Goal: Information Seeking & Learning: Find specific fact

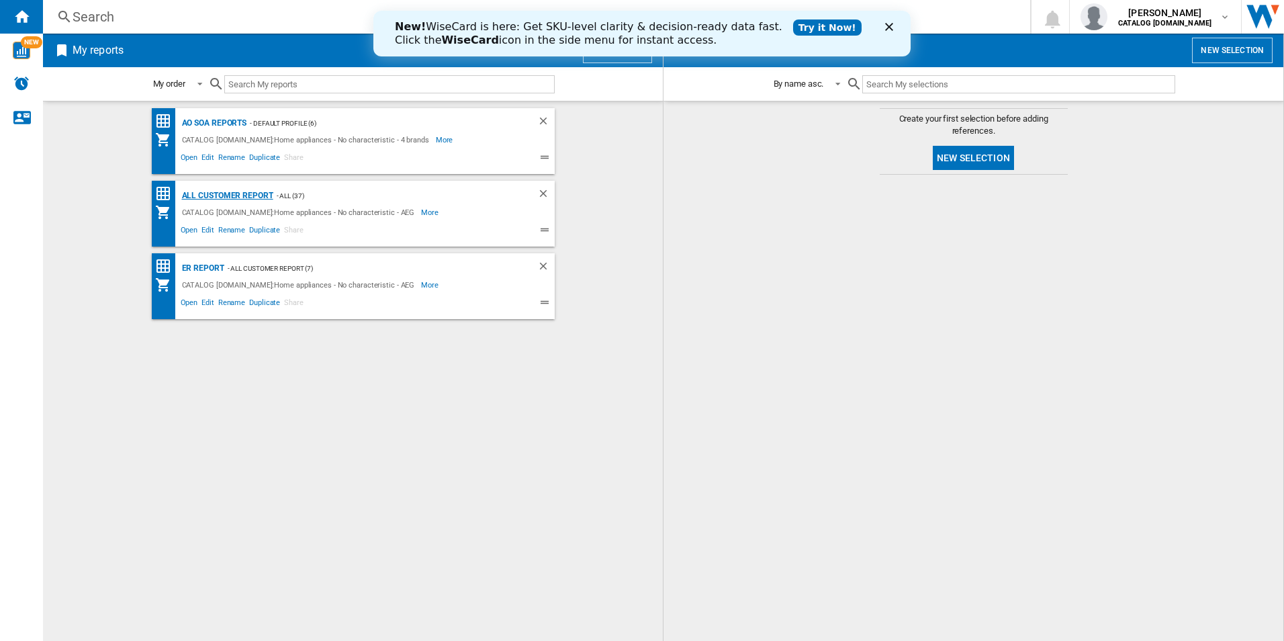
click at [236, 193] on div "All Customer Report" at bounding box center [226, 195] width 95 height 17
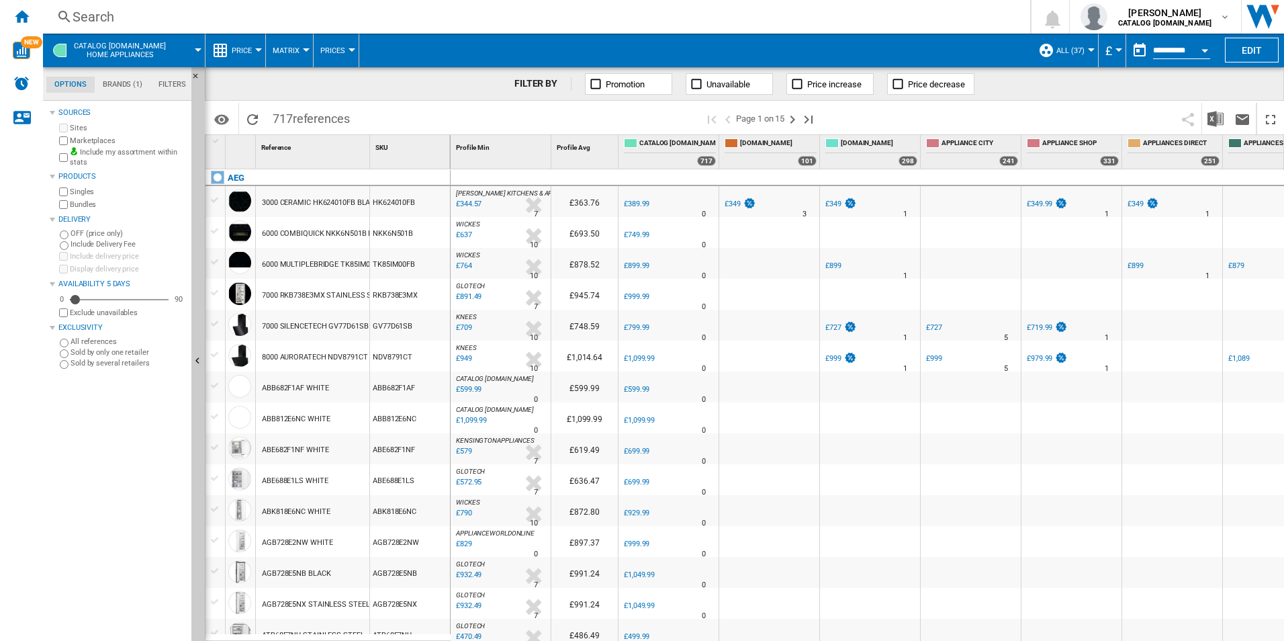
click at [1202, 49] on div "Open calendar" at bounding box center [1205, 50] width 7 height 3
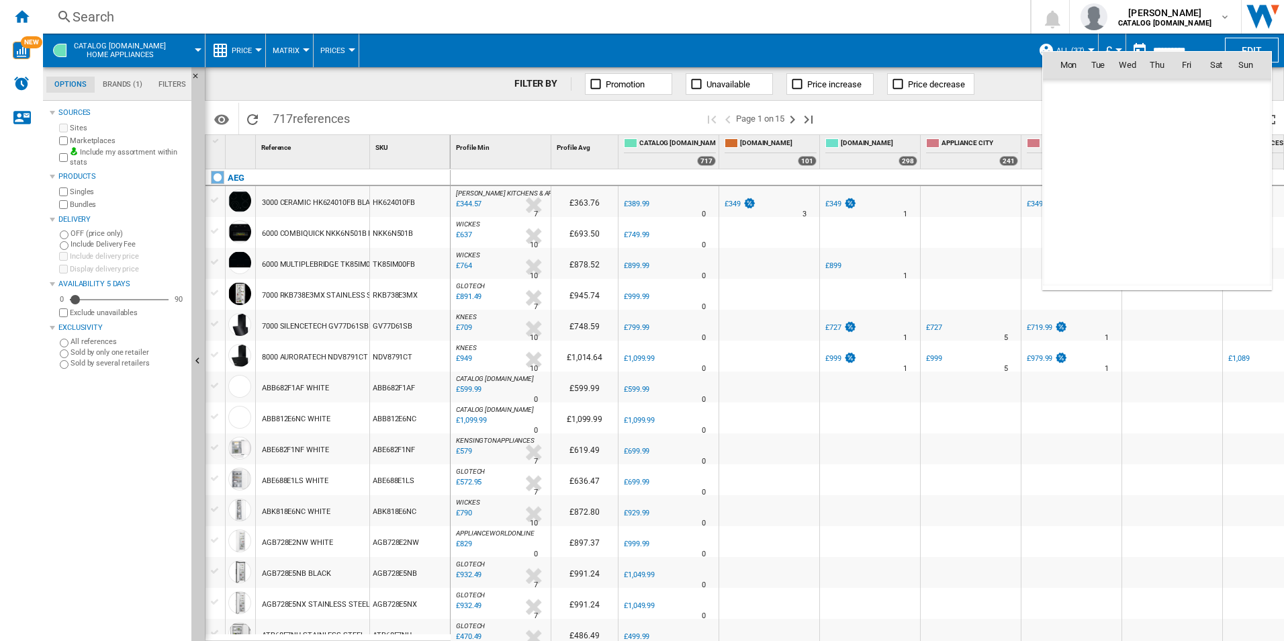
scroll to position [6409, 0]
click at [1127, 217] on span "24" at bounding box center [1127, 212] width 27 height 27
type input "**********"
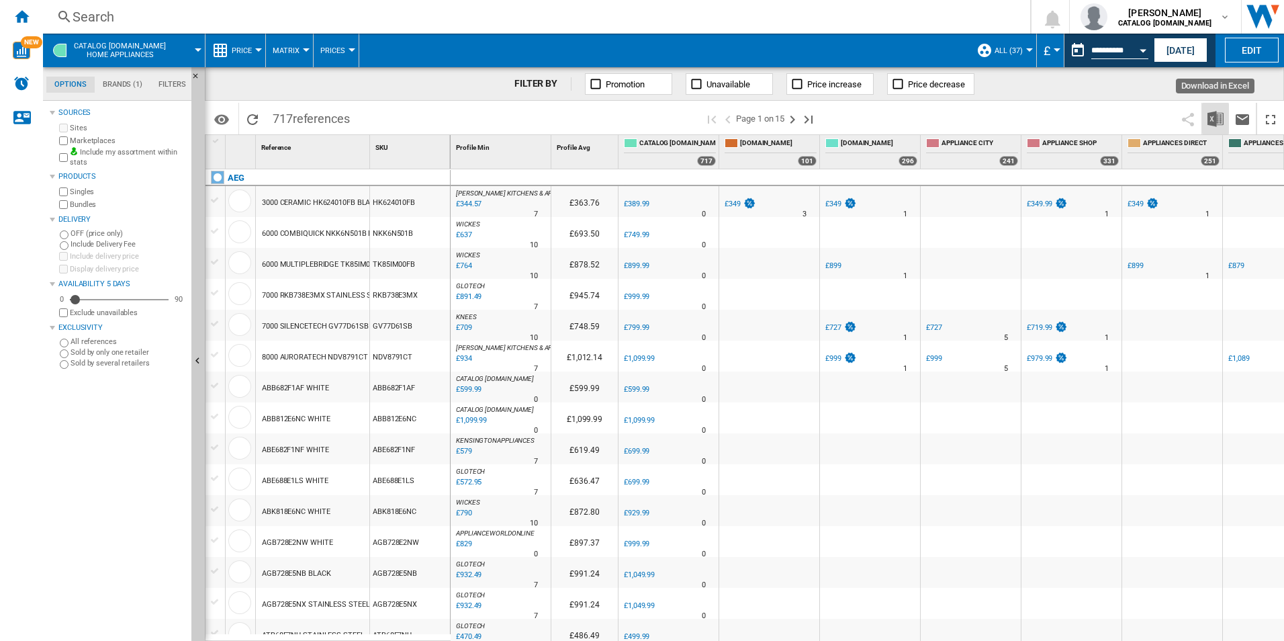
click at [1216, 109] on button "Download in Excel" at bounding box center [1215, 119] width 27 height 32
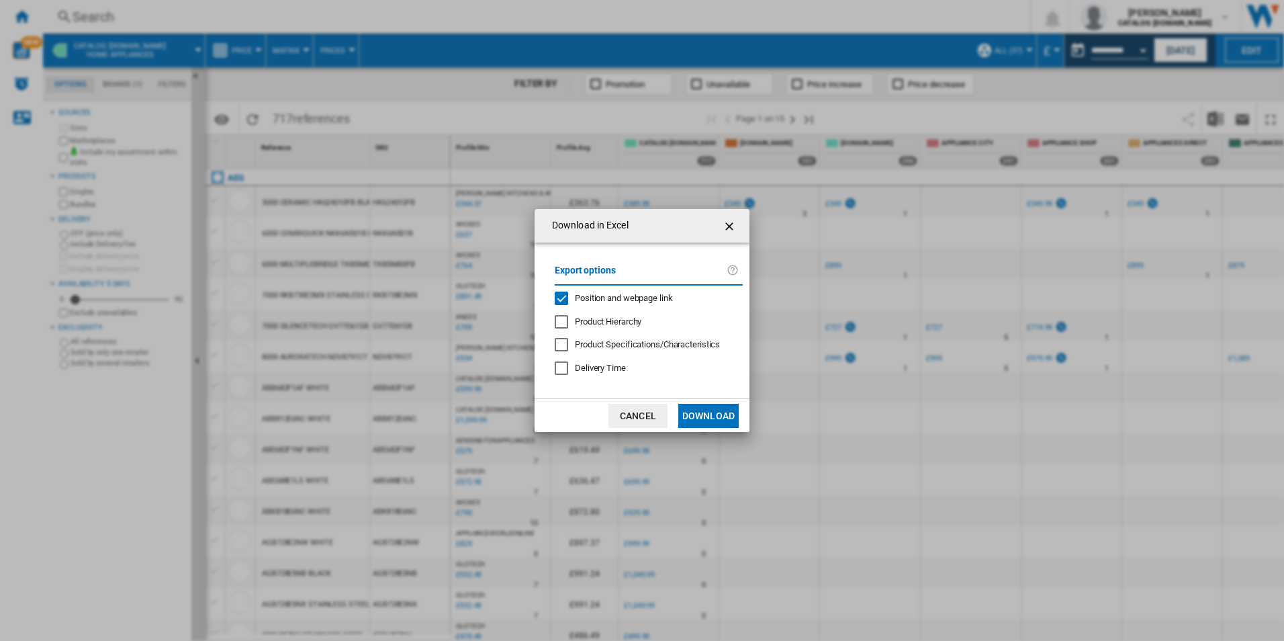
click at [660, 296] on span "Position and webpage link" at bounding box center [624, 298] width 98 height 10
click at [699, 408] on button "Download" at bounding box center [708, 416] width 60 height 24
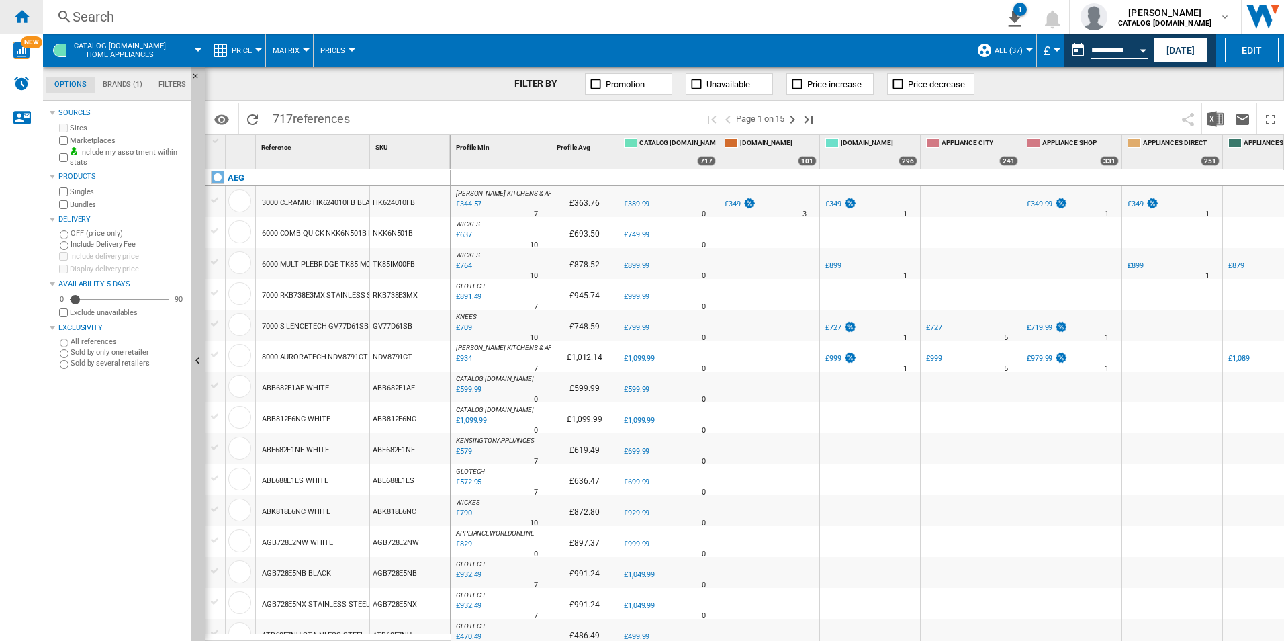
click at [19, 26] on div "Home" at bounding box center [21, 17] width 43 height 34
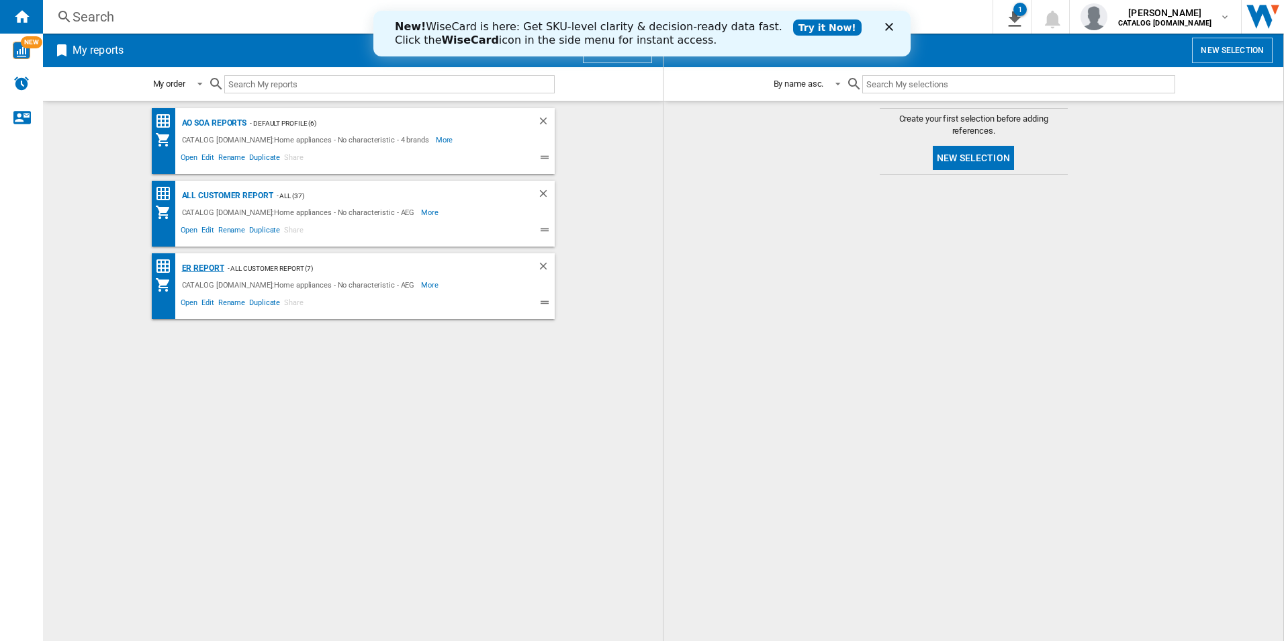
click at [206, 267] on div "ER Report" at bounding box center [202, 268] width 46 height 17
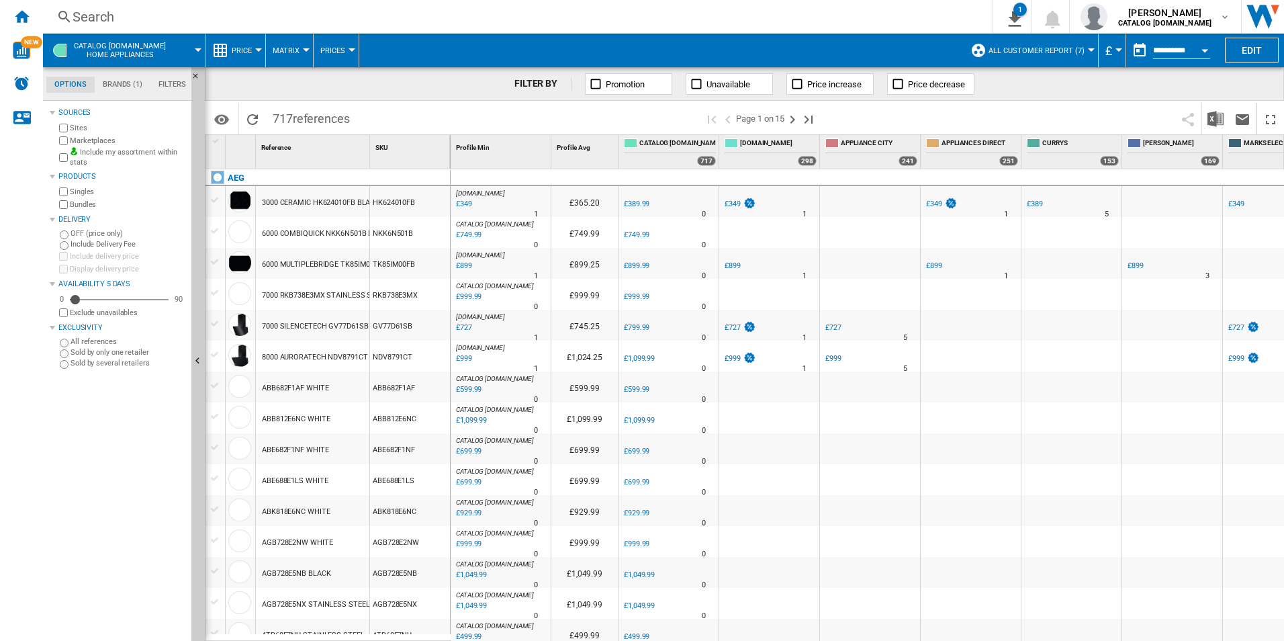
click at [1202, 44] on button "Open calendar" at bounding box center [1205, 48] width 24 height 24
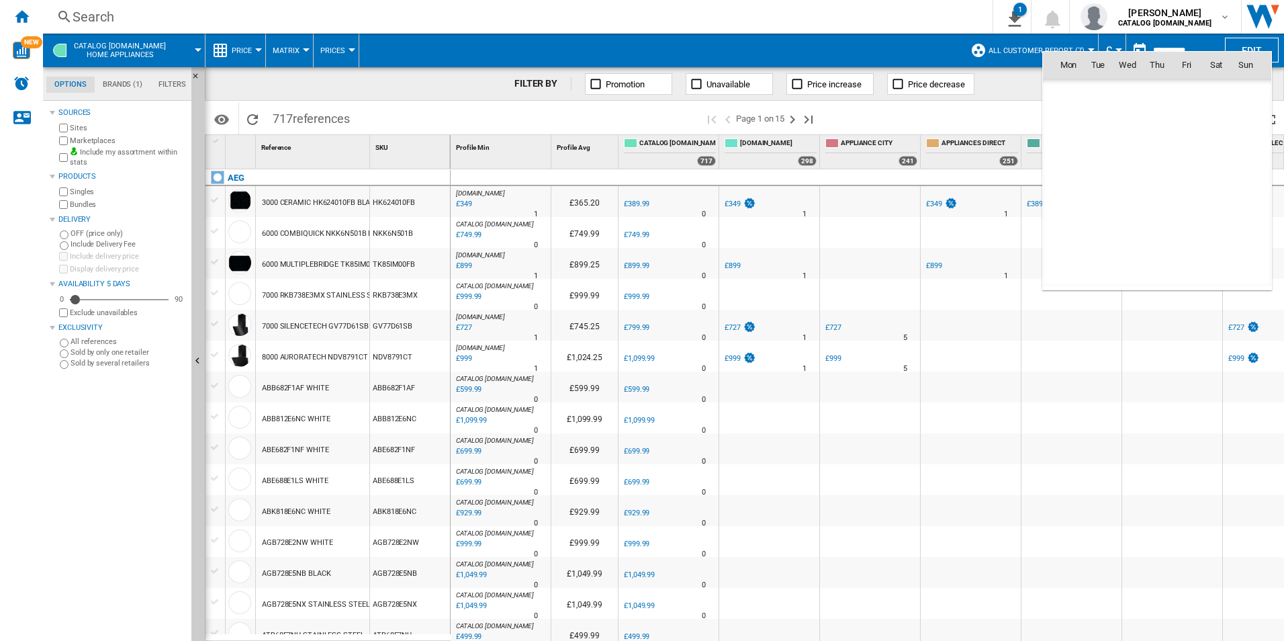
scroll to position [6409, 0]
click at [1134, 208] on span "24" at bounding box center [1127, 212] width 27 height 27
type input "**********"
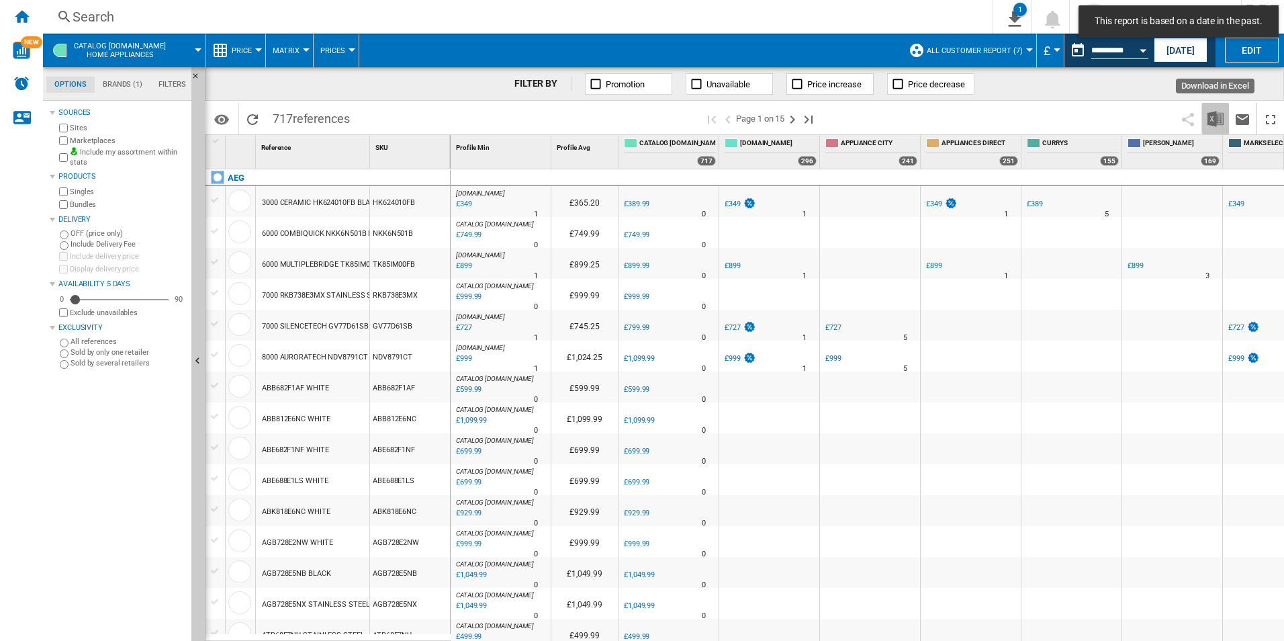
click at [1215, 125] on img "Download in Excel" at bounding box center [1216, 119] width 16 height 16
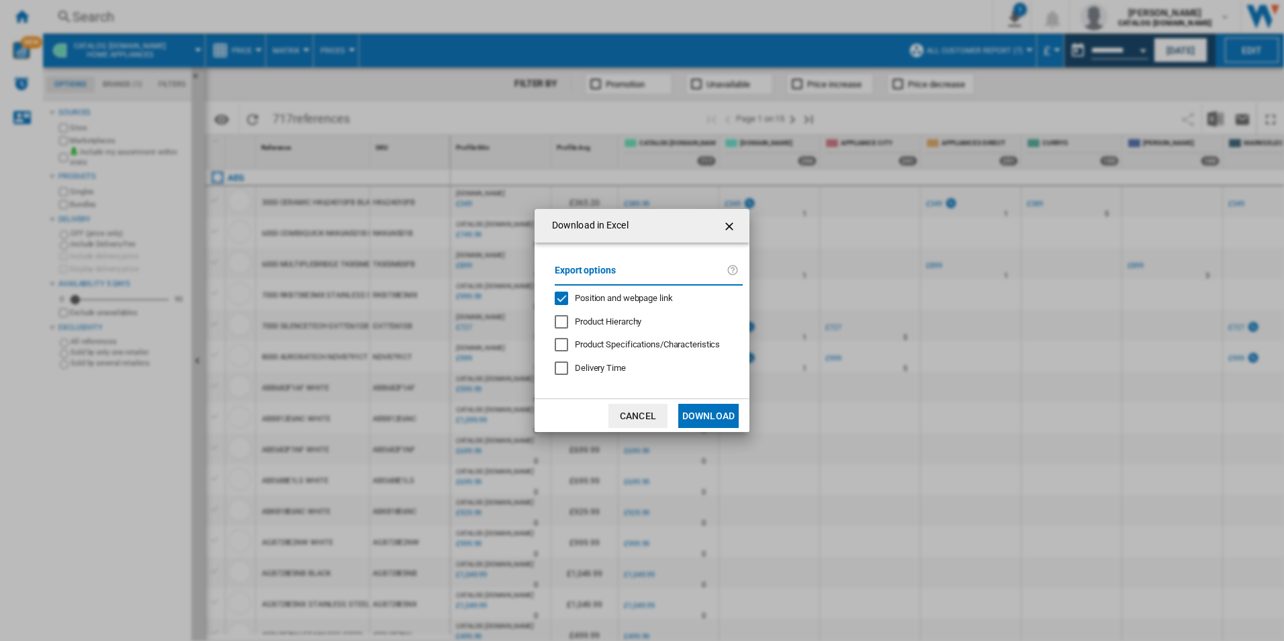
click at [625, 297] on span "Position and webpage link" at bounding box center [624, 298] width 98 height 10
click at [707, 422] on button "Download" at bounding box center [708, 416] width 60 height 24
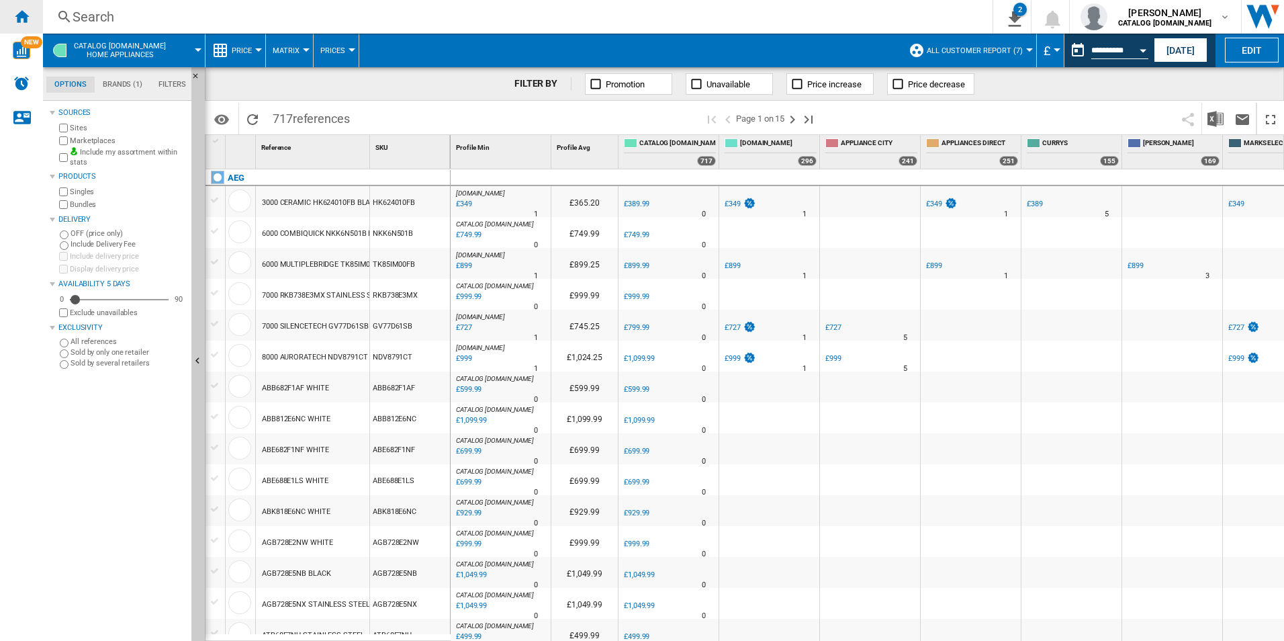
click at [21, 9] on ng-md-icon "Home" at bounding box center [21, 16] width 16 height 16
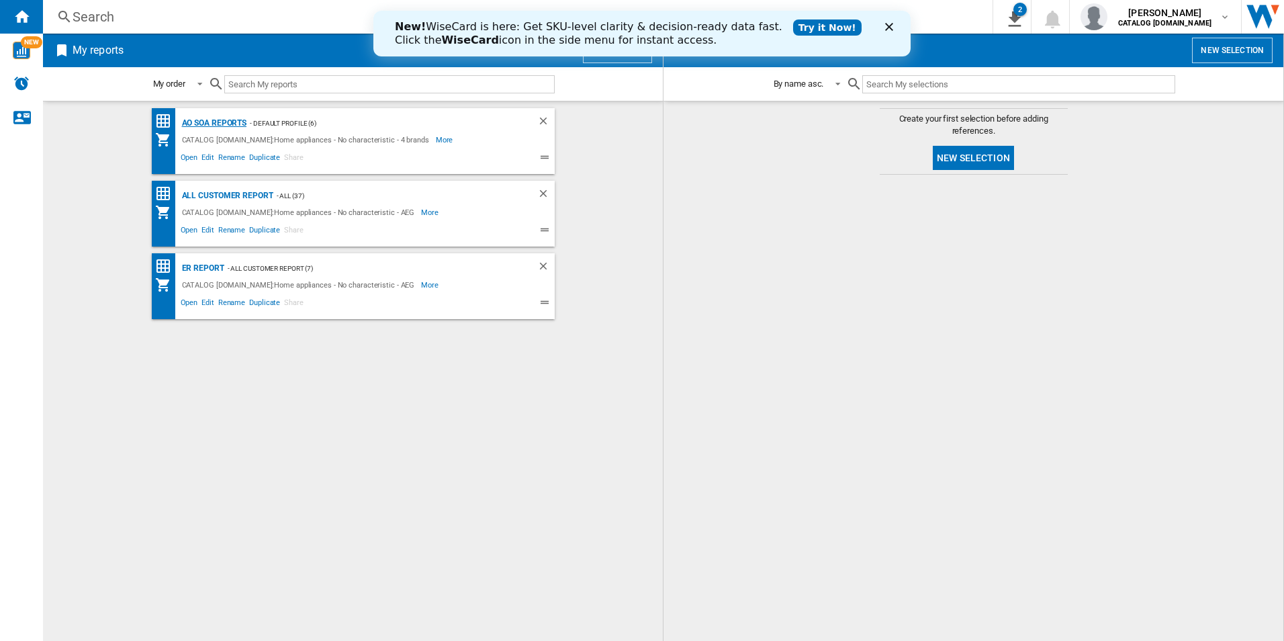
click at [218, 125] on div "AO SOA Reports" at bounding box center [213, 123] width 69 height 17
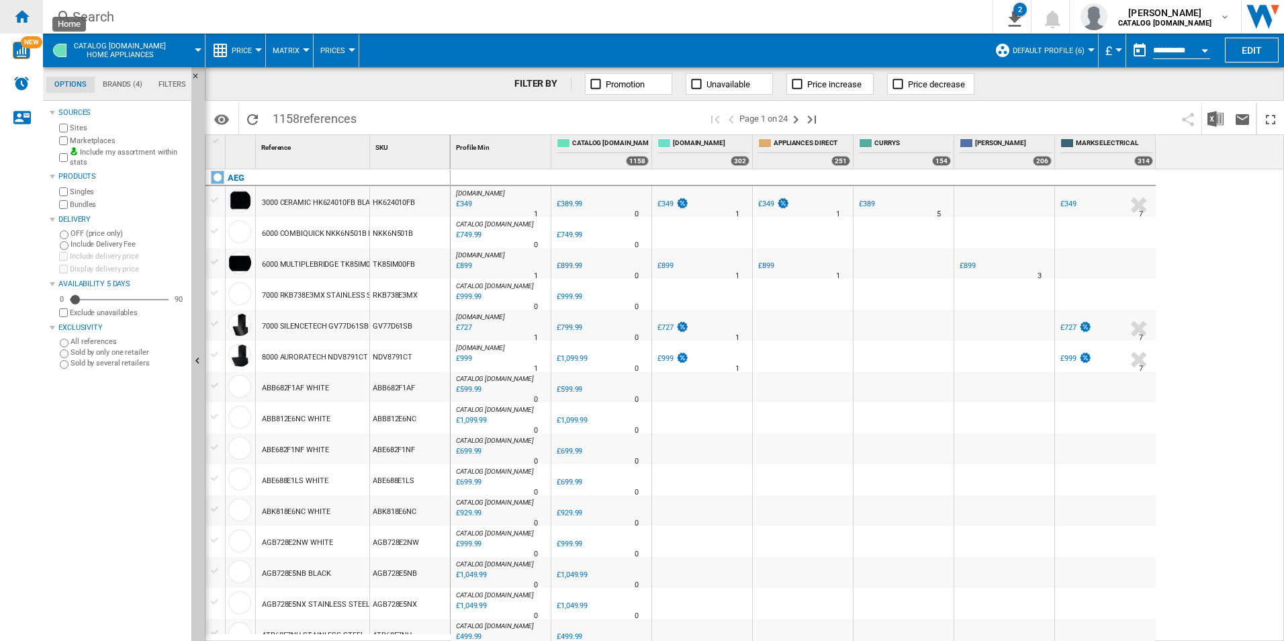
click at [12, 20] on div "Home" at bounding box center [21, 17] width 43 height 34
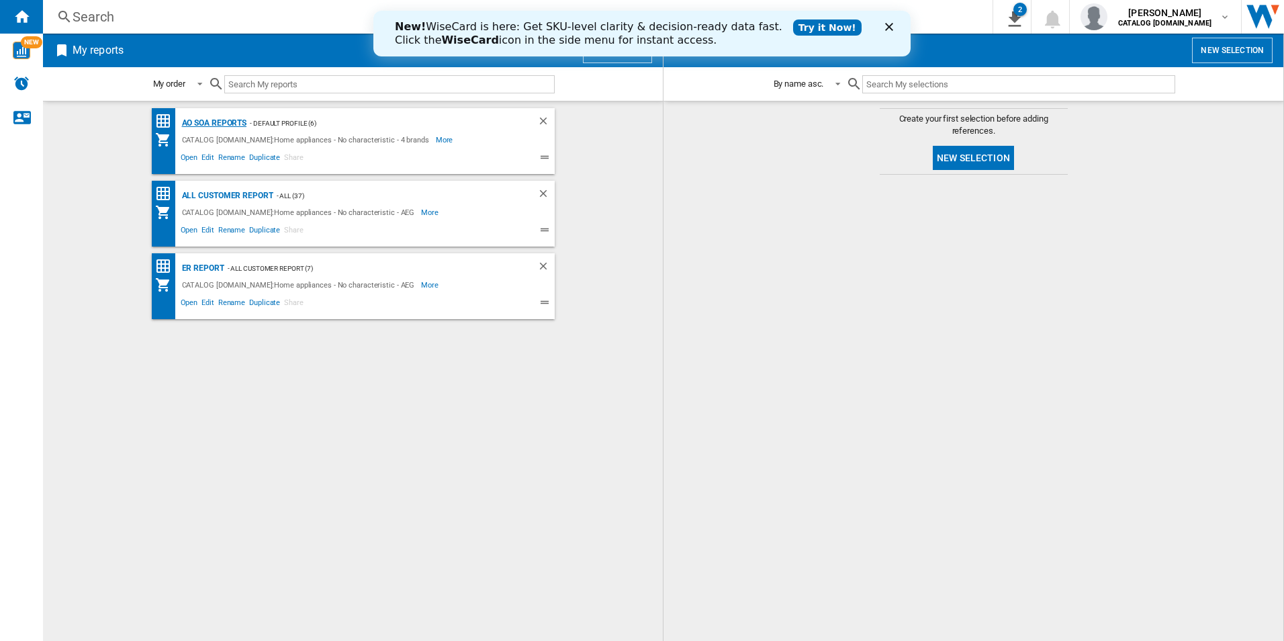
click at [220, 124] on div "AO SOA Reports" at bounding box center [213, 123] width 69 height 17
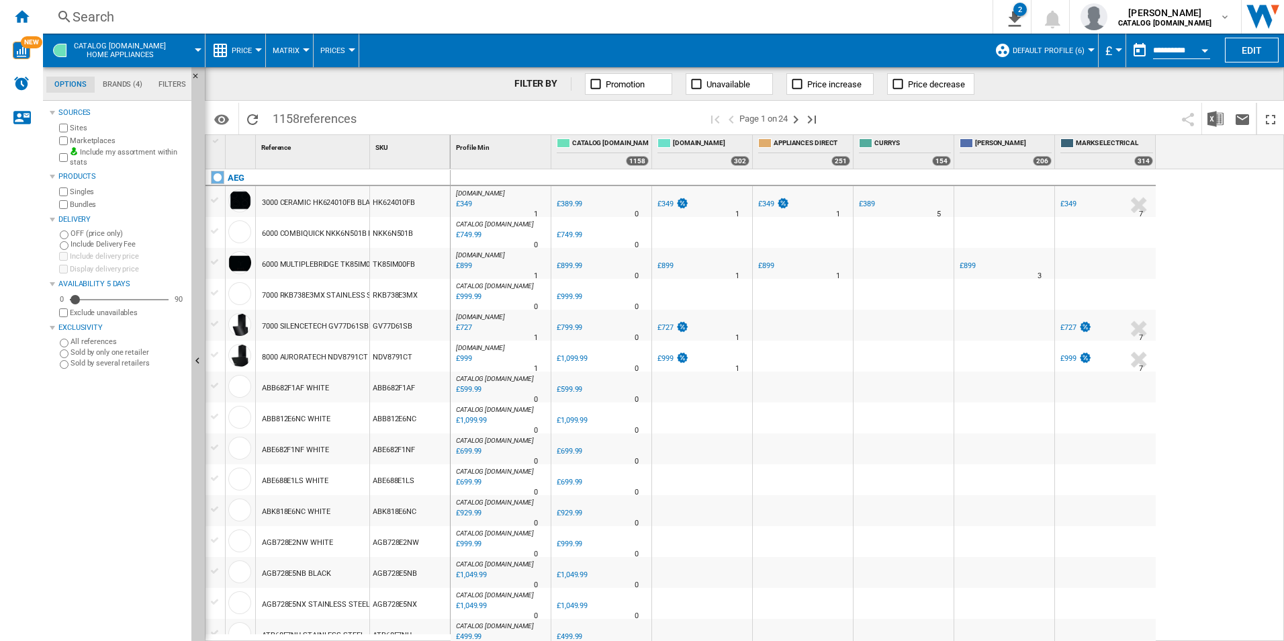
click at [549, 13] on div "Search" at bounding box center [515, 16] width 885 height 19
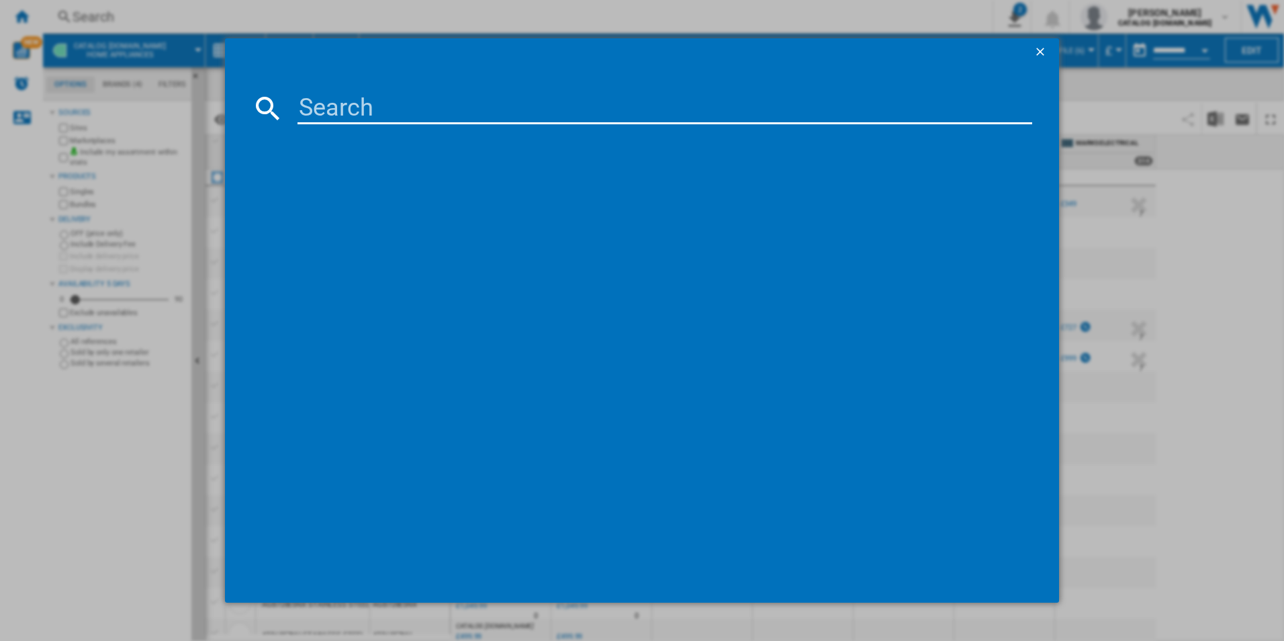
click at [504, 107] on input at bounding box center [666, 108] width 736 height 32
paste input "LFR61944B"
type input "LFR61944B"
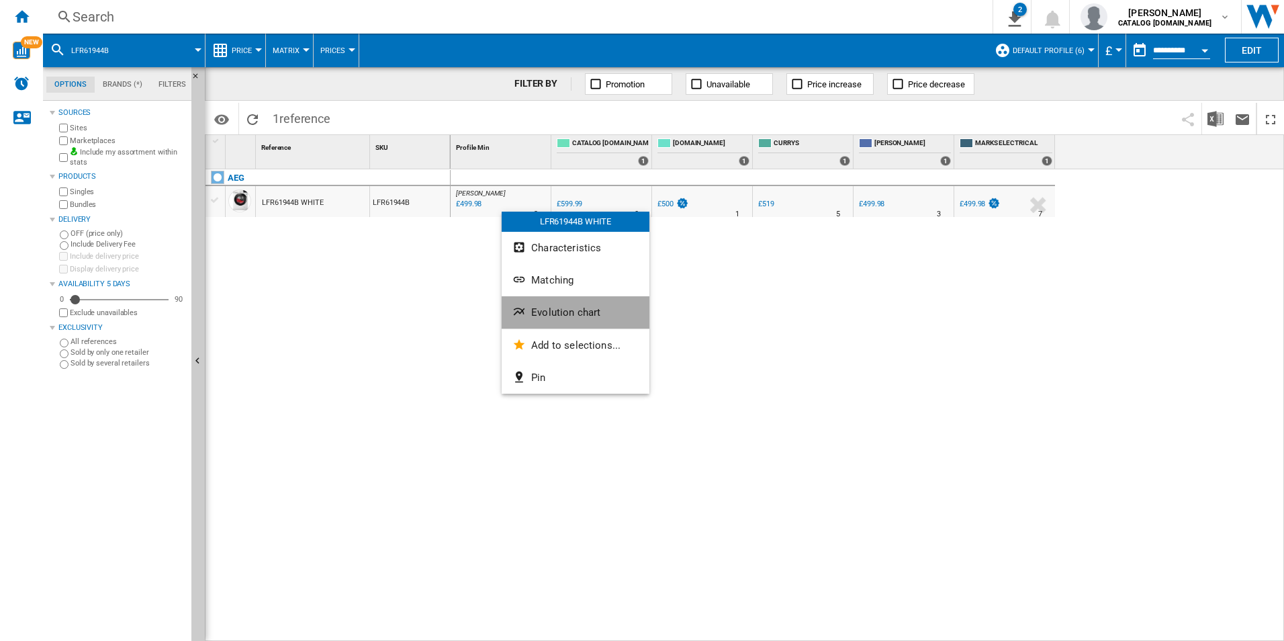
click at [554, 304] on button "Evolution chart" at bounding box center [576, 312] width 148 height 32
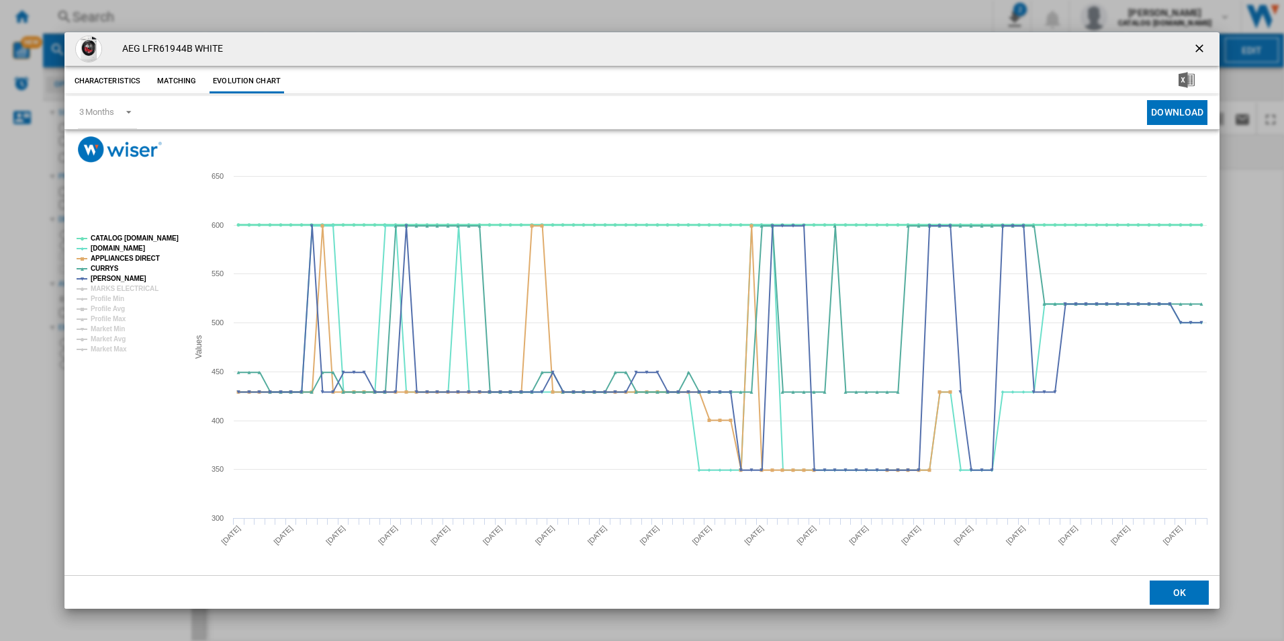
click at [163, 236] on tspan "CATALOG [DOMAIN_NAME]" at bounding box center [135, 237] width 88 height 7
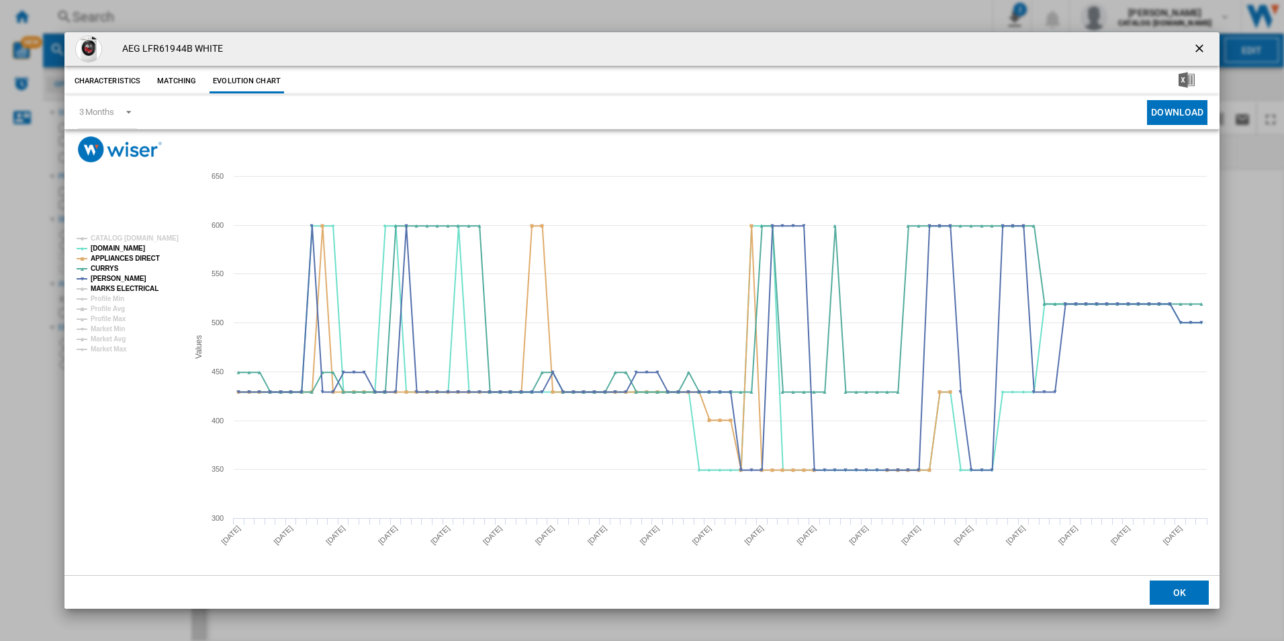
click at [149, 290] on tspan "MARKS ELECTRICAL" at bounding box center [125, 288] width 68 height 7
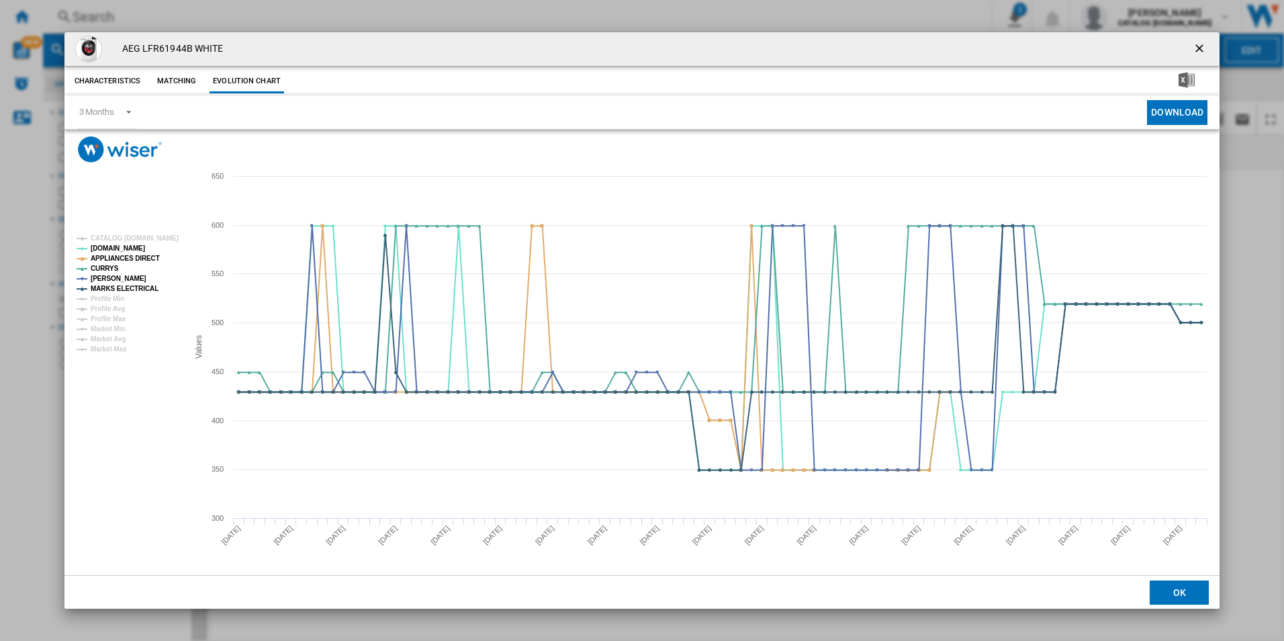
click at [1203, 46] on ng-md-icon "getI18NText('BUTTONS.CLOSE_DIALOG')" at bounding box center [1201, 50] width 16 height 16
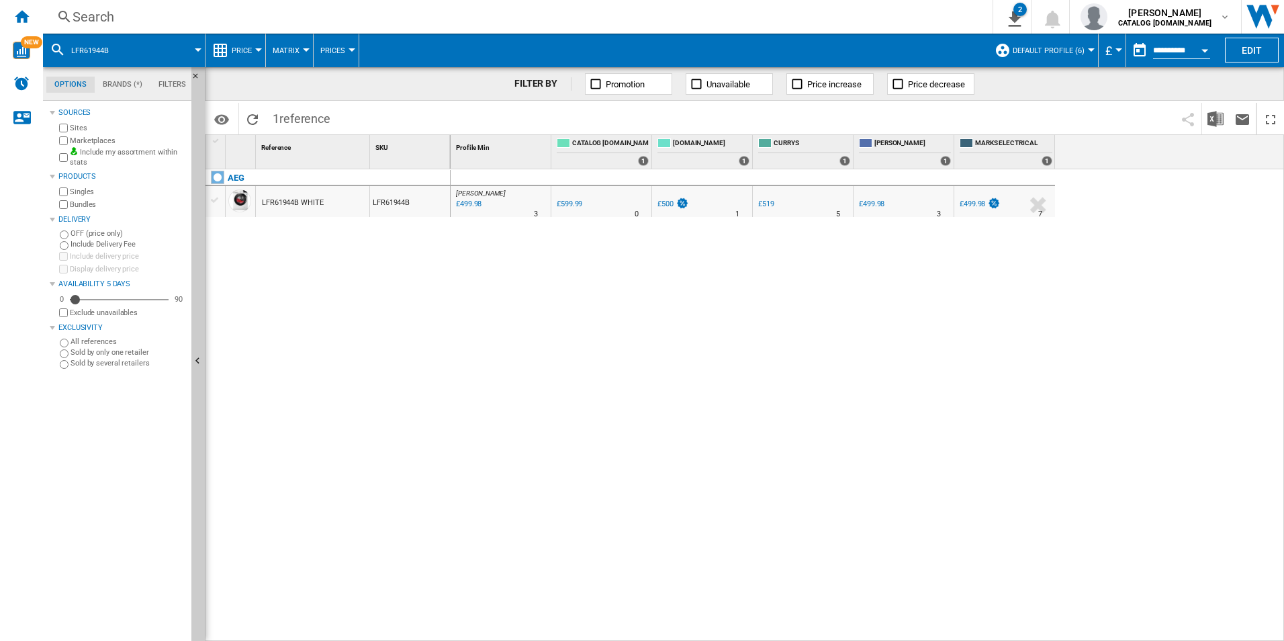
click at [330, 13] on div "Search" at bounding box center [515, 16] width 885 height 19
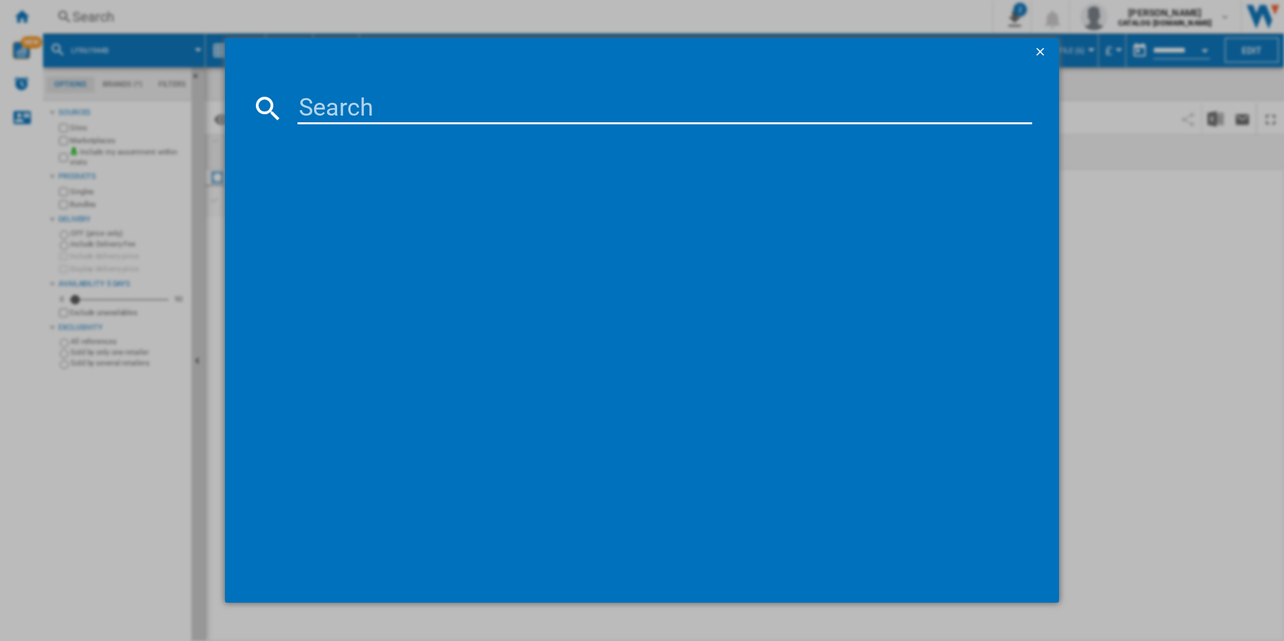
click at [367, 116] on input at bounding box center [666, 108] width 736 height 32
type input "LFX50942B"
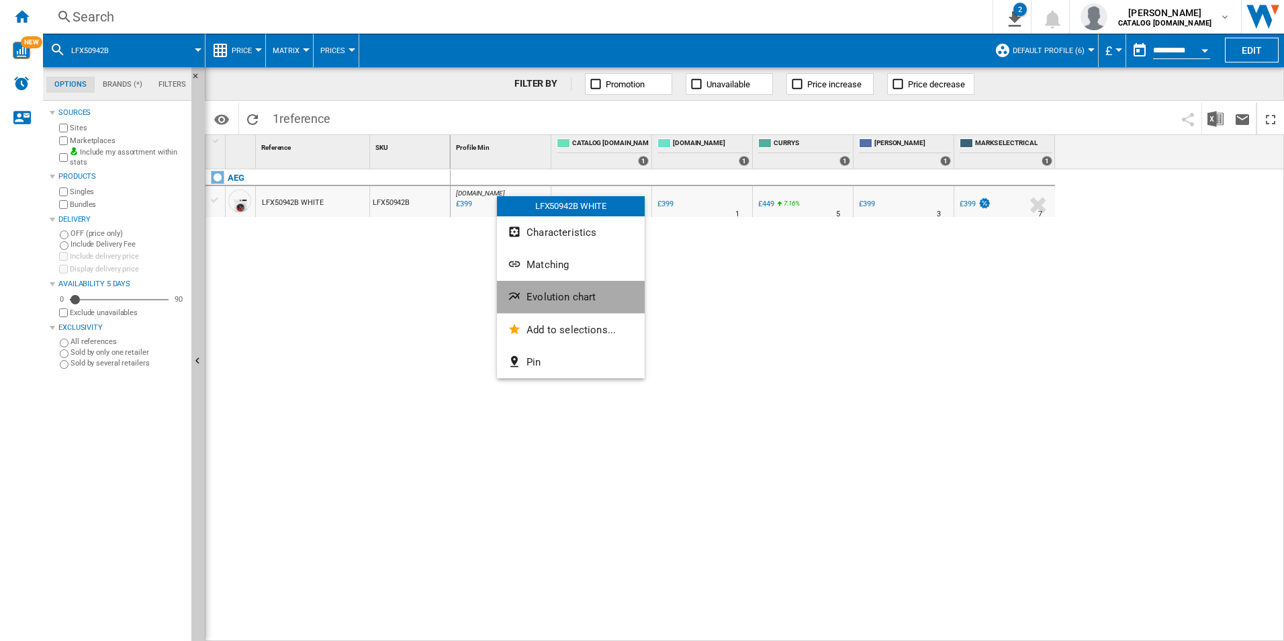
click at [529, 293] on span "Evolution chart" at bounding box center [561, 297] width 69 height 12
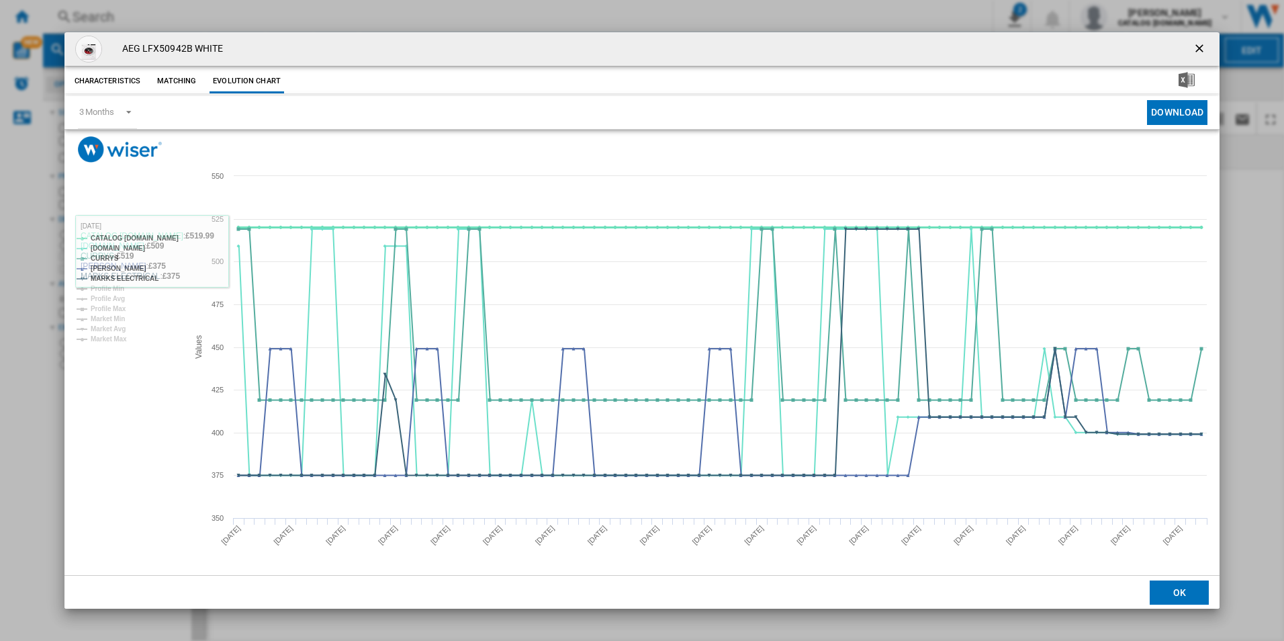
click at [158, 237] on tspan "CATALOG [DOMAIN_NAME]" at bounding box center [135, 237] width 88 height 7
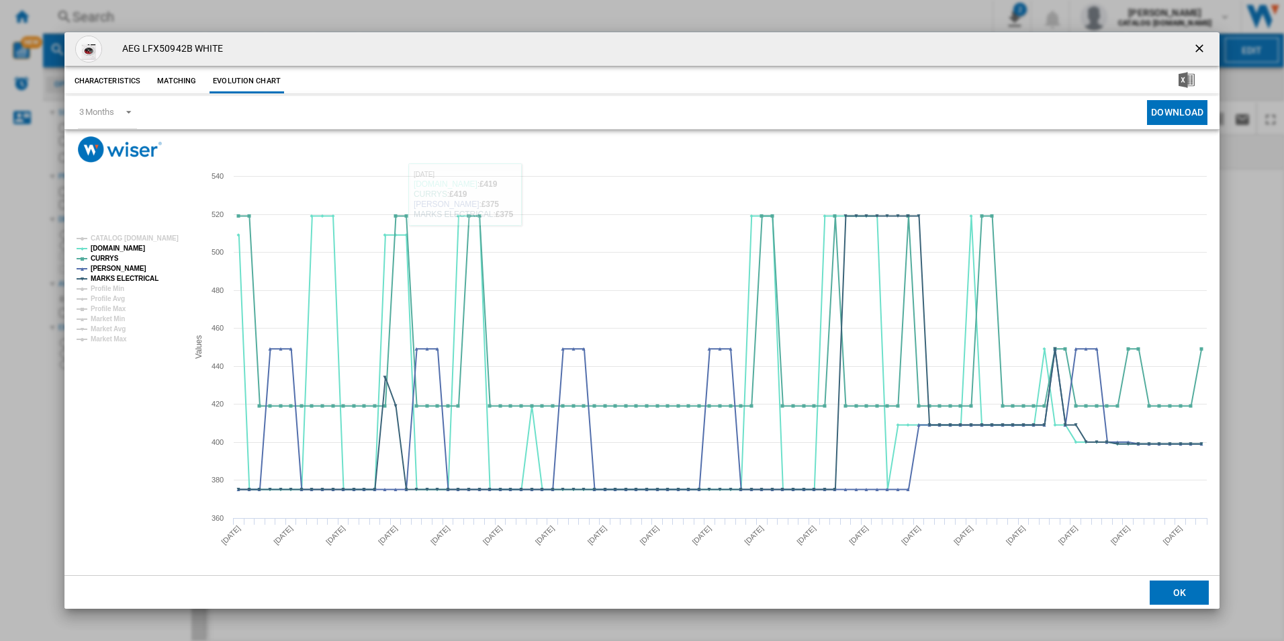
drag, startPoint x: 1203, startPoint y: 51, endPoint x: 941, endPoint y: 32, distance: 262.7
click at [1203, 51] on ng-md-icon "getI18NText('BUTTONS.CLOSE_DIALOG')" at bounding box center [1201, 50] width 16 height 16
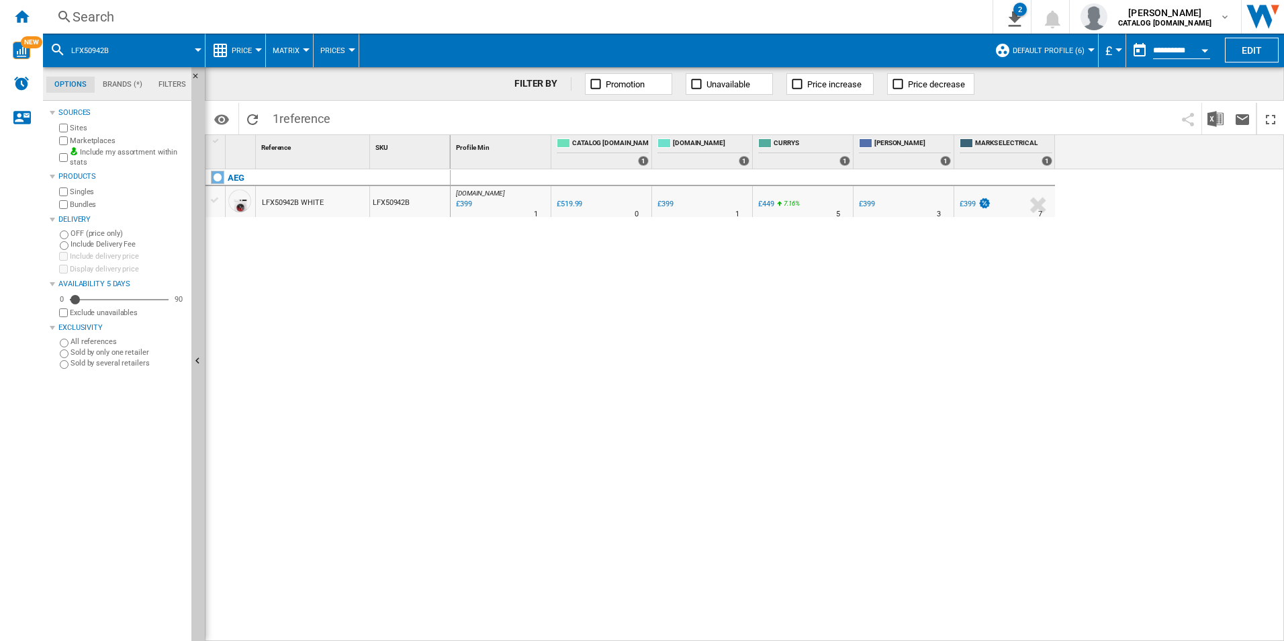
click at [809, 13] on div "Search" at bounding box center [515, 16] width 885 height 19
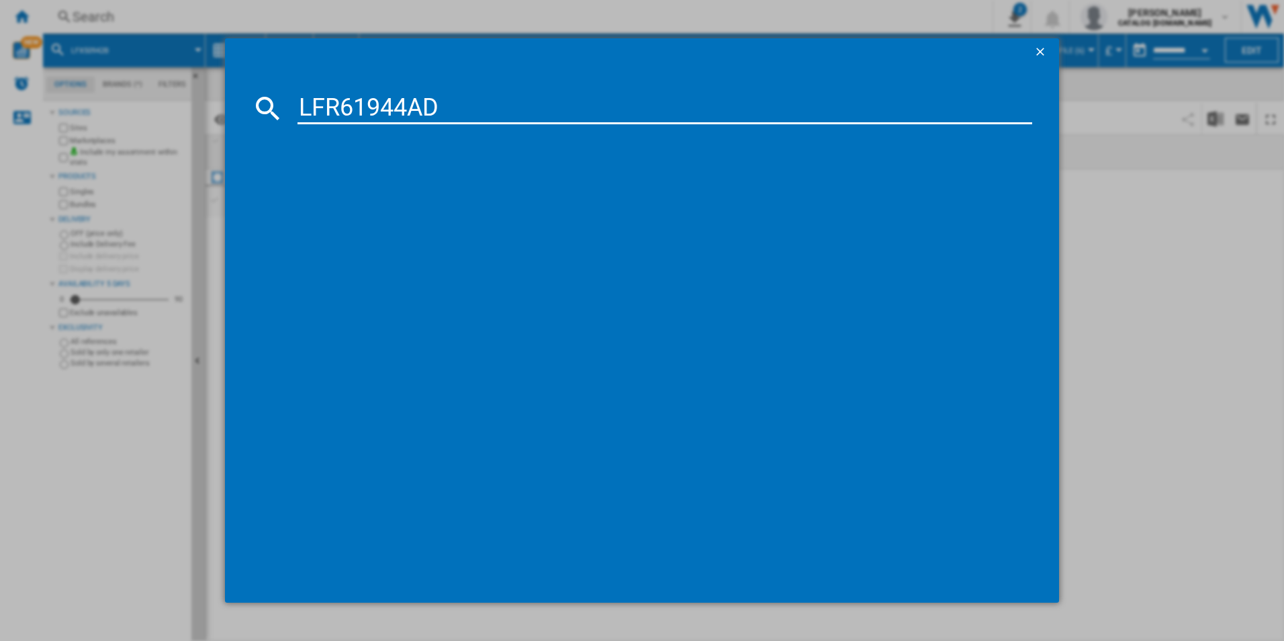
type input "LFR61944AD"
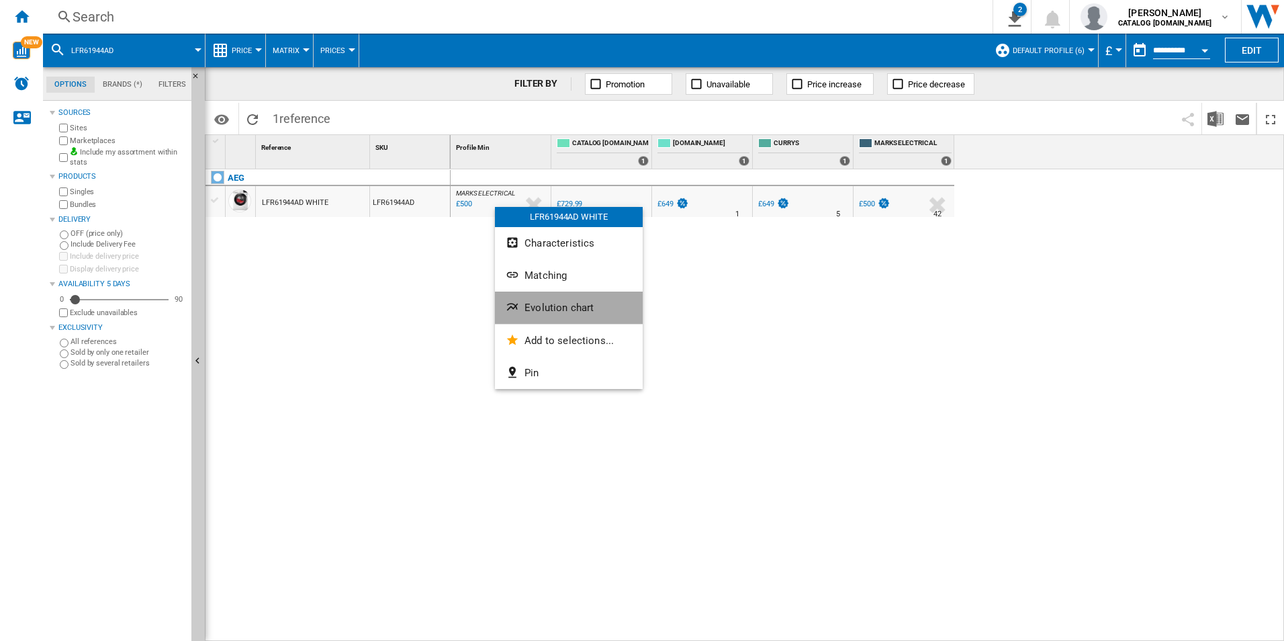
click at [571, 309] on span "Evolution chart" at bounding box center [559, 308] width 69 height 12
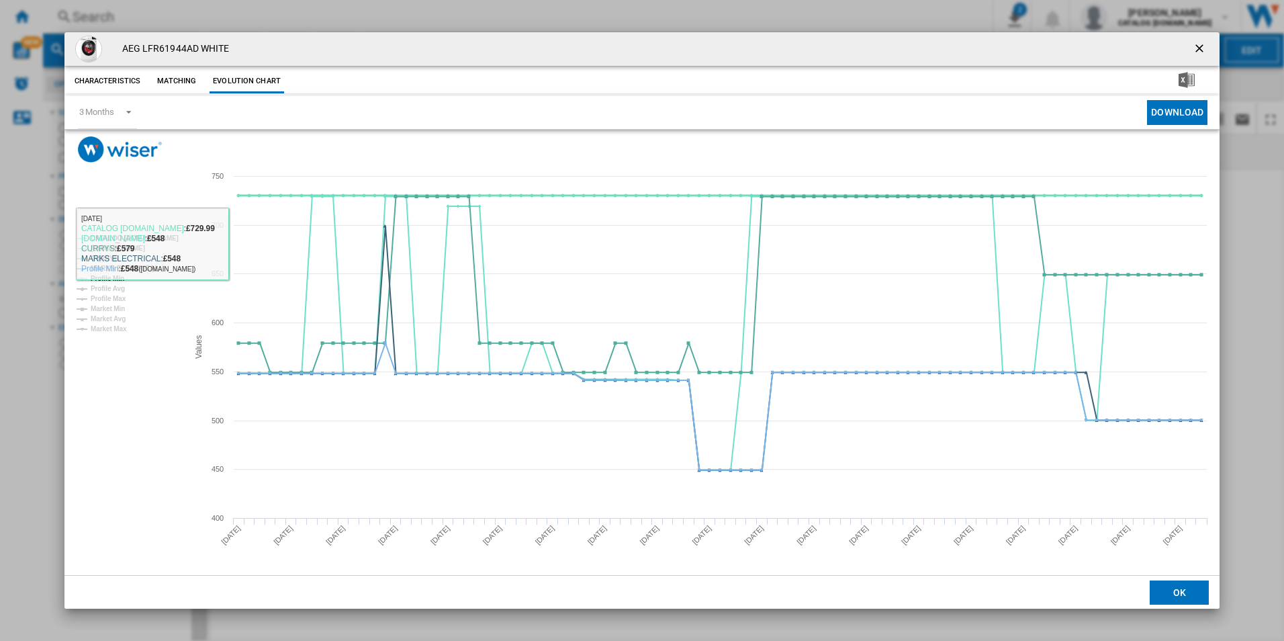
click at [160, 235] on tspan "CATALOG [DOMAIN_NAME]" at bounding box center [135, 237] width 88 height 7
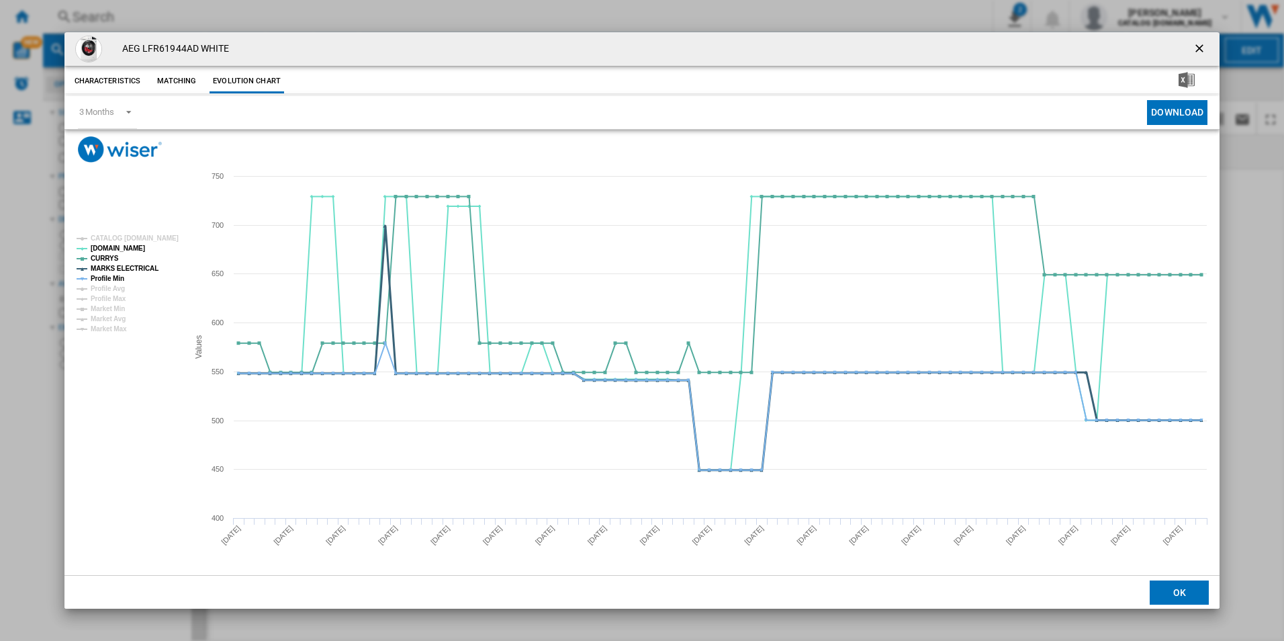
click at [109, 271] on tspan "MARKS ELECTRICAL" at bounding box center [125, 268] width 68 height 7
click at [112, 277] on tspan "Profile Min" at bounding box center [108, 278] width 34 height 7
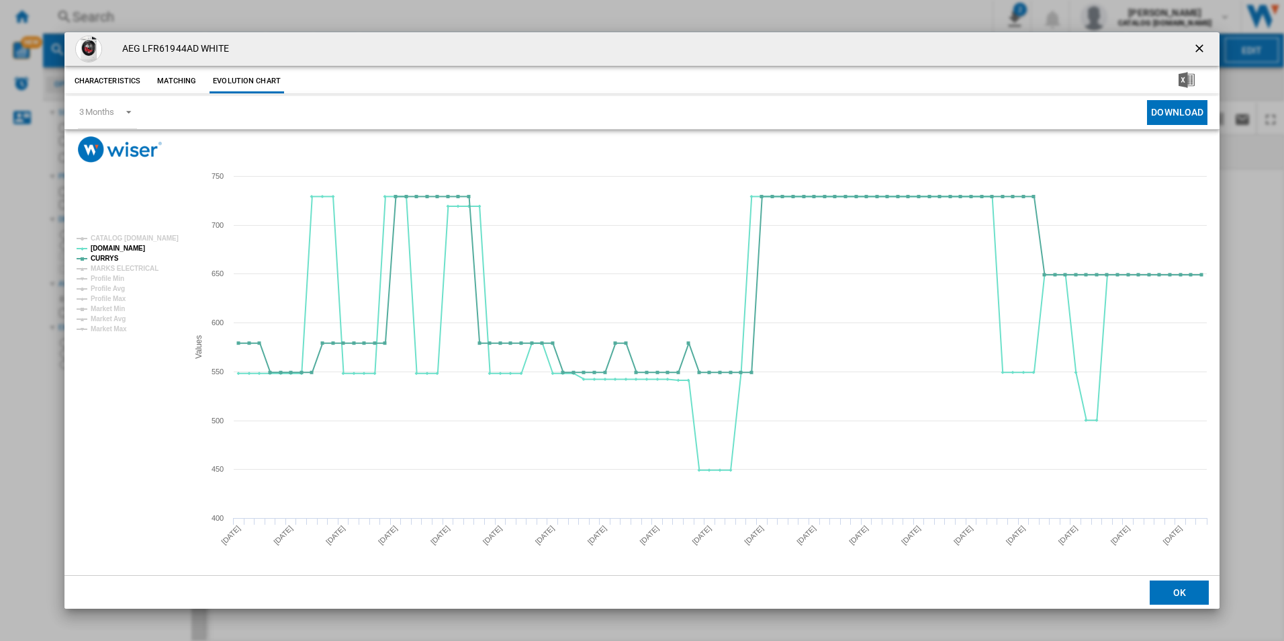
click at [1195, 48] on ng-md-icon "getI18NText('BUTTONS.CLOSE_DIALOG')" at bounding box center [1201, 50] width 16 height 16
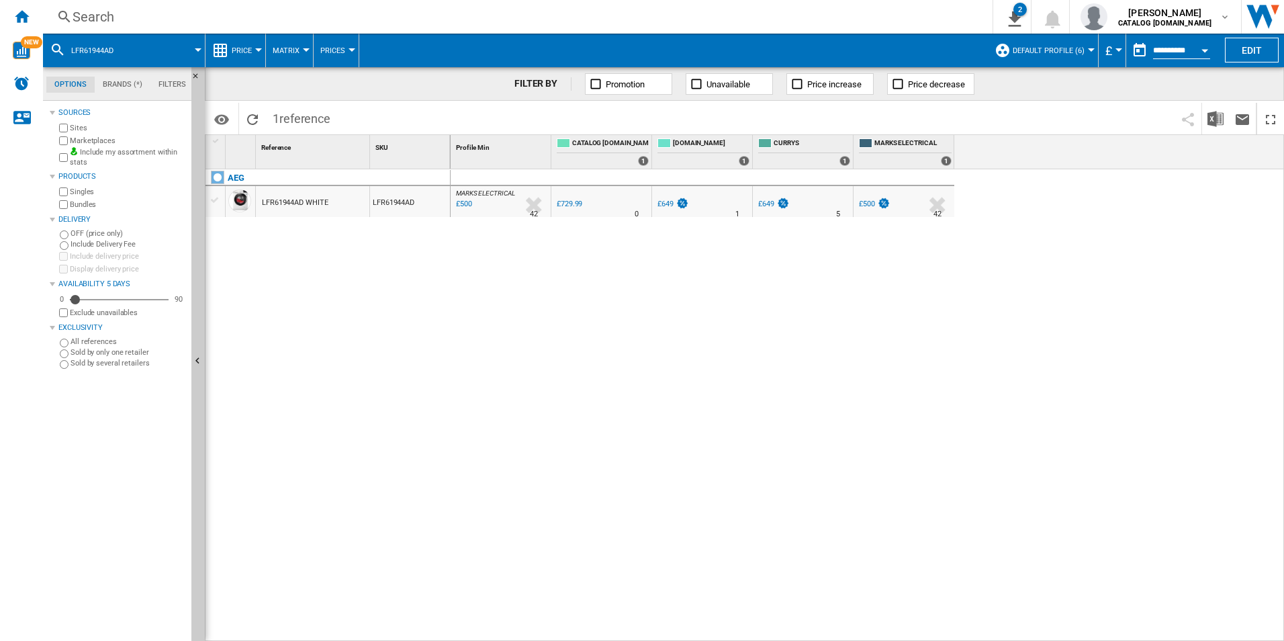
click at [770, 13] on div "Search" at bounding box center [515, 16] width 885 height 19
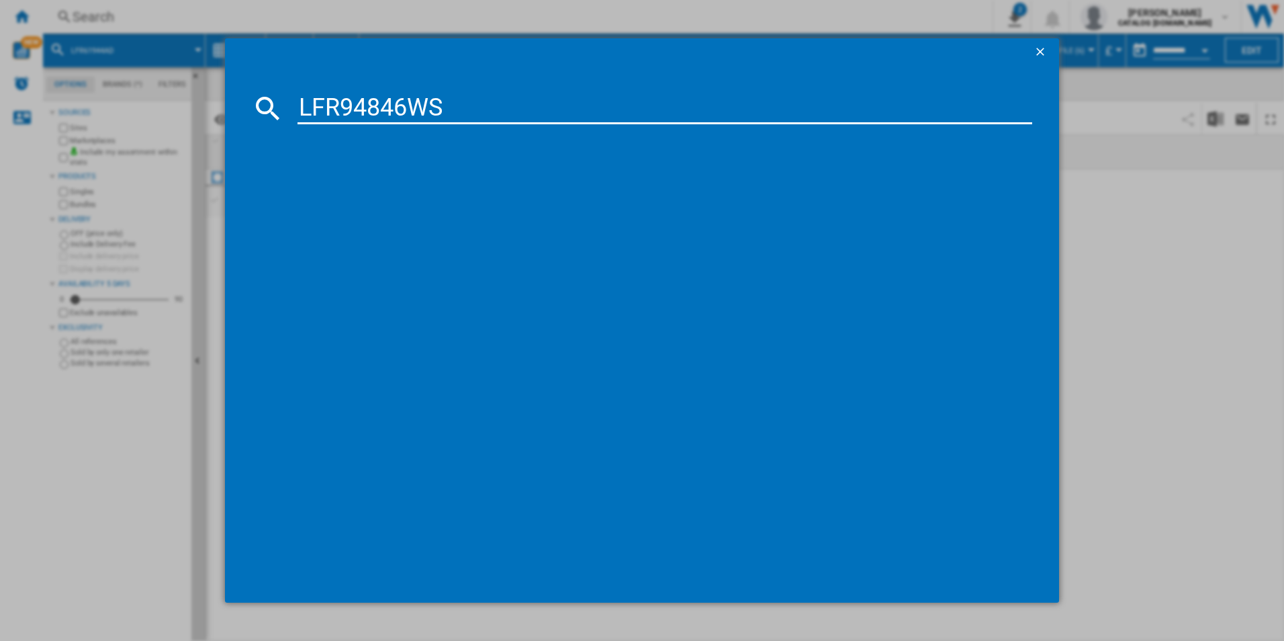
type input "LFR94846WS"
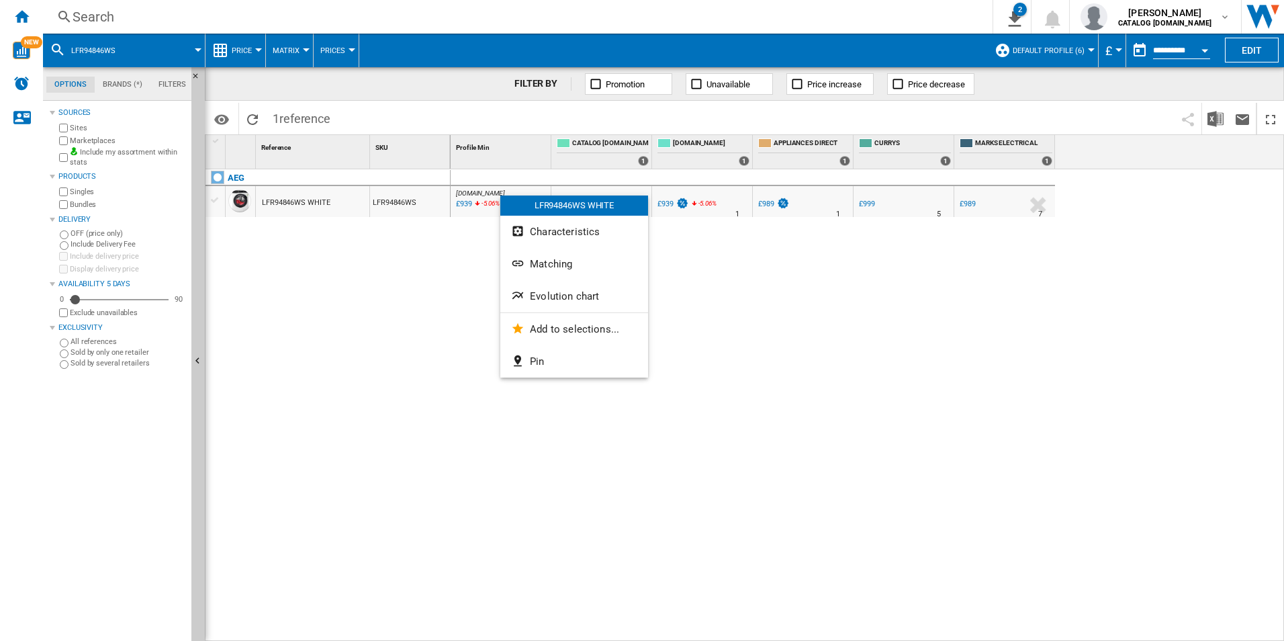
click at [564, 300] on span "Evolution chart" at bounding box center [564, 296] width 69 height 12
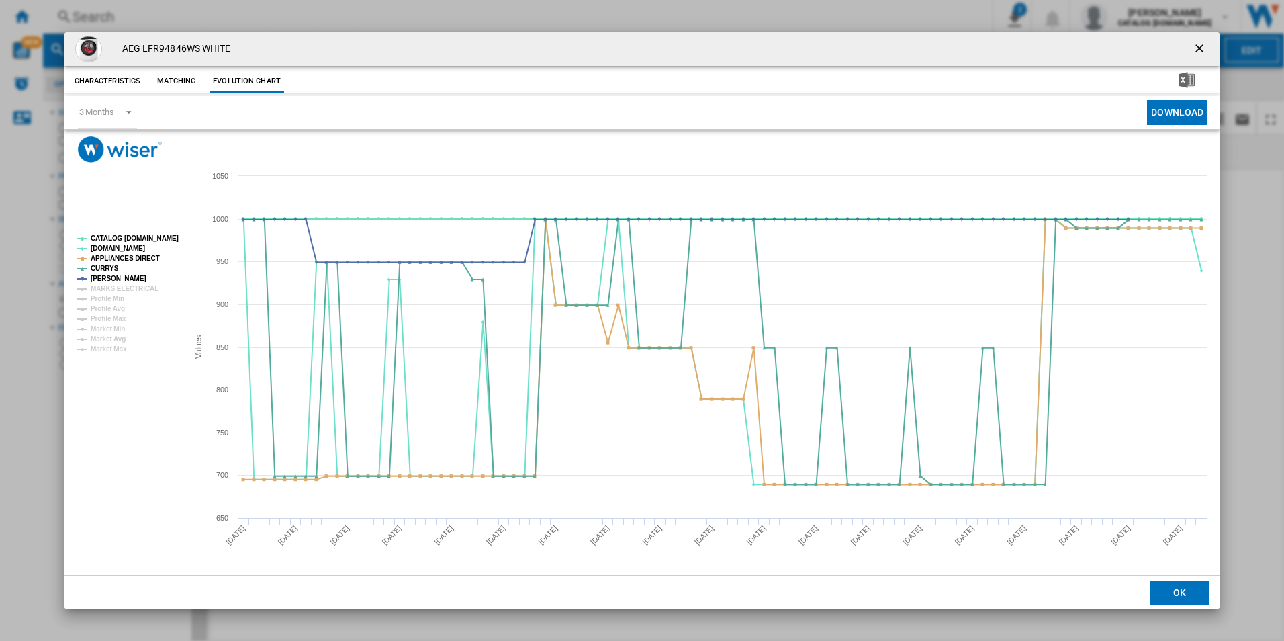
click at [150, 238] on tspan "CATALOG [DOMAIN_NAME]" at bounding box center [135, 237] width 88 height 7
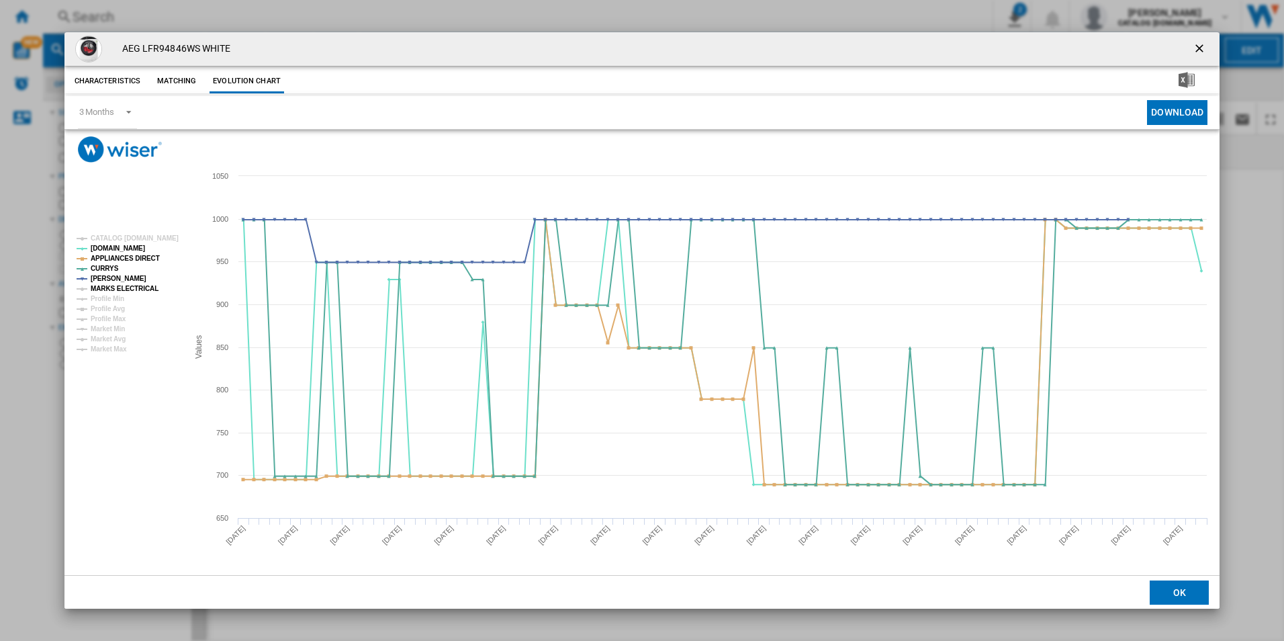
click at [140, 288] on tspan "MARKS ELECTRICAL" at bounding box center [125, 288] width 68 height 7
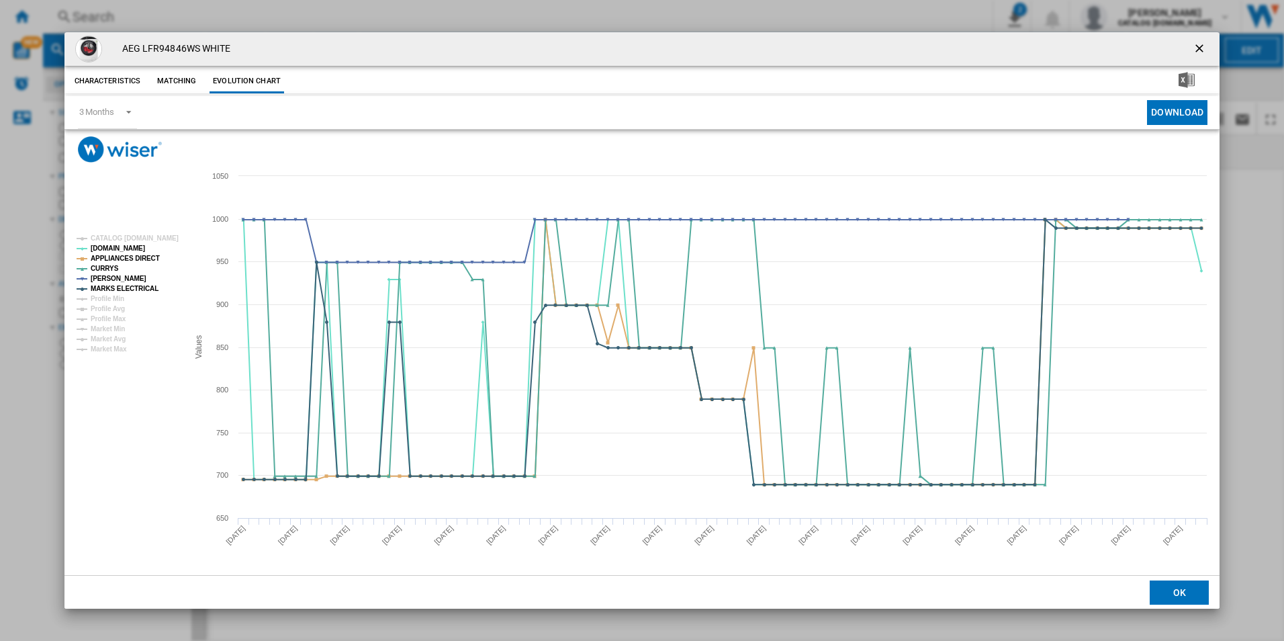
click at [1202, 50] on ng-md-icon "getI18NText('BUTTONS.CLOSE_DIALOG')" at bounding box center [1201, 50] width 16 height 16
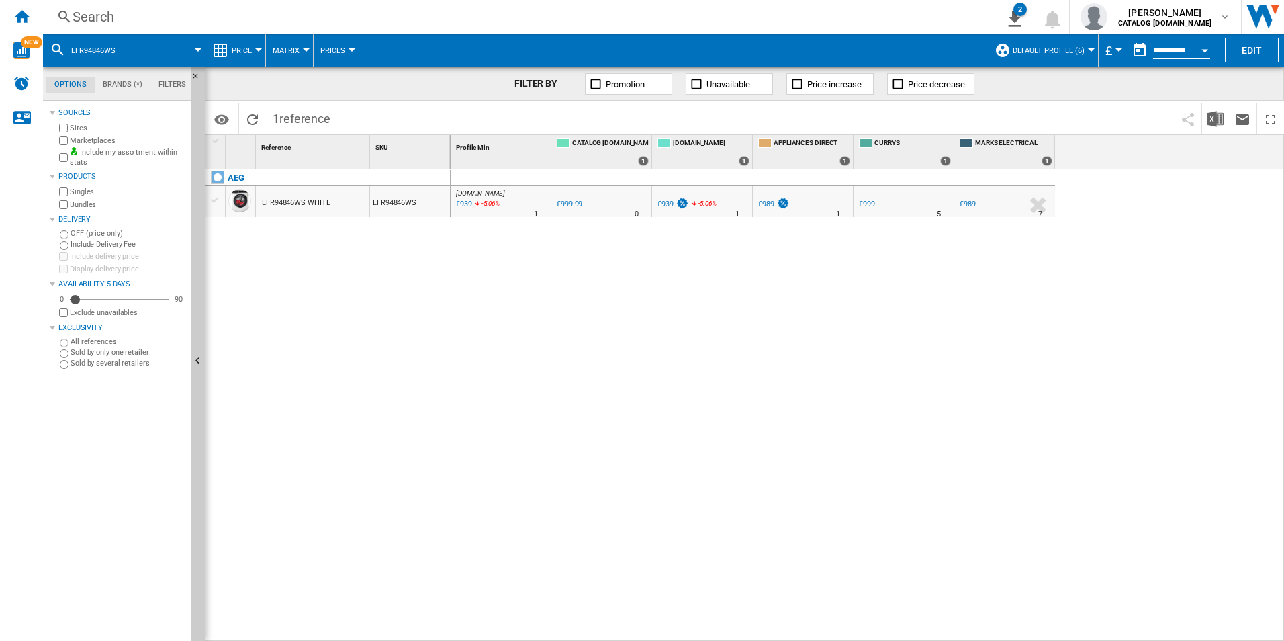
click at [809, 9] on div "Search" at bounding box center [515, 16] width 885 height 19
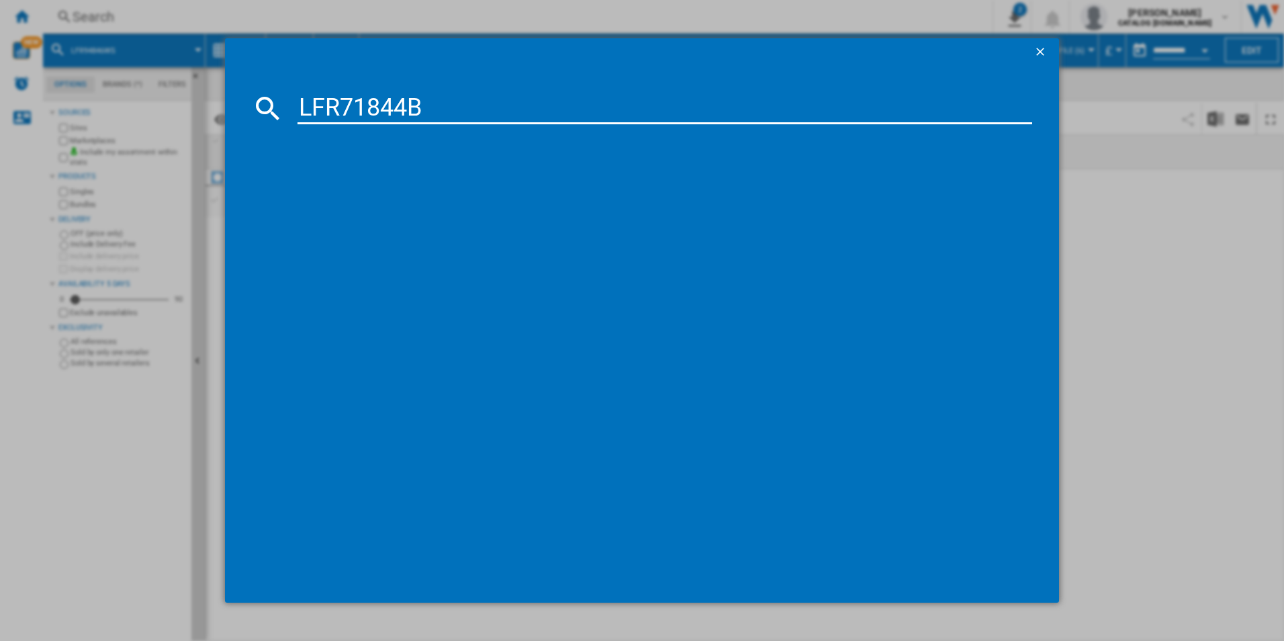
type input "LFR71844B"
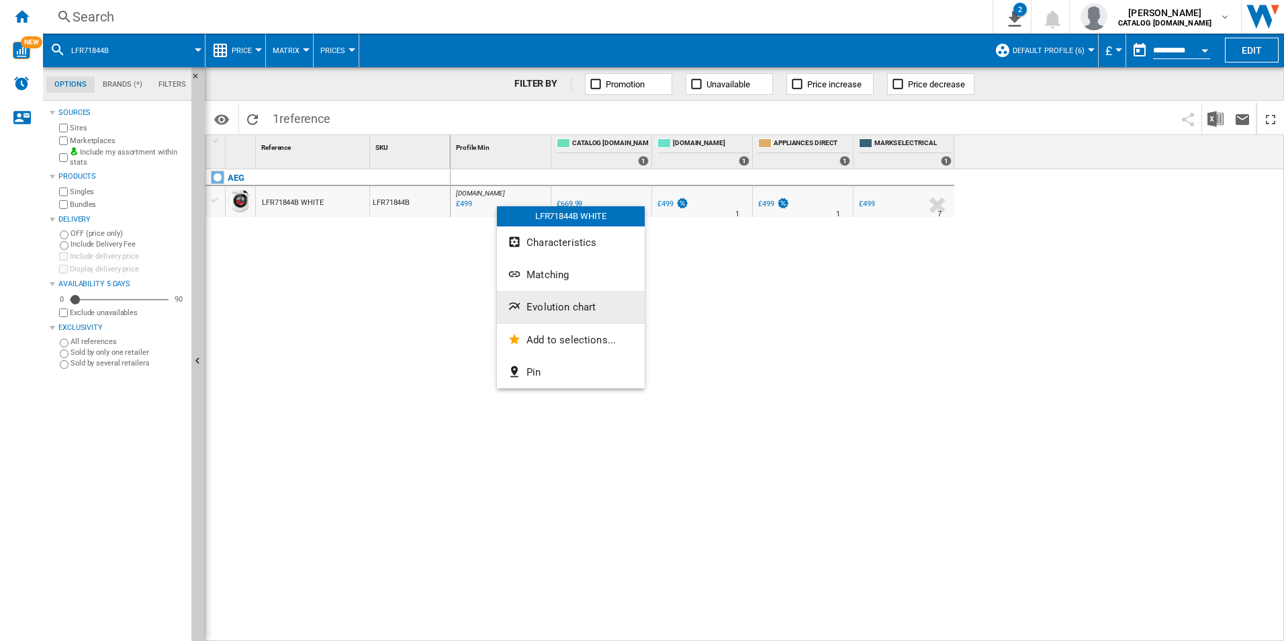
click at [543, 300] on button "Evolution chart" at bounding box center [571, 307] width 148 height 32
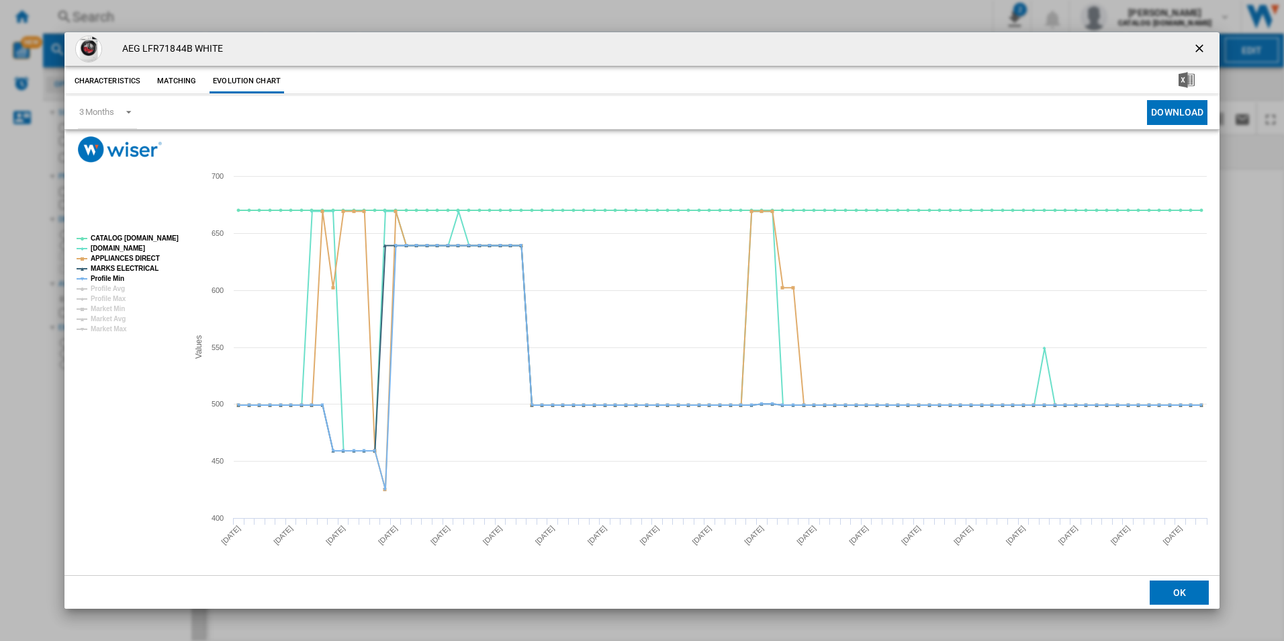
click at [155, 230] on rect "Product popup" at bounding box center [127, 284] width 112 height 108
click at [151, 234] on tspan "CATALOG [DOMAIN_NAME]" at bounding box center [135, 237] width 88 height 7
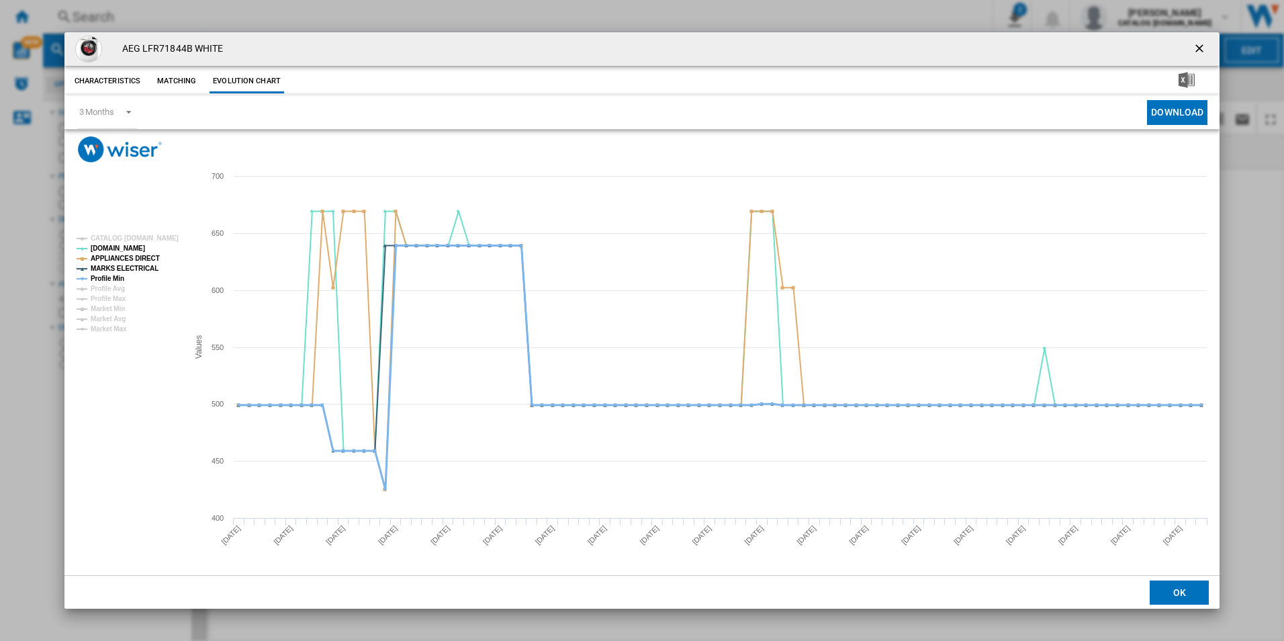
click at [118, 275] on tspan "Profile Min" at bounding box center [108, 278] width 34 height 7
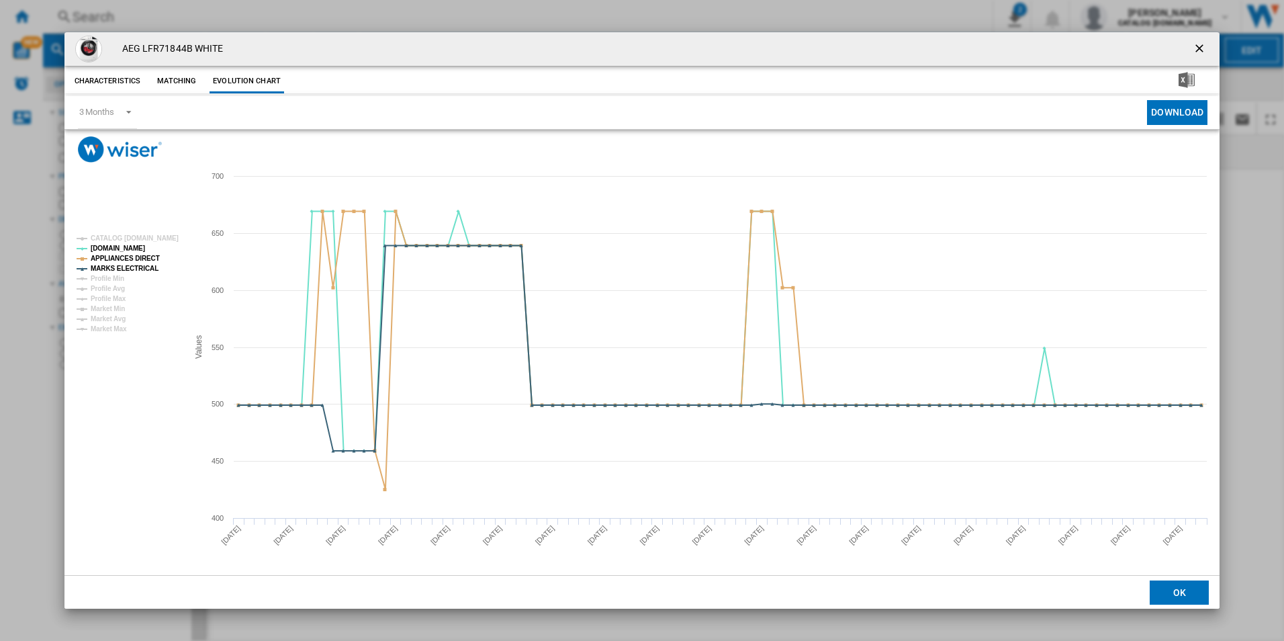
drag, startPoint x: 1201, startPoint y: 50, endPoint x: 1175, endPoint y: 48, distance: 26.2
click at [1201, 50] on ng-md-icon "getI18NText('BUTTONS.CLOSE_DIALOG')" at bounding box center [1201, 50] width 16 height 16
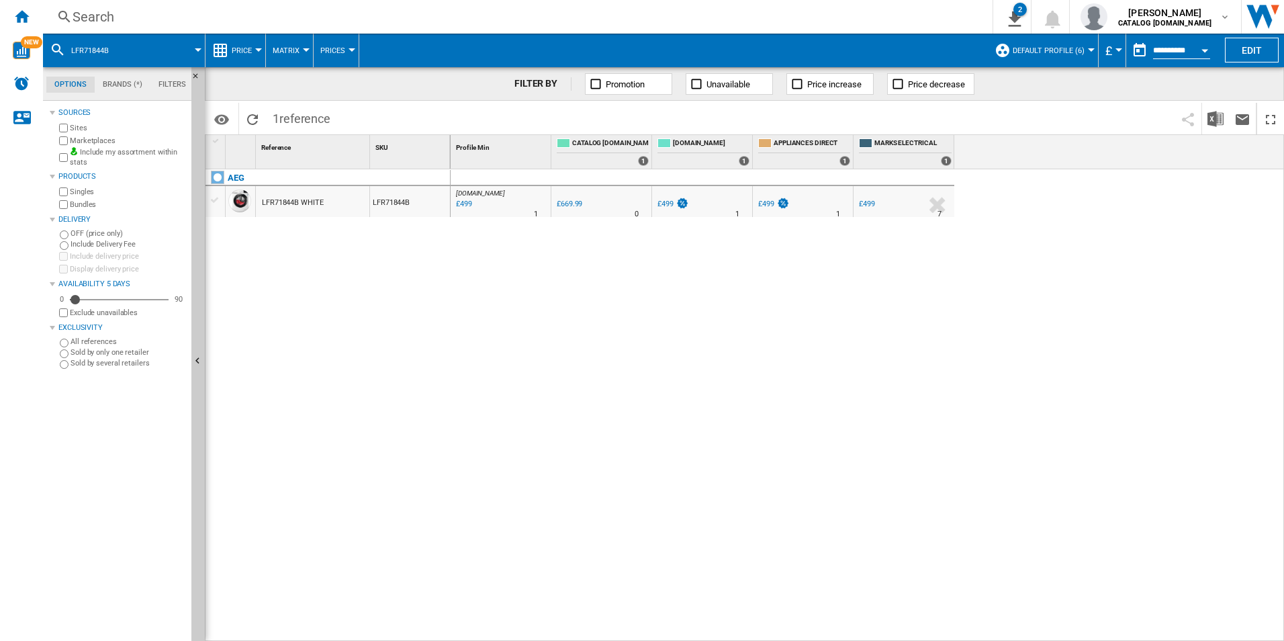
click at [836, 15] on div "Search" at bounding box center [515, 16] width 885 height 19
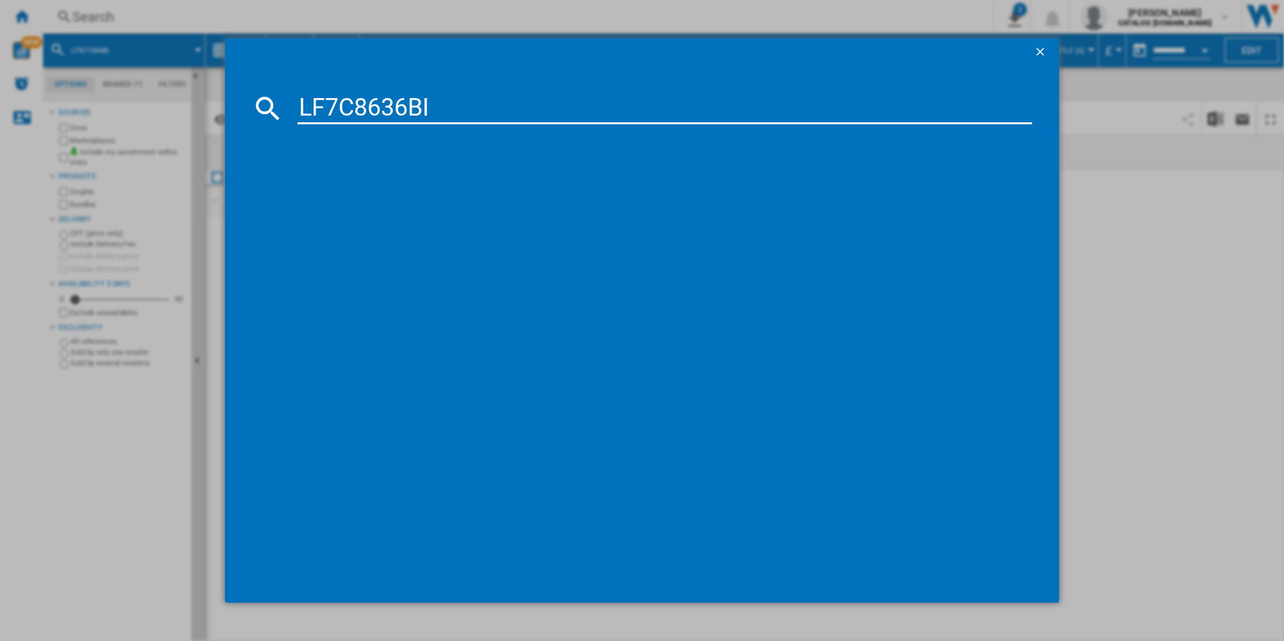
type input "LF7C8636BI"
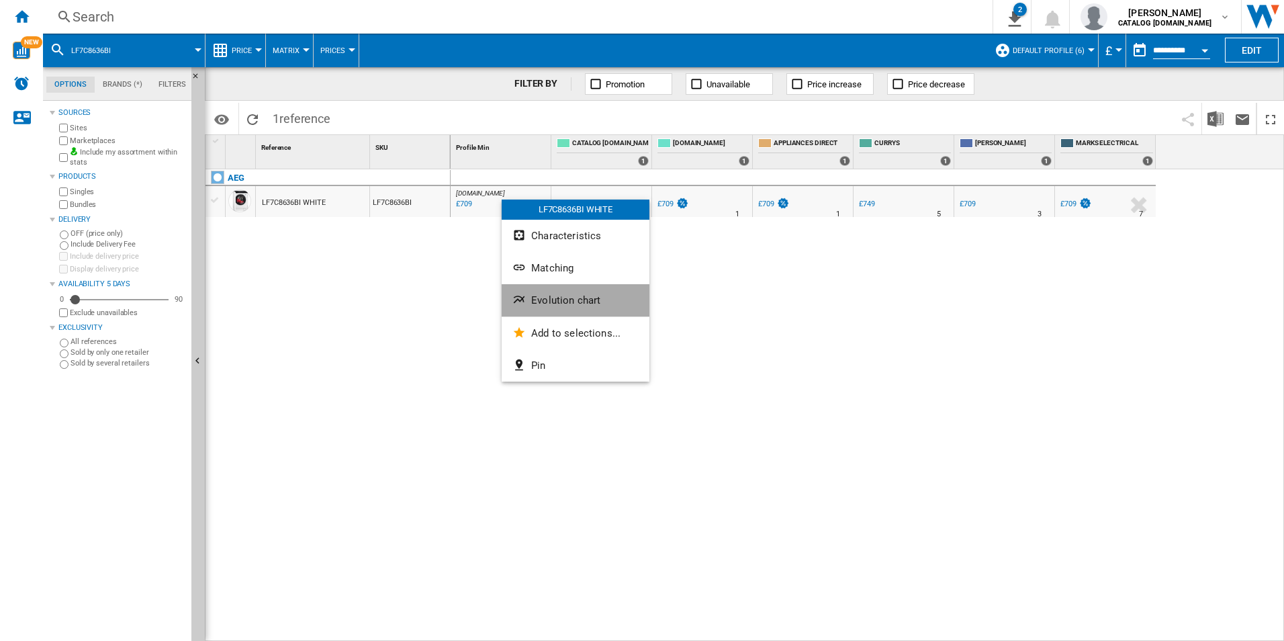
click at [551, 302] on span "Evolution chart" at bounding box center [565, 300] width 69 height 12
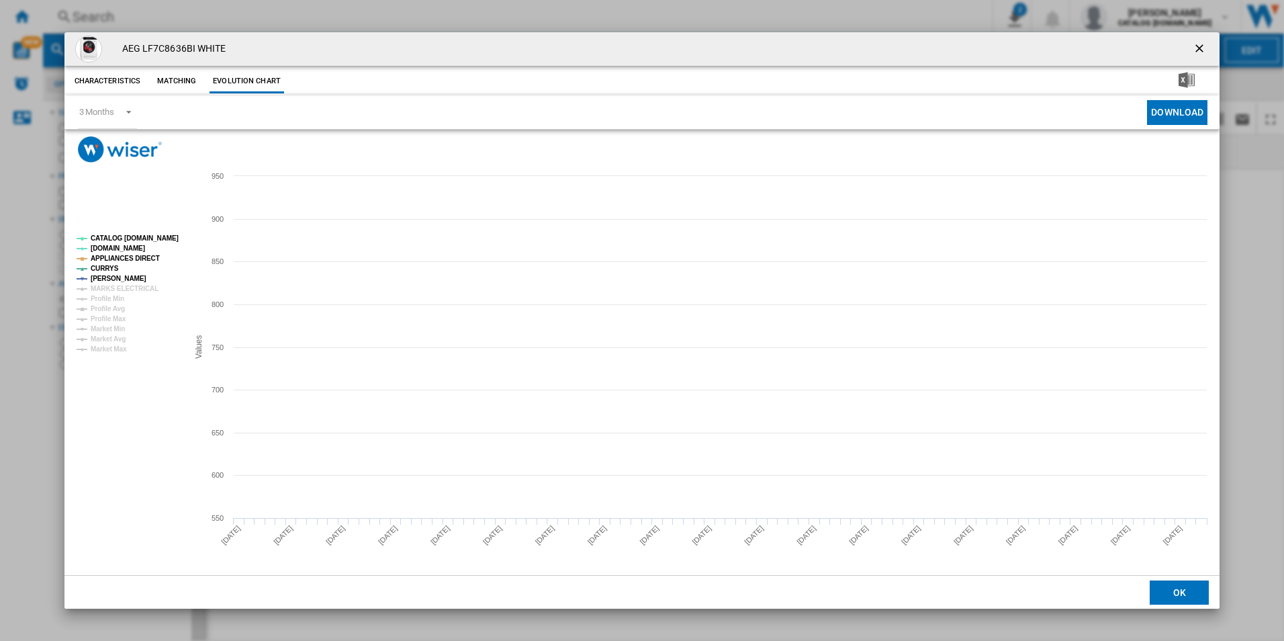
click at [165, 239] on tspan "CATALOG [DOMAIN_NAME]" at bounding box center [135, 237] width 88 height 7
click at [148, 286] on tspan "MARKS ELECTRICAL" at bounding box center [125, 288] width 68 height 7
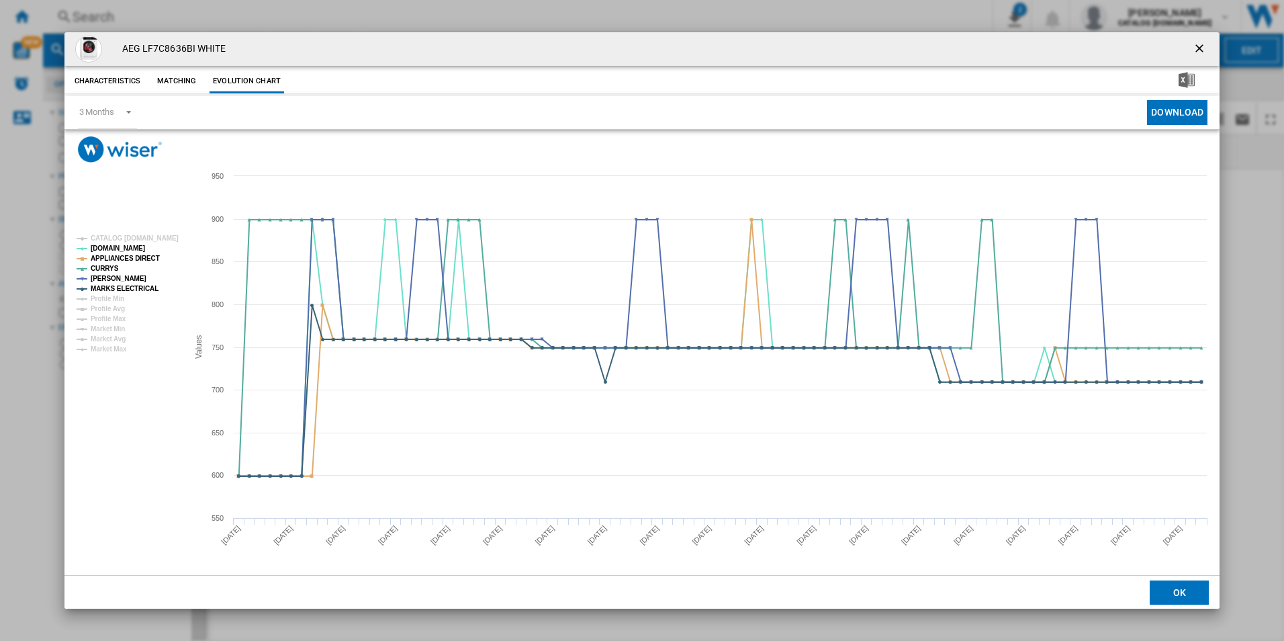
drag, startPoint x: 1202, startPoint y: 50, endPoint x: 1187, endPoint y: 44, distance: 16.6
click at [1198, 48] on ng-md-icon "getI18NText('BUTTONS.CLOSE_DIALOG')" at bounding box center [1201, 50] width 16 height 16
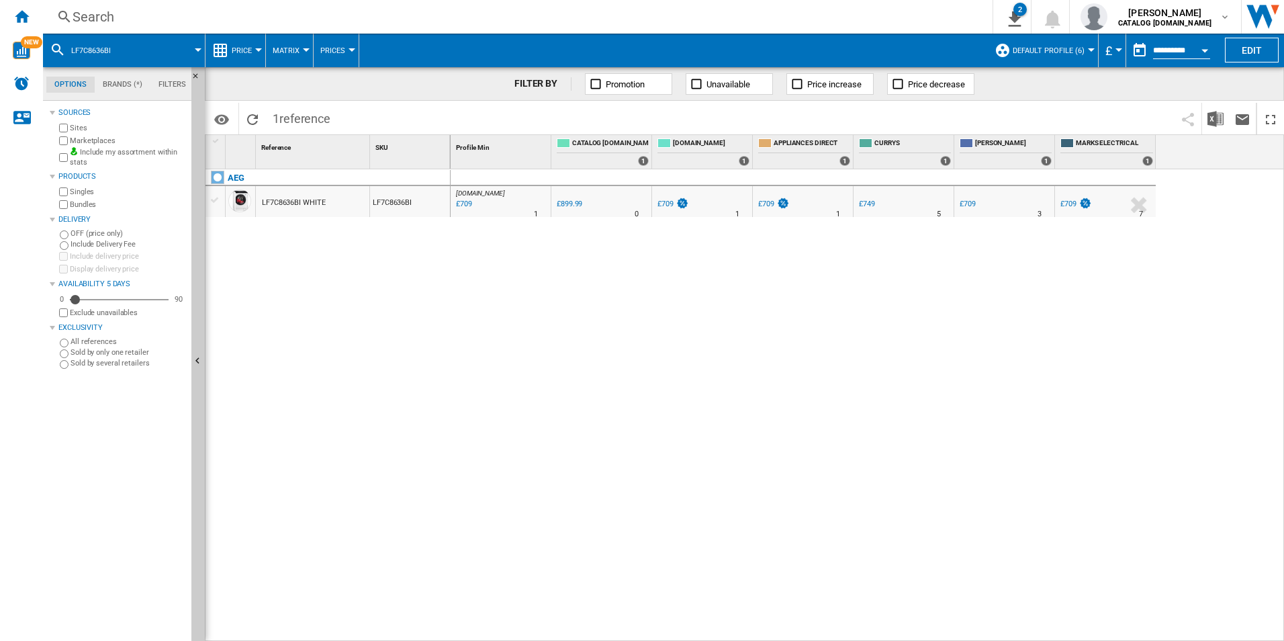
click at [855, 17] on div "Search" at bounding box center [515, 16] width 885 height 19
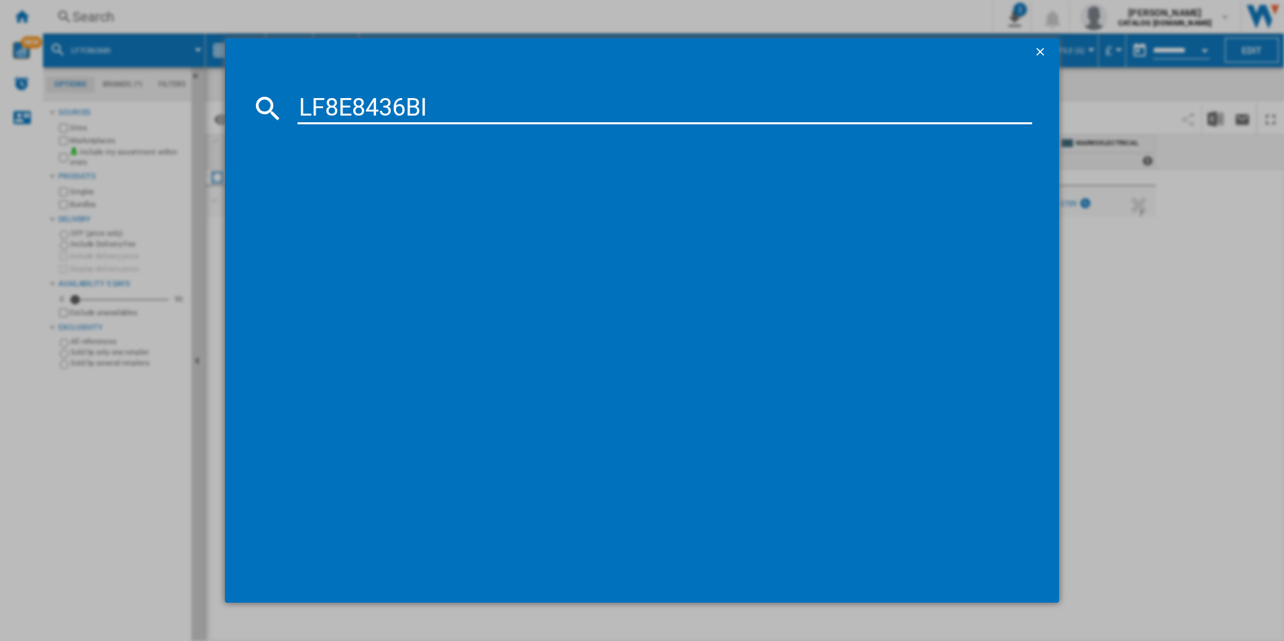
type input "LF8E8436BI"
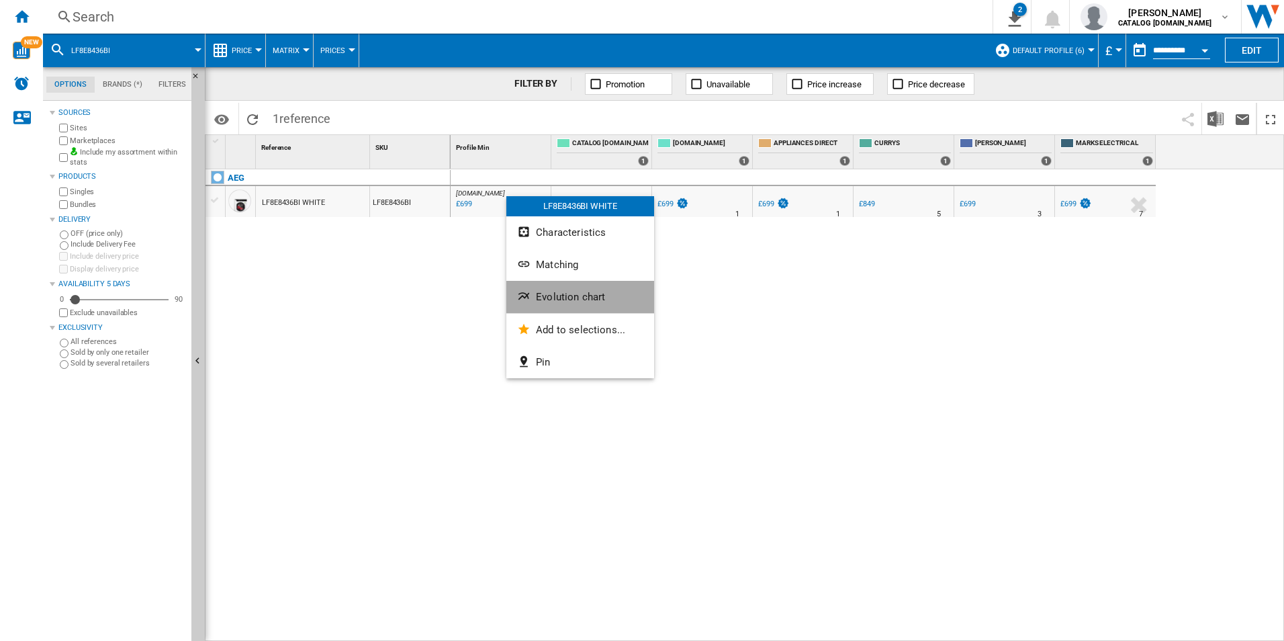
click at [558, 298] on span "Evolution chart" at bounding box center [570, 297] width 69 height 12
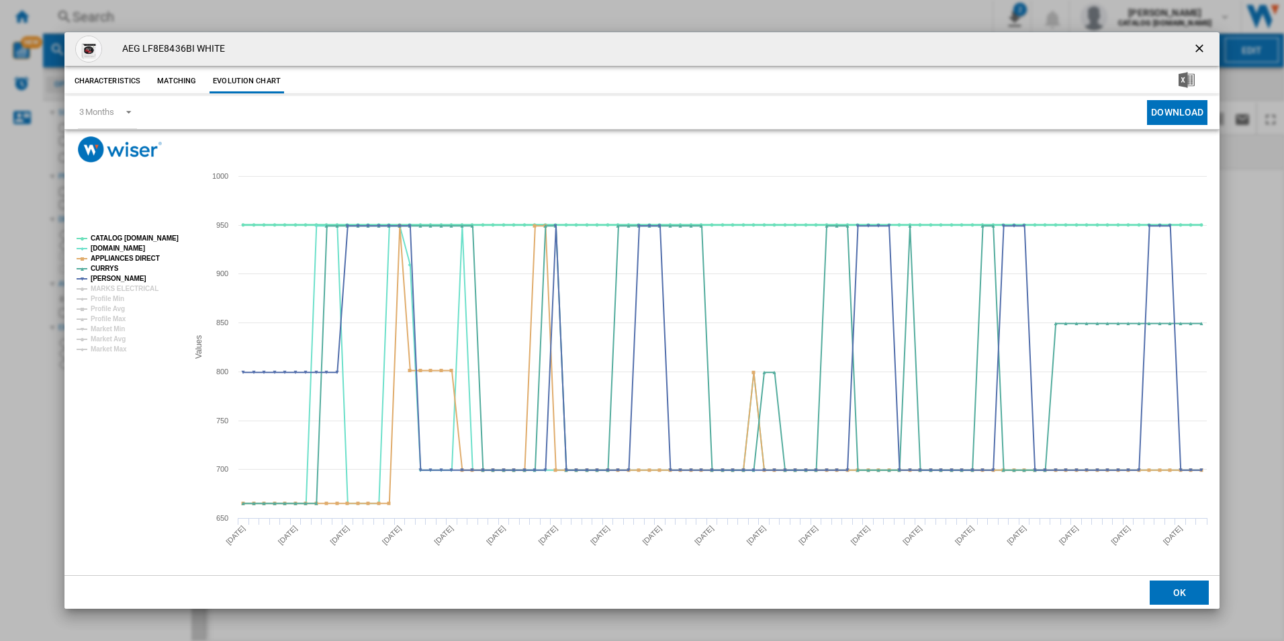
click at [171, 236] on tspan "CATALOG [DOMAIN_NAME]" at bounding box center [135, 237] width 88 height 7
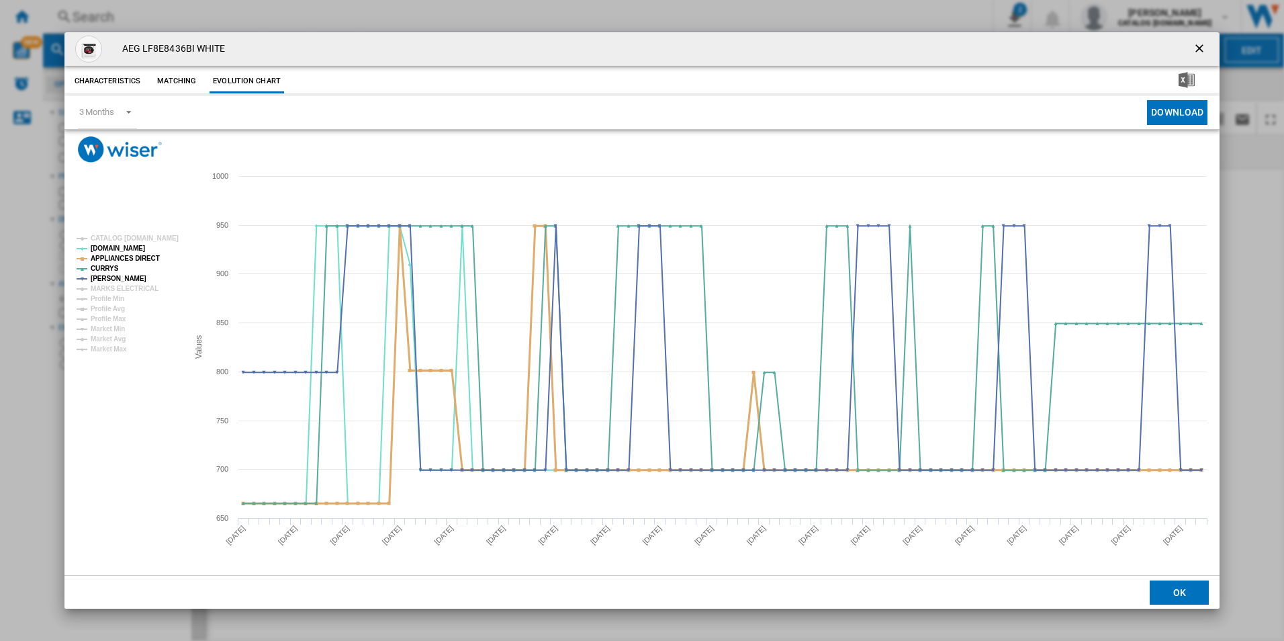
click at [144, 258] on tspan "APPLIANCES DIRECT" at bounding box center [125, 258] width 69 height 7
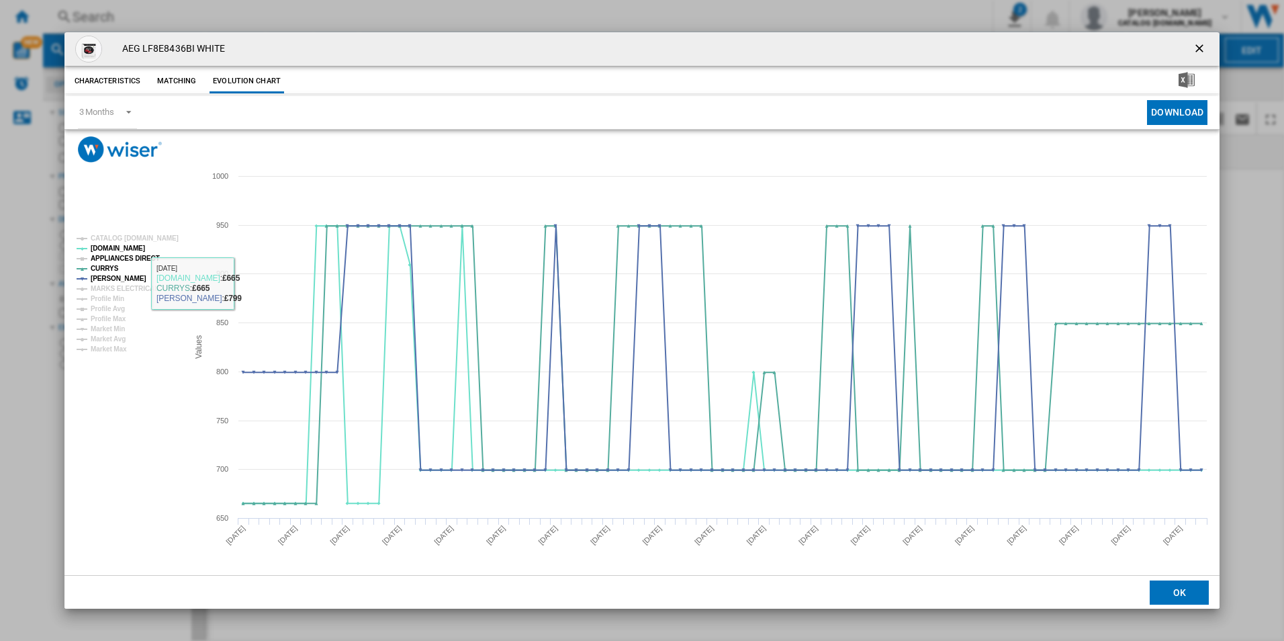
drag, startPoint x: 123, startPoint y: 255, endPoint x: 137, endPoint y: 279, distance: 27.4
click at [123, 255] on tspan "APPLIANCES DIRECT" at bounding box center [125, 258] width 69 height 7
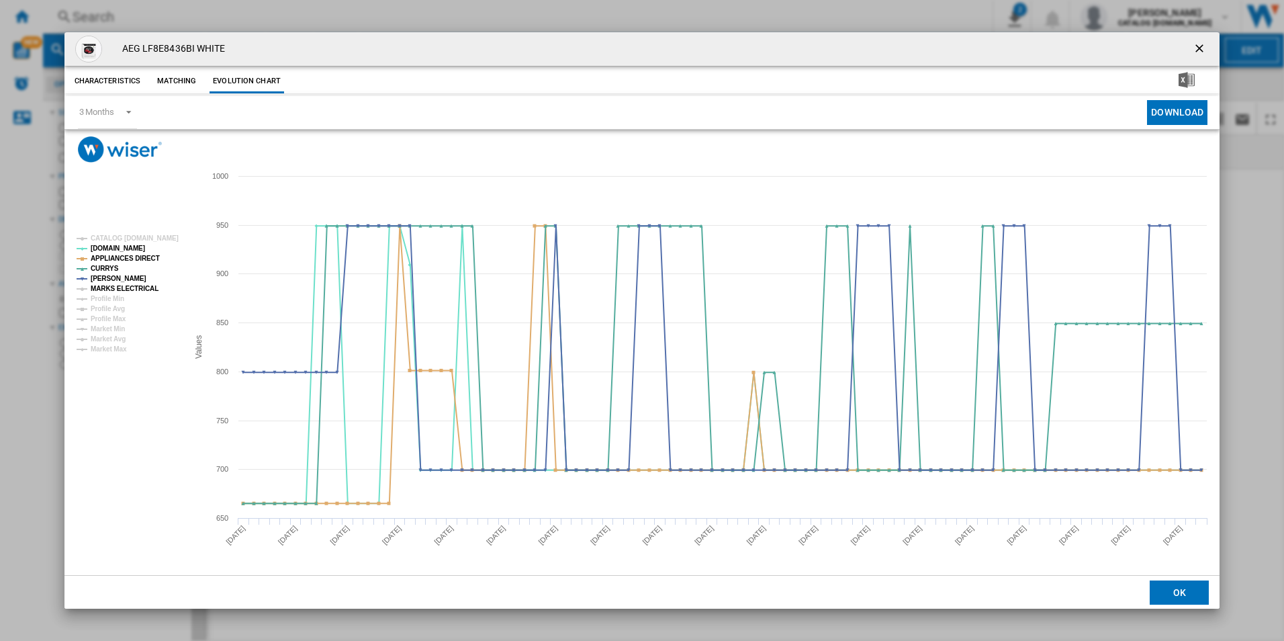
click at [147, 290] on tspan "MARKS ELECTRICAL" at bounding box center [125, 288] width 68 height 7
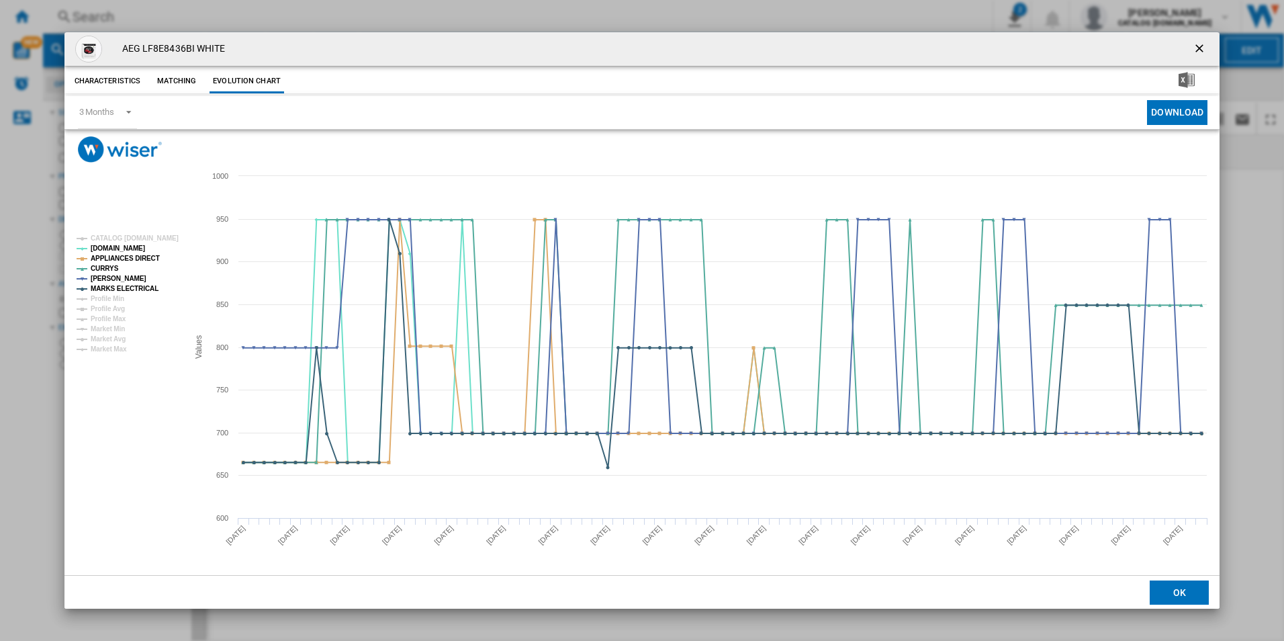
click at [1201, 48] on ng-md-icon "getI18NText('BUTTONS.CLOSE_DIALOG')" at bounding box center [1201, 50] width 16 height 16
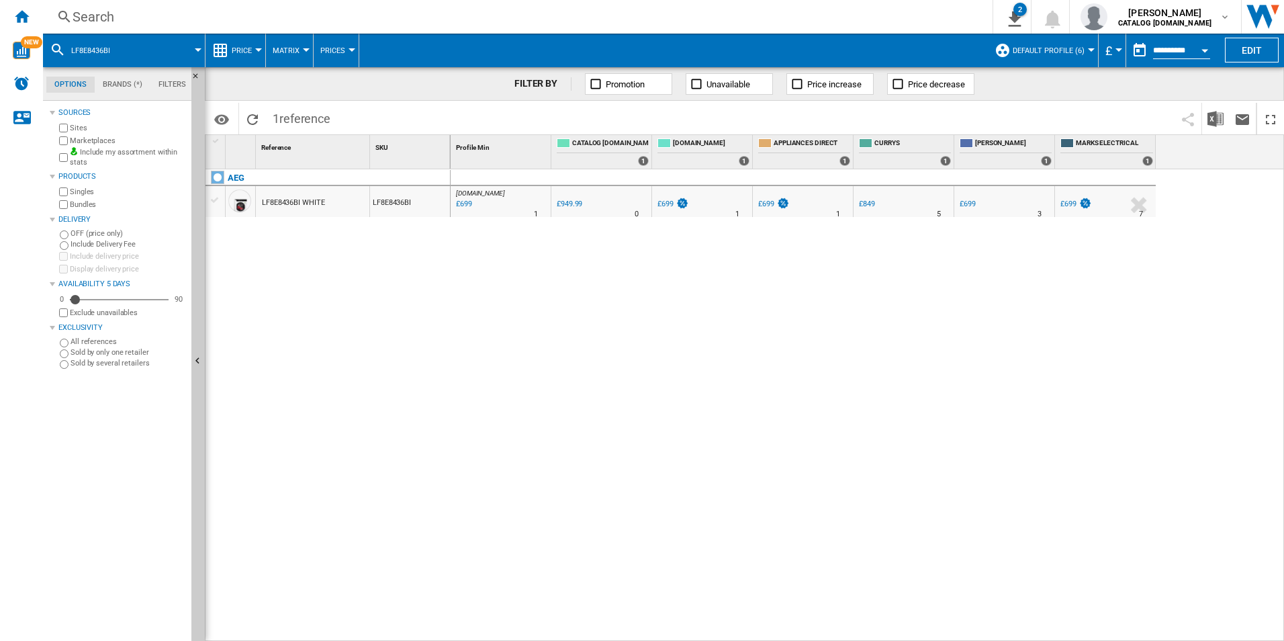
click at [858, 9] on div "Search" at bounding box center [515, 16] width 885 height 19
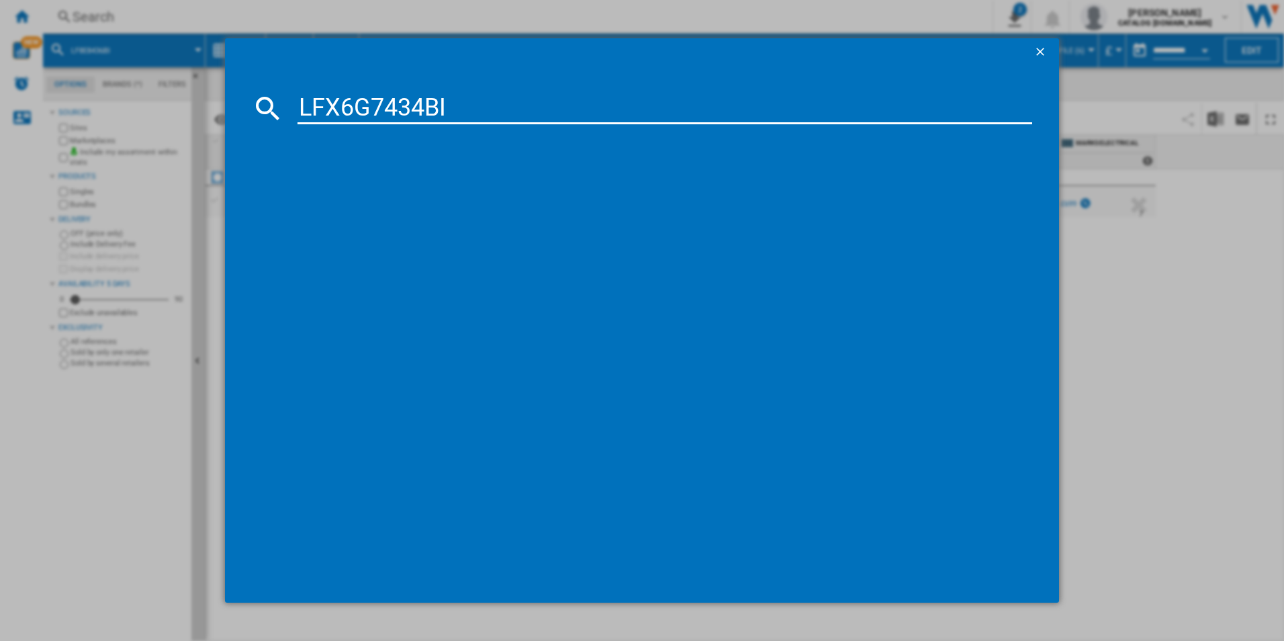
type input "LFX6G7434BI"
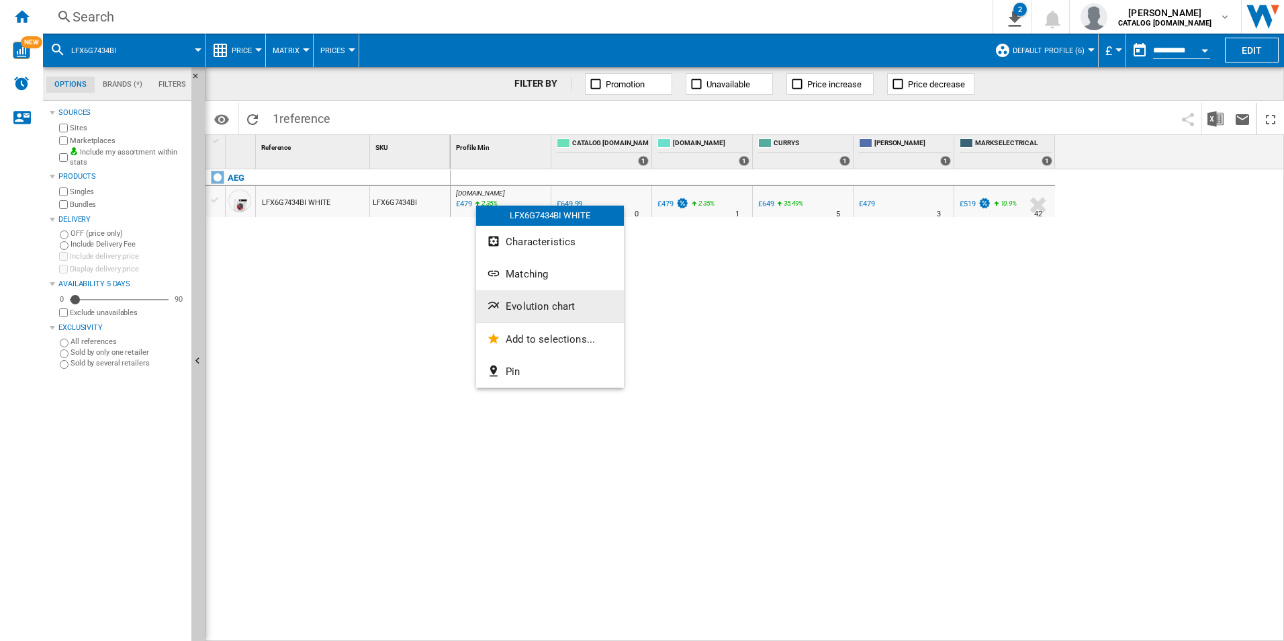
click at [523, 300] on button "Evolution chart" at bounding box center [550, 306] width 148 height 32
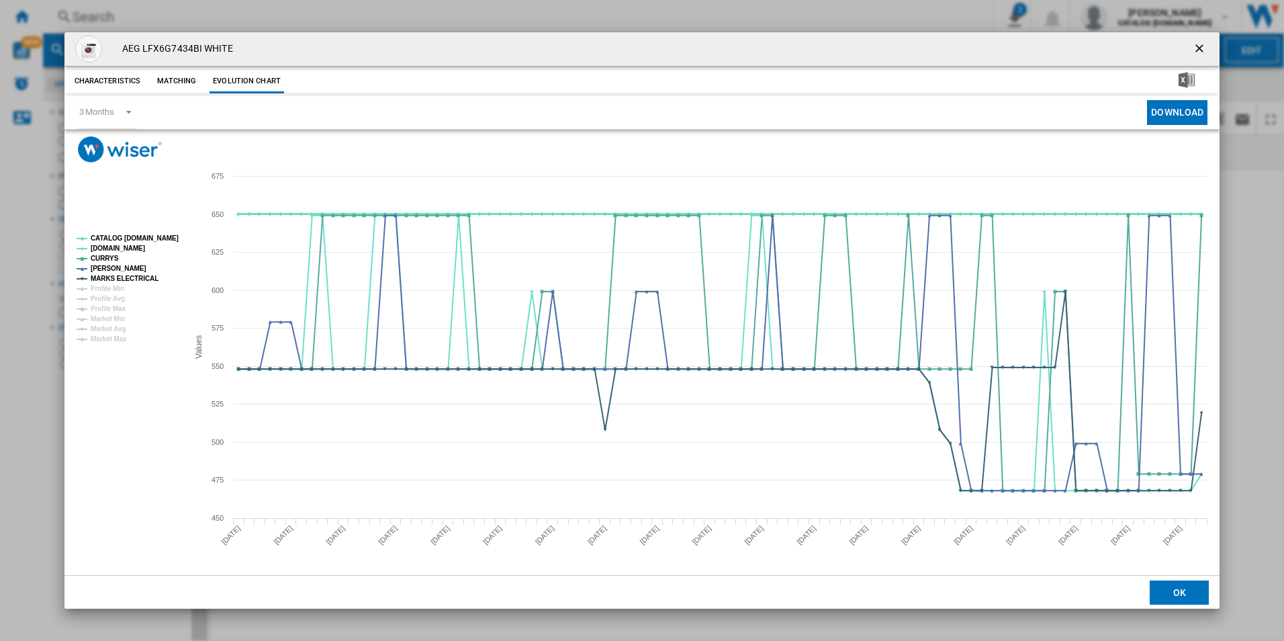
click at [169, 236] on tspan "CATALOG [DOMAIN_NAME]" at bounding box center [135, 237] width 88 height 7
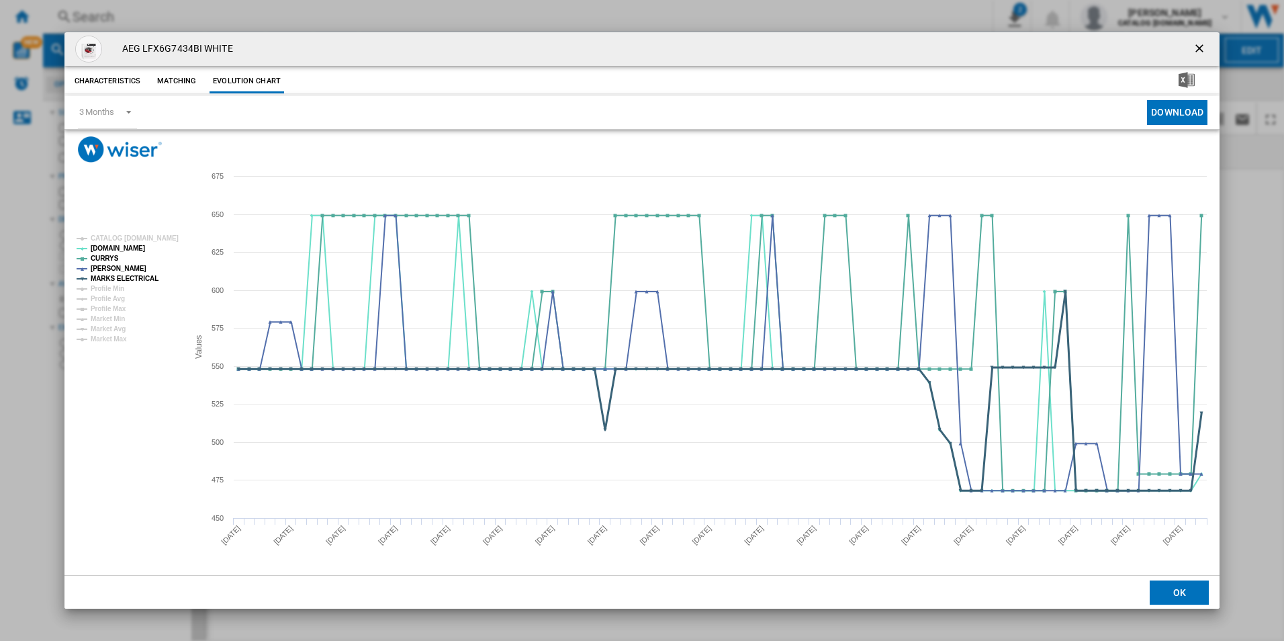
click at [137, 275] on tspan "MARKS ELECTRICAL" at bounding box center [125, 278] width 68 height 7
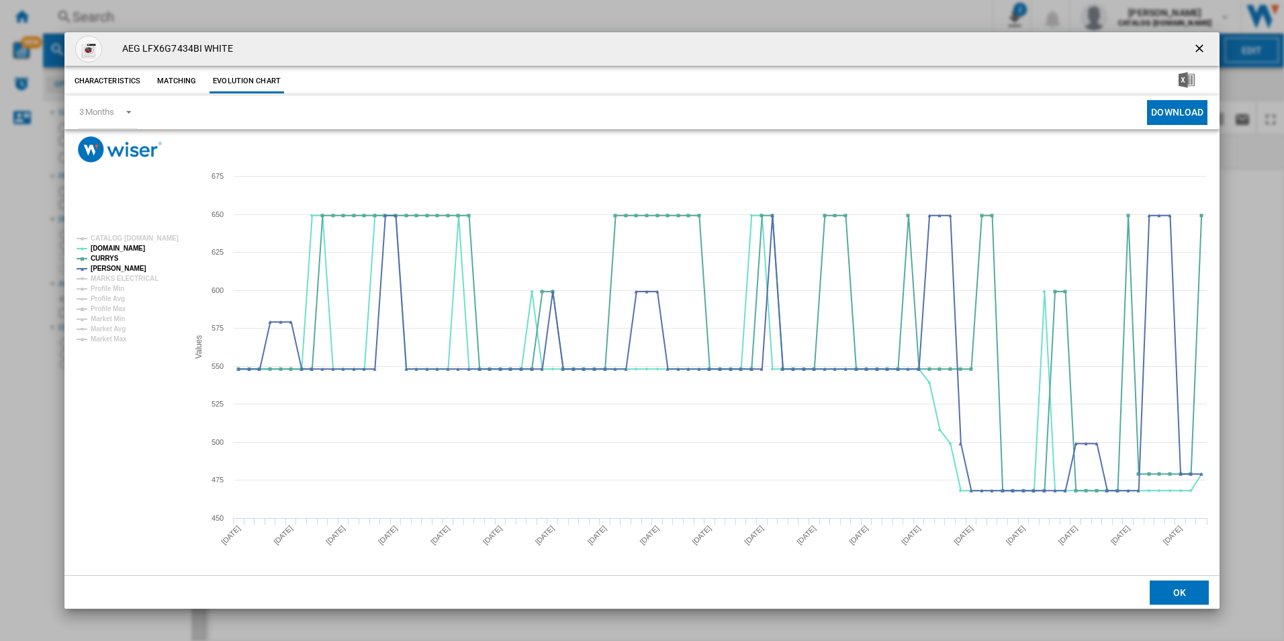
click at [137, 275] on tspan "MARKS ELECTRICAL" at bounding box center [125, 278] width 68 height 7
drag, startPoint x: 1202, startPoint y: 48, endPoint x: 1172, endPoint y: 51, distance: 29.7
click at [1202, 48] on ng-md-icon "getI18NText('BUTTONS.CLOSE_DIALOG')" at bounding box center [1201, 50] width 16 height 16
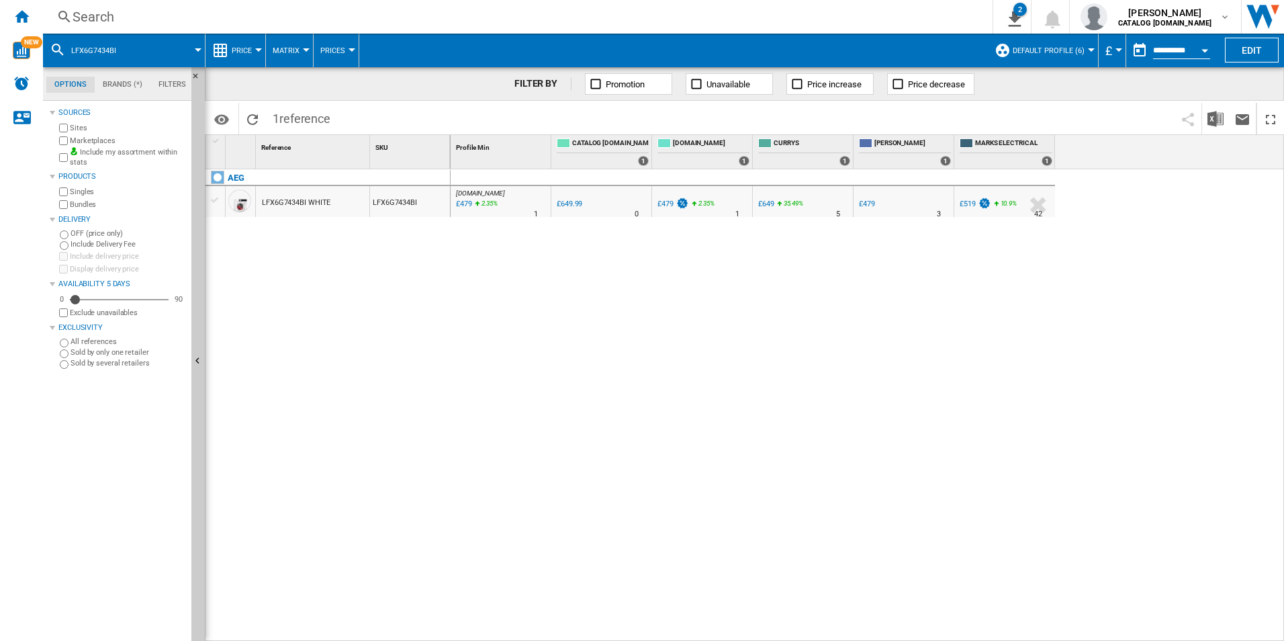
click at [834, 5] on div "Search Search 0 2 ER Report [Price Matrix] All Customer Report [Price Matrix] C…" at bounding box center [663, 17] width 1241 height 34
click at [825, 17] on div "Search" at bounding box center [515, 16] width 885 height 19
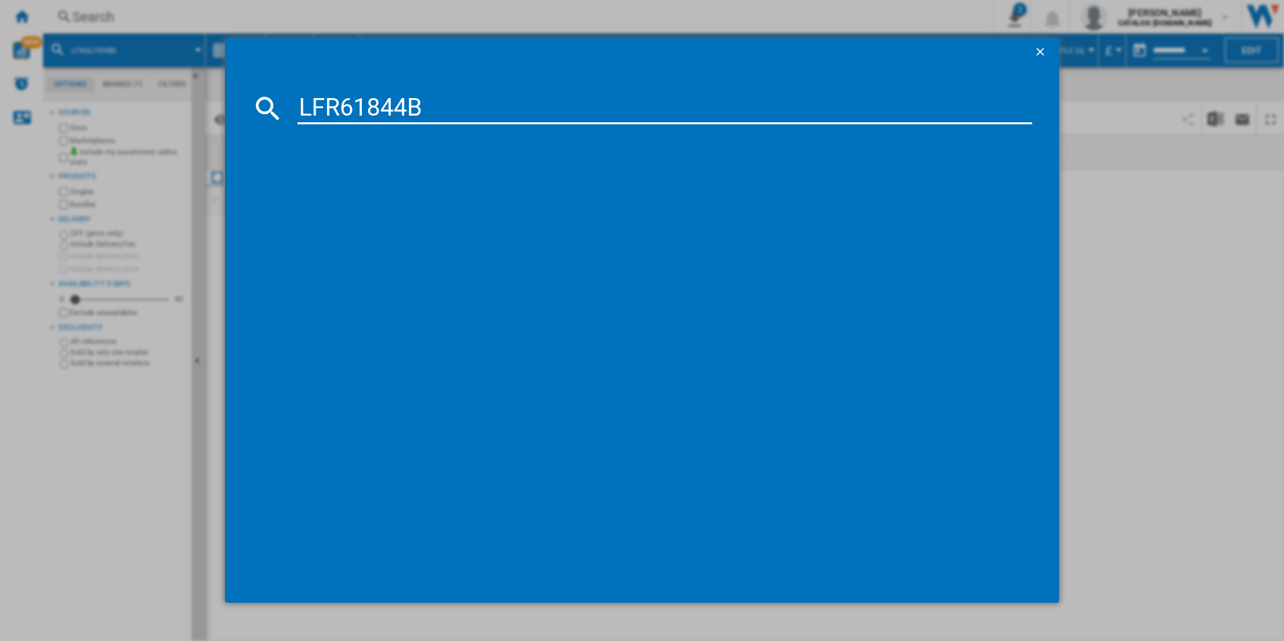
type input "LFR61844B"
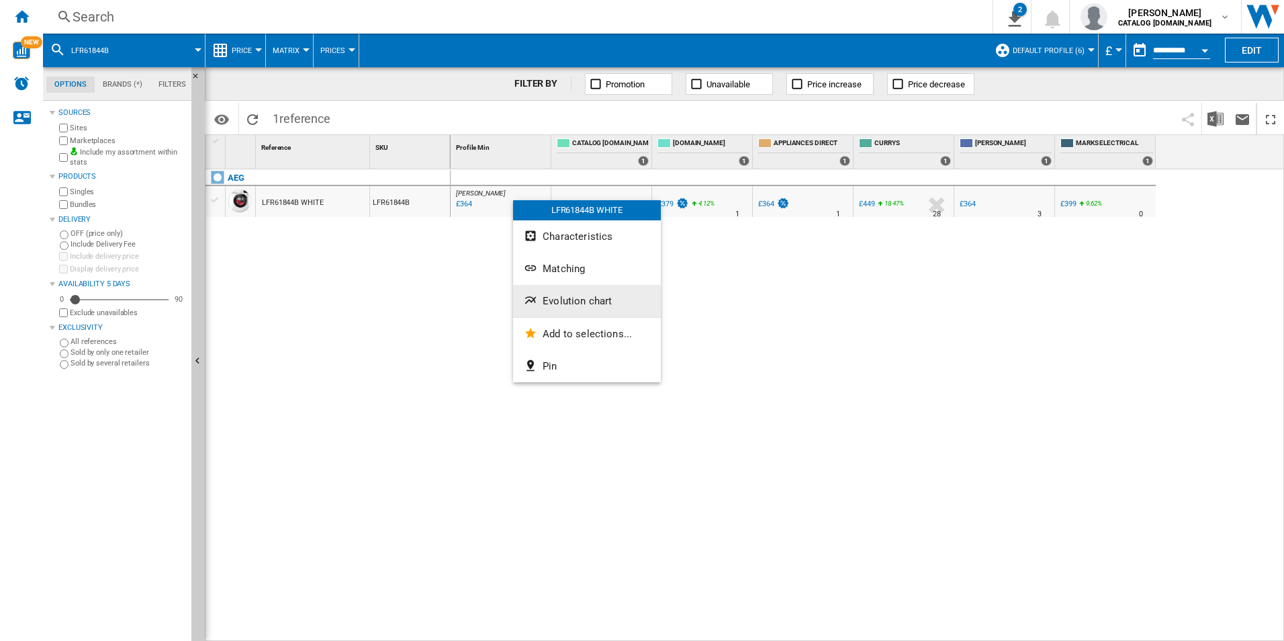
click at [544, 288] on button "Evolution chart" at bounding box center [587, 301] width 148 height 32
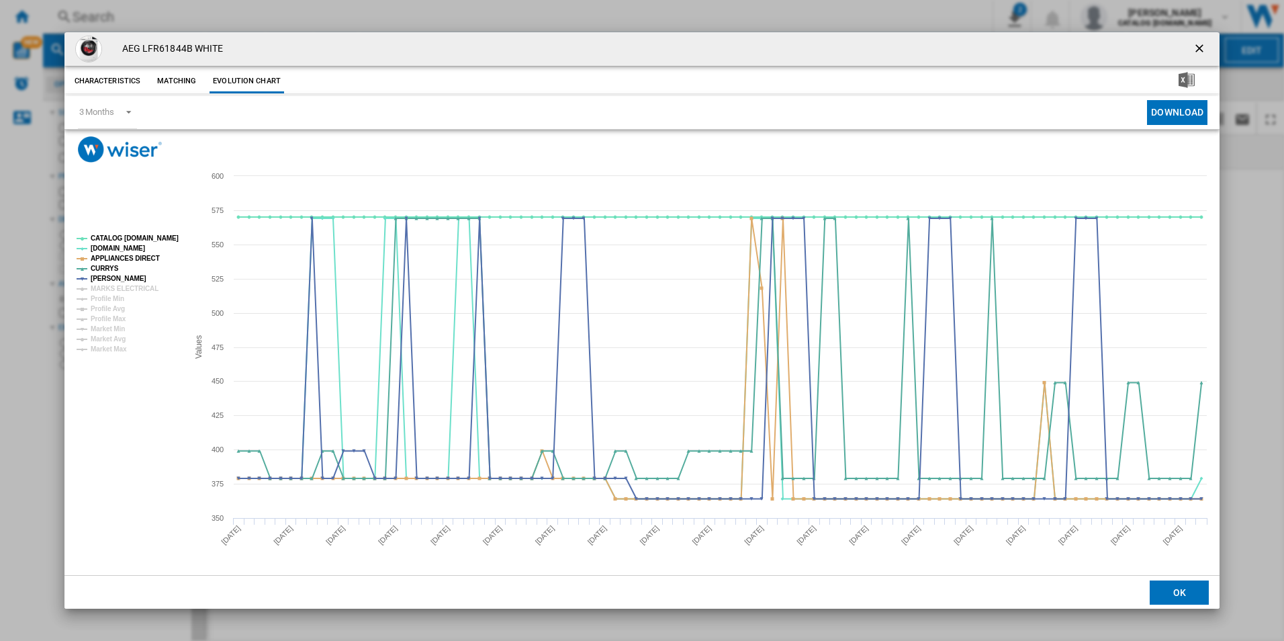
click at [154, 244] on rect "Product popup" at bounding box center [127, 294] width 112 height 128
click at [160, 230] on rect "Product popup" at bounding box center [127, 294] width 112 height 128
click at [168, 249] on rect "Product popup" at bounding box center [127, 294] width 112 height 128
click at [173, 227] on rect "Product popup" at bounding box center [642, 369] width 1156 height 412
click at [179, 245] on rect "Product popup" at bounding box center [127, 294] width 112 height 128
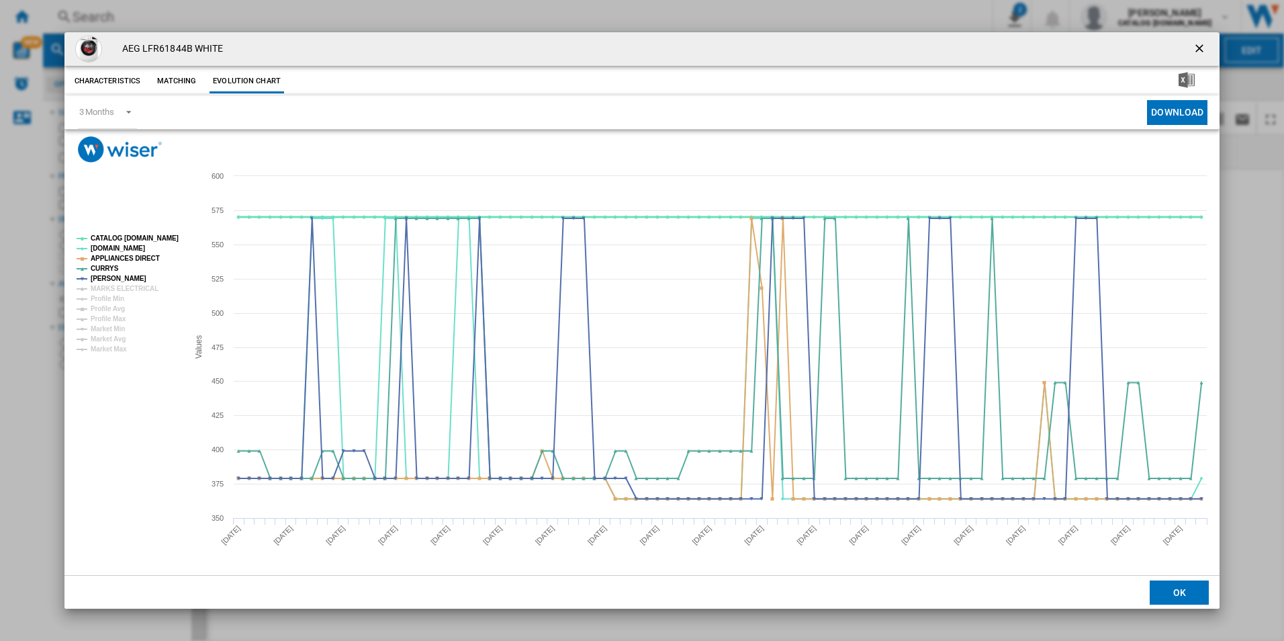
click at [169, 240] on tspan "CATALOG [DOMAIN_NAME]" at bounding box center [135, 237] width 88 height 7
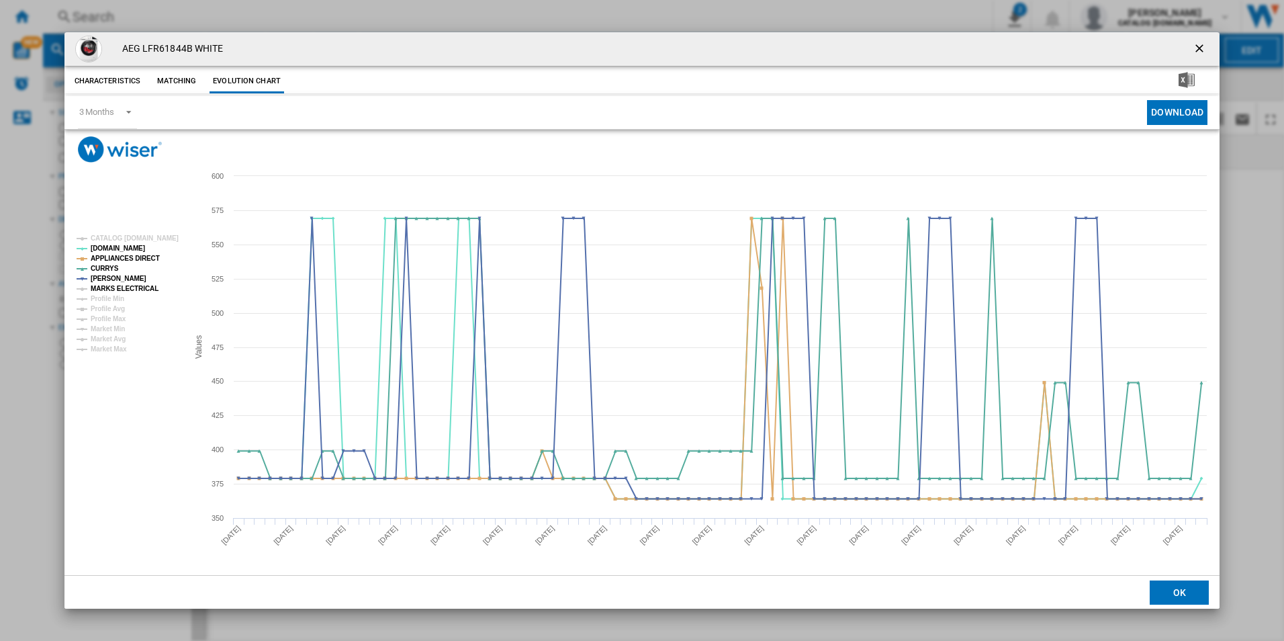
click at [139, 285] on tspan "MARKS ELECTRICAL" at bounding box center [125, 288] width 68 height 7
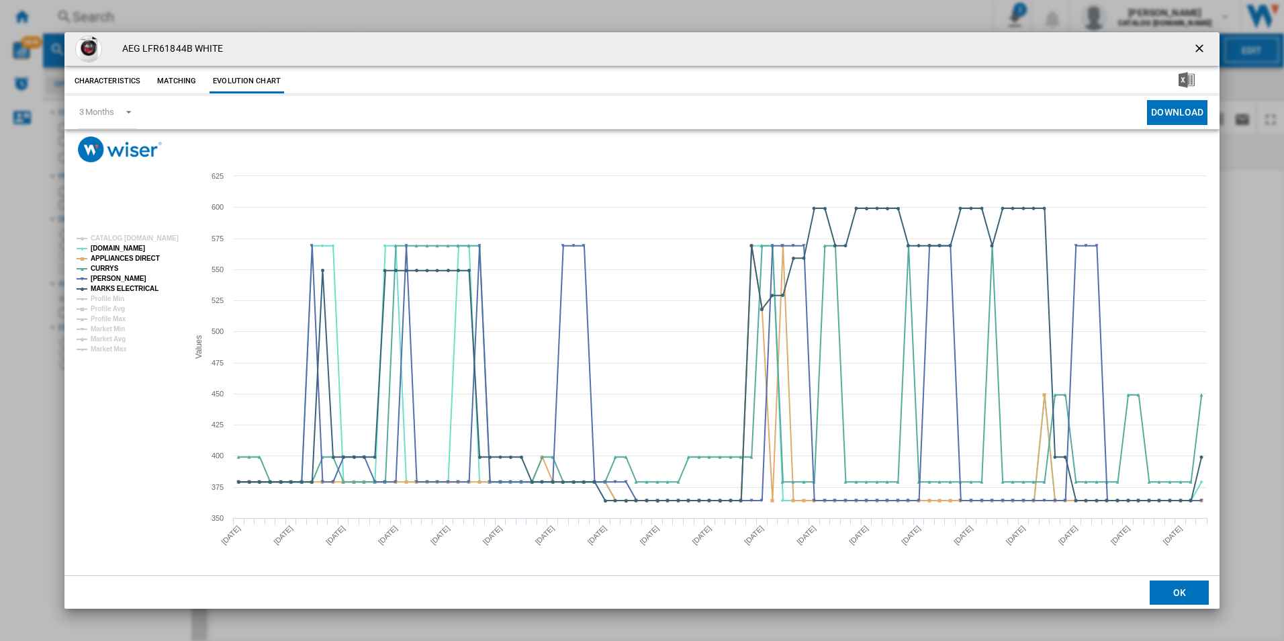
click at [1199, 48] on ng-md-icon "getI18NText('BUTTONS.CLOSE_DIALOG')" at bounding box center [1201, 50] width 16 height 16
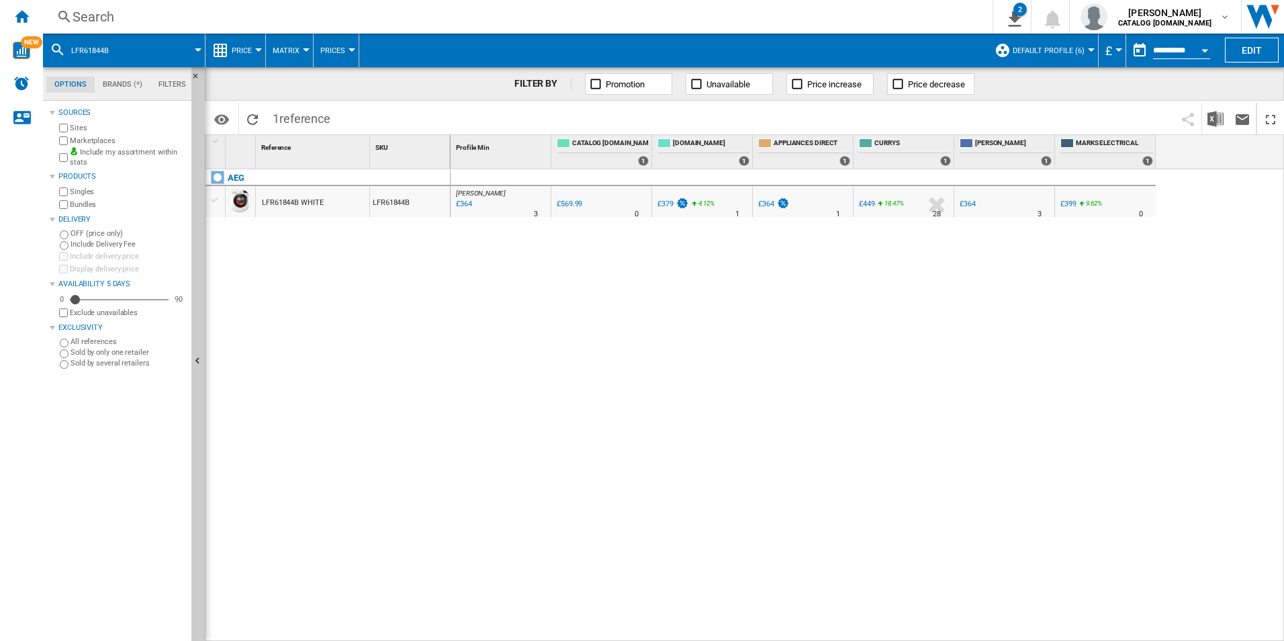
click at [1119, 428] on div "JOHN LEWIS : UK JOHN LEWIS -36.1 % £364 % N/A 3 JOHN LEWIS : UK JOHN LEWIS 0.0 …" at bounding box center [868, 405] width 834 height 472
click at [545, 14] on div "Search" at bounding box center [515, 16] width 885 height 19
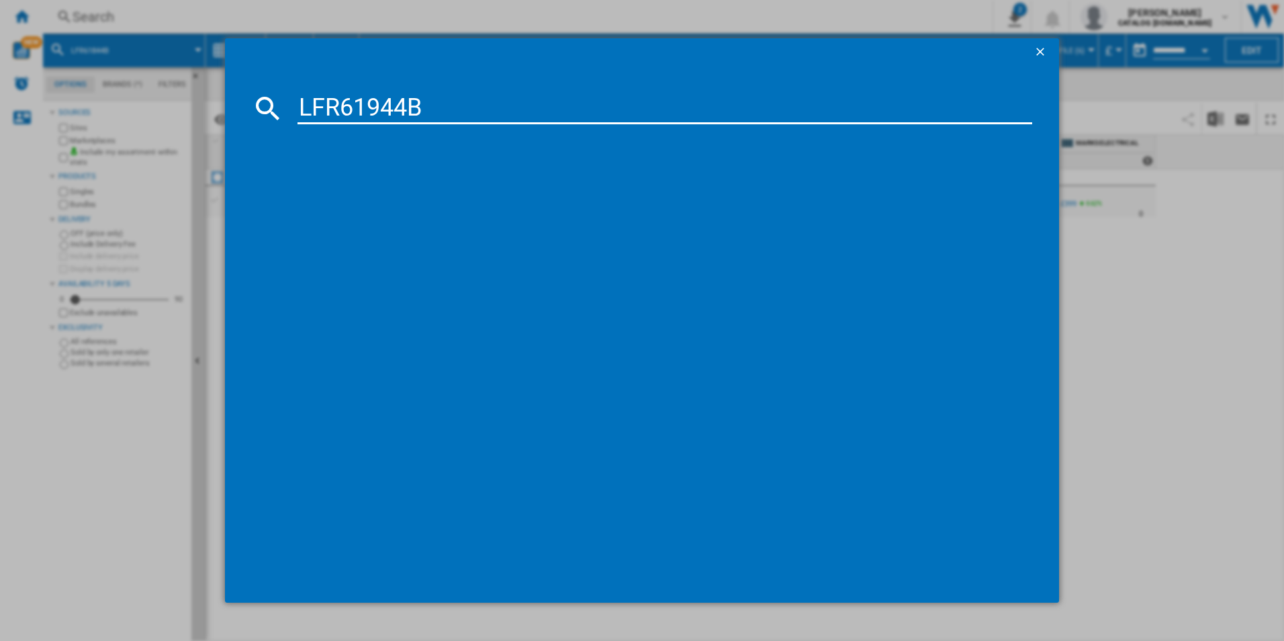
type input "LFR61944B"
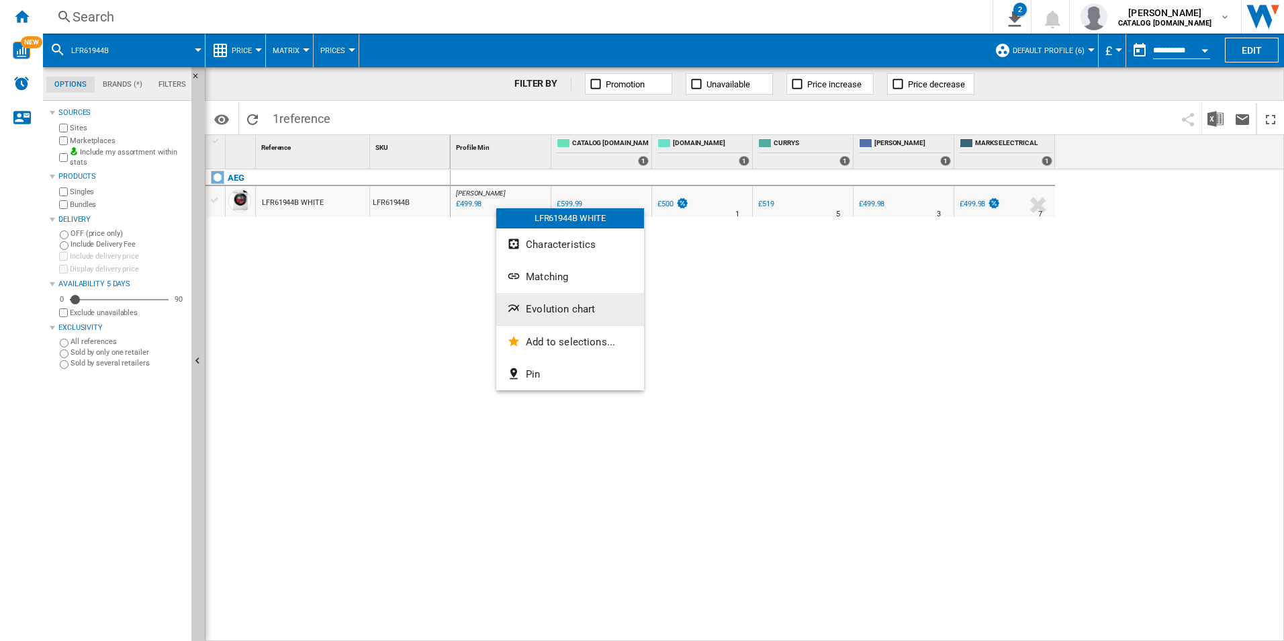
click at [550, 310] on span "Evolution chart" at bounding box center [560, 309] width 69 height 12
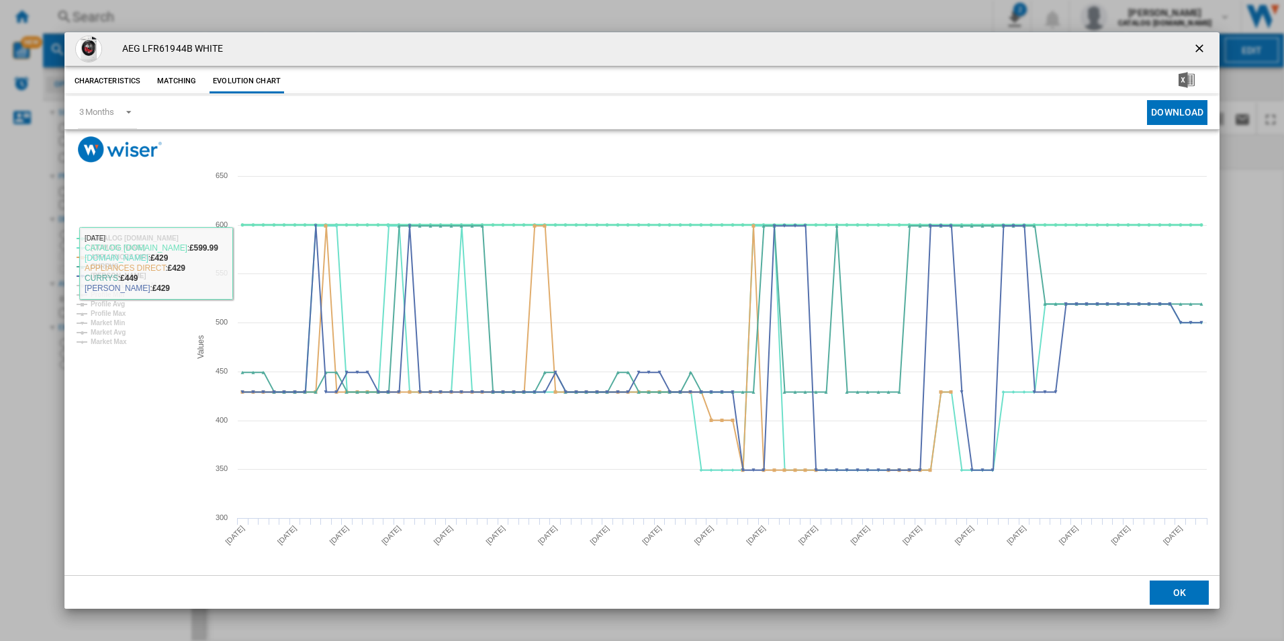
click at [167, 241] on tspan "CATALOG [DOMAIN_NAME]" at bounding box center [135, 237] width 88 height 7
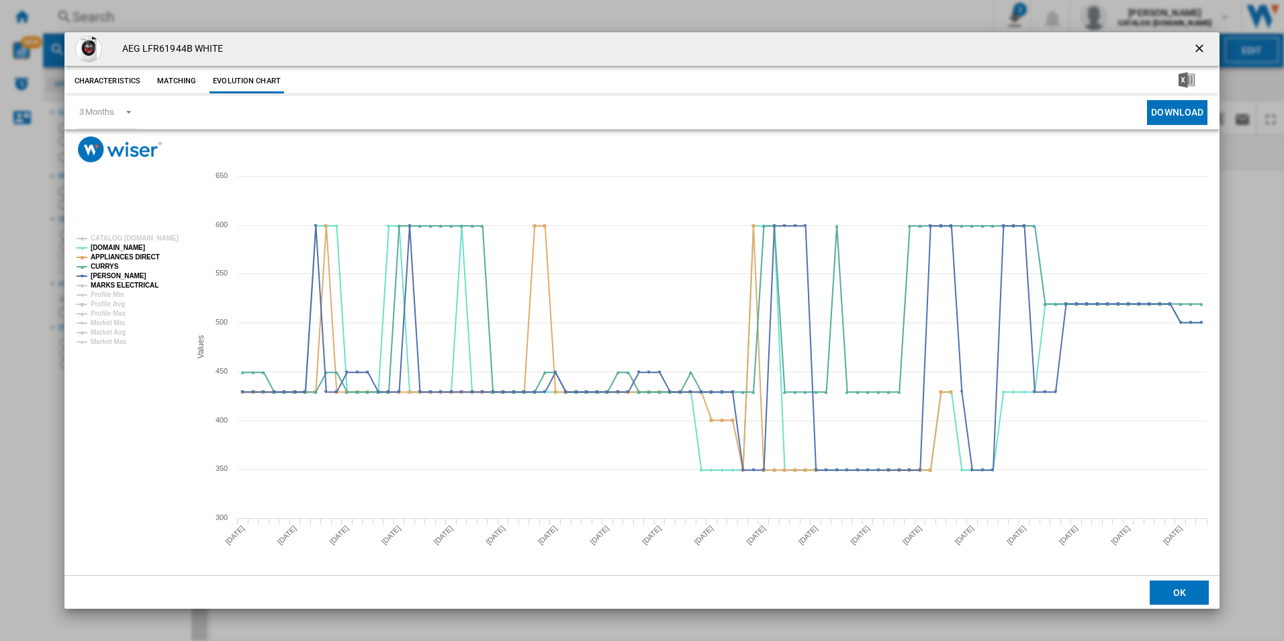
click at [147, 283] on tspan "MARKS ELECTRICAL" at bounding box center [125, 284] width 68 height 7
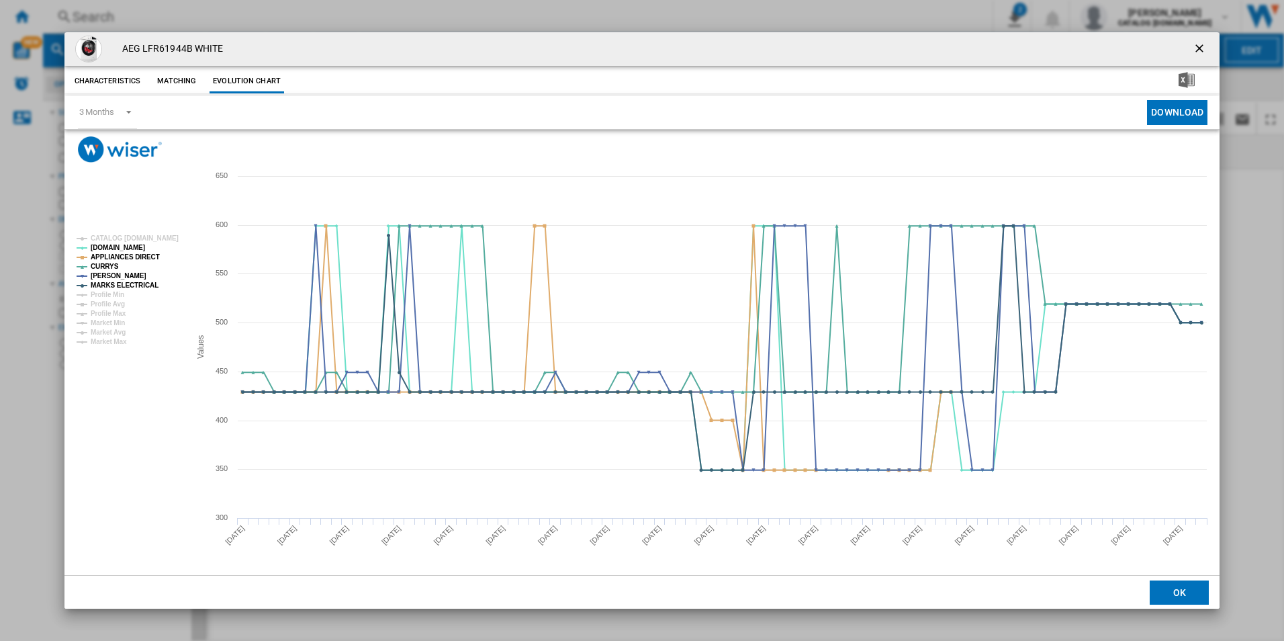
click at [1201, 44] on ng-md-icon "getI18NText('BUTTONS.CLOSE_DIALOG')" at bounding box center [1201, 50] width 16 height 16
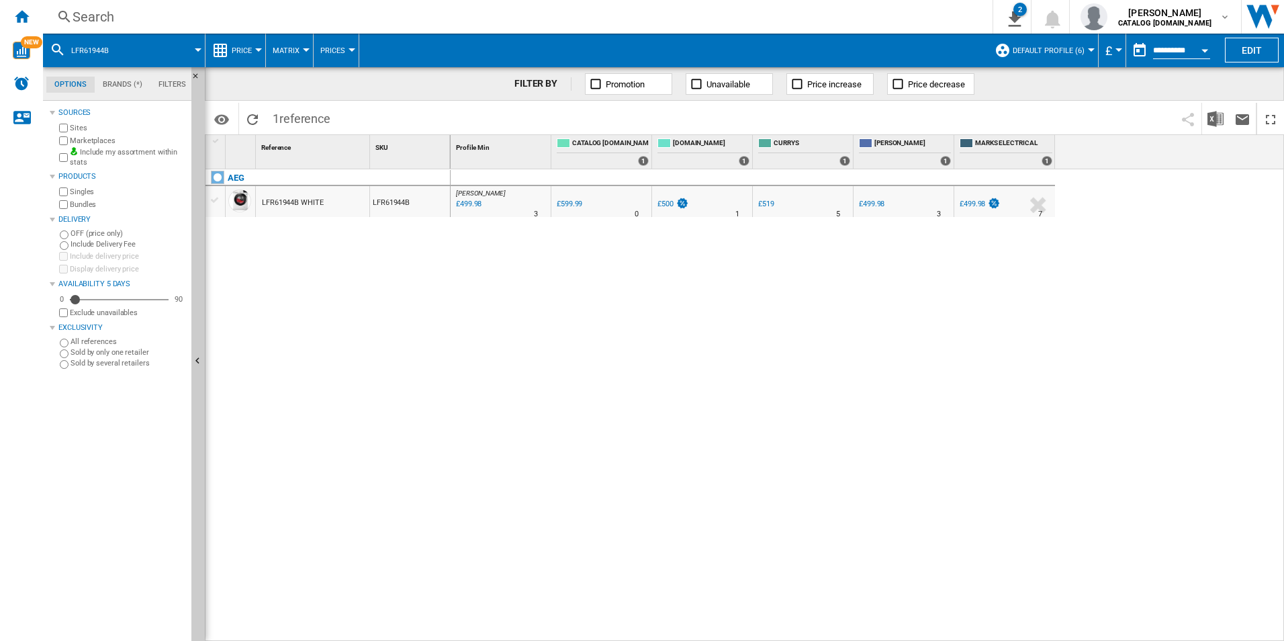
click at [796, 15] on div "Search" at bounding box center [515, 16] width 885 height 19
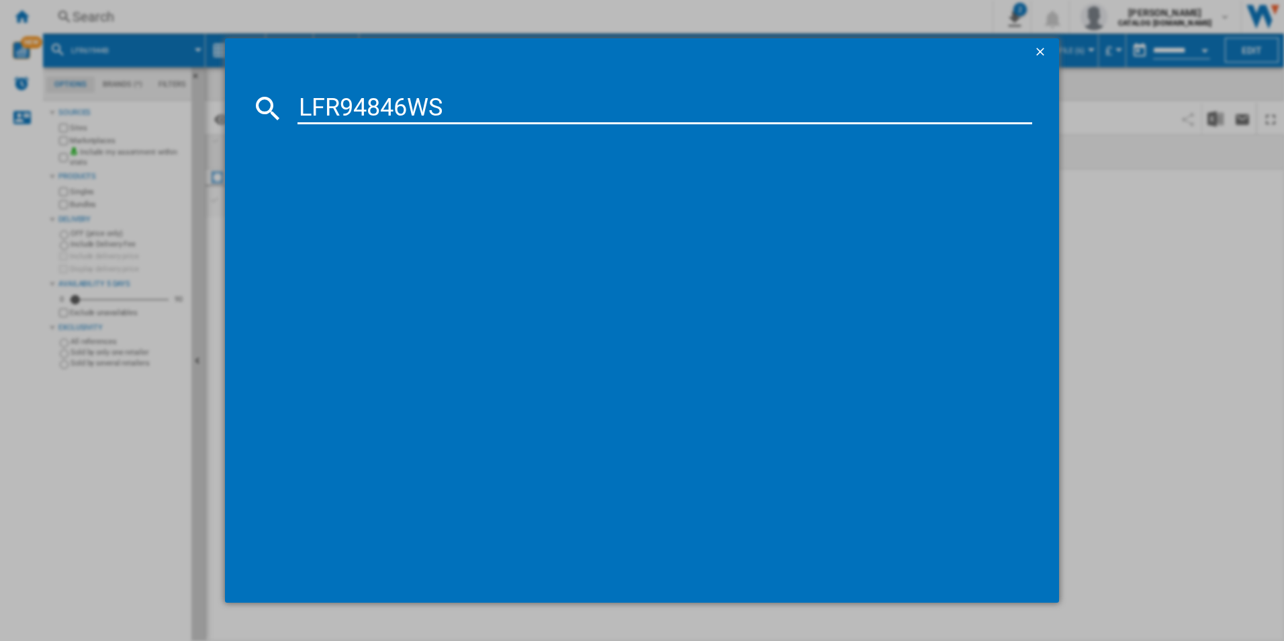
type input "LFR94846WS"
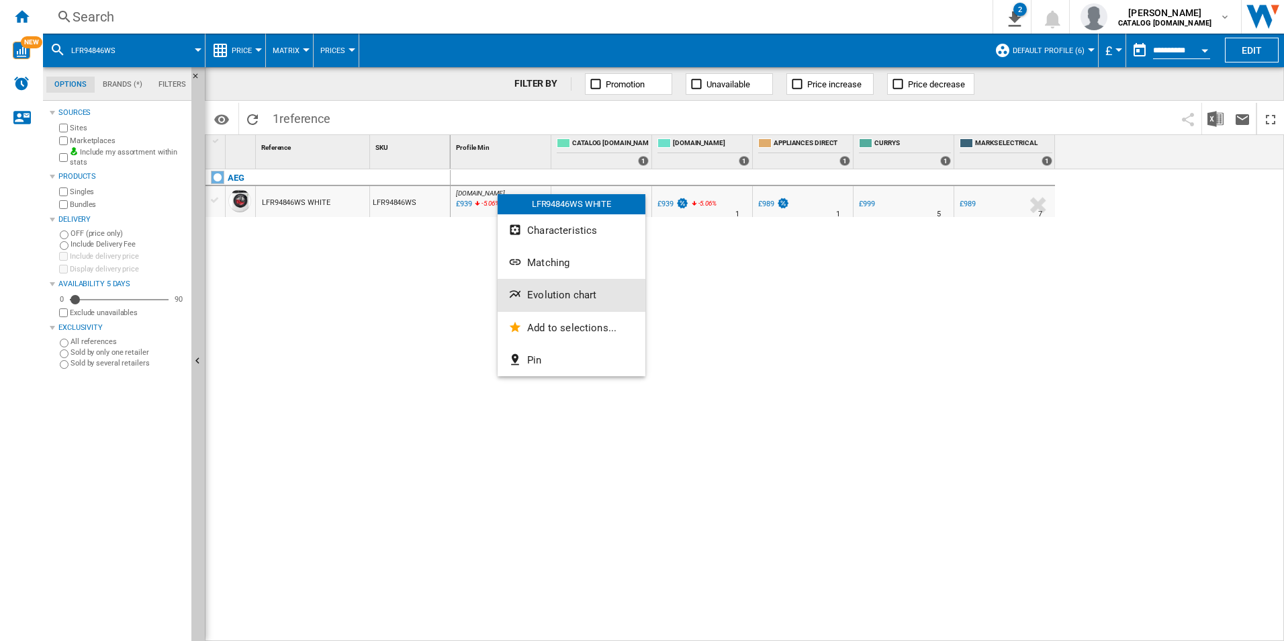
click at [539, 296] on span "Evolution chart" at bounding box center [561, 295] width 69 height 12
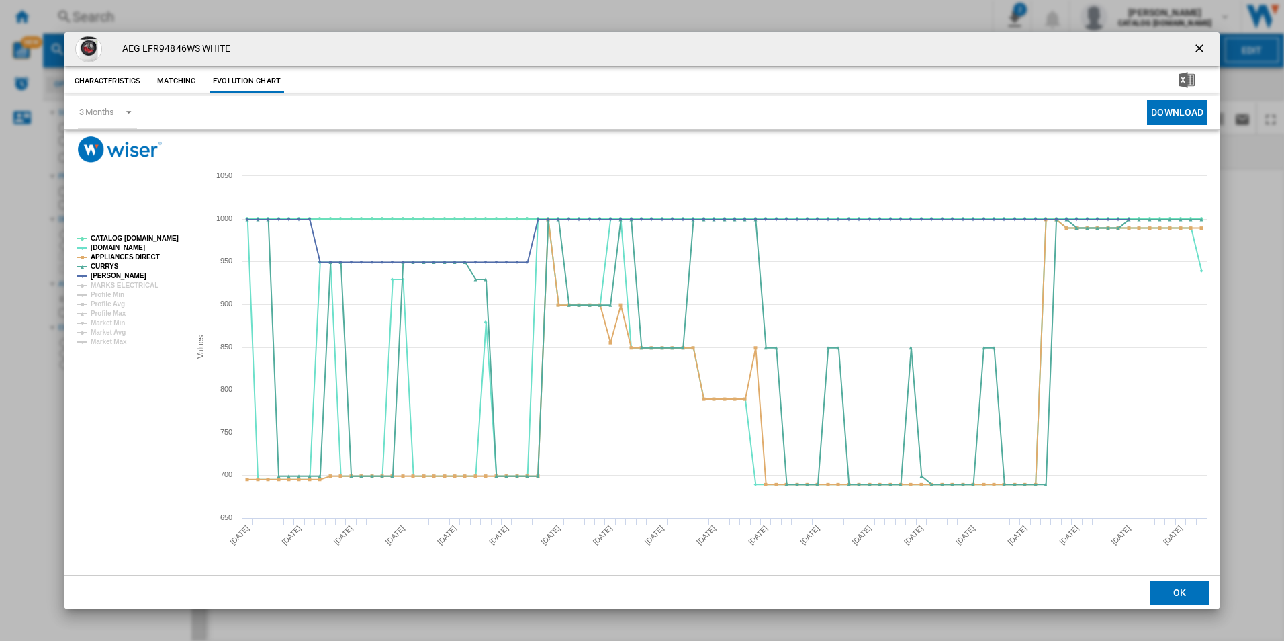
click at [138, 234] on tspan "CATALOG [DOMAIN_NAME]" at bounding box center [135, 237] width 88 height 7
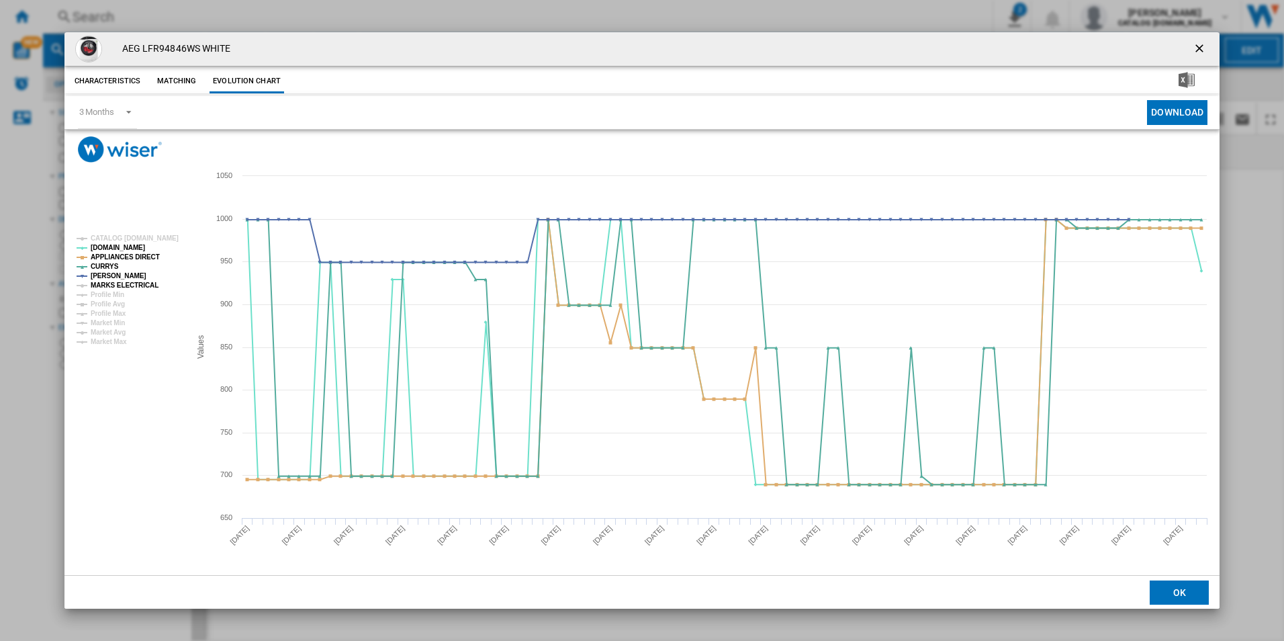
click at [132, 286] on tspan "MARKS ELECTRICAL" at bounding box center [125, 284] width 68 height 7
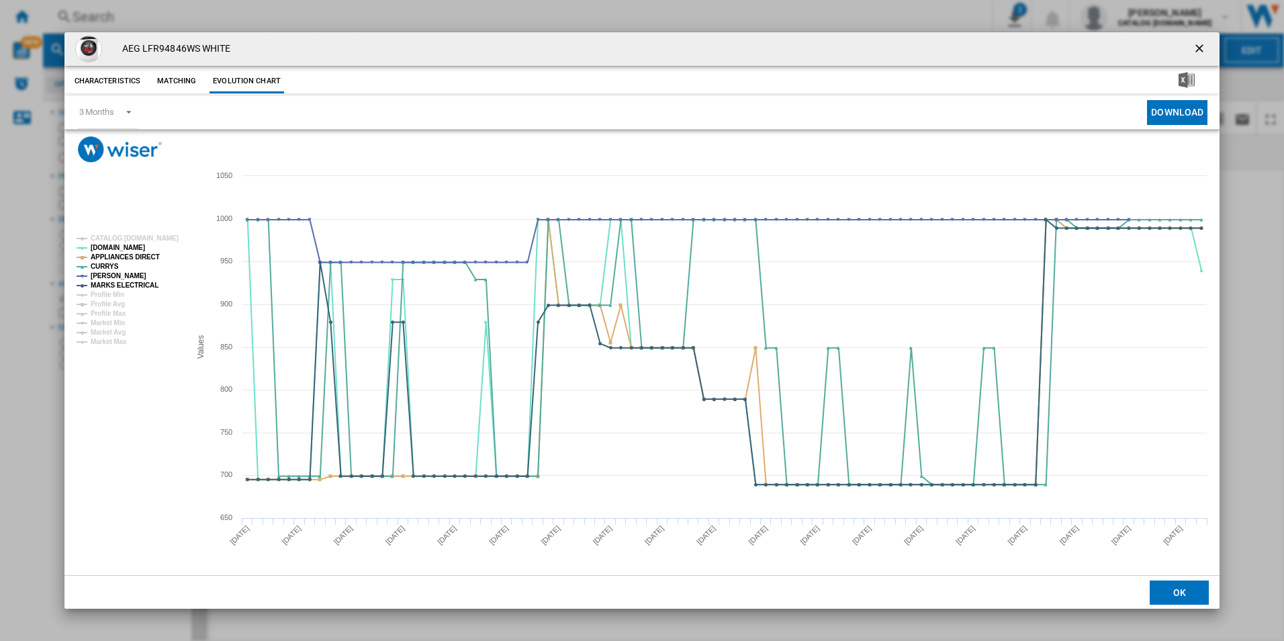
click at [1200, 47] on ng-md-icon "getI18NText('BUTTONS.CLOSE_DIALOG')" at bounding box center [1201, 50] width 16 height 16
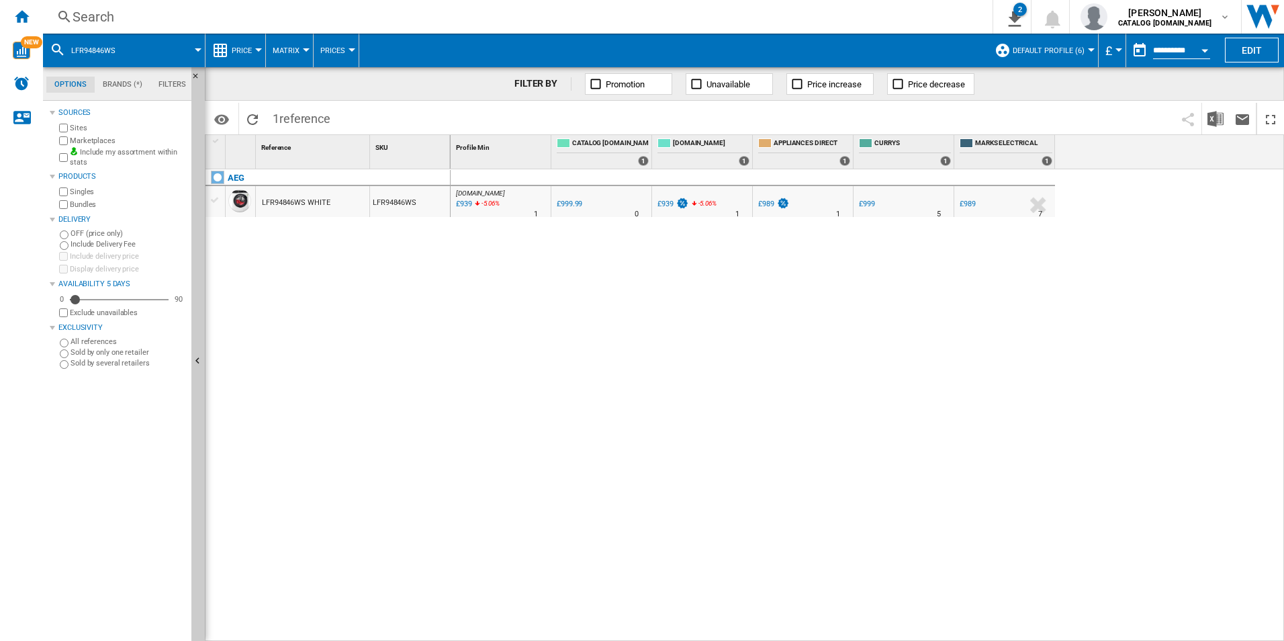
click at [724, 24] on div "Search" at bounding box center [515, 16] width 885 height 19
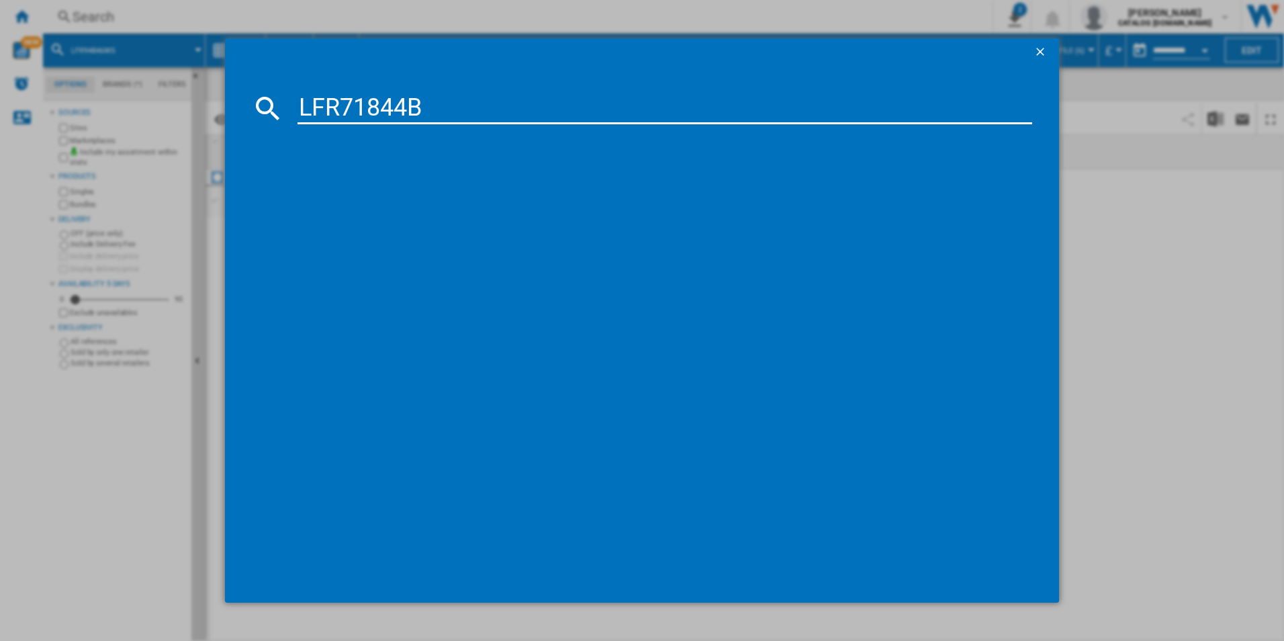
type input "LFR71844B"
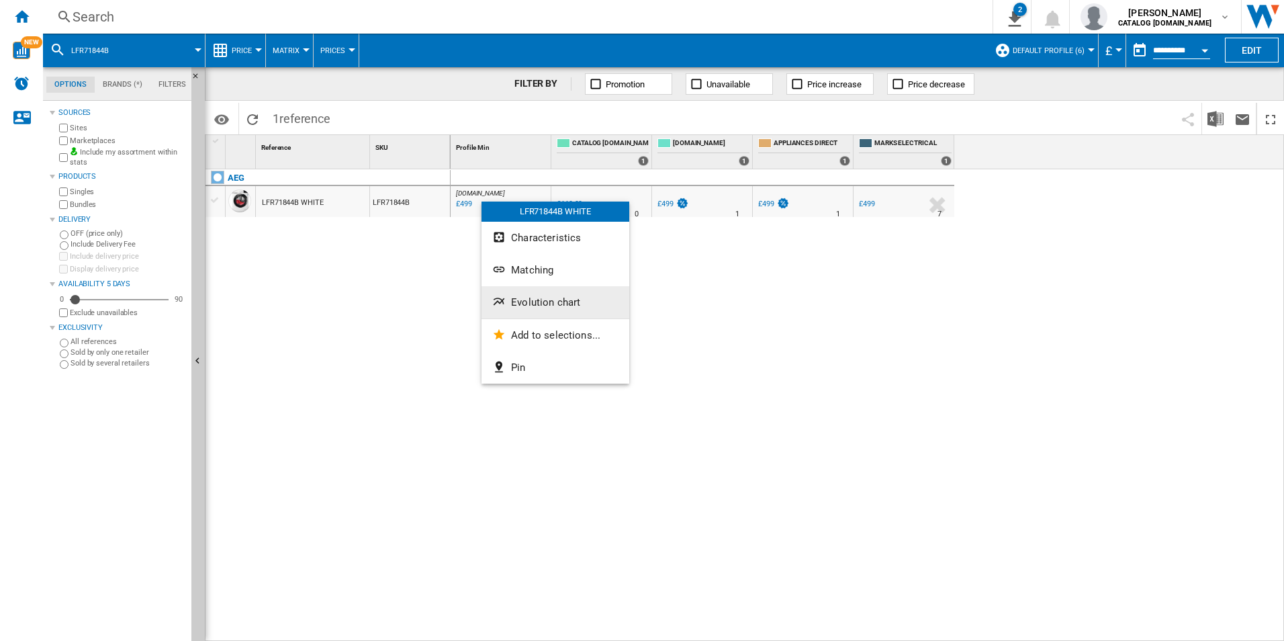
click at [564, 311] on button "Evolution chart" at bounding box center [556, 302] width 148 height 32
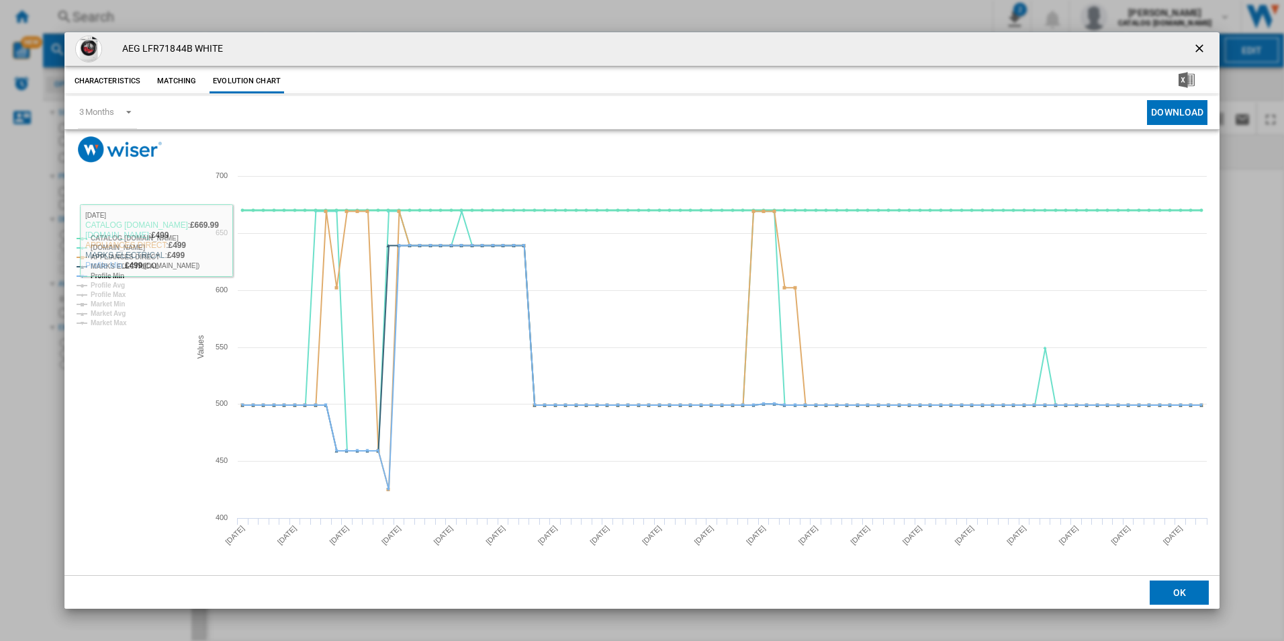
click at [144, 234] on tspan "CATALOG [DOMAIN_NAME]" at bounding box center [135, 237] width 88 height 7
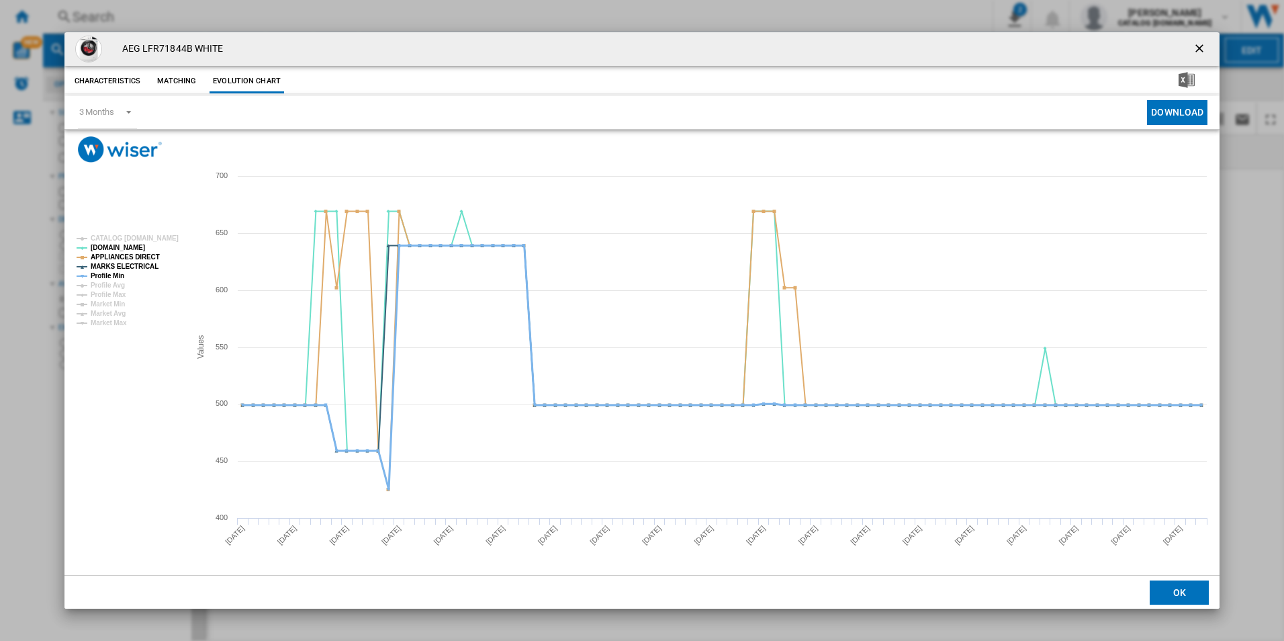
click at [111, 277] on tspan "Profile Min" at bounding box center [108, 275] width 34 height 7
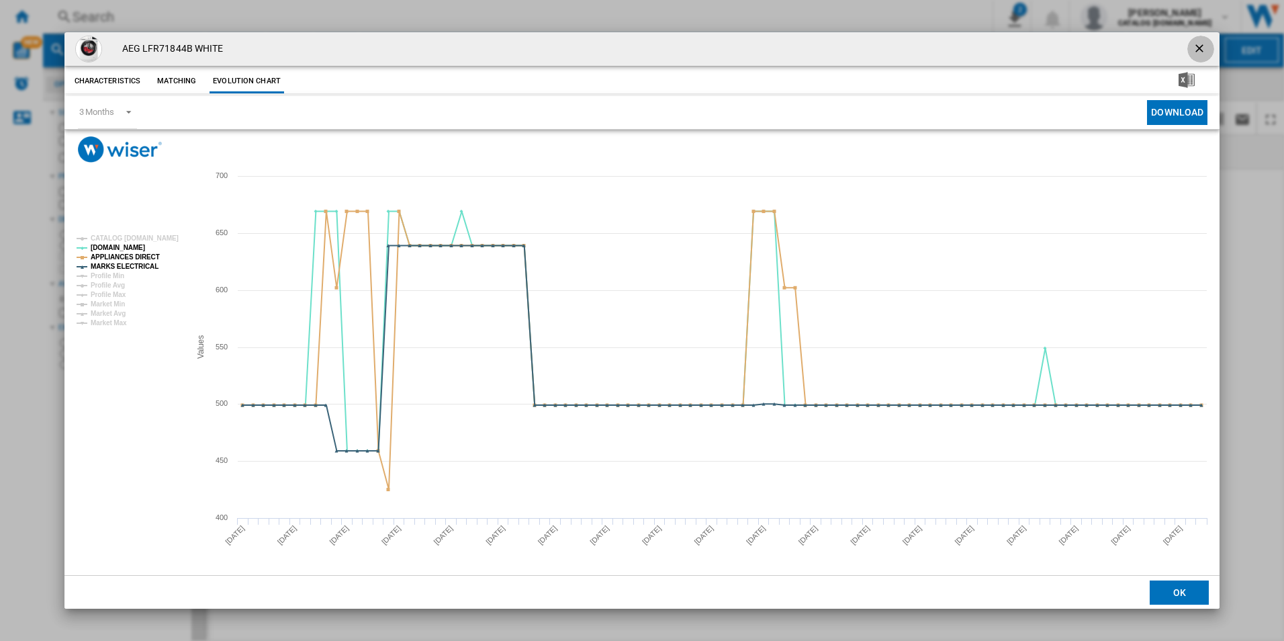
click at [1208, 38] on button "Product popup" at bounding box center [1201, 49] width 27 height 27
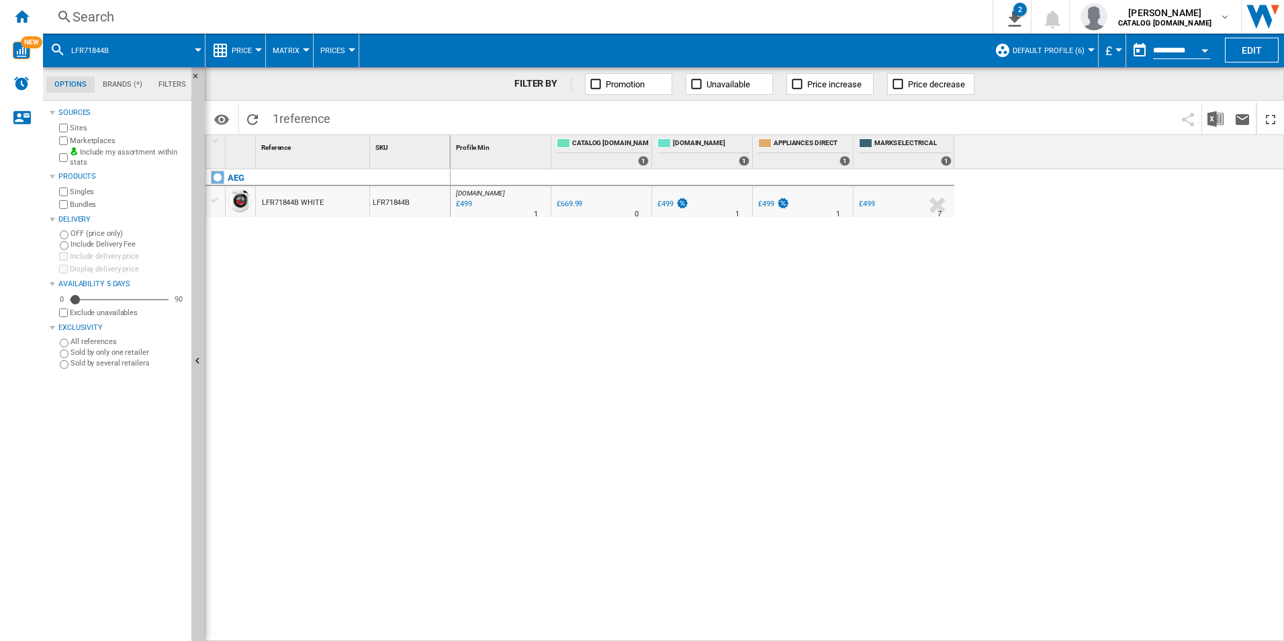
click at [572, 17] on div "Search" at bounding box center [515, 16] width 885 height 19
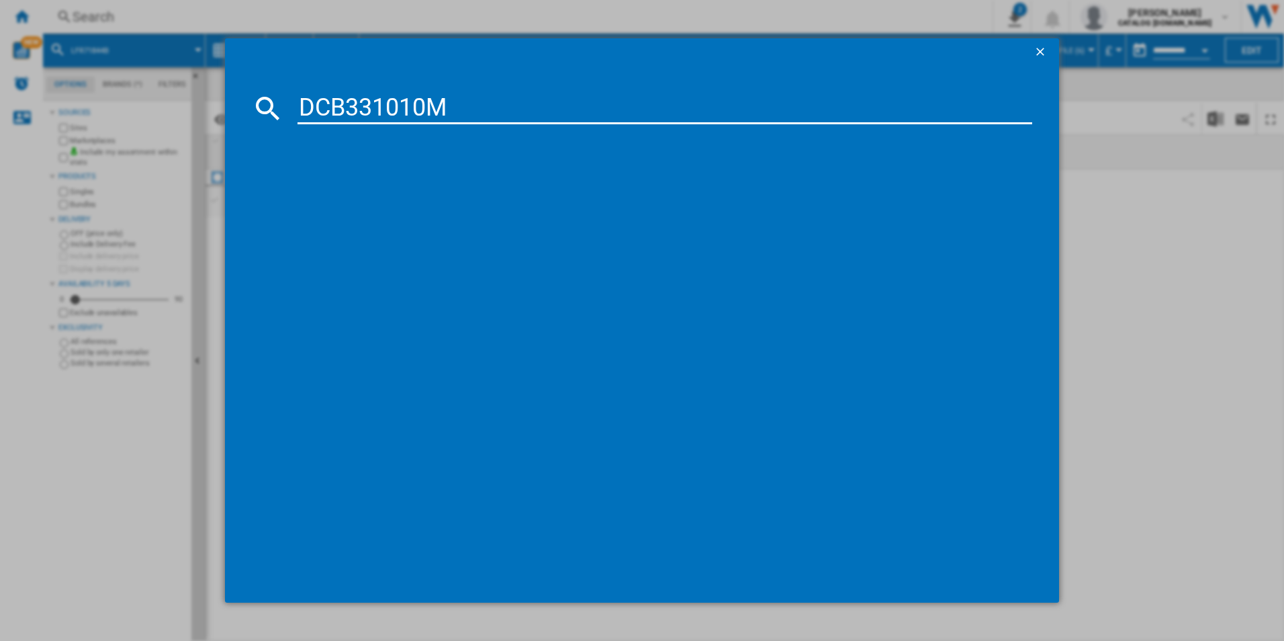
type input "DCB331010M"
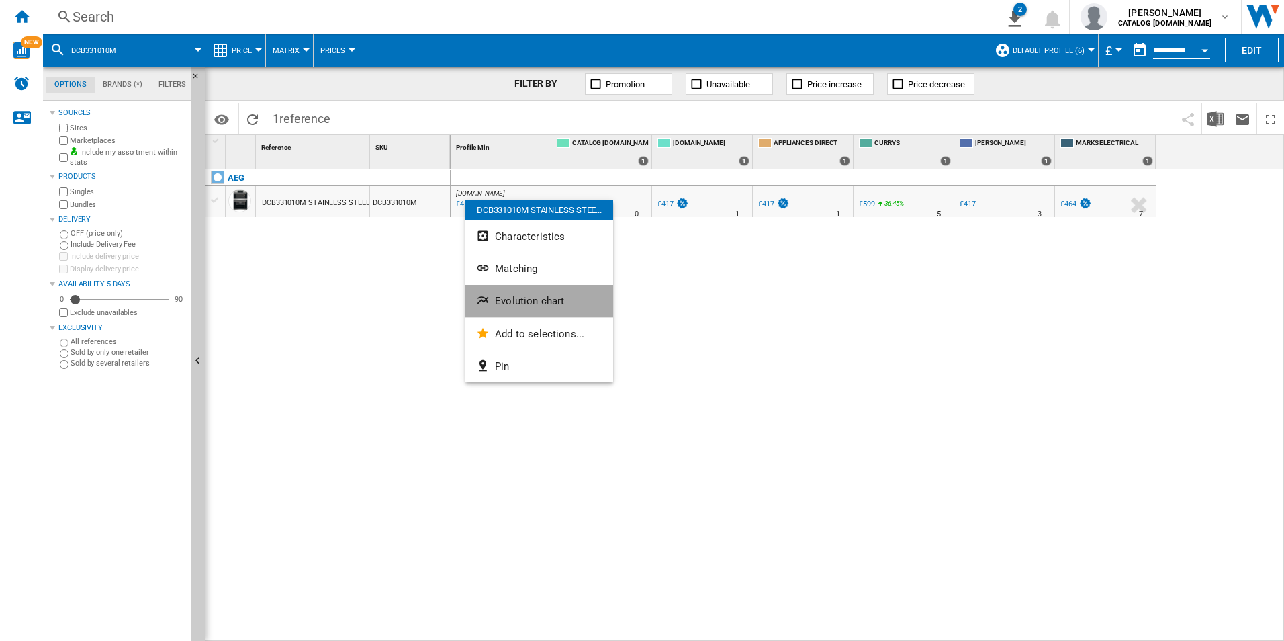
click at [532, 300] on span "Evolution chart" at bounding box center [529, 301] width 69 height 12
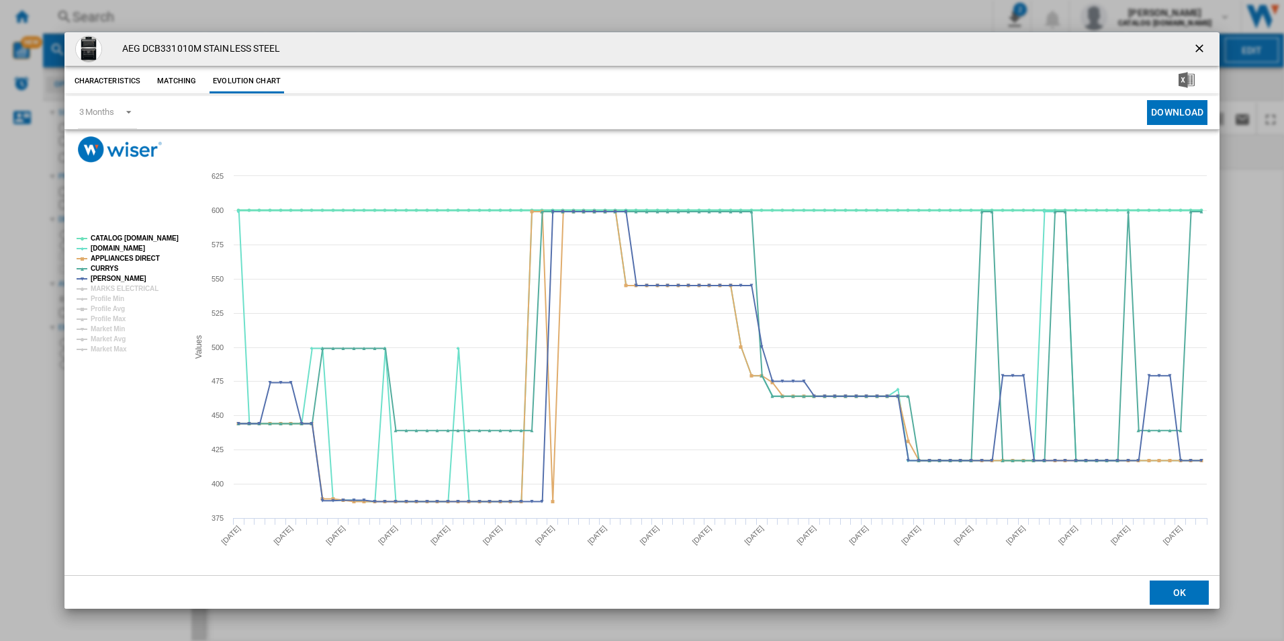
click at [139, 238] on tspan "CATALOG [DOMAIN_NAME]" at bounding box center [135, 237] width 88 height 7
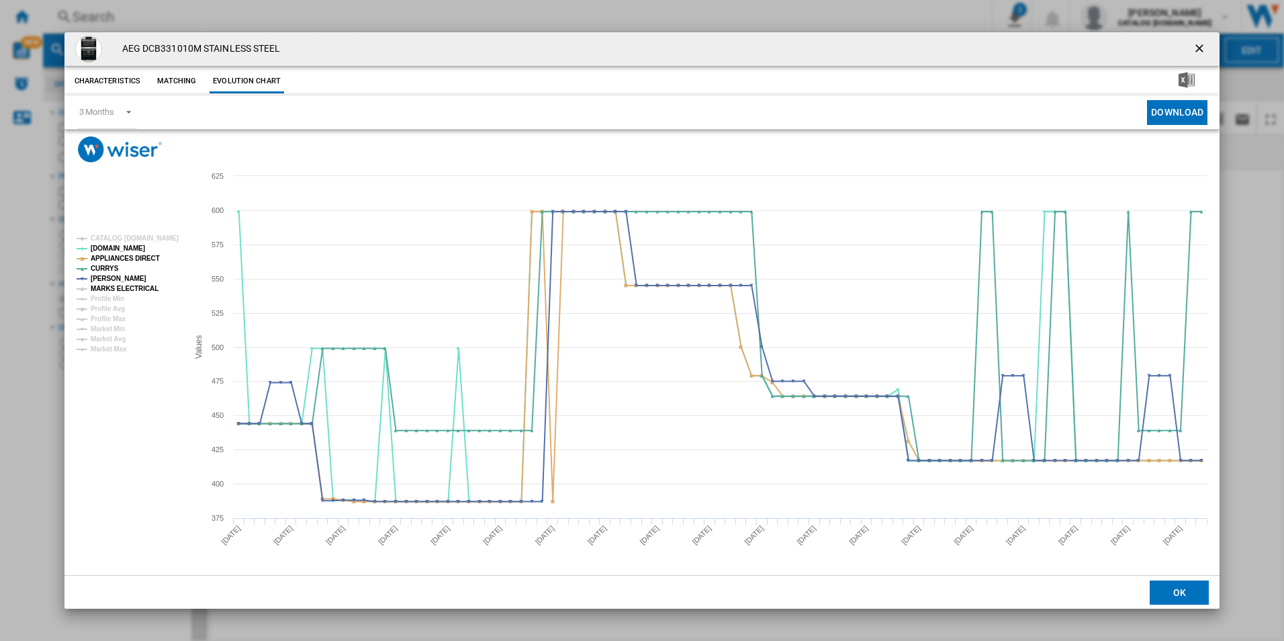
click at [130, 291] on tspan "MARKS ELECTRICAL" at bounding box center [125, 288] width 68 height 7
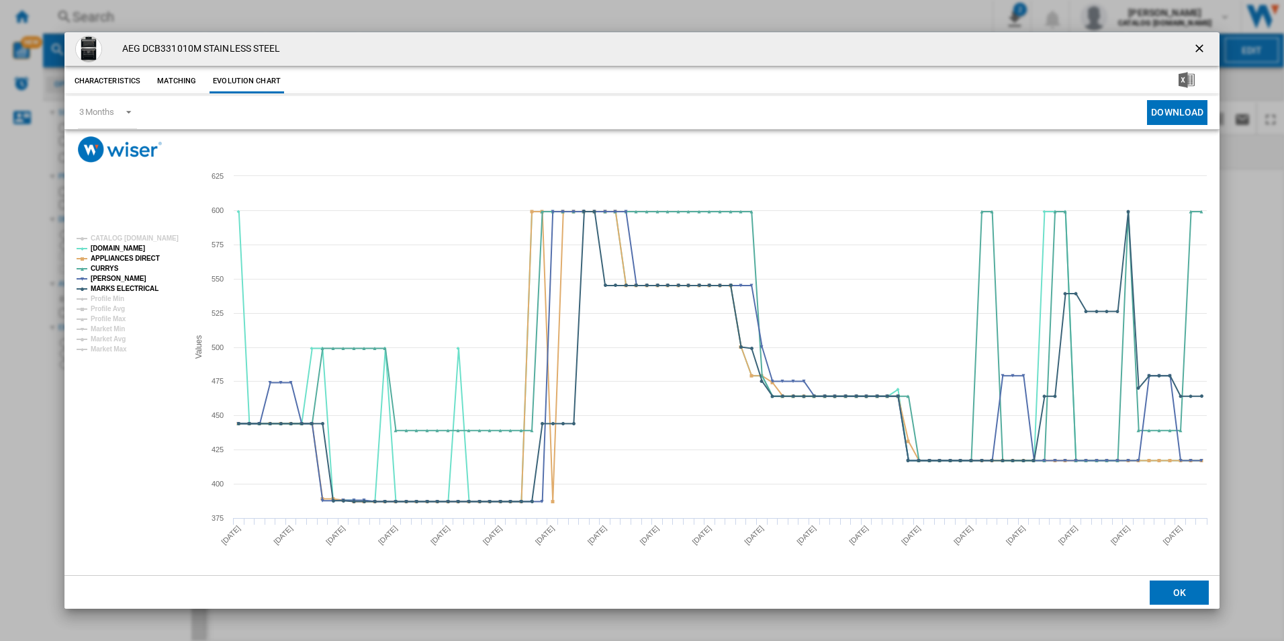
drag, startPoint x: 1198, startPoint y: 45, endPoint x: 763, endPoint y: 1, distance: 437.5
click at [1198, 45] on ng-md-icon "getI18NText('BUTTONS.CLOSE_DIALOG')" at bounding box center [1201, 50] width 16 height 16
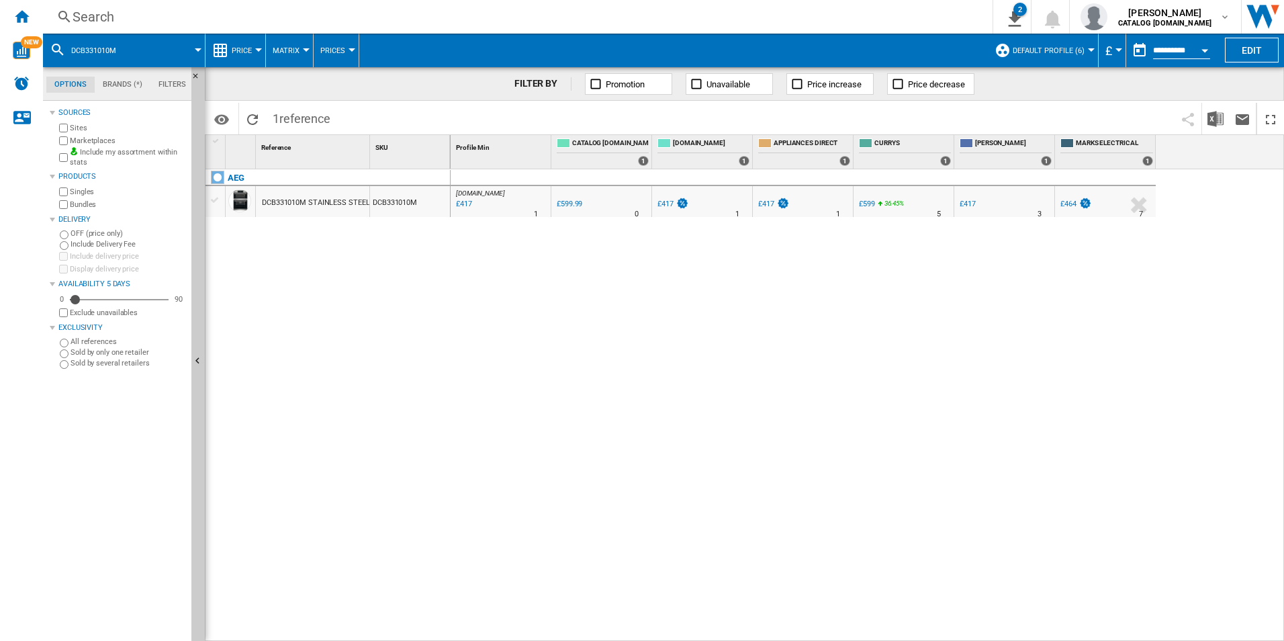
click at [707, 17] on div "Search" at bounding box center [515, 16] width 885 height 19
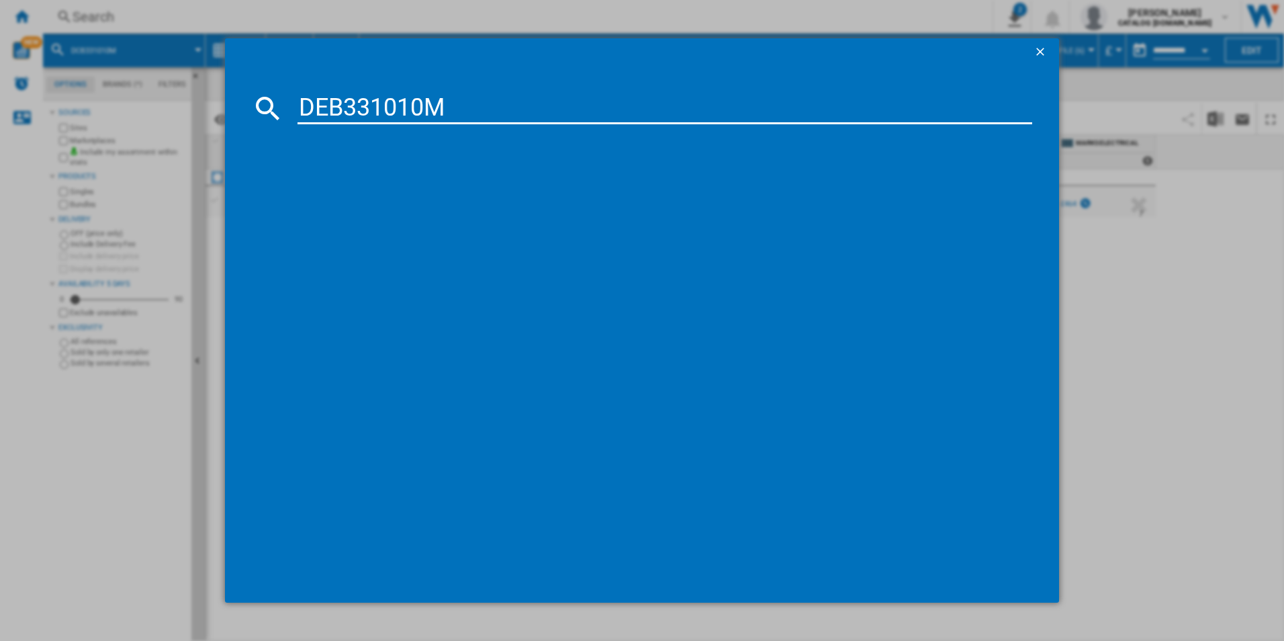
type input "DEB331010M"
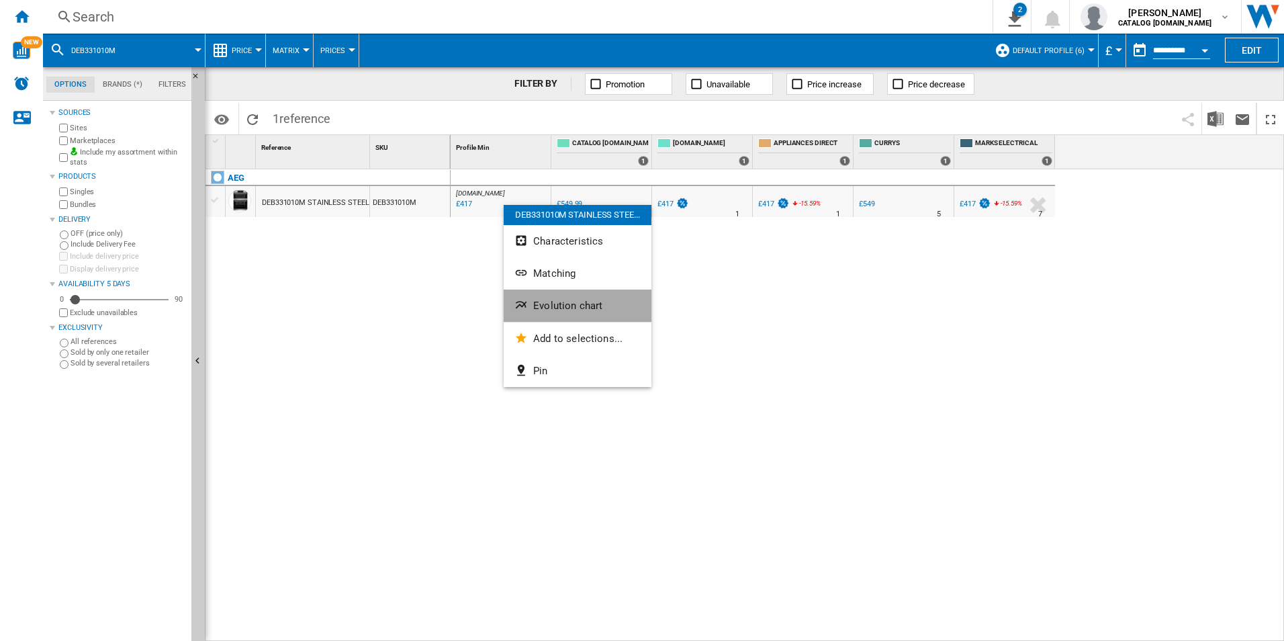
click at [580, 308] on span "Evolution chart" at bounding box center [567, 306] width 69 height 12
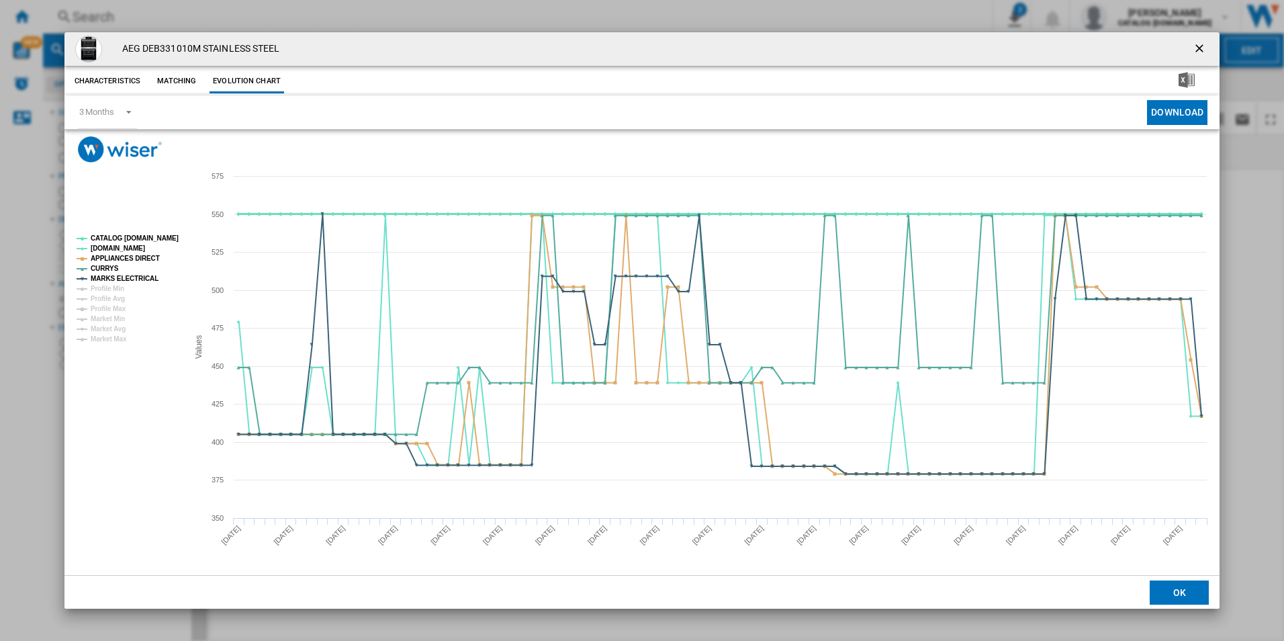
click at [164, 234] on tspan "CATALOG [DOMAIN_NAME]" at bounding box center [135, 237] width 88 height 7
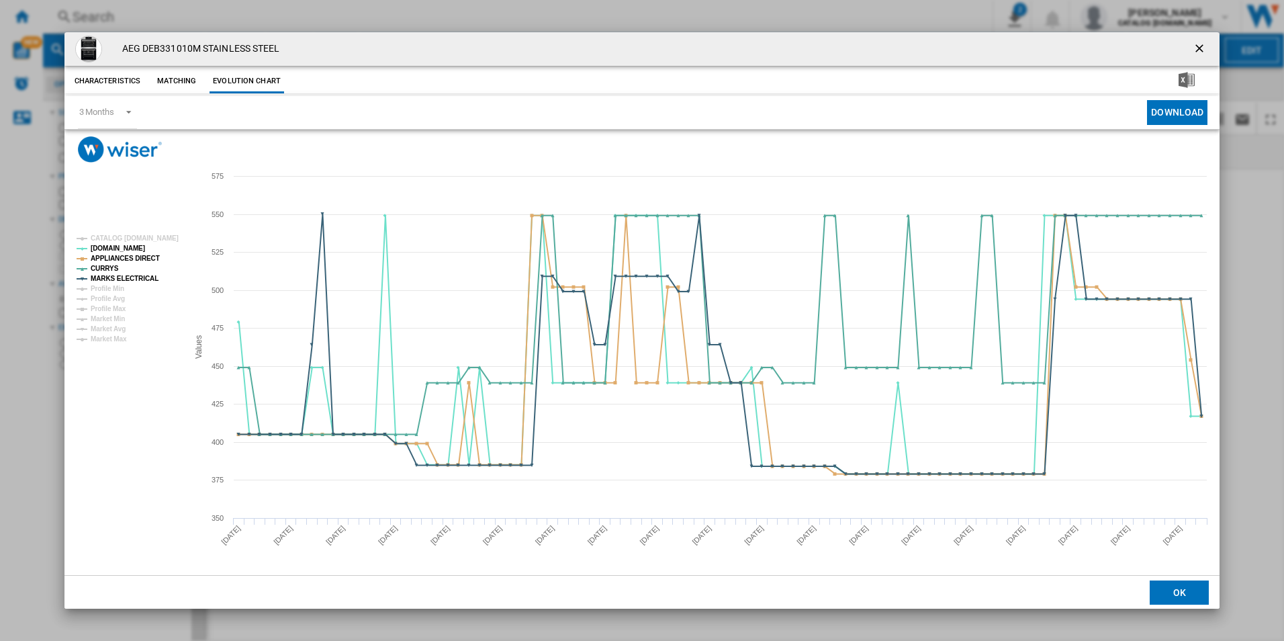
drag, startPoint x: 1202, startPoint y: 46, endPoint x: 1176, endPoint y: 44, distance: 26.3
click at [1202, 46] on ng-md-icon "getI18NText('BUTTONS.CLOSE_DIALOG')" at bounding box center [1201, 50] width 16 height 16
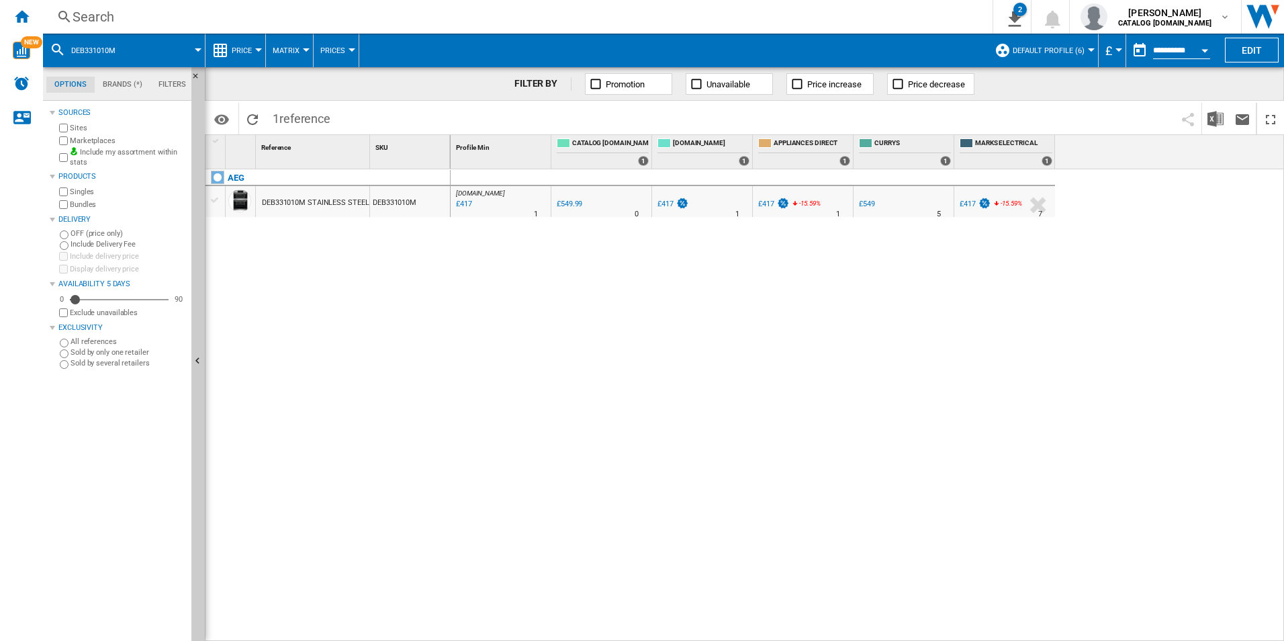
click at [880, 11] on div "Search" at bounding box center [515, 16] width 885 height 19
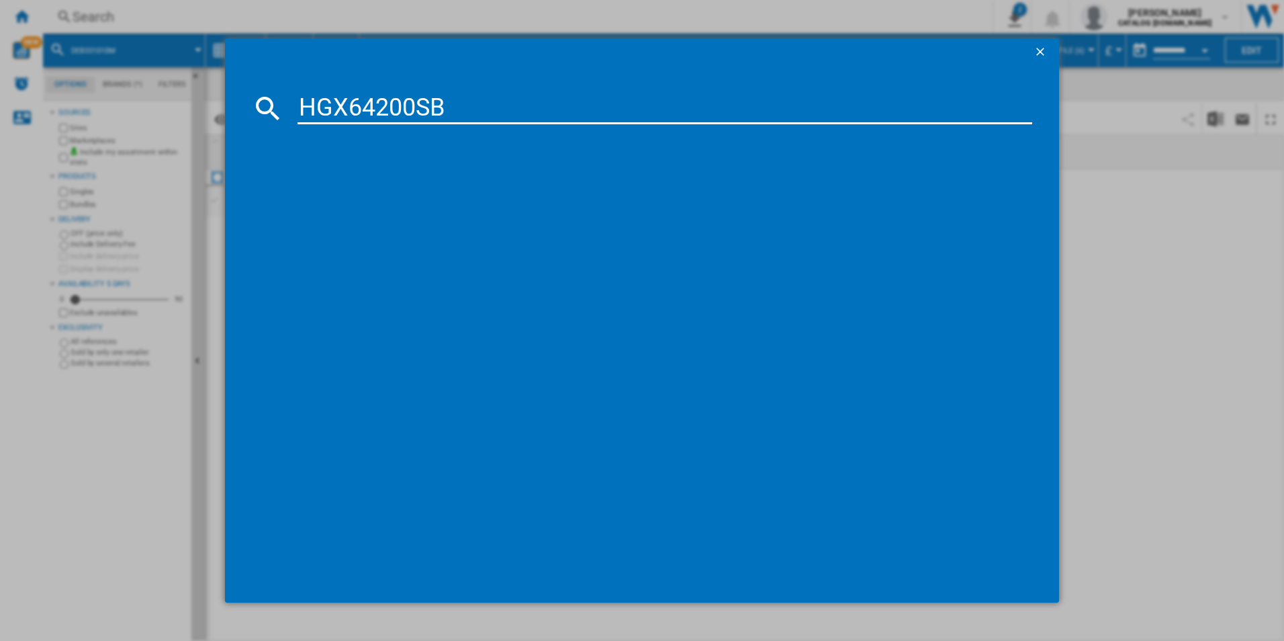
type input "HGX64200SB"
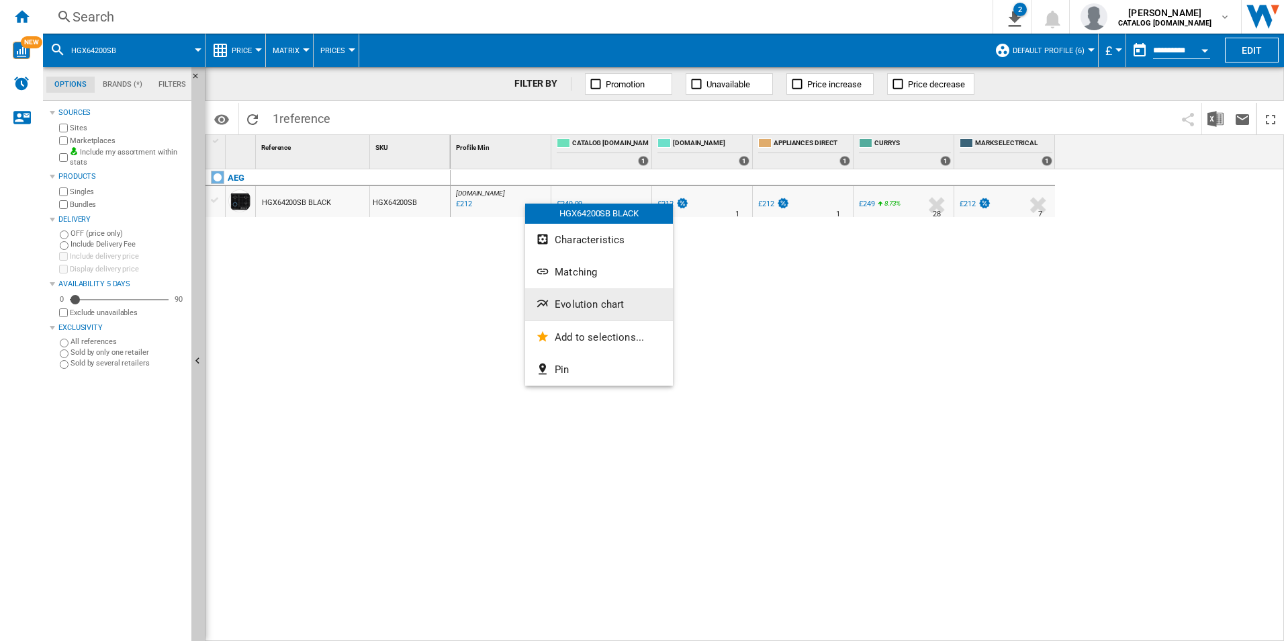
click at [574, 294] on button "Evolution chart" at bounding box center [599, 304] width 148 height 32
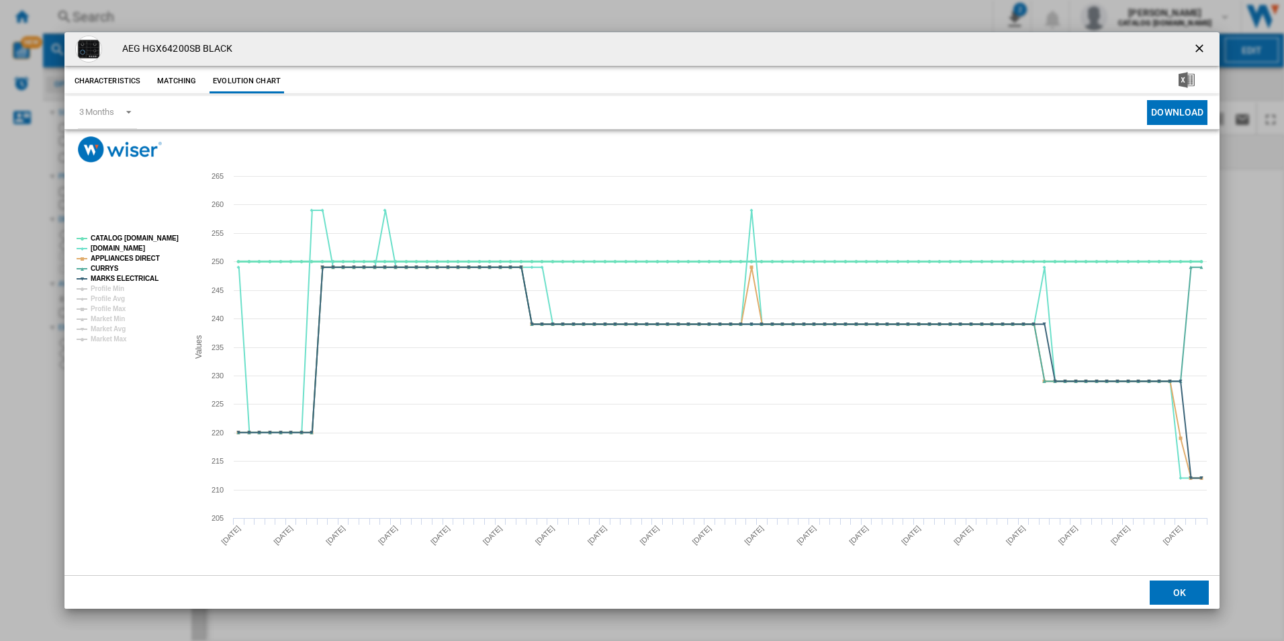
click at [167, 236] on tspan "CATALOG [DOMAIN_NAME]" at bounding box center [135, 237] width 88 height 7
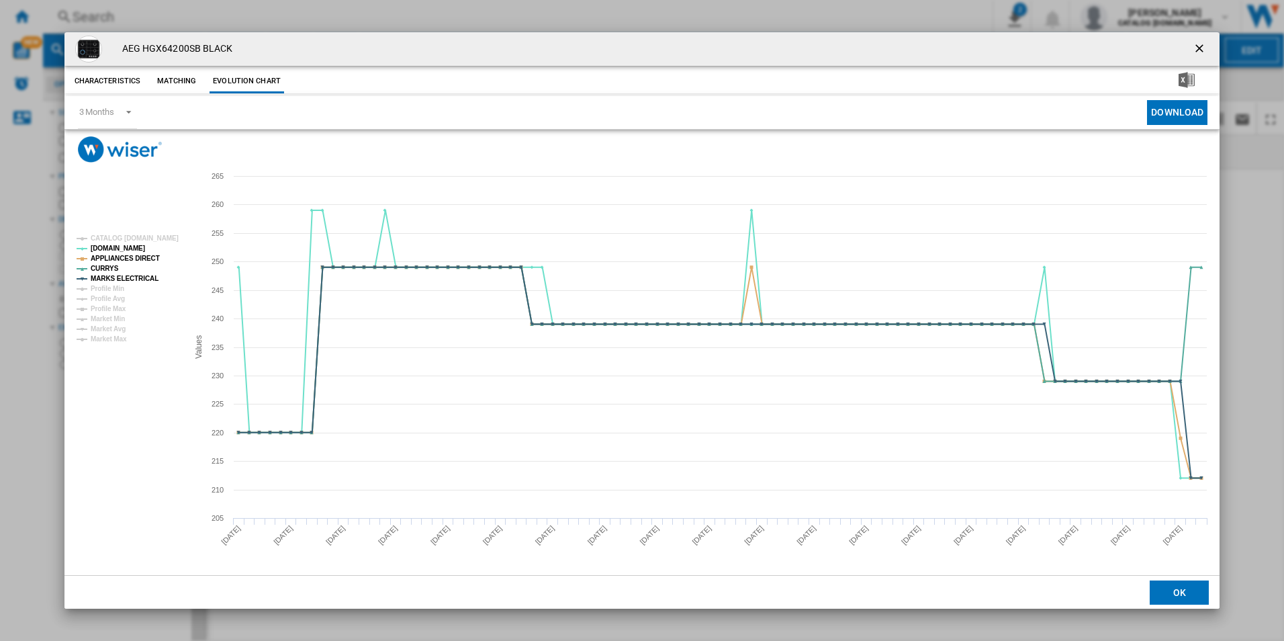
drag, startPoint x: 1202, startPoint y: 43, endPoint x: 1156, endPoint y: 51, distance: 47.0
click at [1202, 44] on ng-md-icon "getI18NText('BUTTONS.CLOSE_DIALOG')" at bounding box center [1201, 50] width 16 height 16
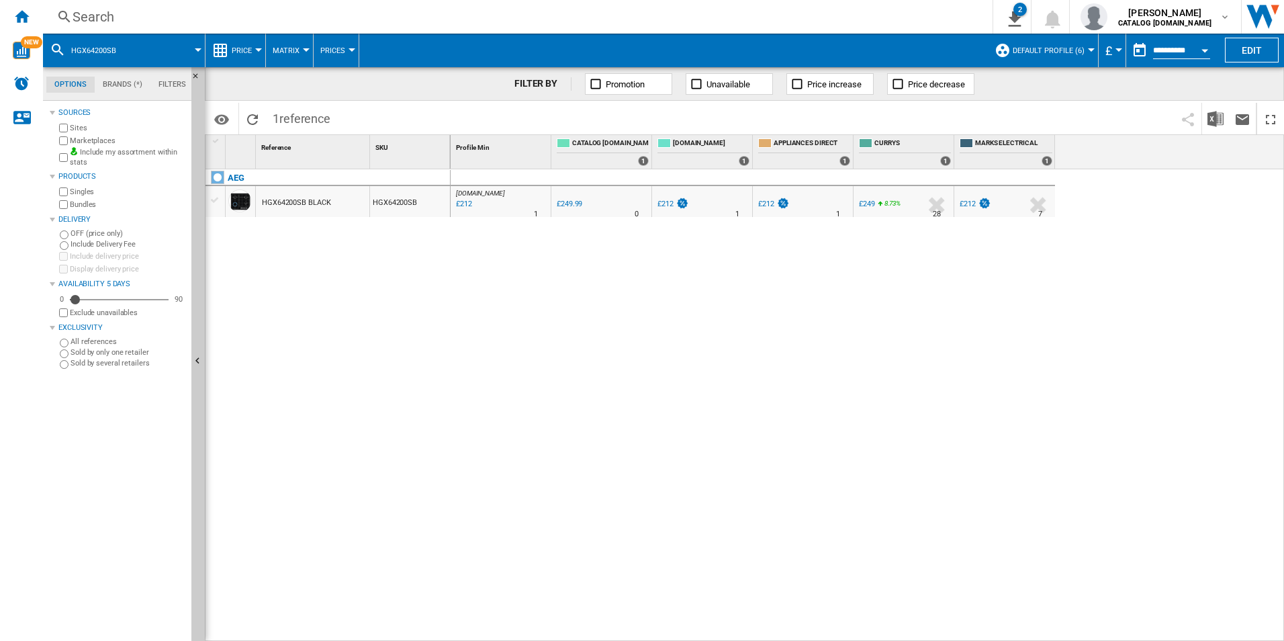
click at [865, 15] on div "Search" at bounding box center [515, 16] width 885 height 19
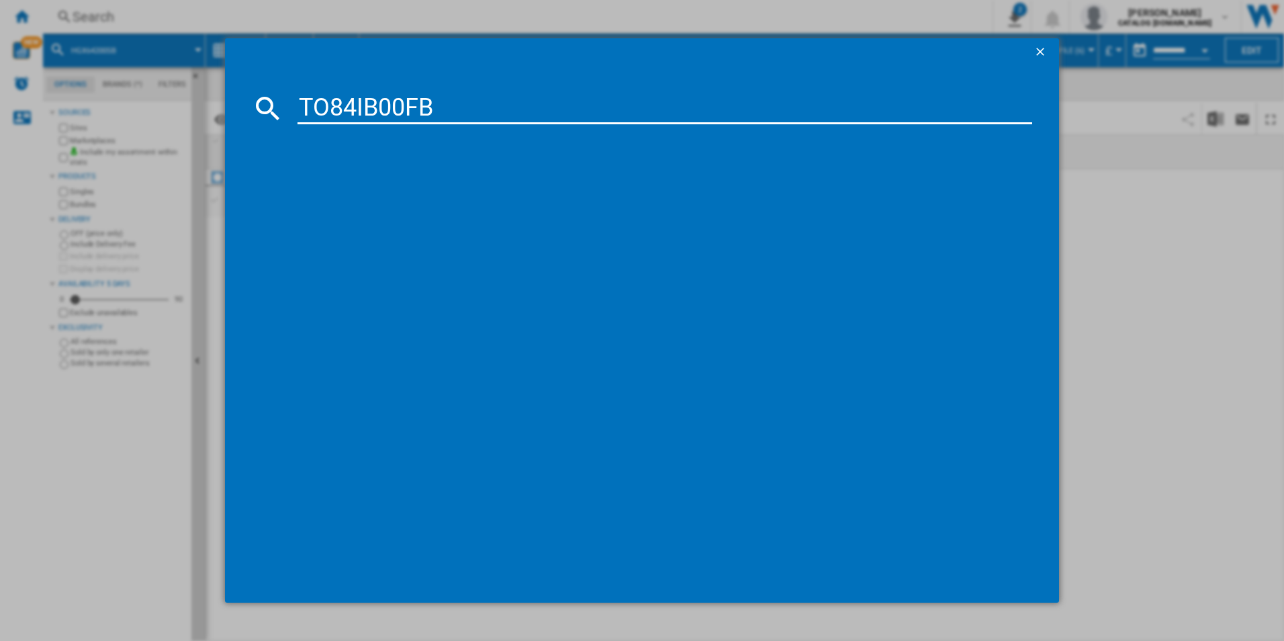
type input "TO84IB00FB"
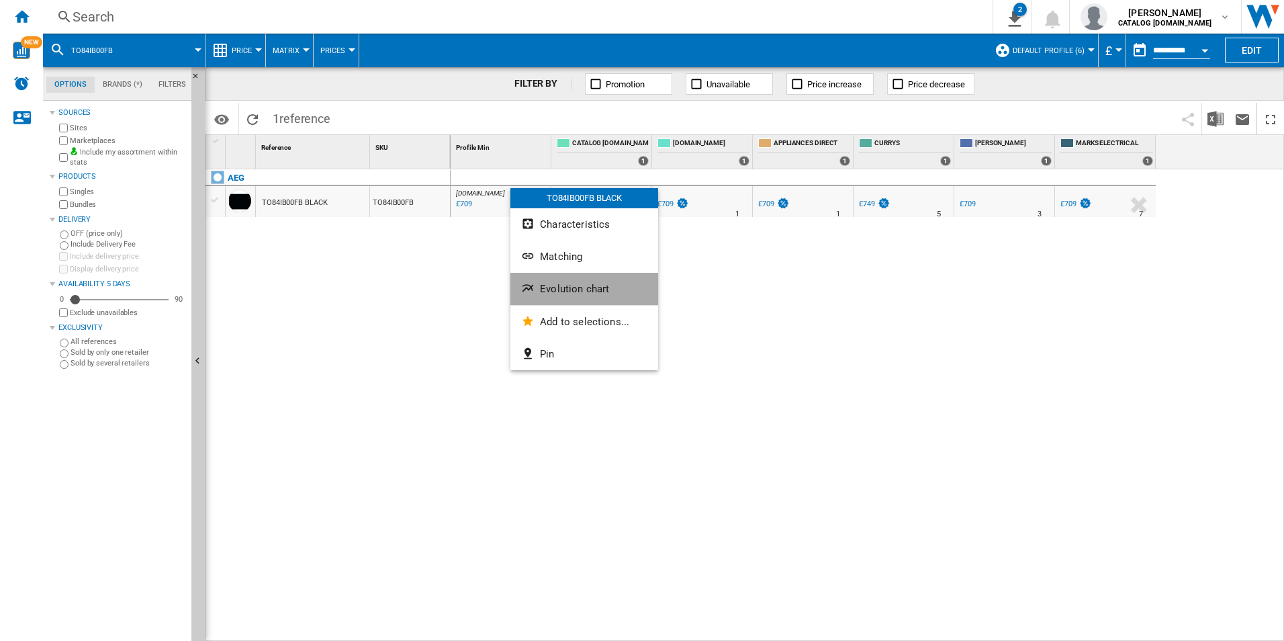
click at [536, 284] on ng-md-icon "Evolution chart" at bounding box center [529, 289] width 16 height 16
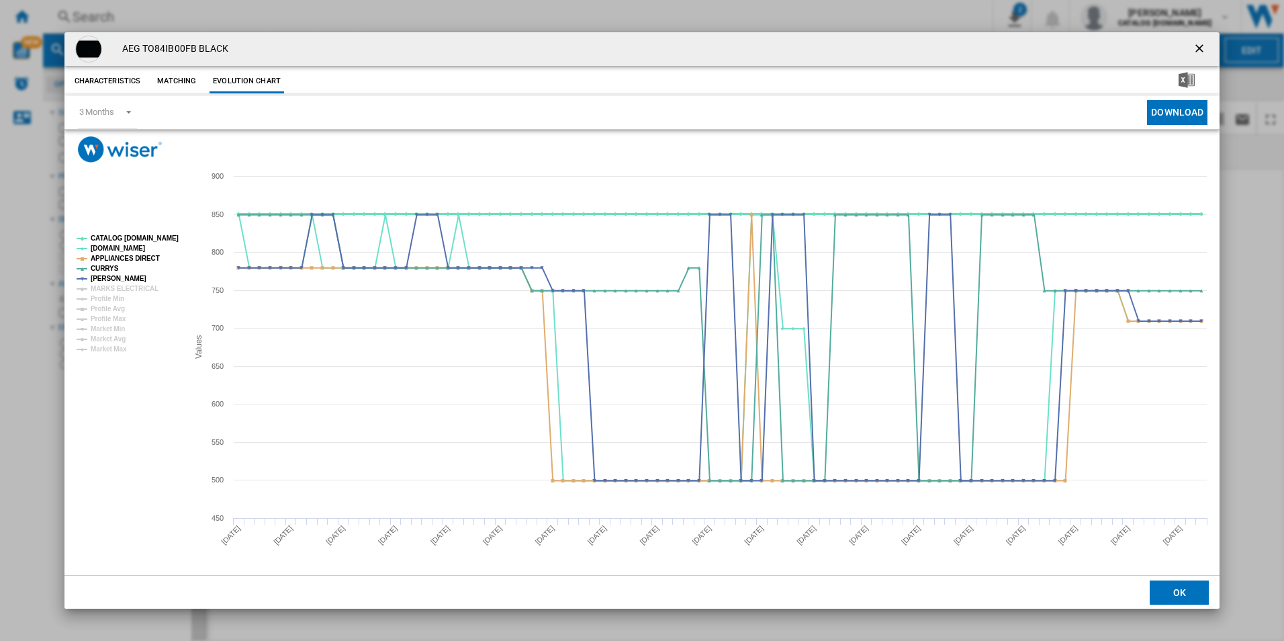
click at [151, 236] on tspan "CATALOG [DOMAIN_NAME]" at bounding box center [135, 237] width 88 height 7
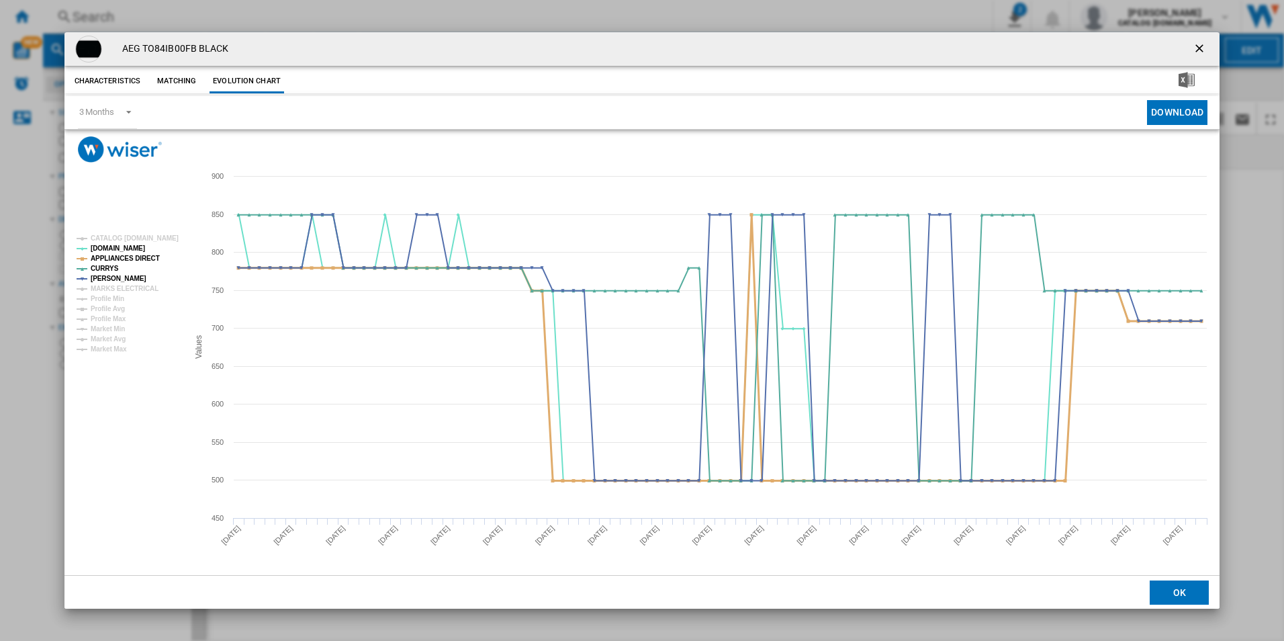
click at [145, 256] on tspan "APPLIANCES DIRECT" at bounding box center [125, 258] width 69 height 7
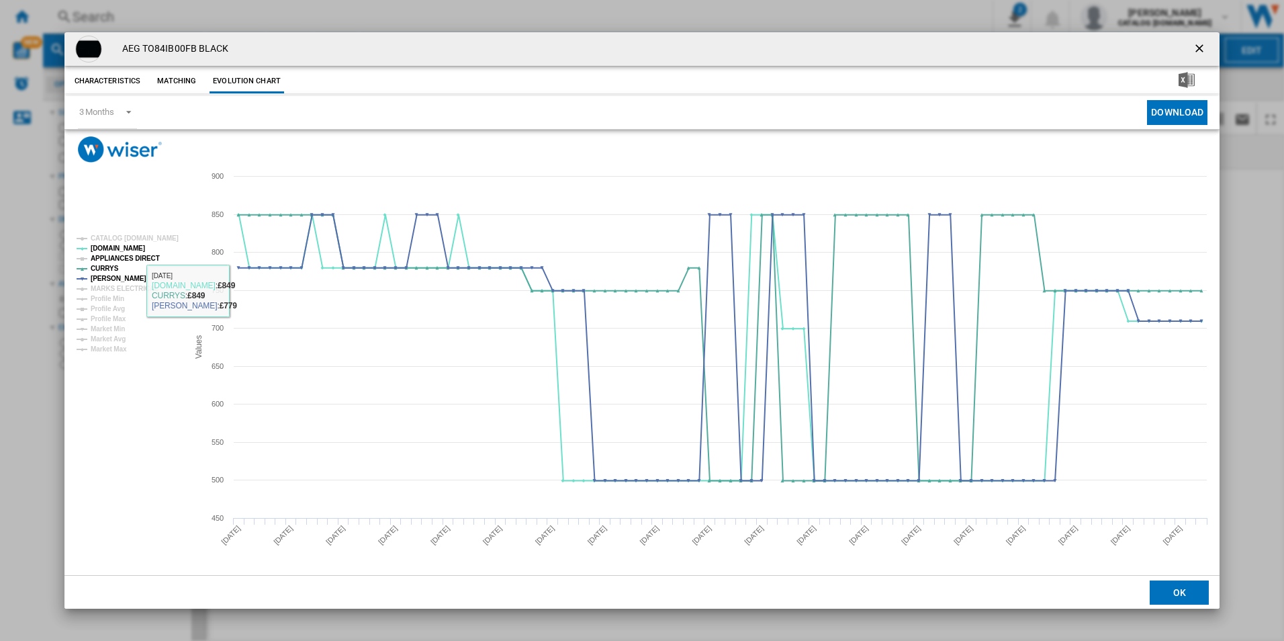
click at [132, 257] on tspan "APPLIANCES DIRECT" at bounding box center [125, 258] width 69 height 7
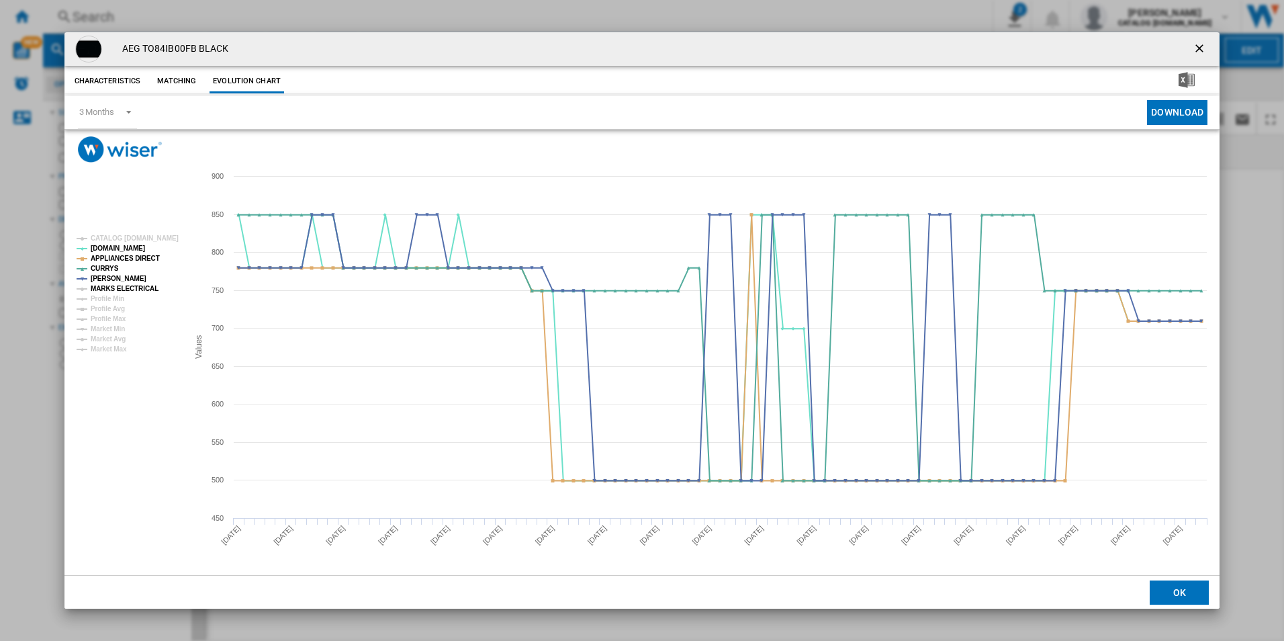
click at [132, 290] on tspan "MARKS ELECTRICAL" at bounding box center [125, 288] width 68 height 7
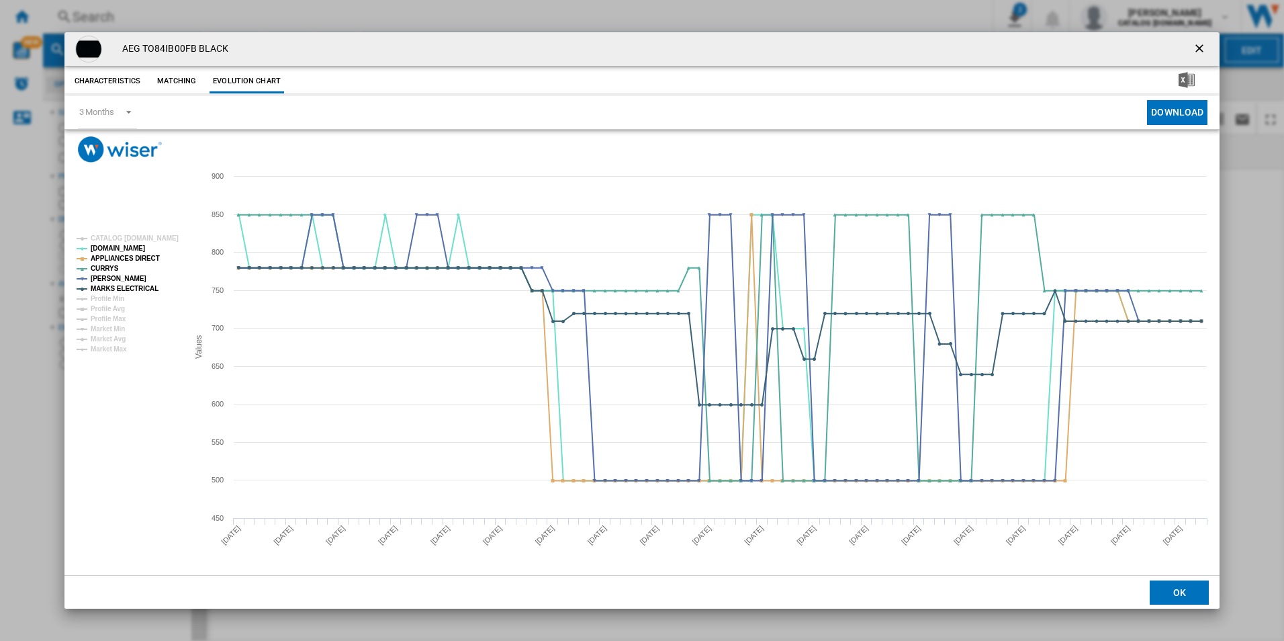
drag, startPoint x: 1202, startPoint y: 45, endPoint x: 981, endPoint y: 31, distance: 220.8
click at [1202, 45] on ng-md-icon "getI18NText('BUTTONS.CLOSE_DIALOG')" at bounding box center [1201, 50] width 16 height 16
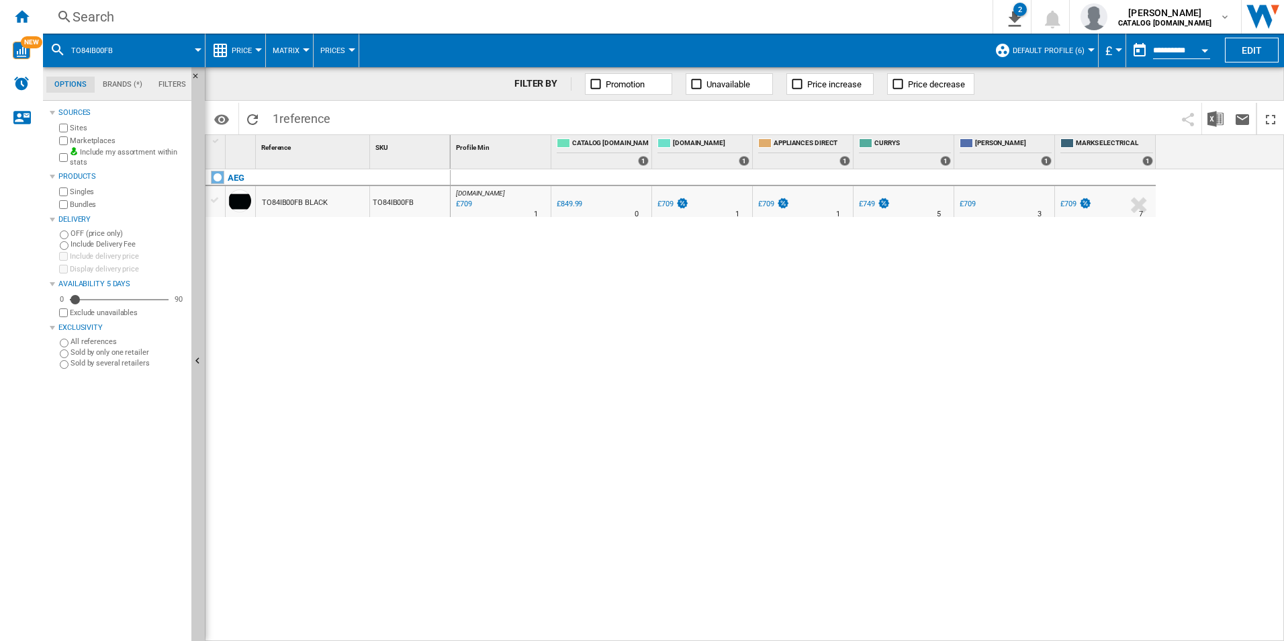
click at [770, 7] on div "Search Search 0 2 ER Report [Price Matrix] All Customer Report [Price Matrix] C…" at bounding box center [663, 17] width 1241 height 34
click at [769, 9] on div "Search" at bounding box center [515, 16] width 885 height 19
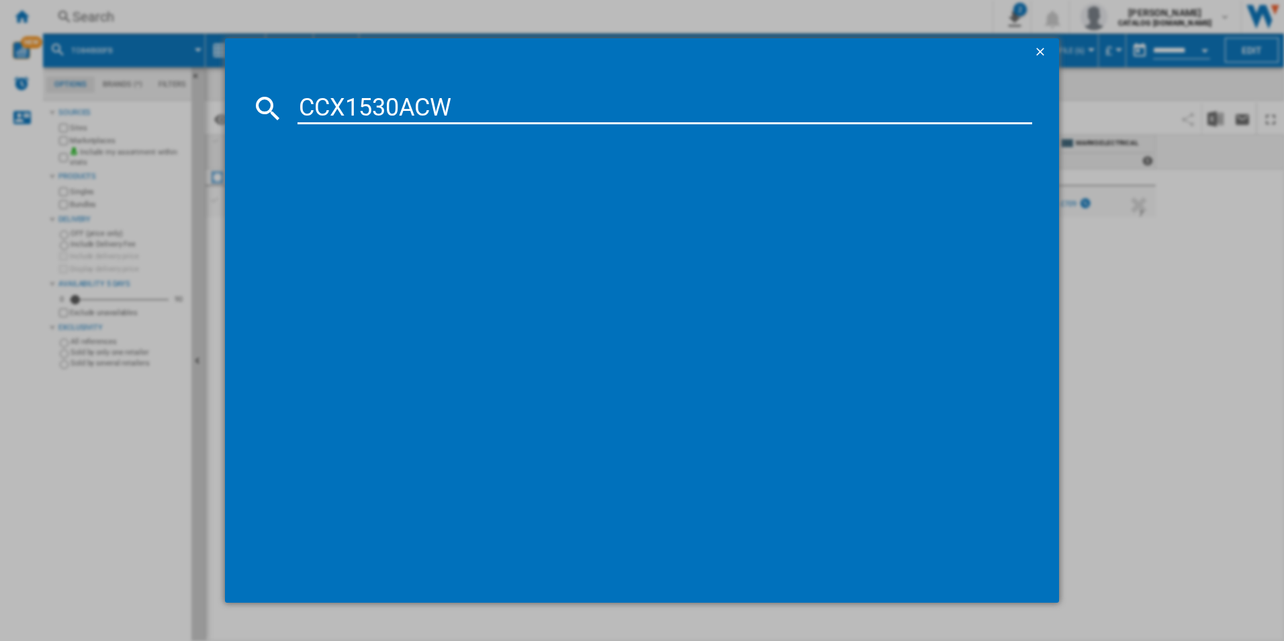
type input "CCX1530ACW"
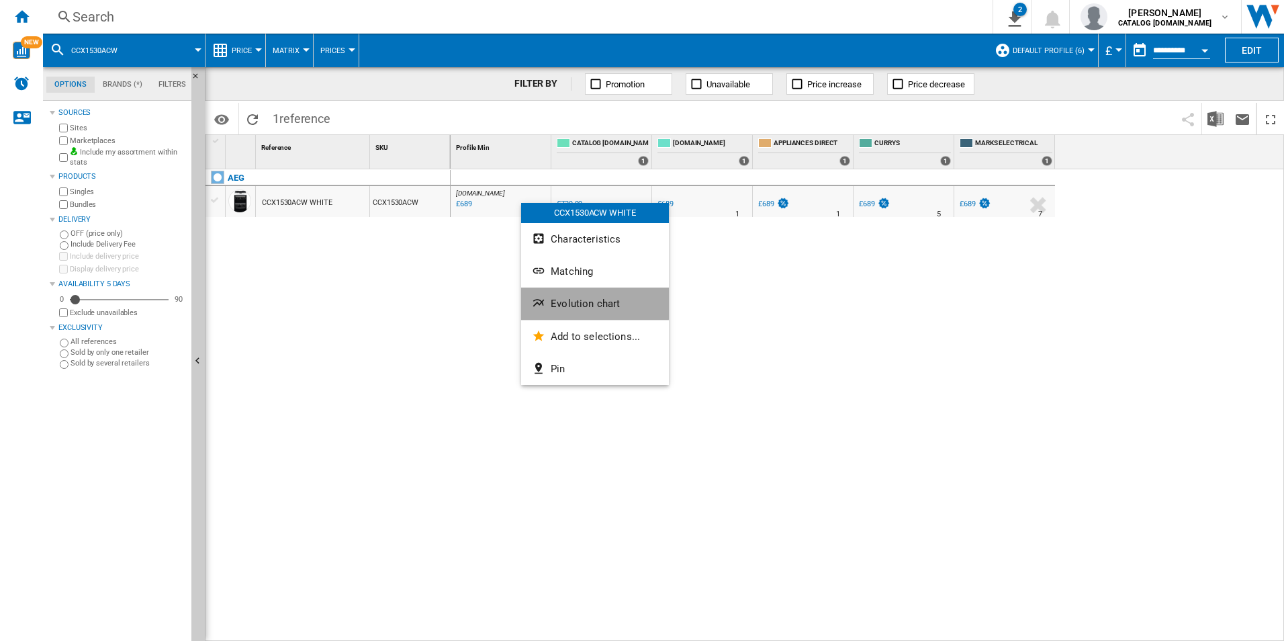
click at [566, 294] on button "Evolution chart" at bounding box center [595, 304] width 148 height 32
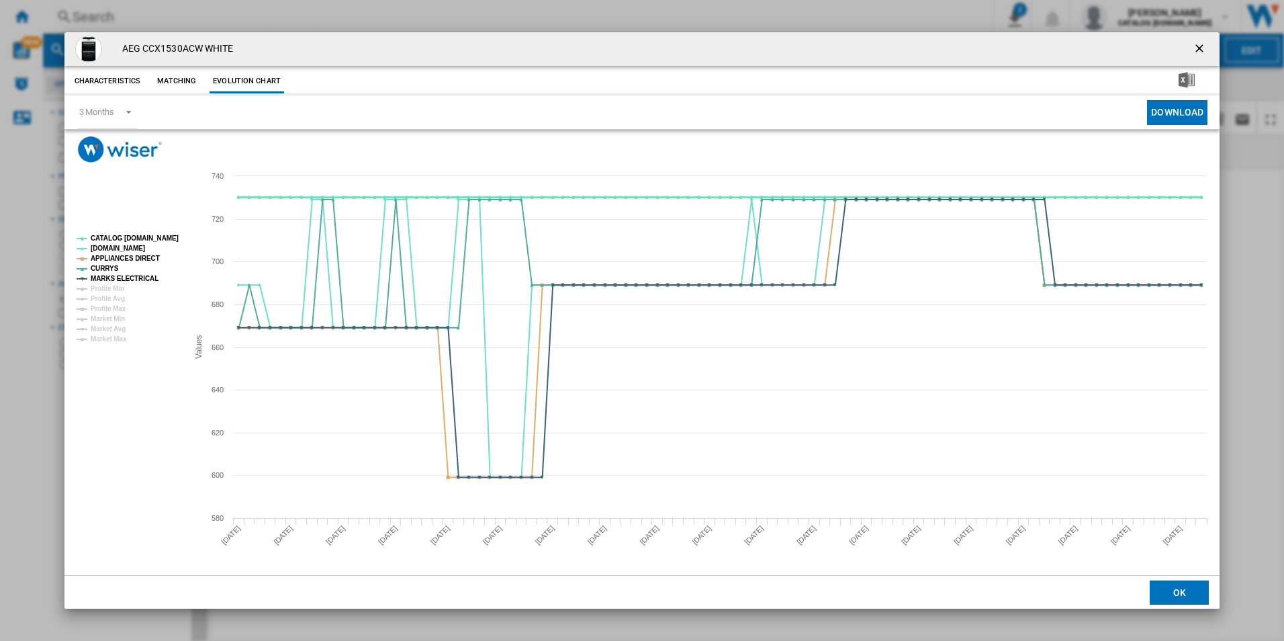
click at [156, 234] on tspan "CATALOG [DOMAIN_NAME]" at bounding box center [135, 237] width 88 height 7
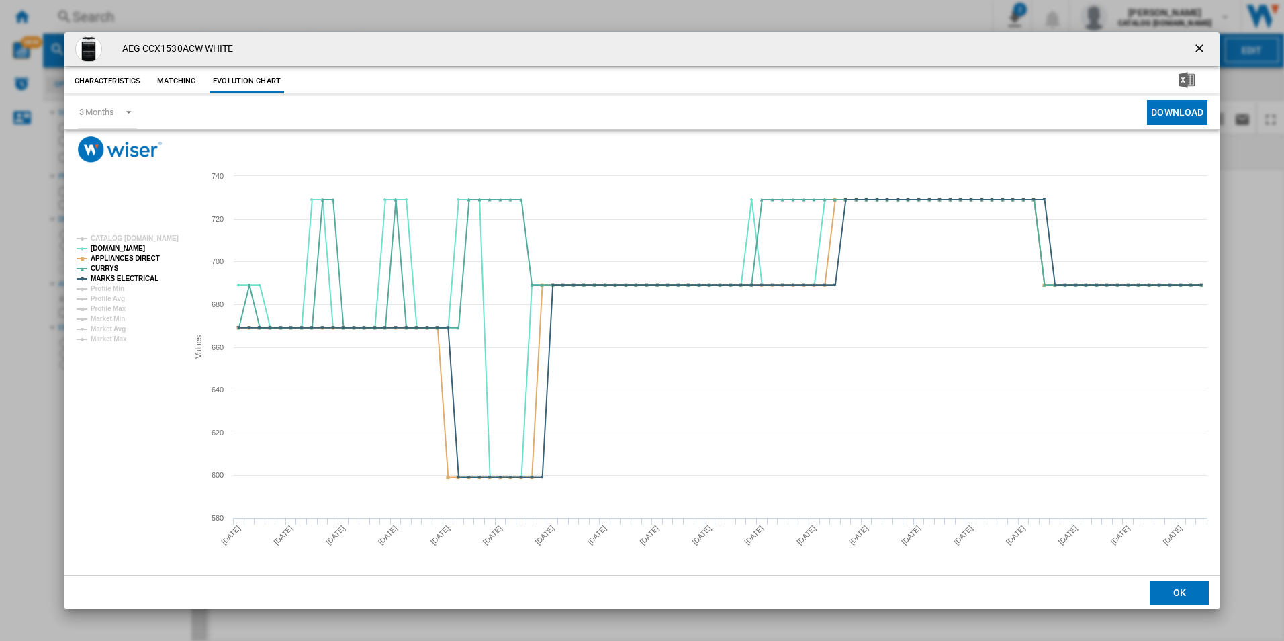
drag, startPoint x: 1198, startPoint y: 50, endPoint x: 1192, endPoint y: 48, distance: 7.0
click at [1198, 50] on ng-md-icon "getI18NText('BUTTONS.CLOSE_DIALOG')" at bounding box center [1201, 50] width 16 height 16
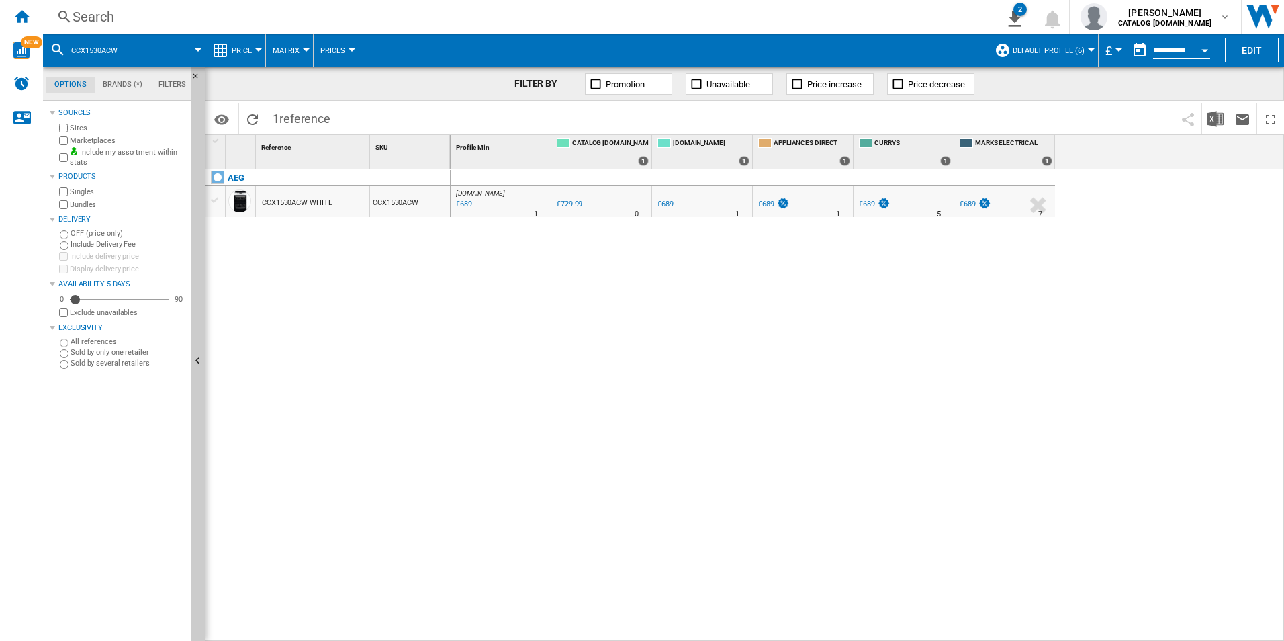
click at [895, 18] on div "Search" at bounding box center [515, 16] width 885 height 19
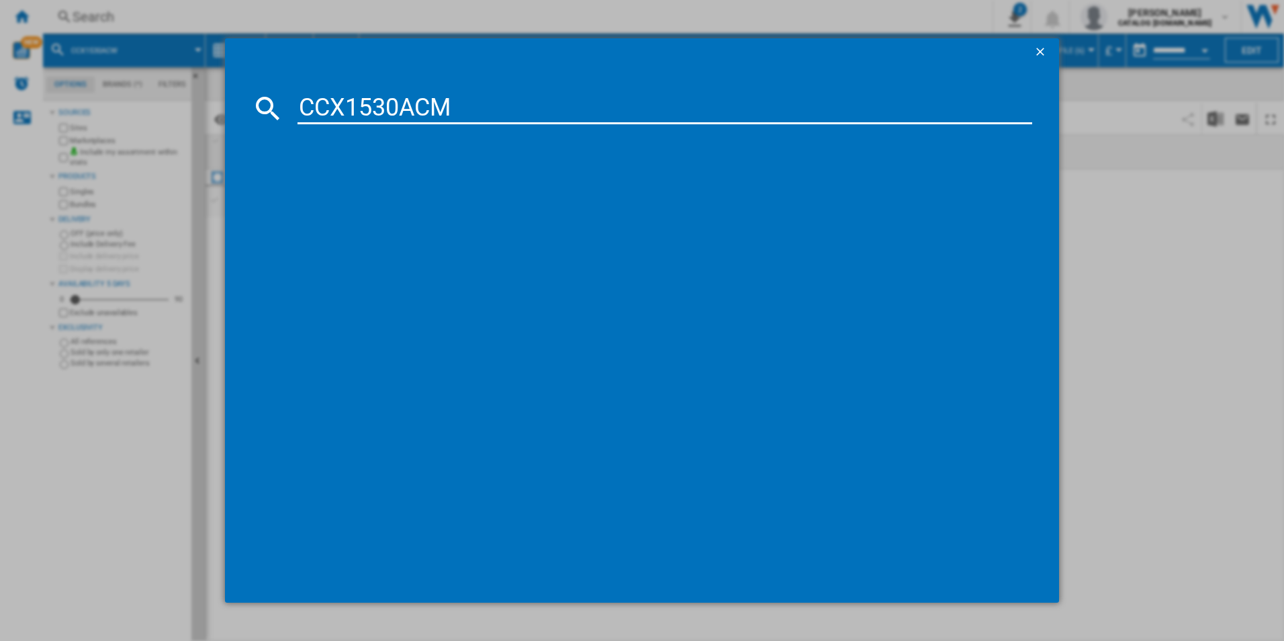
type input "CCX1530ACM"
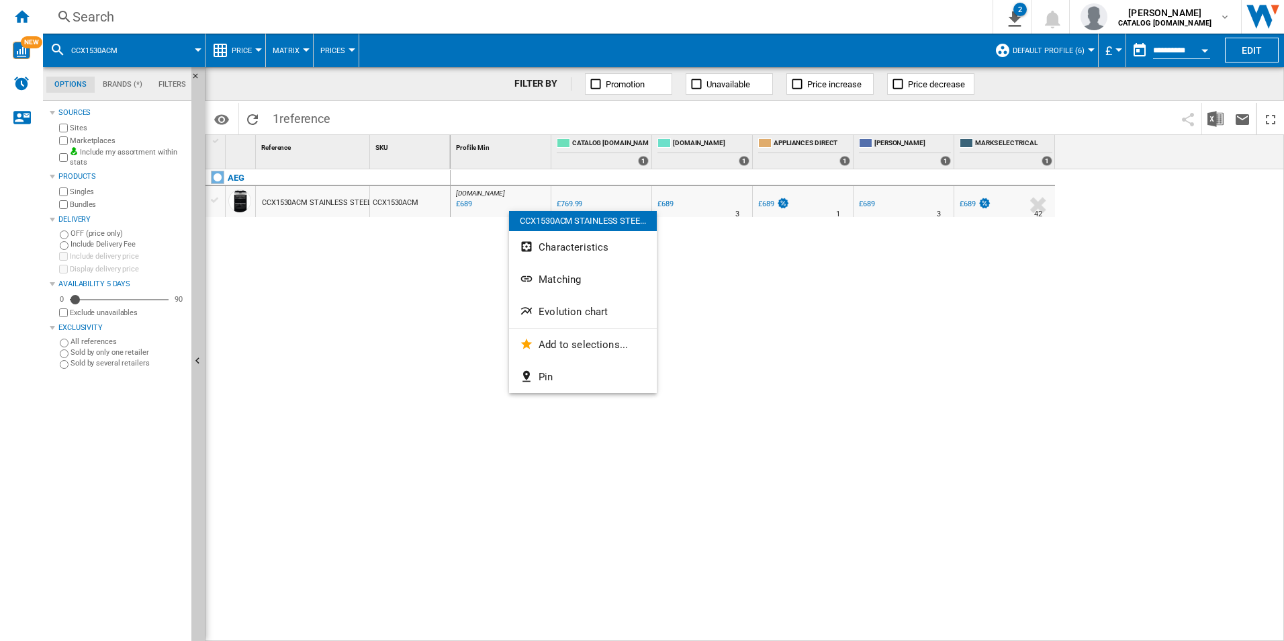
click at [548, 300] on button "Evolution chart" at bounding box center [583, 312] width 148 height 32
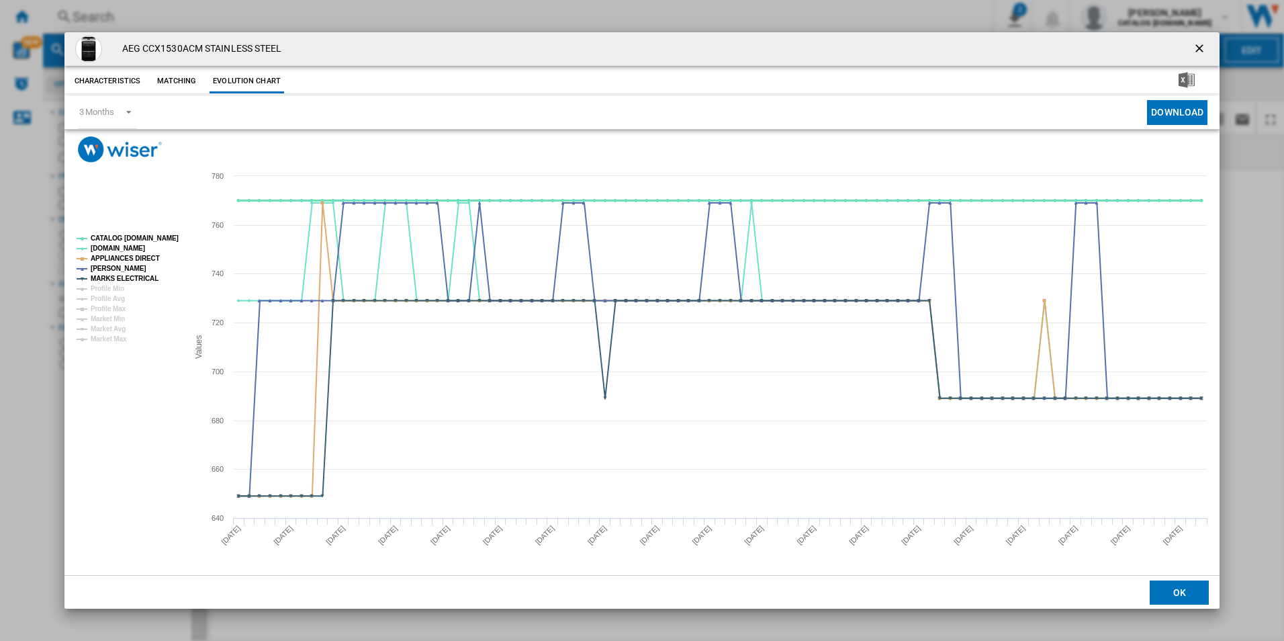
click at [155, 234] on tspan "CATALOG [DOMAIN_NAME]" at bounding box center [135, 237] width 88 height 7
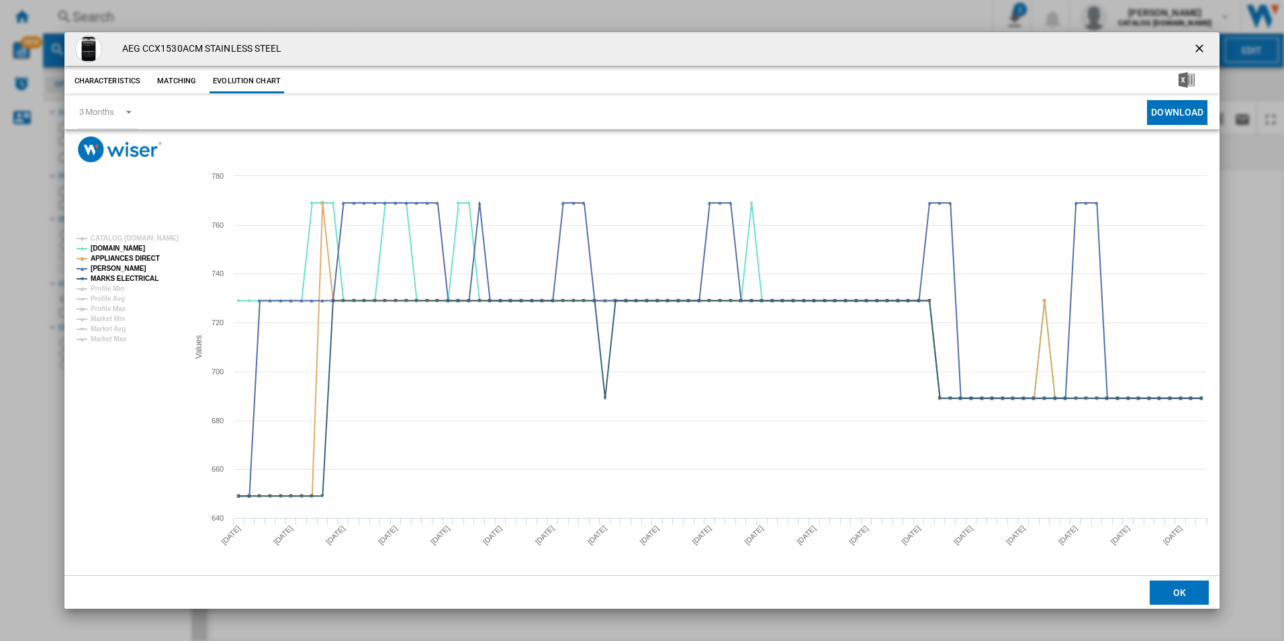
drag, startPoint x: 1200, startPoint y: 48, endPoint x: 1159, endPoint y: 49, distance: 41.7
click at [1200, 48] on ng-md-icon "getI18NText('BUTTONS.CLOSE_DIALOG')" at bounding box center [1201, 50] width 16 height 16
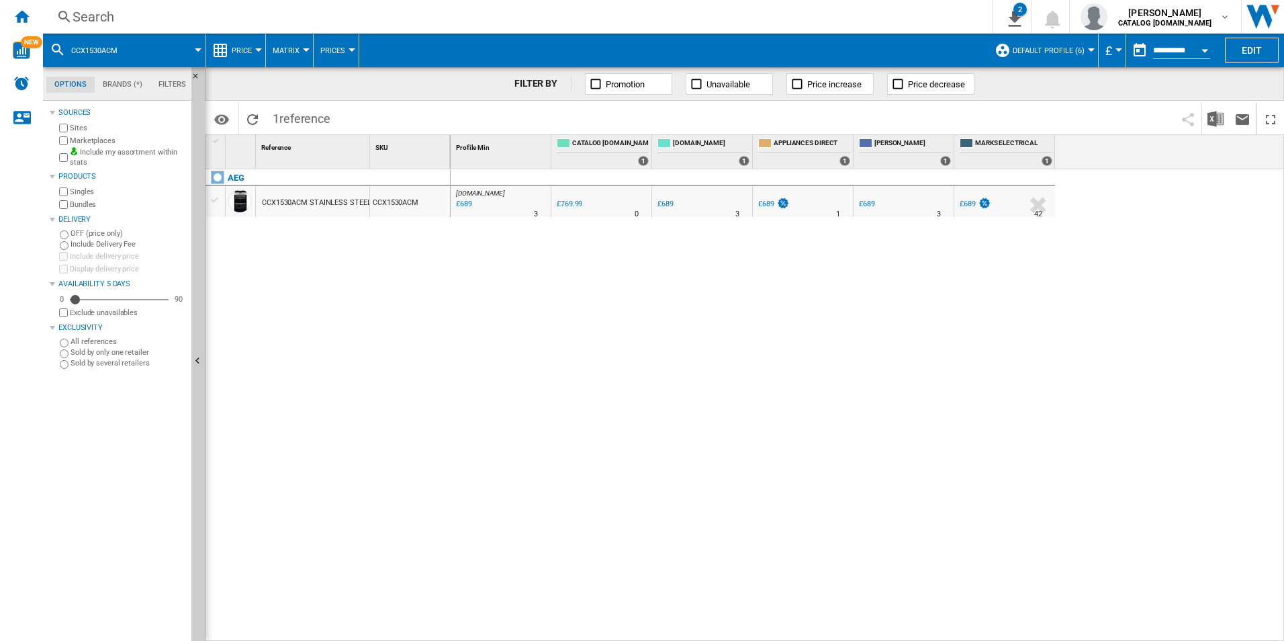
click at [826, 16] on div "Search" at bounding box center [515, 16] width 885 height 19
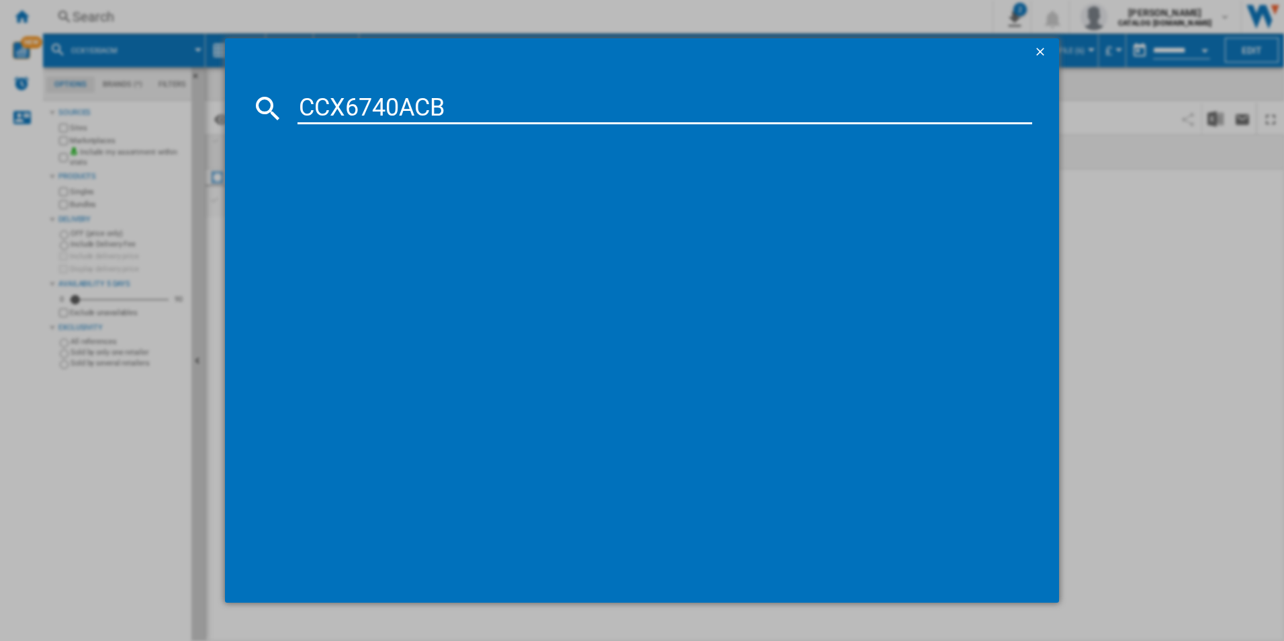
type input "CCX6740ACB"
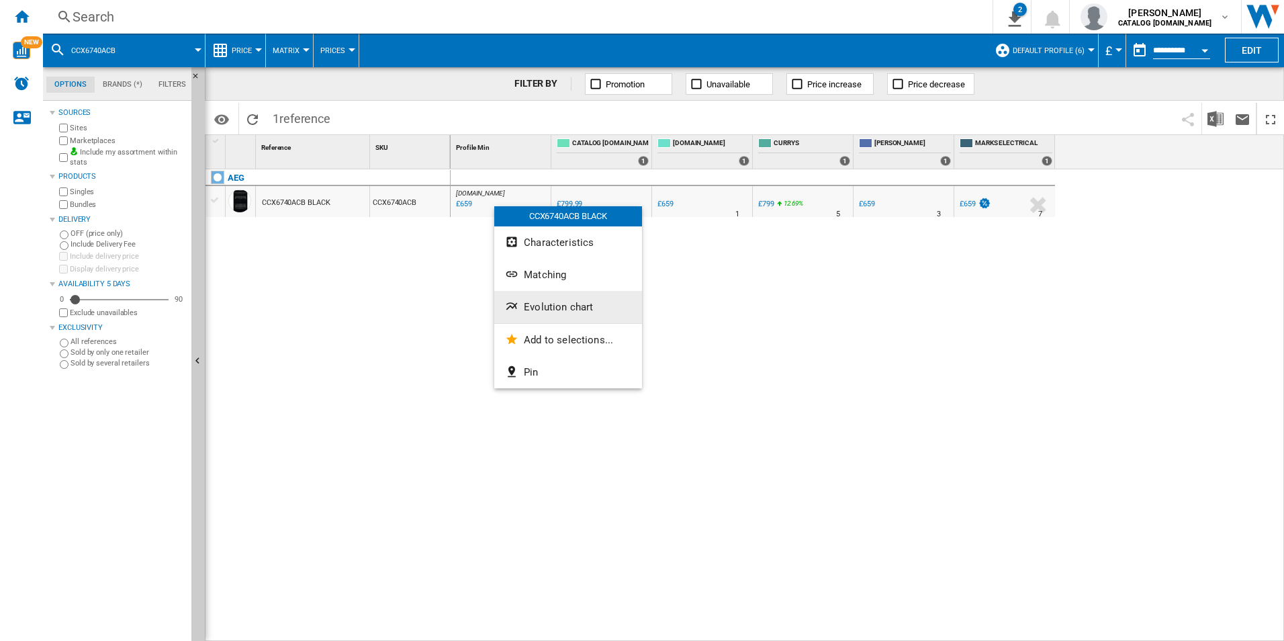
click at [597, 319] on button "Evolution chart" at bounding box center [568, 307] width 148 height 32
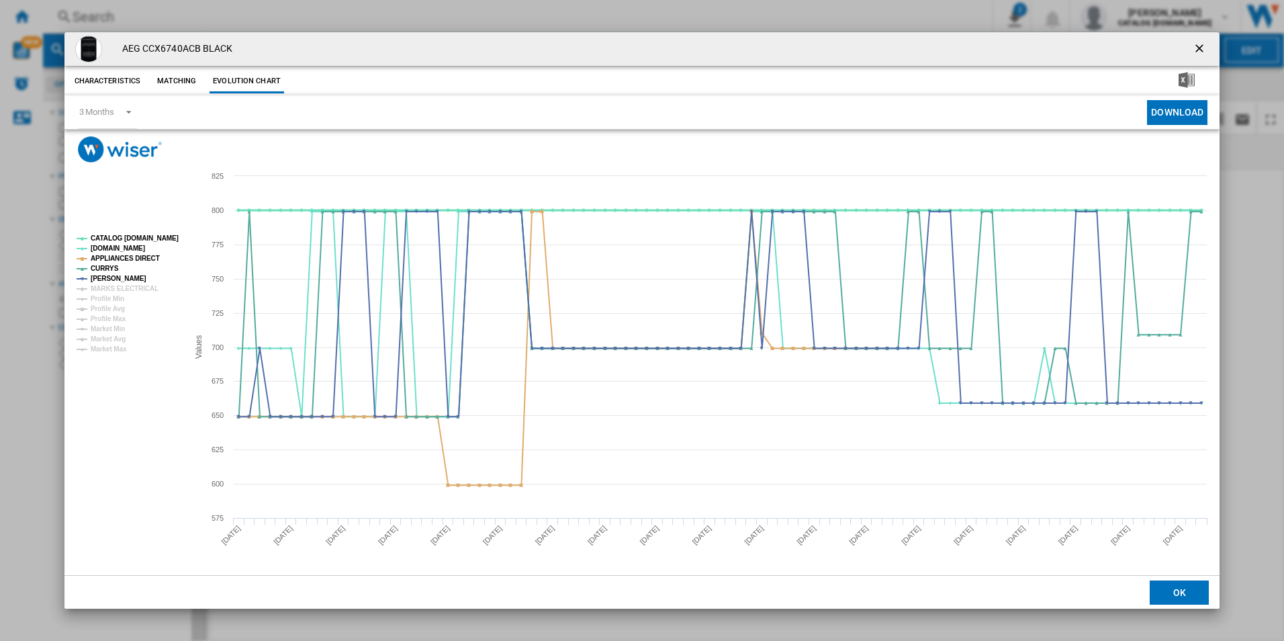
click at [157, 238] on tspan "CATALOG [DOMAIN_NAME]" at bounding box center [135, 237] width 88 height 7
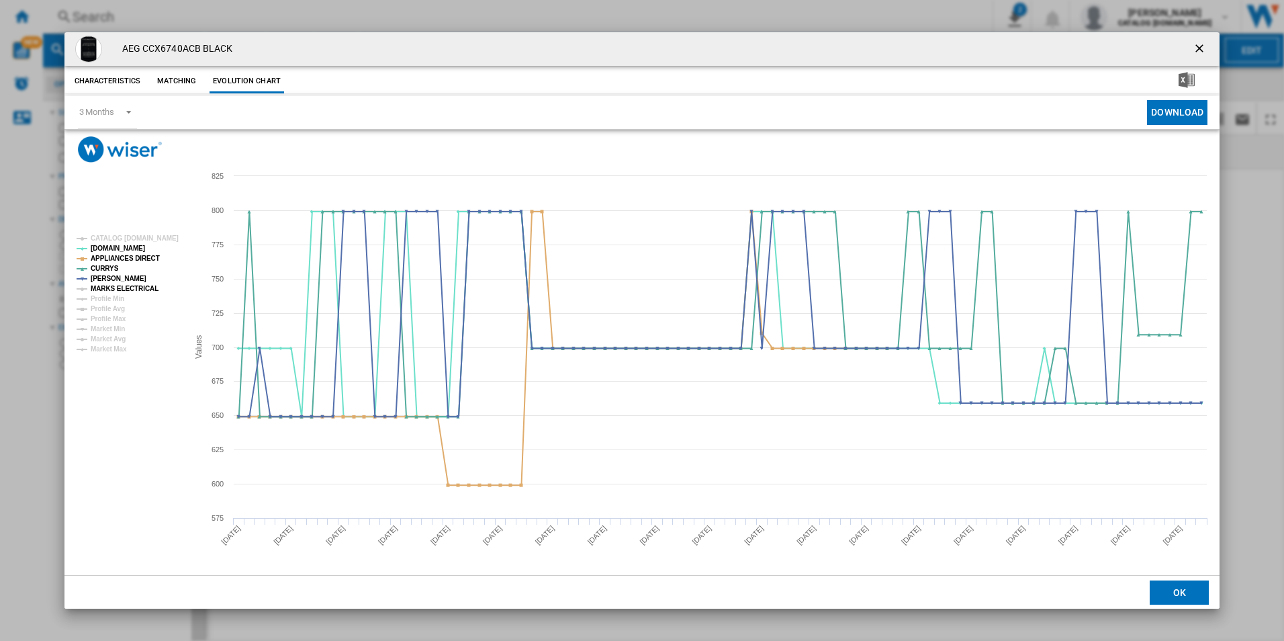
click at [142, 288] on tspan "MARKS ELECTRICAL" at bounding box center [125, 288] width 68 height 7
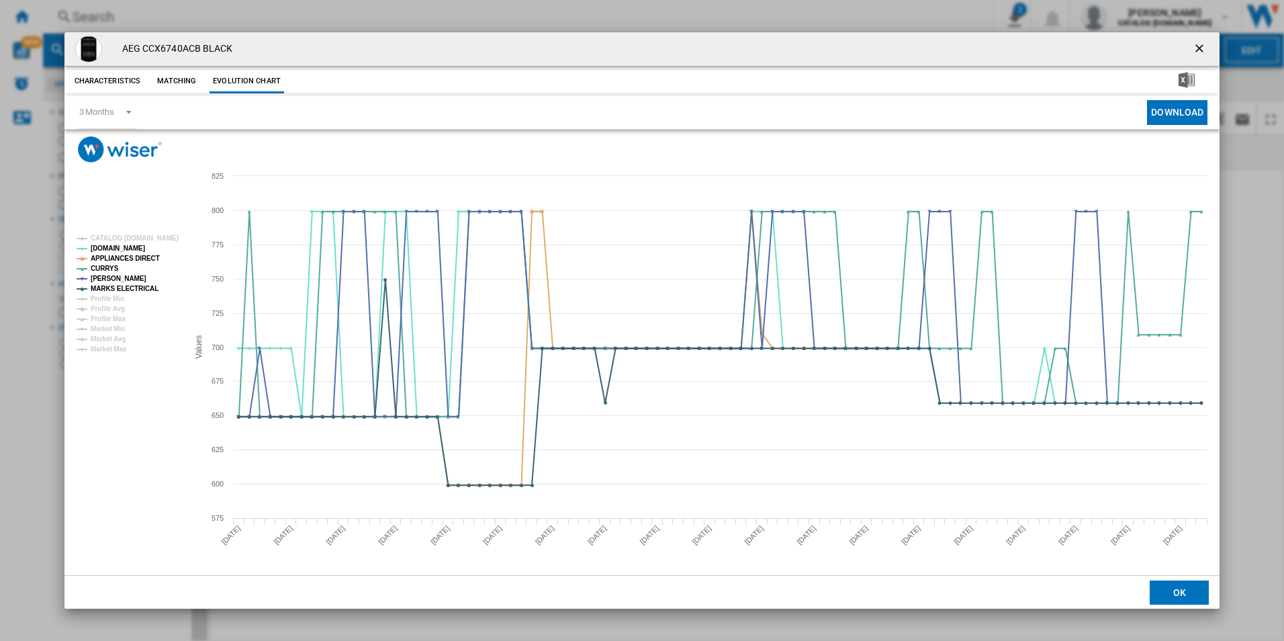
drag, startPoint x: 1196, startPoint y: 45, endPoint x: 1055, endPoint y: 34, distance: 140.9
click at [1196, 45] on ng-md-icon "getI18NText('BUTTONS.CLOSE_DIALOG')" at bounding box center [1201, 50] width 16 height 16
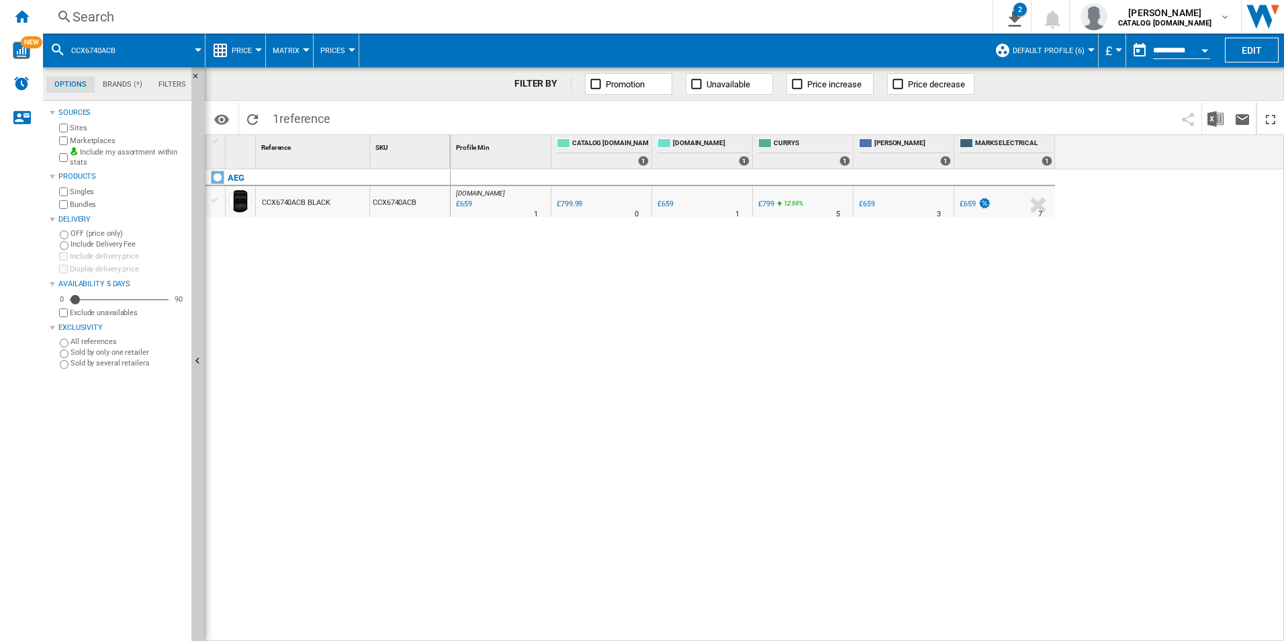
click at [832, 11] on div "Search" at bounding box center [515, 16] width 885 height 19
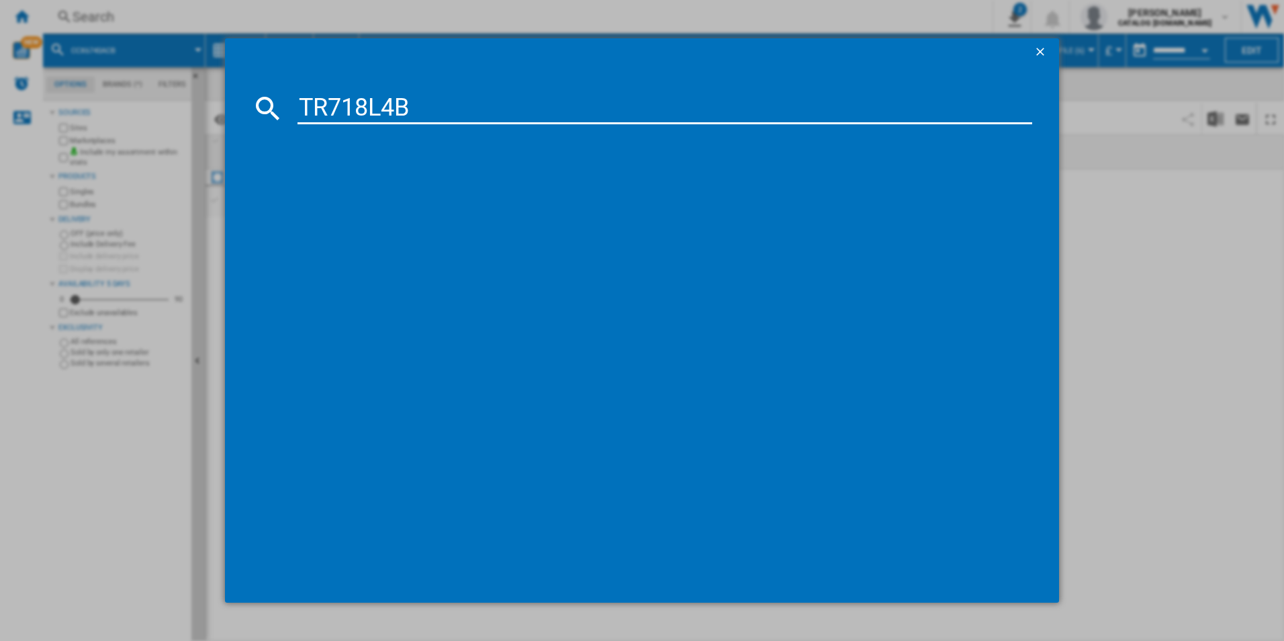
type input "TR718L4B"
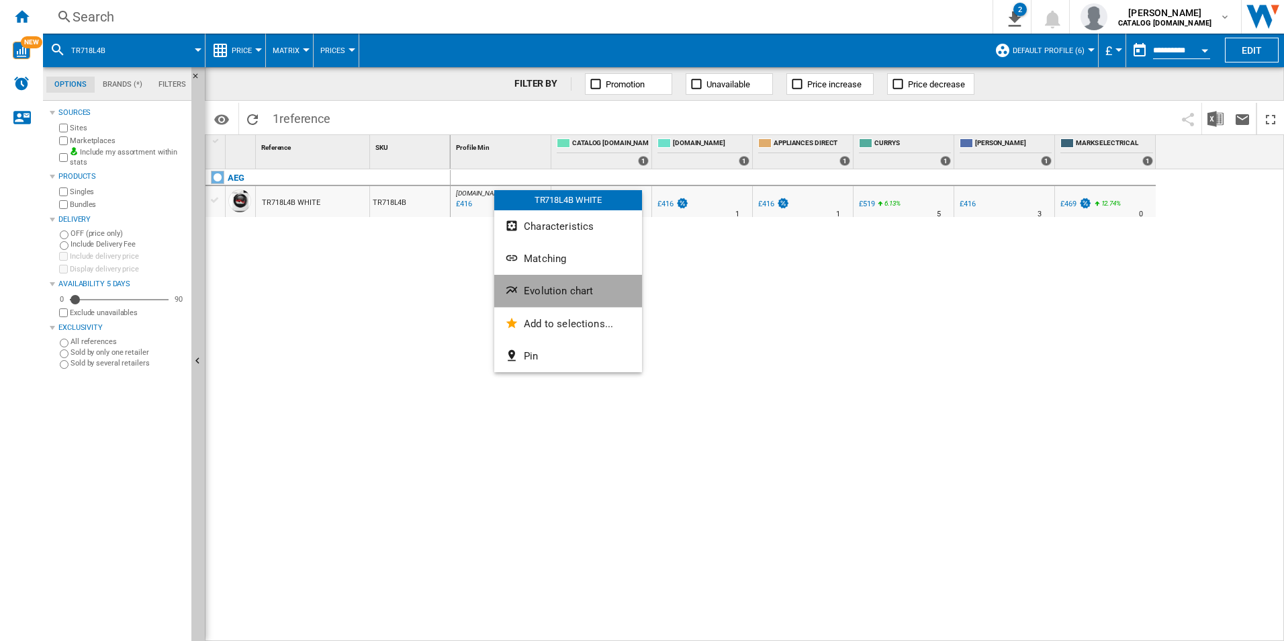
click at [572, 283] on button "Evolution chart" at bounding box center [568, 291] width 148 height 32
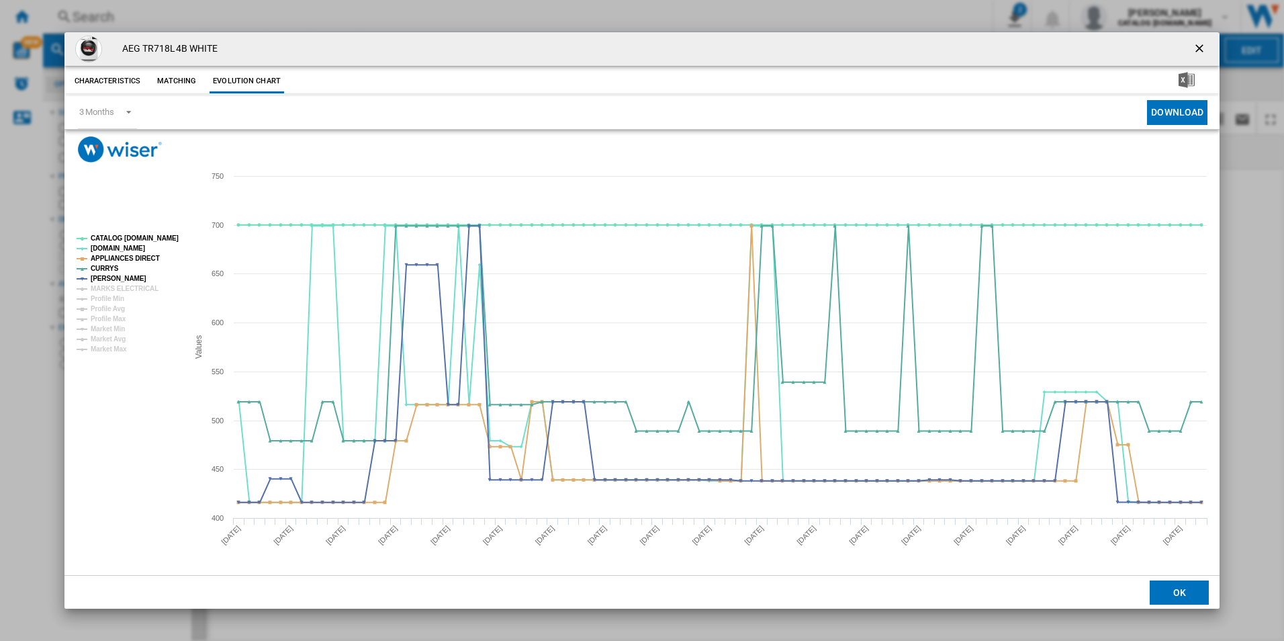
click at [171, 231] on rect "Product popup" at bounding box center [127, 294] width 112 height 128
click at [159, 246] on rect "Product popup" at bounding box center [127, 294] width 112 height 128
click at [159, 235] on tspan "CATALOG [DOMAIN_NAME]" at bounding box center [135, 237] width 88 height 7
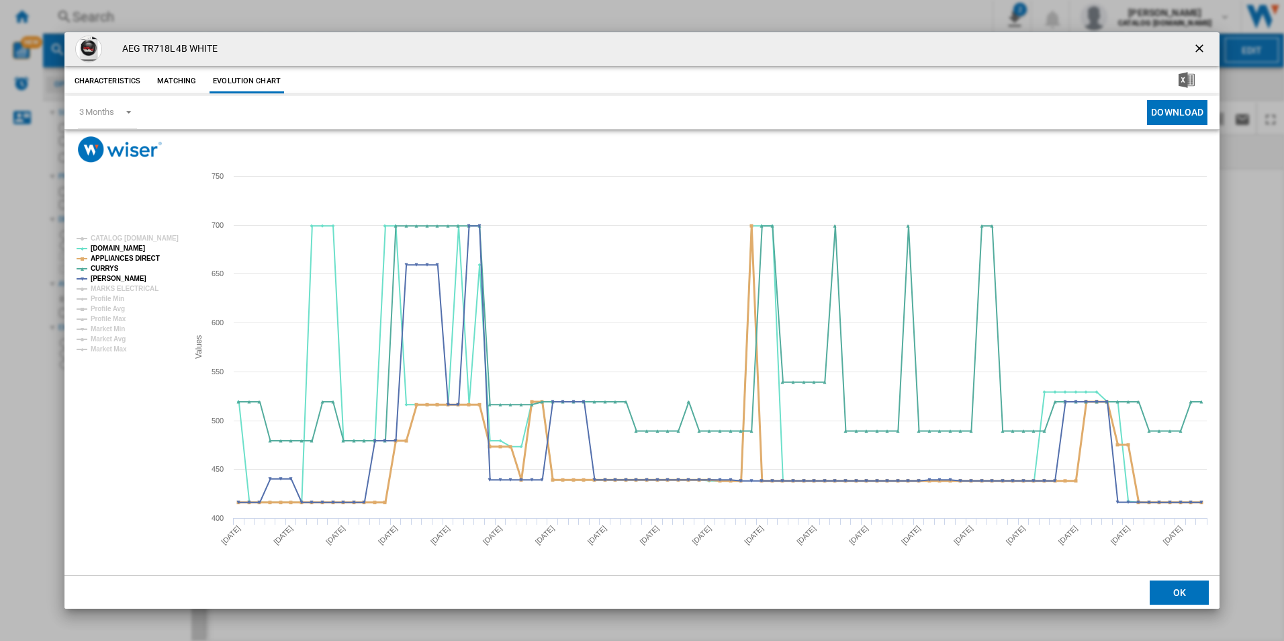
click at [149, 255] on tspan "APPLIANCES DIRECT" at bounding box center [125, 258] width 69 height 7
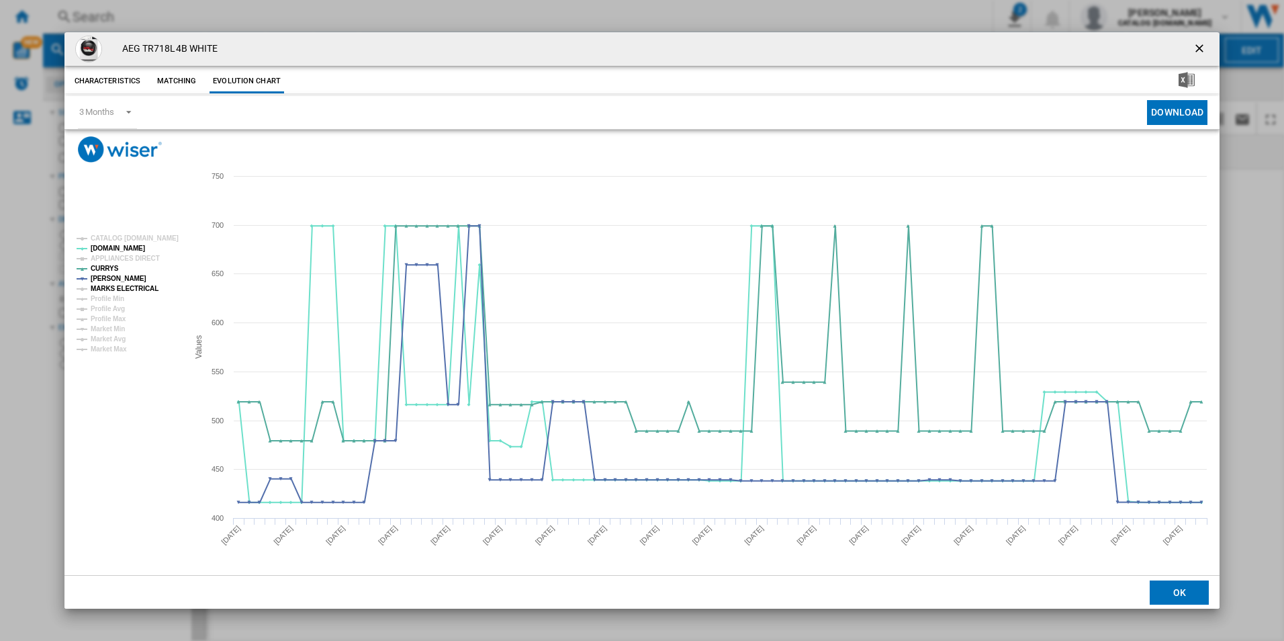
drag, startPoint x: 142, startPoint y: 288, endPoint x: 131, endPoint y: 266, distance: 24.3
click at [141, 288] on tspan "MARKS ELECTRICAL" at bounding box center [125, 288] width 68 height 7
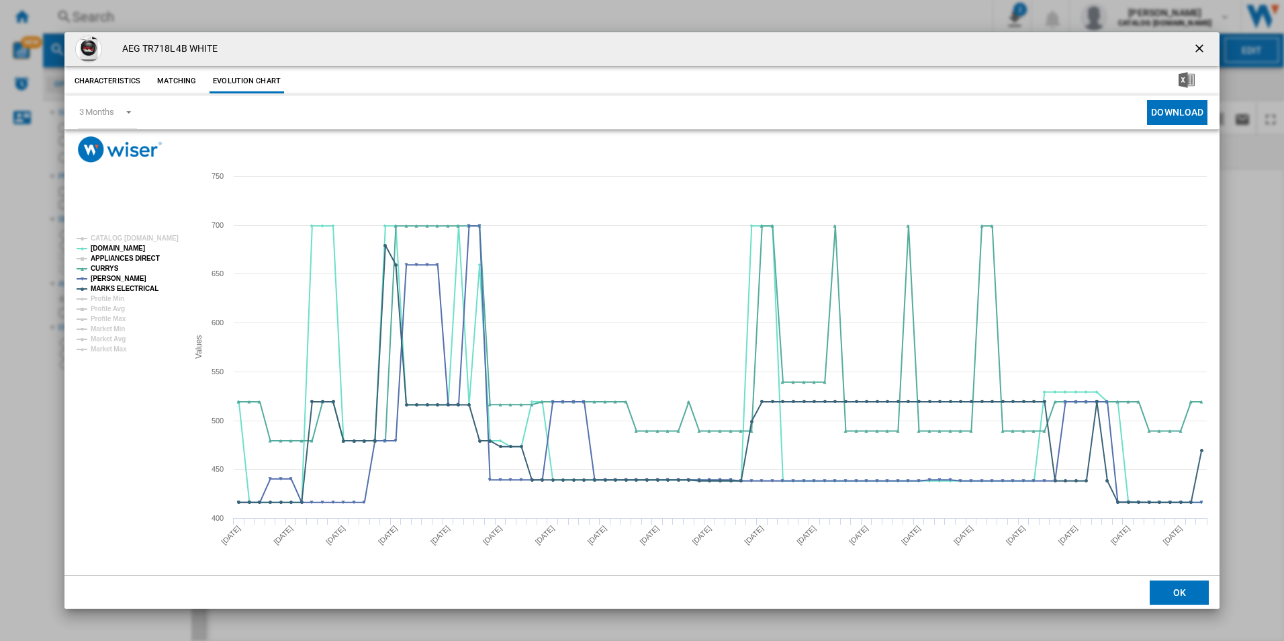
click at [131, 255] on tspan "APPLIANCES DIRECT" at bounding box center [125, 258] width 69 height 7
drag, startPoint x: 1200, startPoint y: 50, endPoint x: 1091, endPoint y: 62, distance: 110.2
click at [1200, 50] on ng-md-icon "getI18NText('BUTTONS.CLOSE_DIALOG')" at bounding box center [1201, 50] width 16 height 16
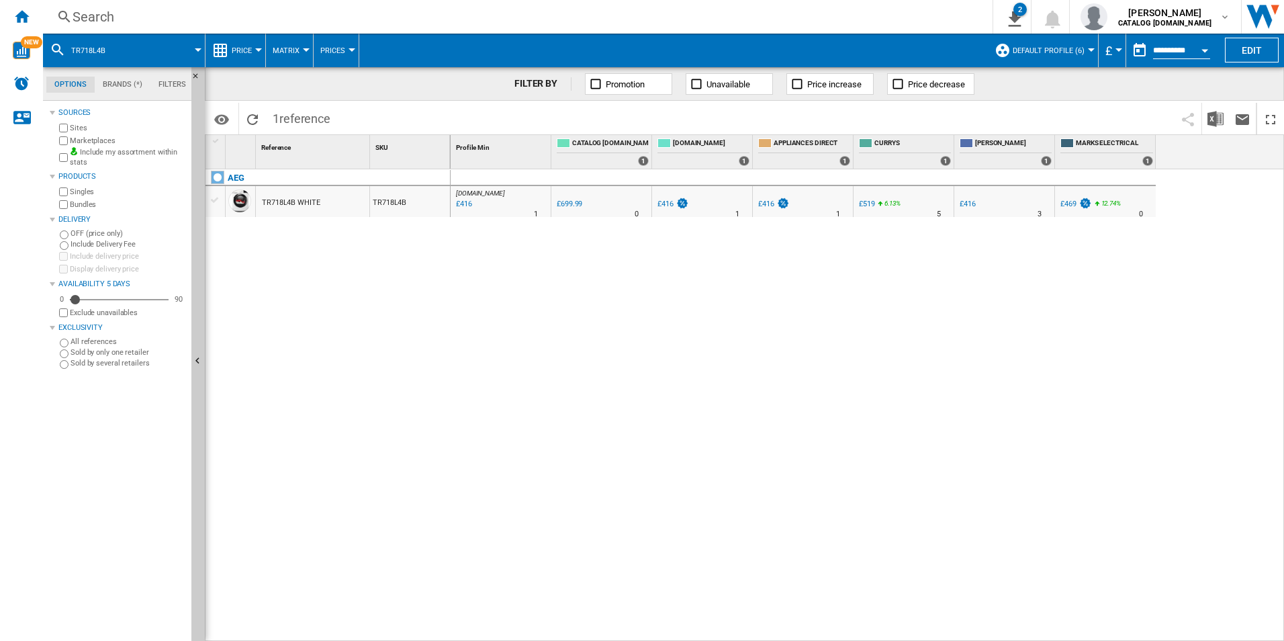
click at [814, 21] on div "Search" at bounding box center [515, 16] width 885 height 19
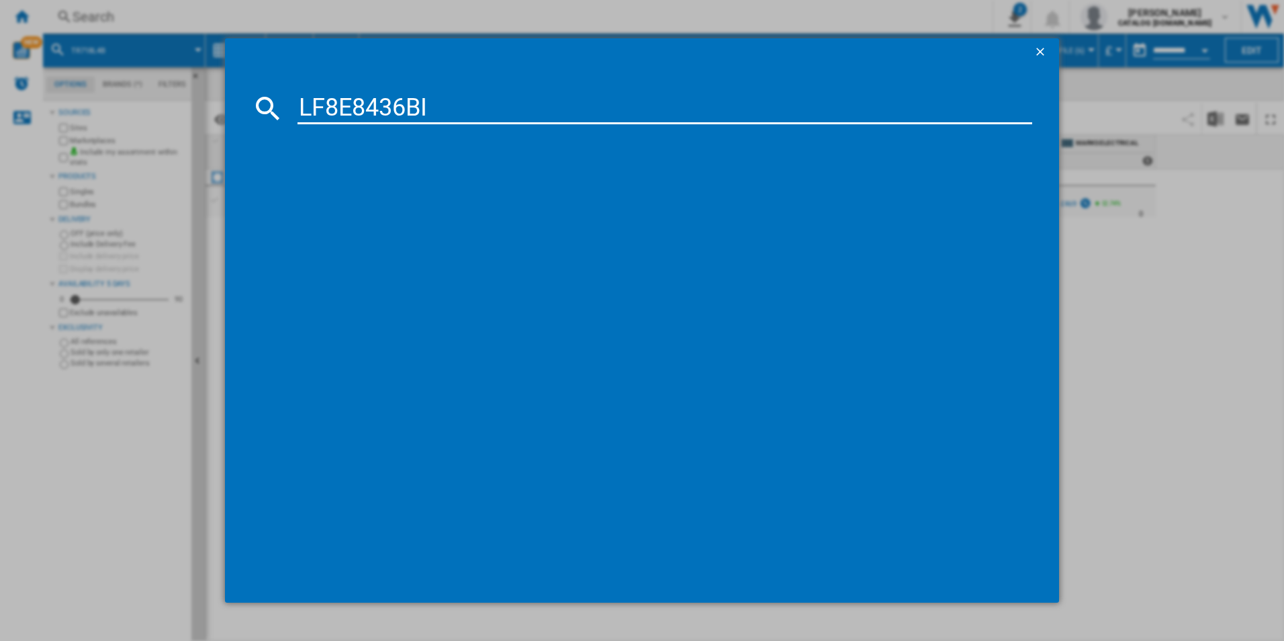
type input "LF8E8436BI"
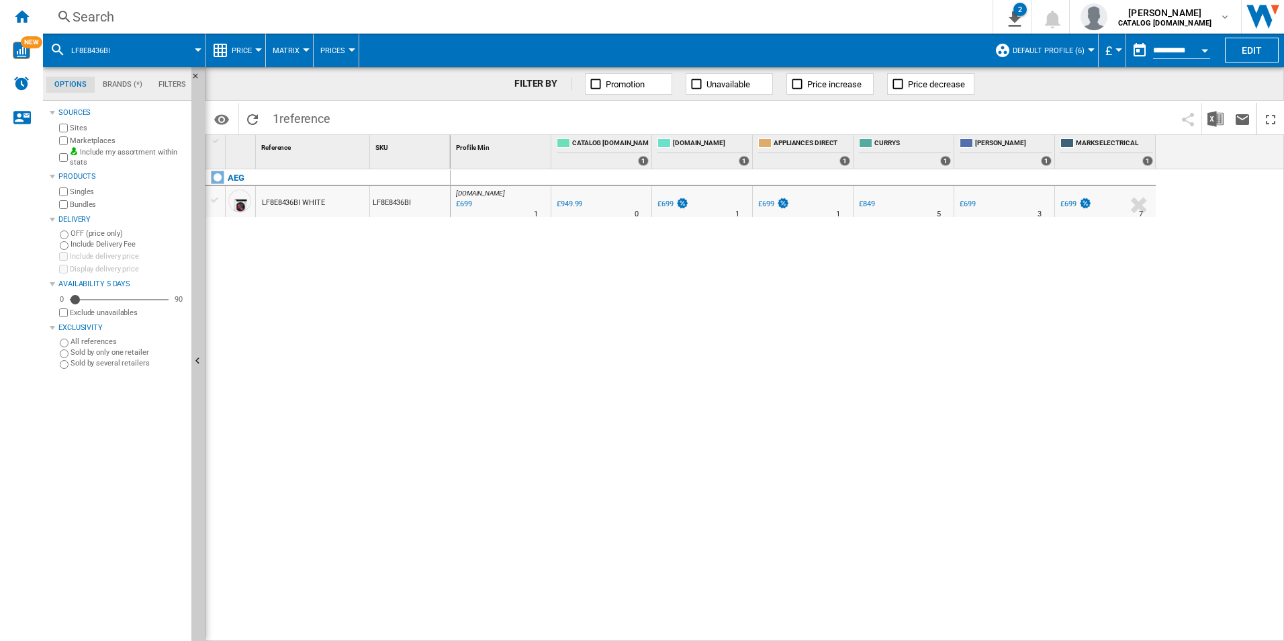
drag, startPoint x: 500, startPoint y: 222, endPoint x: 494, endPoint y: 204, distance: 19.1
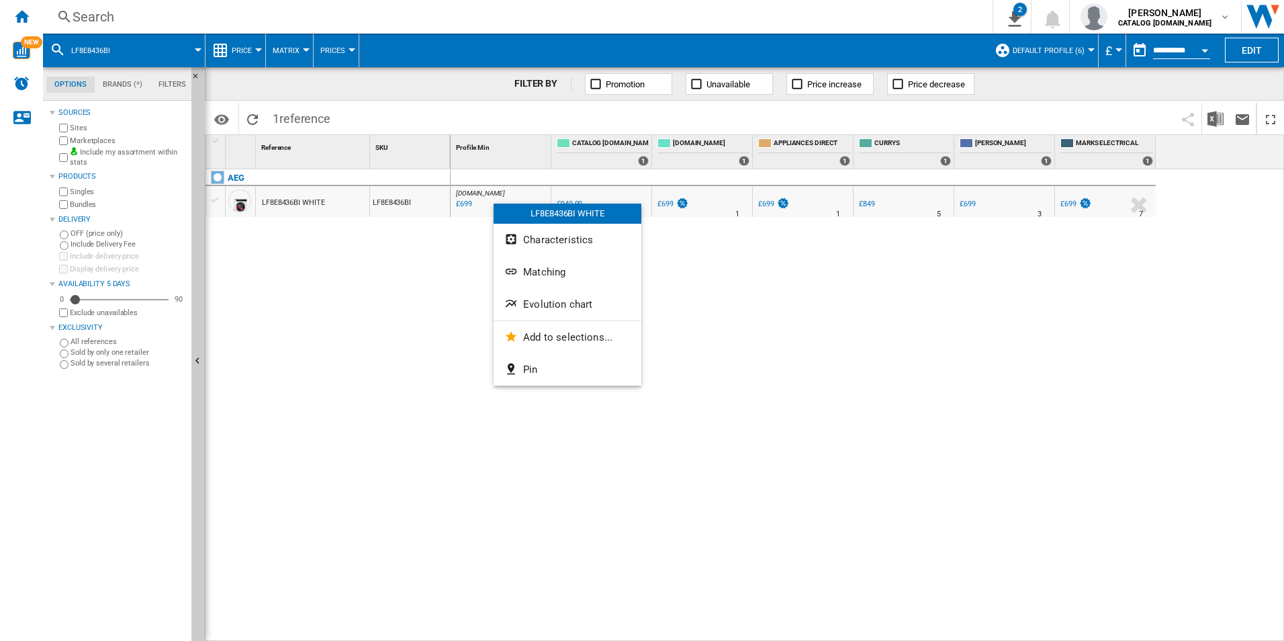
click at [438, 228] on div at bounding box center [642, 320] width 1284 height 641
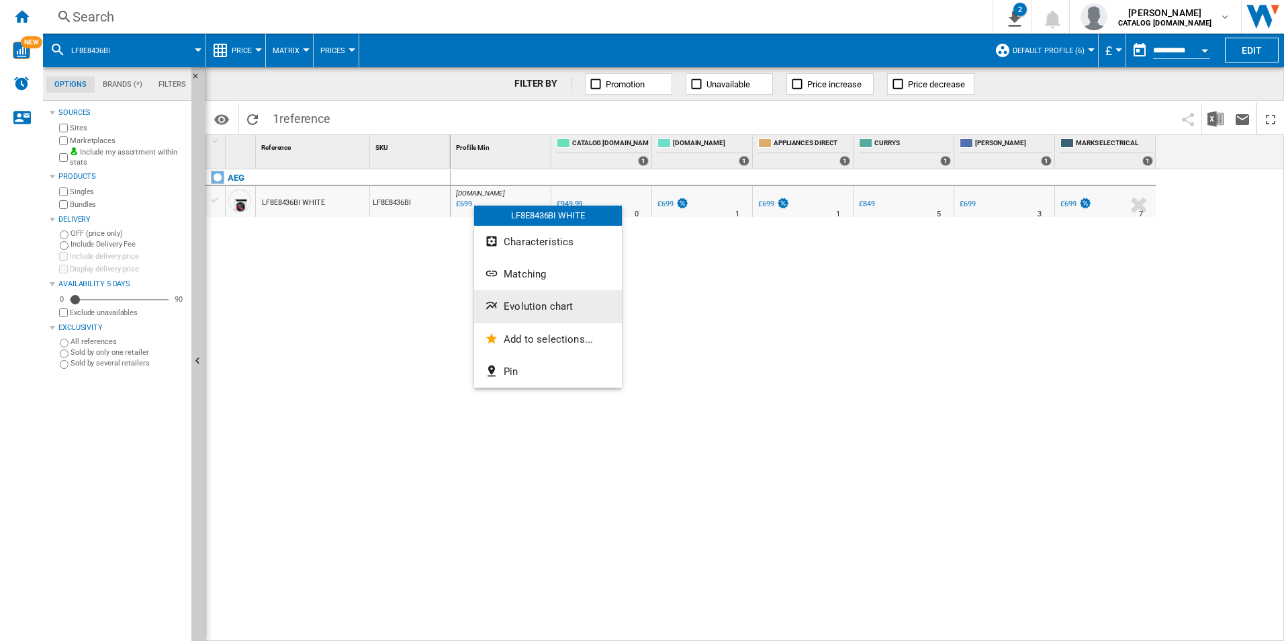
click at [515, 294] on button "Evolution chart" at bounding box center [548, 306] width 148 height 32
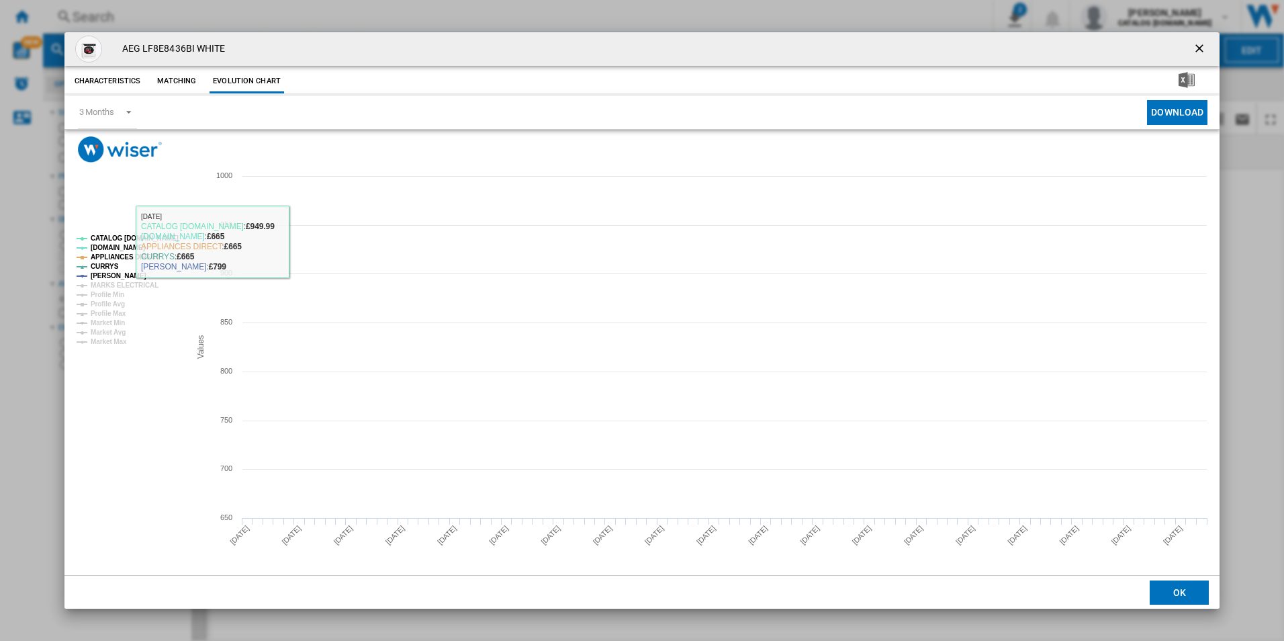
click at [153, 238] on tspan "CATALOG [DOMAIN_NAME]" at bounding box center [135, 237] width 88 height 7
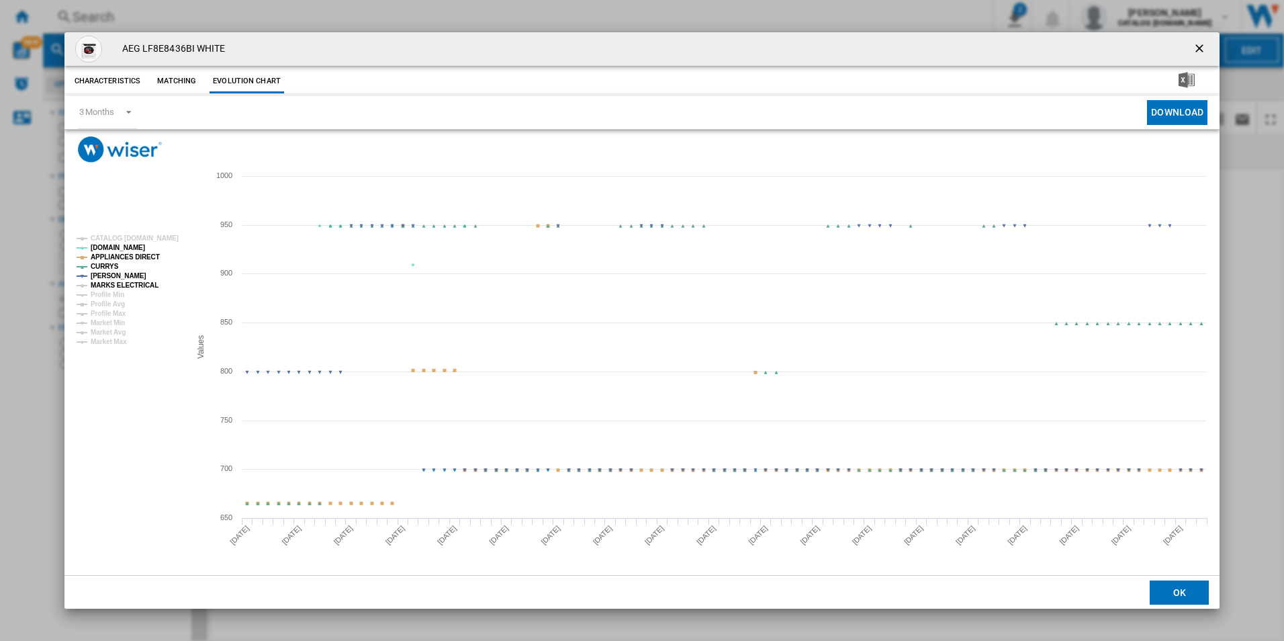
click at [146, 288] on tspan "MARKS ELECTRICAL" at bounding box center [125, 284] width 68 height 7
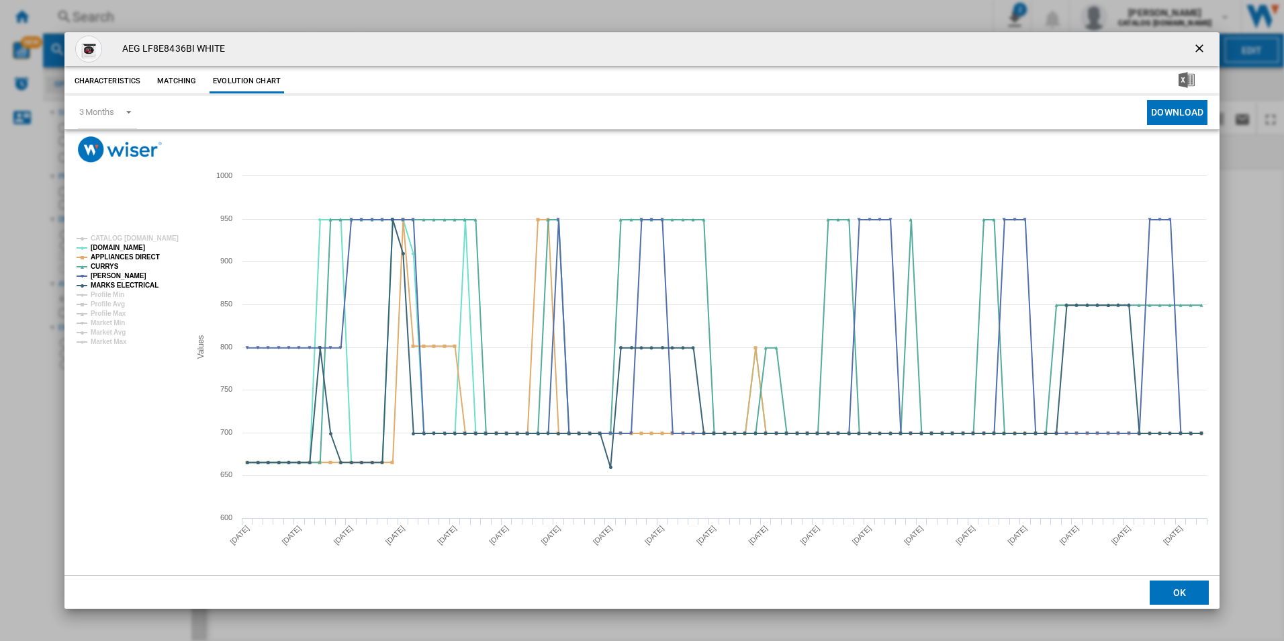
click at [1201, 40] on button "Product popup" at bounding box center [1201, 49] width 27 height 27
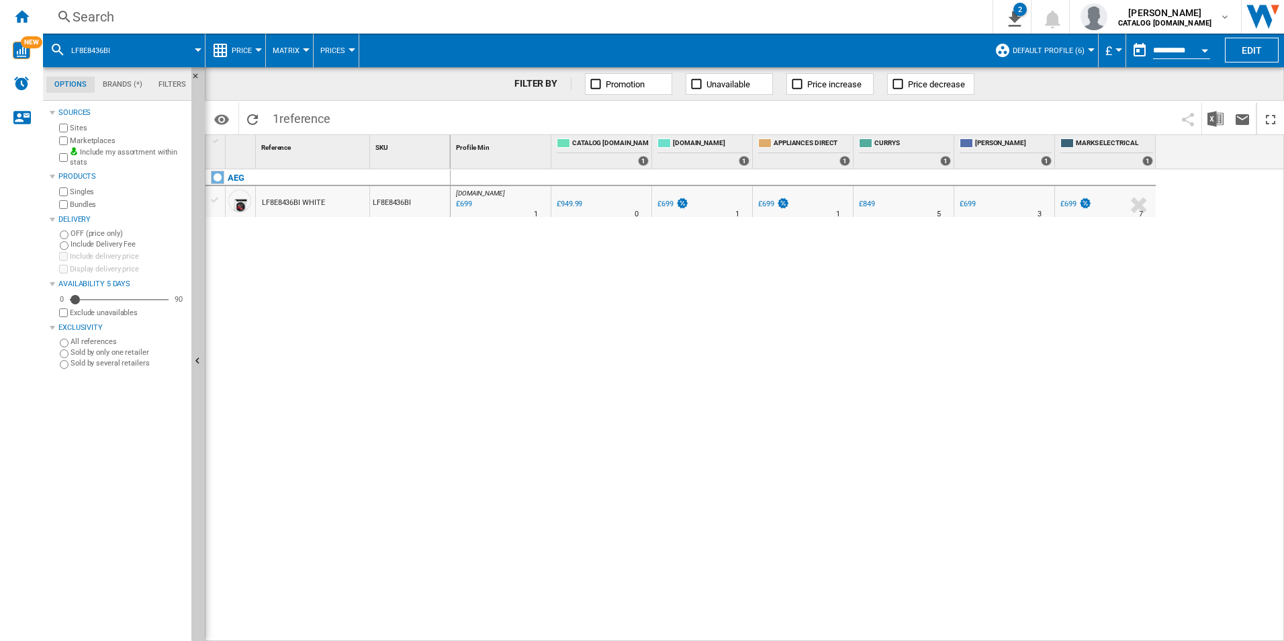
click at [801, 16] on div "Search" at bounding box center [515, 16] width 885 height 19
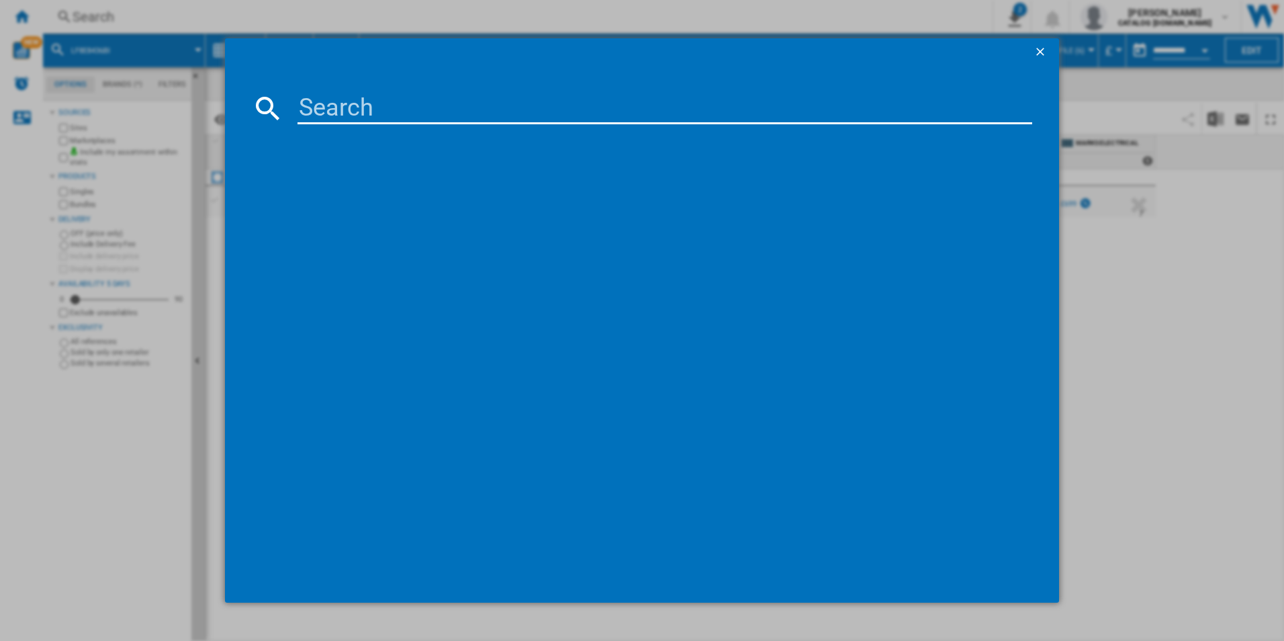
paste input "LFX6G7434BI"
type input "LFX6G7434BI"
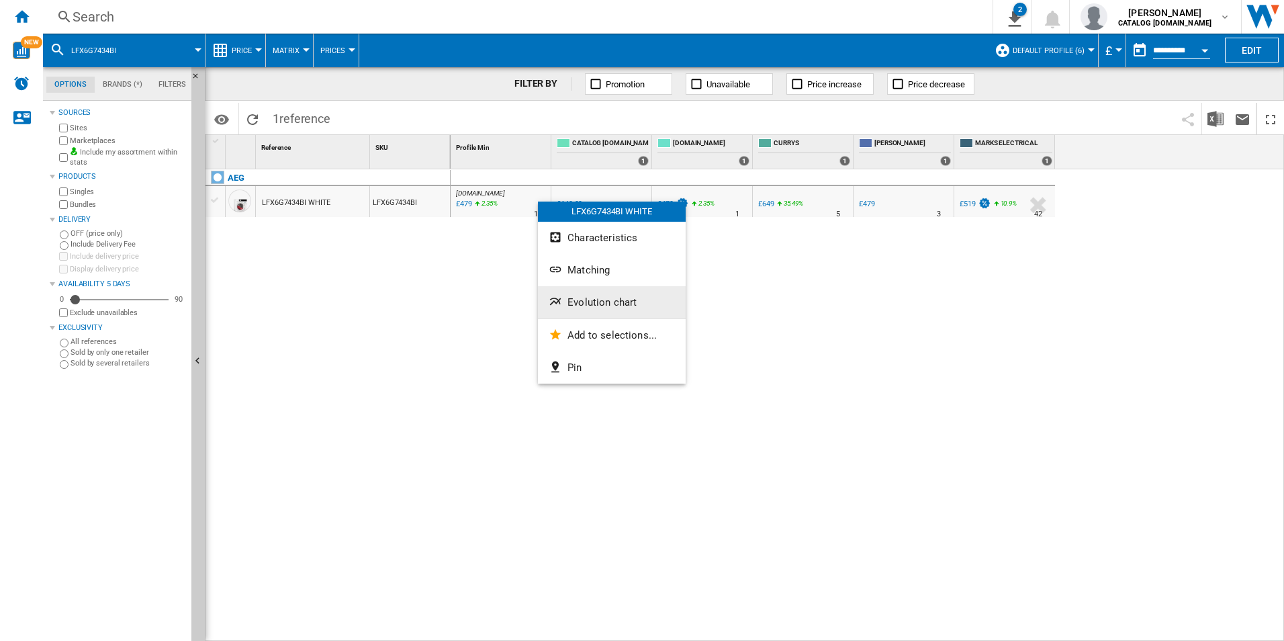
click at [559, 297] on ng-md-icon "Evolution chart" at bounding box center [557, 303] width 16 height 16
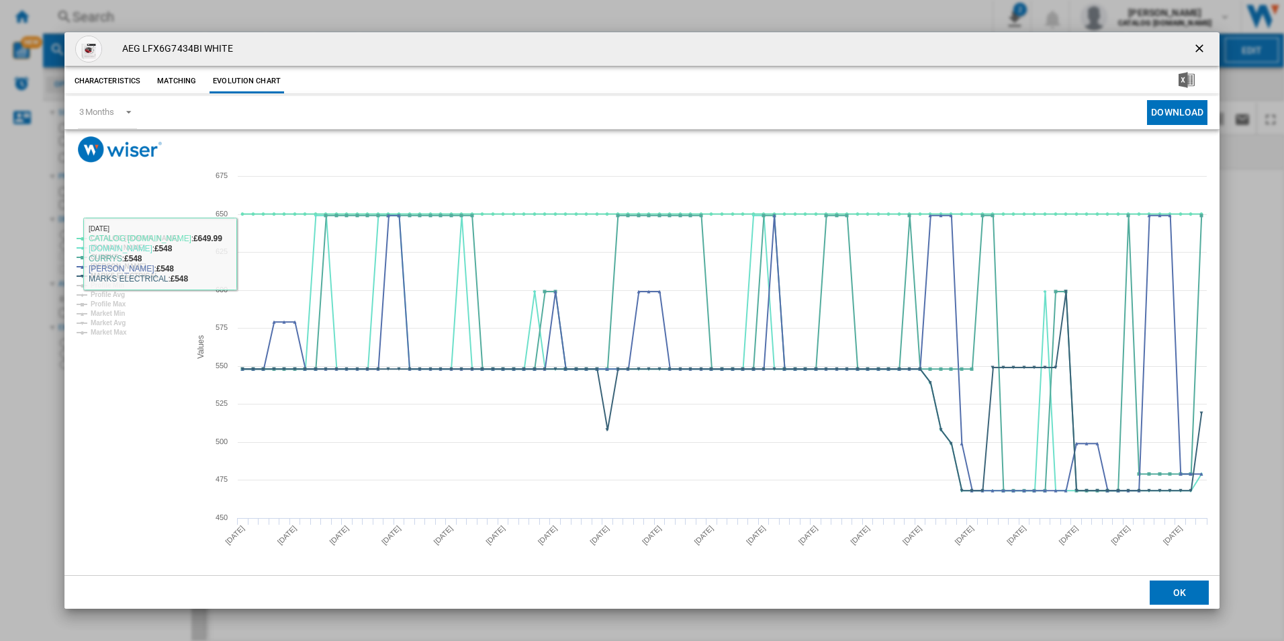
click at [154, 229] on rect "Product popup" at bounding box center [642, 369] width 1156 height 412
click at [153, 234] on tspan "CATALOG [DOMAIN_NAME]" at bounding box center [135, 237] width 88 height 7
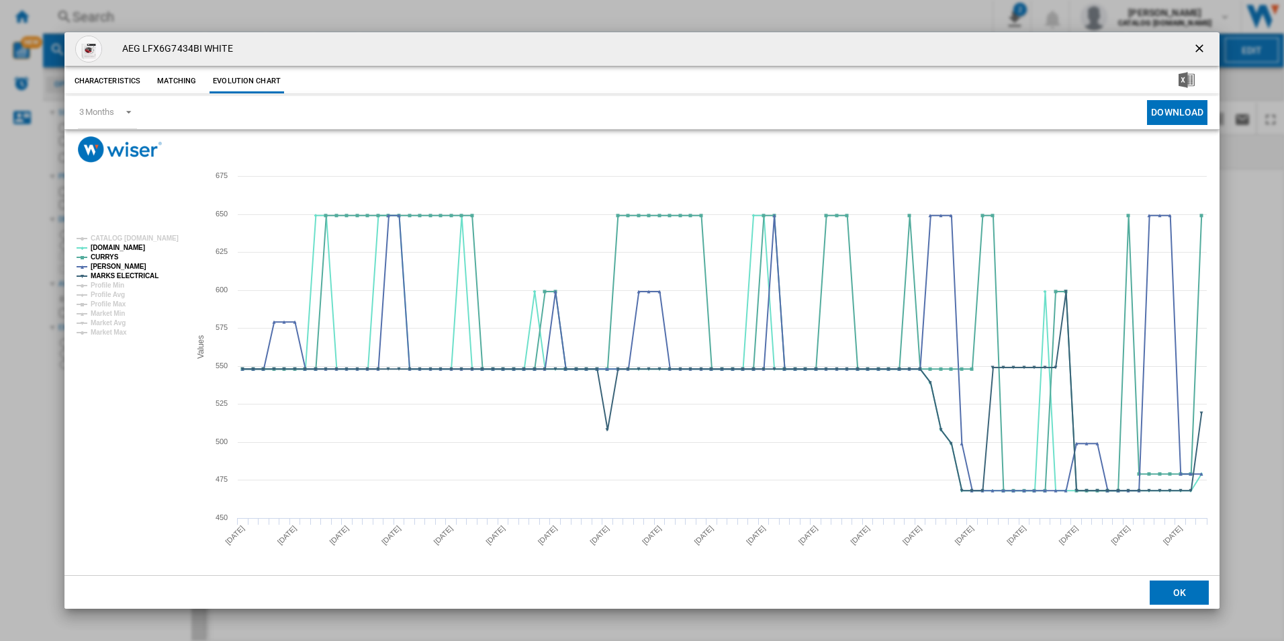
click at [1199, 49] on ng-md-icon "getI18NText('BUTTONS.CLOSE_DIALOG')" at bounding box center [1201, 50] width 16 height 16
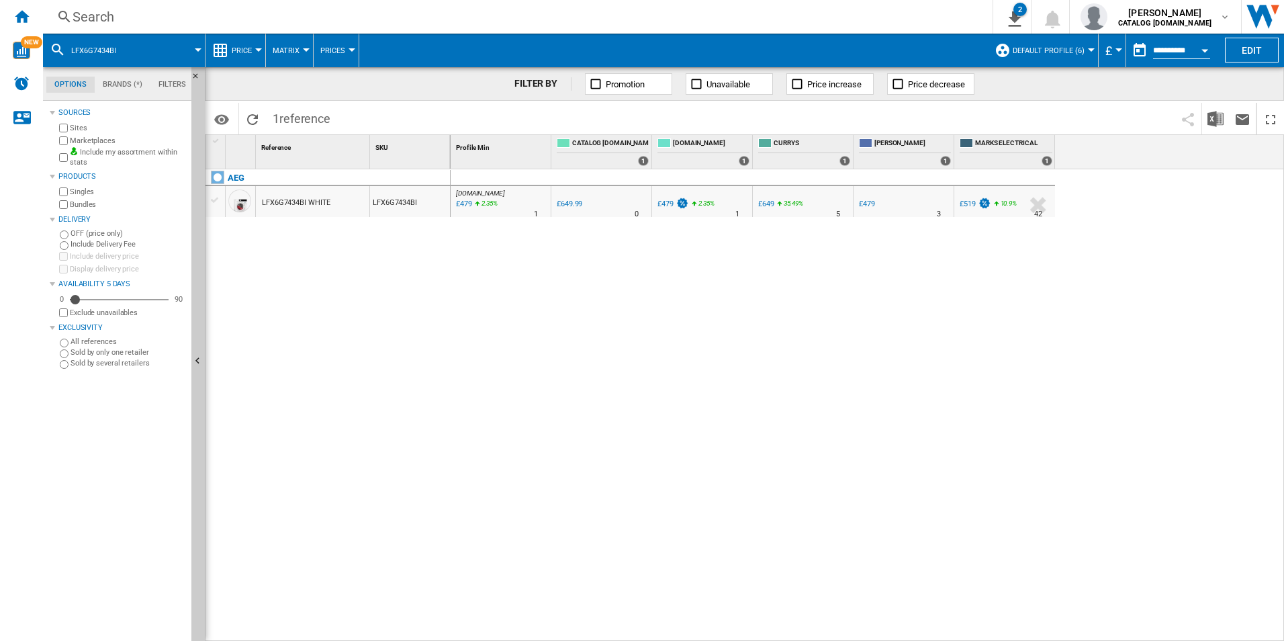
click at [834, 11] on div "Search" at bounding box center [515, 16] width 885 height 19
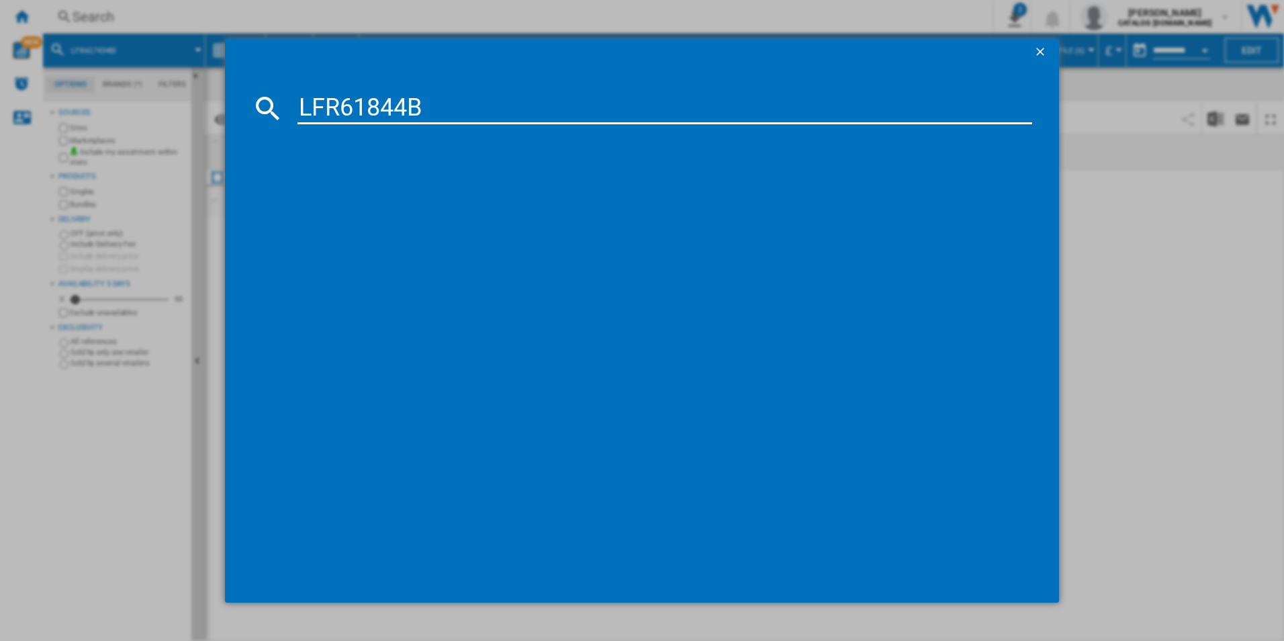
type input "LFR61844B"
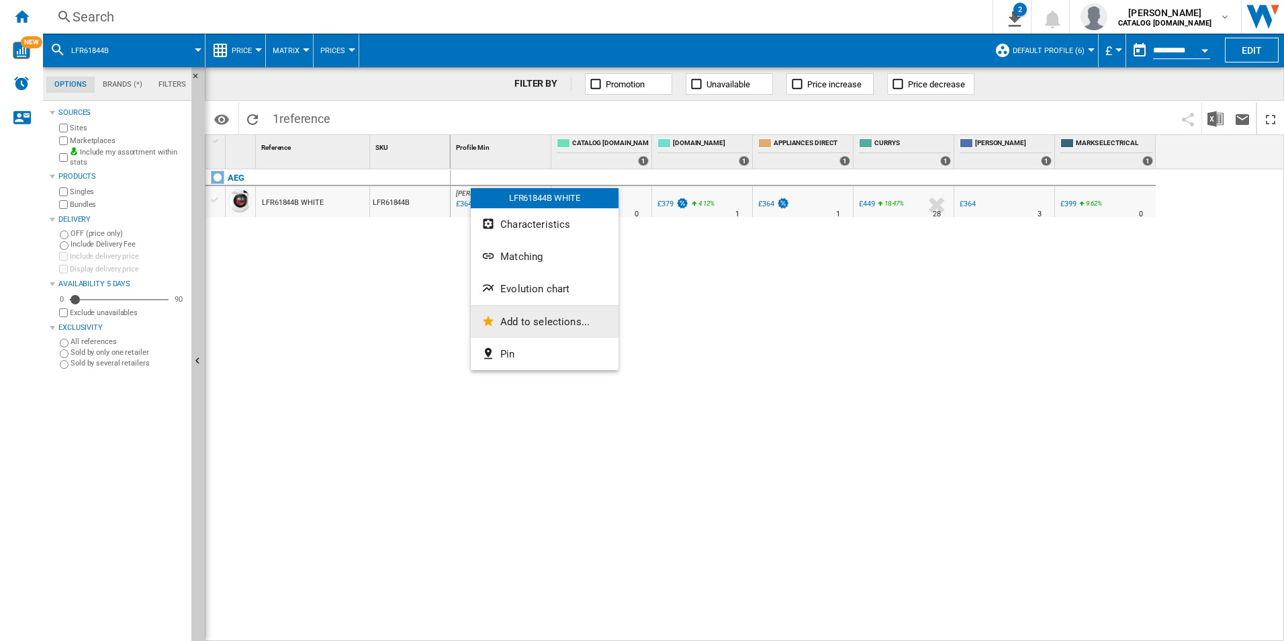
click at [550, 306] on button "Add to selections..." at bounding box center [545, 322] width 148 height 32
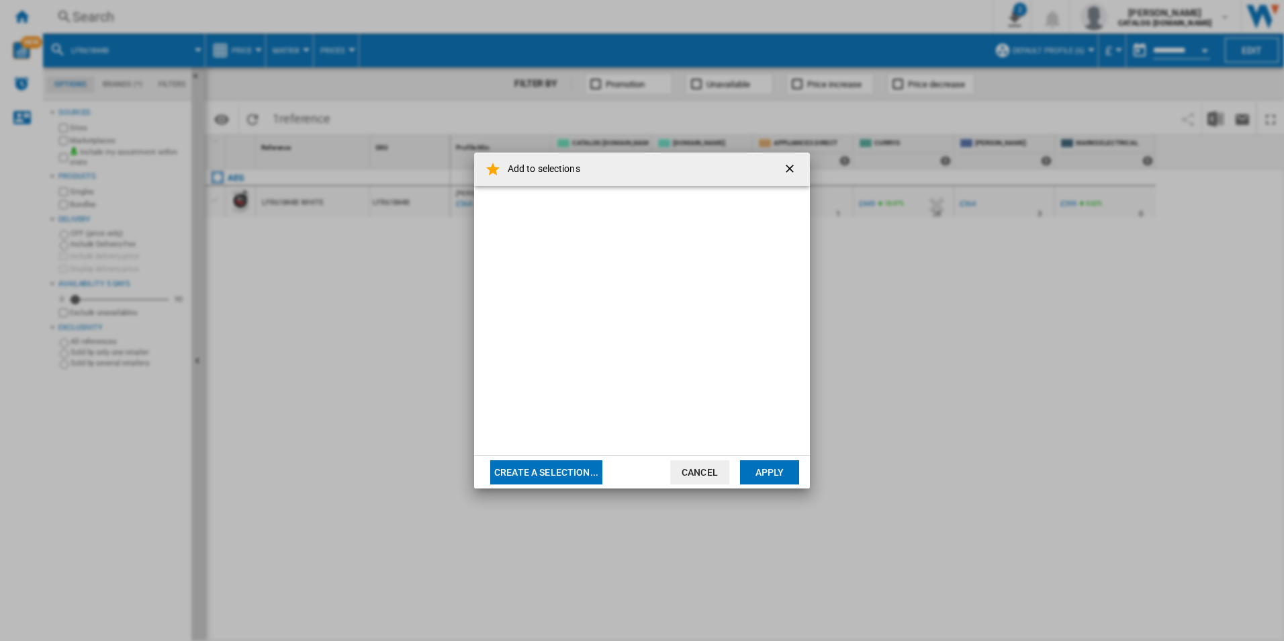
click at [550, 306] on div at bounding box center [642, 320] width 336 height 269
click at [789, 171] on ng-md-icon "getI18NText('BUTTONS.CLOSE_DIALOG')" at bounding box center [791, 170] width 16 height 16
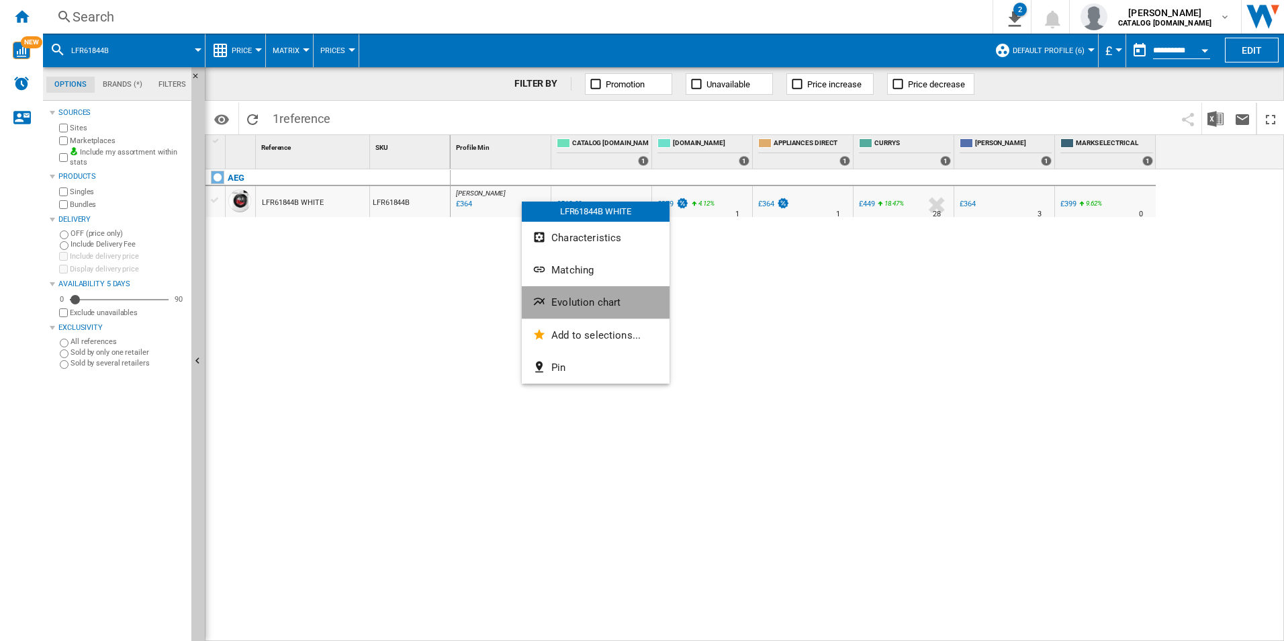
click at [590, 302] on span "Evolution chart" at bounding box center [586, 302] width 69 height 12
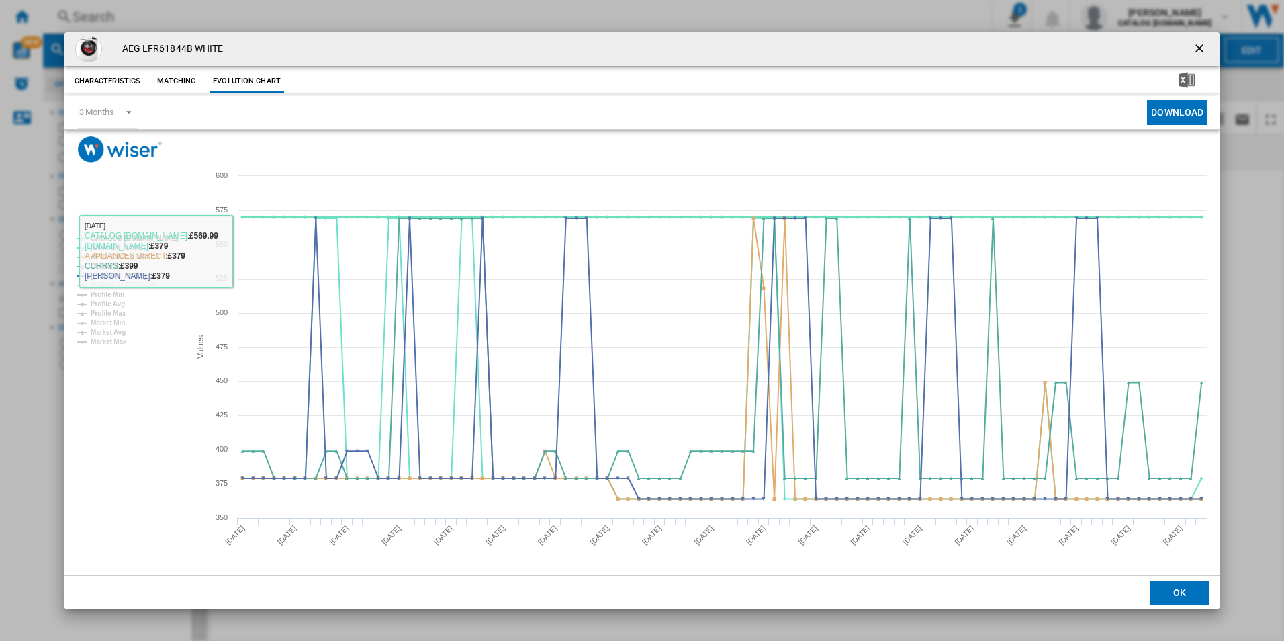
click at [160, 234] on tspan "CATALOG [DOMAIN_NAME]" at bounding box center [135, 237] width 88 height 7
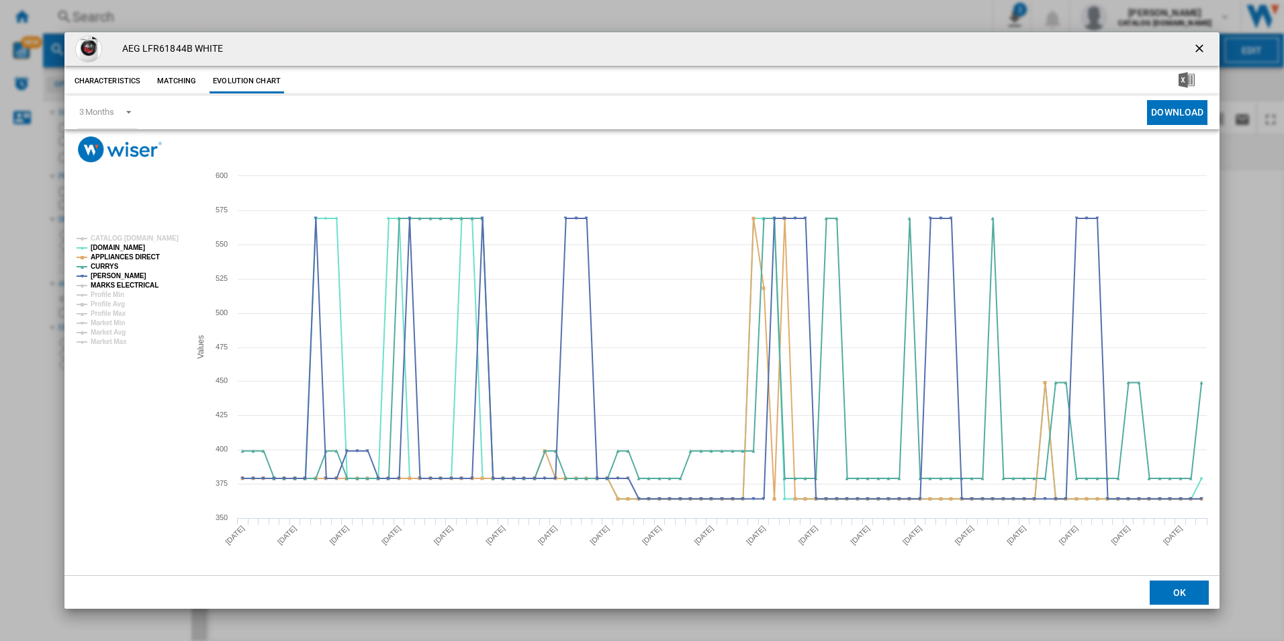
click at [141, 283] on tspan "MARKS ELECTRICAL" at bounding box center [125, 284] width 68 height 7
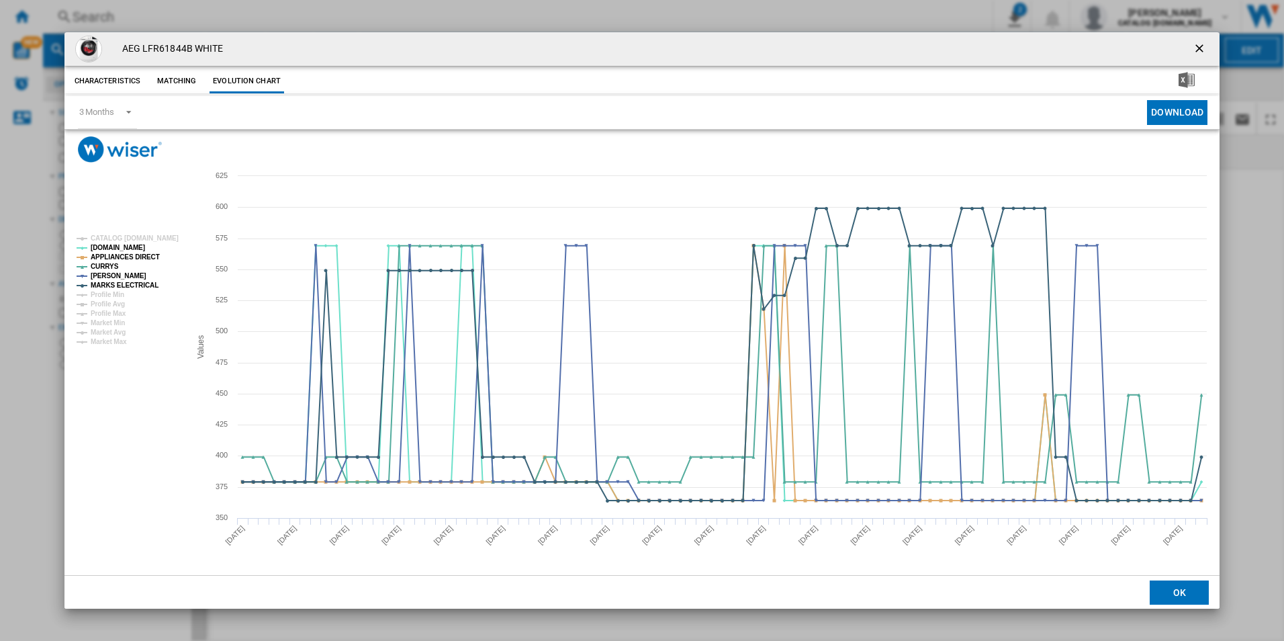
drag, startPoint x: 1203, startPoint y: 48, endPoint x: 968, endPoint y: 57, distance: 235.3
click at [1203, 48] on ng-md-icon "getI18NText('BUTTONS.CLOSE_DIALOG')" at bounding box center [1201, 50] width 16 height 16
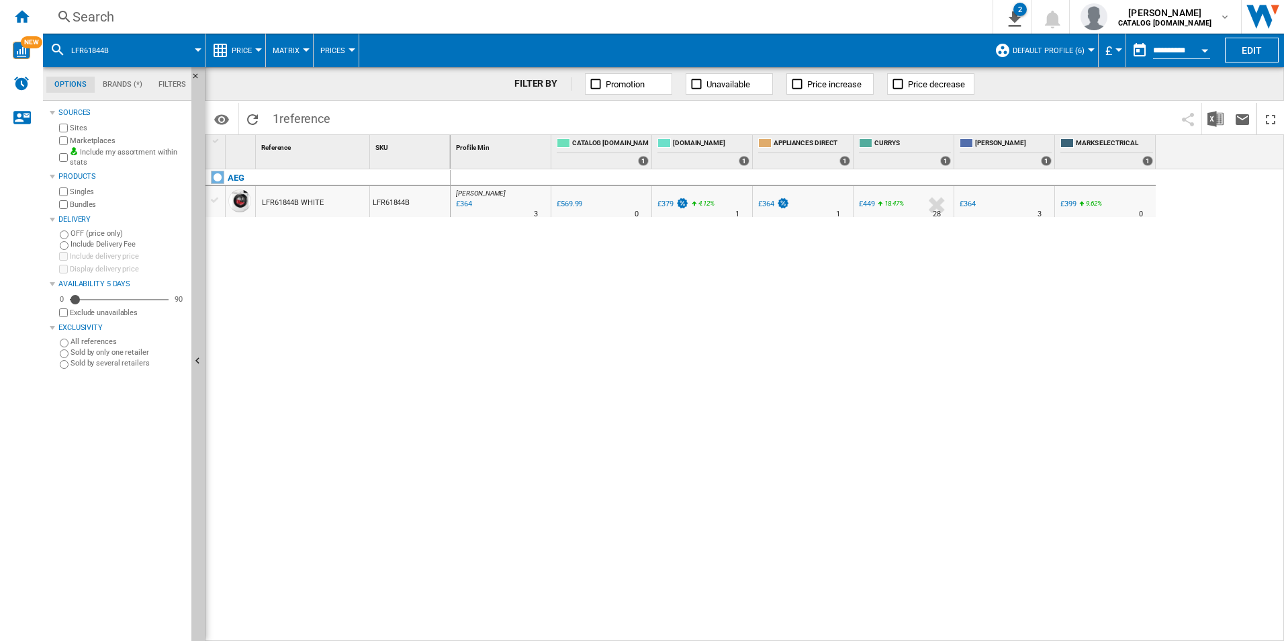
click at [790, 19] on div "Search" at bounding box center [515, 16] width 885 height 19
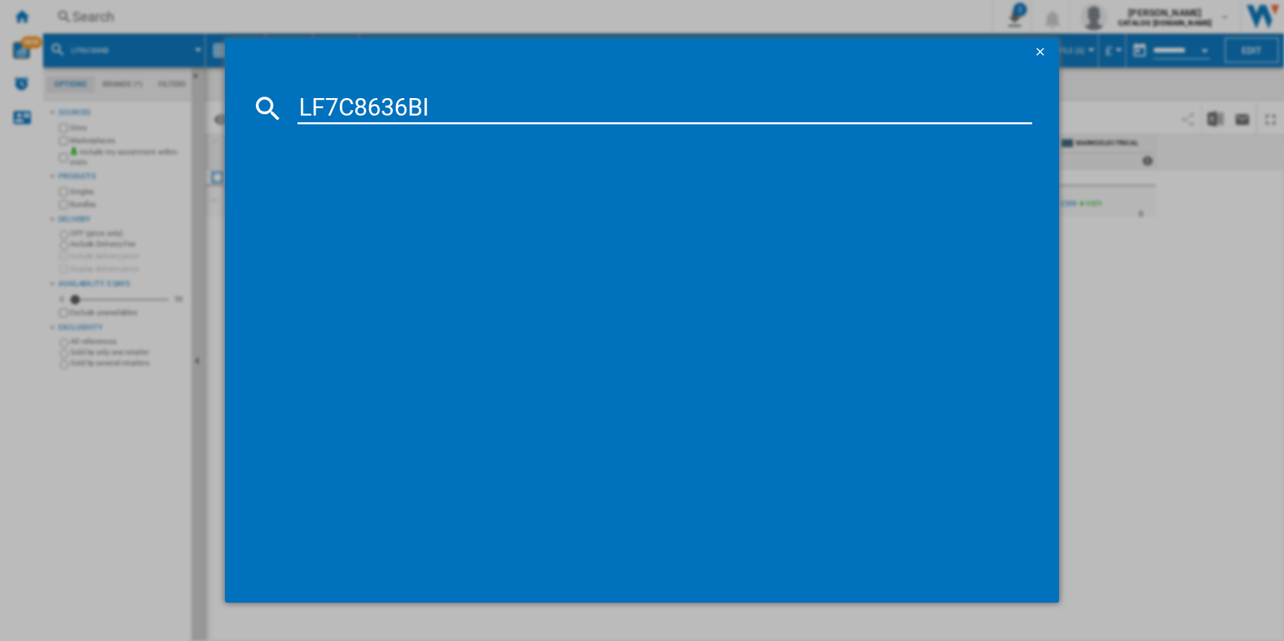
type input "LF7C8636BI"
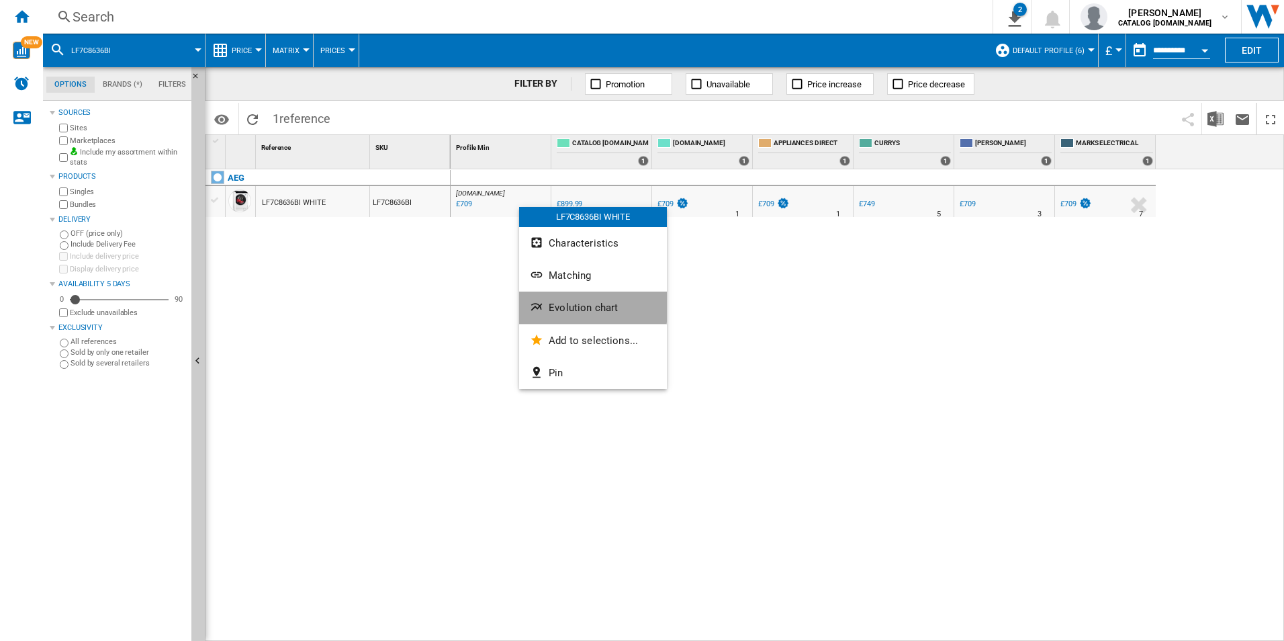
click at [566, 306] on span "Evolution chart" at bounding box center [583, 308] width 69 height 12
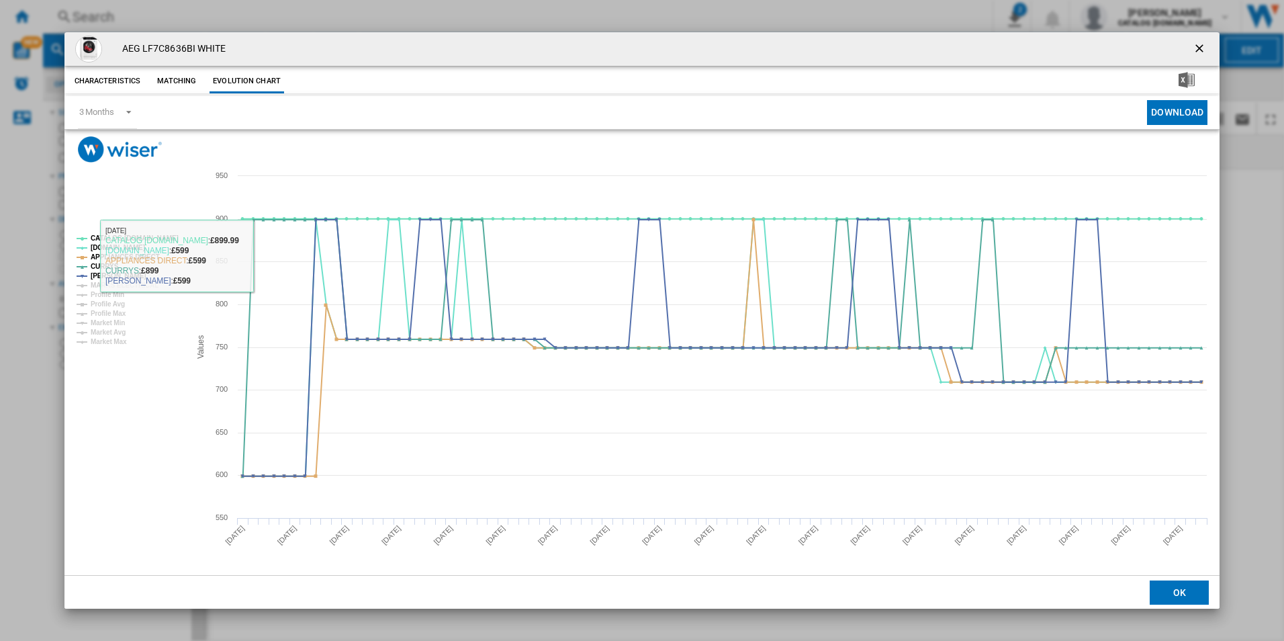
click at [162, 245] on rect "Product popup" at bounding box center [128, 290] width 114 height 120
click at [150, 236] on tspan "CATALOG [DOMAIN_NAME]" at bounding box center [135, 237] width 88 height 7
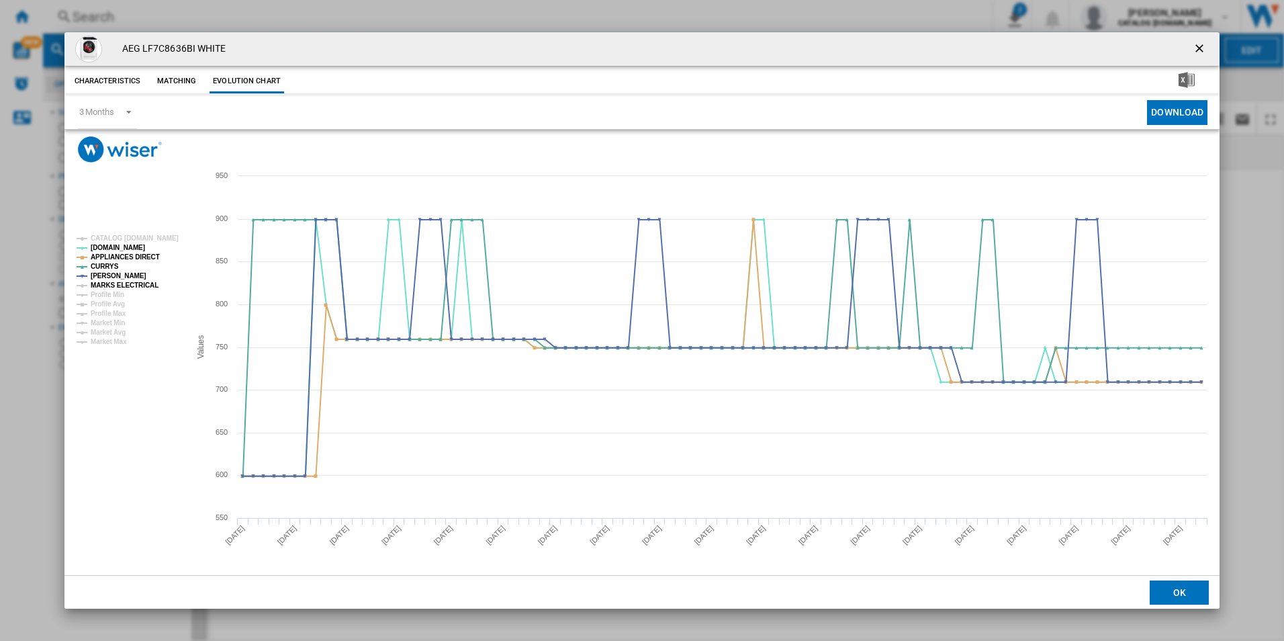
click at [142, 285] on tspan "MARKS ELECTRICAL" at bounding box center [125, 284] width 68 height 7
drag, startPoint x: 1206, startPoint y: 52, endPoint x: 1204, endPoint y: 36, distance: 16.8
click at [1206, 52] on ng-md-icon "getI18NText('BUTTONS.CLOSE_DIALOG')" at bounding box center [1201, 50] width 16 height 16
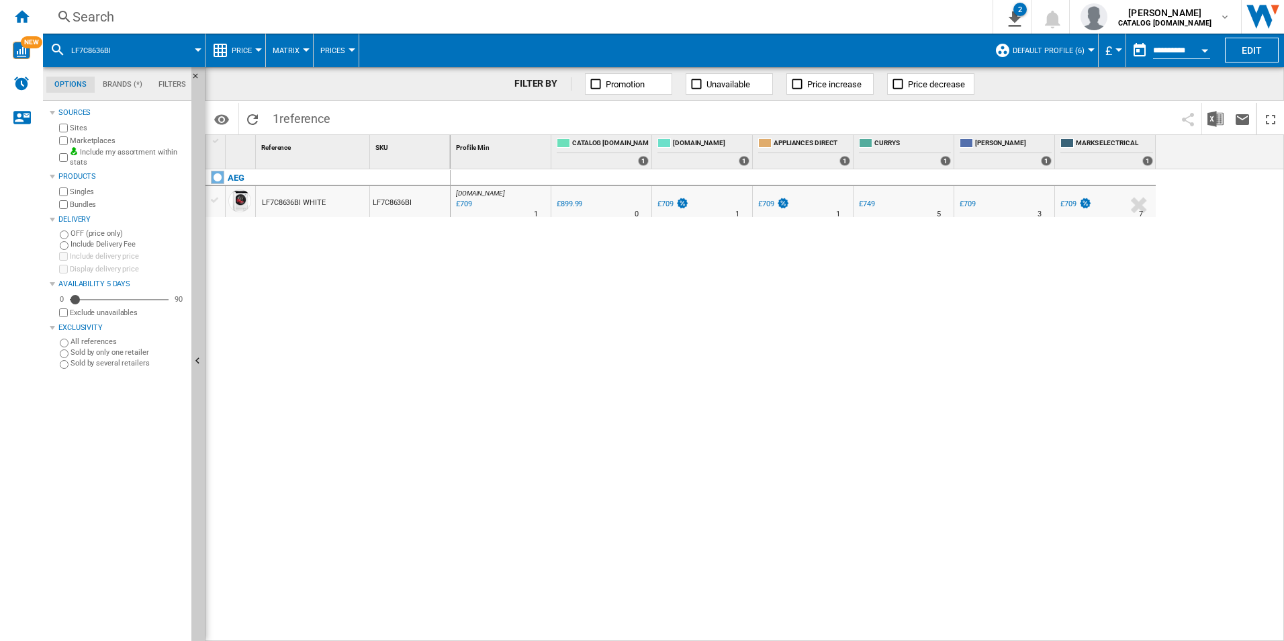
click at [680, 19] on div "Search" at bounding box center [515, 16] width 885 height 19
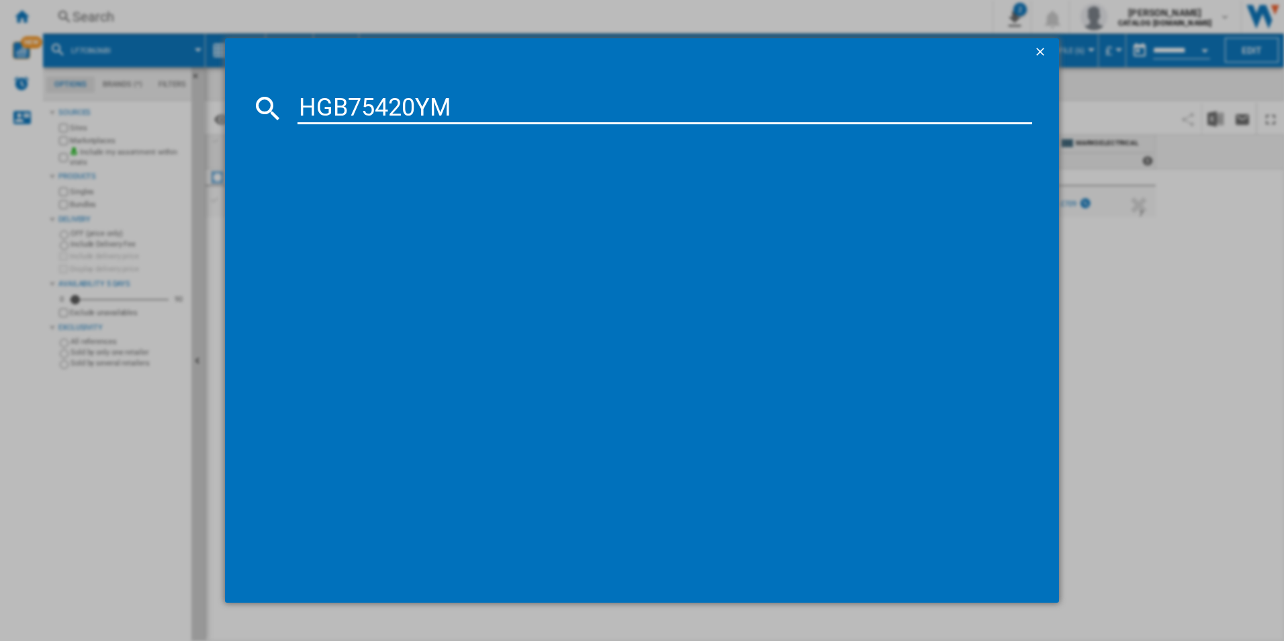
type input "HGB75420YM"
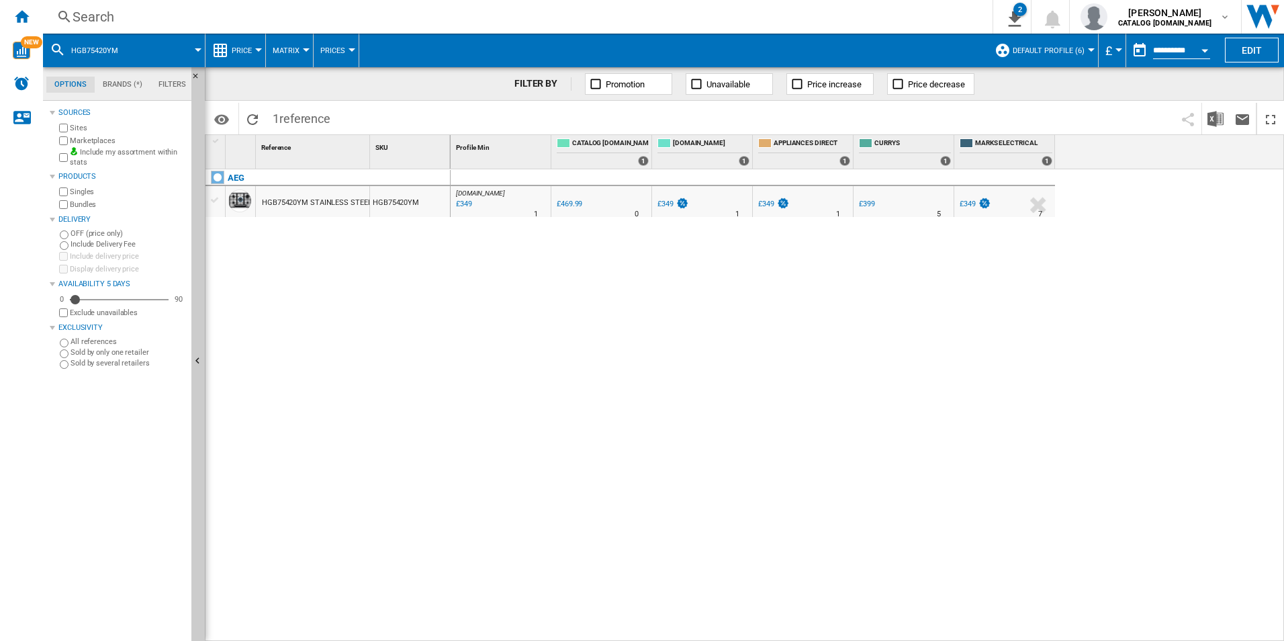
drag, startPoint x: 513, startPoint y: 206, endPoint x: 471, endPoint y: 259, distance: 67.9
click at [451, 297] on div at bounding box center [642, 320] width 1284 height 641
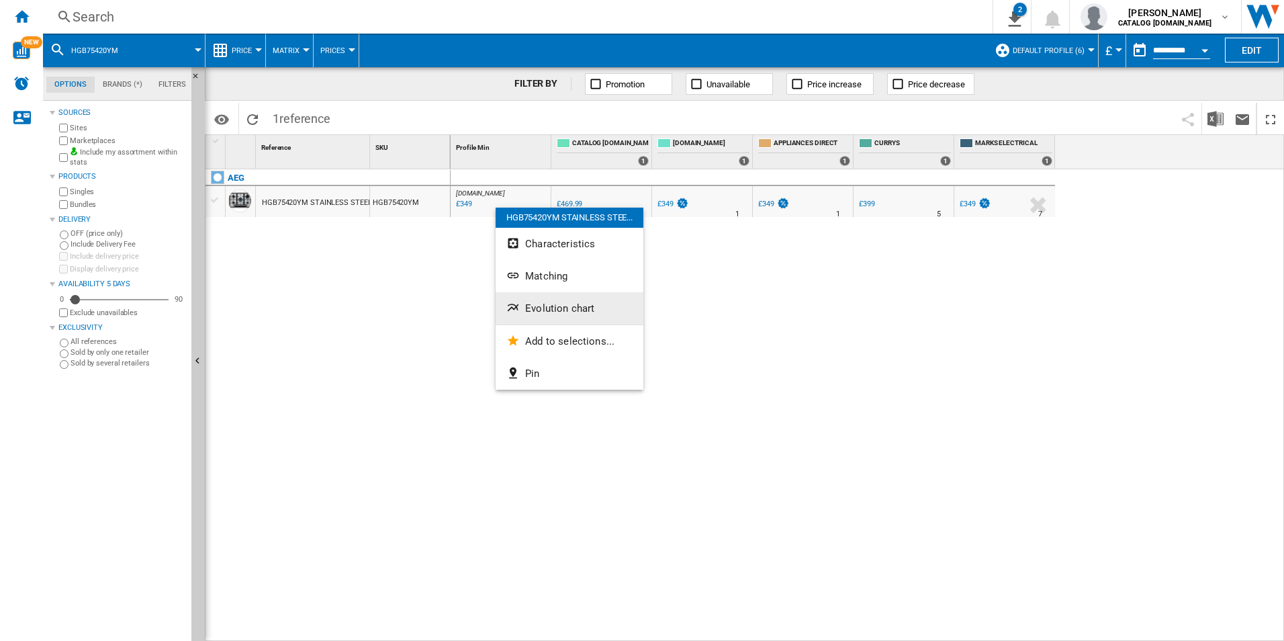
click at [550, 308] on span "Evolution chart" at bounding box center [559, 308] width 69 height 12
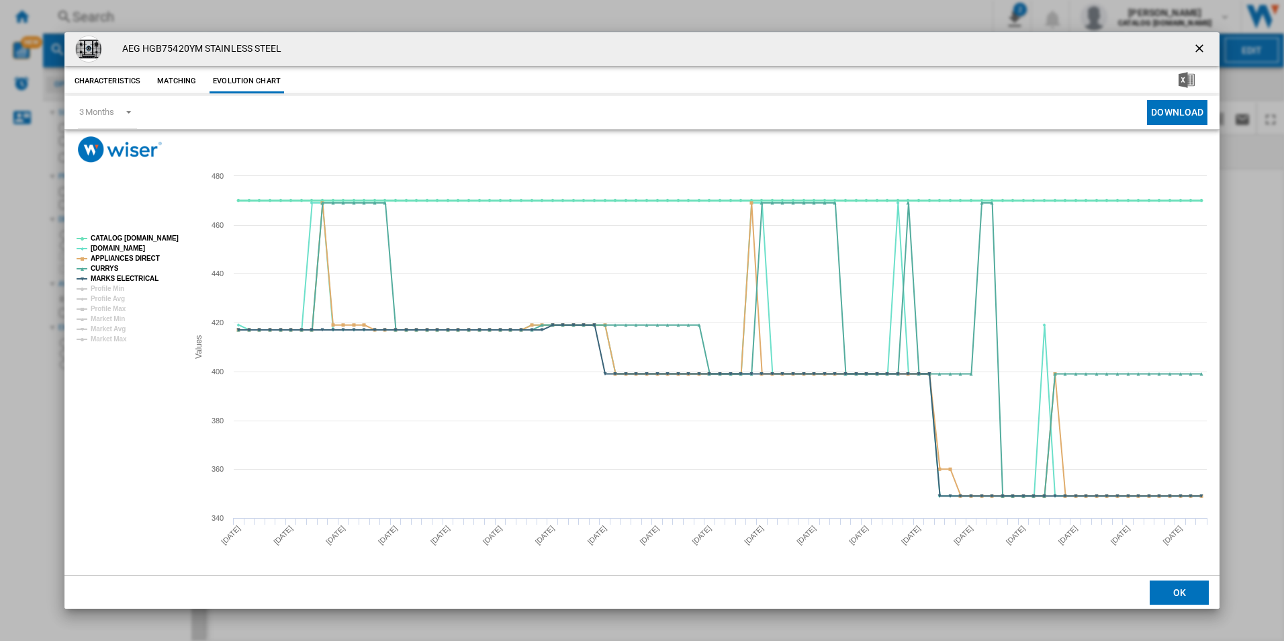
click at [158, 238] on tspan "CATALOG [DOMAIN_NAME]" at bounding box center [135, 237] width 88 height 7
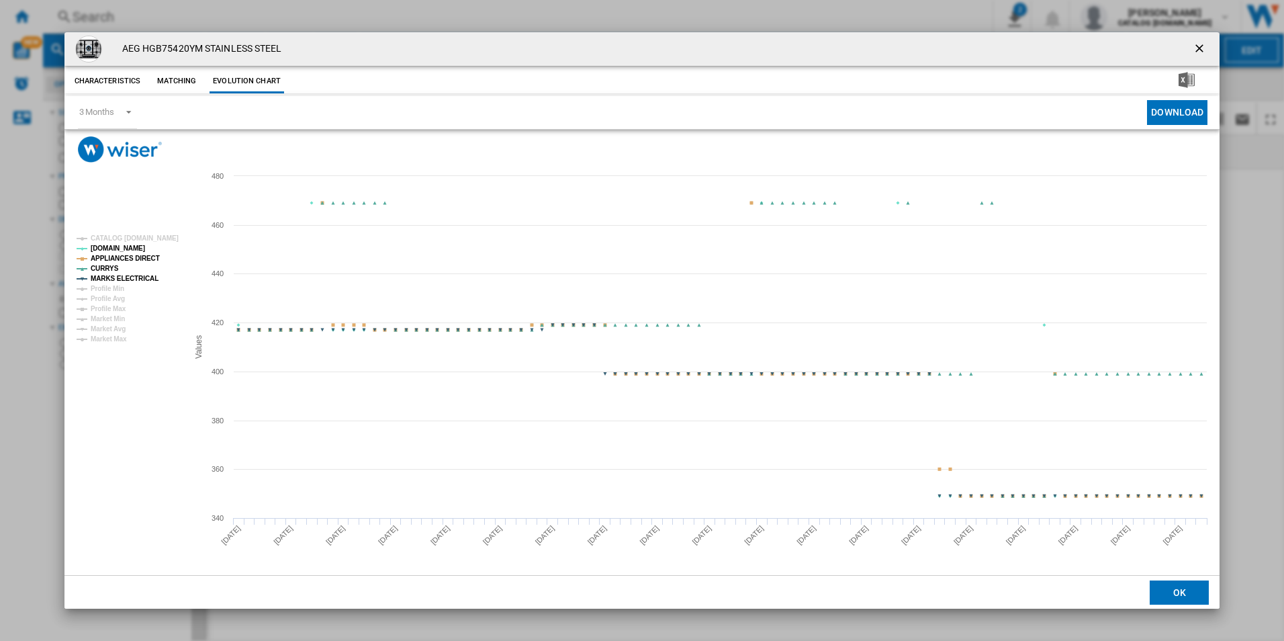
click at [150, 255] on tspan "APPLIANCES DIRECT" at bounding box center [125, 258] width 69 height 7
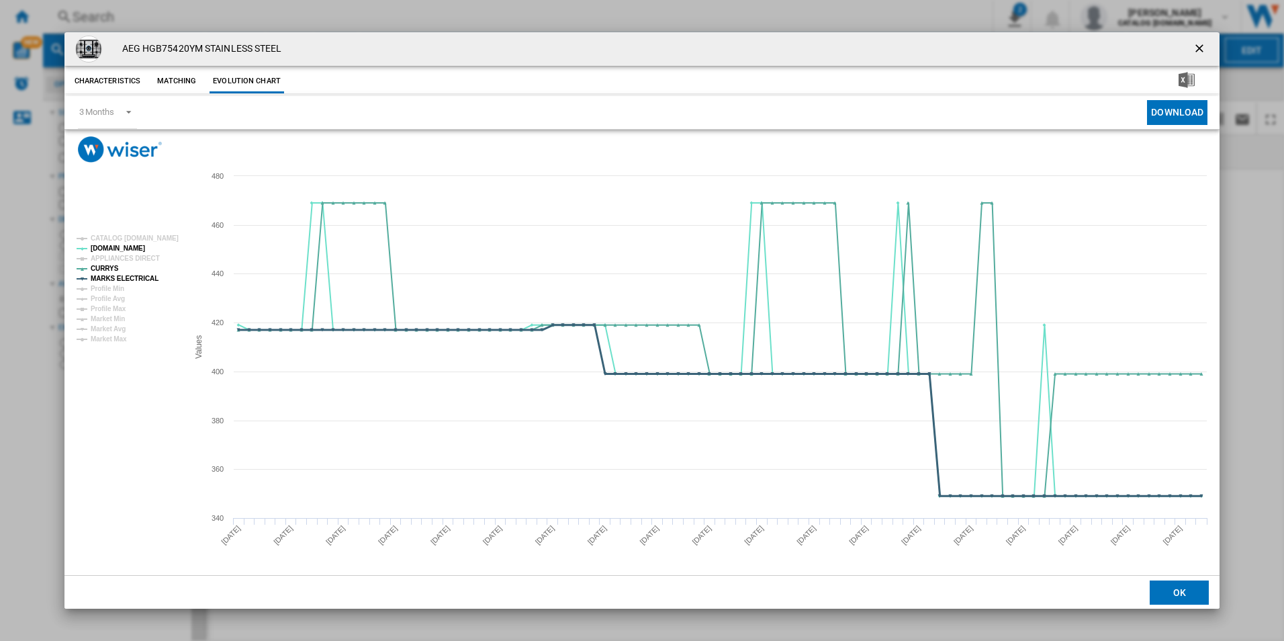
click at [144, 275] on tspan "MARKS ELECTRICAL" at bounding box center [125, 278] width 68 height 7
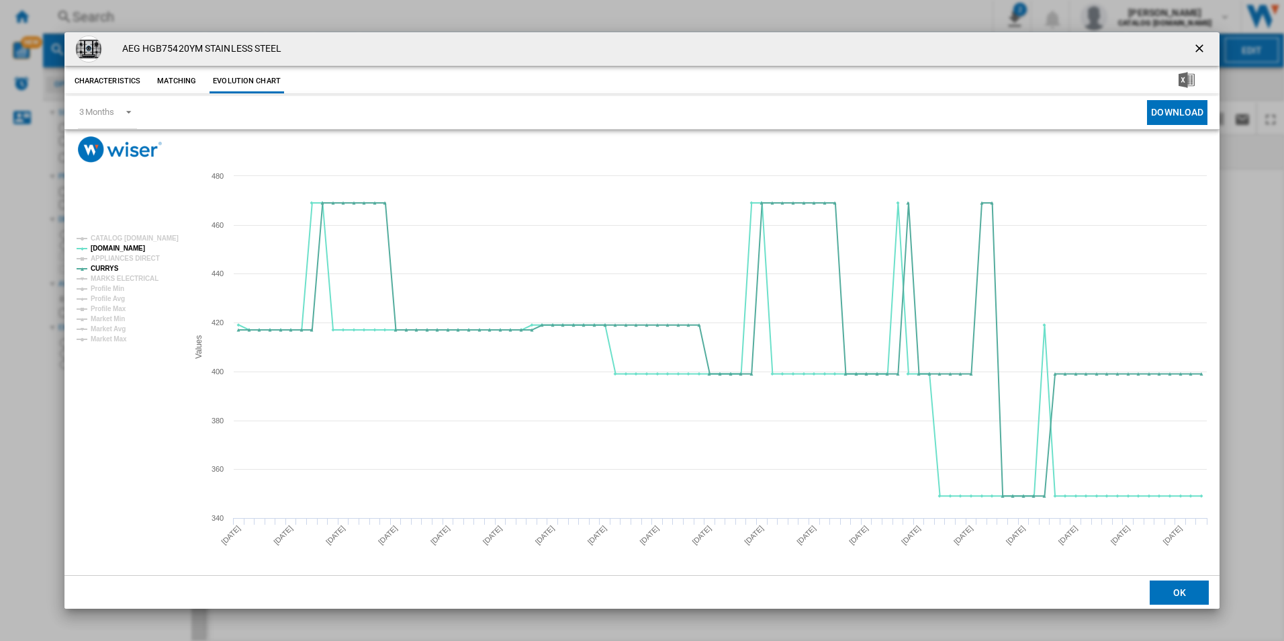
drag, startPoint x: 1202, startPoint y: 42, endPoint x: 1100, endPoint y: 46, distance: 102.2
click at [1202, 42] on ng-md-icon "getI18NText('BUTTONS.CLOSE_DIALOG')" at bounding box center [1201, 50] width 16 height 16
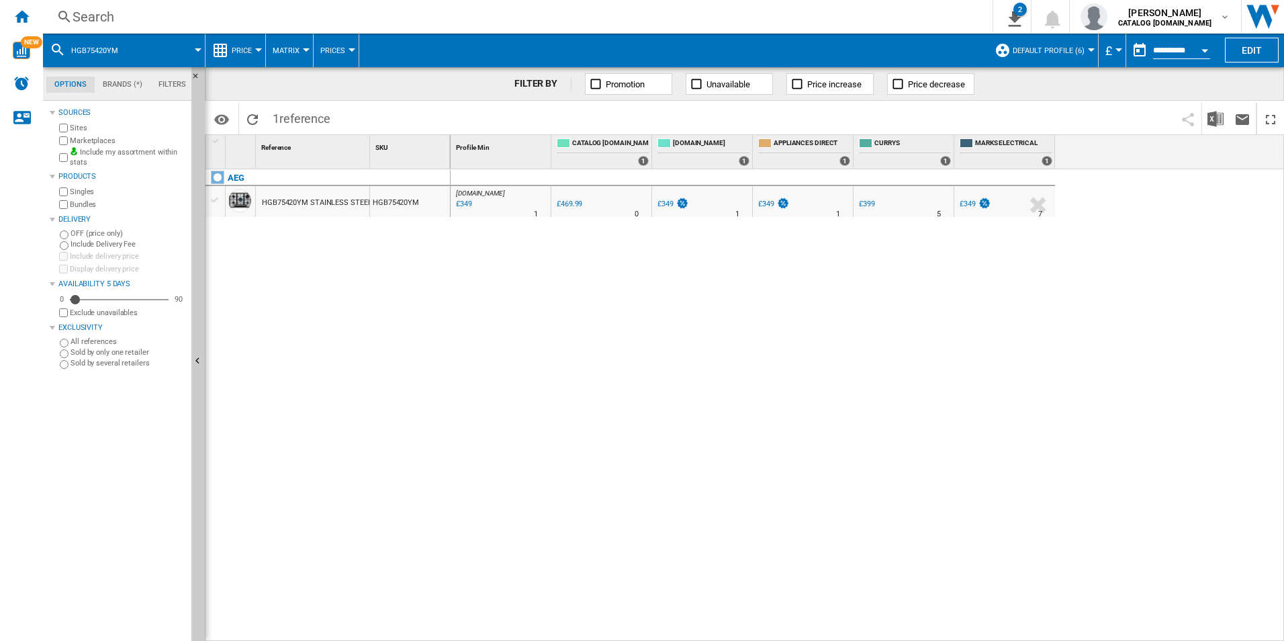
click at [840, 16] on div "Search" at bounding box center [515, 16] width 885 height 19
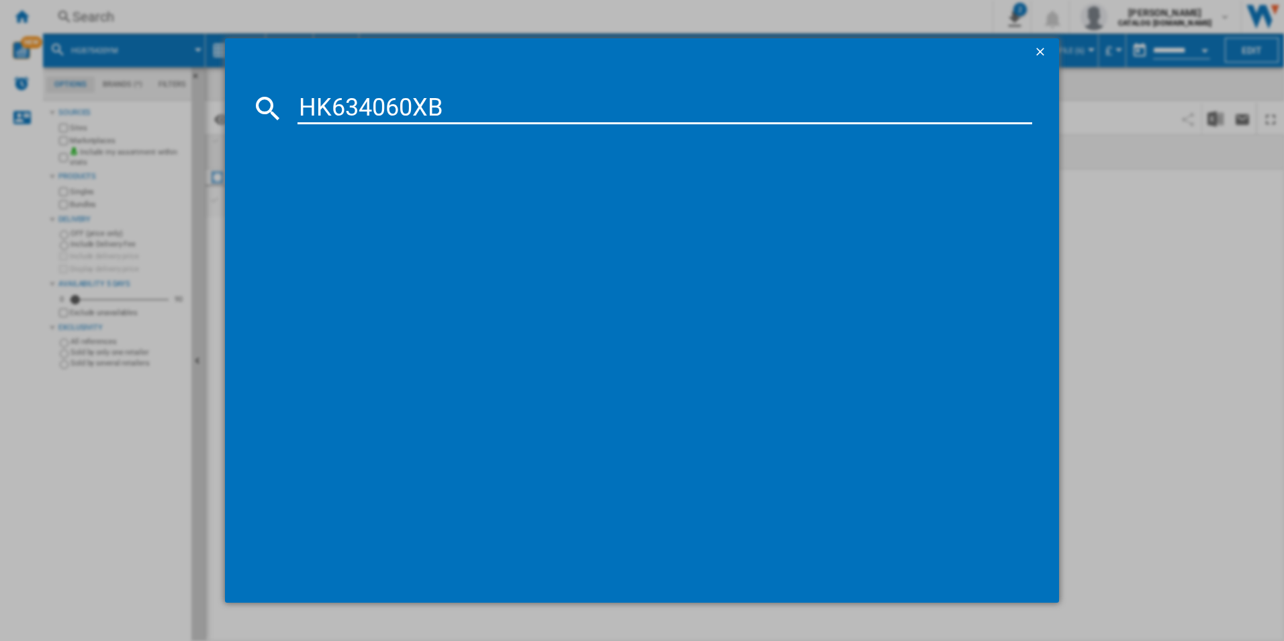
type input "HK634060XB"
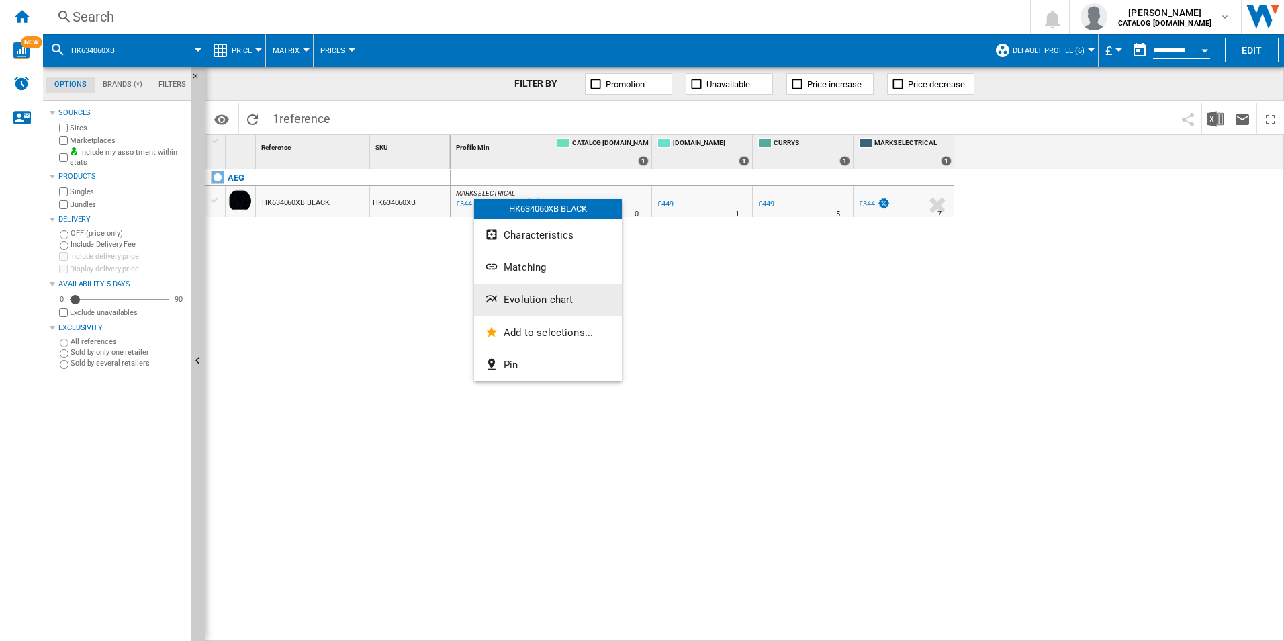
click at [555, 291] on button "Evolution chart" at bounding box center [548, 299] width 148 height 32
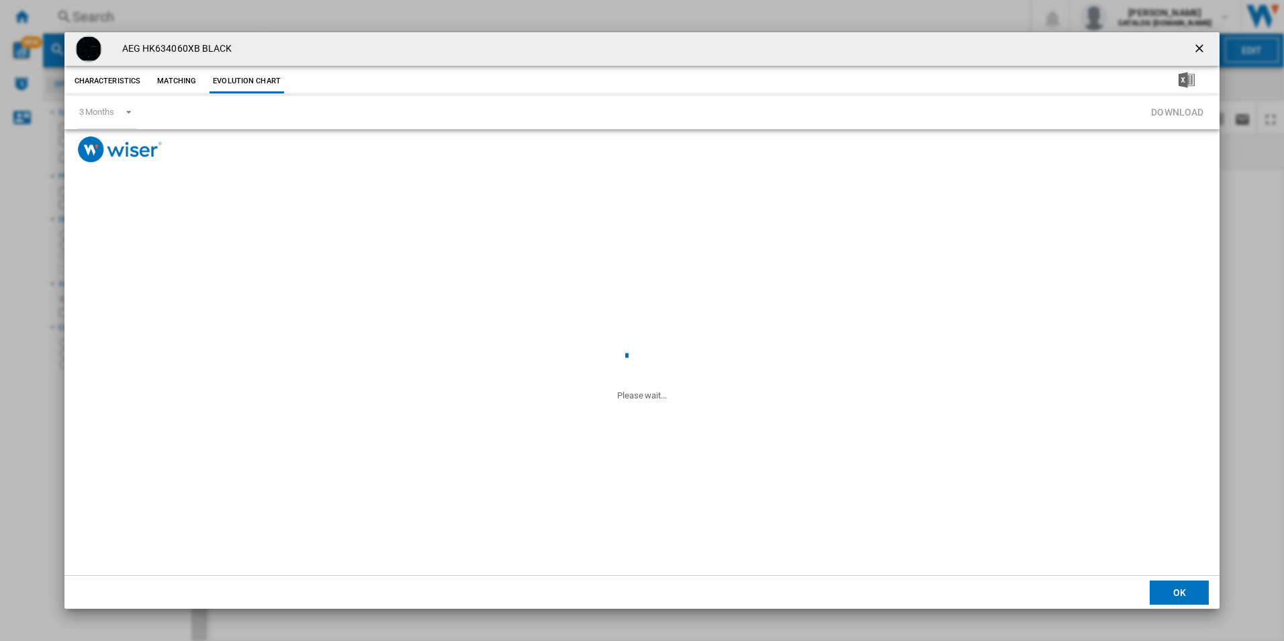
click at [187, 80] on button "Matching" at bounding box center [176, 81] width 59 height 24
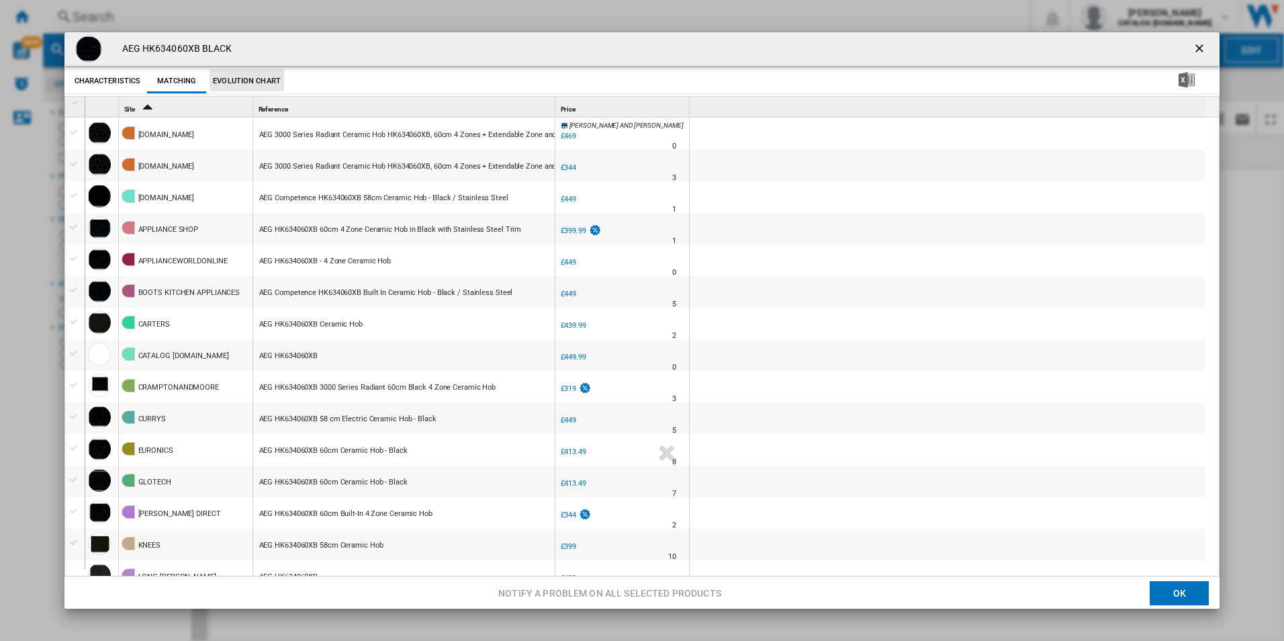
click at [225, 80] on button "Evolution chart" at bounding box center [247, 81] width 75 height 24
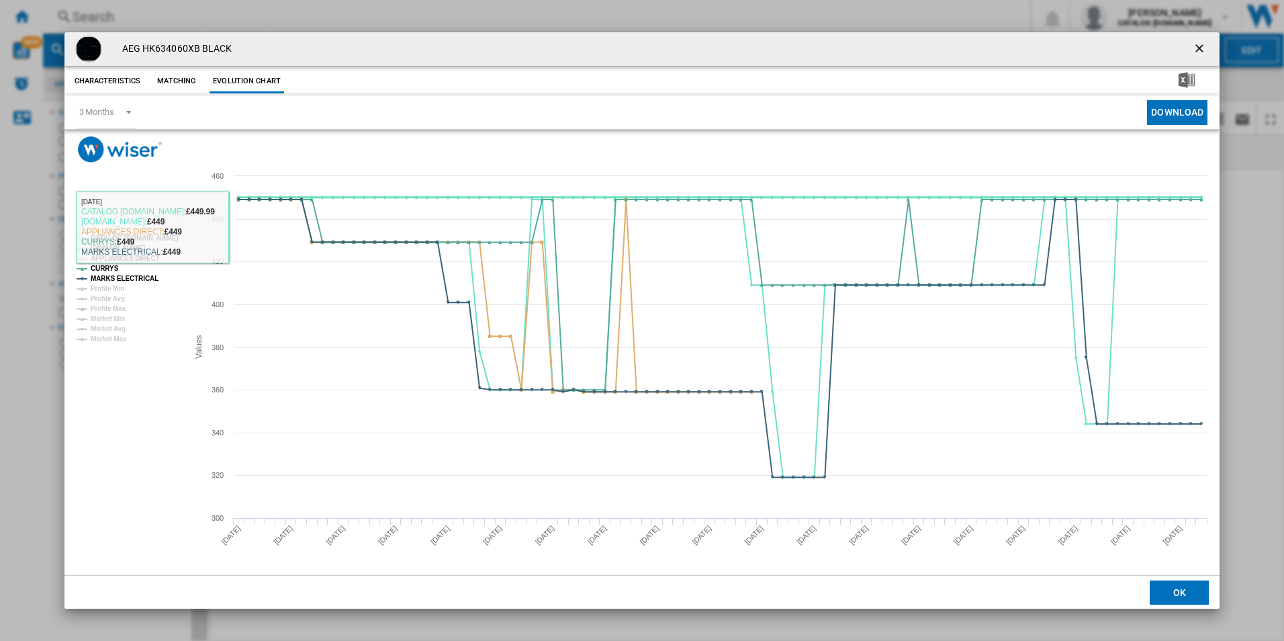
drag, startPoint x: 159, startPoint y: 234, endPoint x: 159, endPoint y: 246, distance: 12.1
click at [159, 234] on tspan "CATALOG [DOMAIN_NAME]" at bounding box center [135, 237] width 88 height 7
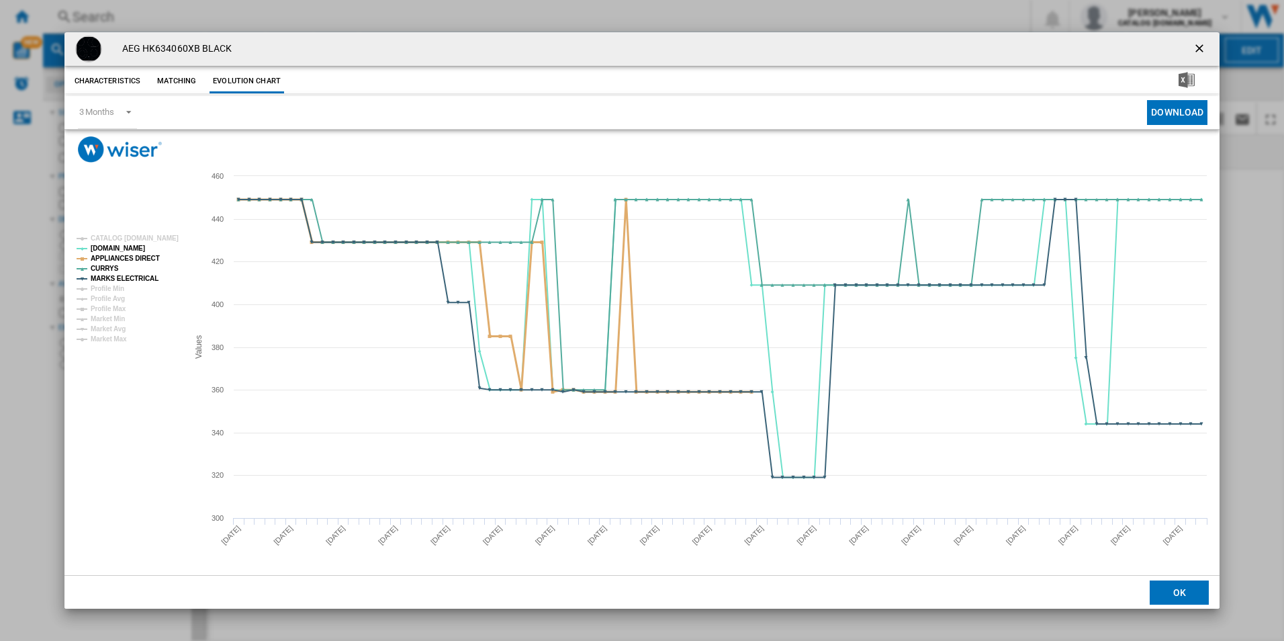
click at [133, 259] on tspan "APPLIANCES DIRECT" at bounding box center [125, 258] width 69 height 7
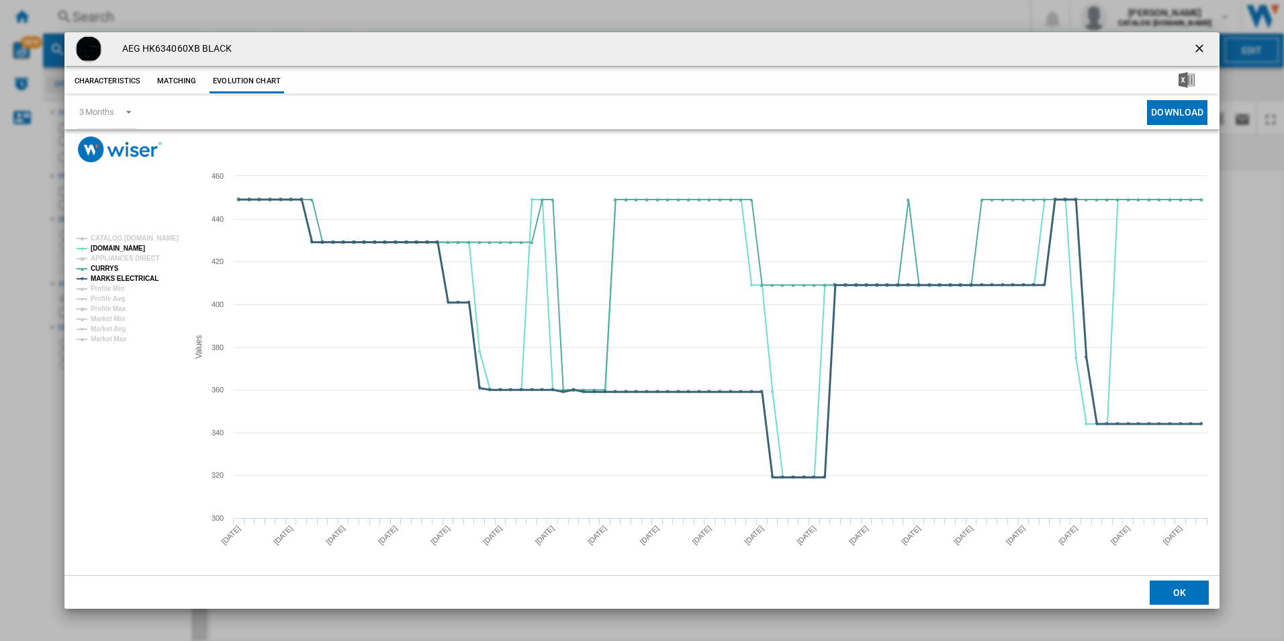
click at [143, 279] on tspan "MARKS ELECTRICAL" at bounding box center [125, 278] width 68 height 7
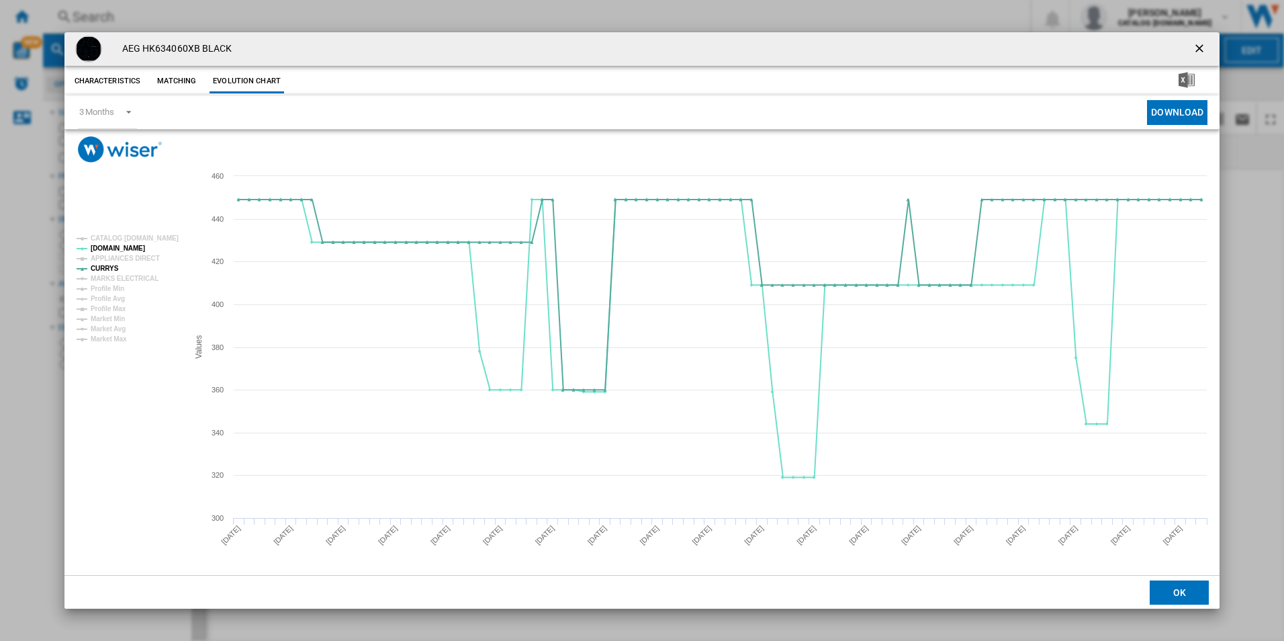
click at [1200, 47] on ng-md-icon "getI18NText('BUTTONS.CLOSE_DIALOG')" at bounding box center [1201, 50] width 16 height 16
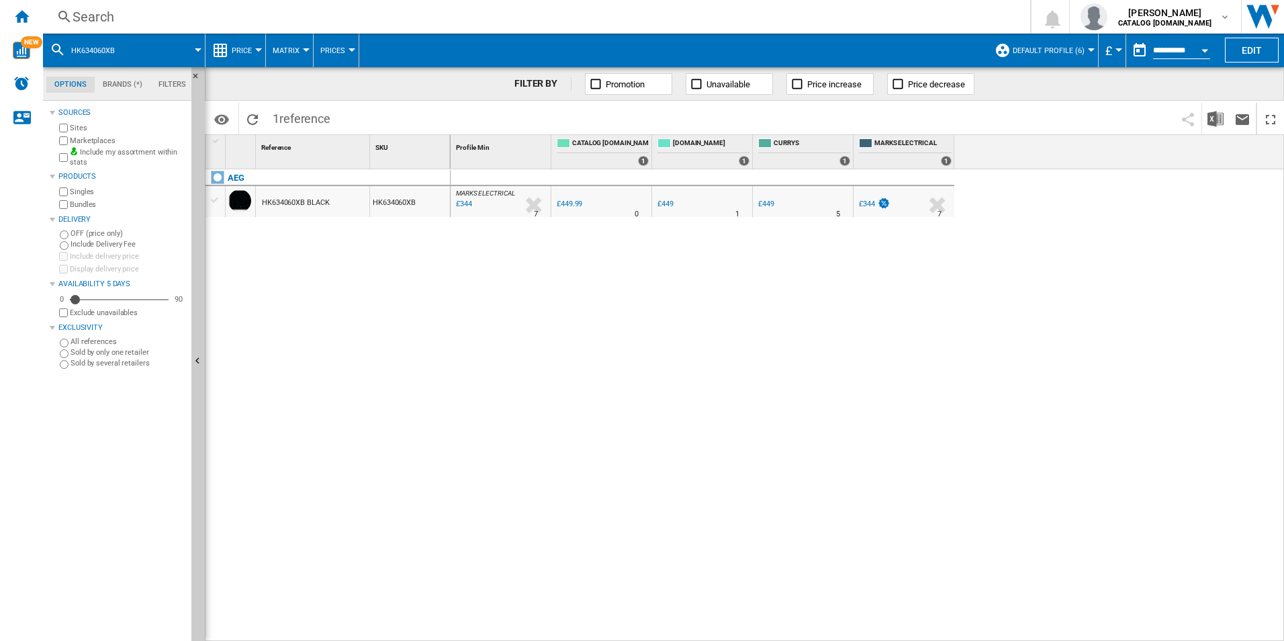
click at [904, 19] on div "Search" at bounding box center [534, 16] width 923 height 19
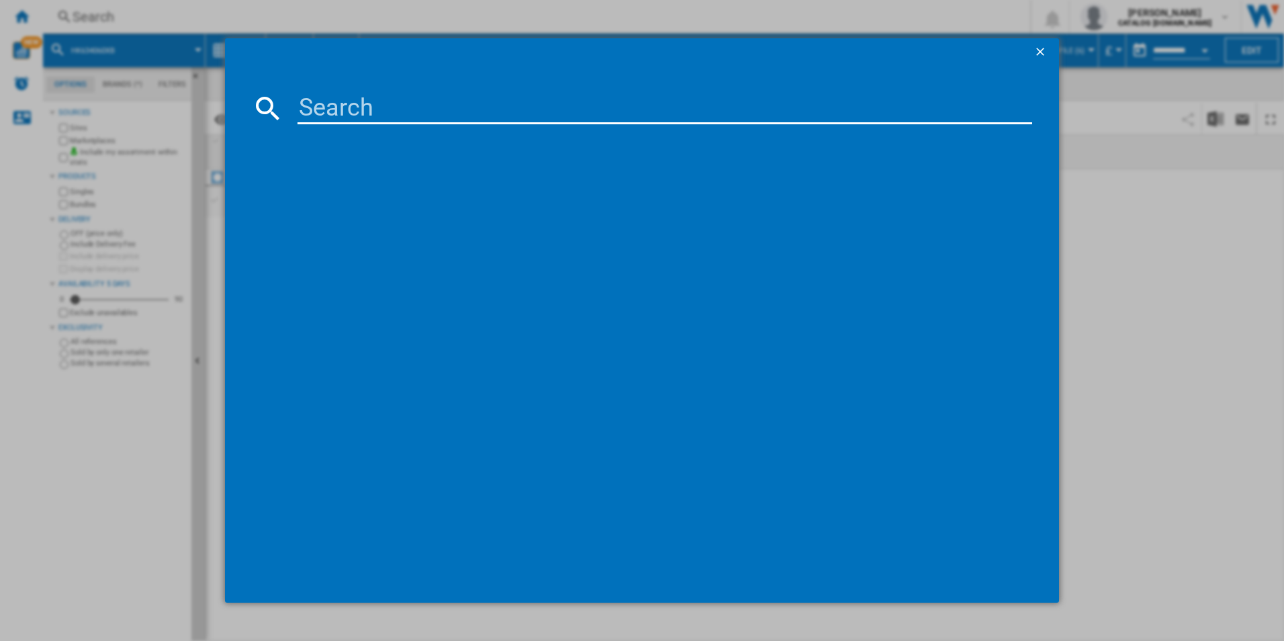
click at [779, 102] on input at bounding box center [666, 108] width 736 height 32
paste input "IBX64200CB"
type input "IBX64200CB"
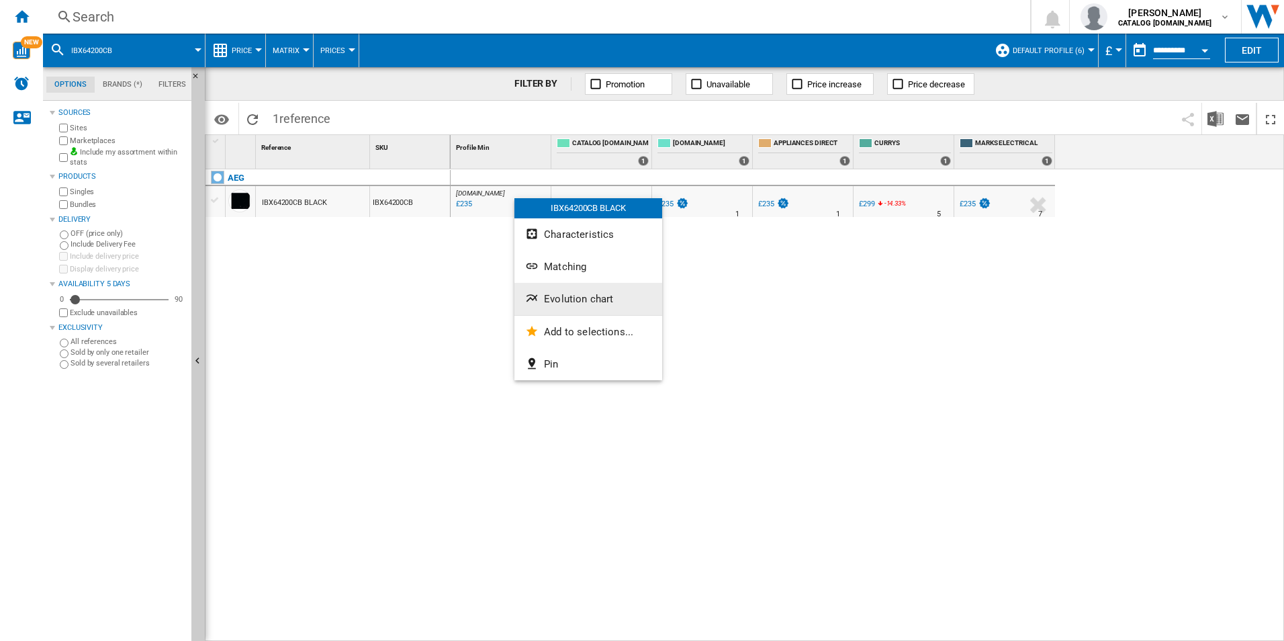
click at [574, 303] on span "Evolution chart" at bounding box center [578, 299] width 69 height 12
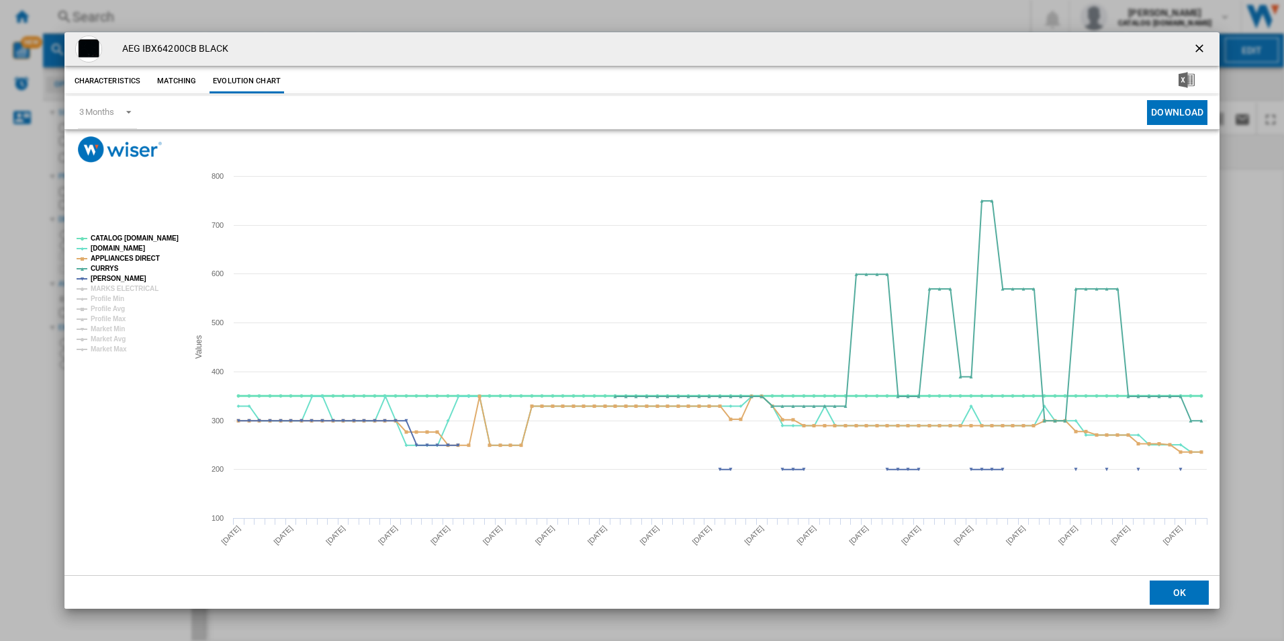
click at [154, 236] on tspan "CATALOG [DOMAIN_NAME]" at bounding box center [135, 237] width 88 height 7
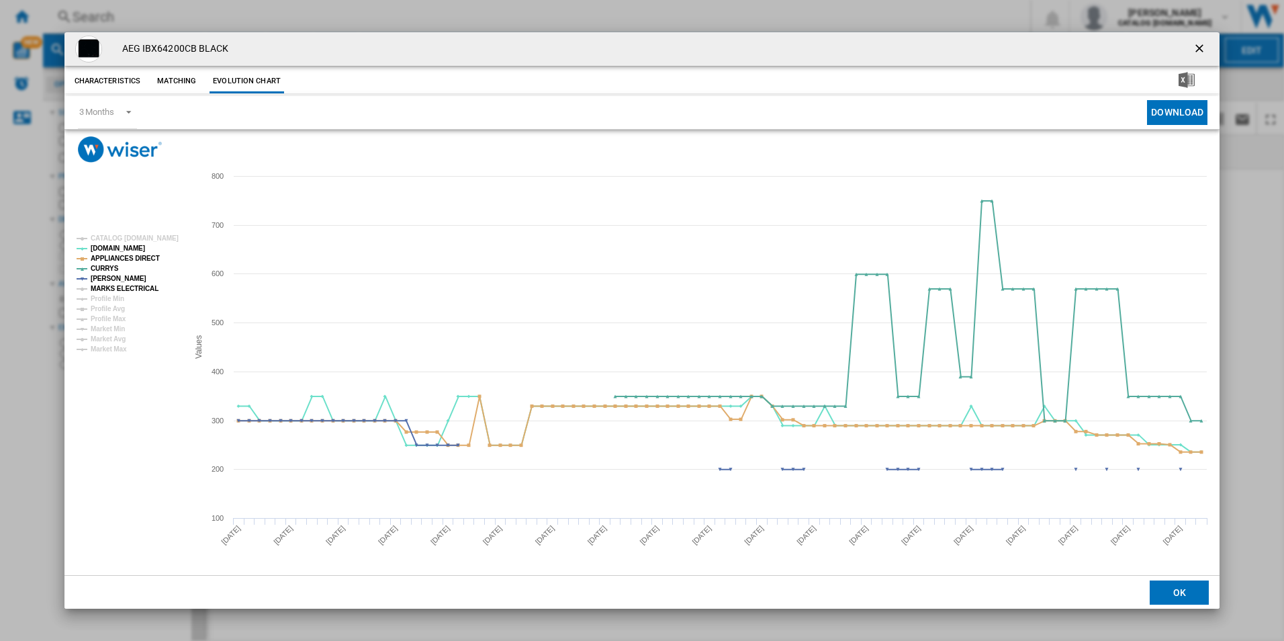
click at [144, 287] on tspan "MARKS ELECTRICAL" at bounding box center [125, 288] width 68 height 7
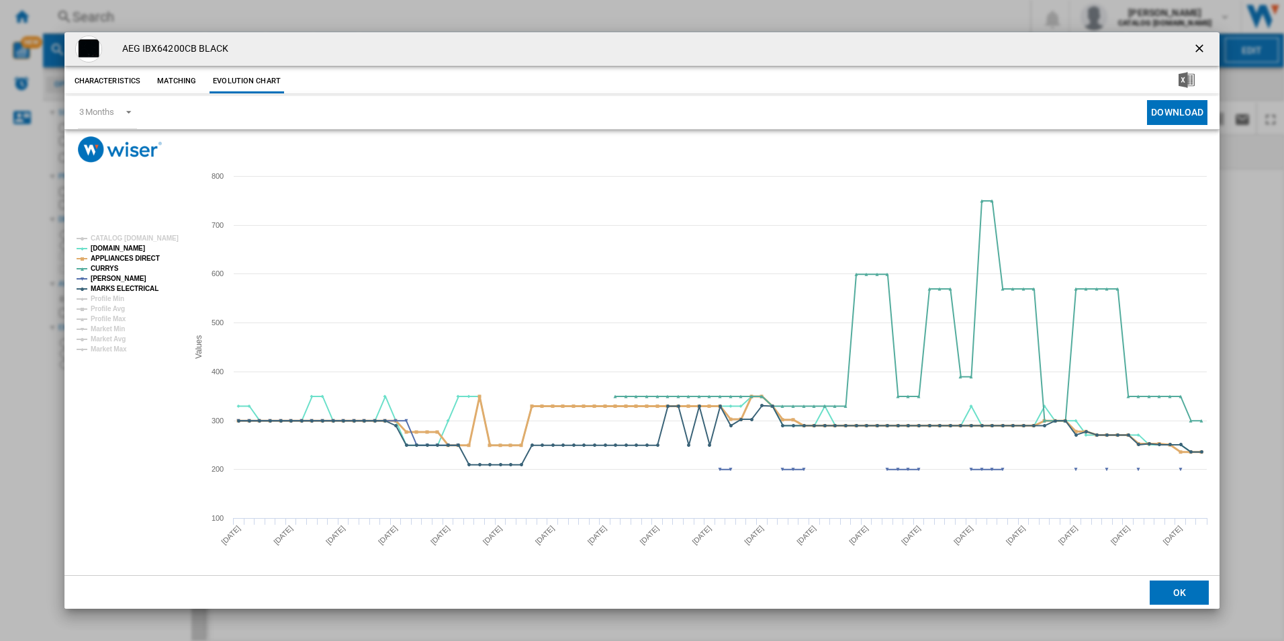
click at [142, 258] on tspan "APPLIANCES DIRECT" at bounding box center [125, 258] width 69 height 7
click at [135, 290] on tspan "MARKS ELECTRICAL" at bounding box center [125, 288] width 68 height 7
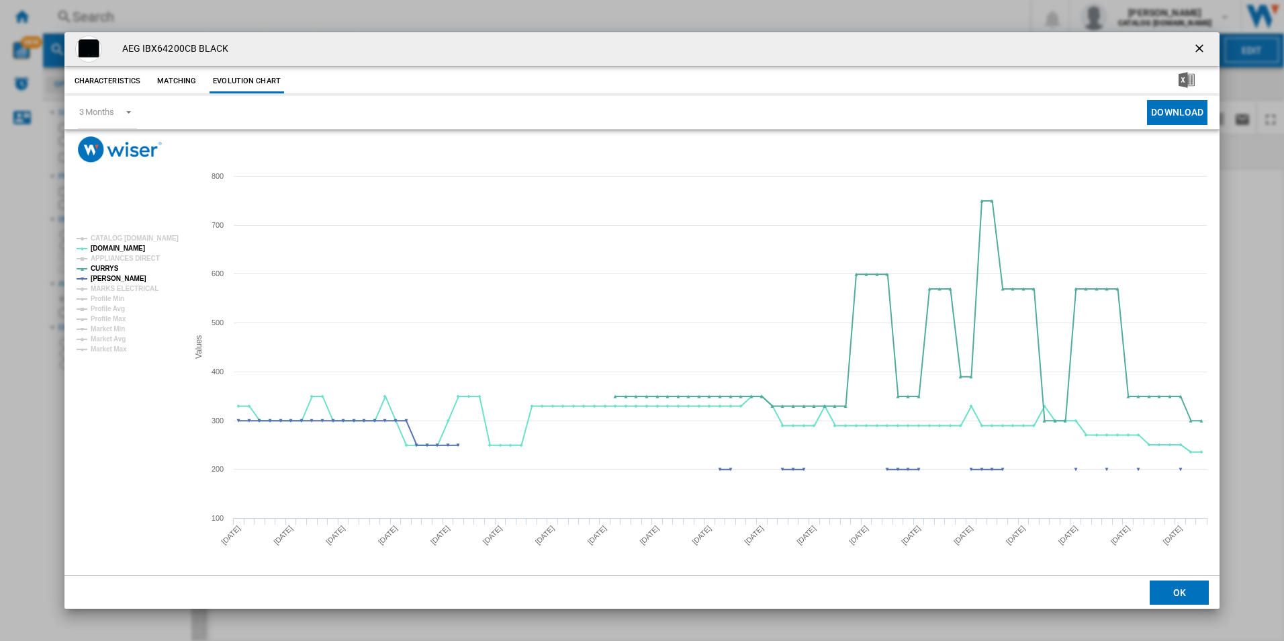
click at [1205, 43] on ng-md-icon "getI18NText('BUTTONS.CLOSE_DIALOG')" at bounding box center [1201, 50] width 16 height 16
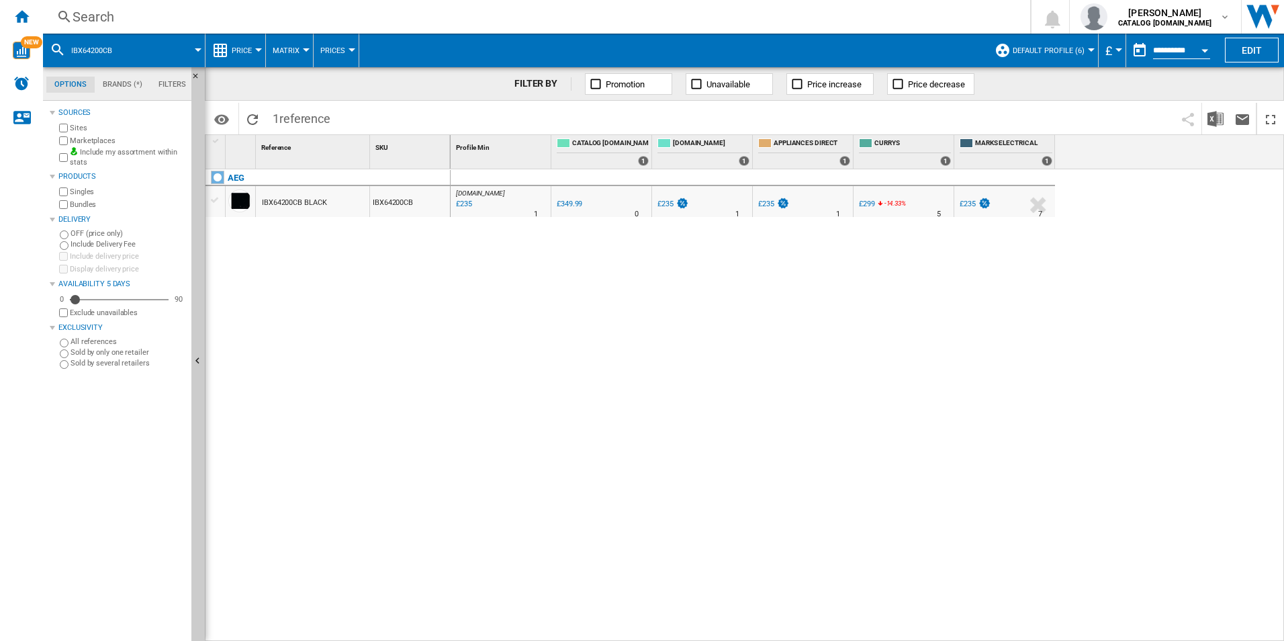
click at [857, 9] on div "Search" at bounding box center [534, 16] width 923 height 19
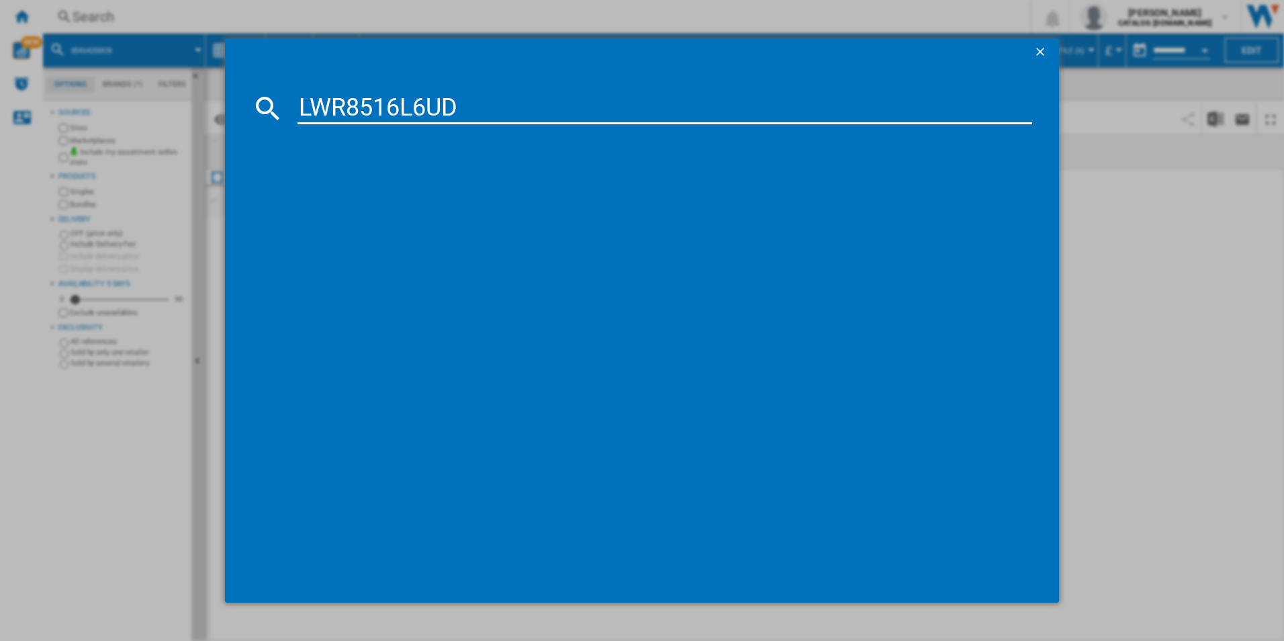
type input "LWR8516L6UD"
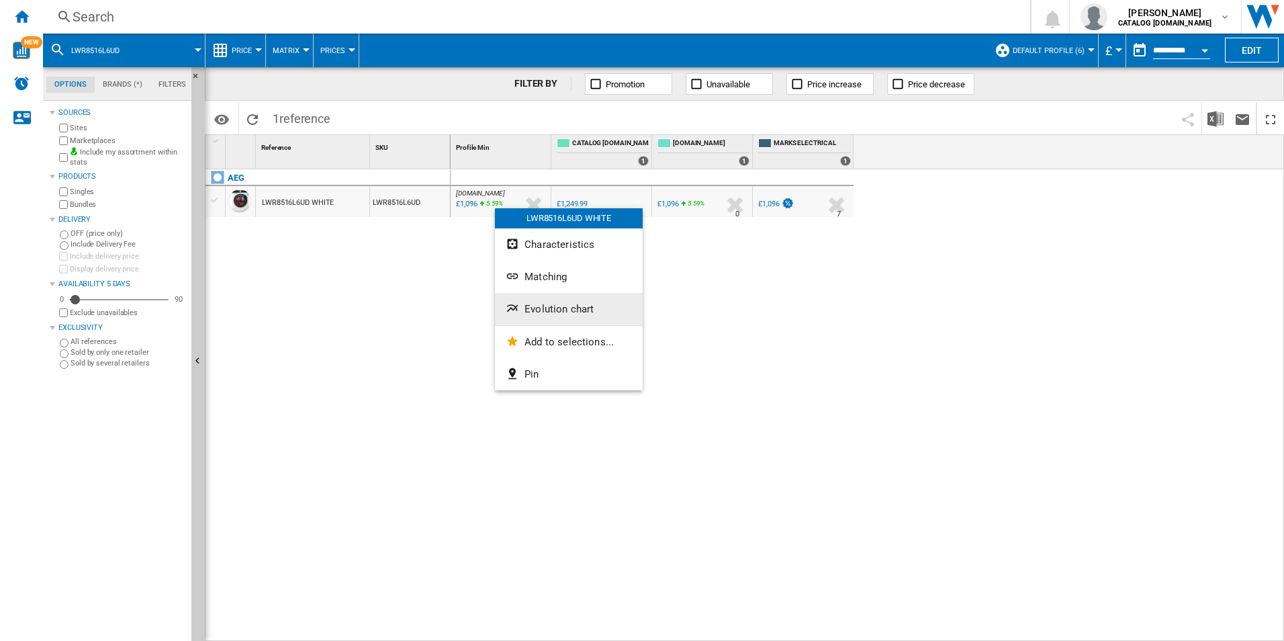
click at [542, 300] on button "Evolution chart" at bounding box center [569, 309] width 148 height 32
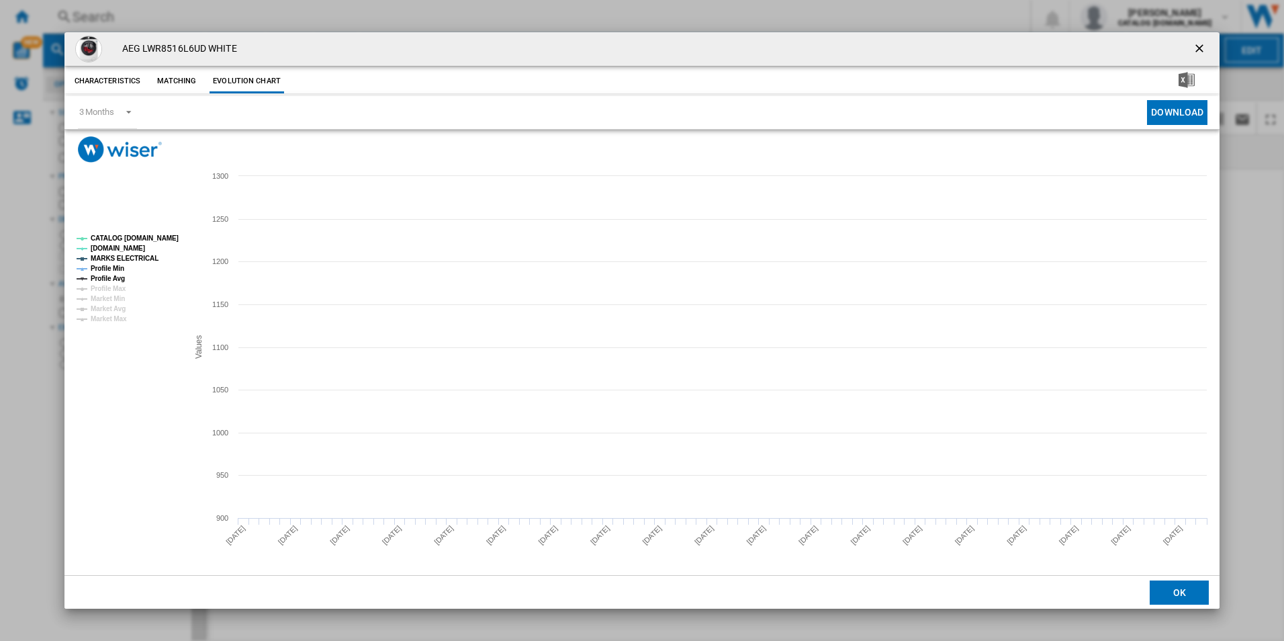
click at [161, 240] on tspan "CATALOG [DOMAIN_NAME]" at bounding box center [135, 237] width 88 height 7
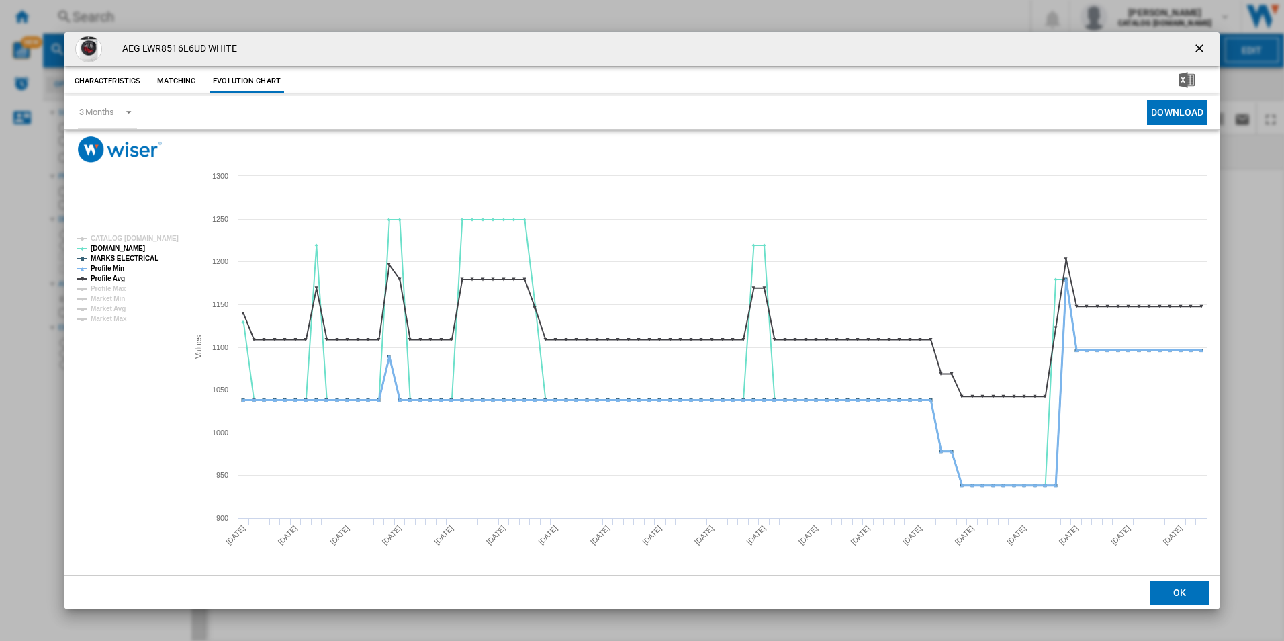
click at [118, 271] on tspan "Profile Min" at bounding box center [108, 268] width 34 height 7
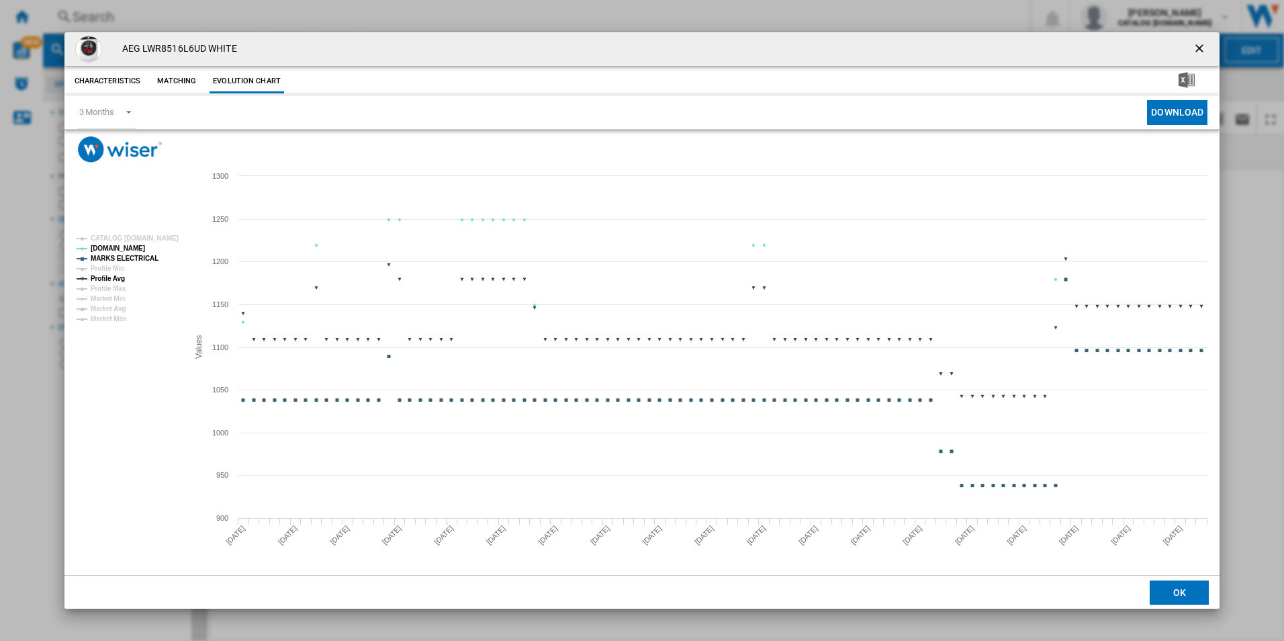
click at [117, 275] on tspan "Profile Avg" at bounding box center [108, 278] width 34 height 7
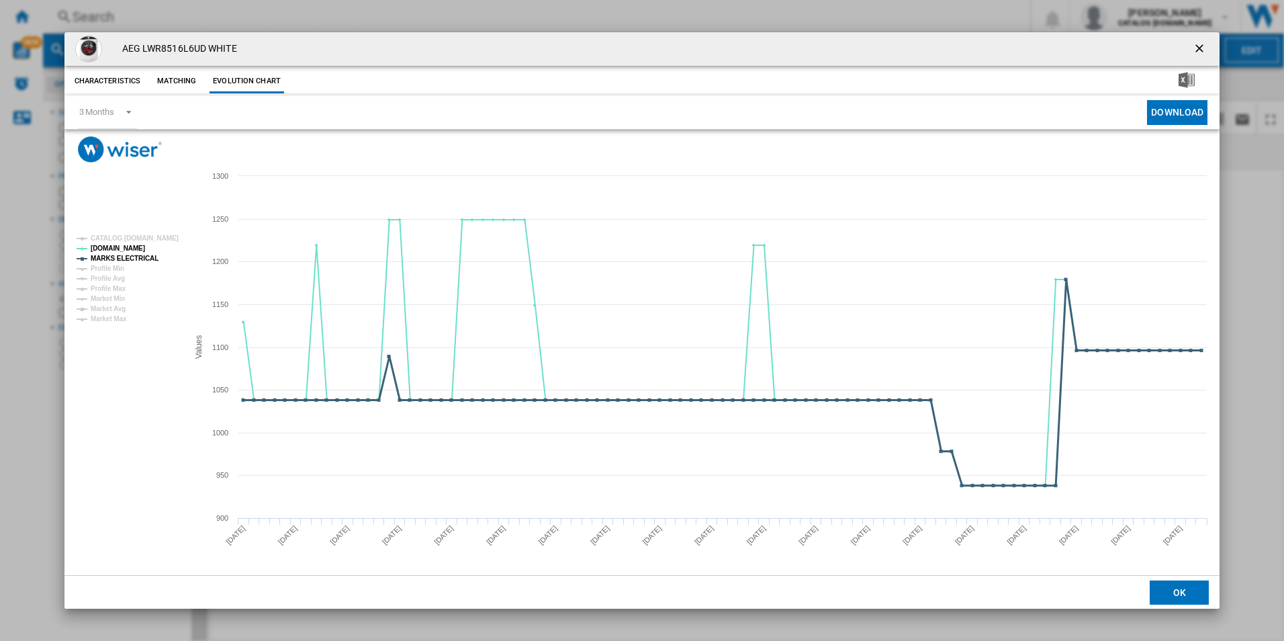
click at [148, 258] on tspan "MARKS ELECTRICAL" at bounding box center [125, 258] width 68 height 7
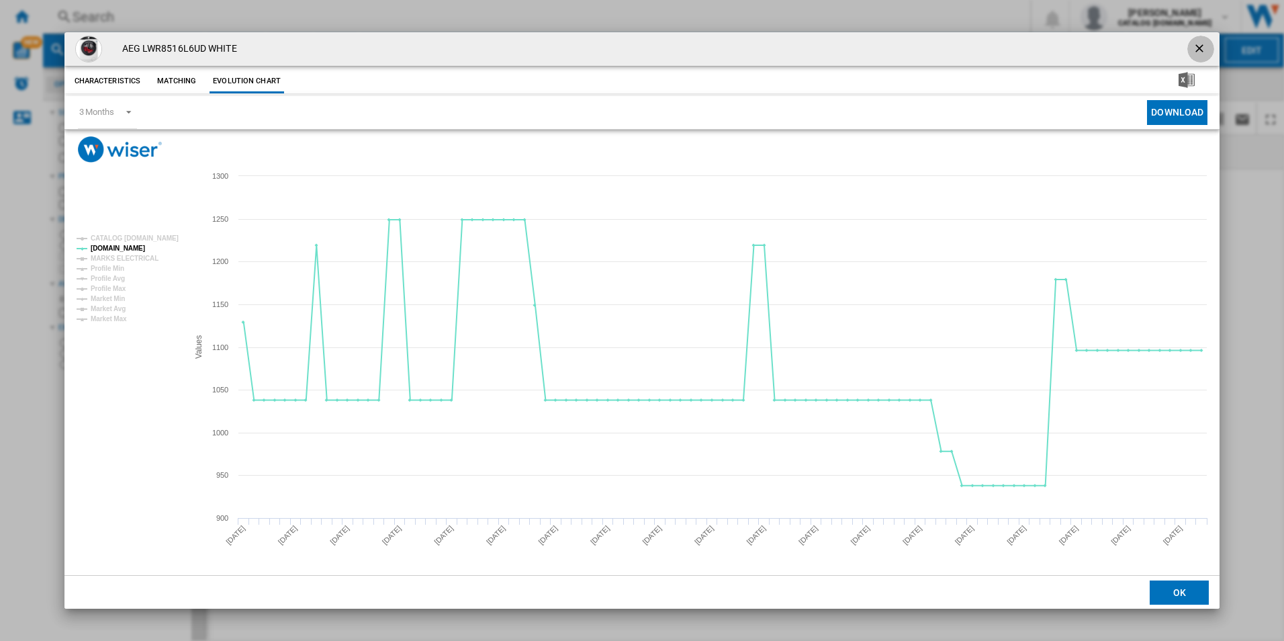
click at [1198, 51] on ng-md-icon "getI18NText('BUTTONS.CLOSE_DIALOG')" at bounding box center [1201, 50] width 16 height 16
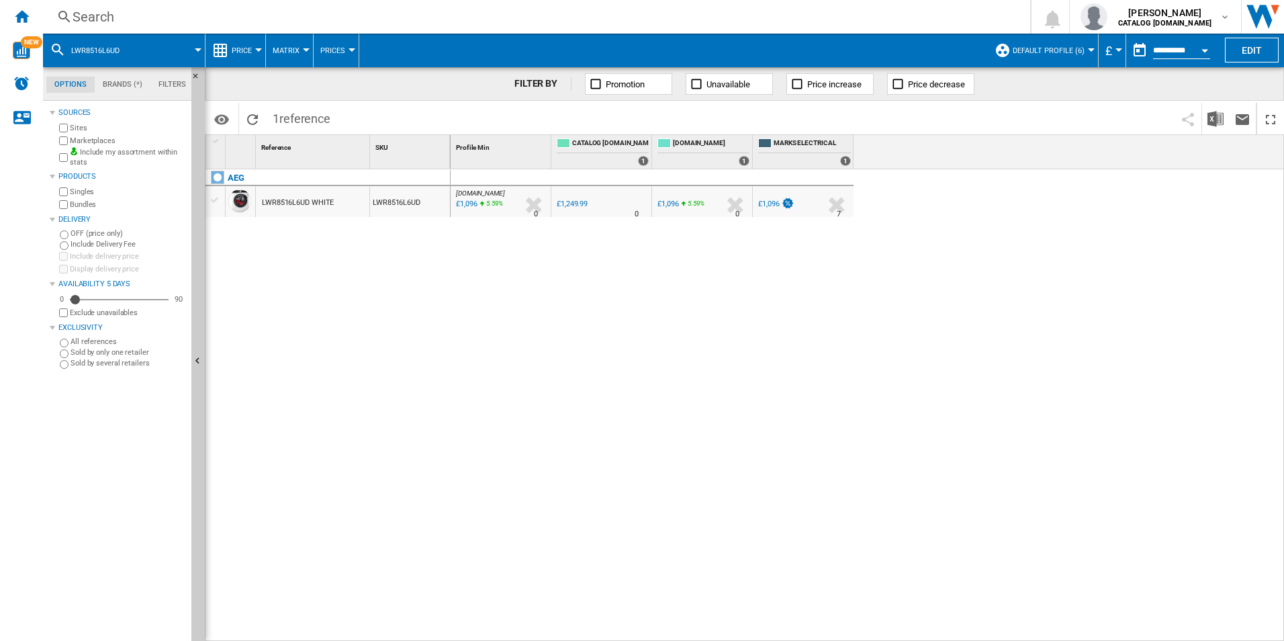
click at [854, 13] on div "Search" at bounding box center [534, 16] width 923 height 19
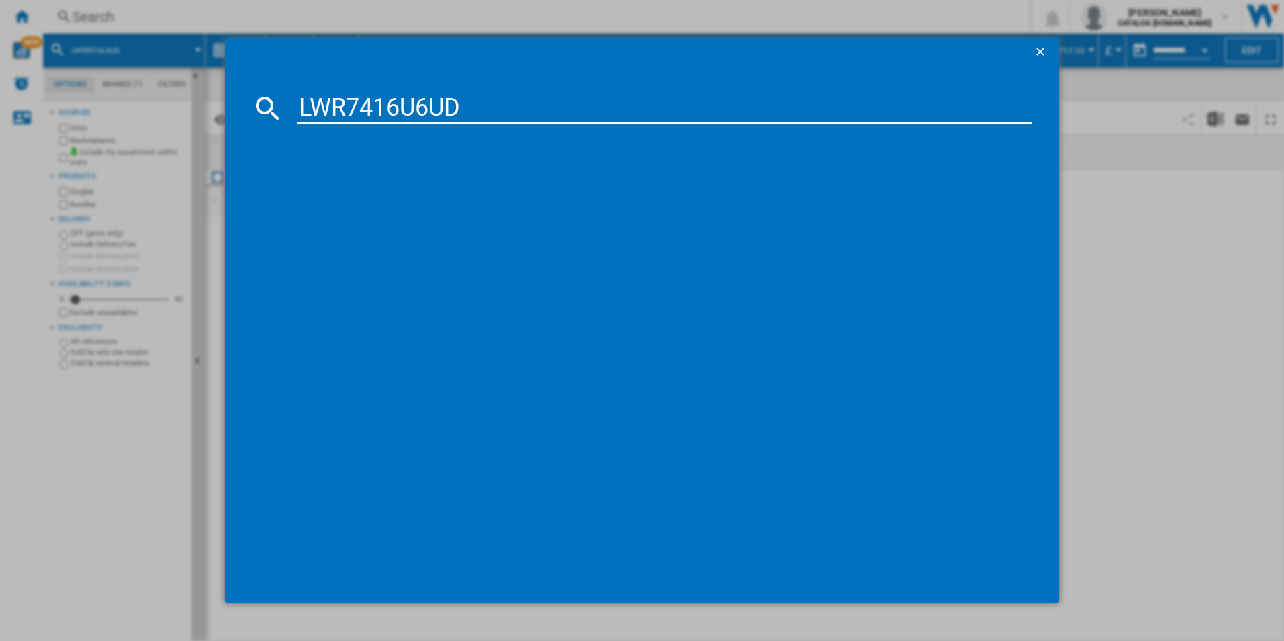
type input "LWR7416U6UD"
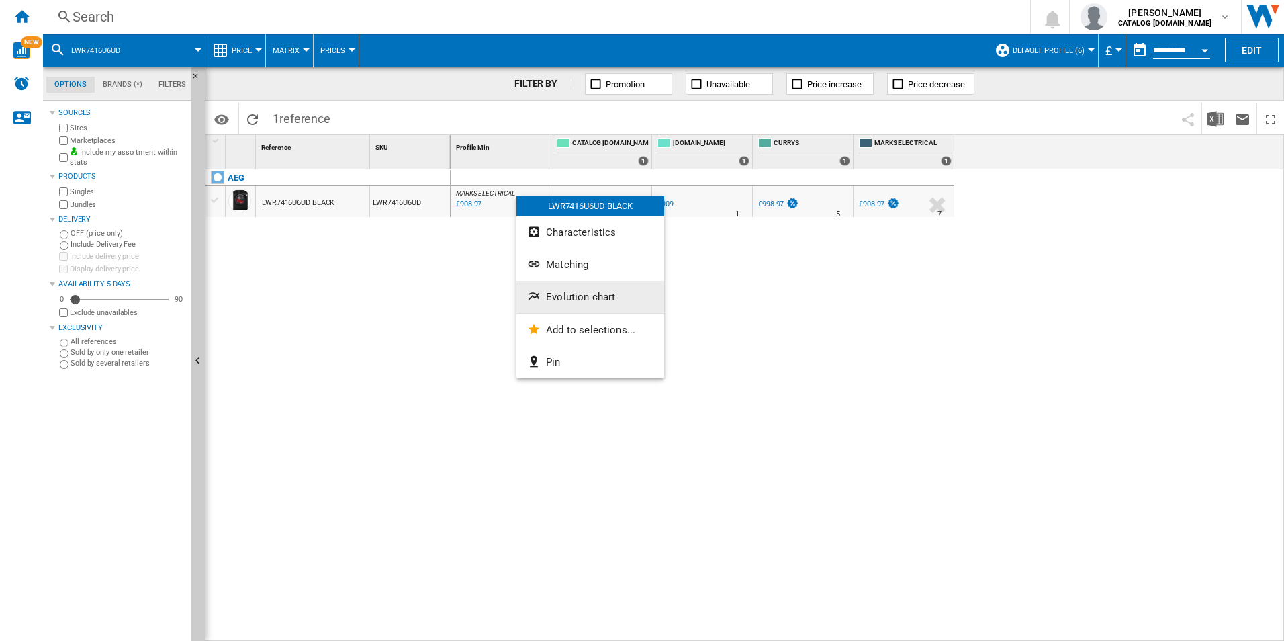
click at [565, 293] on span "Evolution chart" at bounding box center [580, 297] width 69 height 12
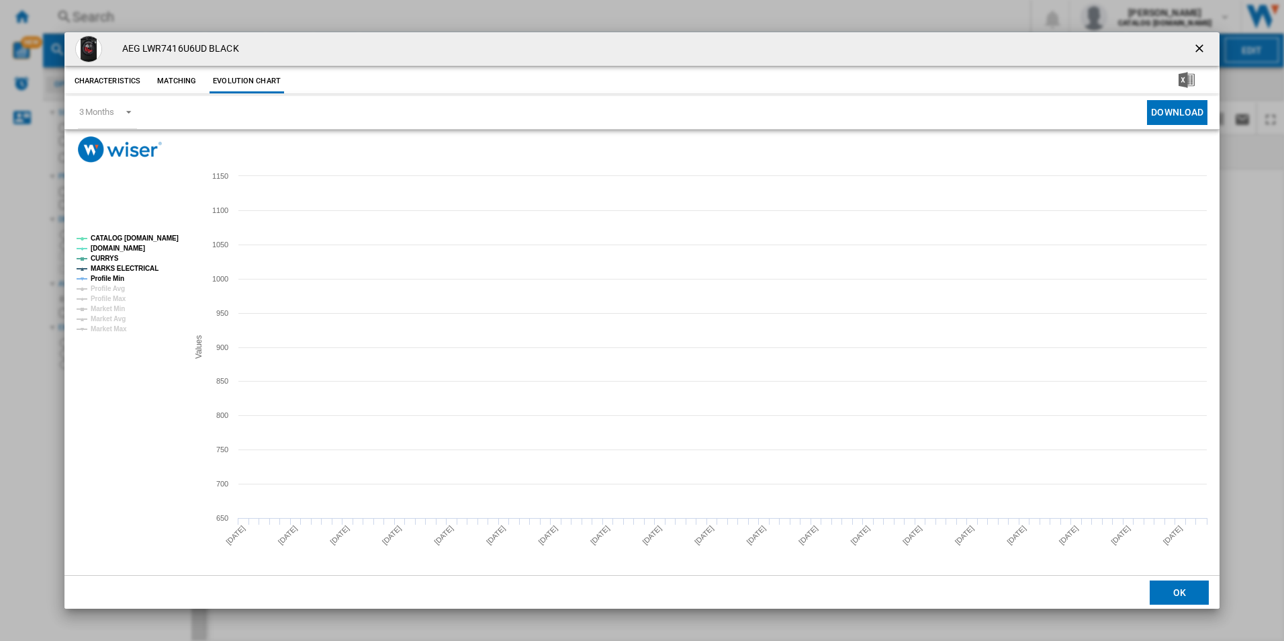
click at [169, 234] on tspan "CATALOG [DOMAIN_NAME]" at bounding box center [135, 237] width 88 height 7
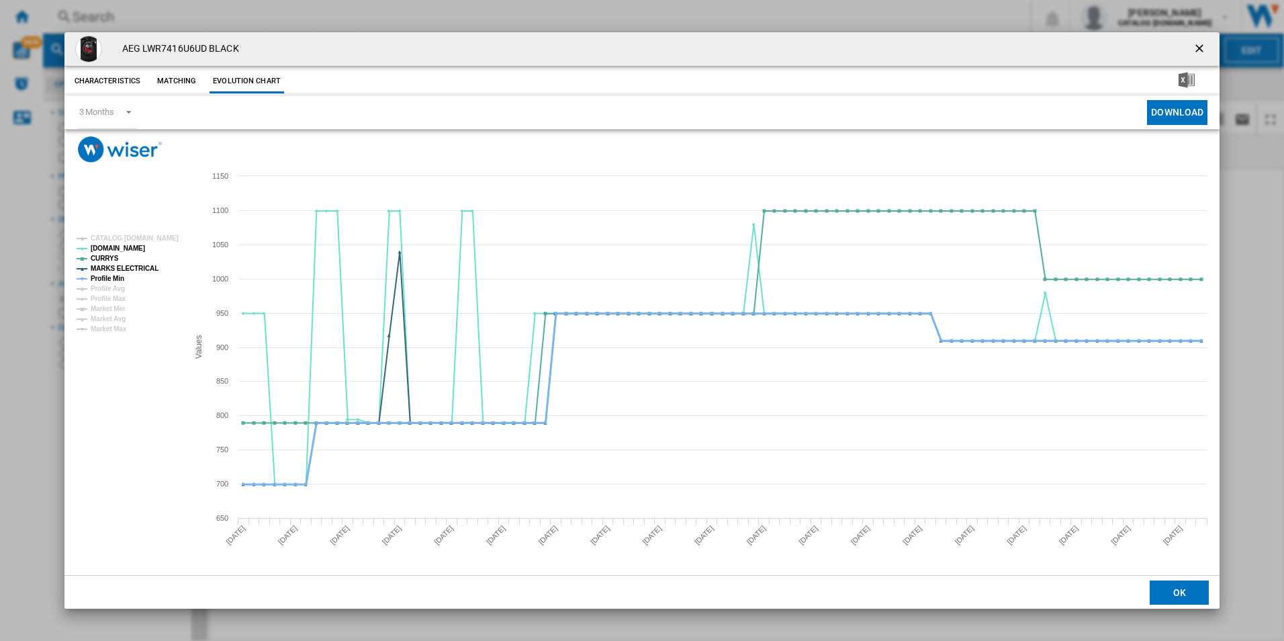
click at [107, 275] on tspan "Profile Min" at bounding box center [108, 278] width 34 height 7
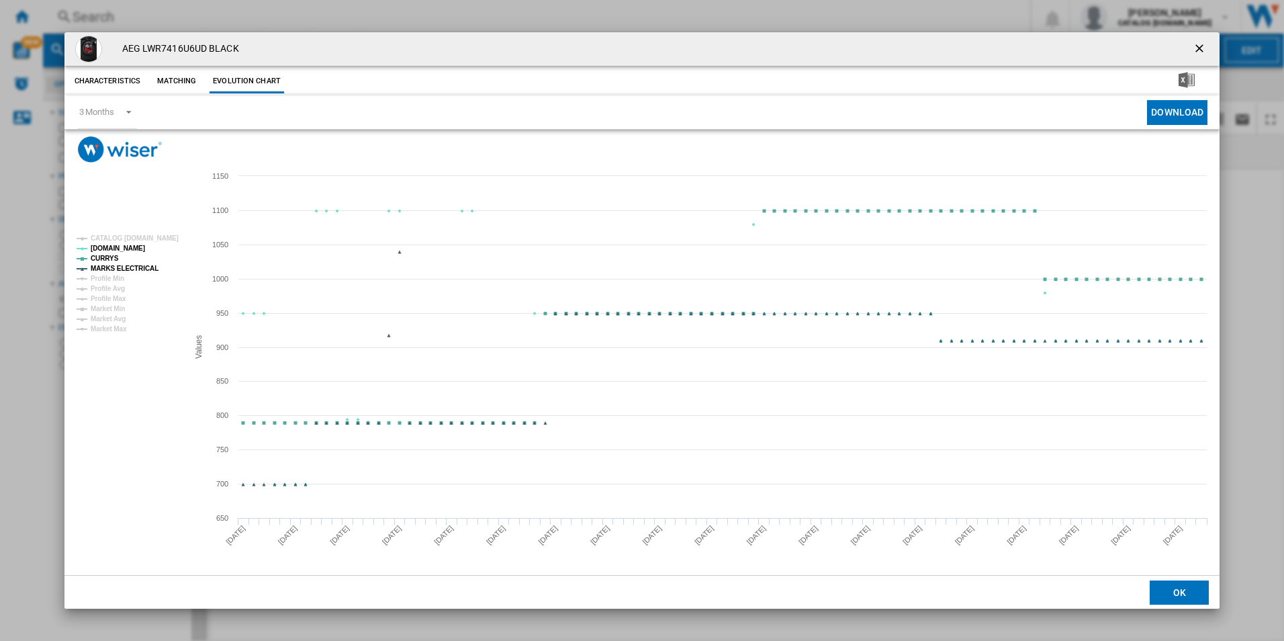
click at [120, 265] on tspan "MARKS ELECTRICAL" at bounding box center [125, 268] width 68 height 7
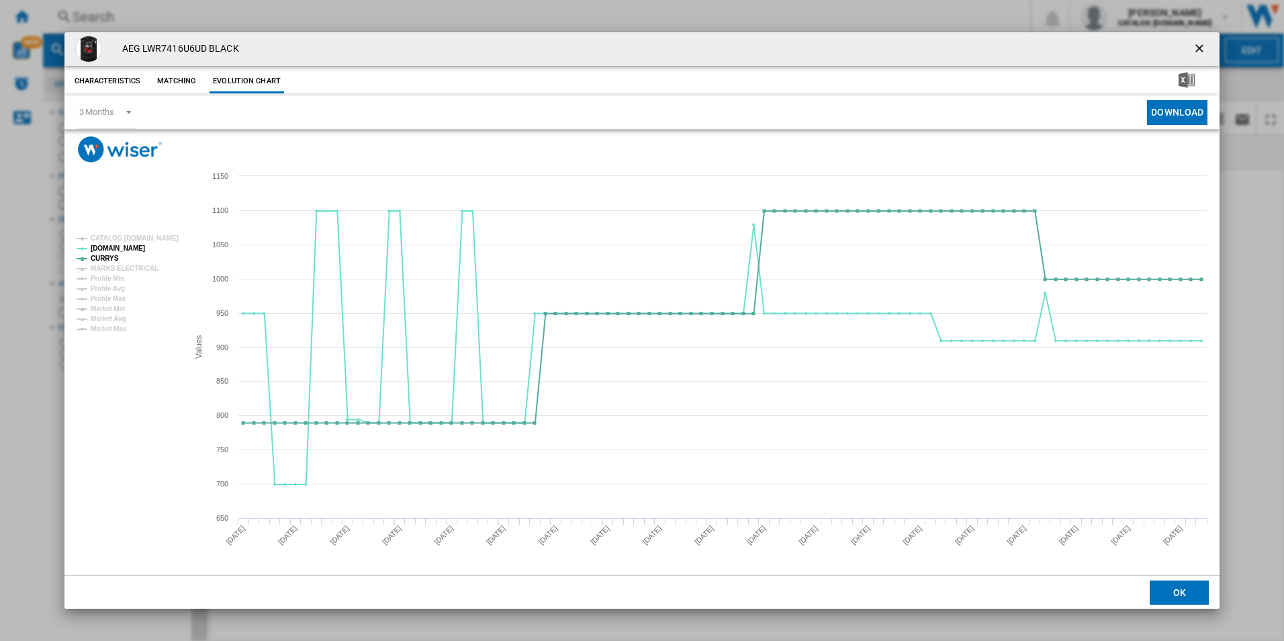
click at [1195, 42] on ng-md-icon "getI18NText('BUTTONS.CLOSE_DIALOG')" at bounding box center [1201, 50] width 16 height 16
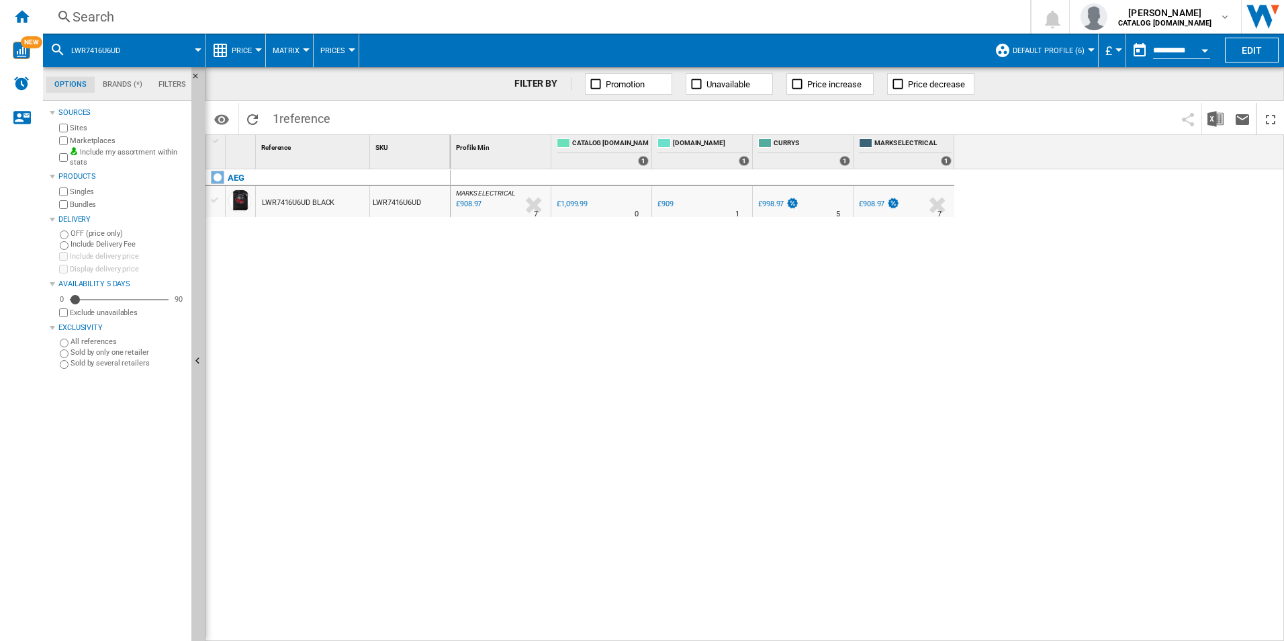
click at [860, 6] on div "Search Search 0 adam barber CATALOG ELECTROLUX.UK CATALOG ELECTROLUX.UK My sett…" at bounding box center [663, 17] width 1241 height 34
click at [858, 17] on div "Search" at bounding box center [534, 16] width 923 height 19
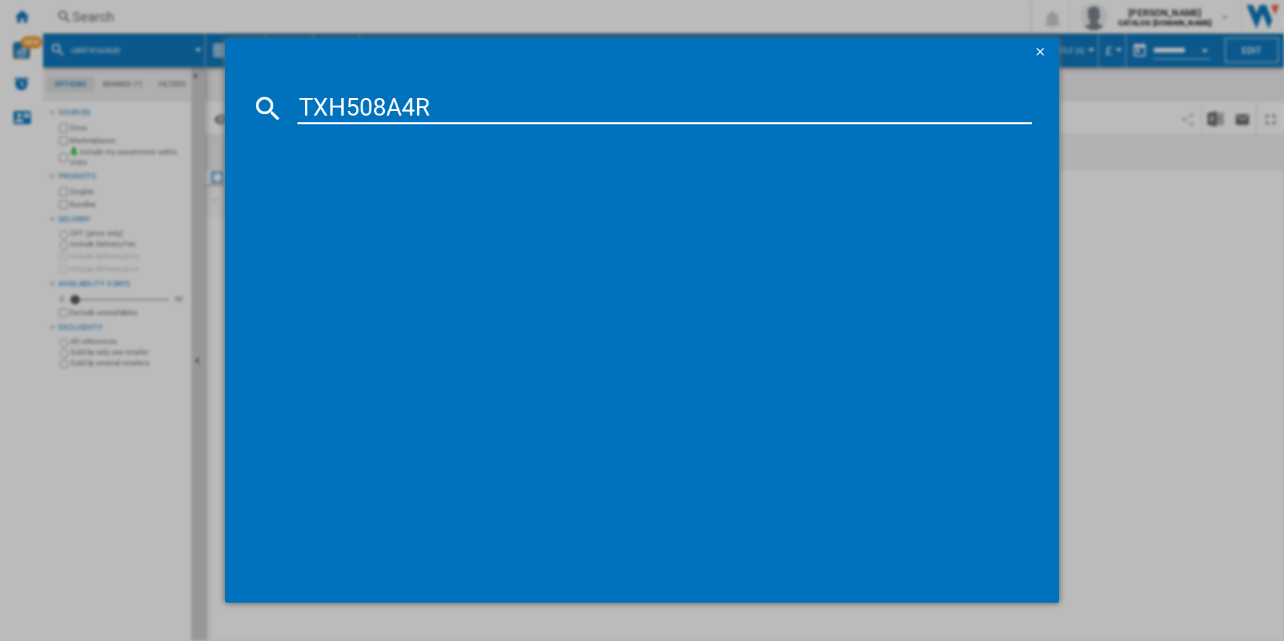
type input "TXH508A4R"
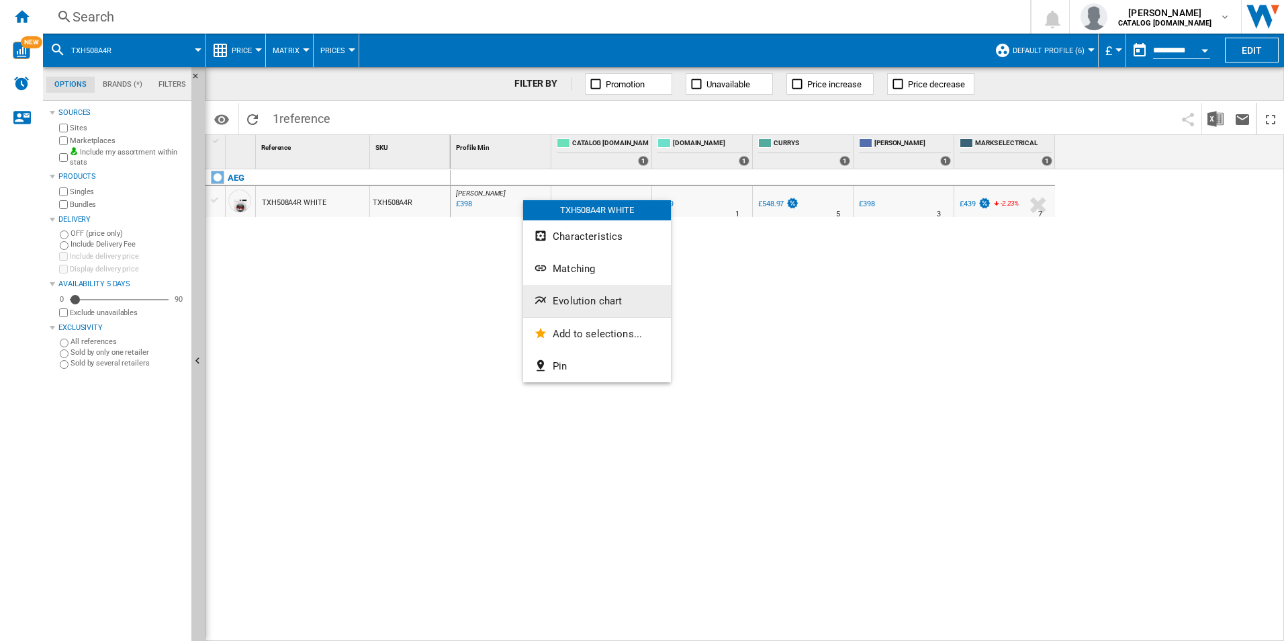
click at [561, 292] on button "Evolution chart" at bounding box center [597, 301] width 148 height 32
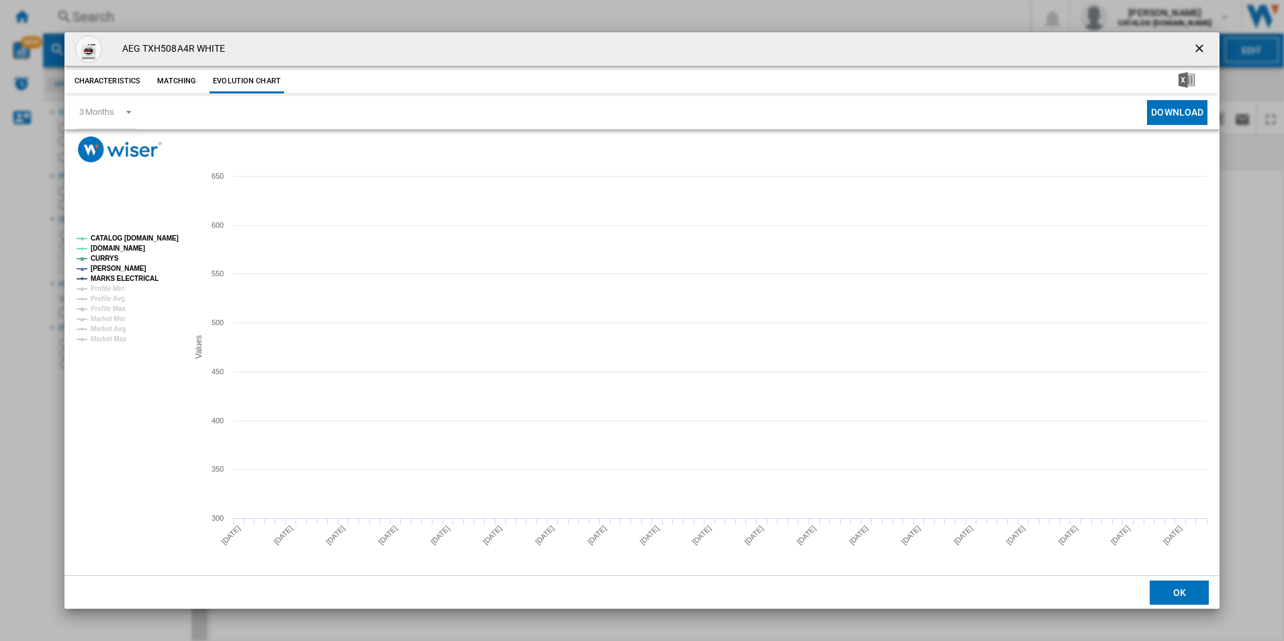
click at [157, 231] on rect "Product popup" at bounding box center [127, 289] width 112 height 118
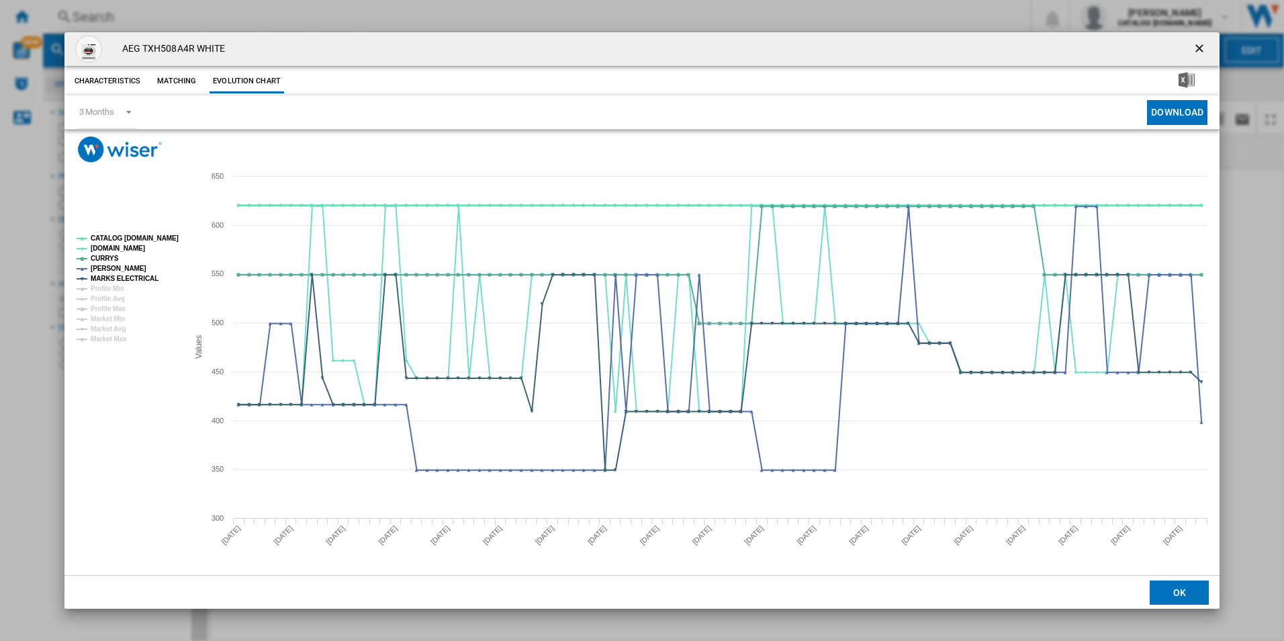
click at [155, 236] on tspan "CATALOG [DOMAIN_NAME]" at bounding box center [135, 237] width 88 height 7
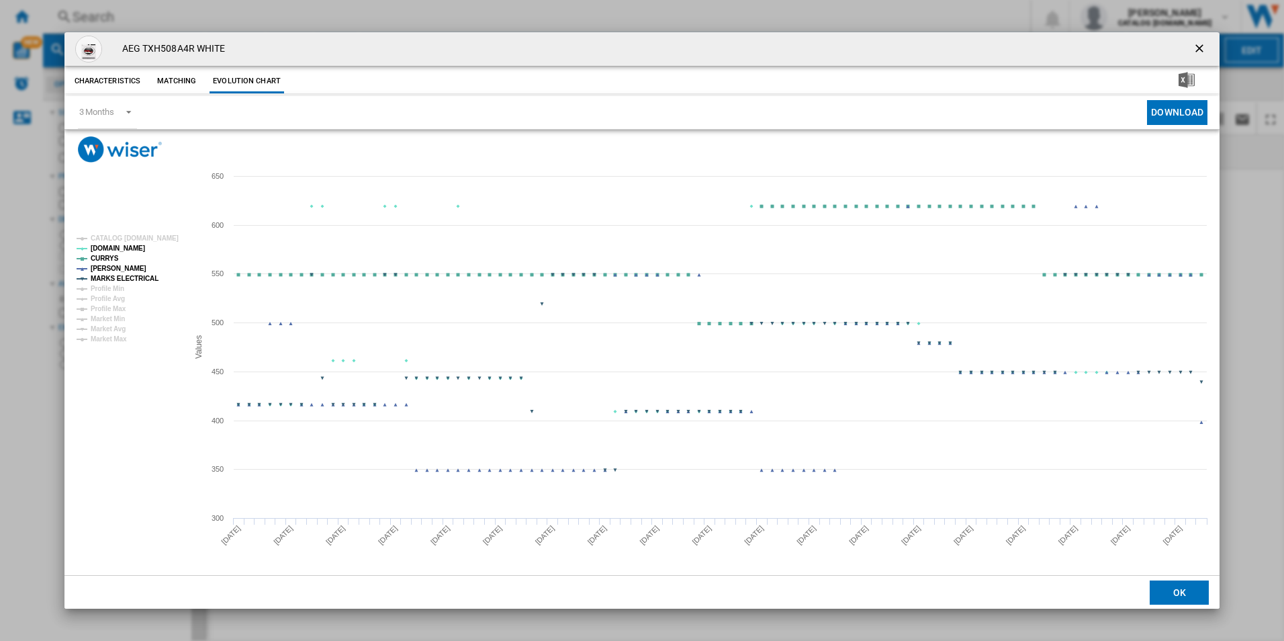
click at [144, 272] on rect "Product popup" at bounding box center [127, 289] width 112 height 118
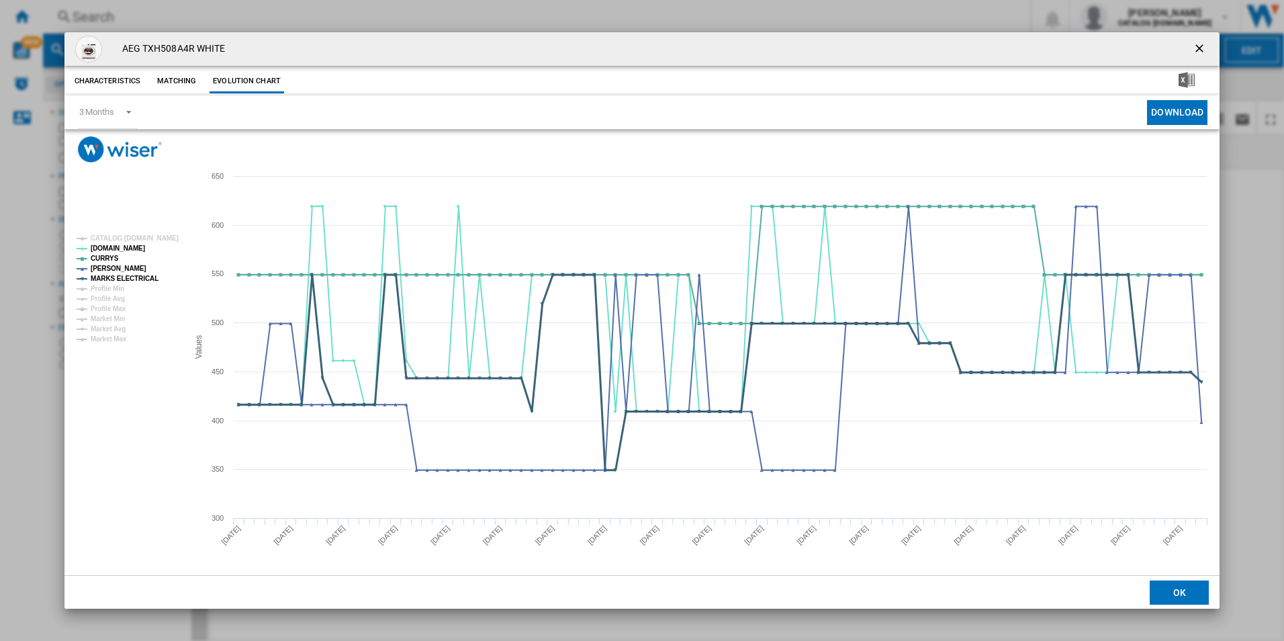
click at [142, 279] on tspan "MARKS ELECTRICAL" at bounding box center [125, 278] width 68 height 7
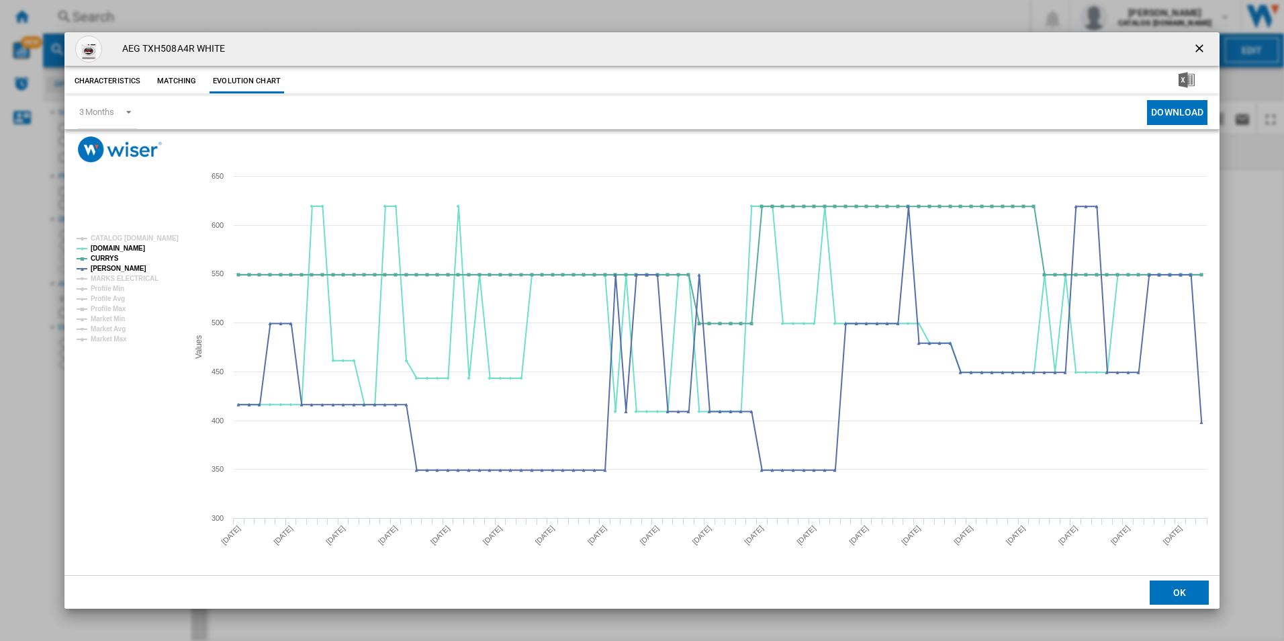
drag, startPoint x: 1199, startPoint y: 51, endPoint x: 1174, endPoint y: 48, distance: 25.1
click at [1199, 51] on ng-md-icon "getI18NText('BUTTONS.CLOSE_DIALOG')" at bounding box center [1201, 50] width 16 height 16
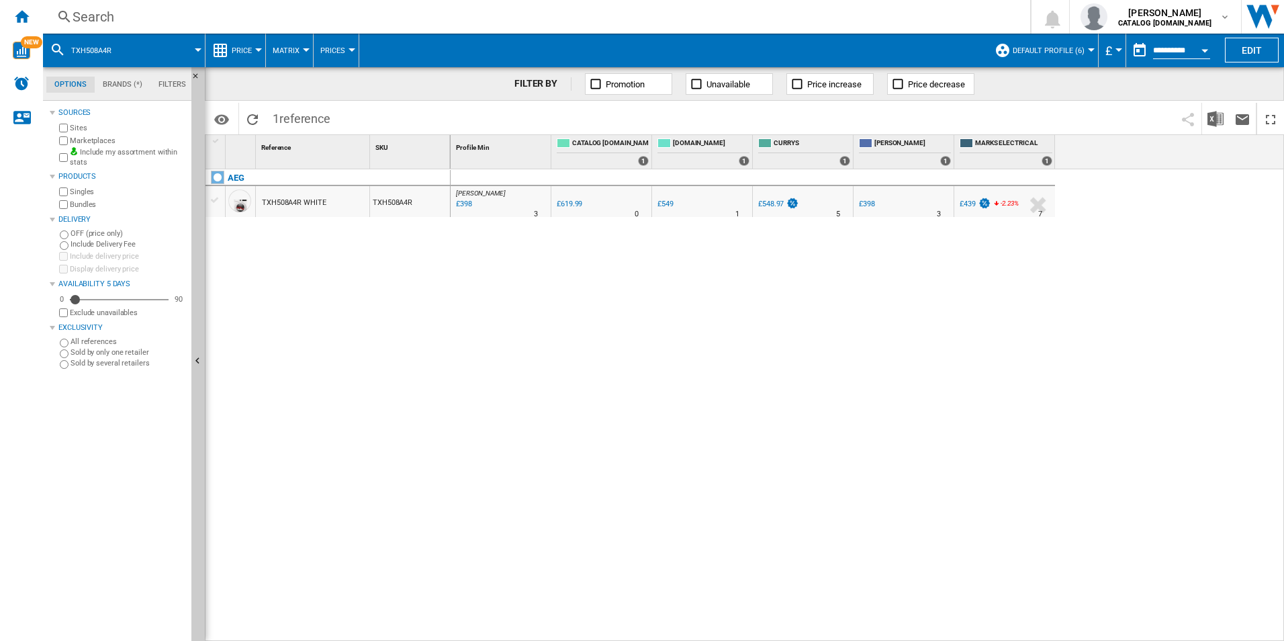
click at [903, 13] on div "Search" at bounding box center [534, 16] width 923 height 19
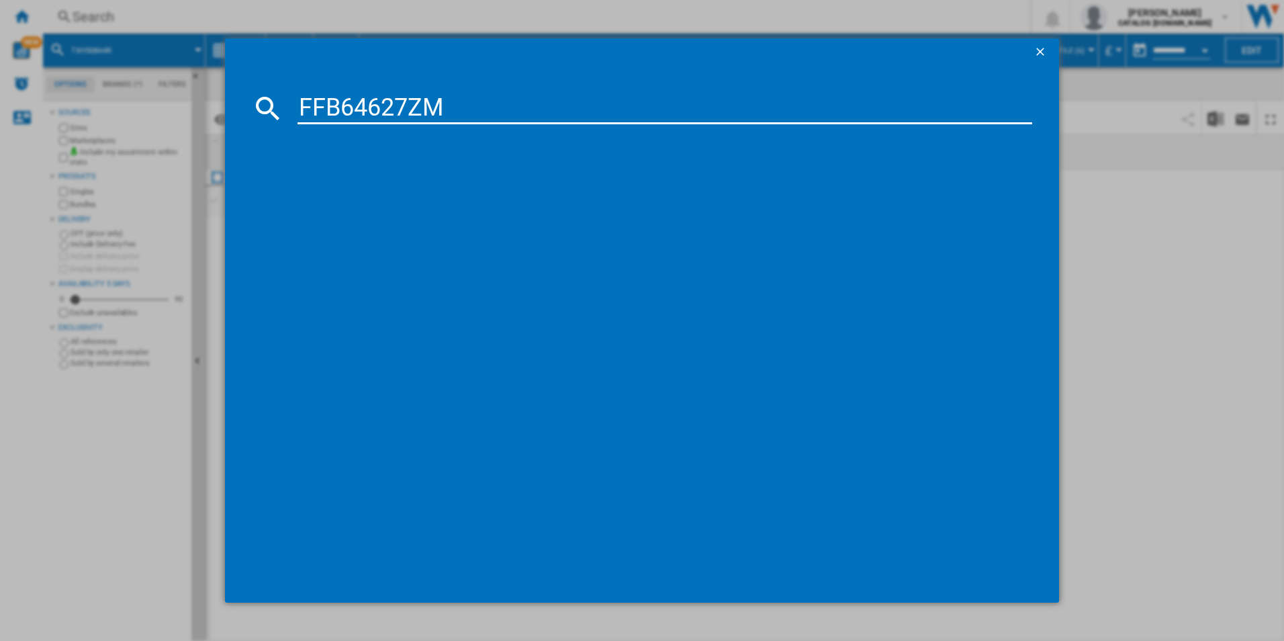
type input "FFB64627ZM"
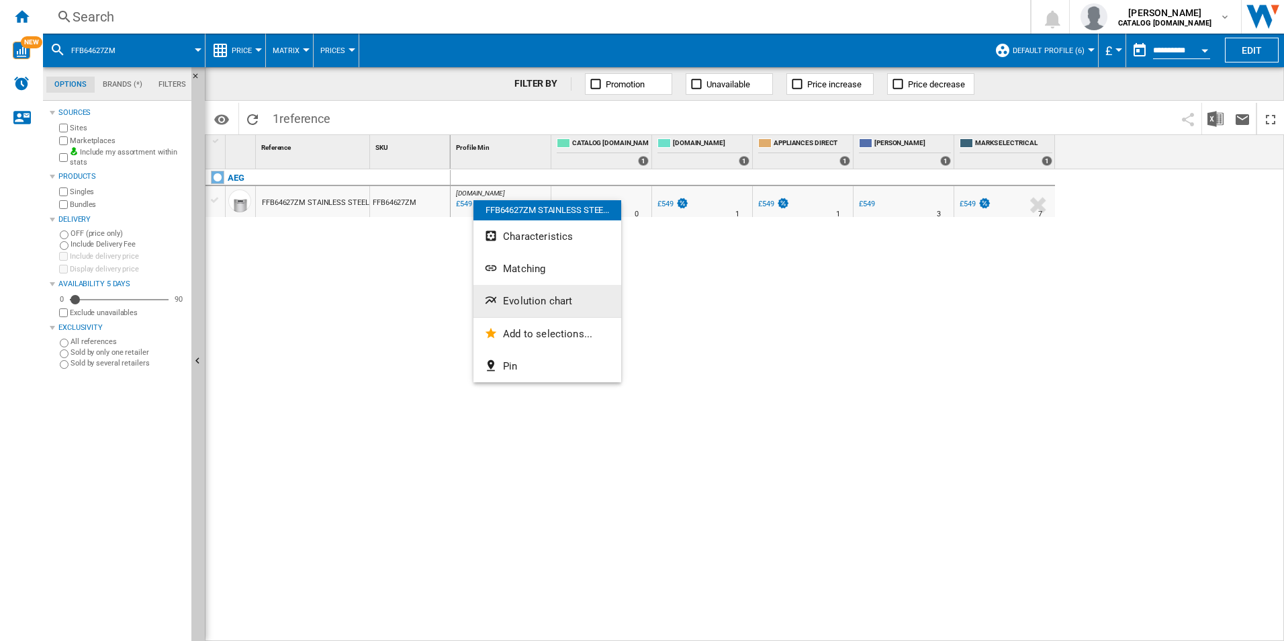
click at [503, 296] on span "Evolution chart" at bounding box center [537, 301] width 69 height 12
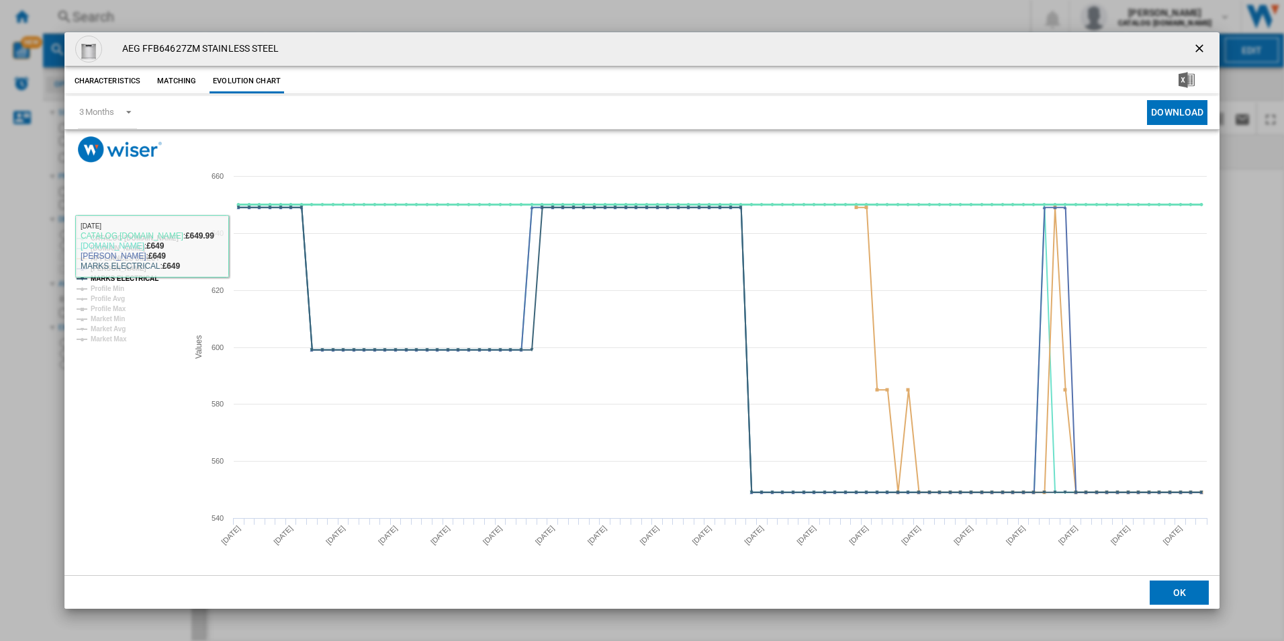
drag, startPoint x: 163, startPoint y: 237, endPoint x: 148, endPoint y: 261, distance: 28.7
click at [162, 237] on tspan "CATALOG [DOMAIN_NAME]" at bounding box center [135, 237] width 88 height 7
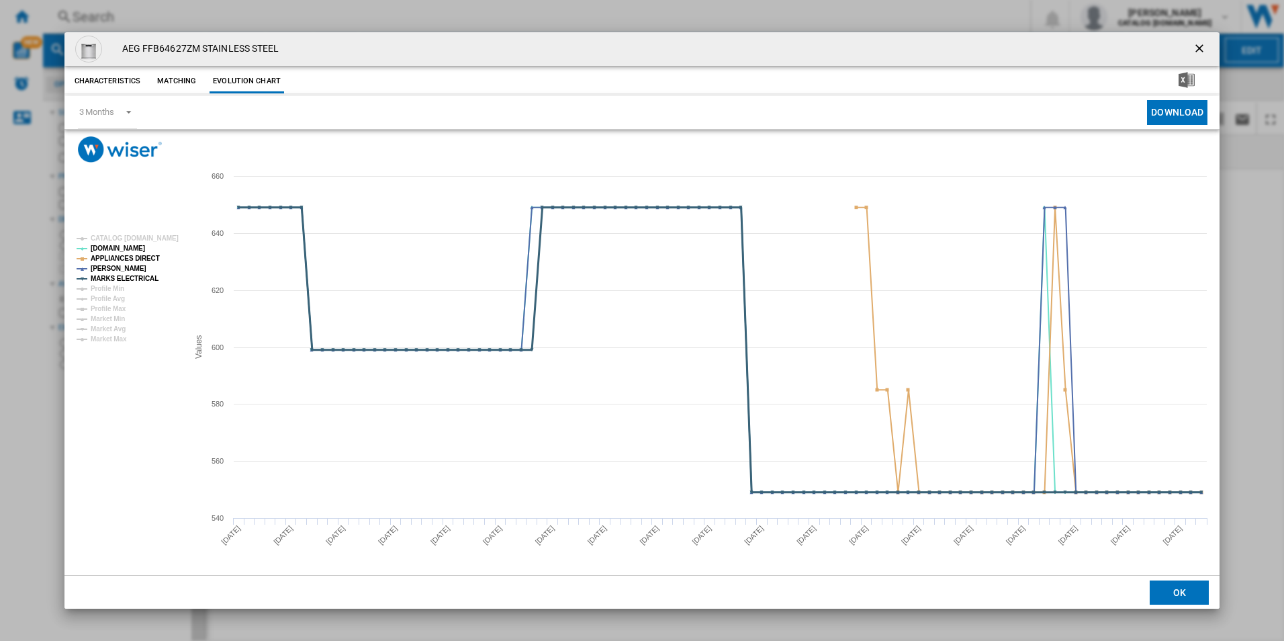
click at [128, 276] on tspan "MARKS ELECTRICAL" at bounding box center [125, 278] width 68 height 7
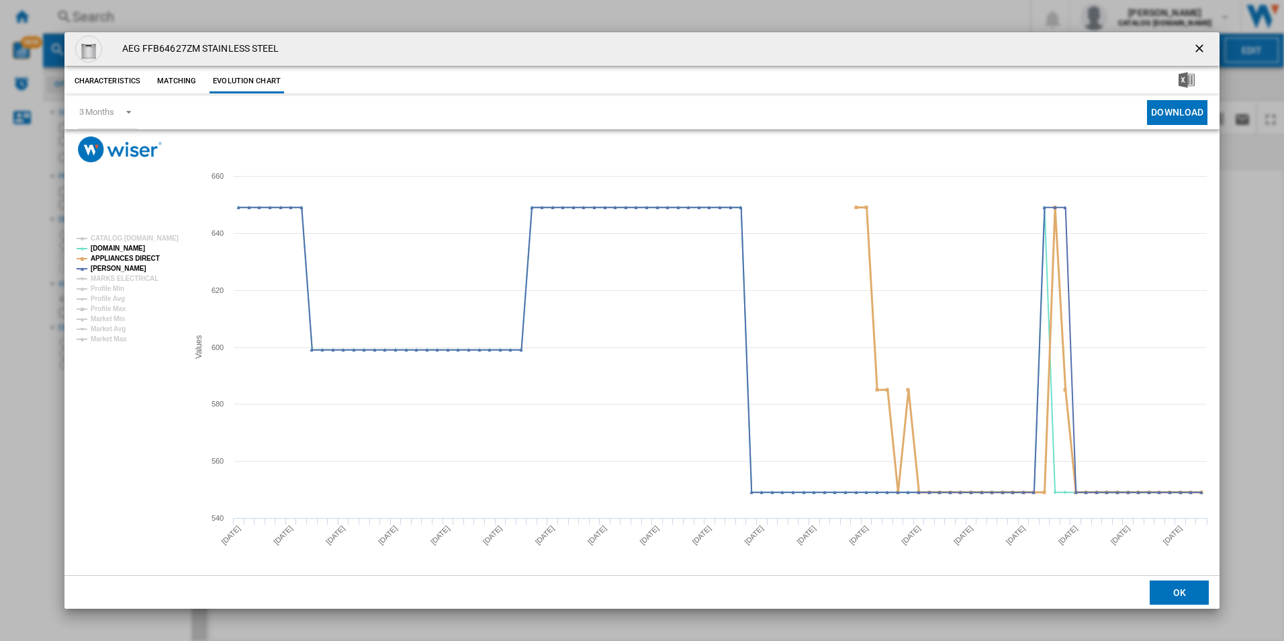
click at [137, 259] on tspan "APPLIANCES DIRECT" at bounding box center [125, 258] width 69 height 7
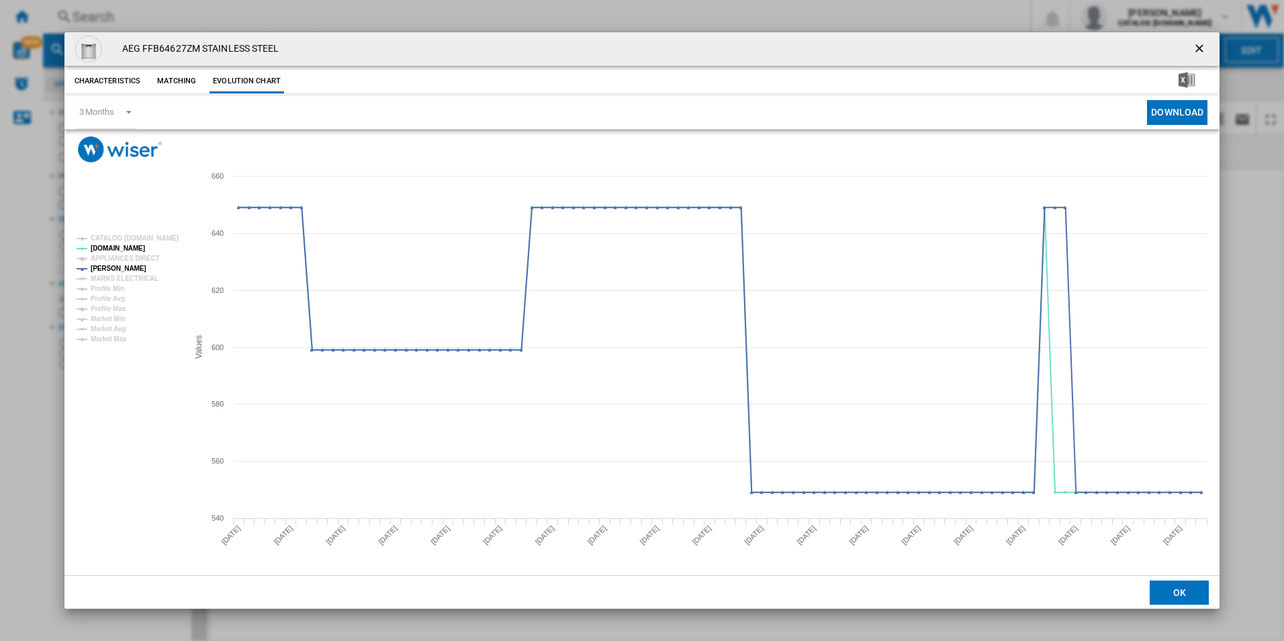
click at [1202, 50] on ng-md-icon "getI18NText('BUTTONS.CLOSE_DIALOG')" at bounding box center [1201, 50] width 16 height 16
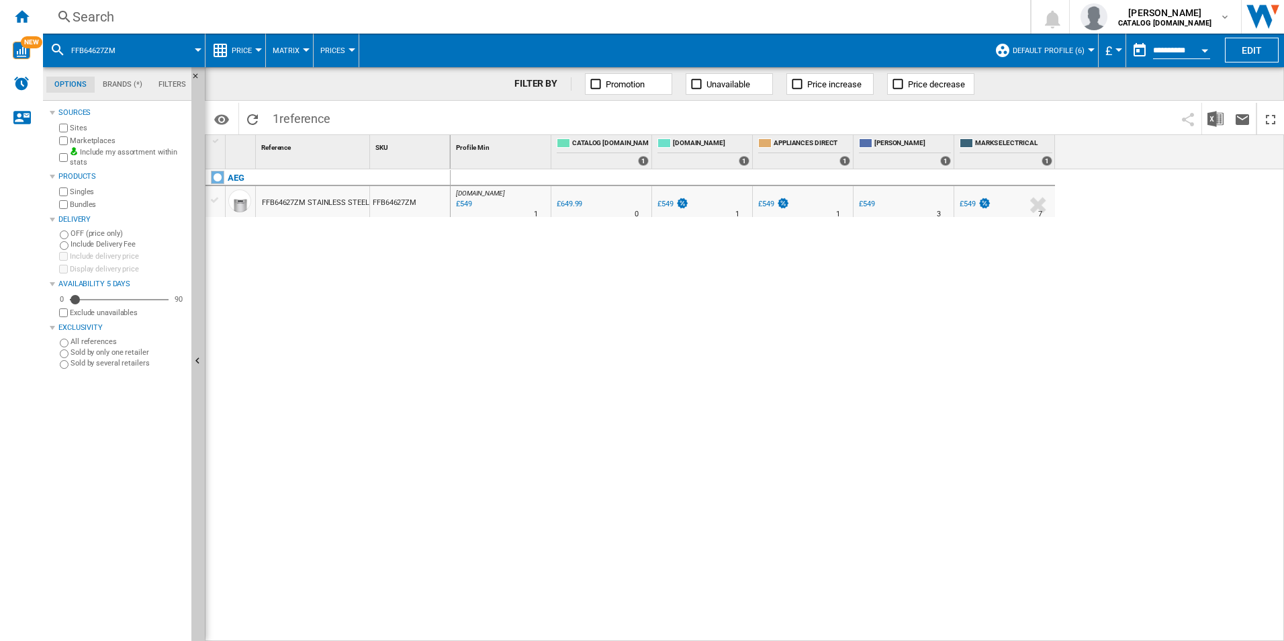
click at [866, 11] on div "Search" at bounding box center [534, 16] width 923 height 19
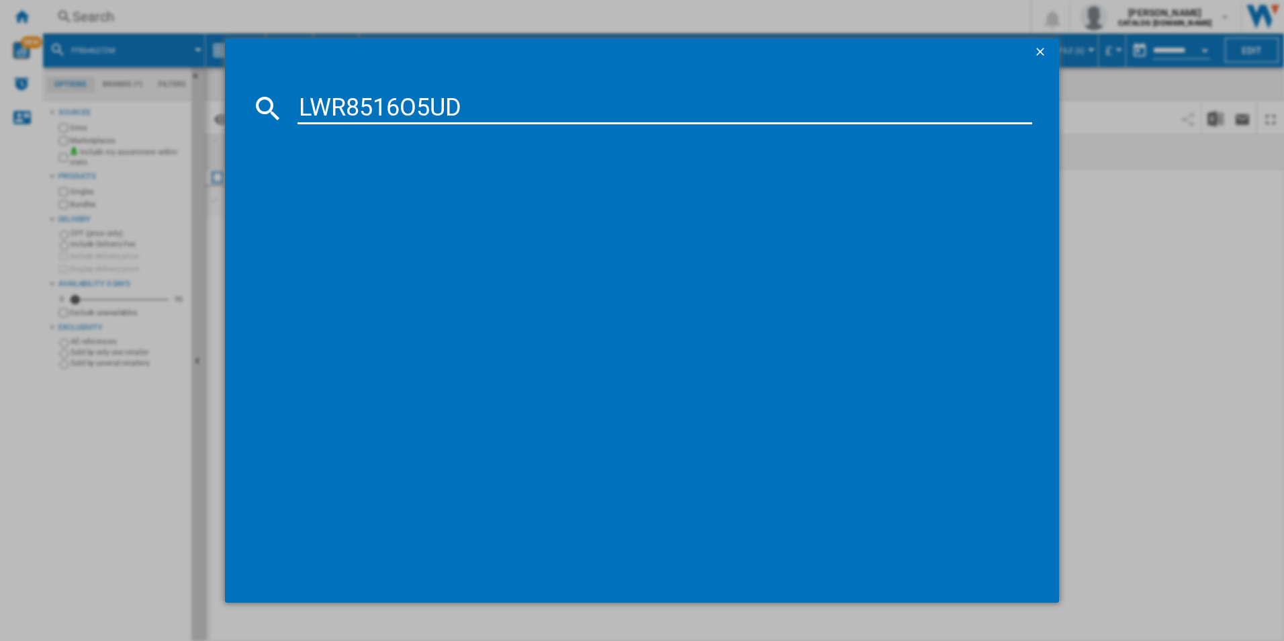
type input "LWR8516O5UD"
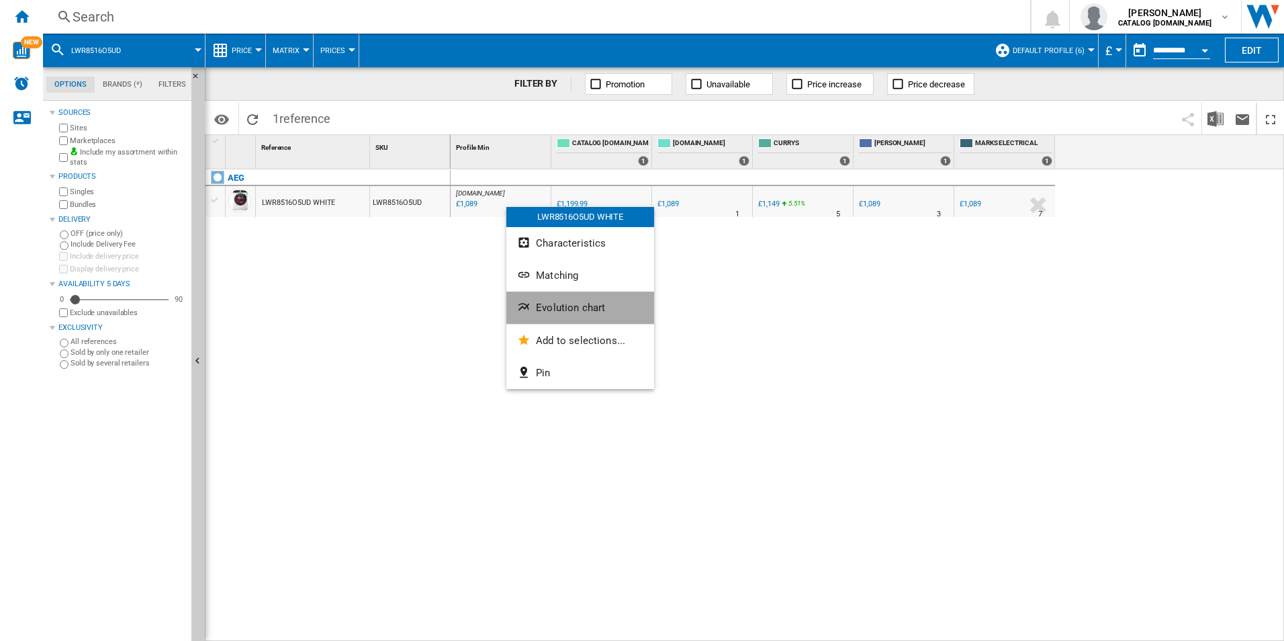
click at [547, 302] on span "Evolution chart" at bounding box center [570, 308] width 69 height 12
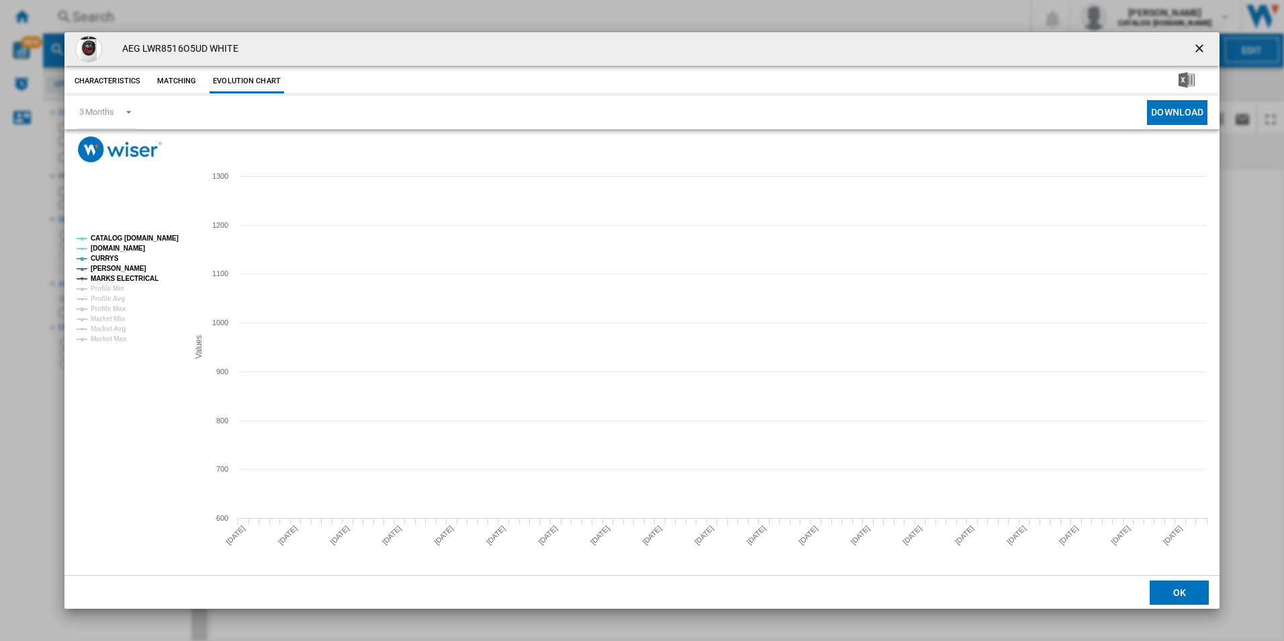
click at [167, 241] on tspan "CATALOG [DOMAIN_NAME]" at bounding box center [135, 237] width 88 height 7
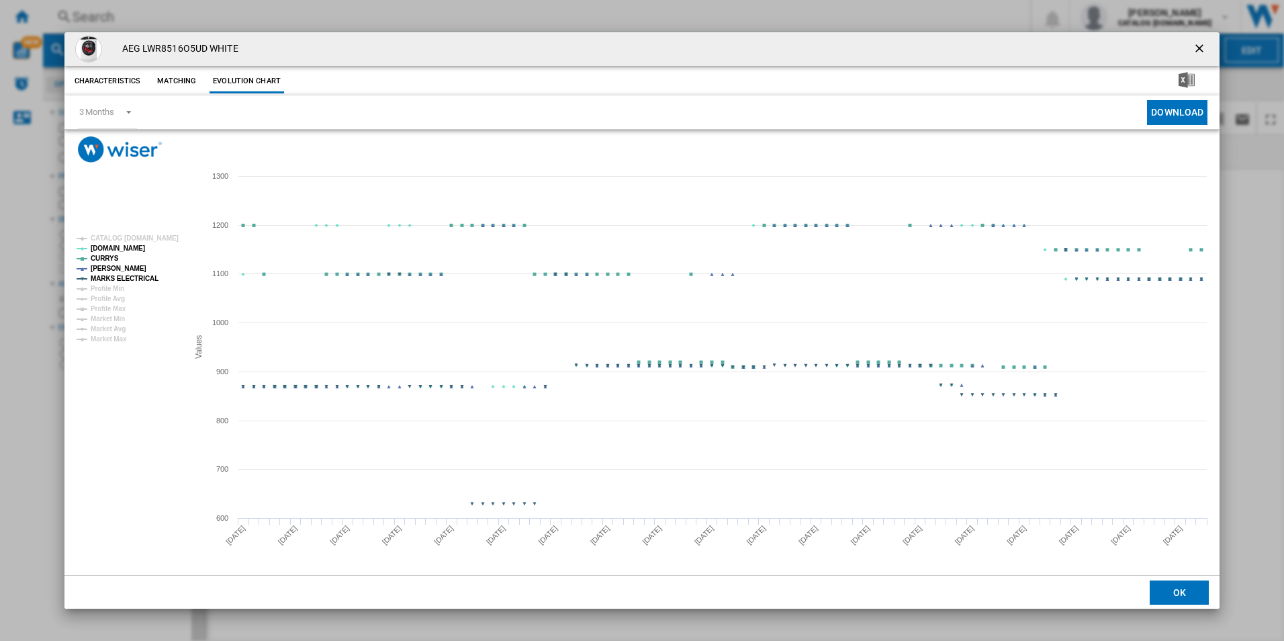
click at [146, 275] on tspan "MARKS ELECTRICAL" at bounding box center [125, 278] width 68 height 7
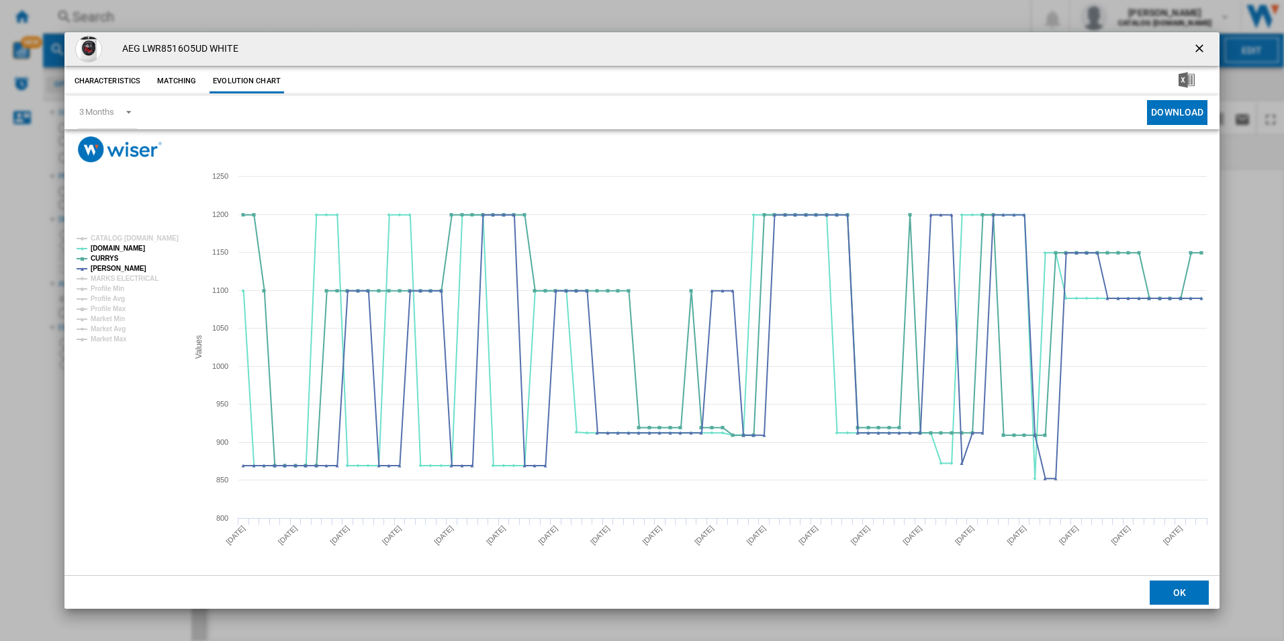
drag, startPoint x: 1200, startPoint y: 45, endPoint x: 1120, endPoint y: 36, distance: 81.1
click at [1200, 45] on ng-md-icon "getI18NText('BUTTONS.CLOSE_DIALOG')" at bounding box center [1201, 50] width 16 height 16
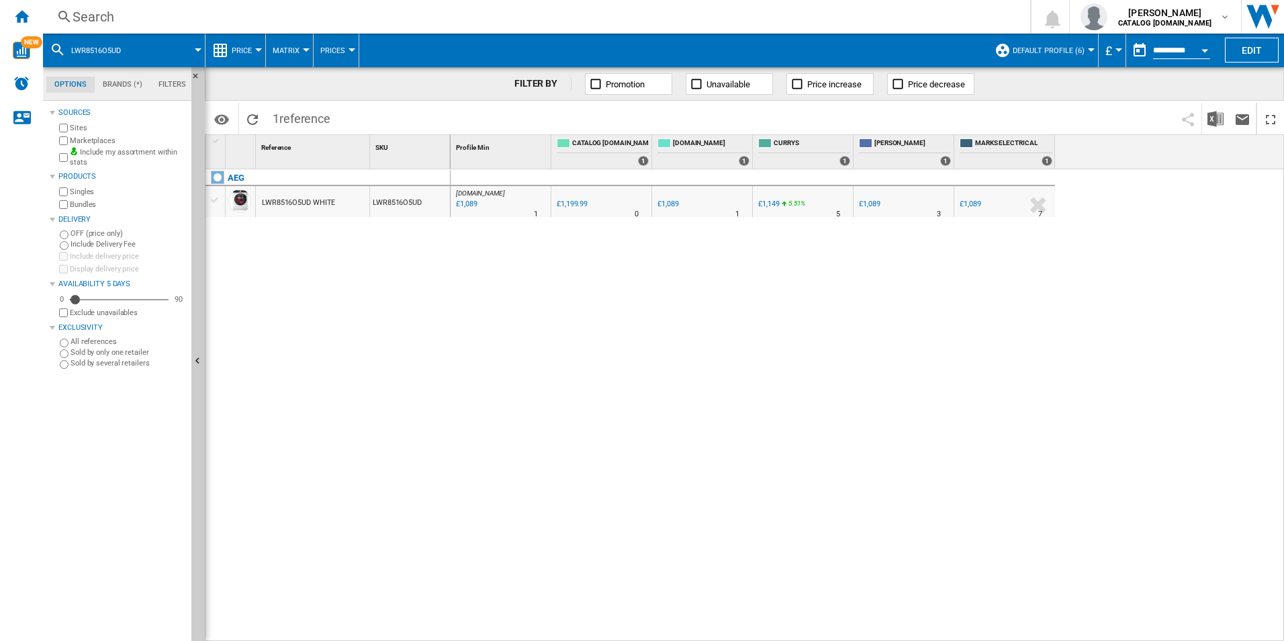
click at [944, 17] on div "Search" at bounding box center [534, 16] width 923 height 19
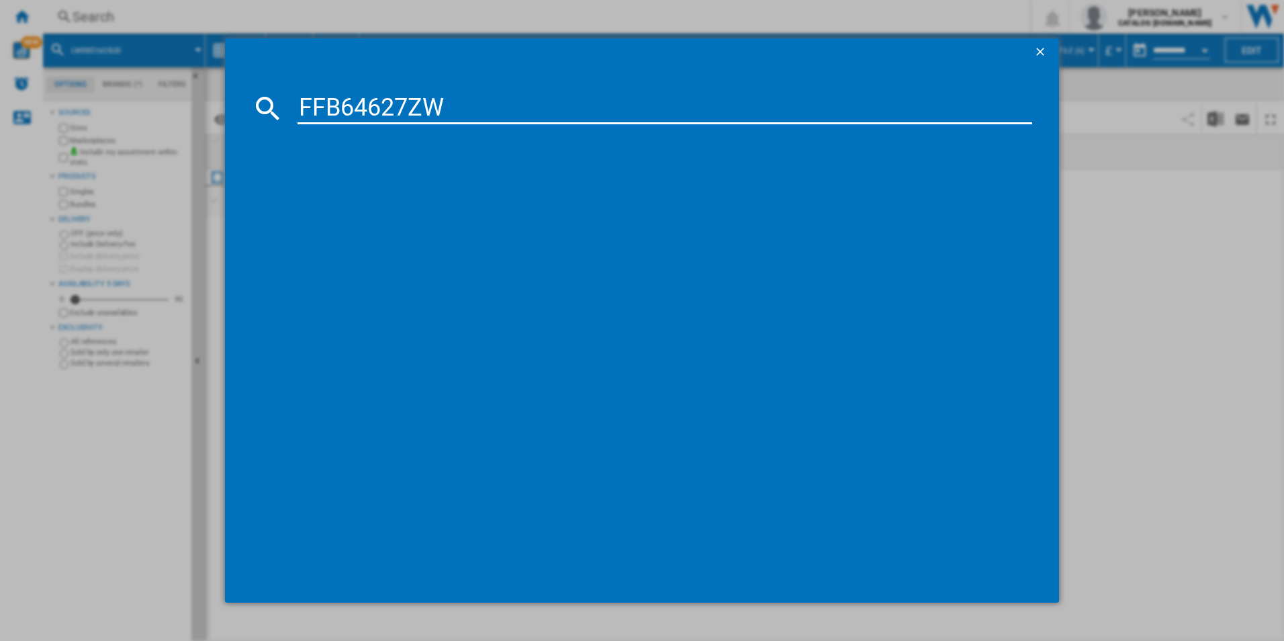
type input "FFB64627ZW"
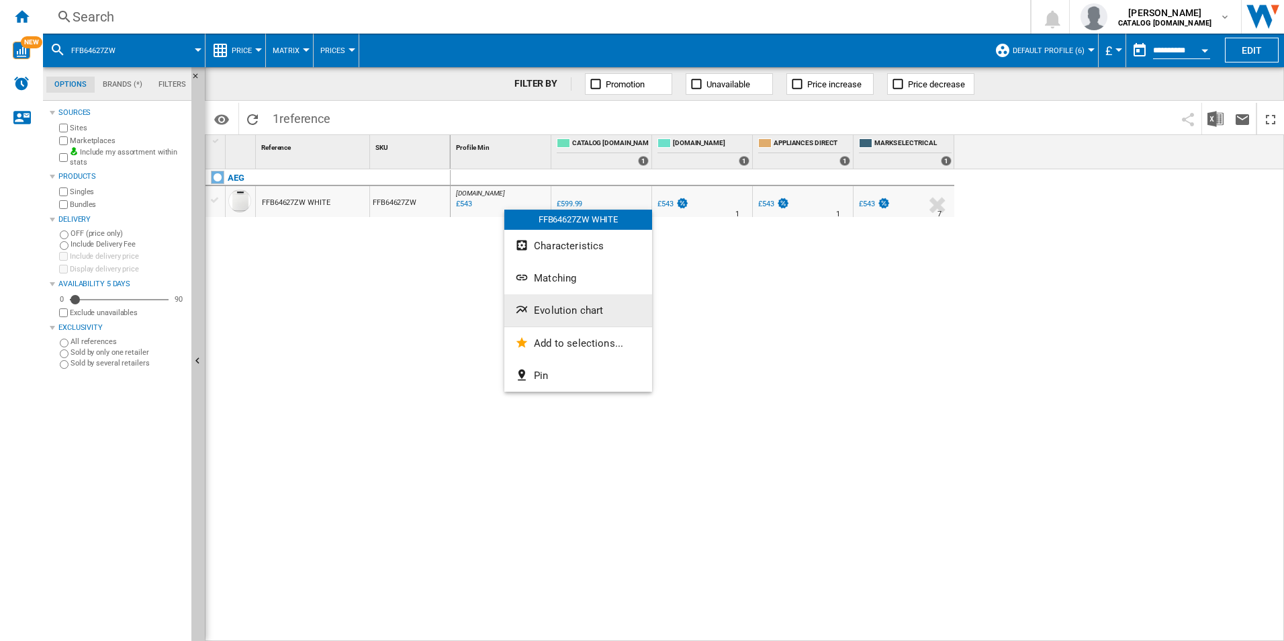
click at [562, 317] on button "Evolution chart" at bounding box center [578, 310] width 148 height 32
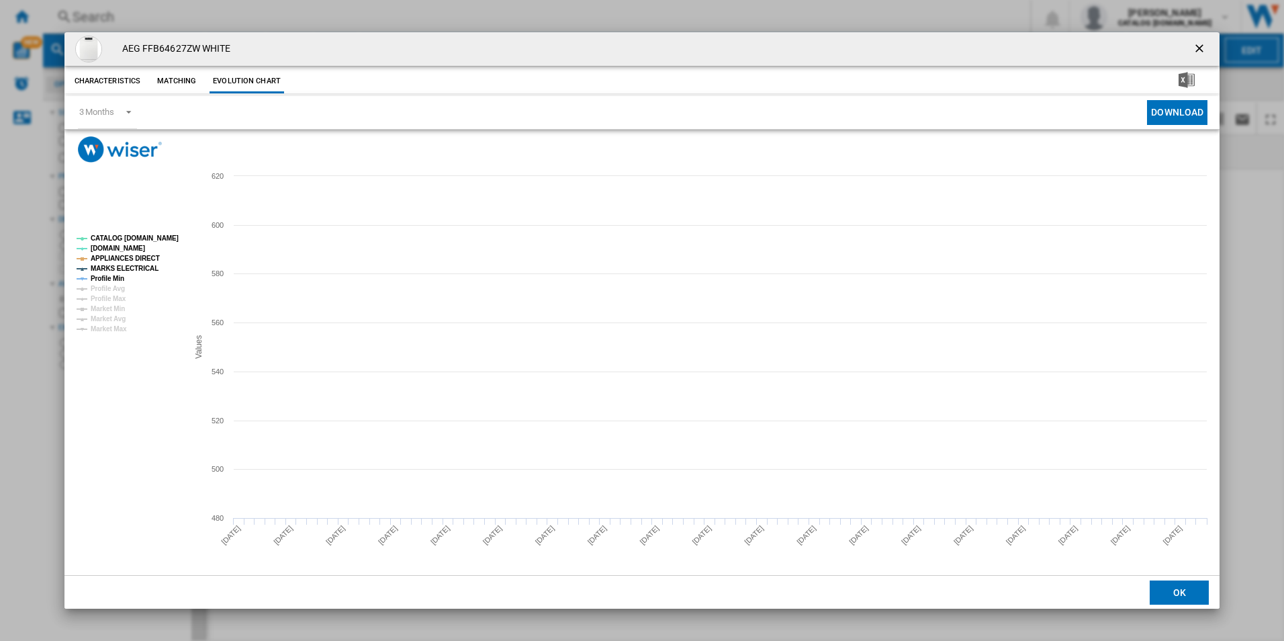
click at [163, 234] on tspan "CATALOG [DOMAIN_NAME]" at bounding box center [135, 237] width 88 height 7
click at [125, 267] on tspan "MARKS ELECTRICAL" at bounding box center [125, 268] width 68 height 7
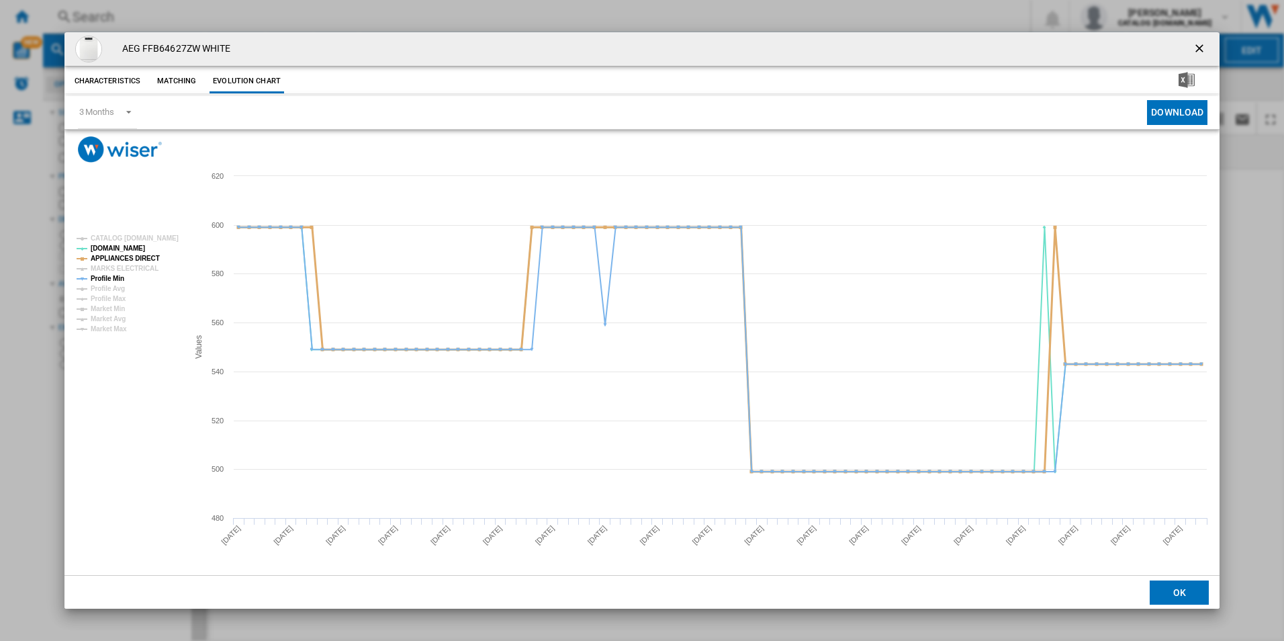
click at [137, 259] on tspan "APPLIANCES DIRECT" at bounding box center [125, 258] width 69 height 7
click at [120, 272] on tspan "MARKS ELECTRICAL" at bounding box center [125, 268] width 68 height 7
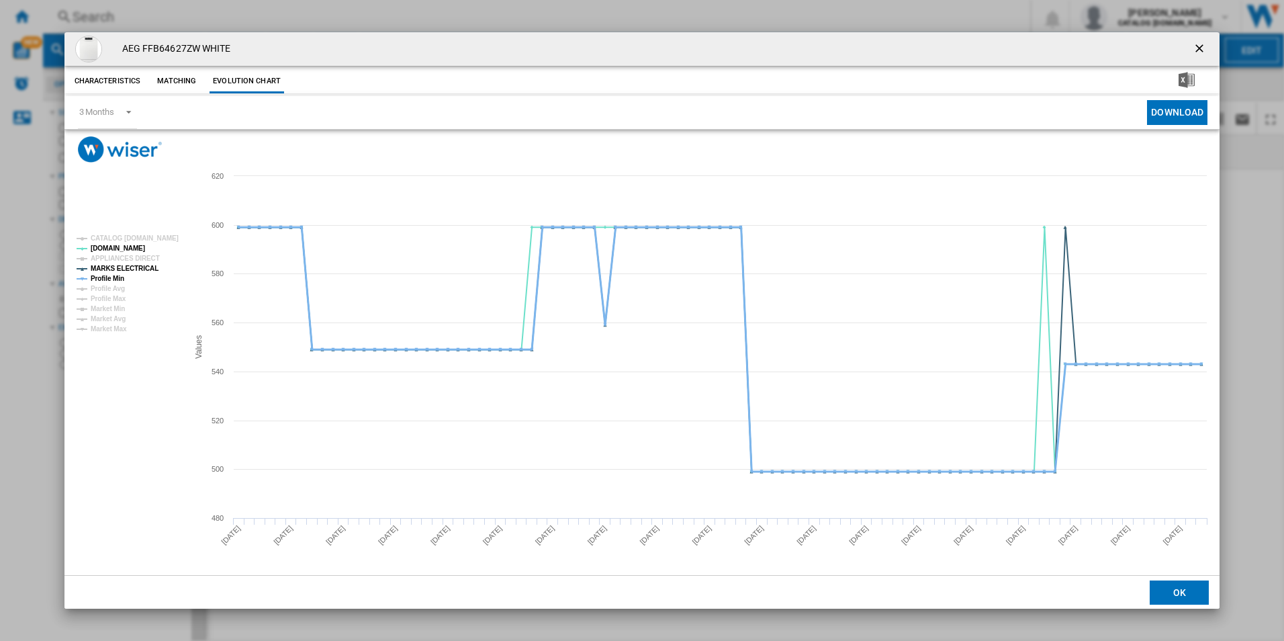
click at [123, 275] on tspan "Profile Min" at bounding box center [108, 278] width 34 height 7
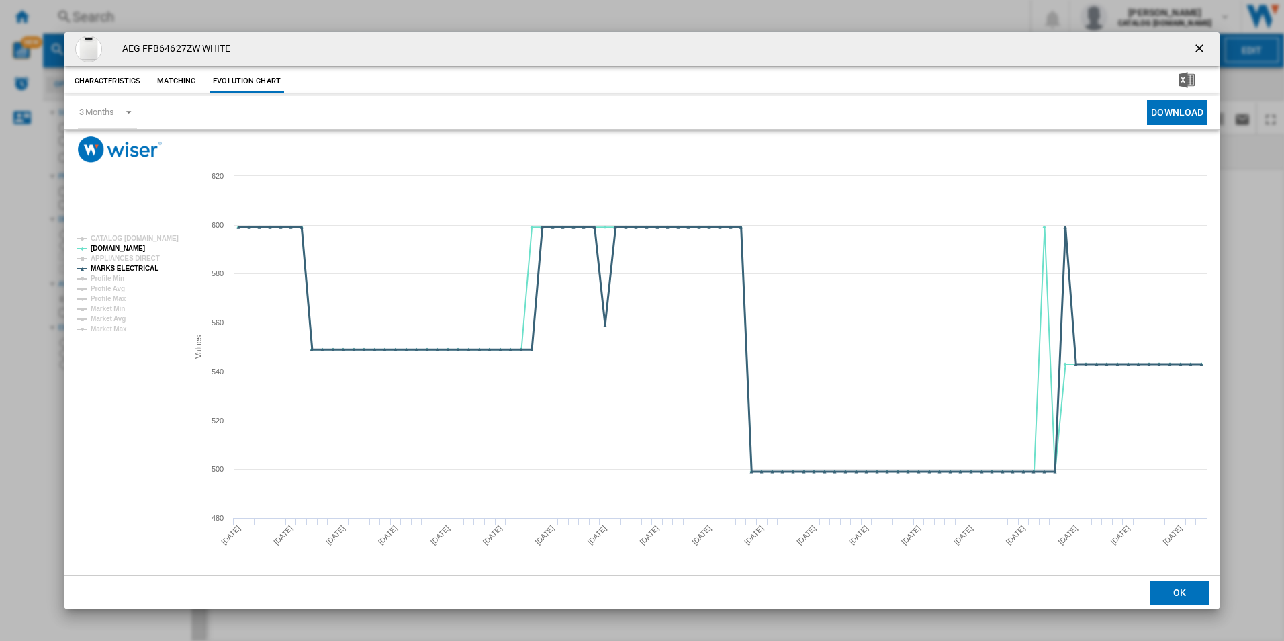
click at [128, 269] on tspan "MARKS ELECTRICAL" at bounding box center [125, 268] width 68 height 7
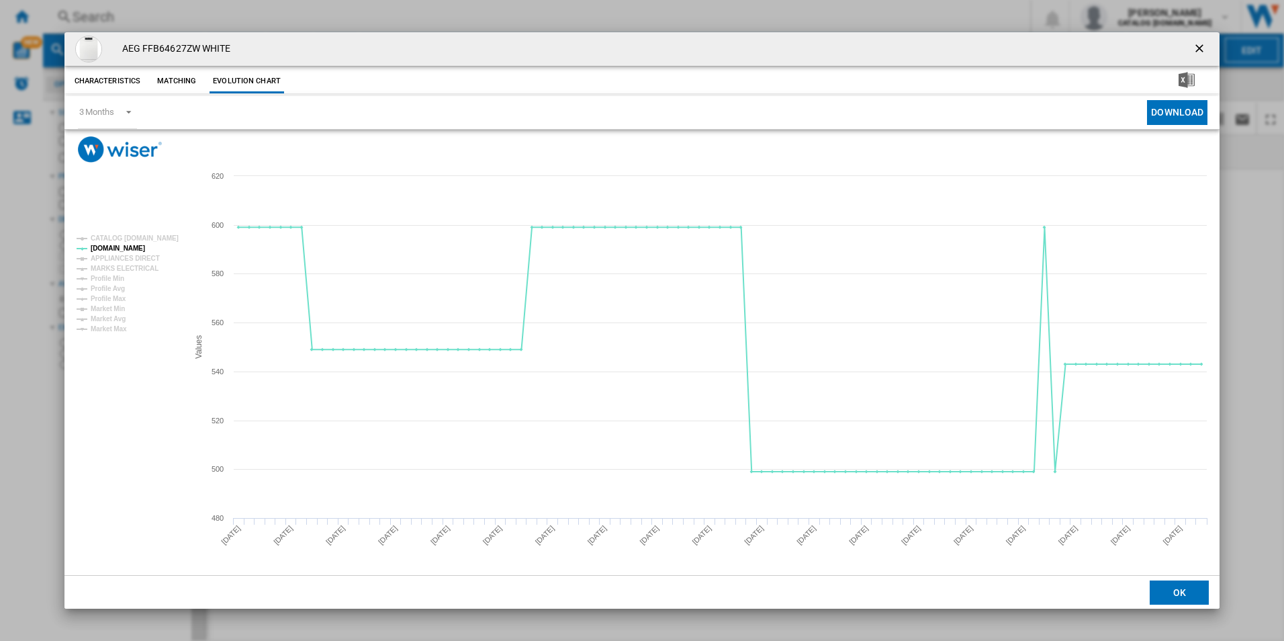
drag, startPoint x: 1199, startPoint y: 45, endPoint x: 1121, endPoint y: 35, distance: 79.2
click at [1199, 45] on ng-md-icon "getI18NText('BUTTONS.CLOSE_DIALOG')" at bounding box center [1201, 50] width 16 height 16
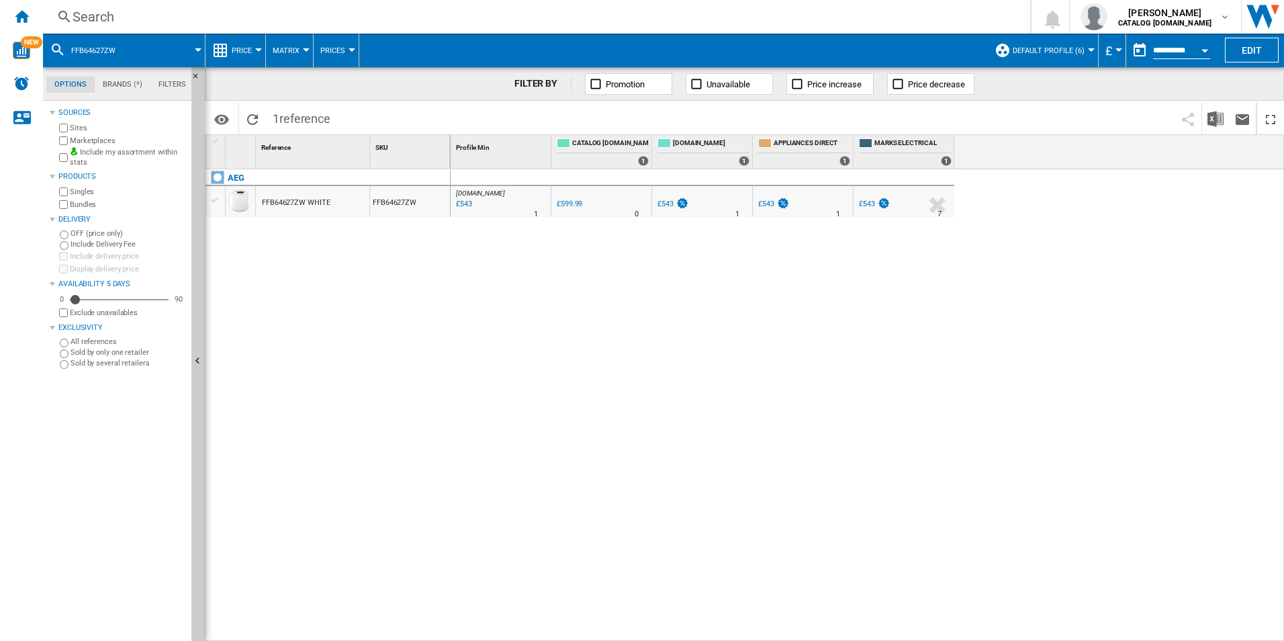
click at [929, 13] on div "Search" at bounding box center [534, 16] width 923 height 19
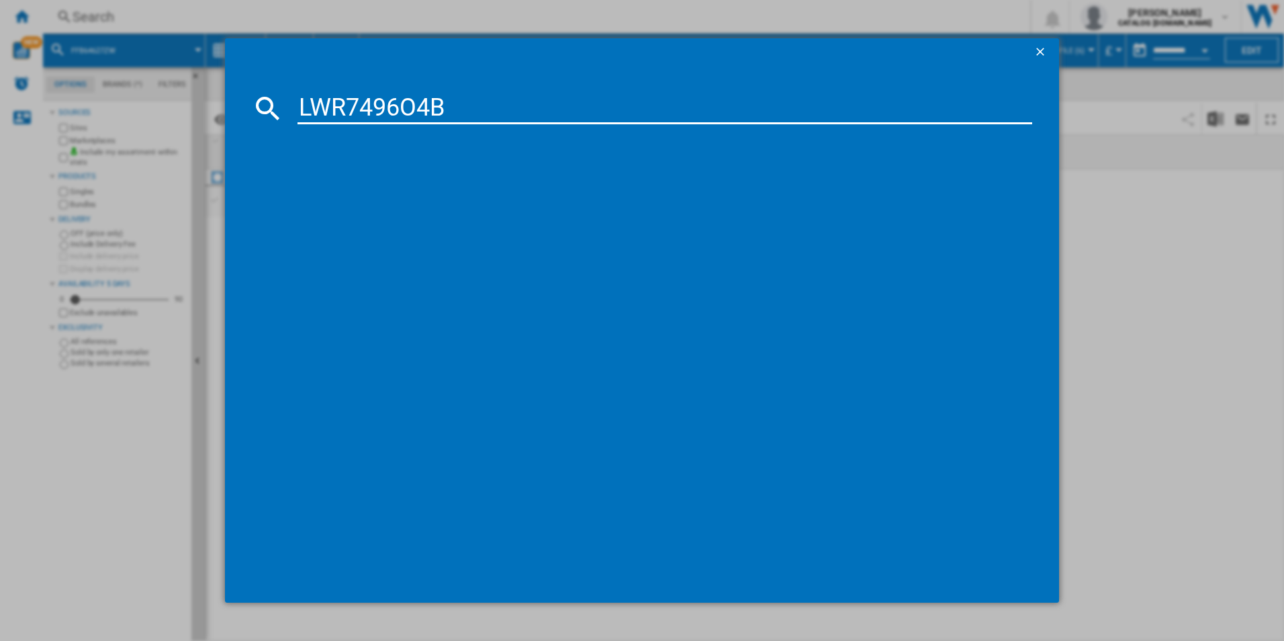
type input "LWR7496O4B"
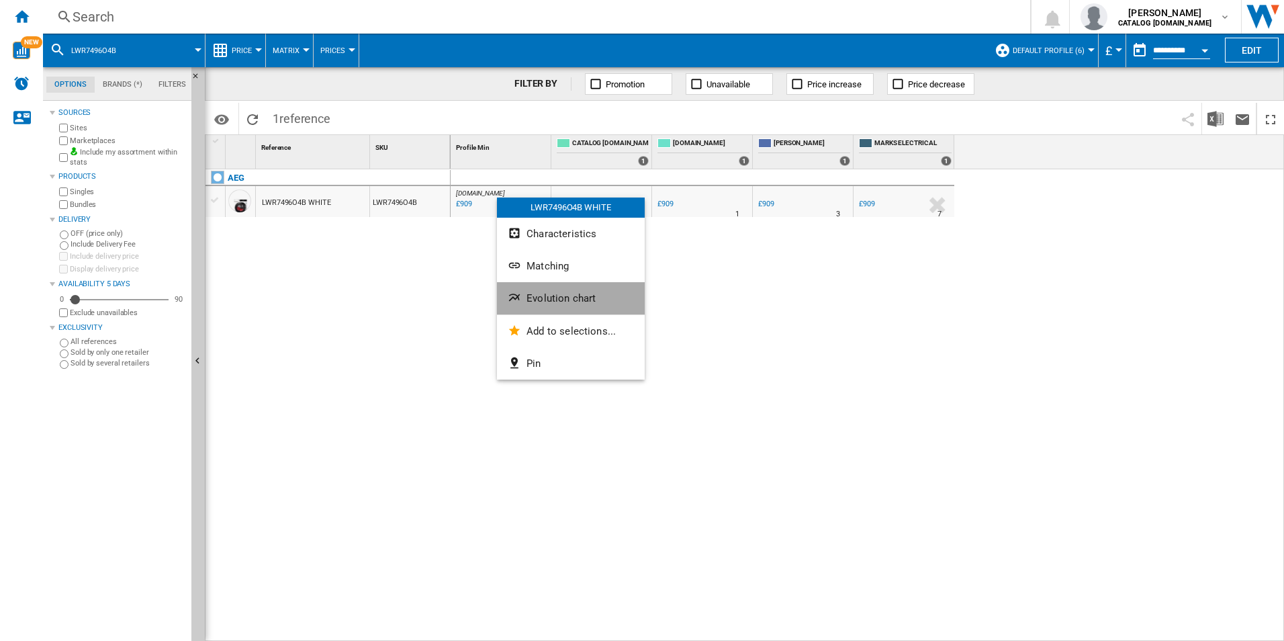
click at [550, 313] on button "Evolution chart" at bounding box center [571, 298] width 148 height 32
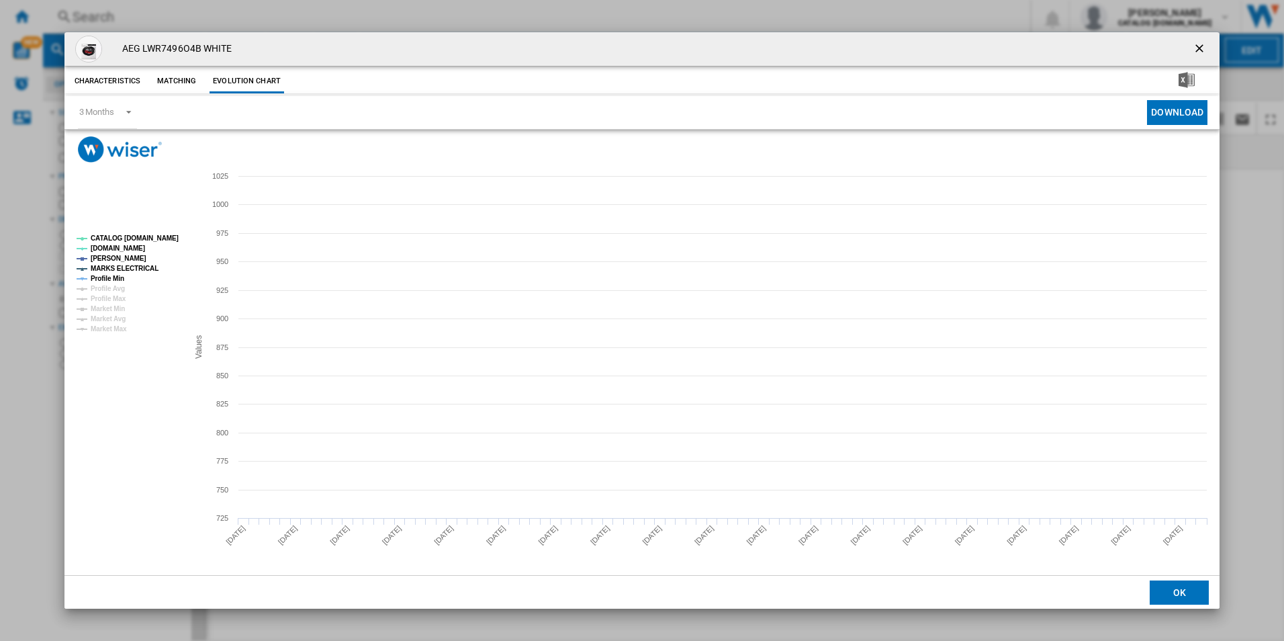
click at [160, 242] on tspan "CATALOG [DOMAIN_NAME]" at bounding box center [135, 237] width 88 height 7
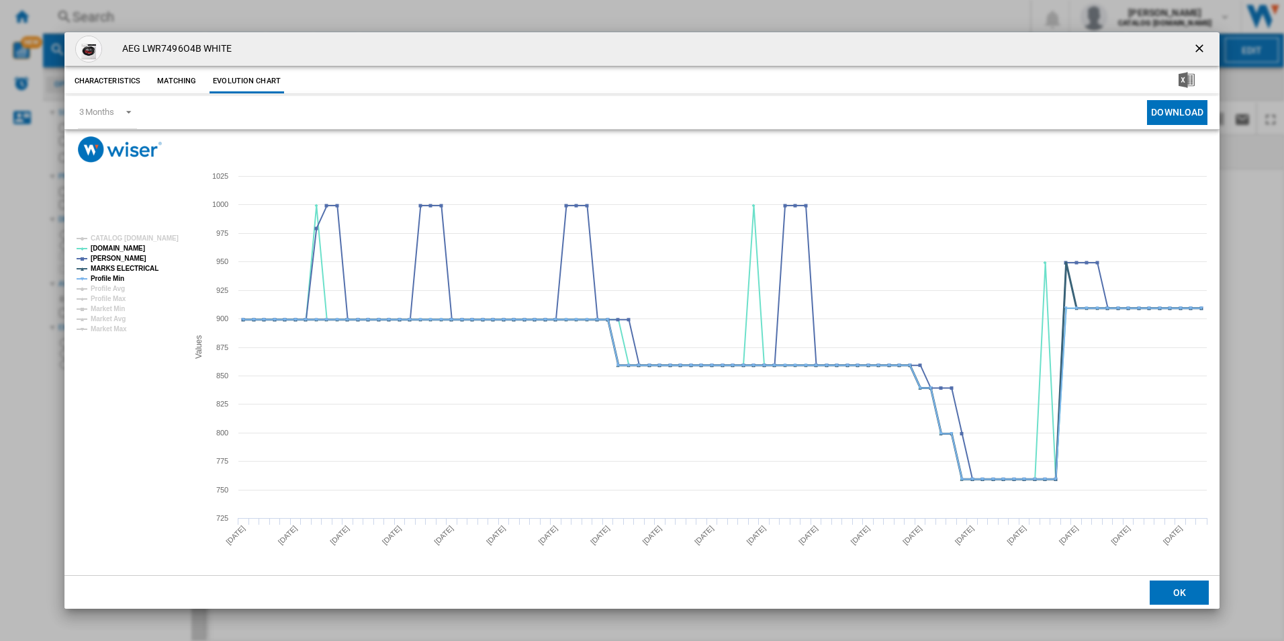
click at [116, 268] on tspan "MARKS ELECTRICAL" at bounding box center [125, 268] width 68 height 7
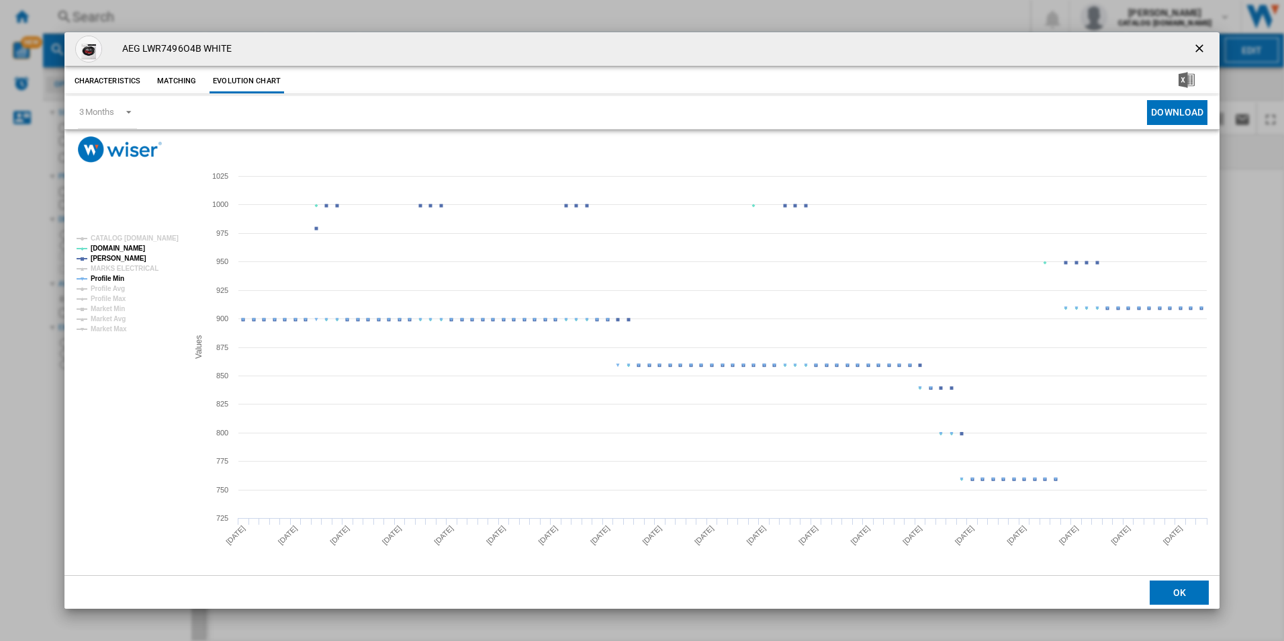
click at [113, 275] on tspan "Profile Min" at bounding box center [108, 278] width 34 height 7
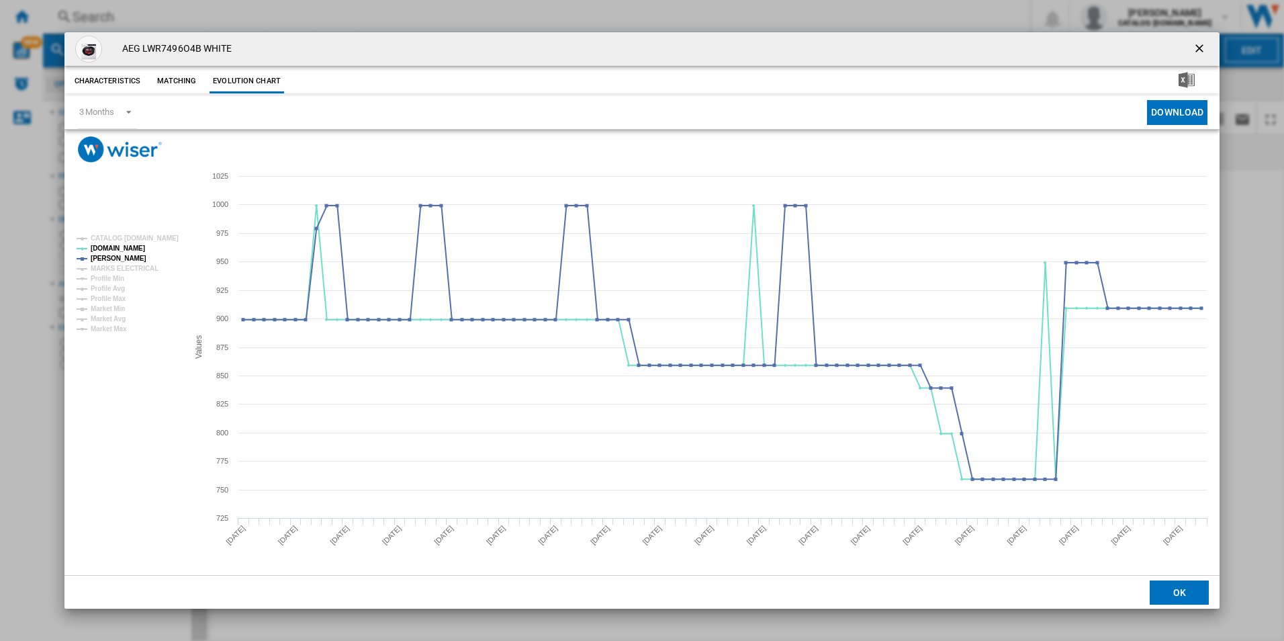
drag, startPoint x: 1205, startPoint y: 47, endPoint x: 1188, endPoint y: 46, distance: 16.8
click at [1205, 47] on ng-md-icon "getI18NText('BUTTONS.CLOSE_DIALOG')" at bounding box center [1201, 50] width 16 height 16
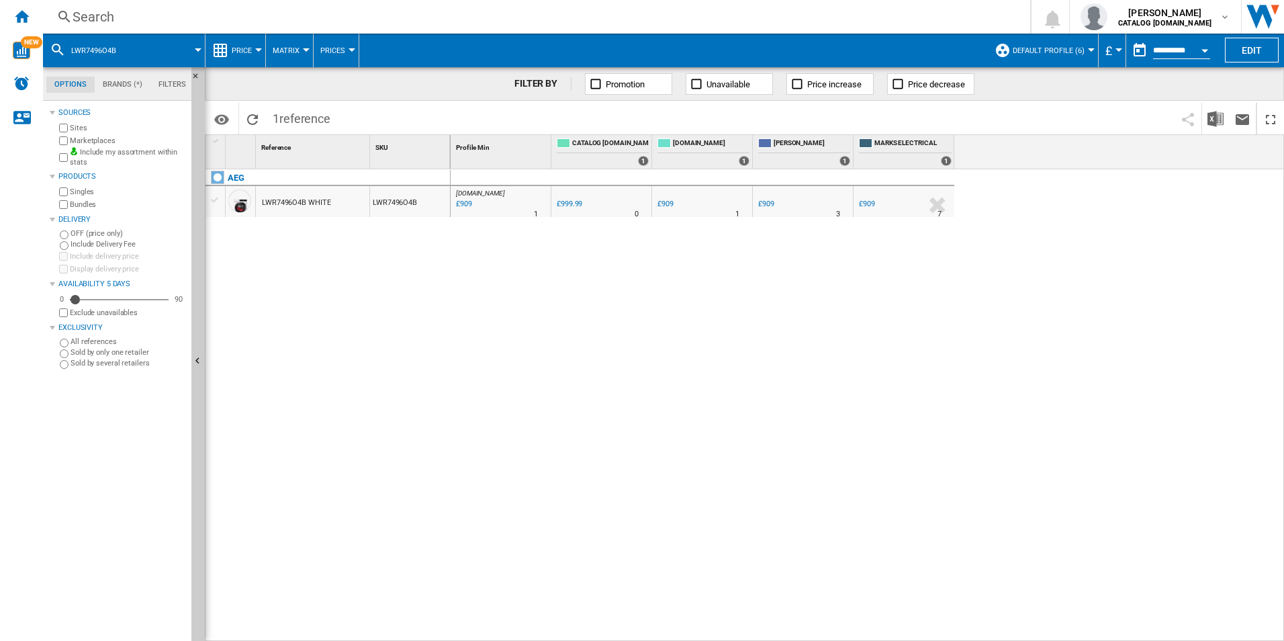
click at [859, 26] on div "Search" at bounding box center [534, 16] width 923 height 19
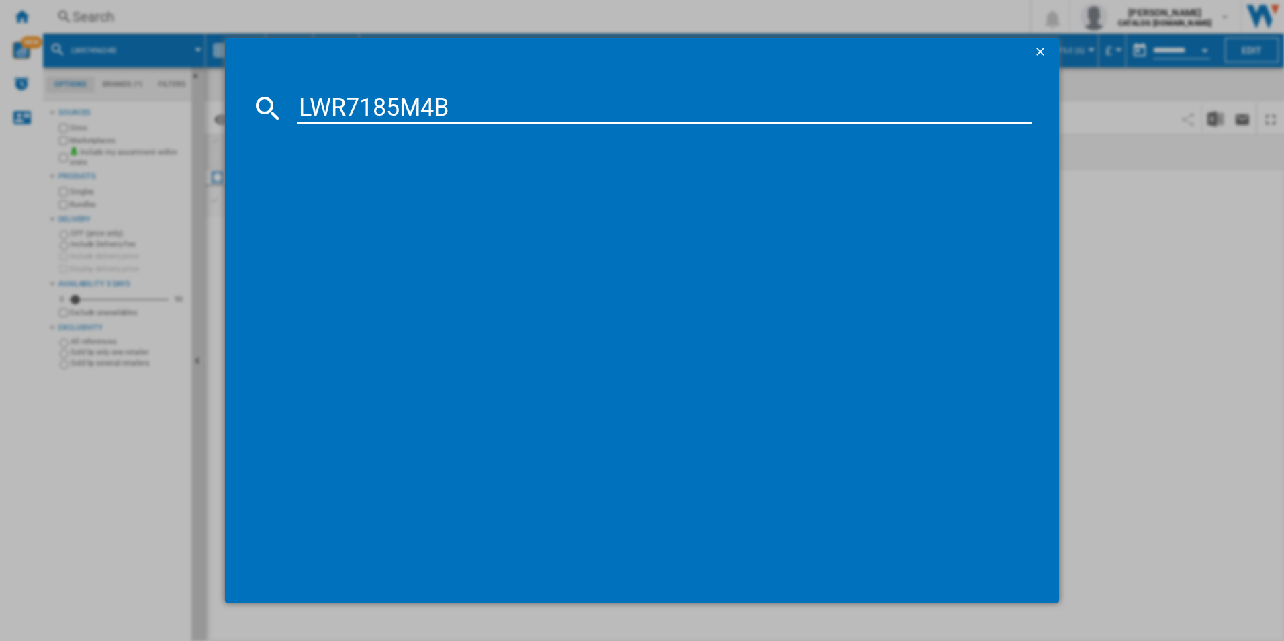
type input "LWR7185M4B"
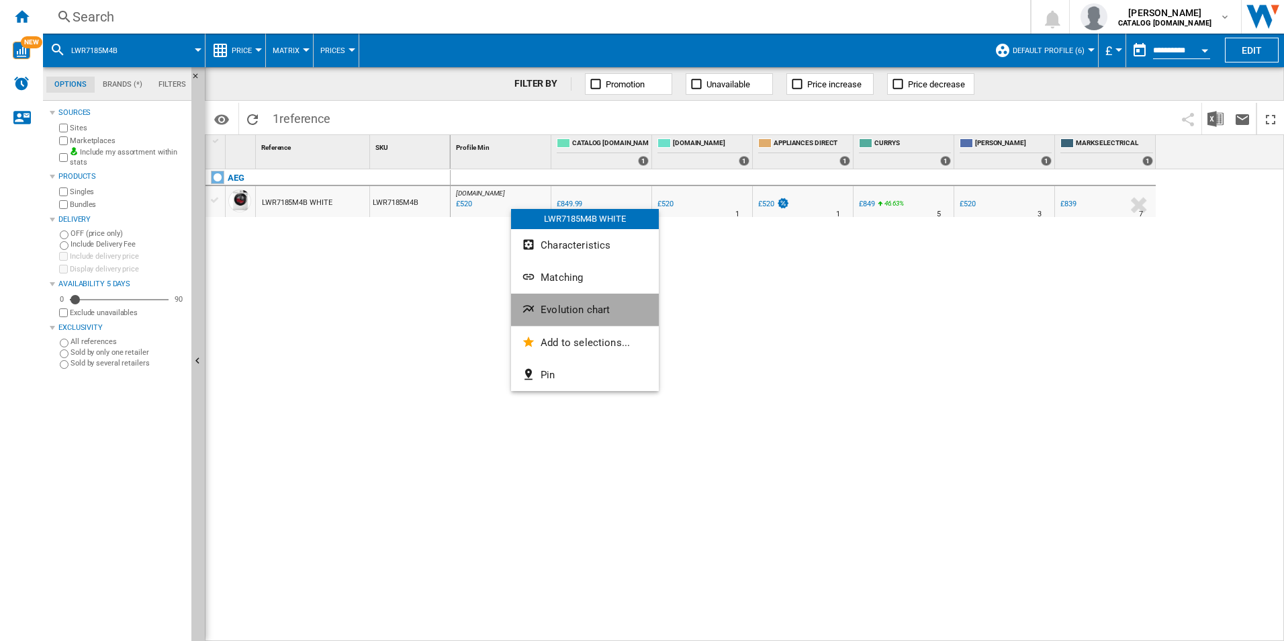
click at [574, 309] on span "Evolution chart" at bounding box center [575, 310] width 69 height 12
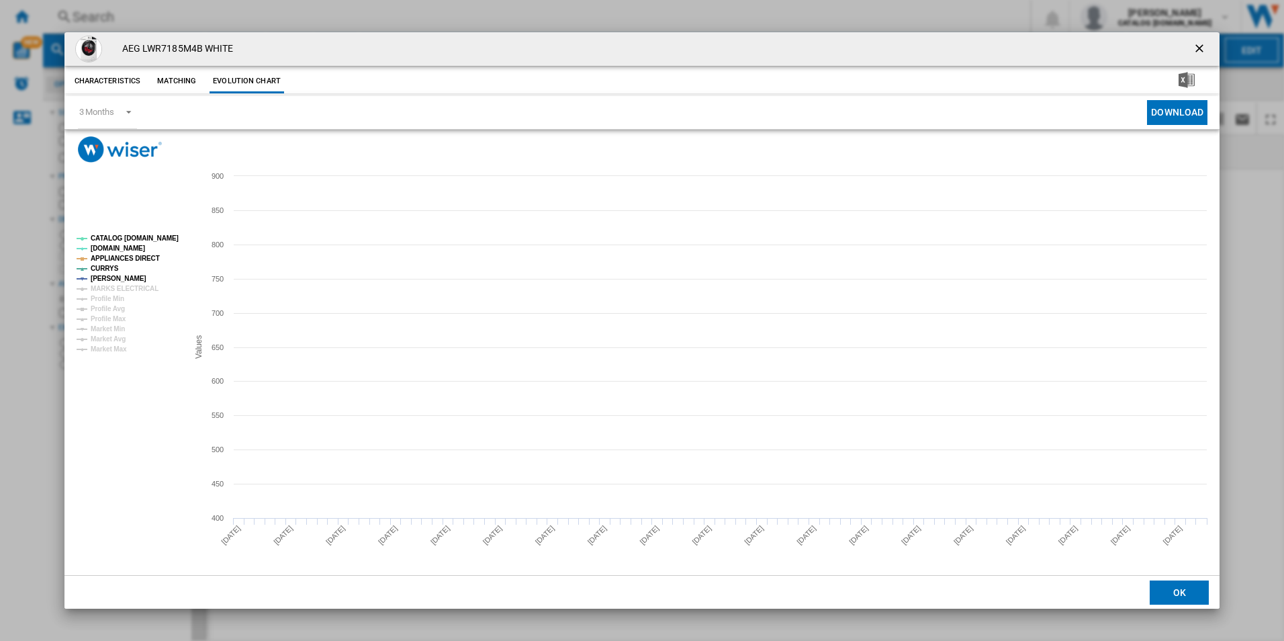
click at [158, 234] on tspan "CATALOG [DOMAIN_NAME]" at bounding box center [135, 237] width 88 height 7
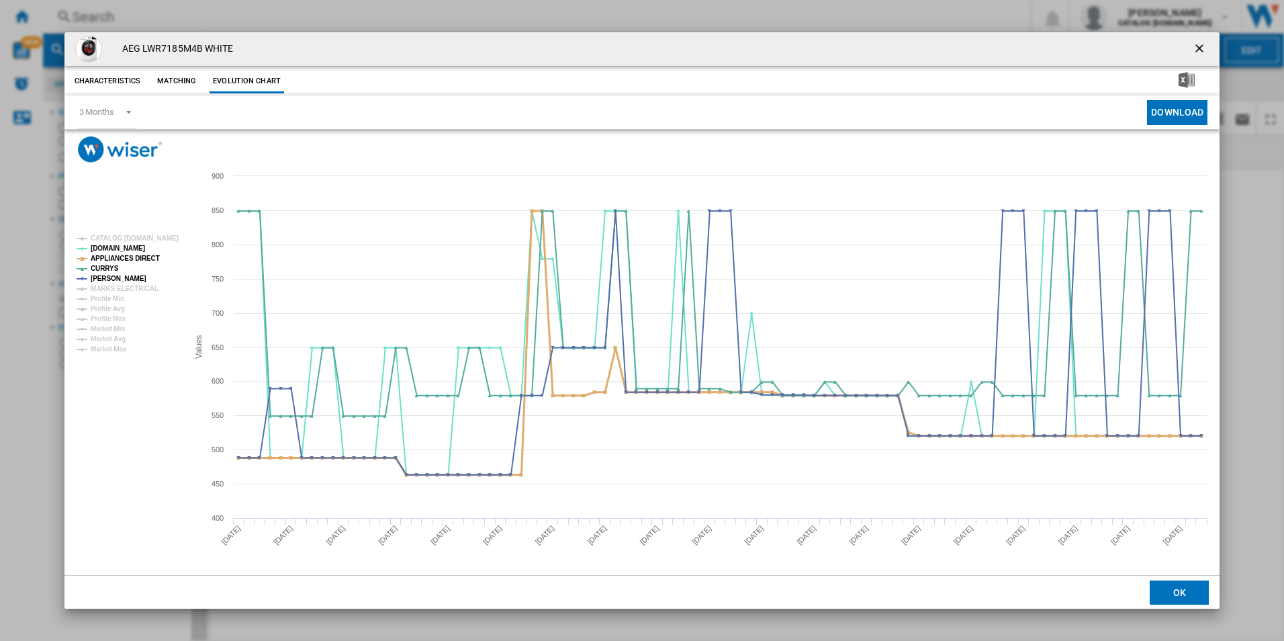
click at [131, 260] on tspan "APPLIANCES DIRECT" at bounding box center [125, 258] width 69 height 7
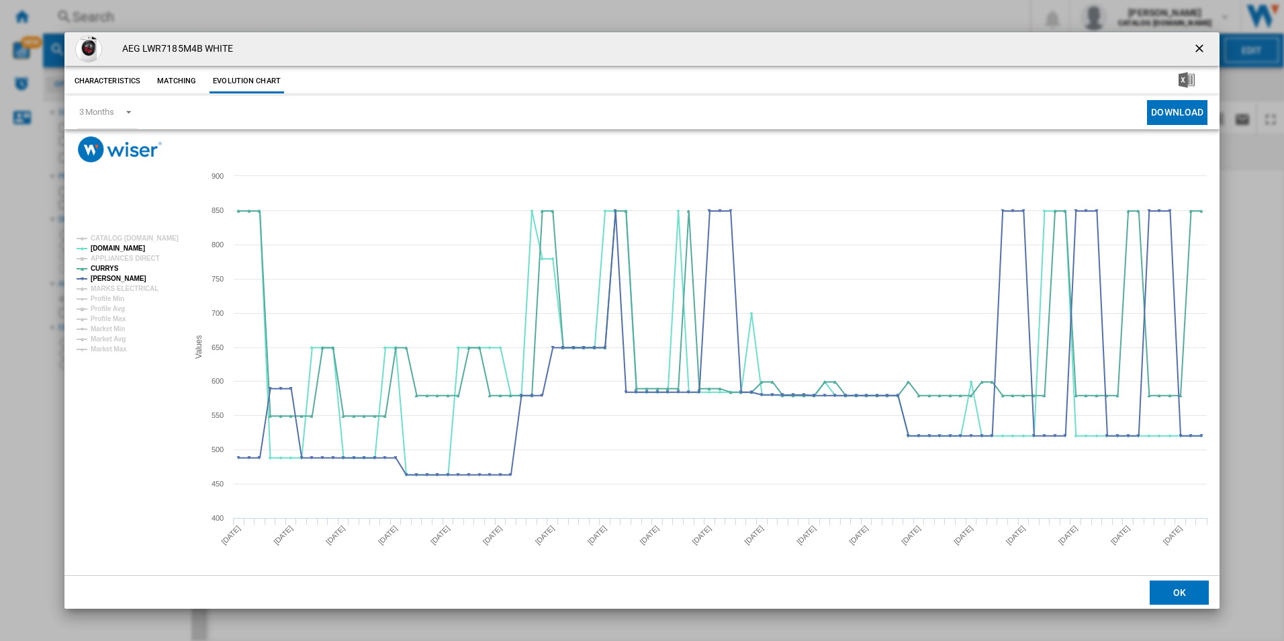
click at [1200, 47] on ng-md-icon "getI18NText('BUTTONS.CLOSE_DIALOG')" at bounding box center [1201, 50] width 16 height 16
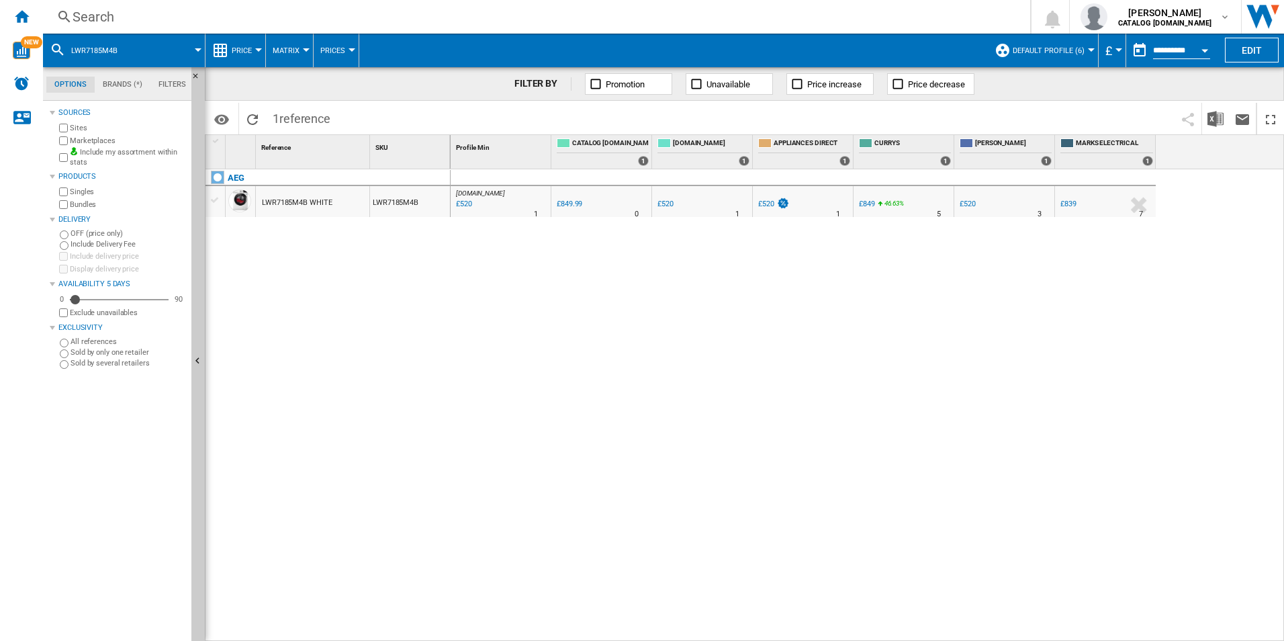
drag, startPoint x: 398, startPoint y: 19, endPoint x: 384, endPoint y: 15, distance: 14.0
click at [384, 15] on div "Search" at bounding box center [534, 16] width 923 height 19
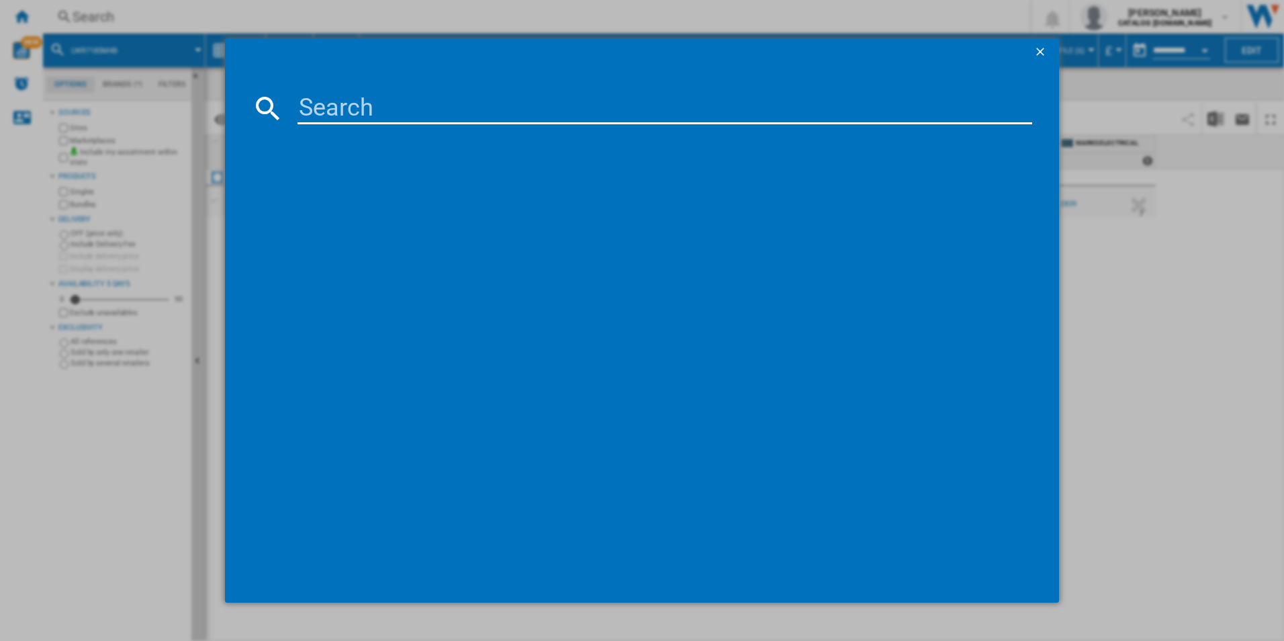
type input "LFR61944AD"
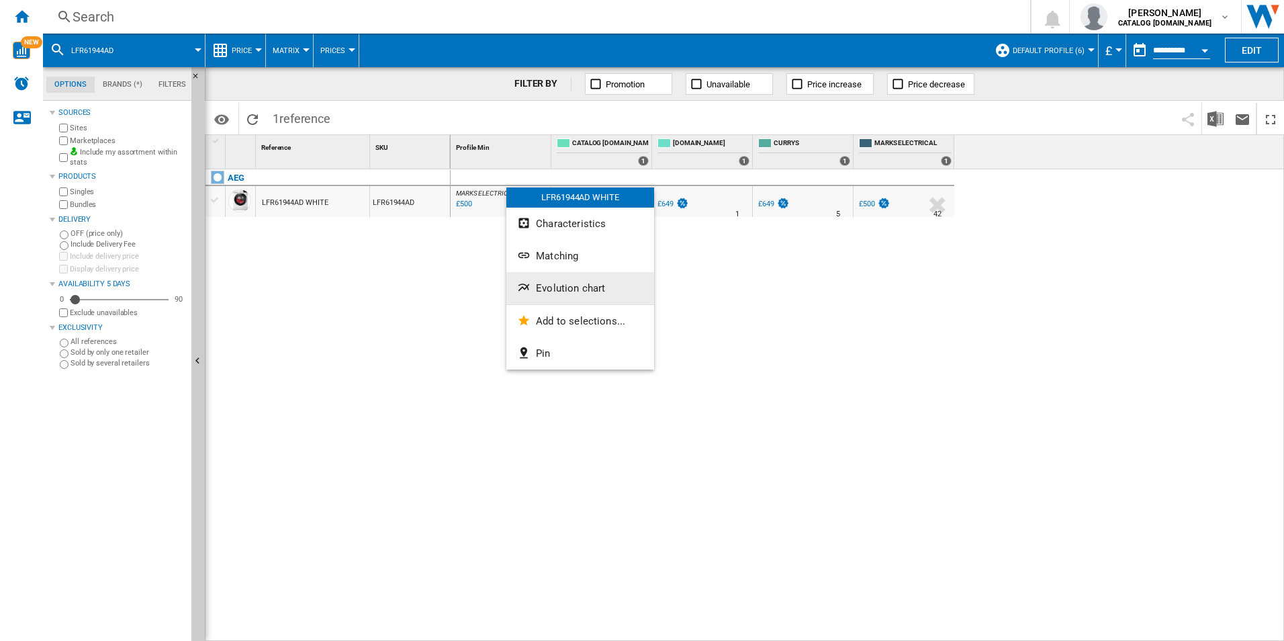
click at [558, 279] on button "Evolution chart" at bounding box center [581, 288] width 148 height 32
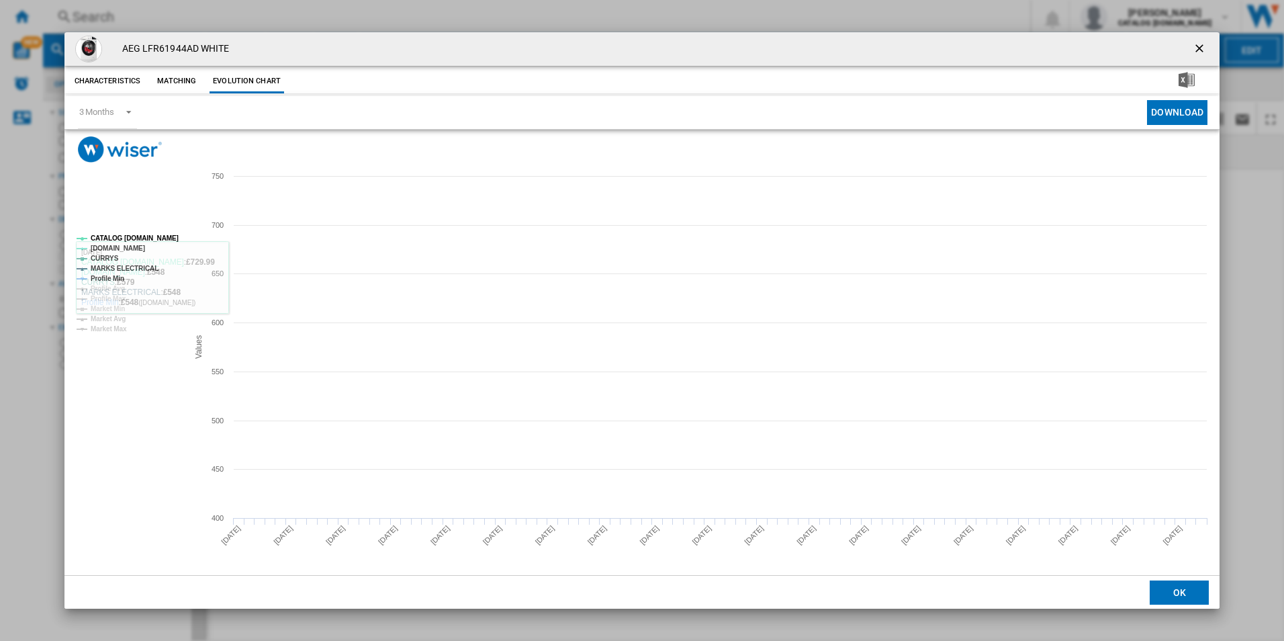
click at [169, 234] on tspan "CATALOG [DOMAIN_NAME]" at bounding box center [135, 237] width 88 height 7
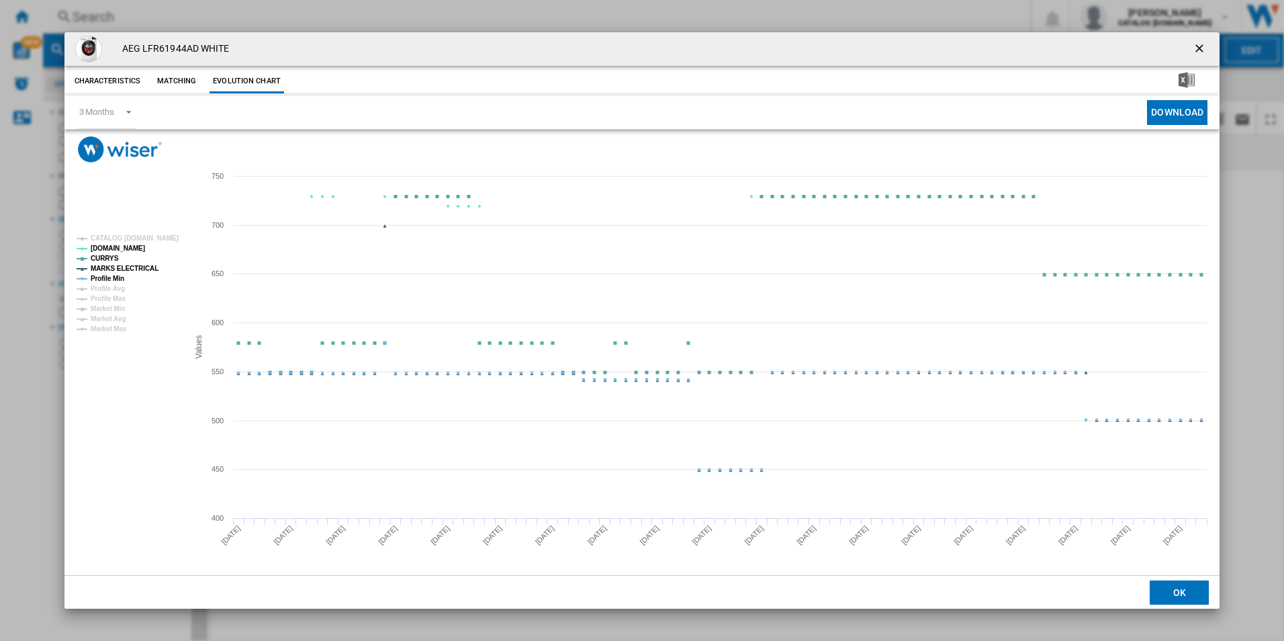
click at [120, 276] on tspan "Profile Min" at bounding box center [108, 278] width 34 height 7
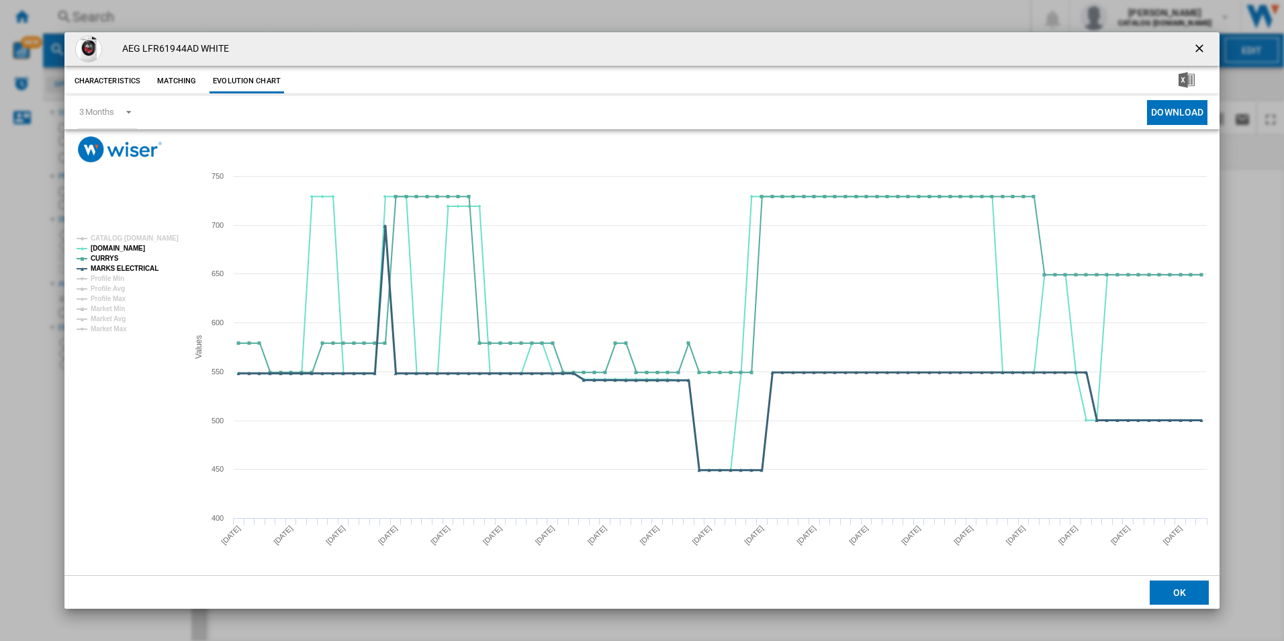
click at [129, 266] on tspan "MARKS ELECTRICAL" at bounding box center [125, 268] width 68 height 7
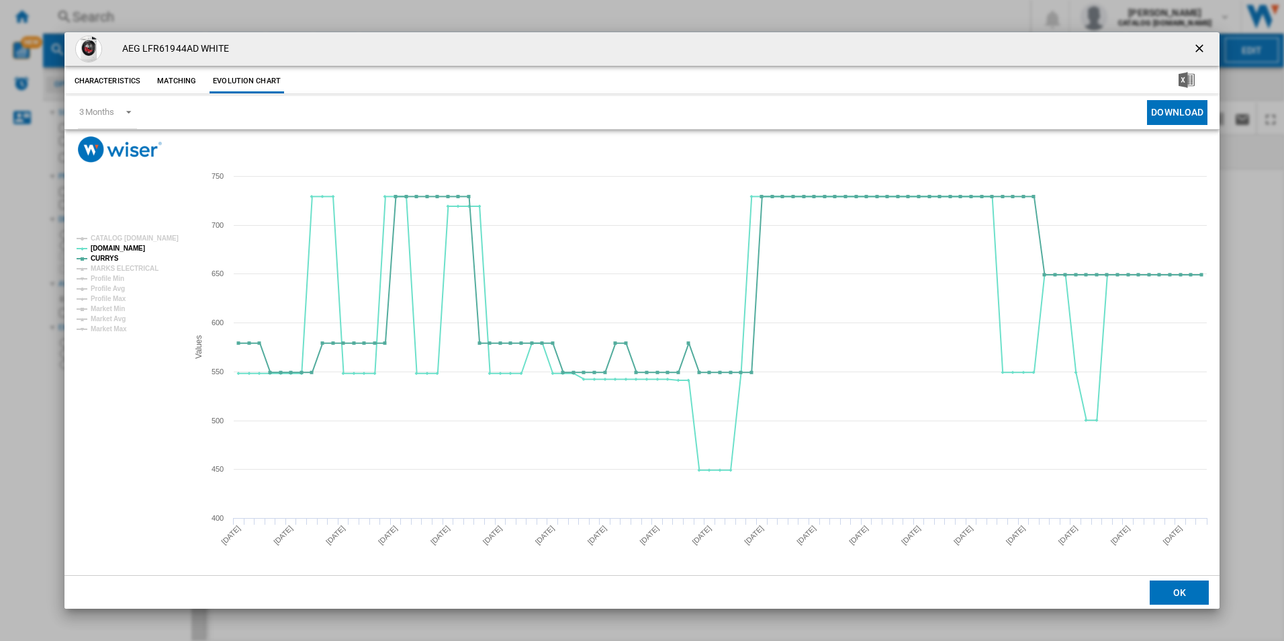
click at [1194, 48] on ng-md-icon "getI18NText('BUTTONS.CLOSE_DIALOG')" at bounding box center [1201, 50] width 16 height 16
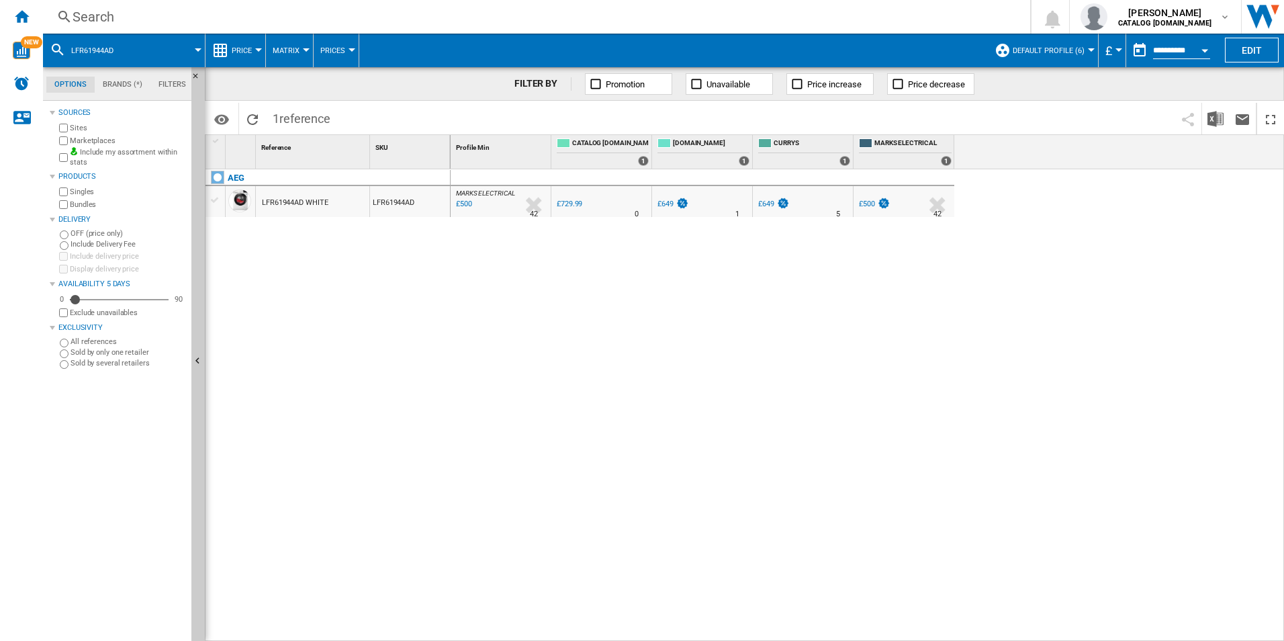
click at [963, 20] on div "Search" at bounding box center [534, 16] width 923 height 19
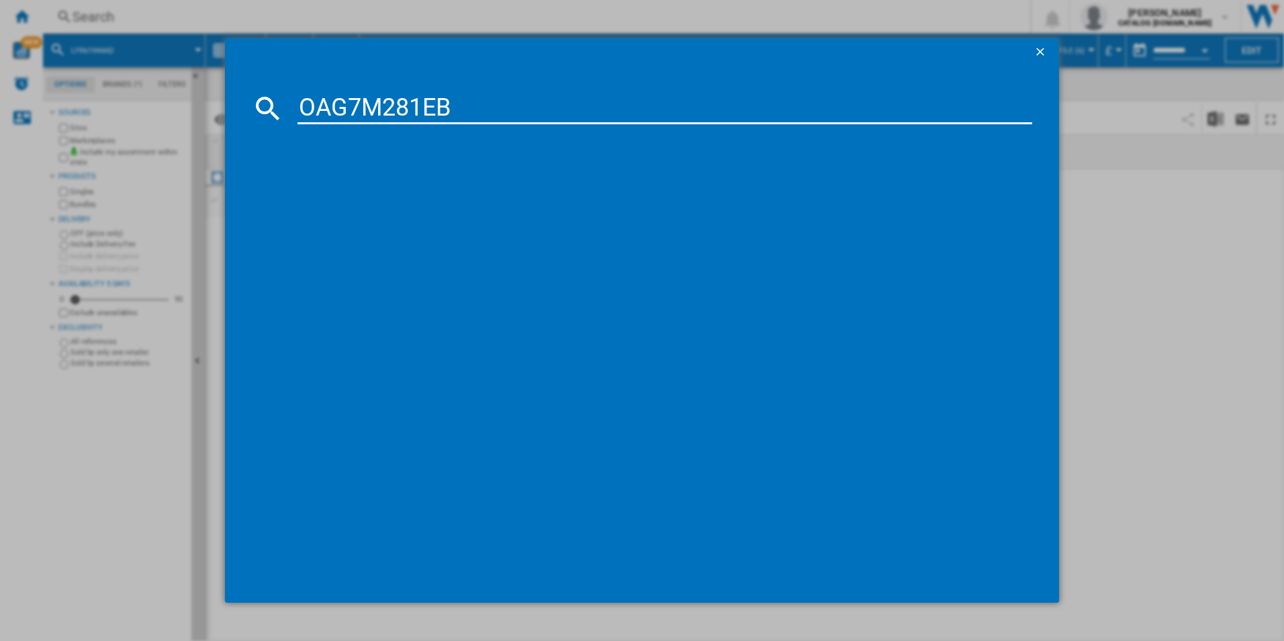
type input "OAG7M281EB"
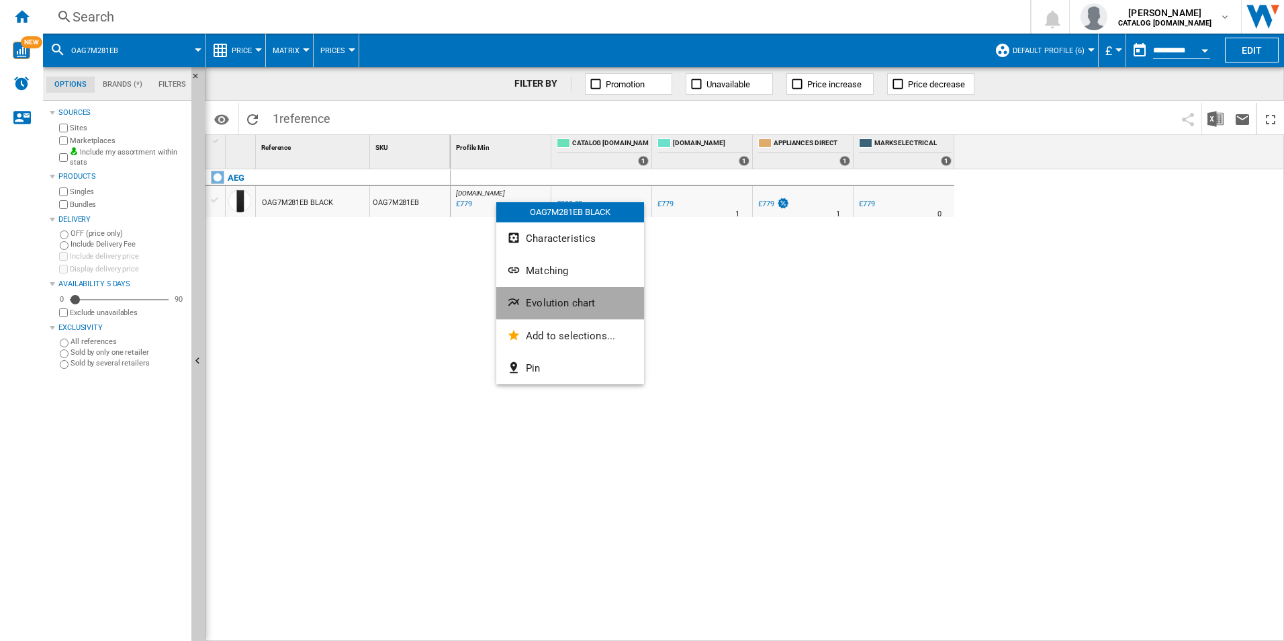
click at [554, 308] on span "Evolution chart" at bounding box center [560, 303] width 69 height 12
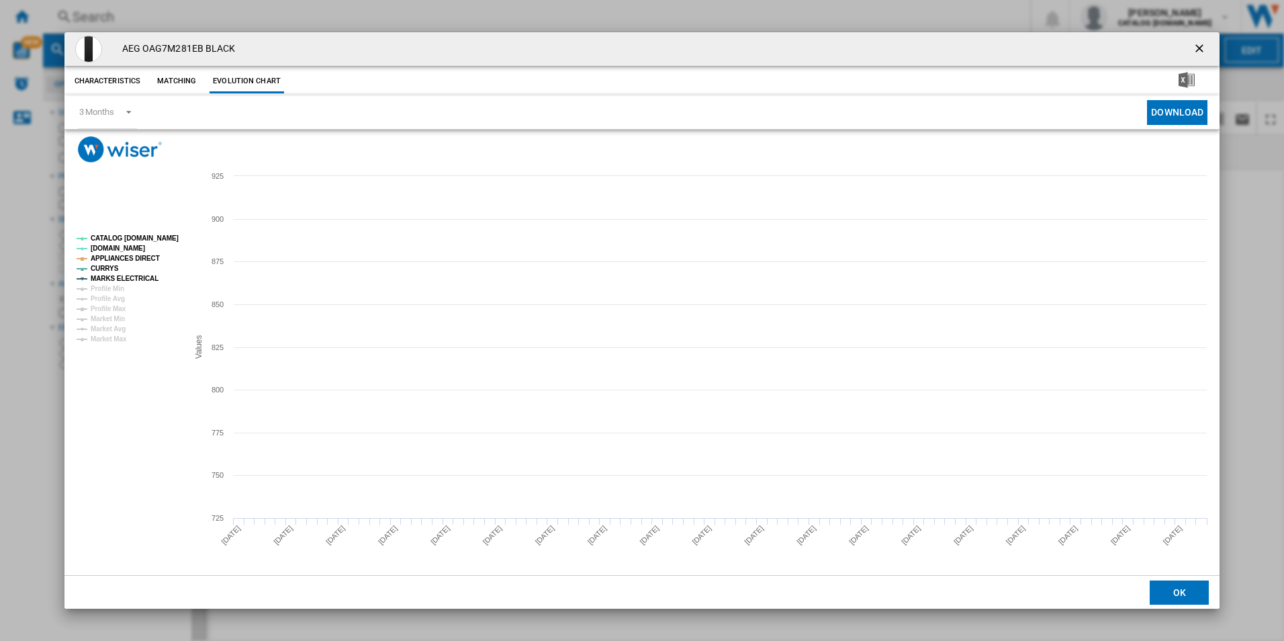
click at [168, 241] on tspan "CATALOG [DOMAIN_NAME]" at bounding box center [135, 237] width 88 height 7
drag, startPoint x: 154, startPoint y: 254, endPoint x: 138, endPoint y: 259, distance: 16.8
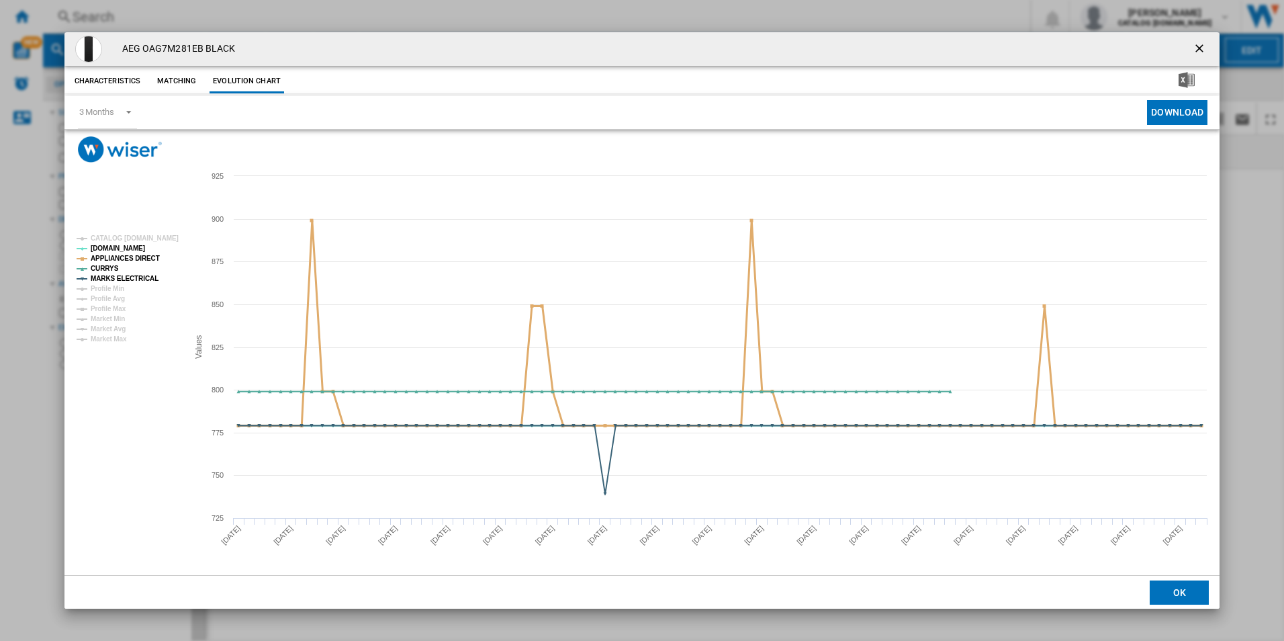
click at [150, 256] on tspan "APPLIANCES DIRECT" at bounding box center [125, 258] width 69 height 7
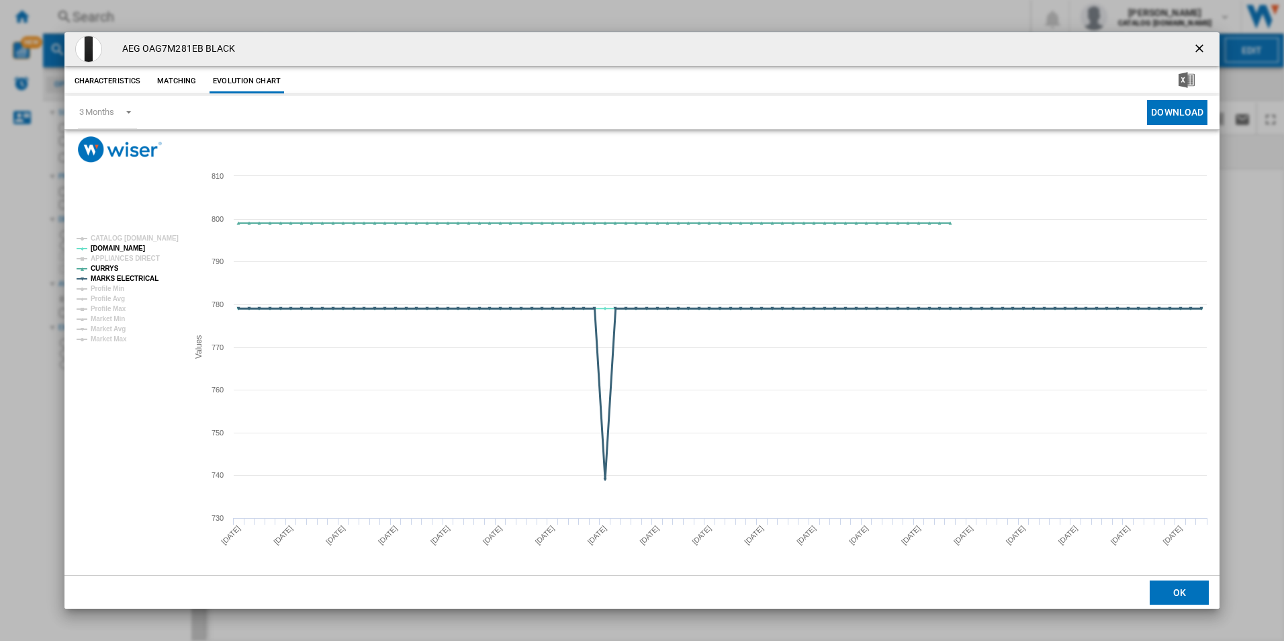
click at [141, 281] on tspan "MARKS ELECTRICAL" at bounding box center [125, 278] width 68 height 7
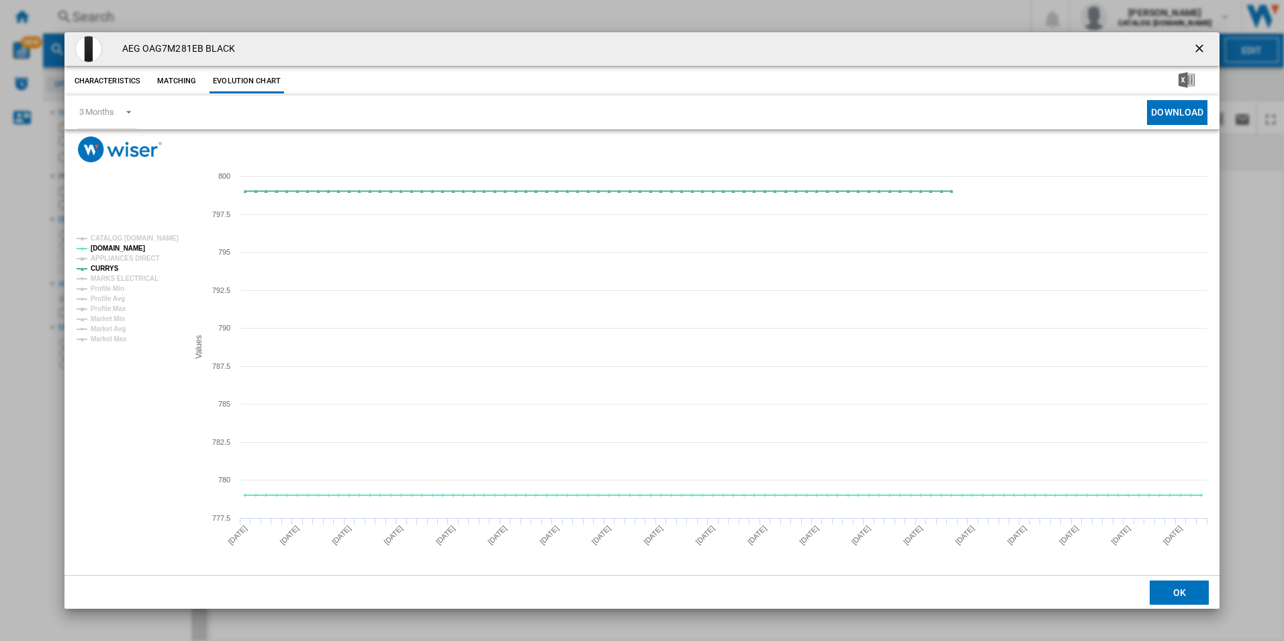
drag, startPoint x: 1202, startPoint y: 46, endPoint x: 902, endPoint y: 83, distance: 303.2
click at [1202, 46] on ng-md-icon "getI18NText('BUTTONS.CLOSE_DIALOG')" at bounding box center [1201, 50] width 16 height 16
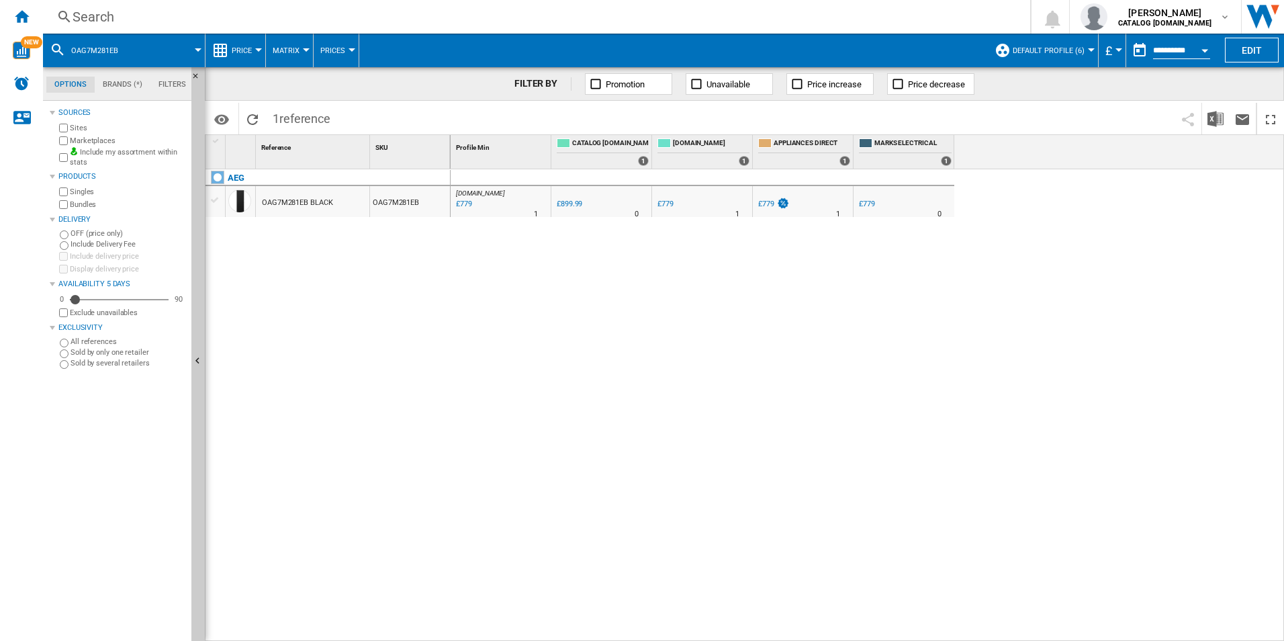
click at [601, 18] on div "Search" at bounding box center [534, 16] width 923 height 19
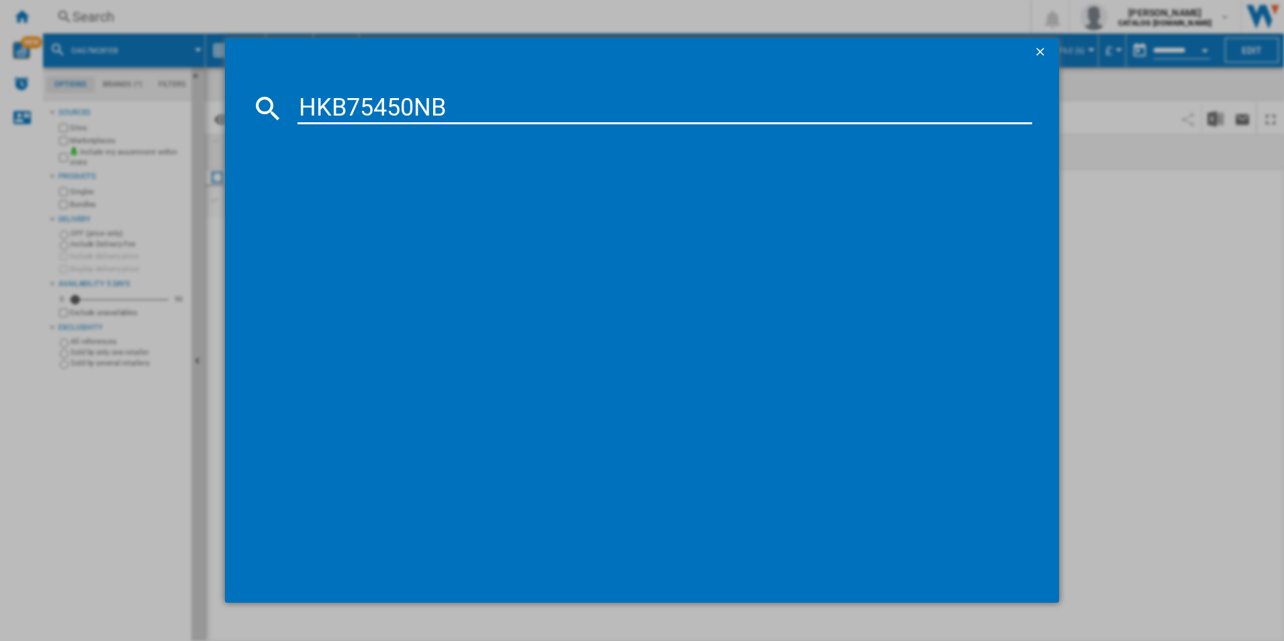
type input "HKB75450NB"
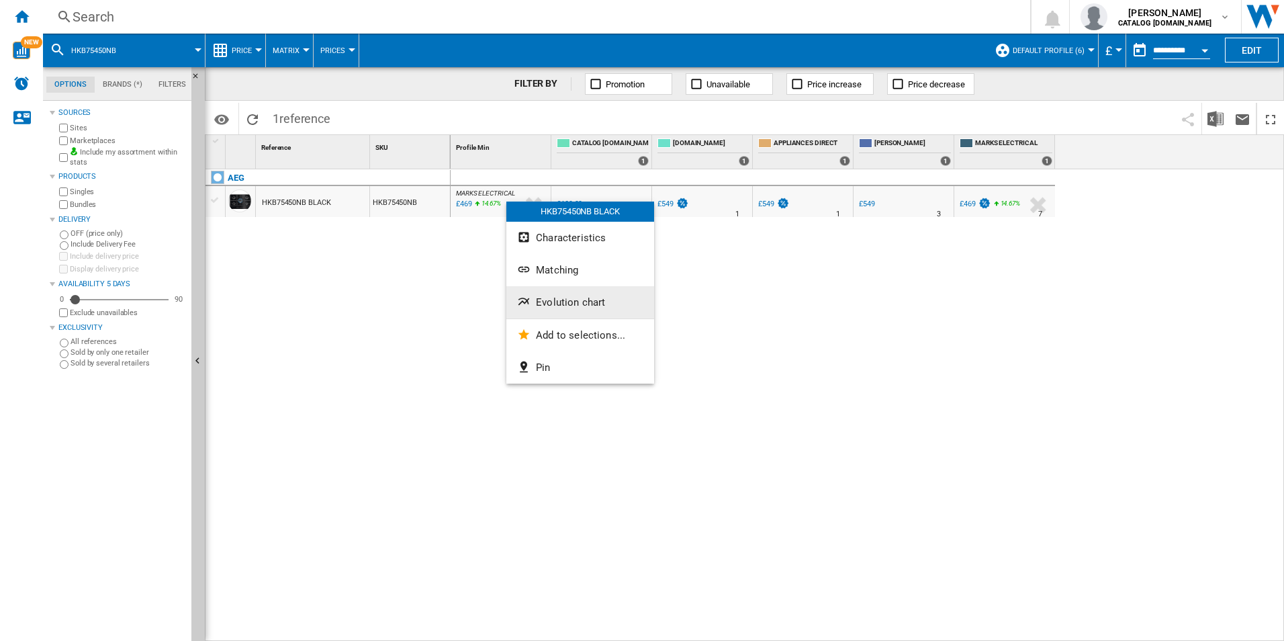
click at [535, 301] on button "Evolution chart" at bounding box center [581, 302] width 148 height 32
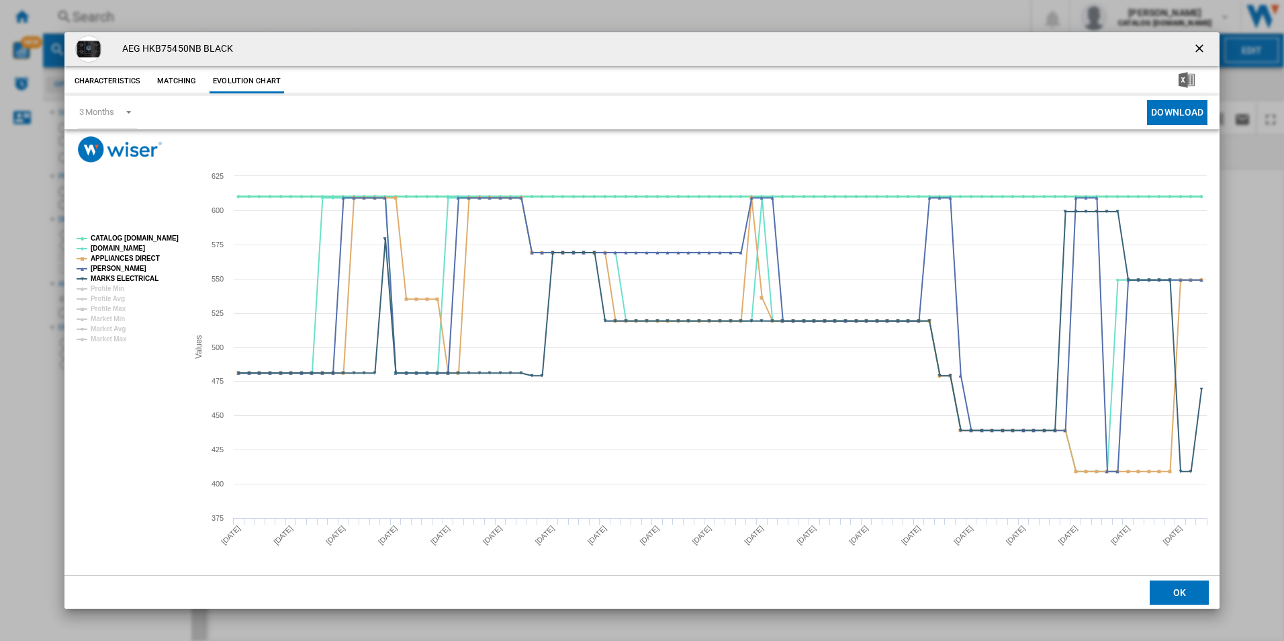
click at [140, 235] on tspan "CATALOG [DOMAIN_NAME]" at bounding box center [135, 237] width 88 height 7
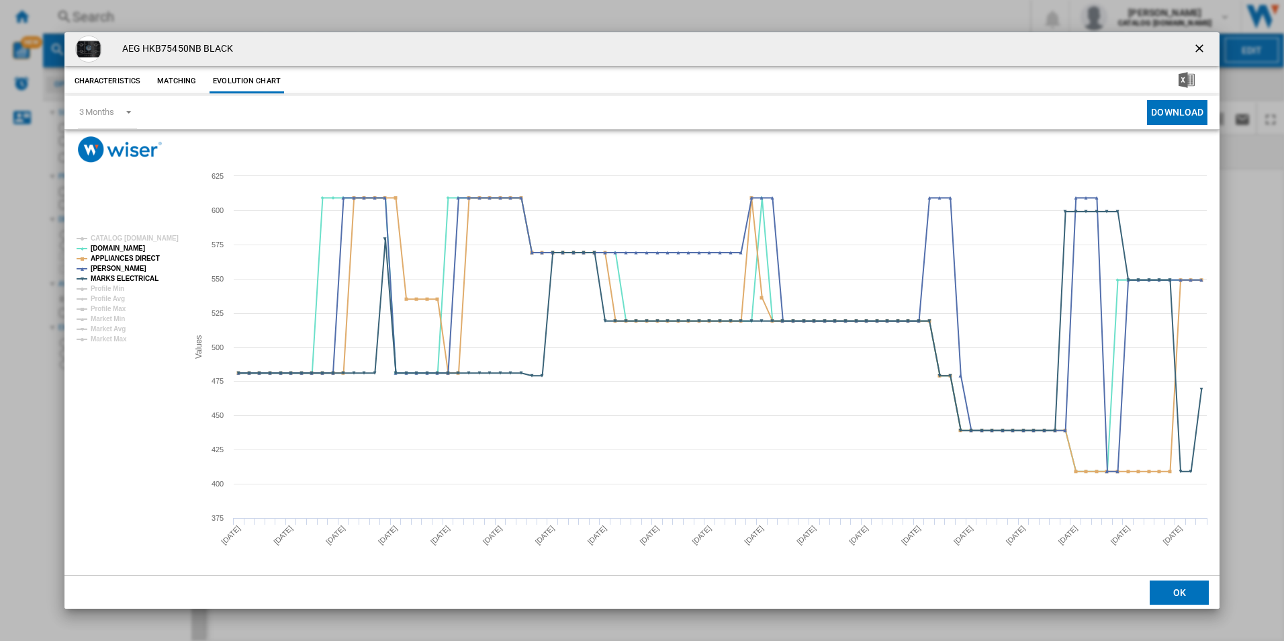
click at [138, 251] on rect "Product popup" at bounding box center [127, 289] width 112 height 118
click at [151, 258] on tspan "APPLIANCES DIRECT" at bounding box center [125, 258] width 69 height 7
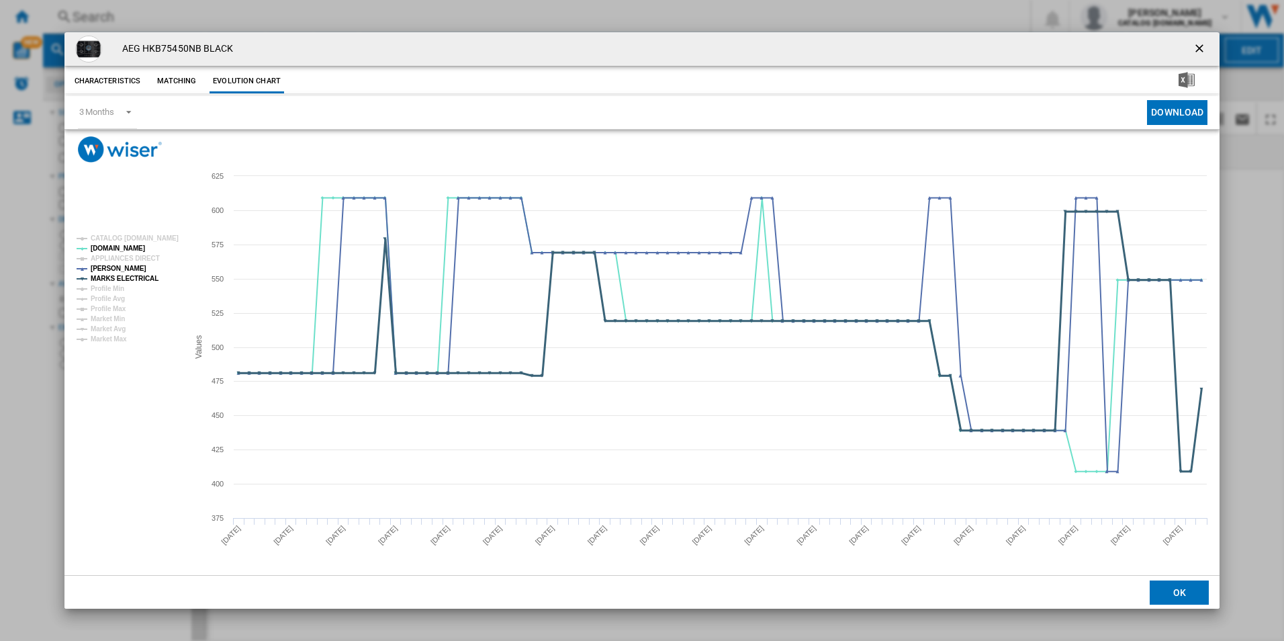
click at [146, 281] on tspan "MARKS ELECTRICAL" at bounding box center [125, 278] width 68 height 7
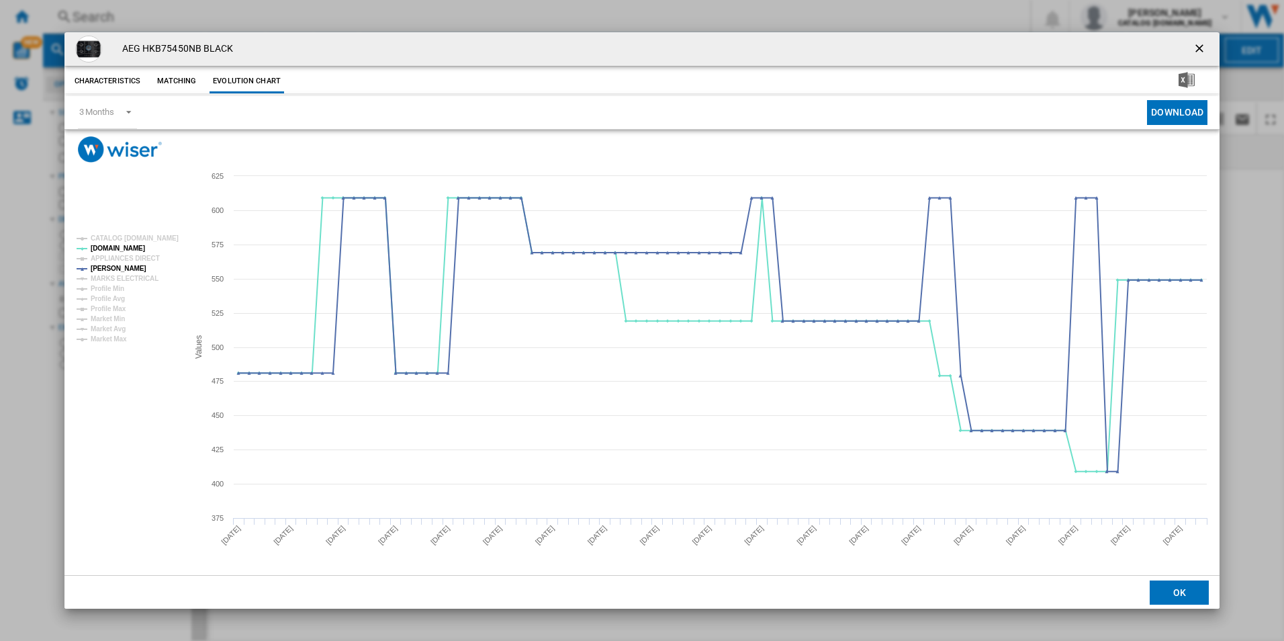
drag, startPoint x: 1202, startPoint y: 42, endPoint x: 955, endPoint y: 13, distance: 249.6
click at [1201, 42] on ng-md-icon "getI18NText('BUTTONS.CLOSE_DIALOG')" at bounding box center [1201, 50] width 16 height 16
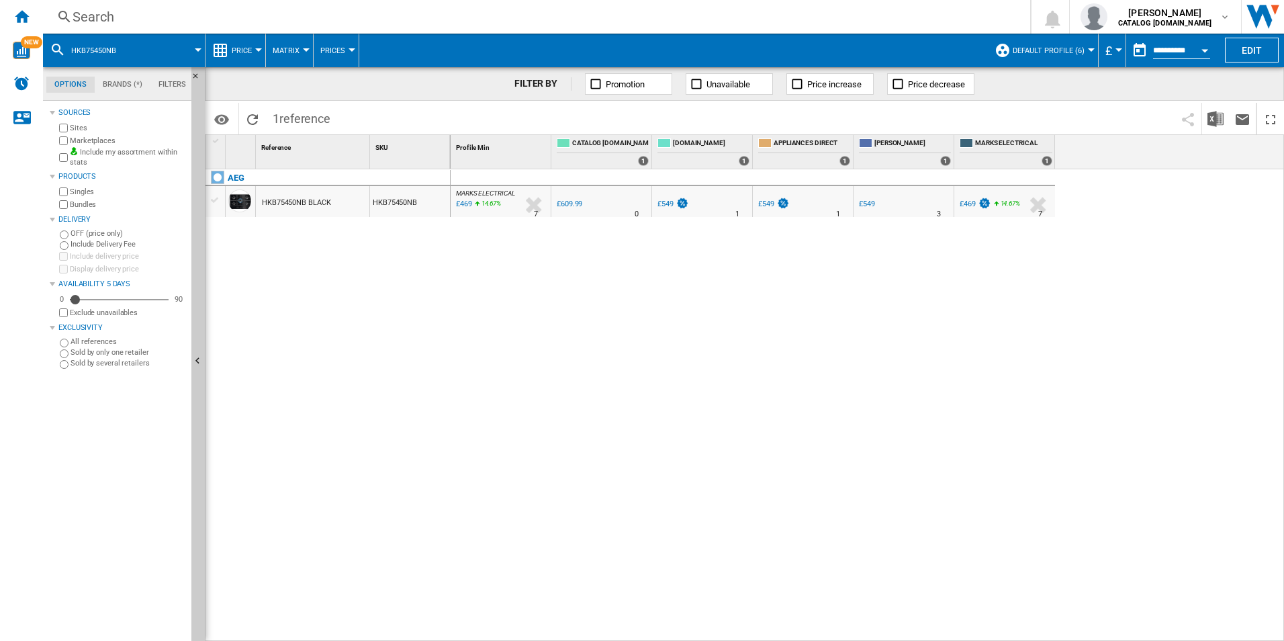
click at [917, 11] on div "Search" at bounding box center [534, 16] width 923 height 19
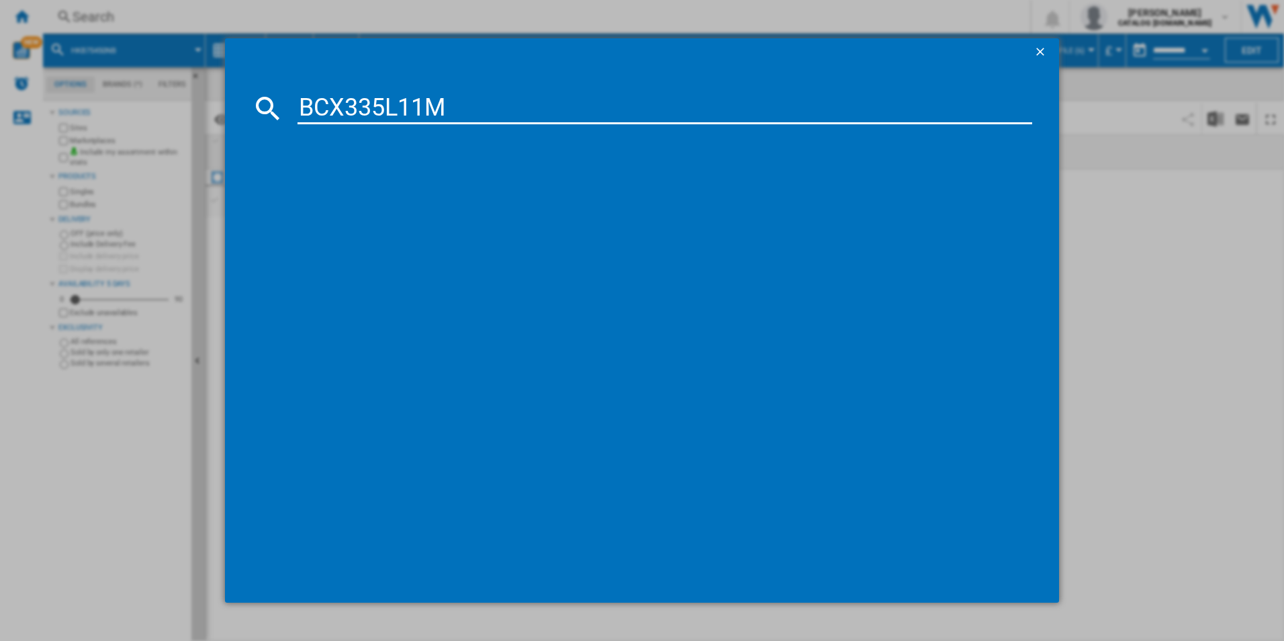
type input "BCX335L11M"
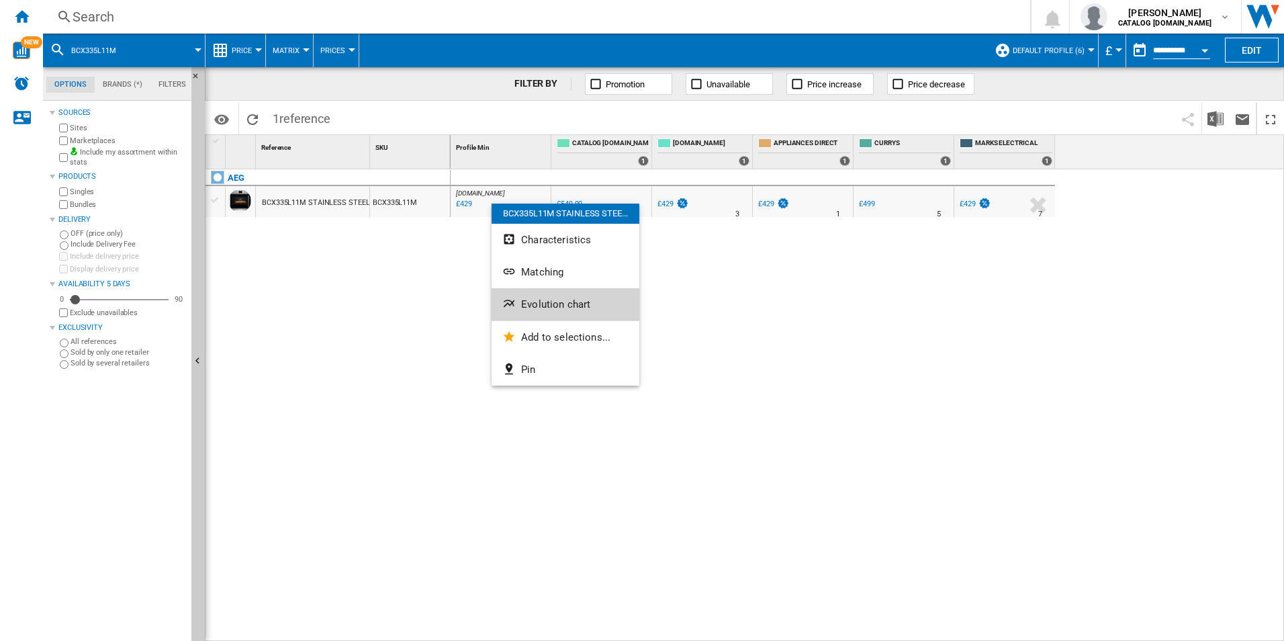
click at [537, 298] on span "Evolution chart" at bounding box center [555, 304] width 69 height 12
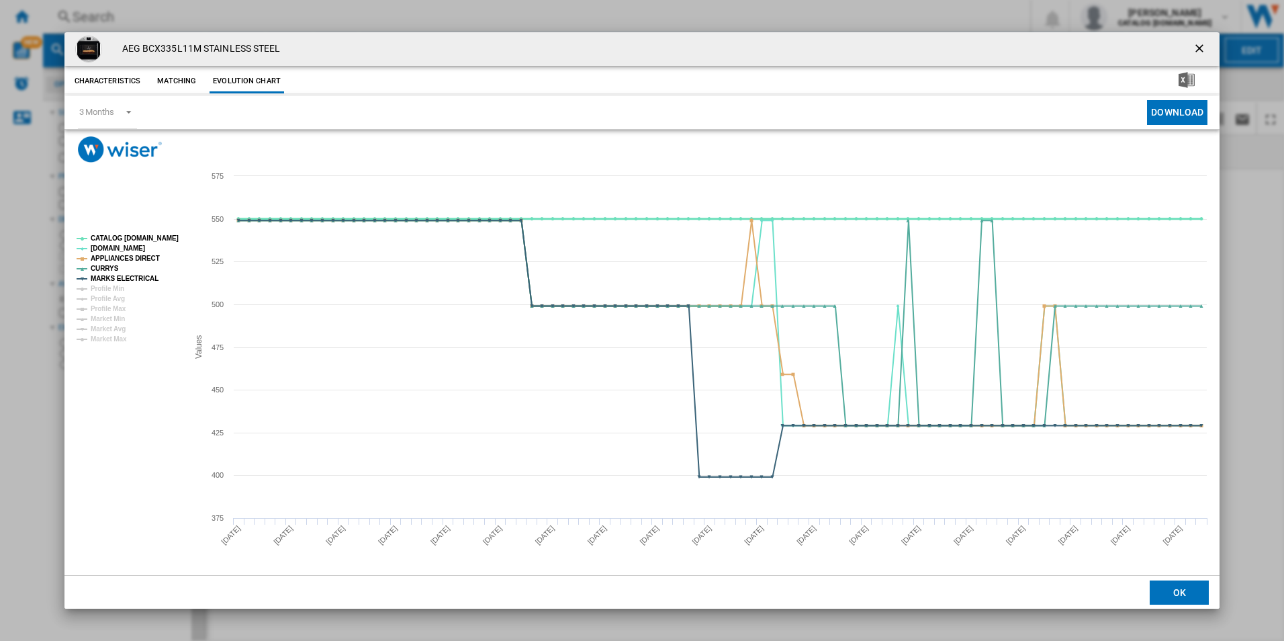
click at [166, 234] on tspan "CATALOG [DOMAIN_NAME]" at bounding box center [135, 237] width 88 height 7
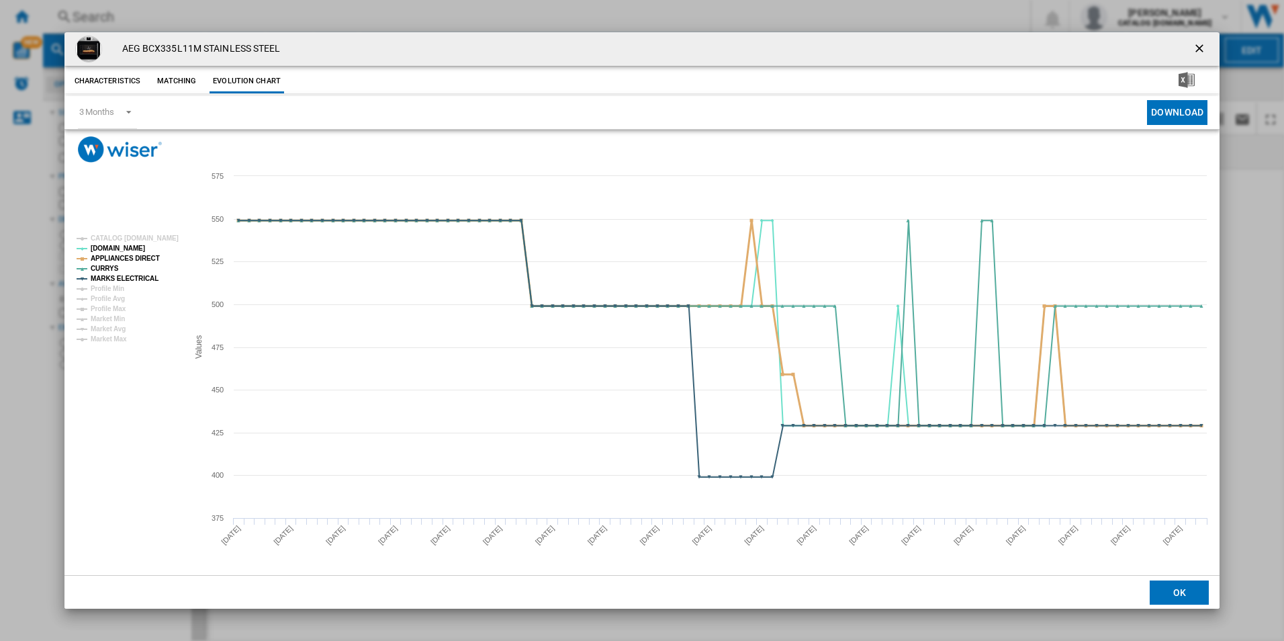
click at [134, 255] on tspan "APPLIANCES DIRECT" at bounding box center [125, 258] width 69 height 7
click at [141, 275] on tspan "MARKS ELECTRICAL" at bounding box center [125, 278] width 68 height 7
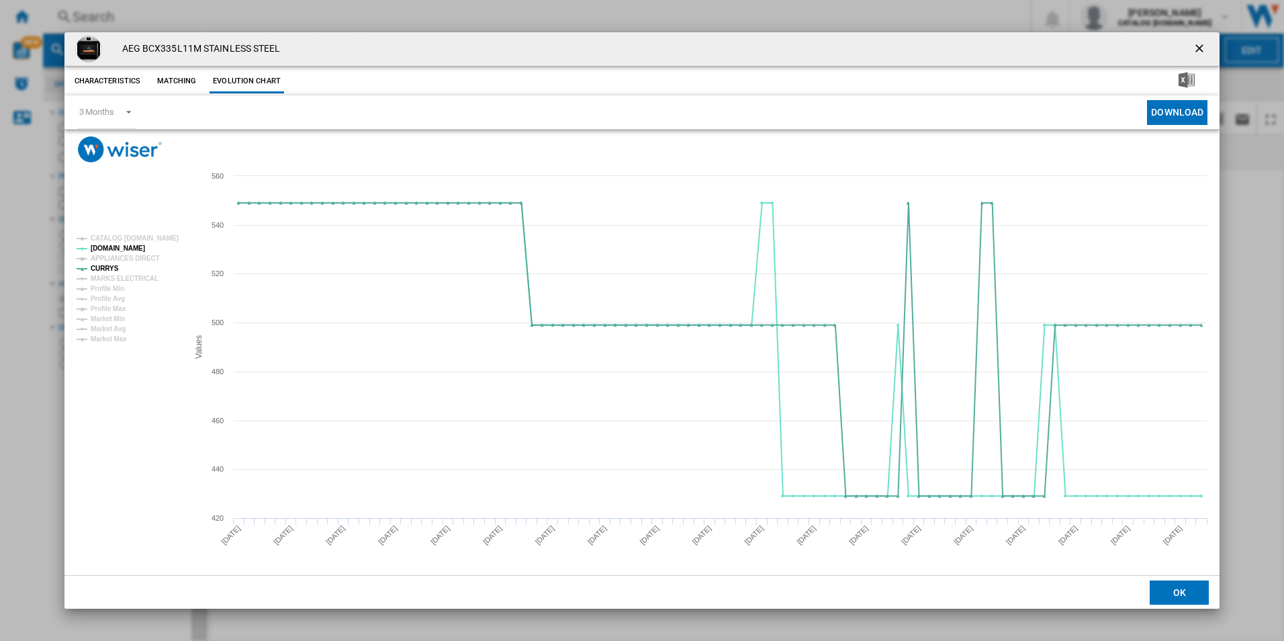
drag, startPoint x: 1205, startPoint y: 45, endPoint x: 1185, endPoint y: 45, distance: 20.2
click at [1205, 45] on ng-md-icon "getI18NText('BUTTONS.CLOSE_DIALOG')" at bounding box center [1201, 50] width 16 height 16
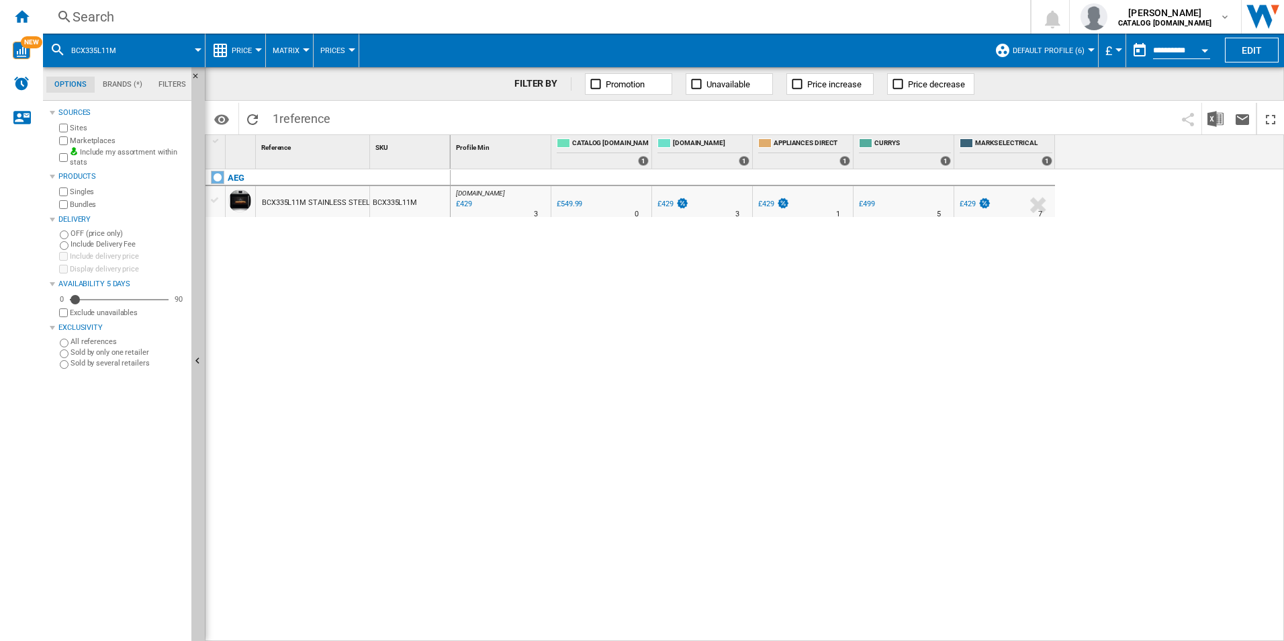
click at [940, 15] on div "Search" at bounding box center [534, 16] width 923 height 19
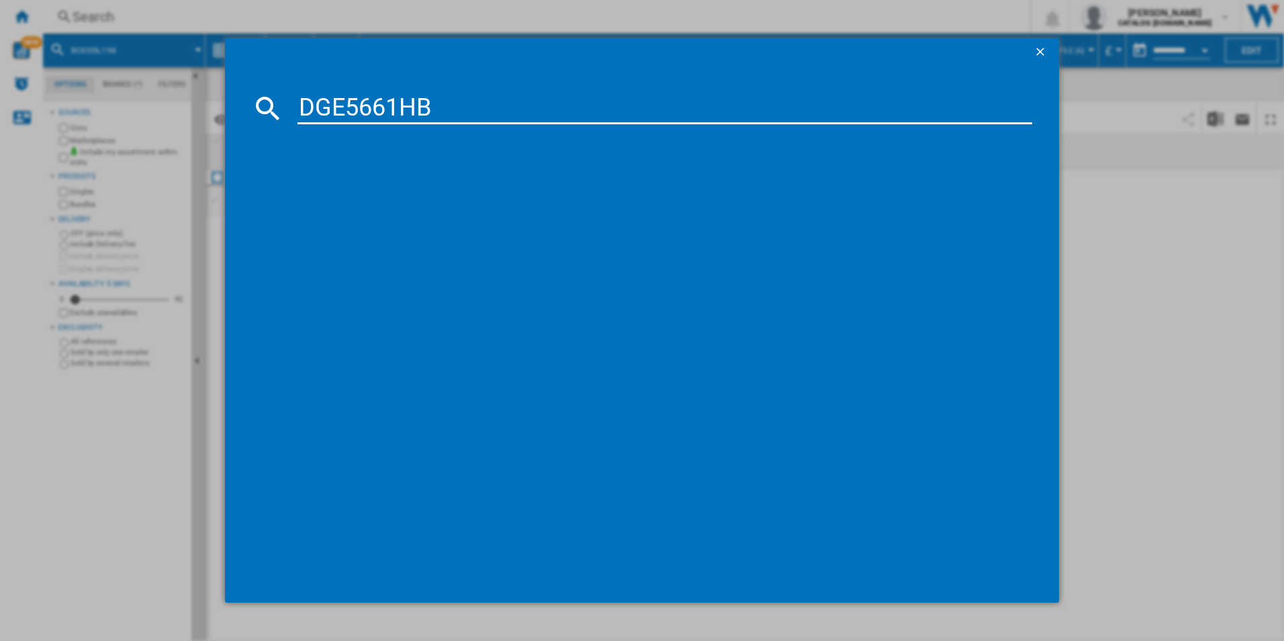
type input "DGE5661HB"
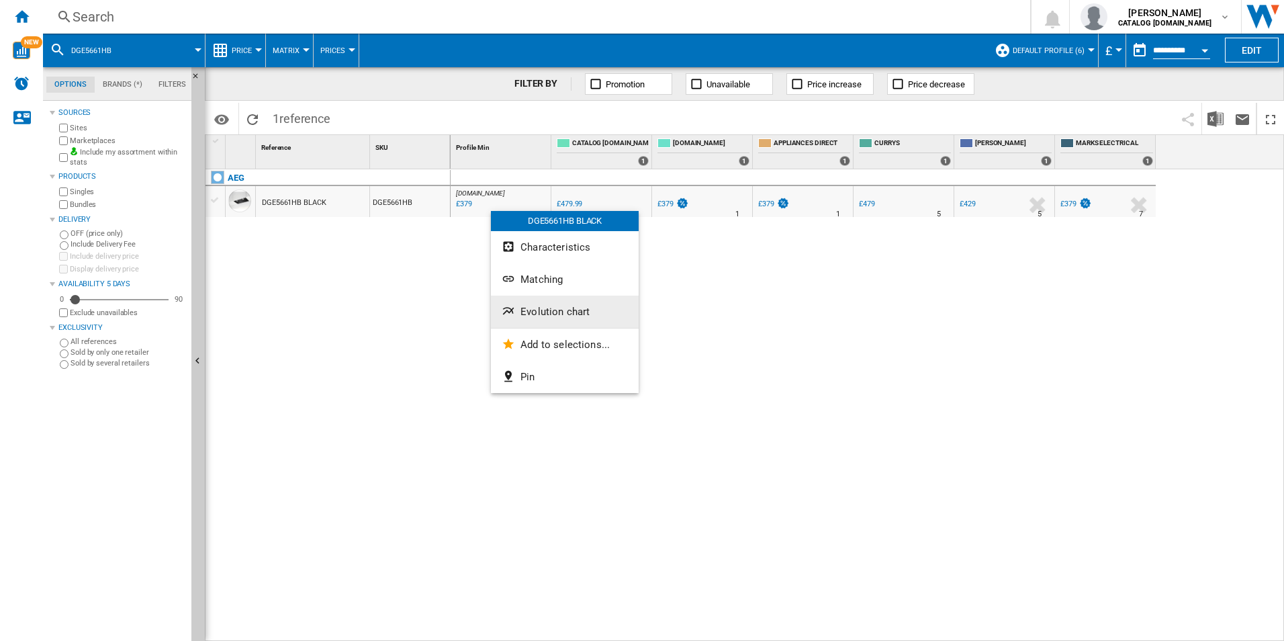
click at [529, 310] on span "Evolution chart" at bounding box center [555, 312] width 69 height 12
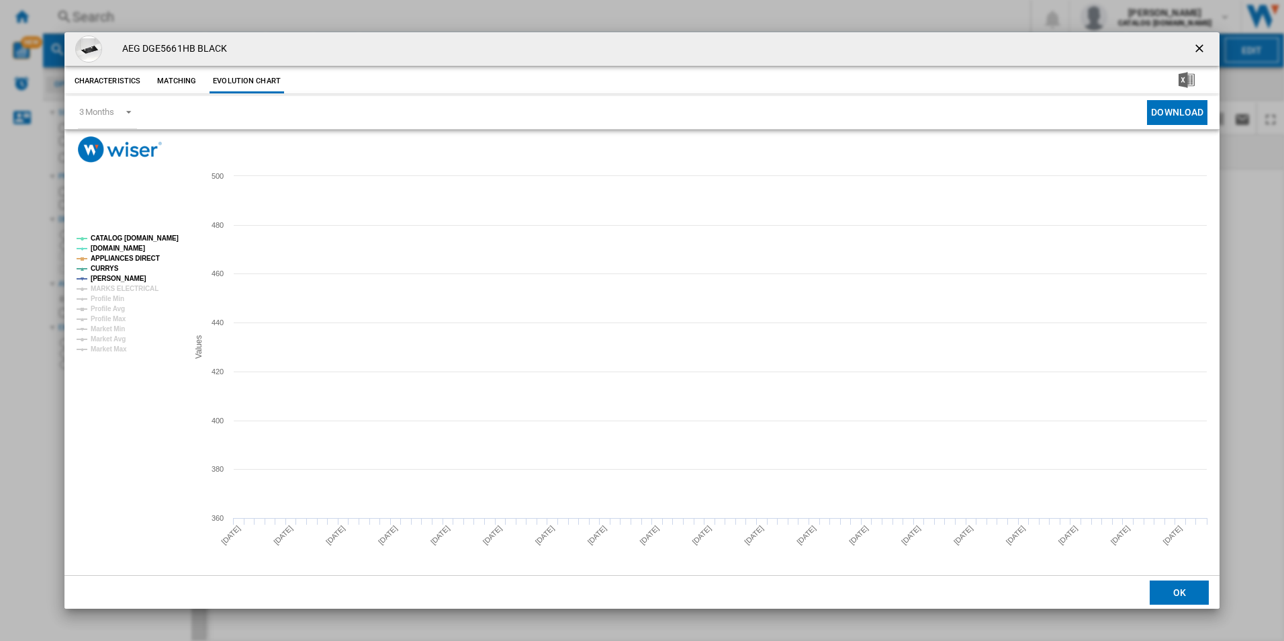
click at [146, 236] on tspan "CATALOG [DOMAIN_NAME]" at bounding box center [135, 237] width 88 height 7
click at [151, 258] on tspan "APPLIANCES DIRECT" at bounding box center [125, 258] width 69 height 7
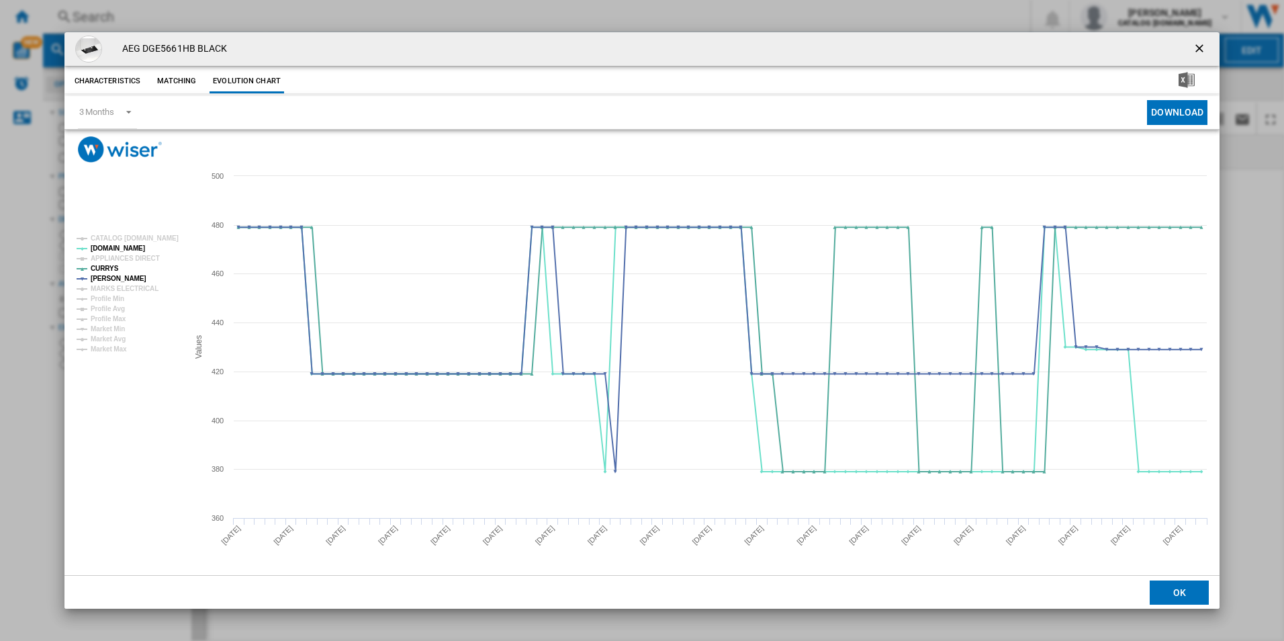
drag, startPoint x: 1198, startPoint y: 48, endPoint x: 1164, endPoint y: 40, distance: 35.2
click at [1198, 48] on ng-md-icon "getI18NText('BUTTONS.CLOSE_DIALOG')" at bounding box center [1201, 50] width 16 height 16
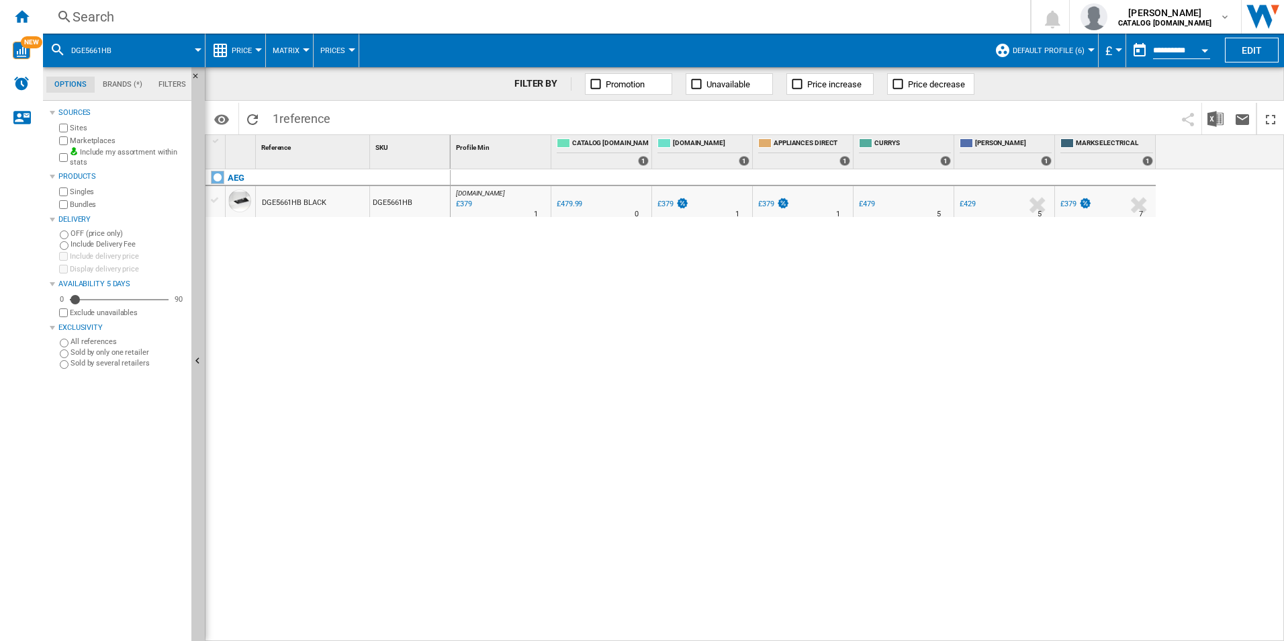
click at [868, 15] on div "Search" at bounding box center [534, 16] width 923 height 19
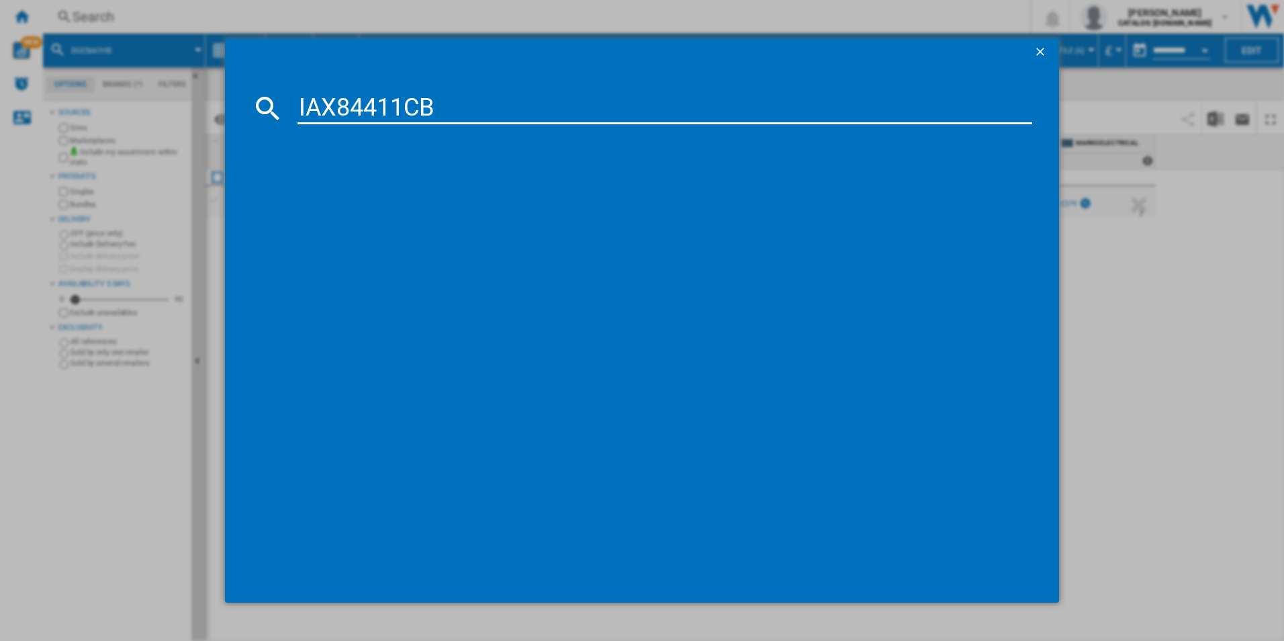
type input "IAX84411CB"
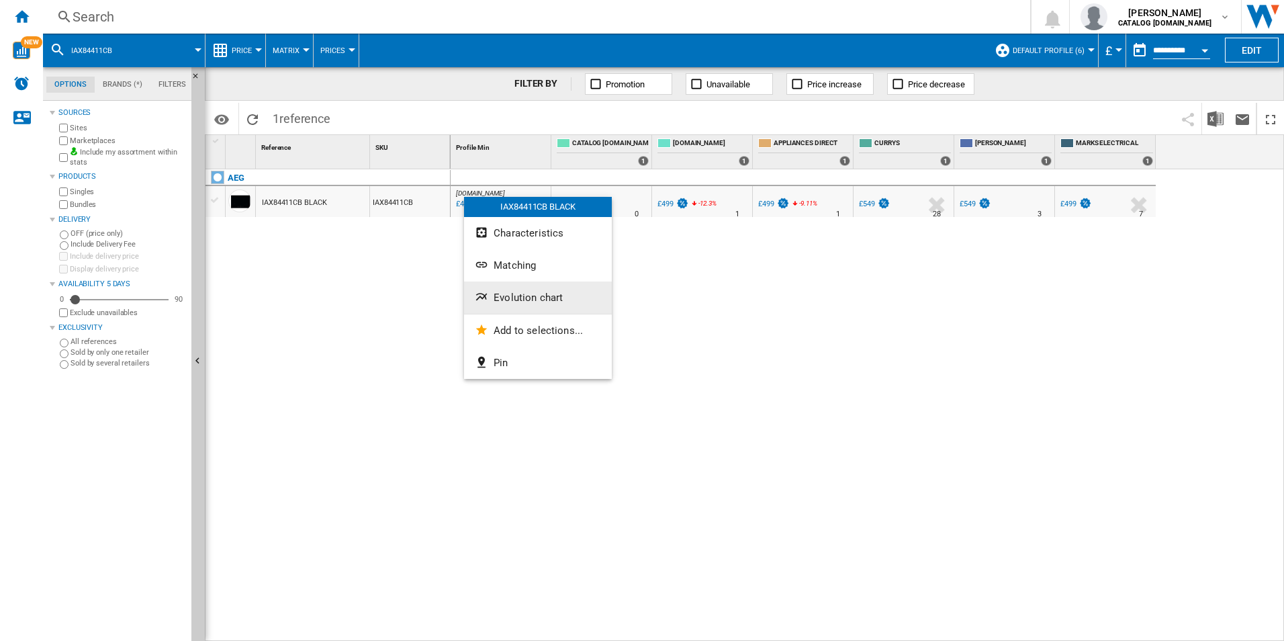
click at [527, 292] on span "Evolution chart" at bounding box center [528, 298] width 69 height 12
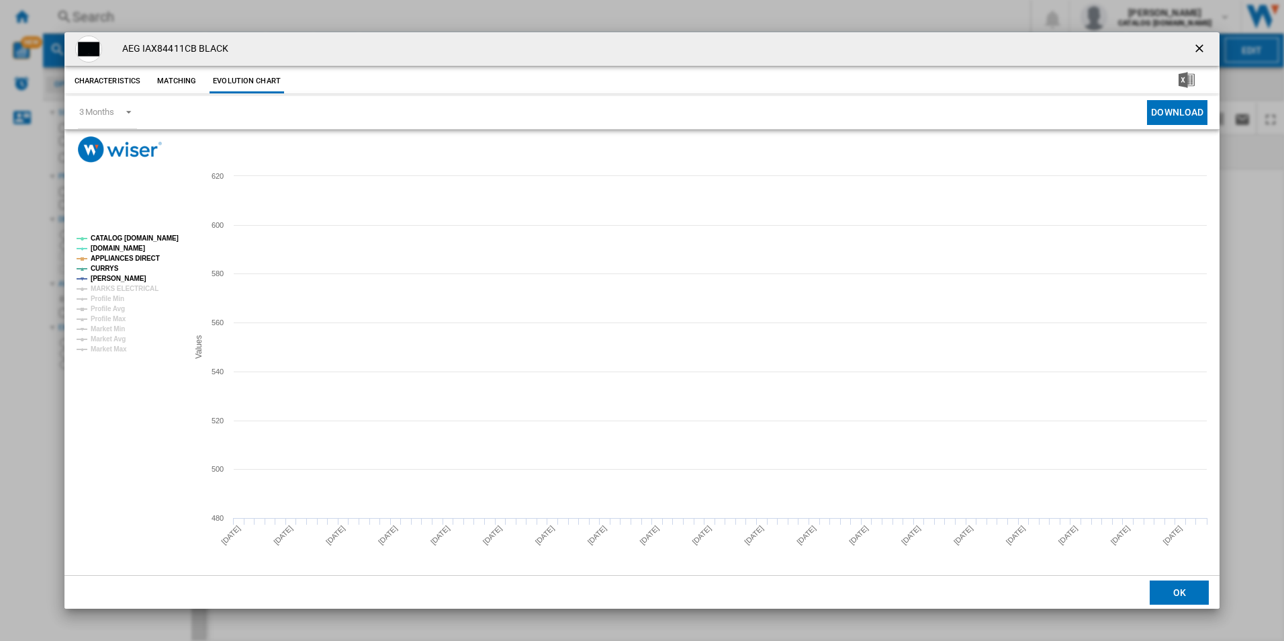
click at [155, 238] on tspan "CATALOG [DOMAIN_NAME]" at bounding box center [135, 237] width 88 height 7
click at [132, 255] on tspan "APPLIANCES DIRECT" at bounding box center [125, 258] width 69 height 7
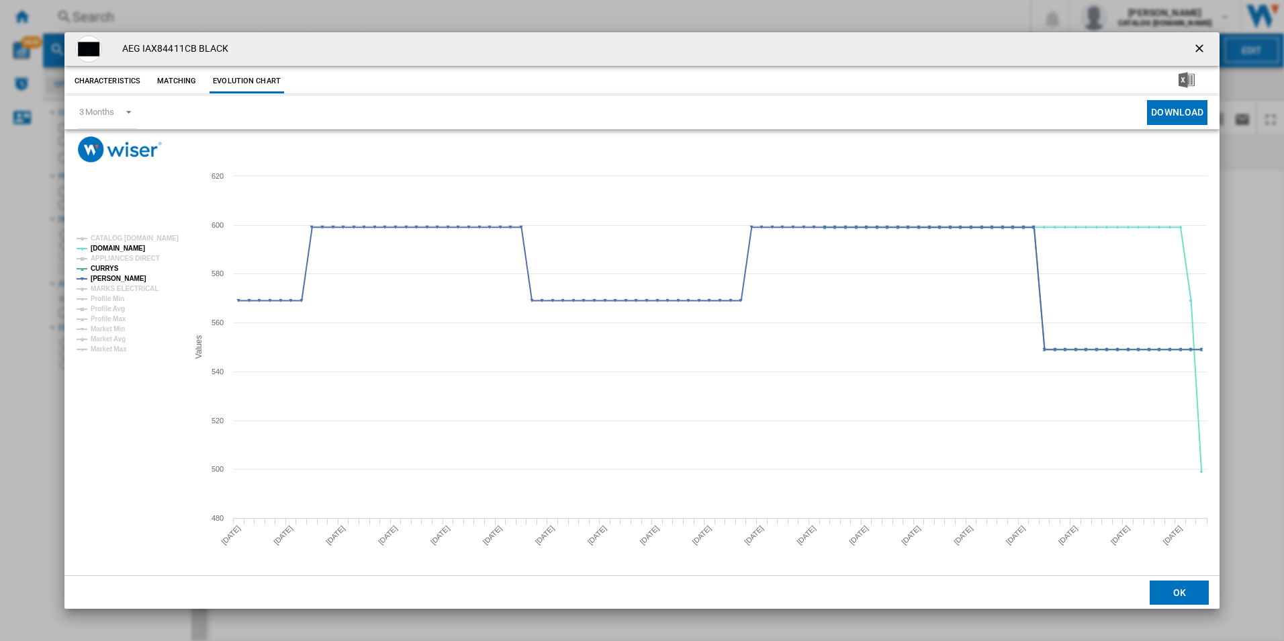
drag, startPoint x: 1201, startPoint y: 48, endPoint x: 1149, endPoint y: 37, distance: 53.6
click at [1201, 48] on ng-md-icon "getI18NText('BUTTONS.CLOSE_DIALOG')" at bounding box center [1201, 50] width 16 height 16
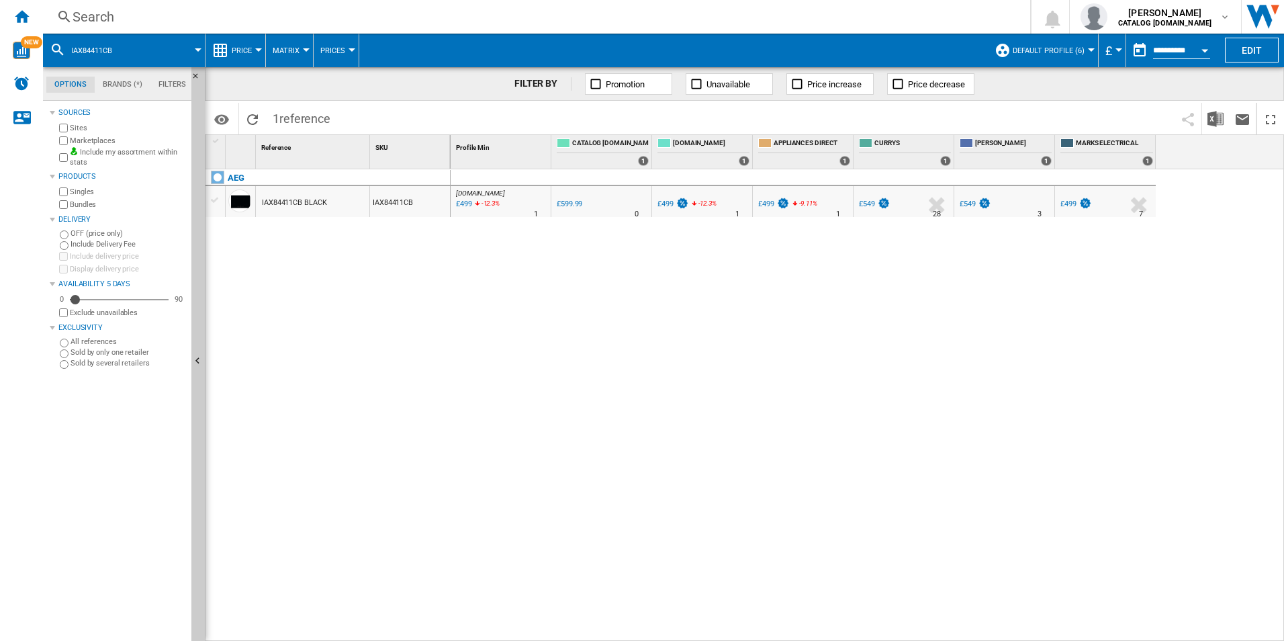
click at [873, 9] on div "Search" at bounding box center [534, 16] width 923 height 19
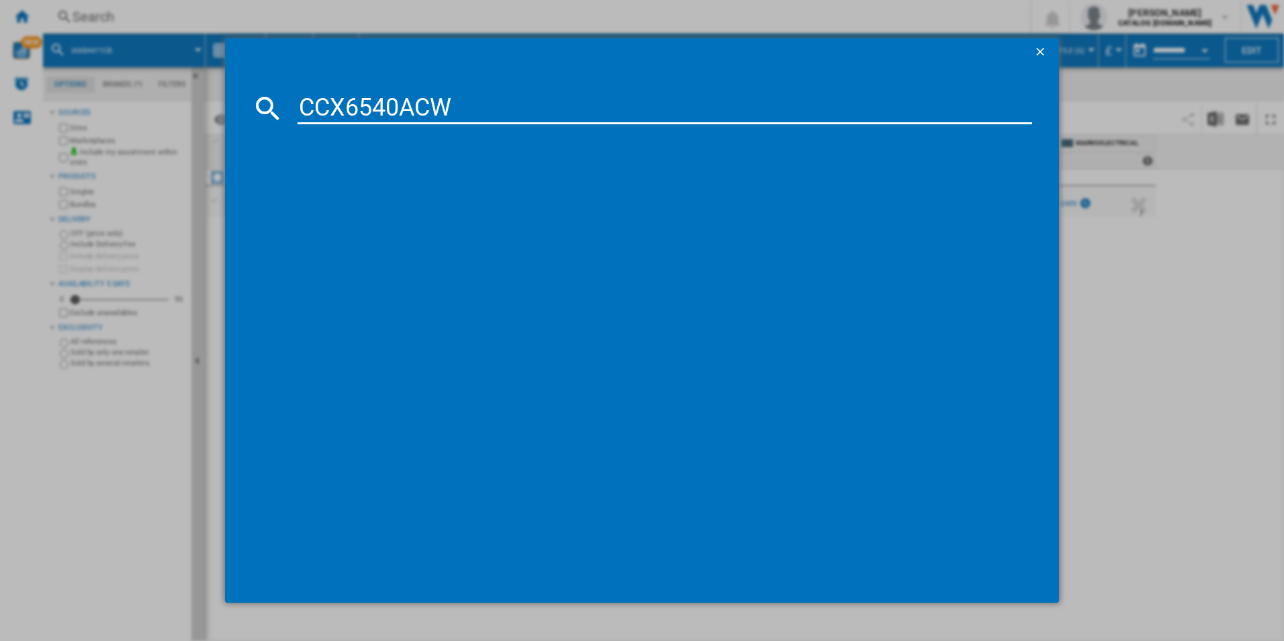
type input "CCX6540ACW"
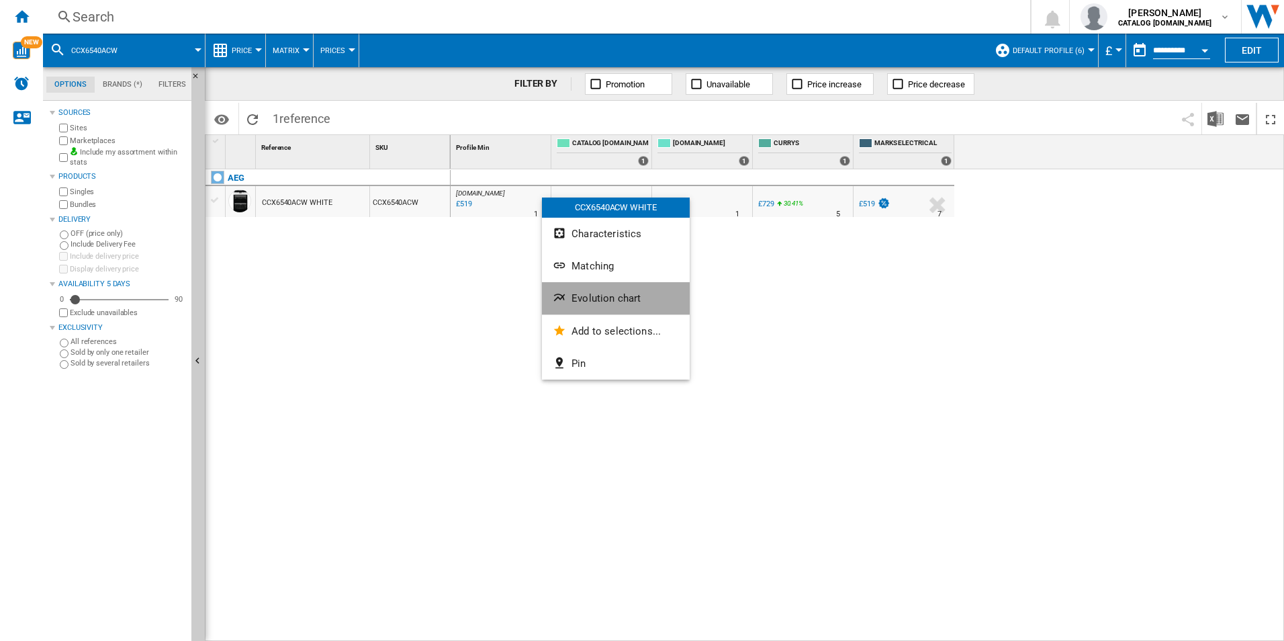
click at [578, 310] on button "Evolution chart" at bounding box center [616, 298] width 148 height 32
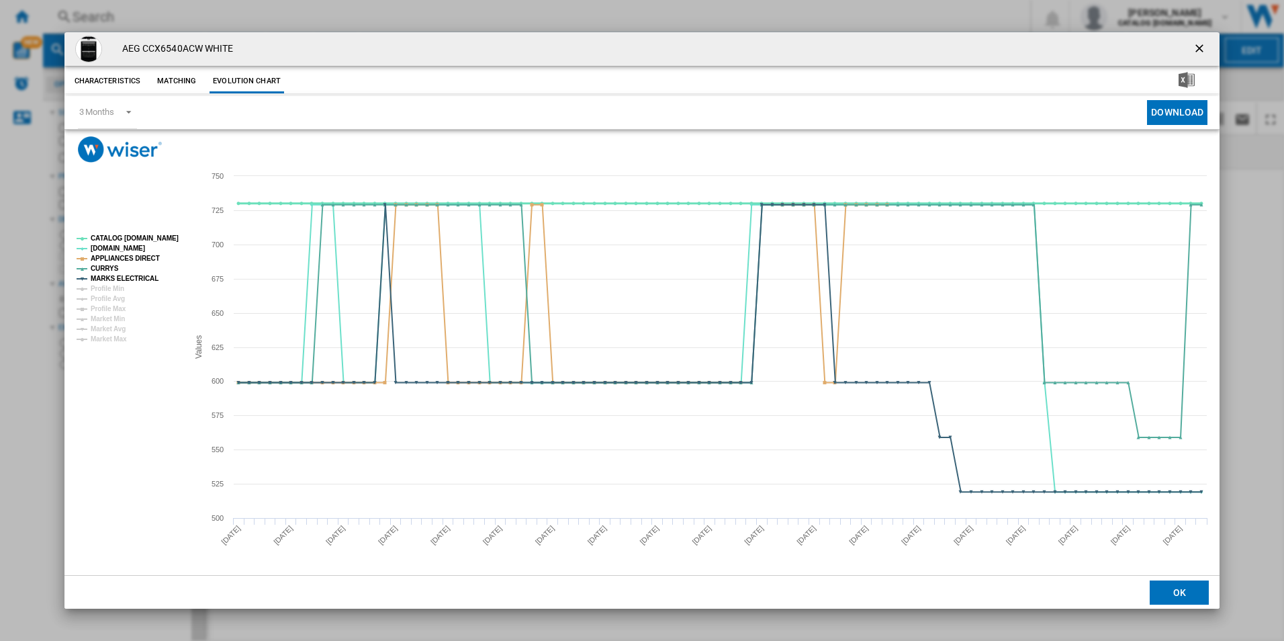
click at [160, 242] on tspan "CATALOG [DOMAIN_NAME]" at bounding box center [135, 237] width 88 height 7
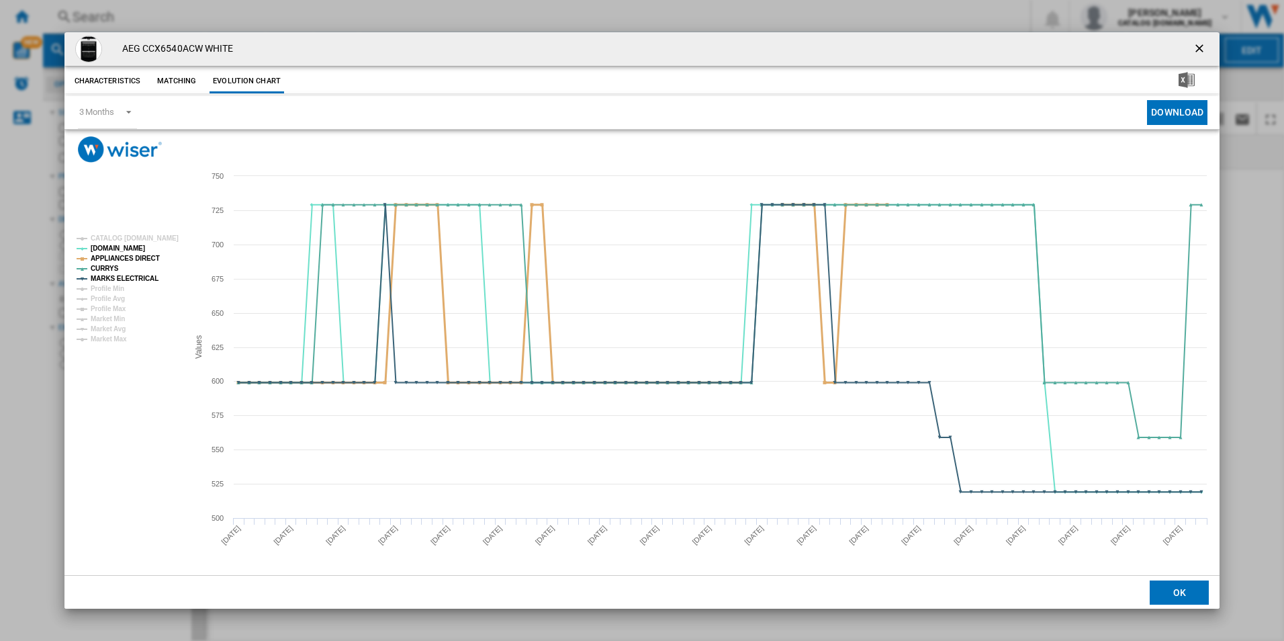
click at [148, 257] on tspan "APPLIANCES DIRECT" at bounding box center [125, 258] width 69 height 7
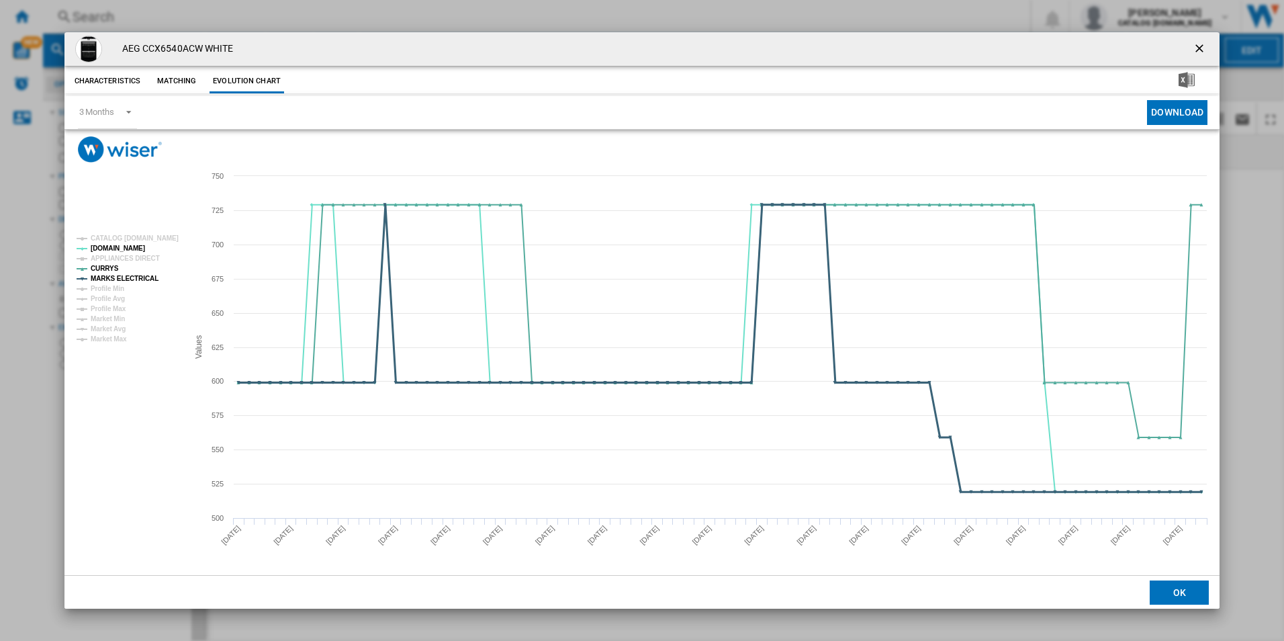
click at [141, 277] on tspan "MARKS ELECTRICAL" at bounding box center [125, 278] width 68 height 7
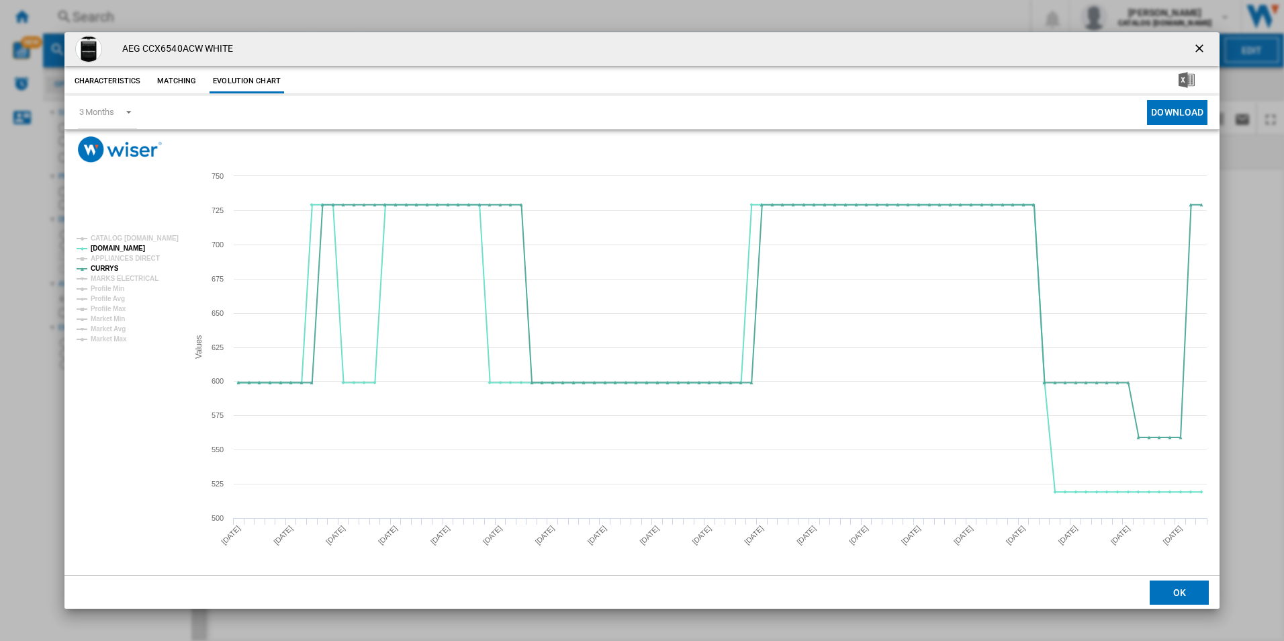
drag, startPoint x: 1199, startPoint y: 48, endPoint x: 998, endPoint y: 36, distance: 201.3
click at [1199, 48] on ng-md-icon "getI18NText('BUTTONS.CLOSE_DIALOG')" at bounding box center [1201, 50] width 16 height 16
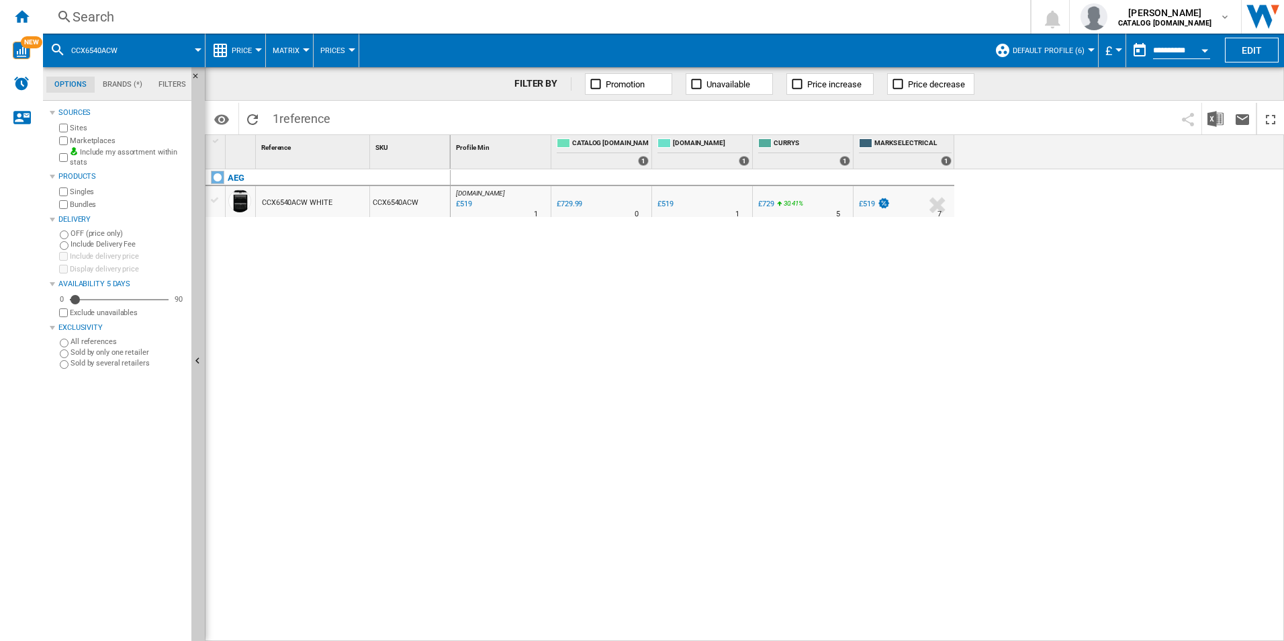
click at [933, 25] on div "Search" at bounding box center [534, 16] width 923 height 19
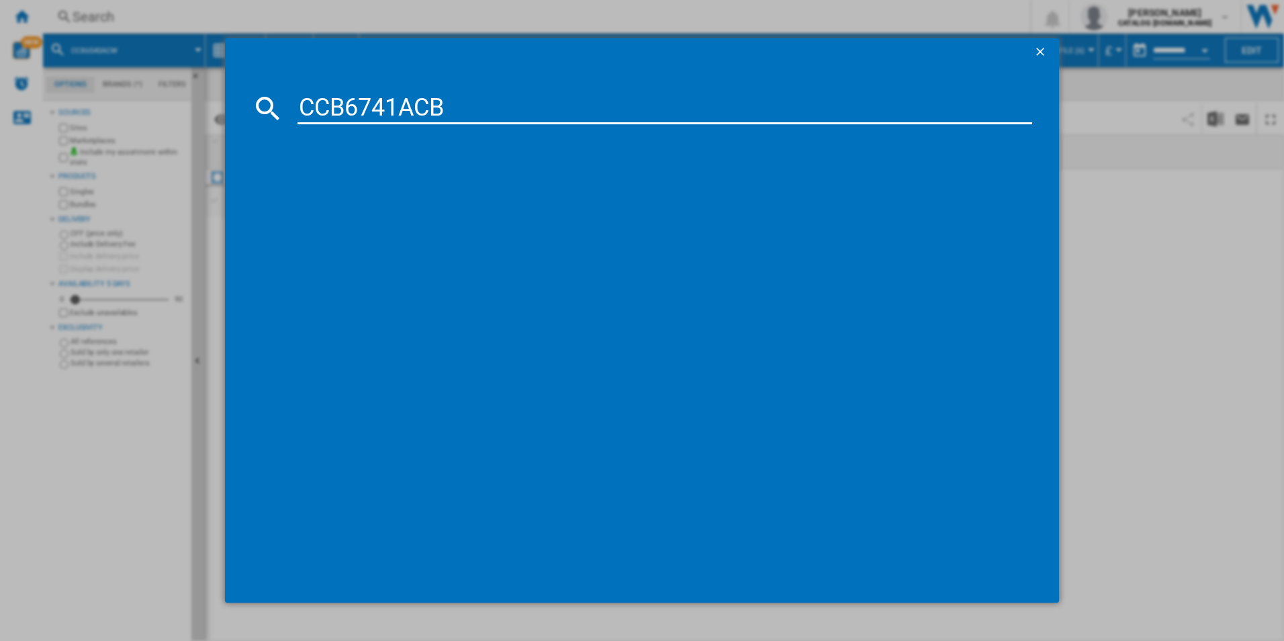
type input "CCB6741ACB"
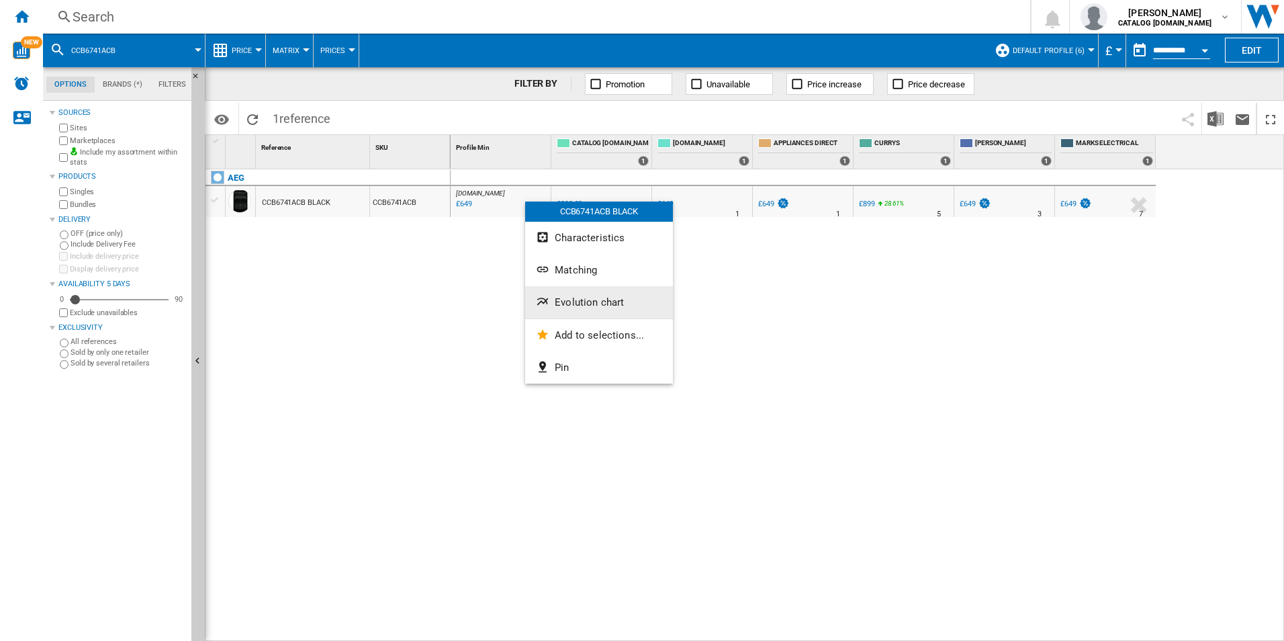
click at [568, 297] on span "Evolution chart" at bounding box center [589, 302] width 69 height 12
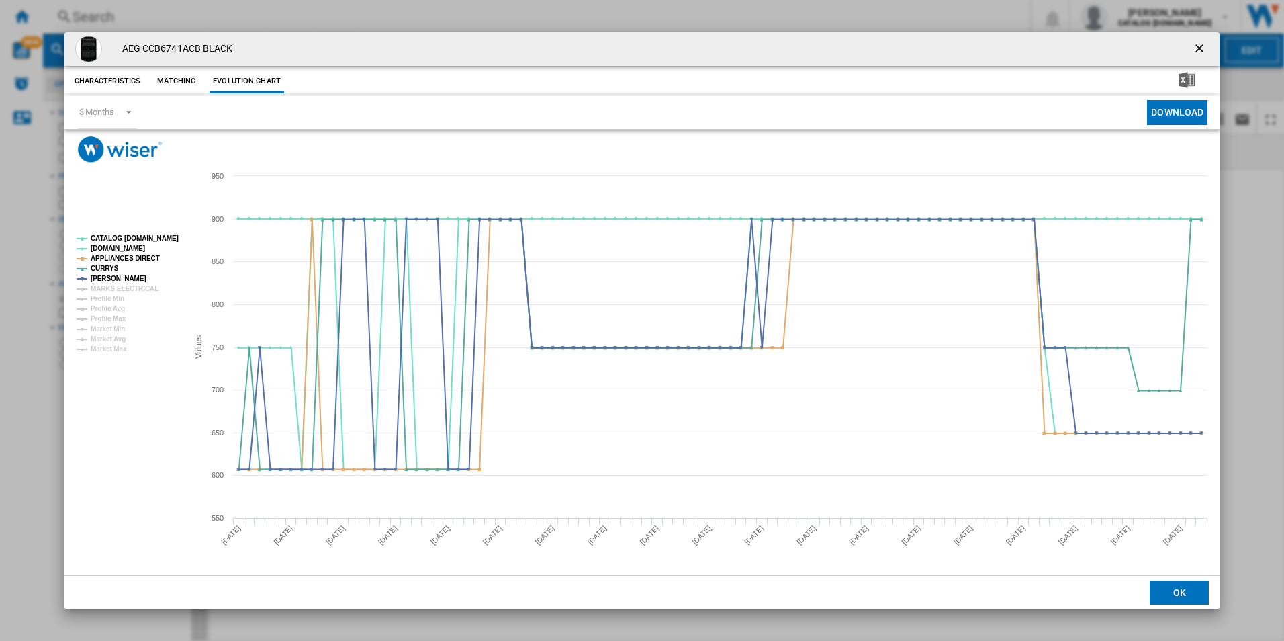
click at [158, 226] on rect "Product popup" at bounding box center [642, 369] width 1156 height 412
click at [159, 234] on tspan "CATALOG [DOMAIN_NAME]" at bounding box center [135, 237] width 88 height 7
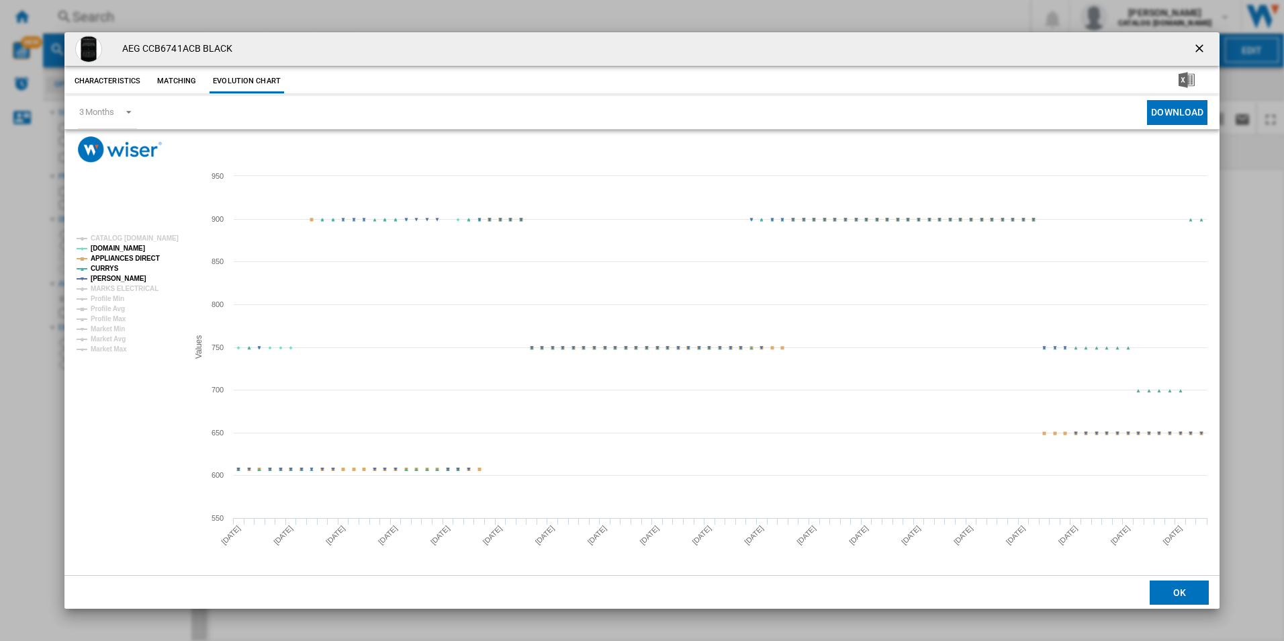
click at [148, 259] on tspan "APPLIANCES DIRECT" at bounding box center [125, 258] width 69 height 7
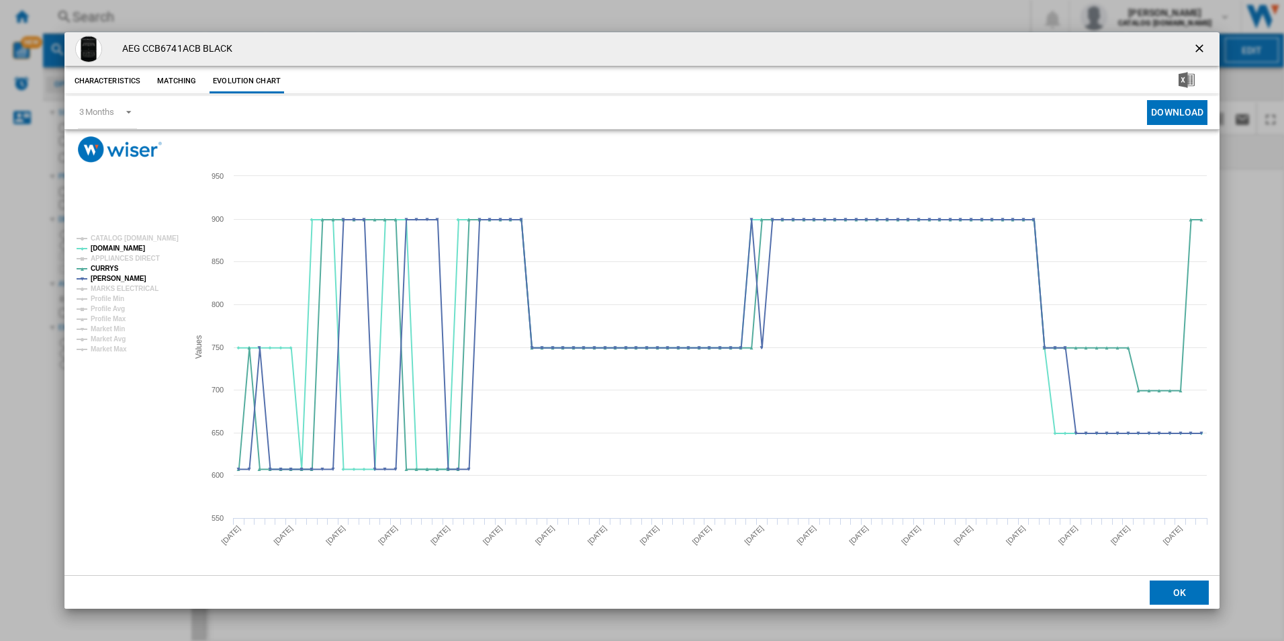
drag, startPoint x: 1198, startPoint y: 44, endPoint x: 1101, endPoint y: 47, distance: 96.8
click at [1198, 44] on ng-md-icon "getI18NText('BUTTONS.CLOSE_DIALOG')" at bounding box center [1201, 50] width 16 height 16
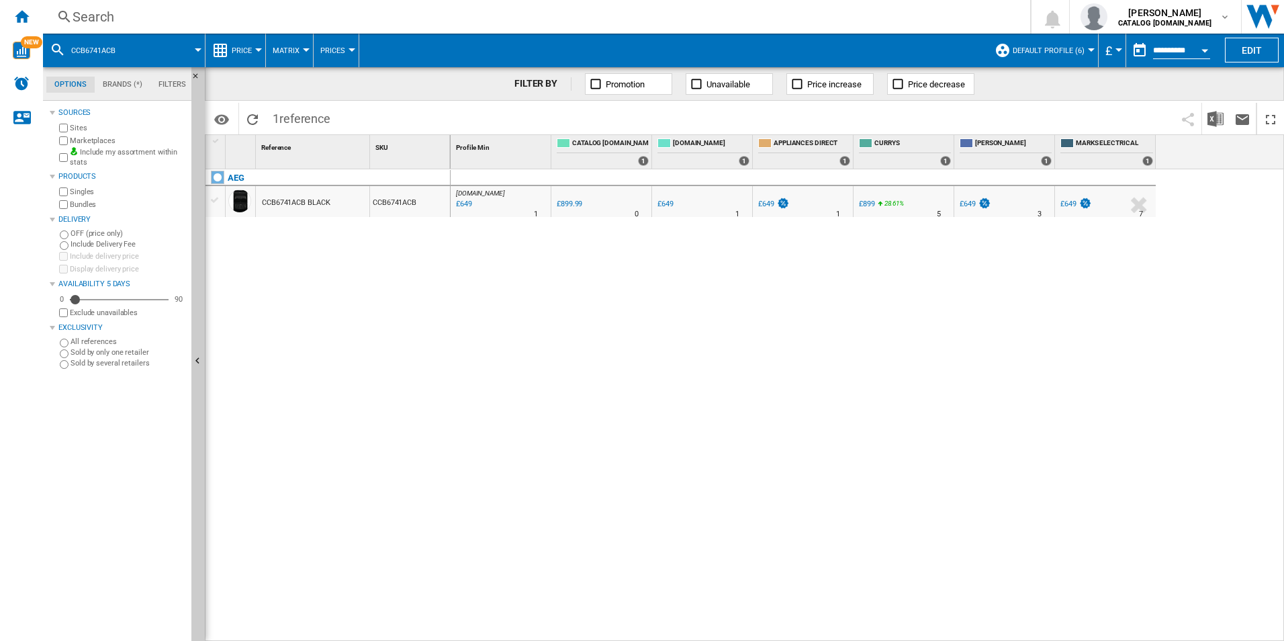
click at [802, 7] on div "Search" at bounding box center [534, 16] width 923 height 19
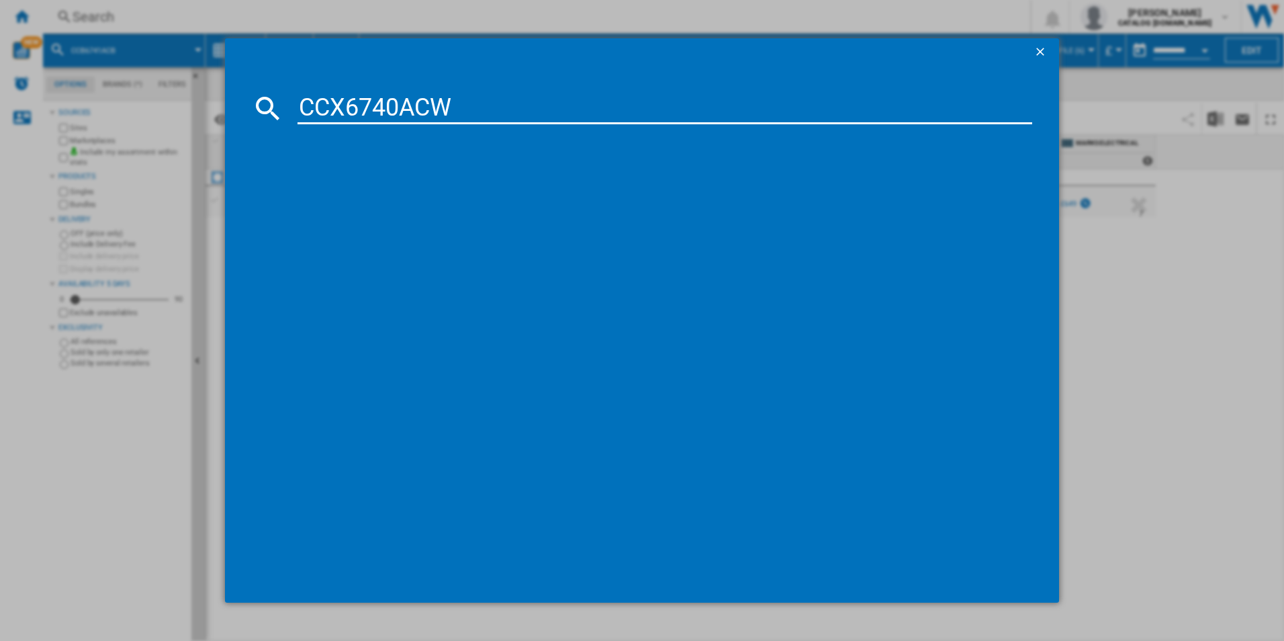
type input "CCX6740ACW"
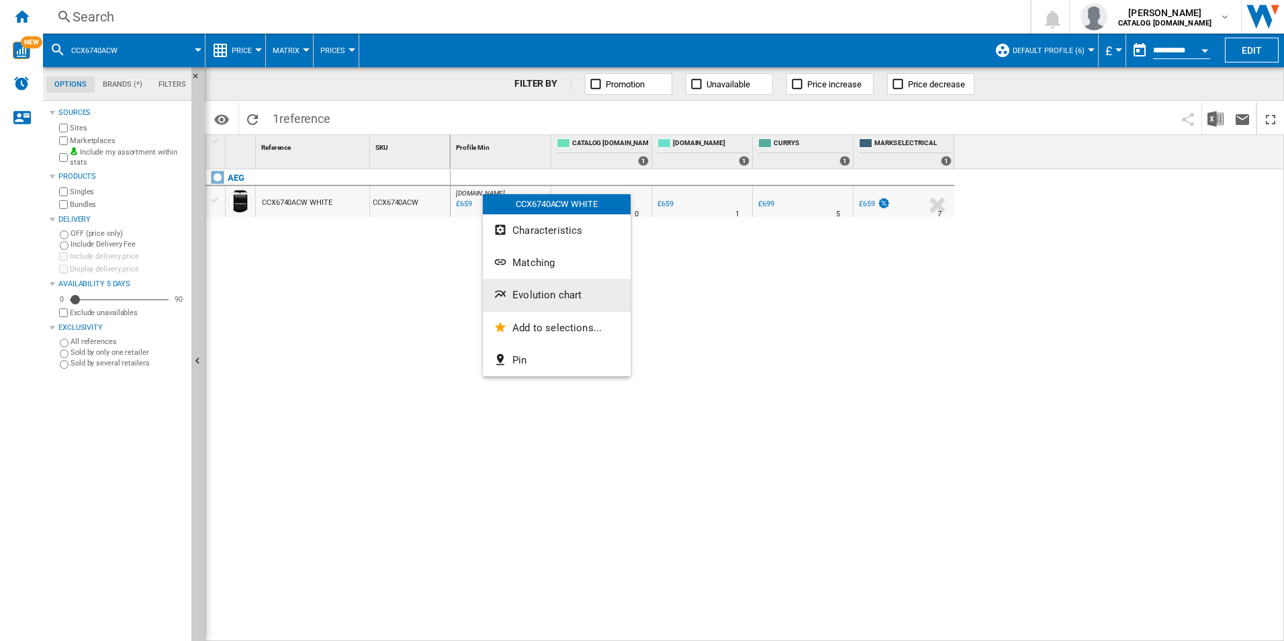
click at [580, 299] on button "Evolution chart" at bounding box center [557, 295] width 148 height 32
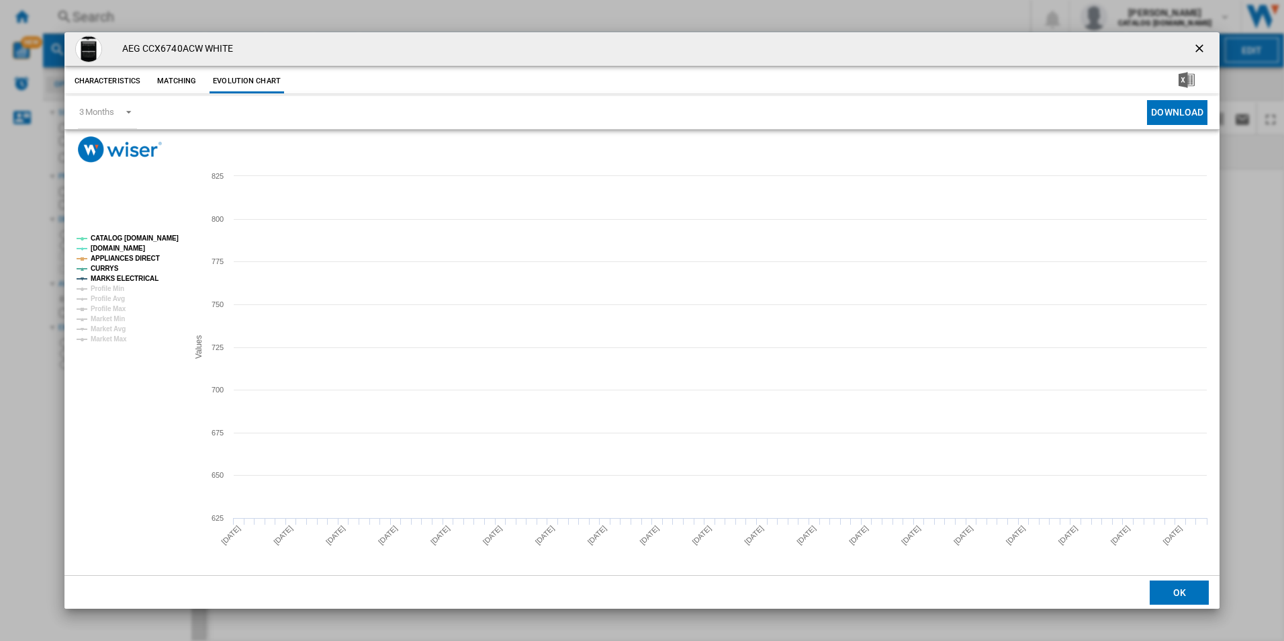
click at [166, 238] on tspan "CATALOG [DOMAIN_NAME]" at bounding box center [135, 237] width 88 height 7
click at [120, 279] on tspan "MARKS ELECTRICAL" at bounding box center [125, 278] width 68 height 7
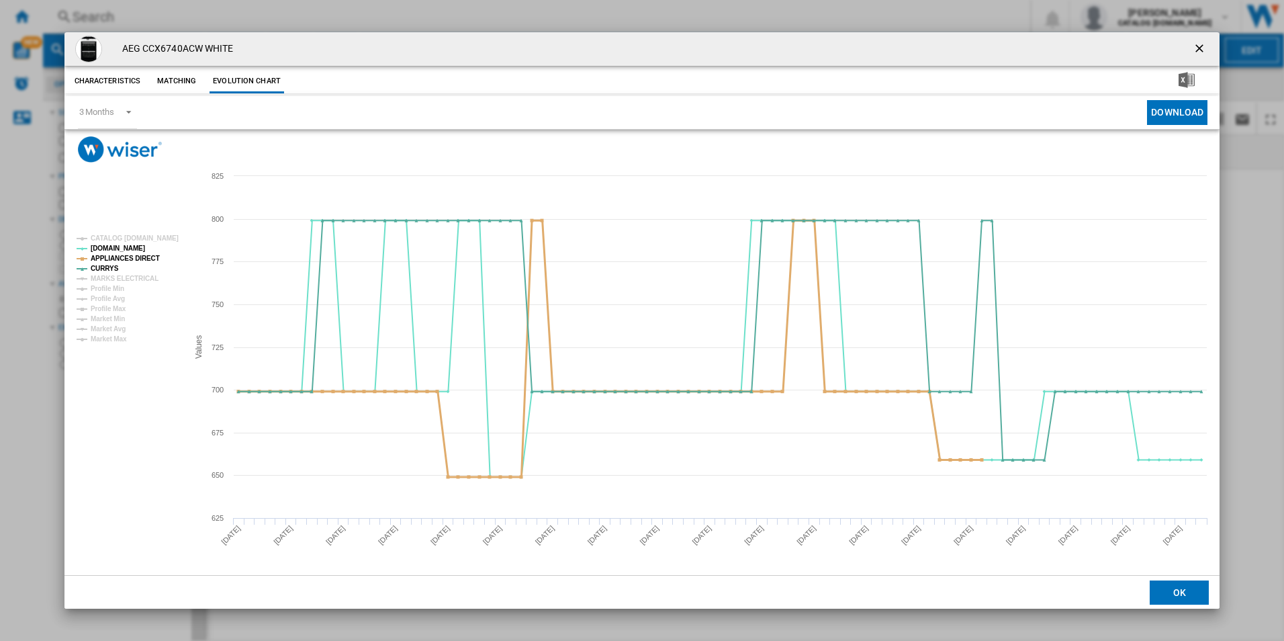
click at [144, 247] on rect "Product popup" at bounding box center [127, 289] width 112 height 118
click at [145, 252] on rect "Product popup" at bounding box center [127, 289] width 112 height 118
click at [145, 256] on tspan "APPLIANCES DIRECT" at bounding box center [125, 258] width 69 height 7
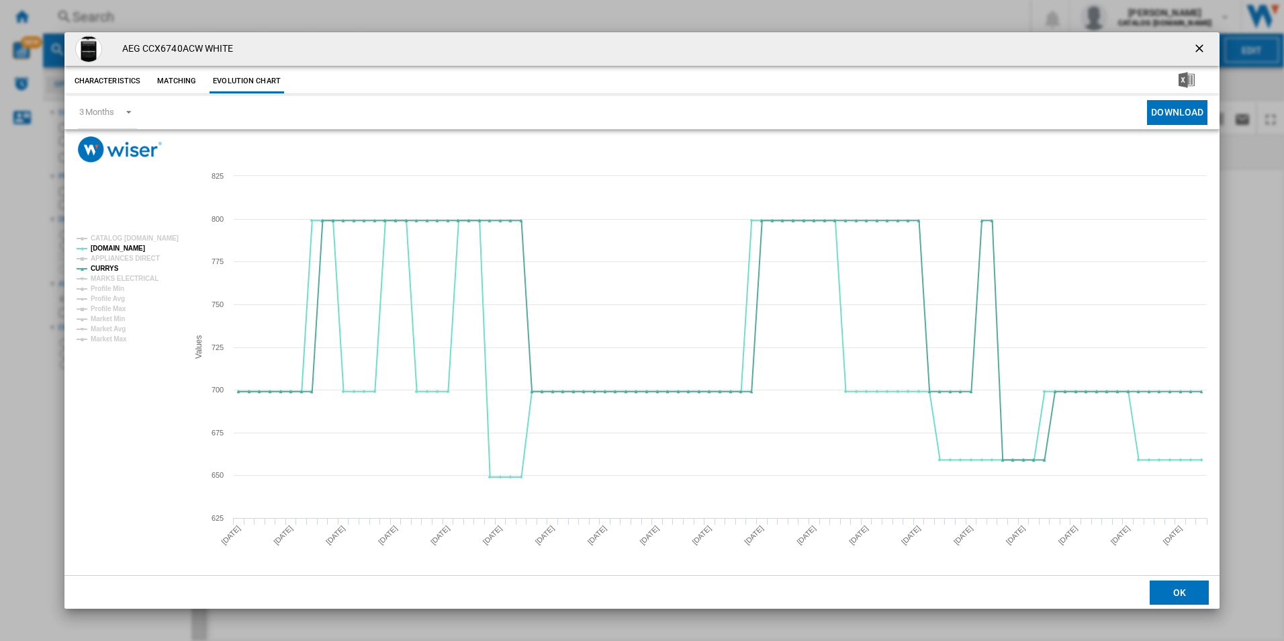
drag, startPoint x: 1204, startPoint y: 42, endPoint x: 1059, endPoint y: 62, distance: 145.7
click at [1204, 42] on ng-md-icon "getI18NText('BUTTONS.CLOSE_DIALOG')" at bounding box center [1201, 50] width 16 height 16
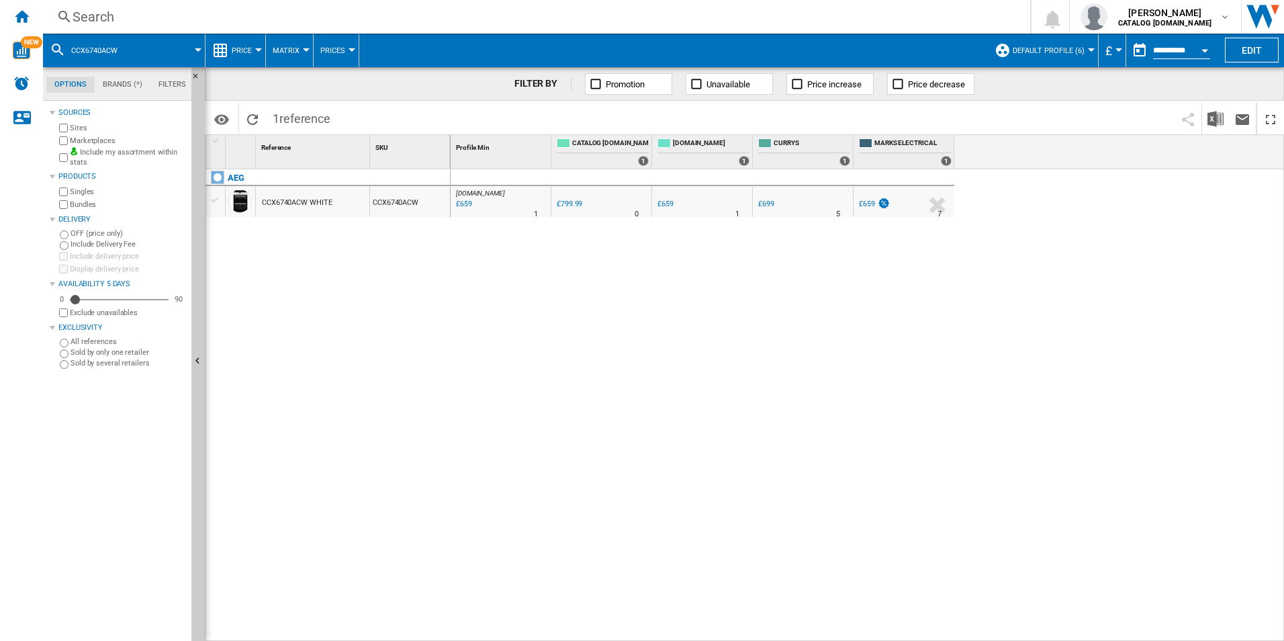
click at [725, 21] on div "Search" at bounding box center [534, 16] width 923 height 19
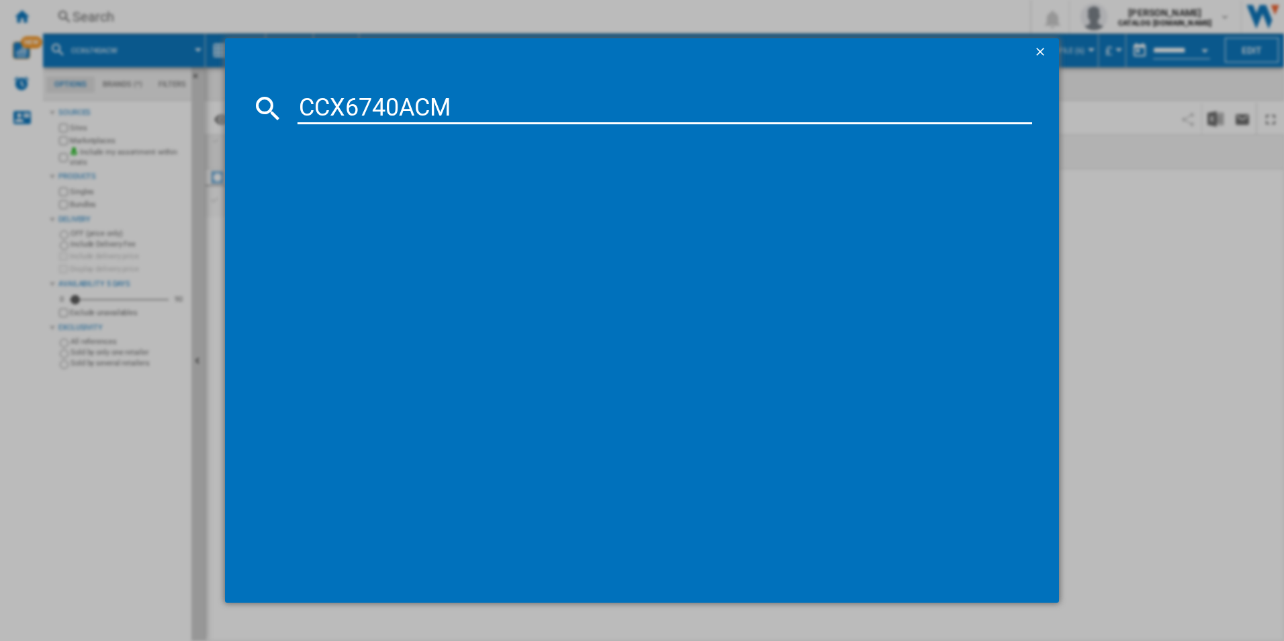
type input "CCX6740ACM"
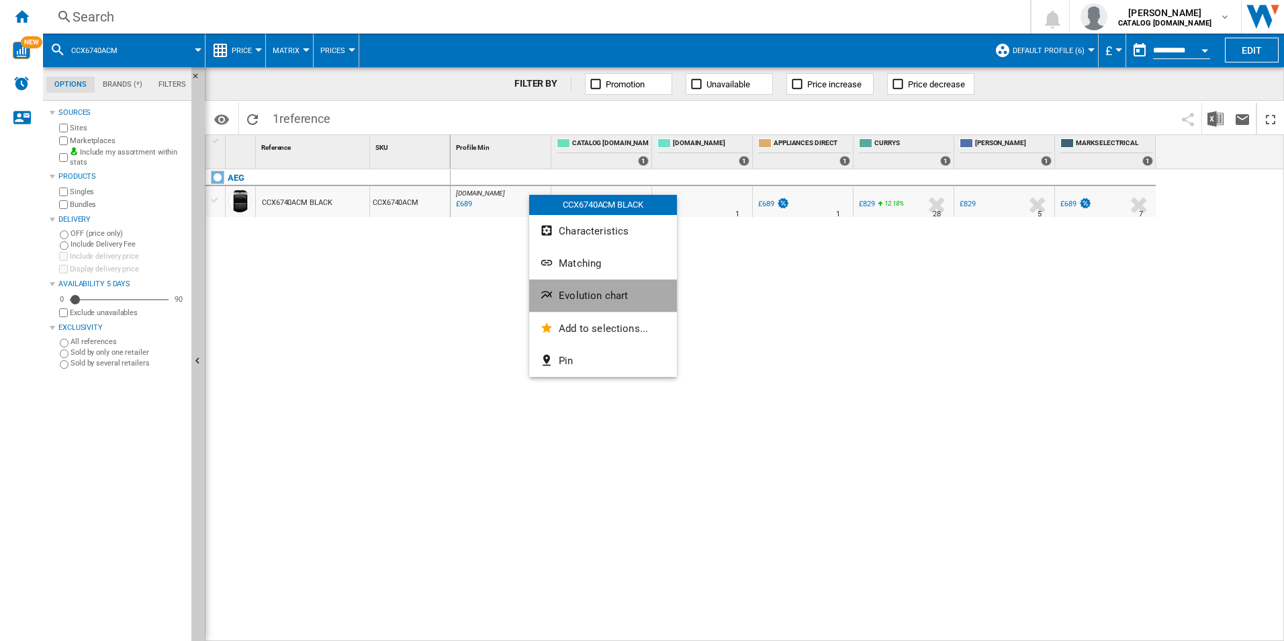
click at [596, 293] on span "Evolution chart" at bounding box center [593, 296] width 69 height 12
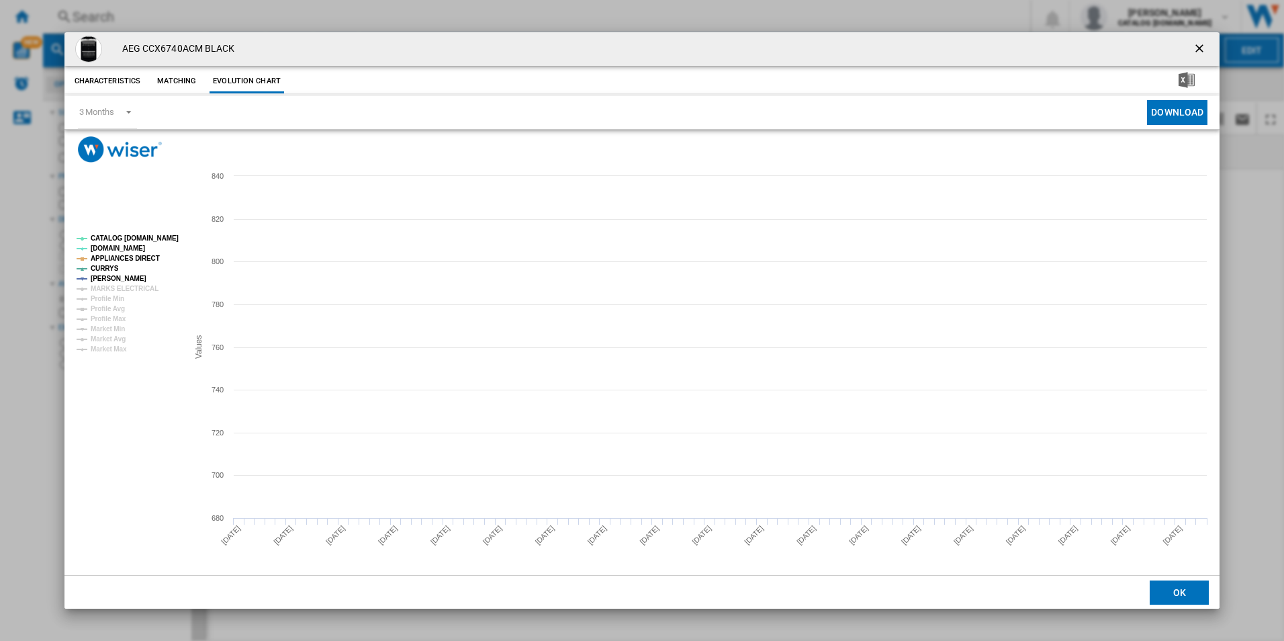
click at [161, 240] on tspan "CATALOG [DOMAIN_NAME]" at bounding box center [135, 237] width 88 height 7
click at [147, 260] on tspan "APPLIANCES DIRECT" at bounding box center [125, 258] width 69 height 7
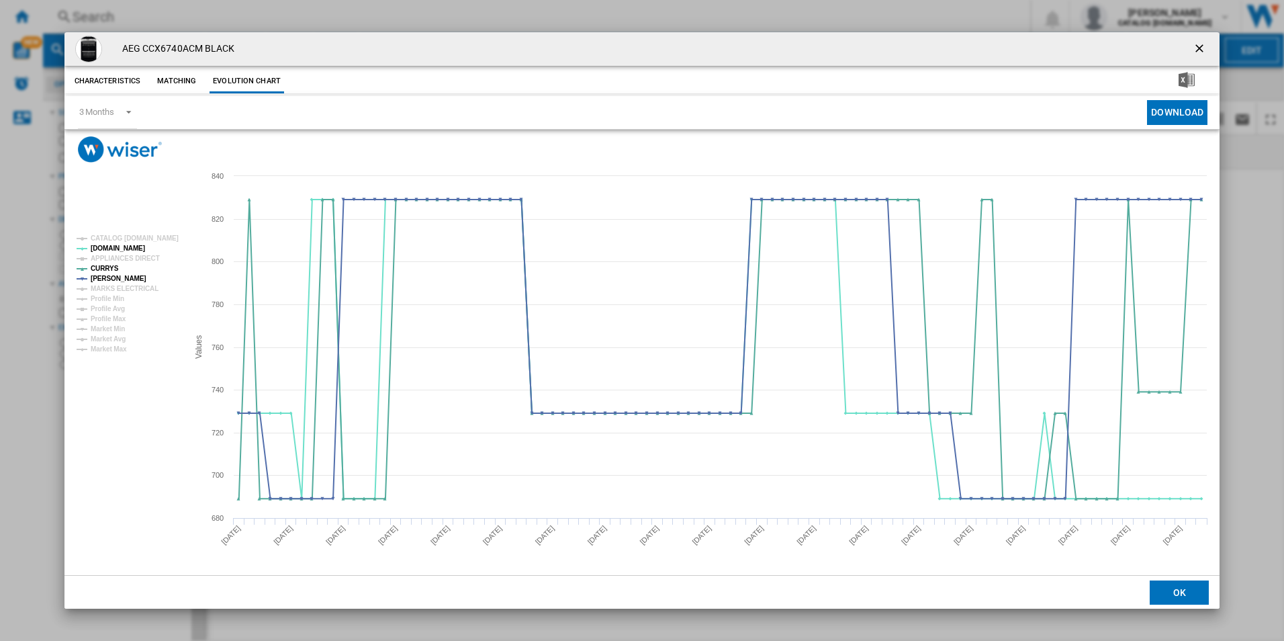
drag, startPoint x: 1200, startPoint y: 51, endPoint x: 1180, endPoint y: 51, distance: 20.8
click at [1200, 51] on ng-md-icon "getI18NText('BUTTONS.CLOSE_DIALOG')" at bounding box center [1201, 50] width 16 height 16
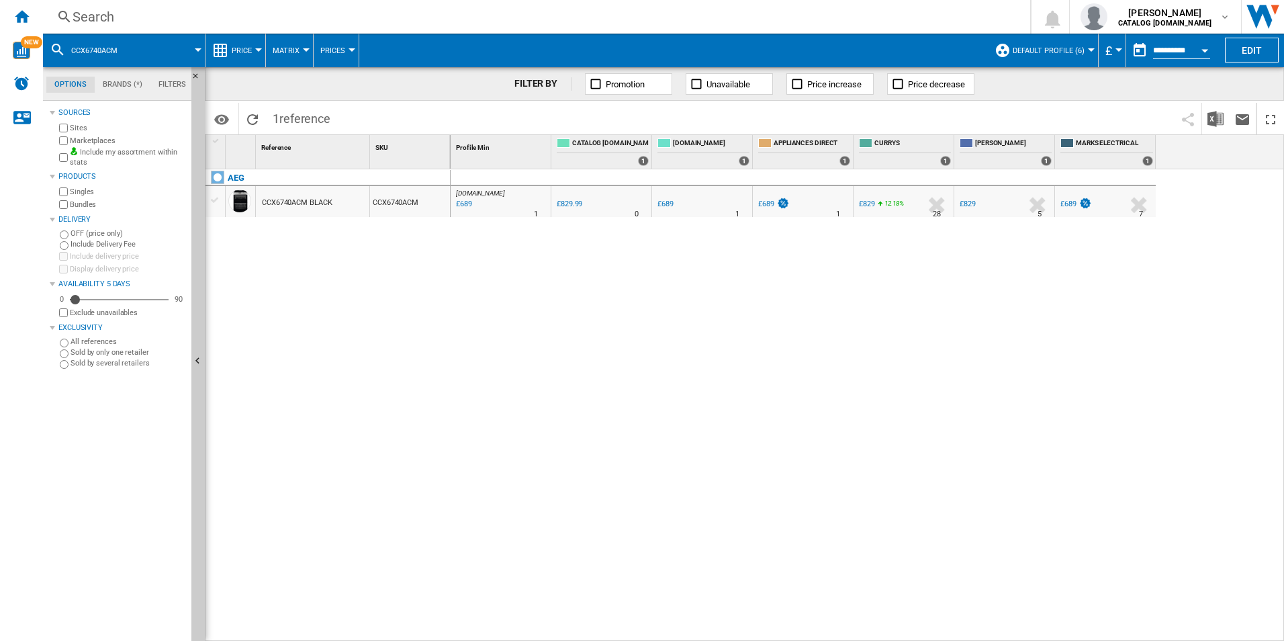
click at [912, 24] on div "Search" at bounding box center [534, 16] width 923 height 19
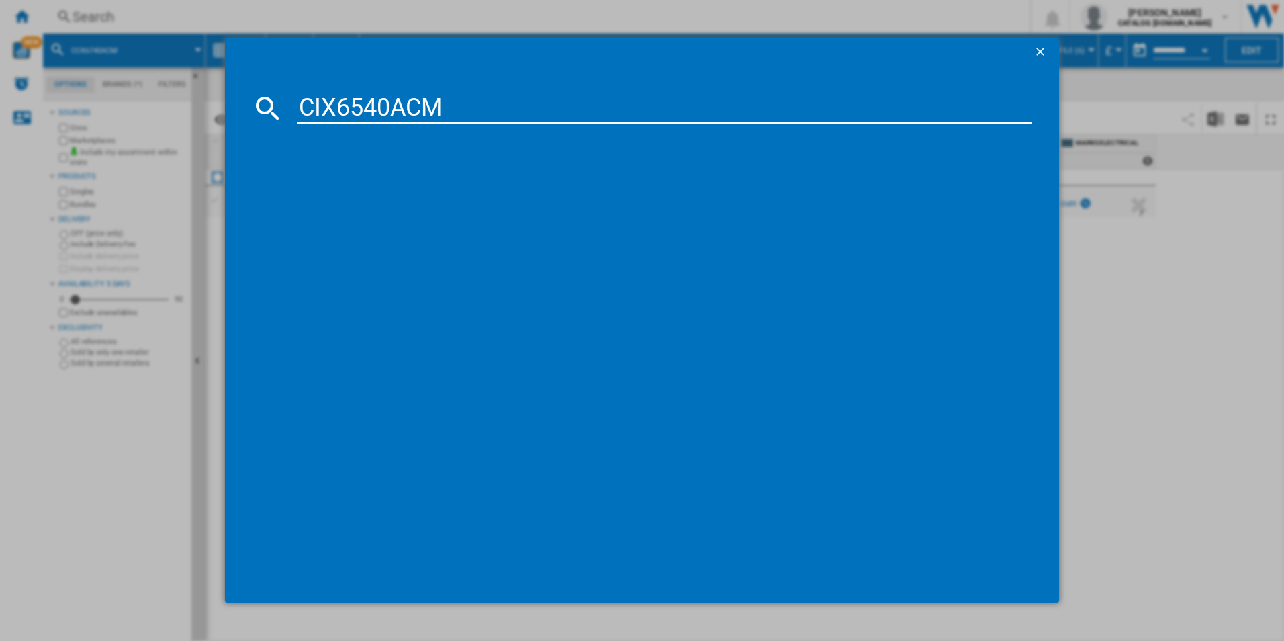
type input "CIX6540ACM"
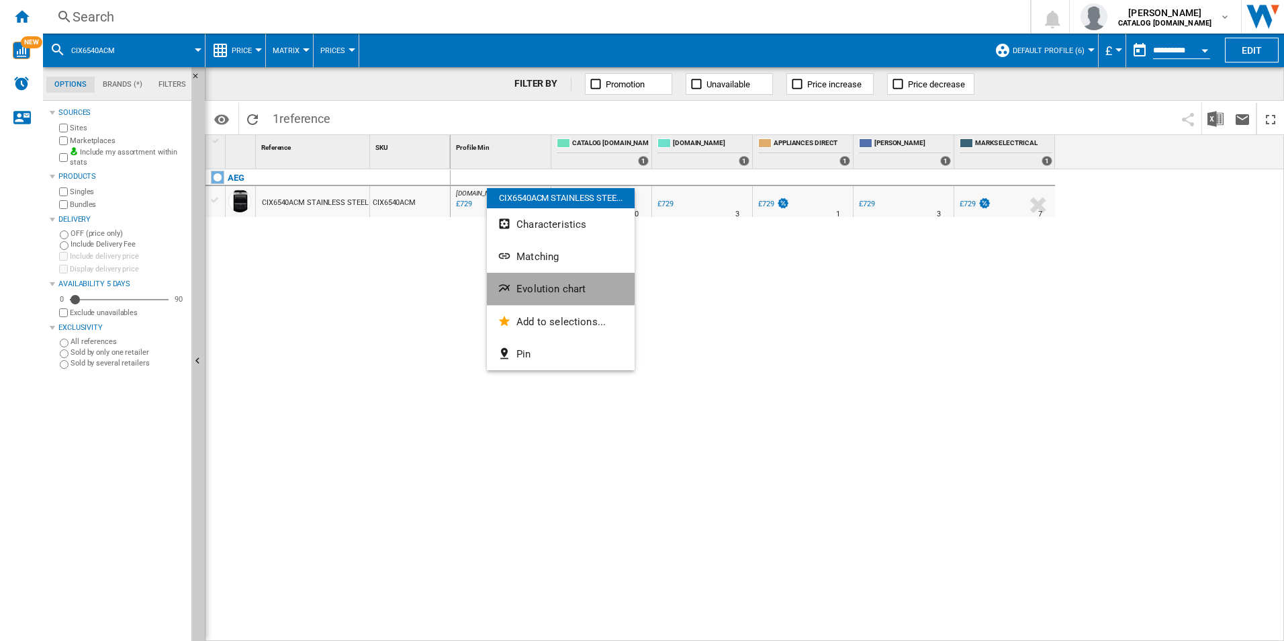
drag, startPoint x: 539, startPoint y: 286, endPoint x: 529, endPoint y: 285, distance: 10.8
click at [537, 286] on span "Evolution chart" at bounding box center [551, 289] width 69 height 12
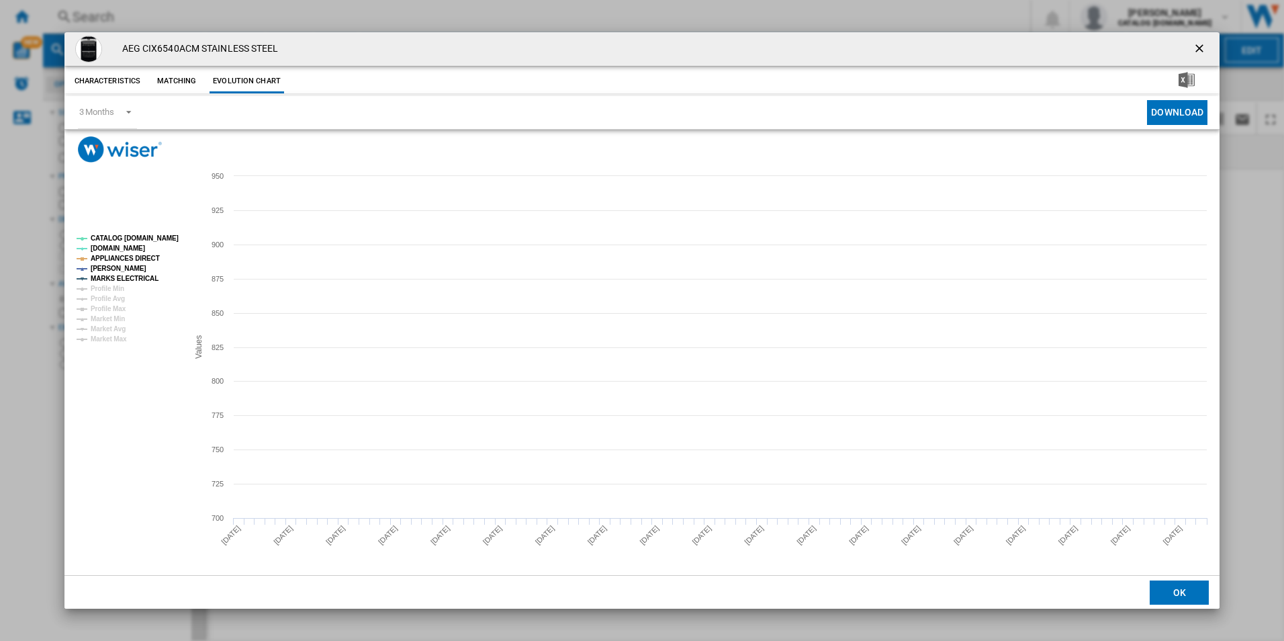
click at [163, 234] on tspan "CATALOG [DOMAIN_NAME]" at bounding box center [135, 237] width 88 height 7
click at [144, 259] on tspan "APPLIANCES DIRECT" at bounding box center [125, 258] width 69 height 7
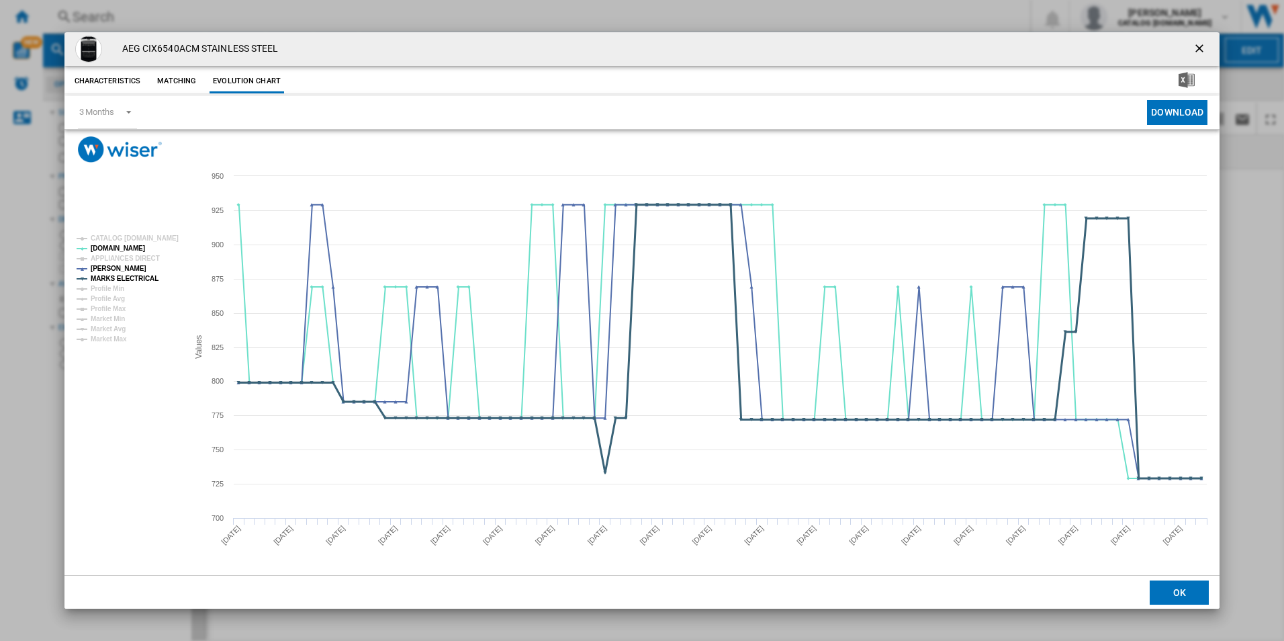
click at [144, 276] on tspan "MARKS ELECTRICAL" at bounding box center [125, 278] width 68 height 7
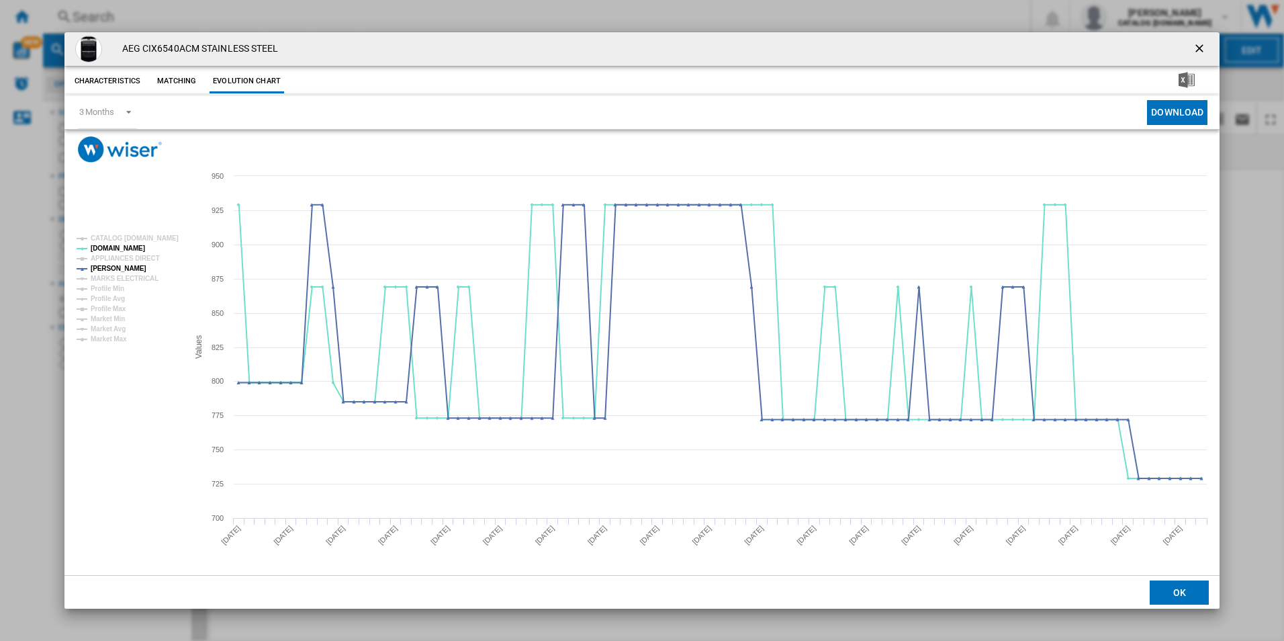
drag, startPoint x: 1202, startPoint y: 50, endPoint x: 1165, endPoint y: 47, distance: 37.1
click at [1202, 50] on ng-md-icon "getI18NText('BUTTONS.CLOSE_DIALOG')" at bounding box center [1201, 50] width 16 height 16
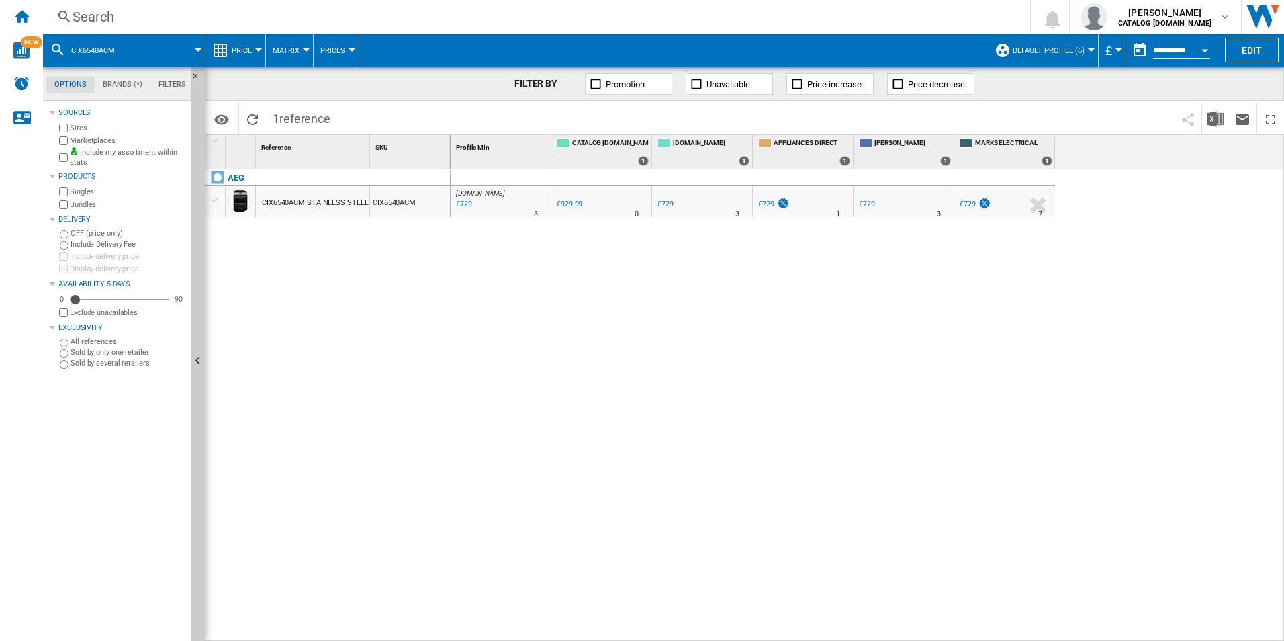
click at [895, 10] on div "Search" at bounding box center [534, 16] width 923 height 19
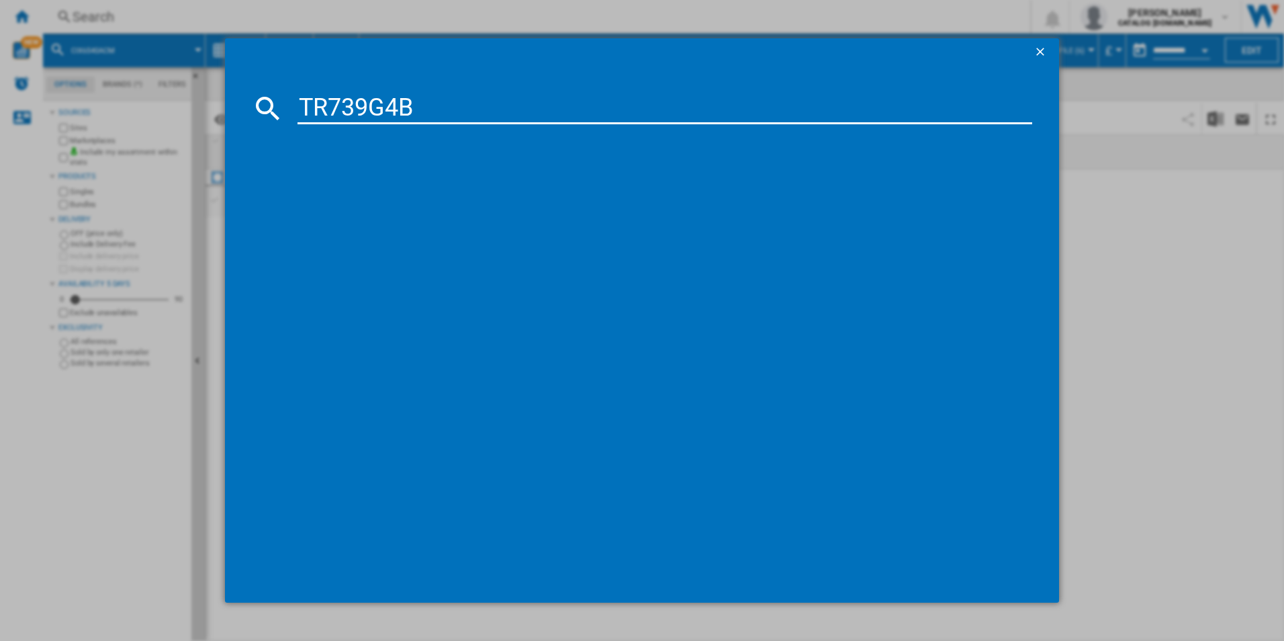
type input "TR739G4B"
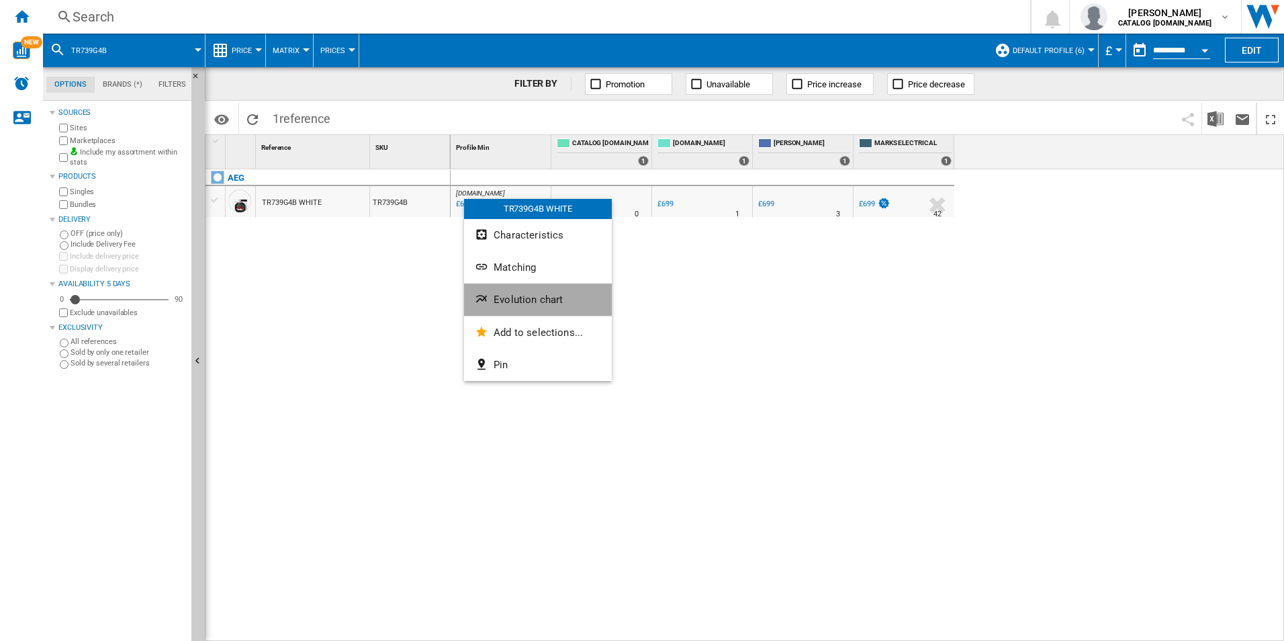
click at [500, 298] on span "Evolution chart" at bounding box center [528, 300] width 69 height 12
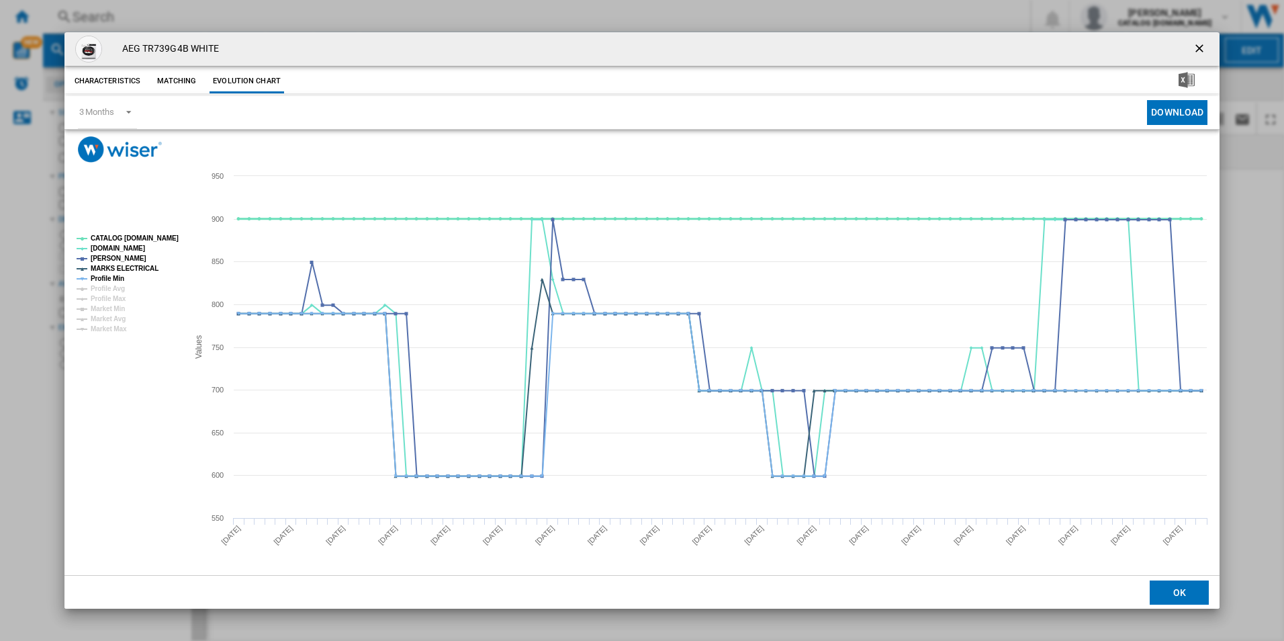
click at [156, 234] on tspan "CATALOG [DOMAIN_NAME]" at bounding box center [135, 237] width 88 height 7
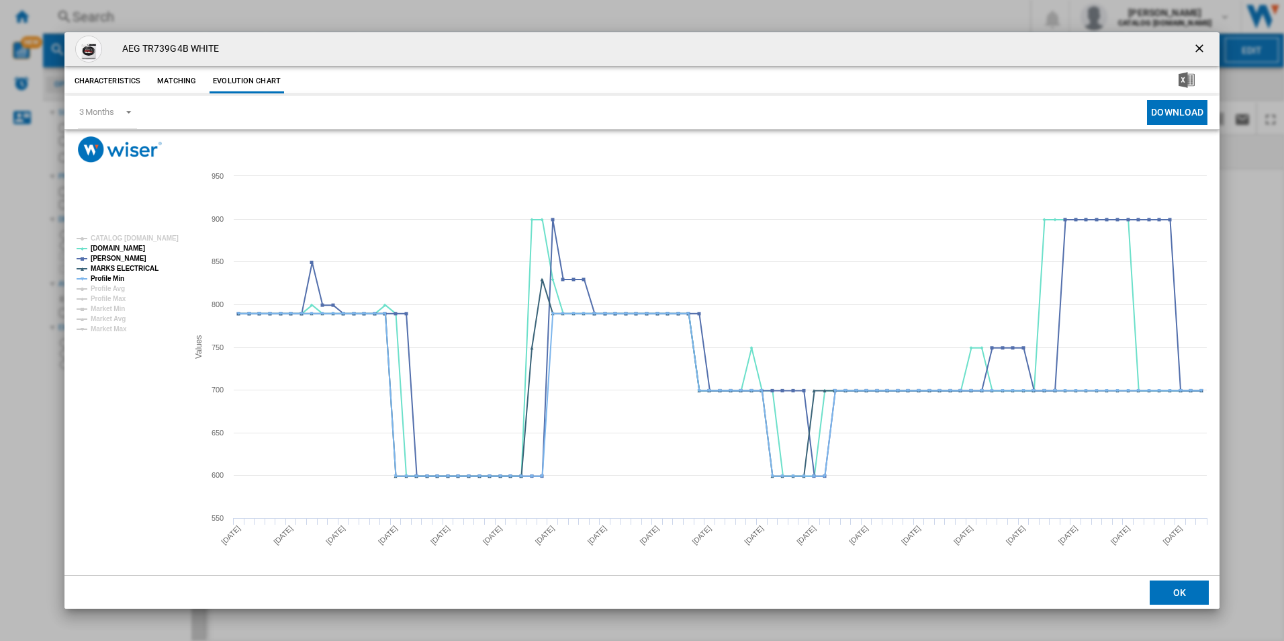
click at [141, 262] on rect "Product popup" at bounding box center [127, 284] width 112 height 108
click at [141, 272] on tspan "MARKS ELECTRICAL" at bounding box center [125, 268] width 68 height 7
click at [114, 275] on tspan "Profile Min" at bounding box center [108, 278] width 34 height 7
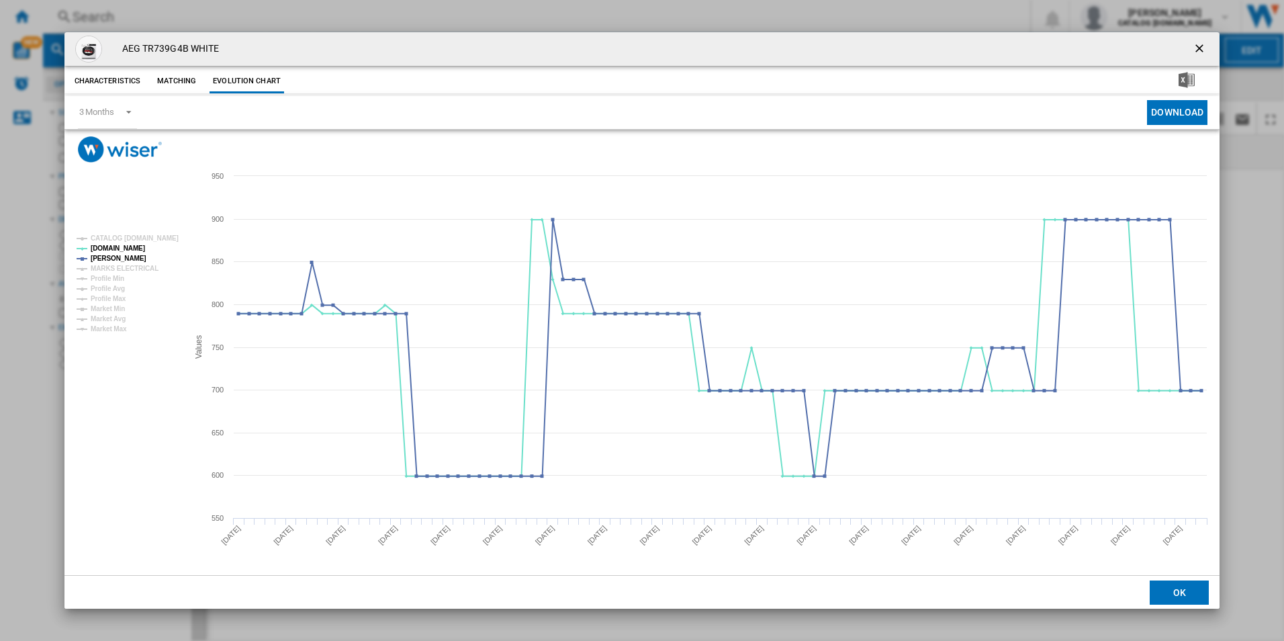
drag, startPoint x: 1197, startPoint y: 46, endPoint x: 1057, endPoint y: 28, distance: 141.0
click at [1196, 46] on ng-md-icon "getI18NText('BUTTONS.CLOSE_DIALOG')" at bounding box center [1201, 50] width 16 height 16
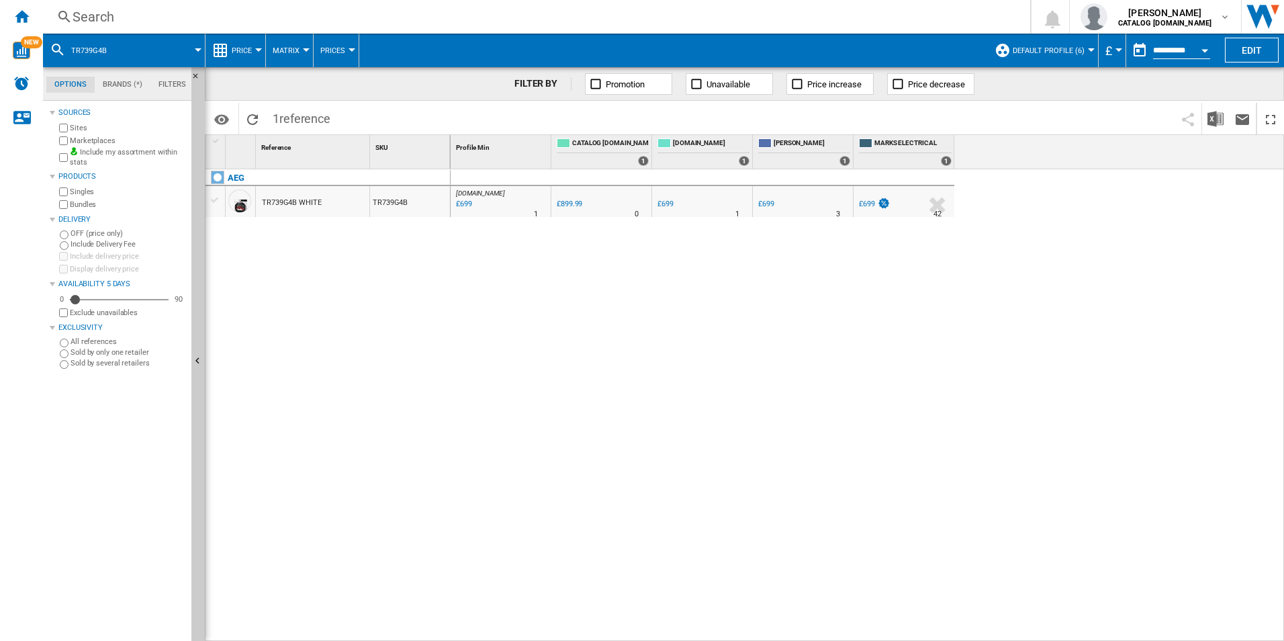
click at [957, 15] on div "Search" at bounding box center [534, 16] width 923 height 19
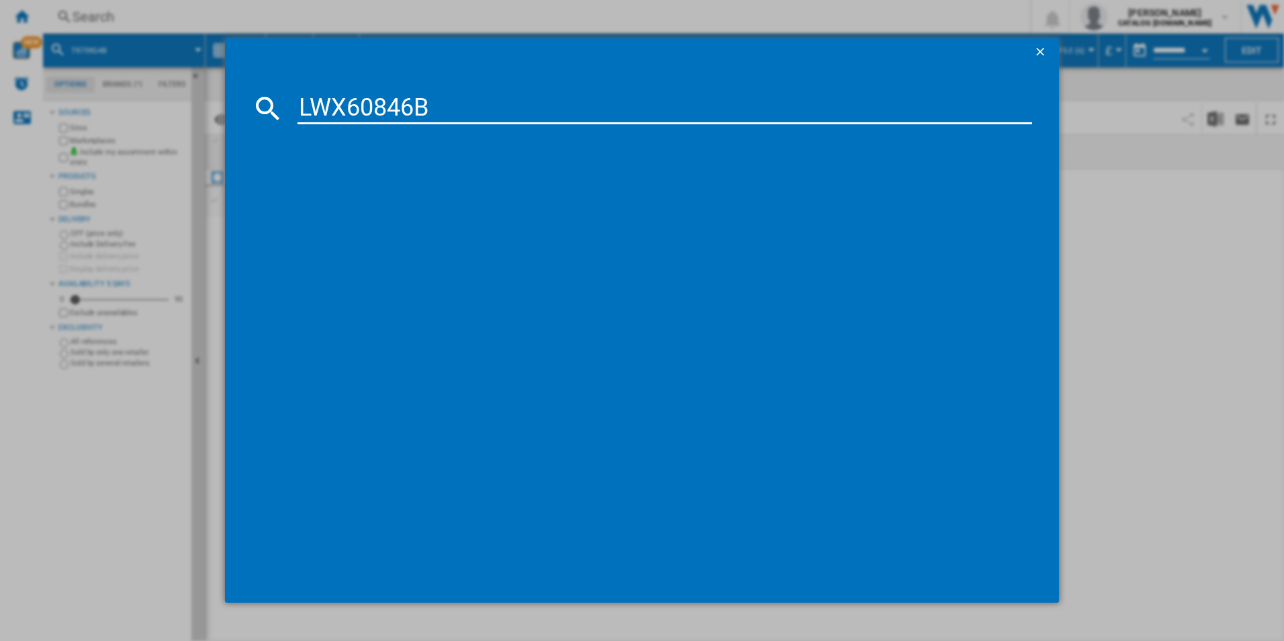
type input "LWX60846B"
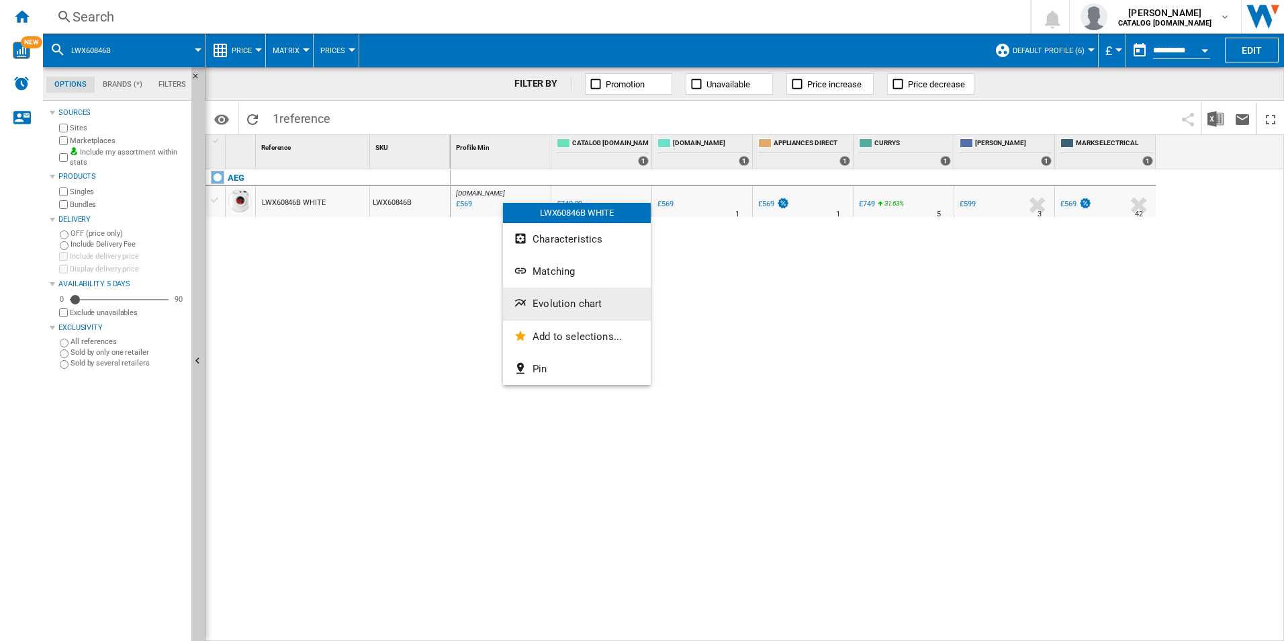
click at [550, 299] on span "Evolution chart" at bounding box center [567, 304] width 69 height 12
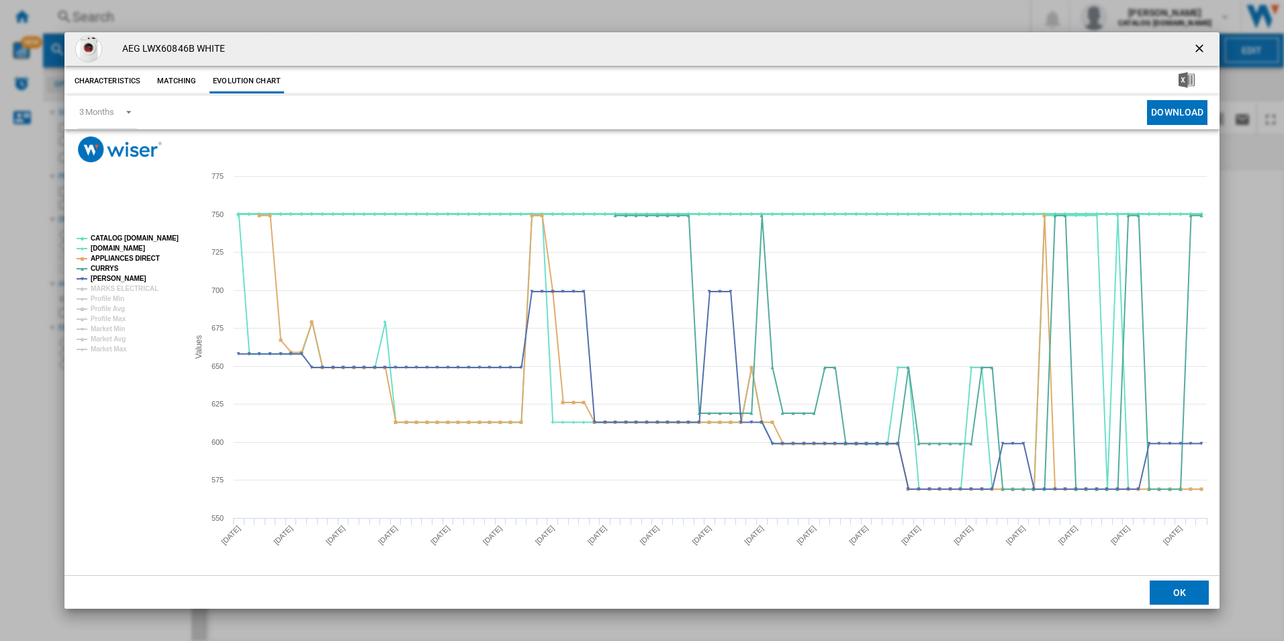
click at [160, 238] on tspan "CATALOG [DOMAIN_NAME]" at bounding box center [135, 237] width 88 height 7
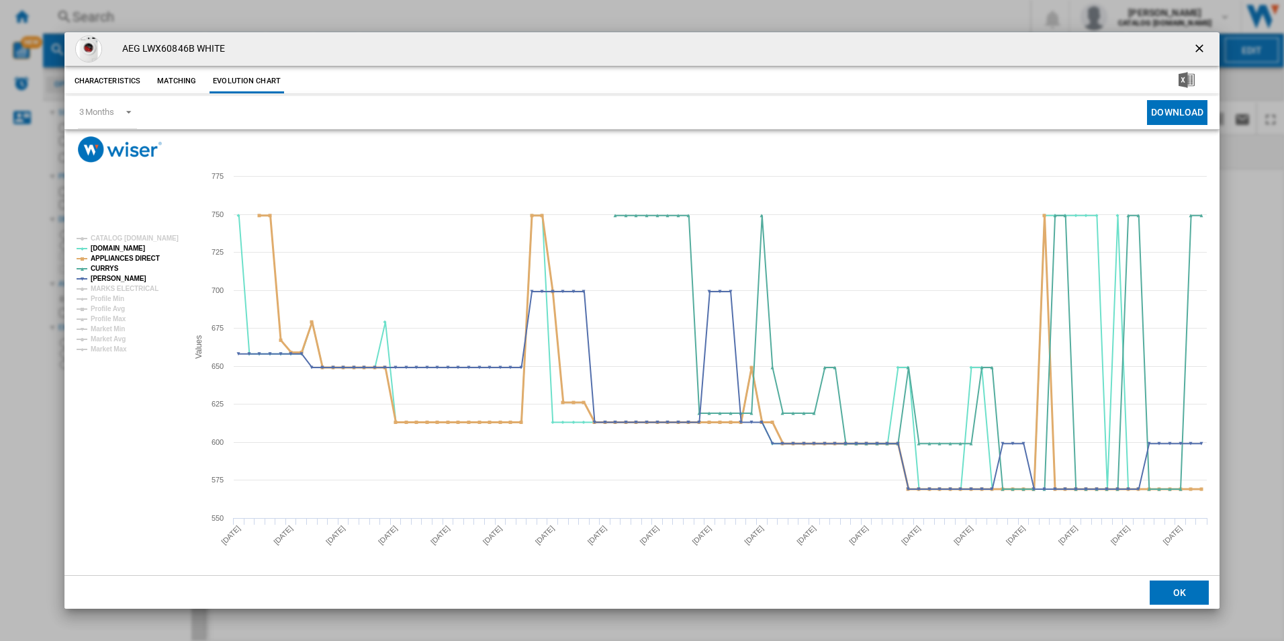
click at [138, 258] on tspan "APPLIANCES DIRECT" at bounding box center [125, 258] width 69 height 7
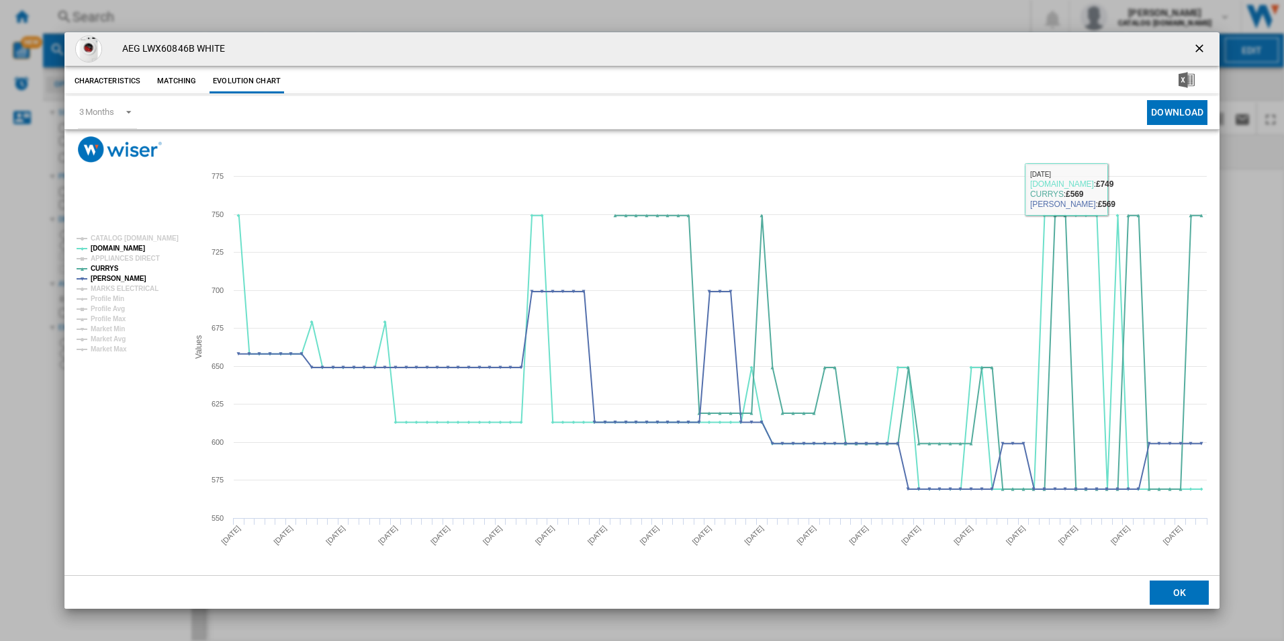
drag, startPoint x: 1198, startPoint y: 48, endPoint x: 1188, endPoint y: 49, distance: 10.1
click at [1198, 48] on ng-md-icon "getI18NText('BUTTONS.CLOSE_DIALOG')" at bounding box center [1201, 50] width 16 height 16
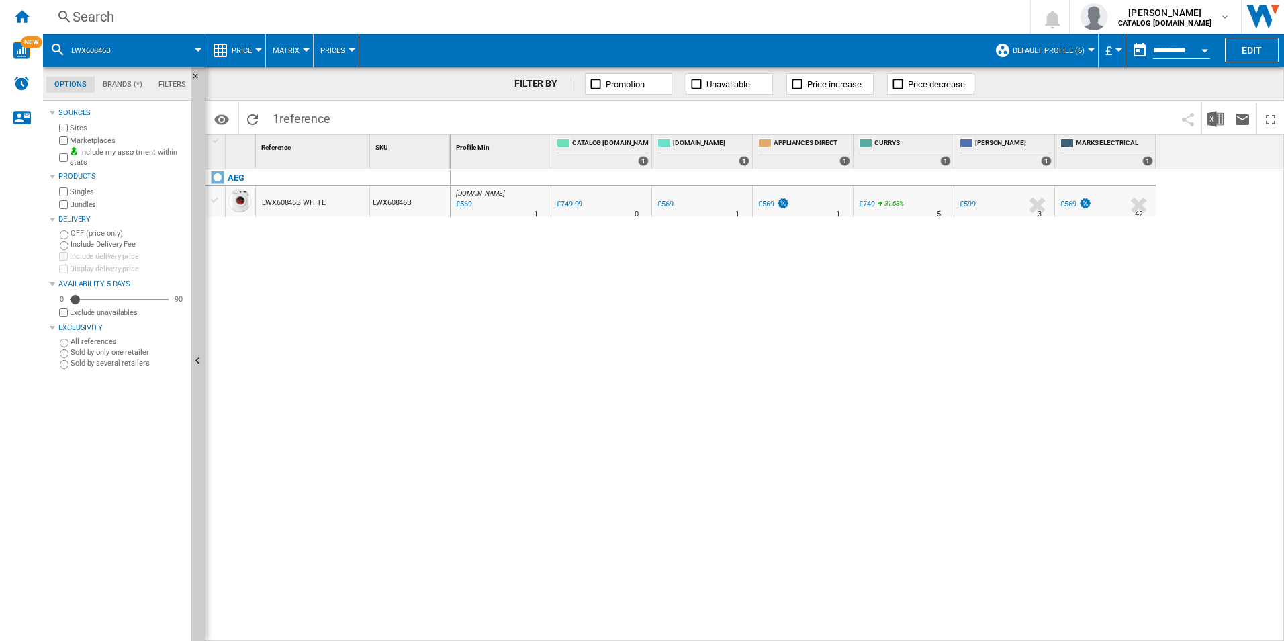
click at [886, 18] on div "Search" at bounding box center [534, 16] width 923 height 19
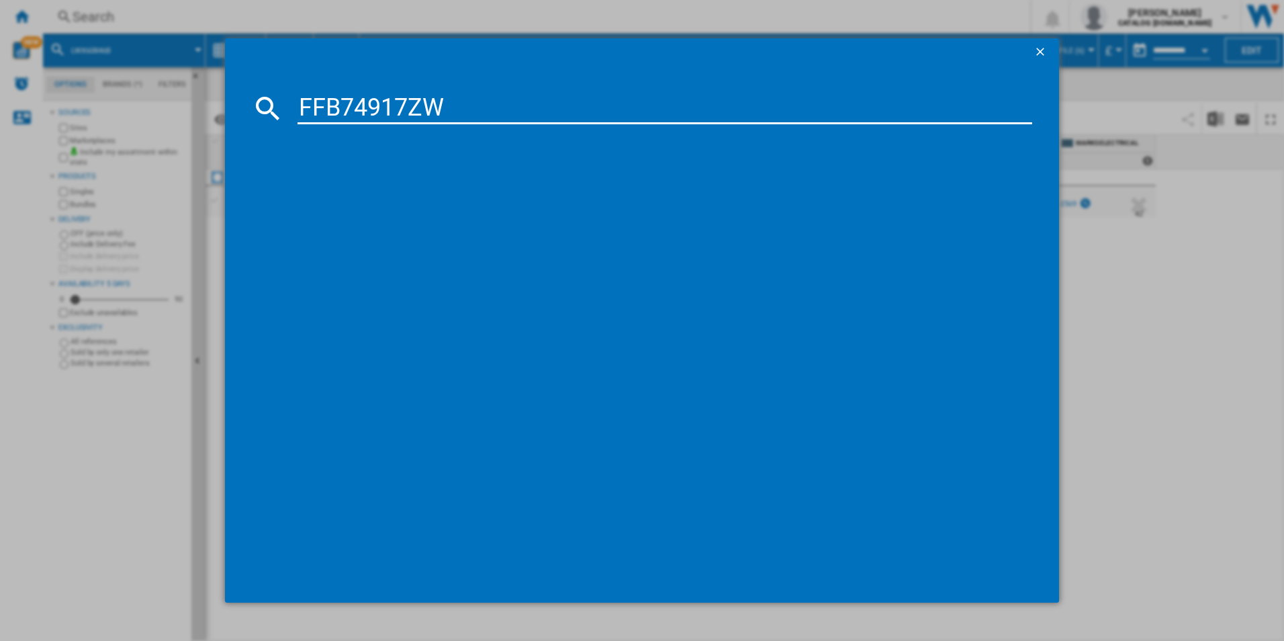
type input "FFB74917ZW"
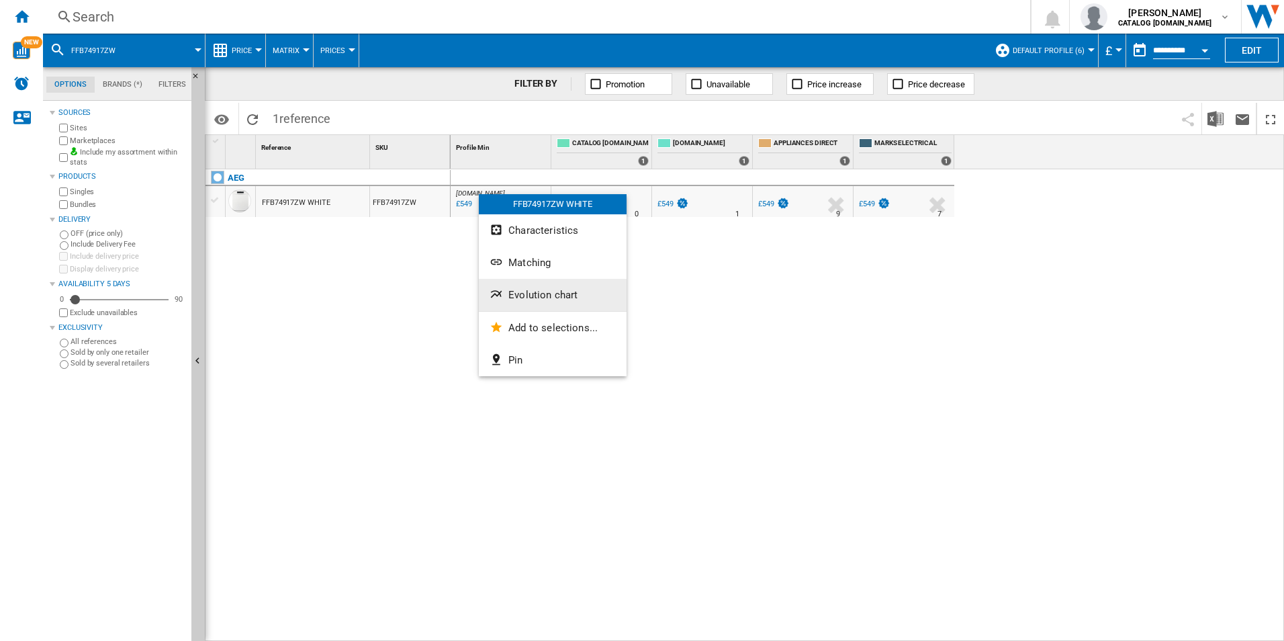
click at [548, 296] on span "Evolution chart" at bounding box center [543, 295] width 69 height 12
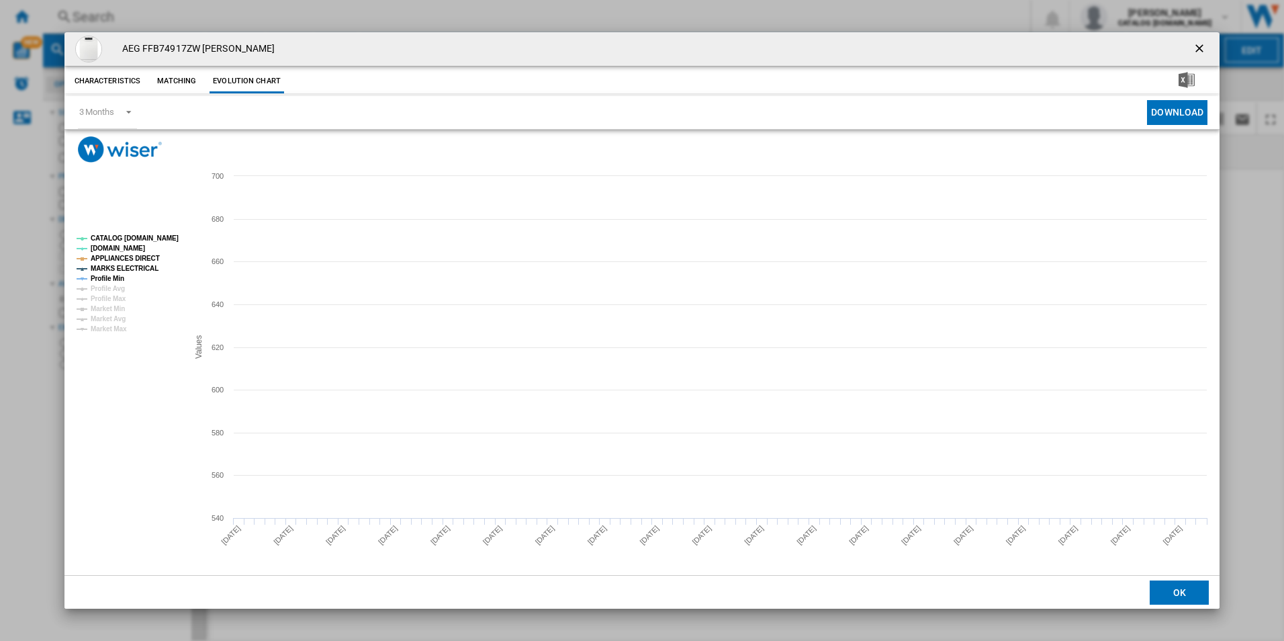
click at [161, 239] on tspan "CATALOG [DOMAIN_NAME]" at bounding box center [135, 237] width 88 height 7
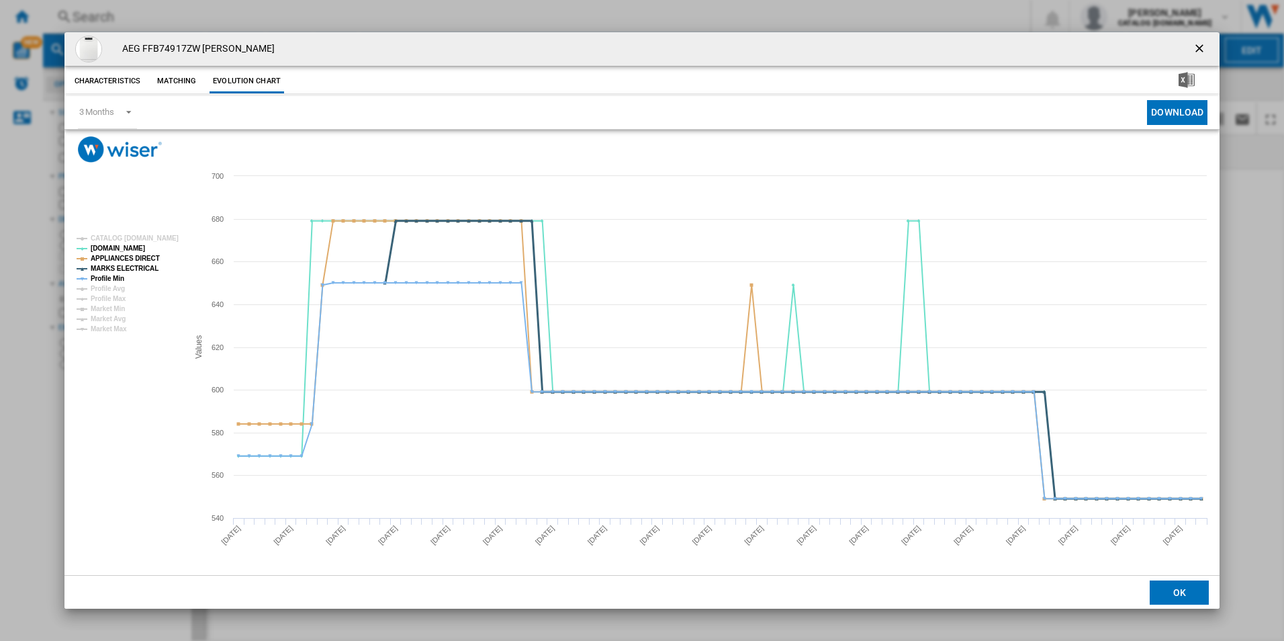
click at [136, 272] on tspan "MARKS ELECTRICAL" at bounding box center [125, 268] width 68 height 7
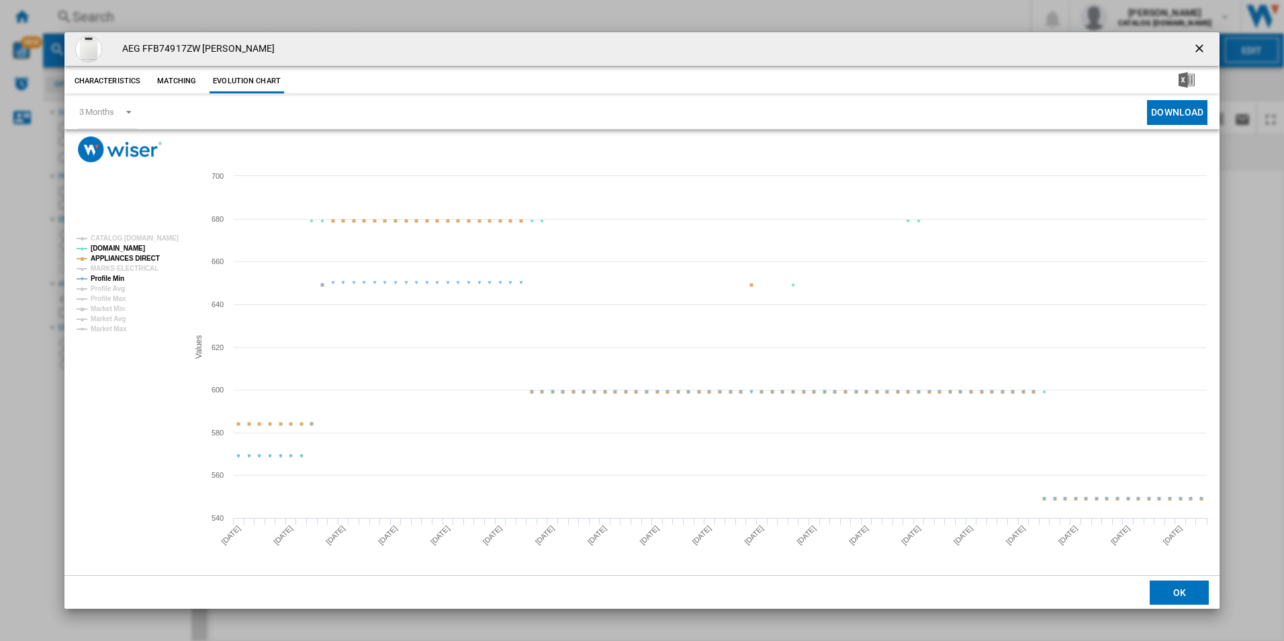
click at [144, 259] on tspan "APPLIANCES DIRECT" at bounding box center [125, 258] width 69 height 7
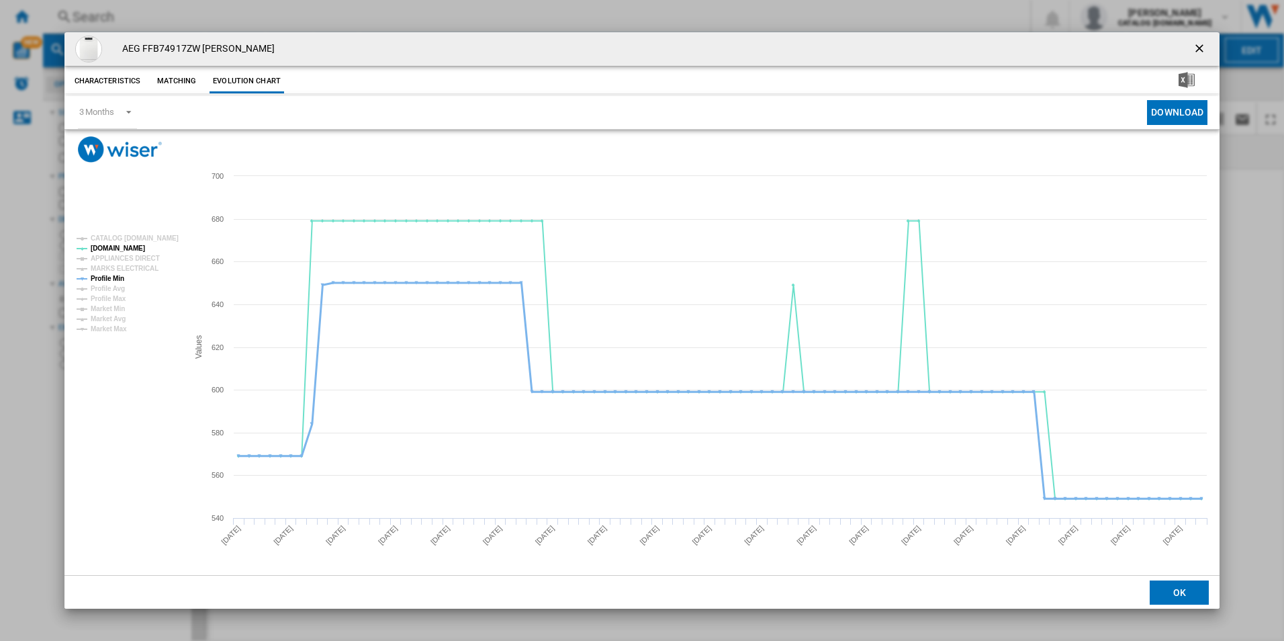
click at [114, 275] on tspan "Profile Min" at bounding box center [108, 278] width 34 height 7
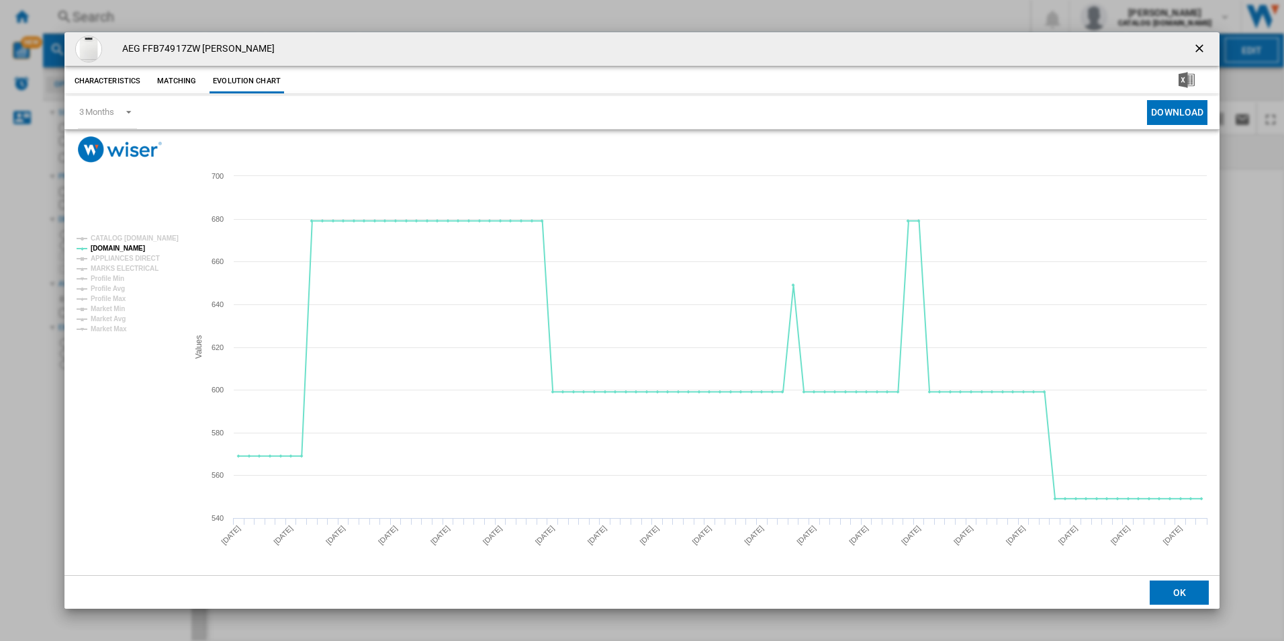
drag, startPoint x: 1202, startPoint y: 50, endPoint x: 1157, endPoint y: 43, distance: 46.2
click at [1202, 50] on ng-md-icon "getI18NText('BUTTONS.CLOSE_DIALOG')" at bounding box center [1201, 50] width 16 height 16
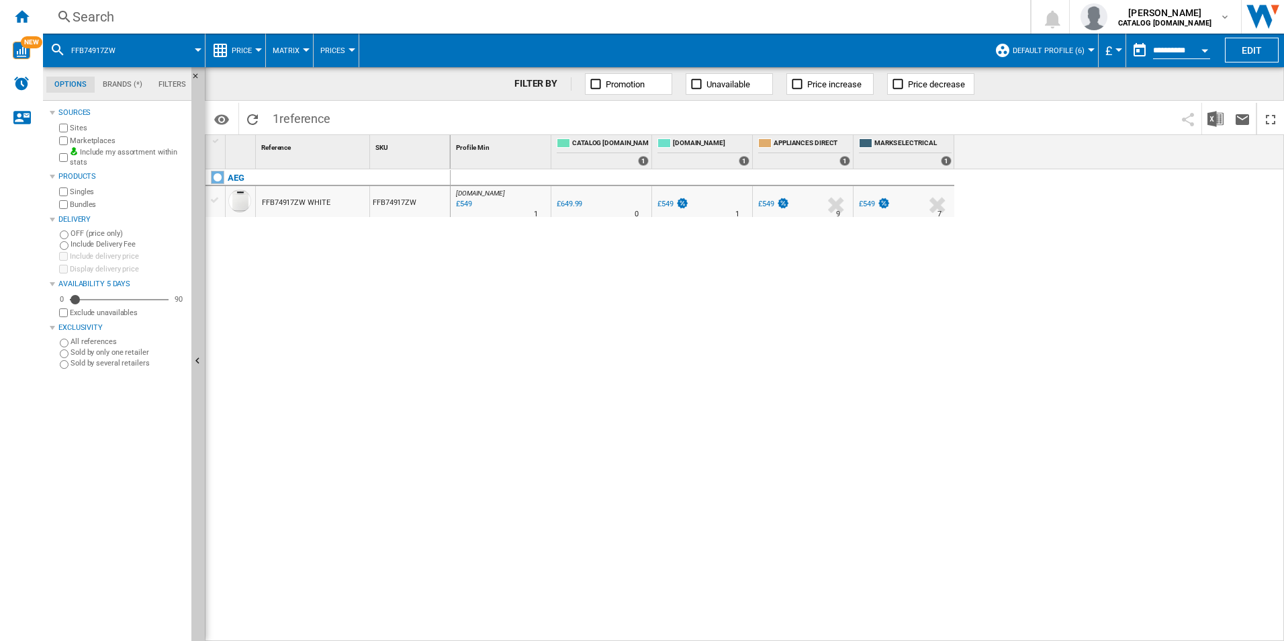
click at [944, 13] on div "Search" at bounding box center [534, 16] width 923 height 19
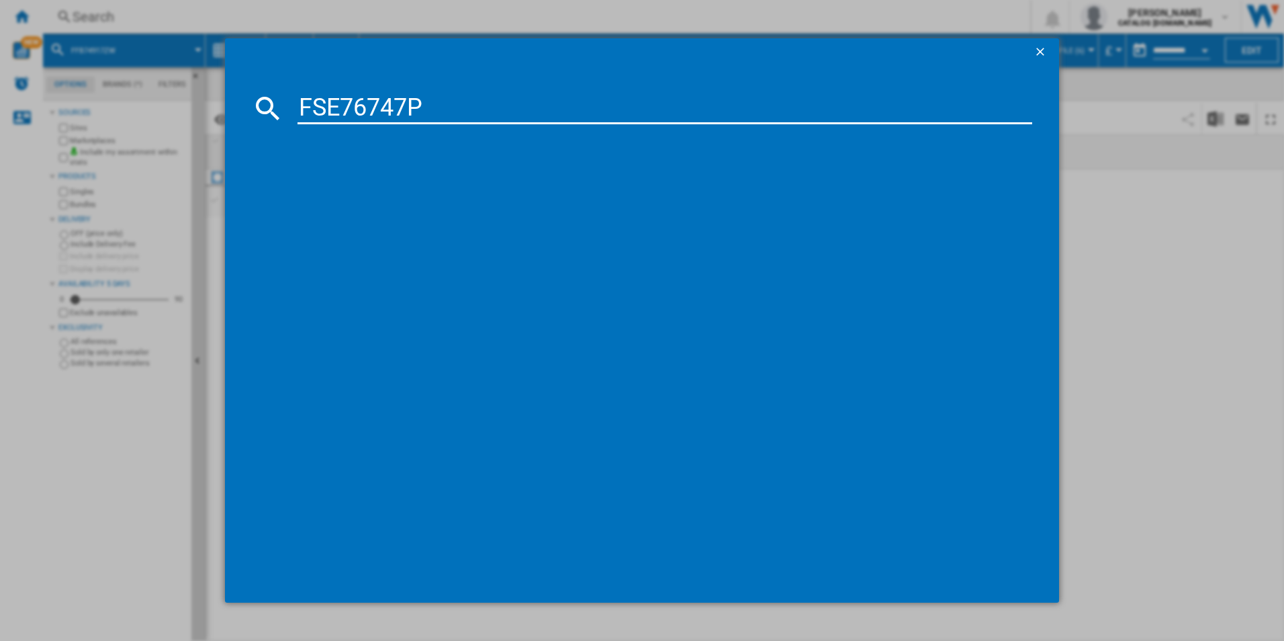
type input "FSE76747P"
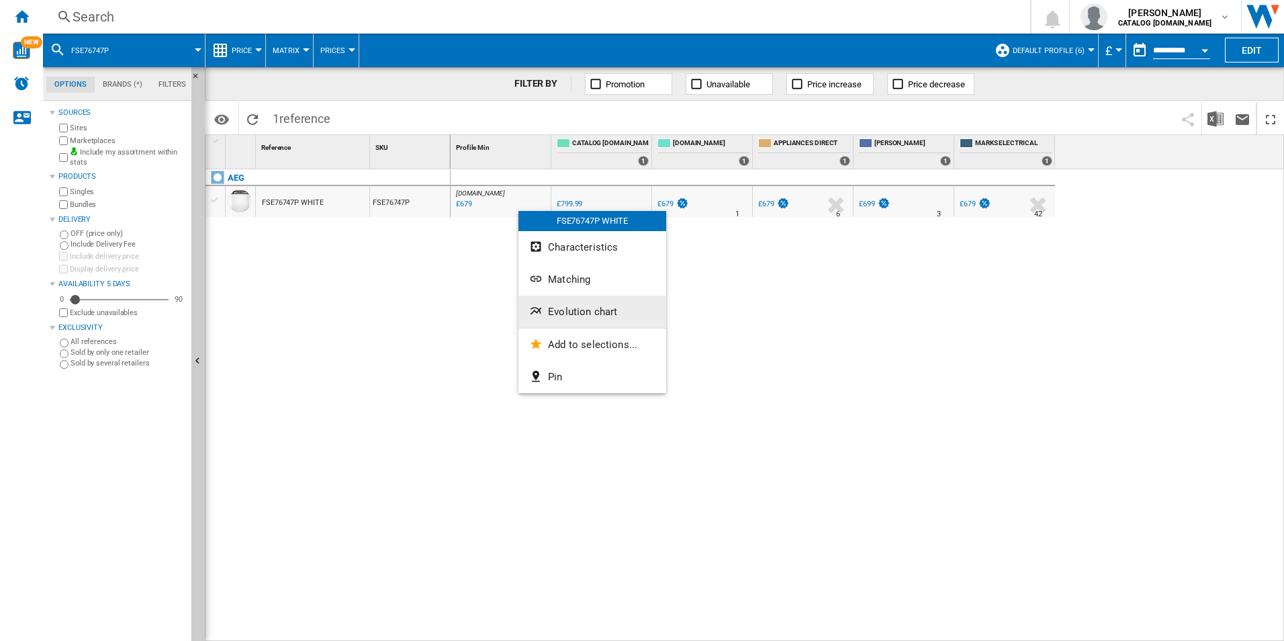
click at [572, 306] on span "Evolution chart" at bounding box center [582, 312] width 69 height 12
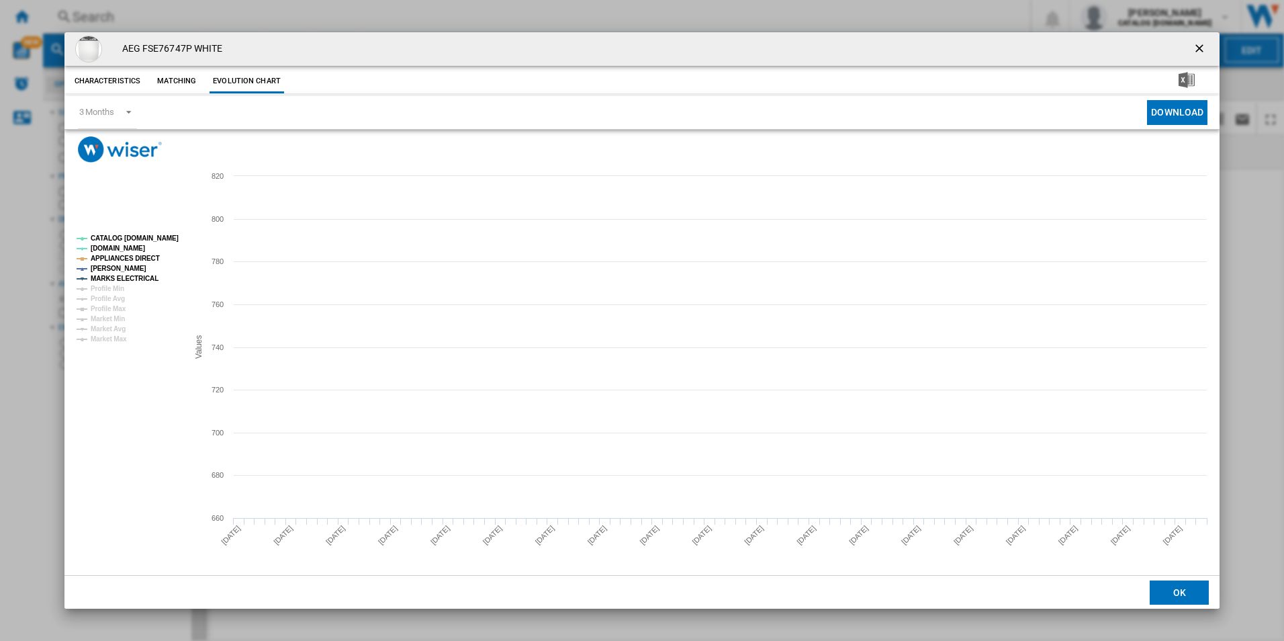
click at [155, 235] on tspan "CATALOG [DOMAIN_NAME]" at bounding box center [135, 237] width 88 height 7
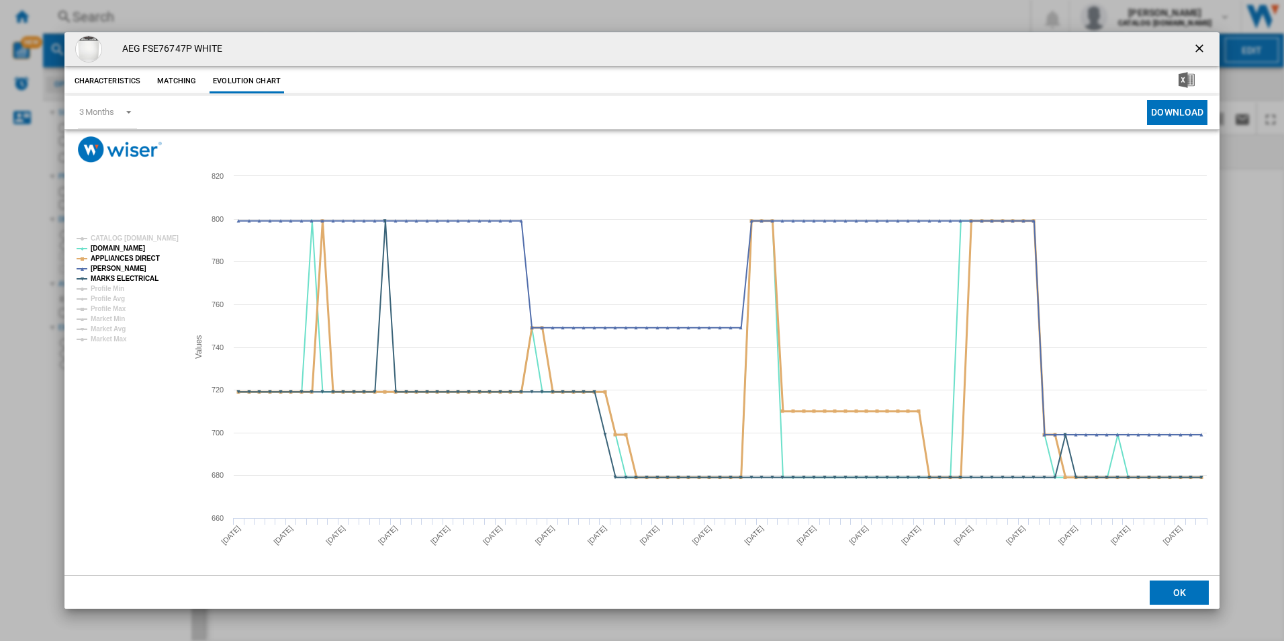
click at [138, 256] on tspan "APPLIANCES DIRECT" at bounding box center [125, 258] width 69 height 7
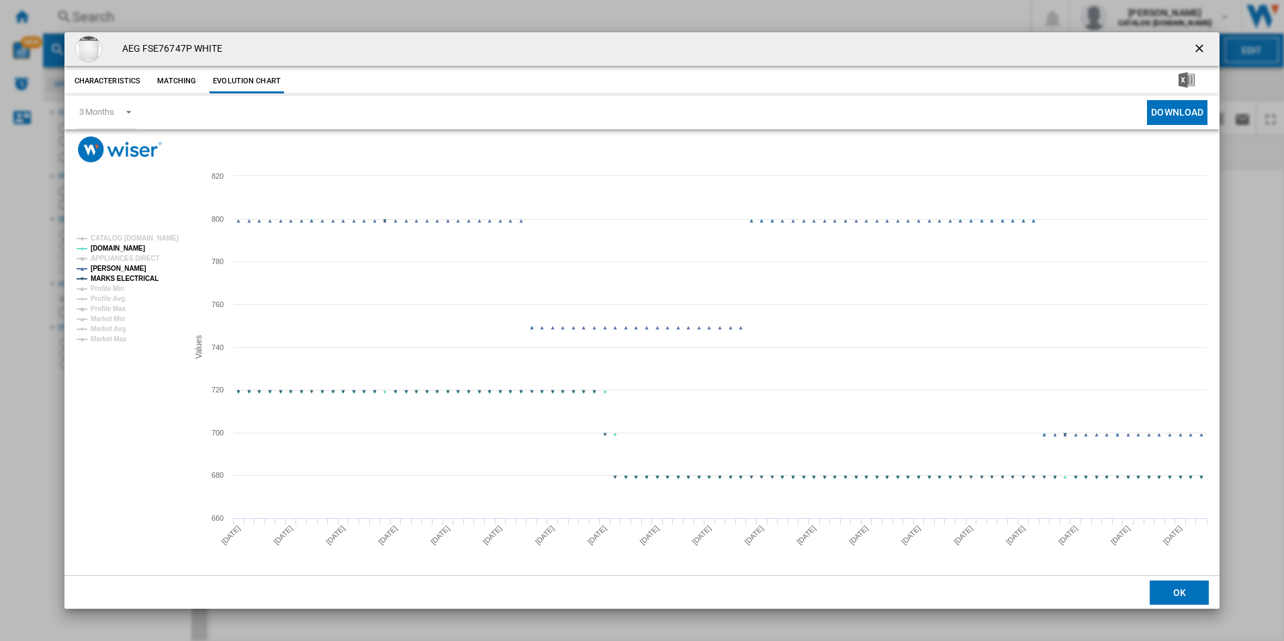
click at [142, 275] on tspan "MARKS ELECTRICAL" at bounding box center [125, 278] width 68 height 7
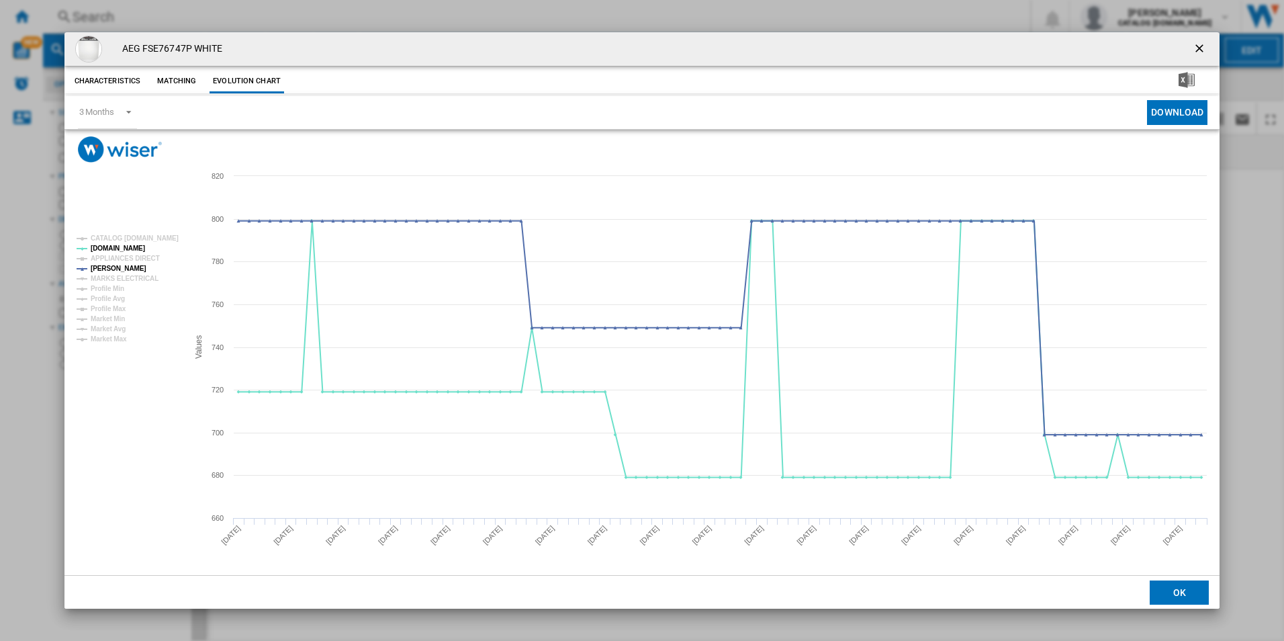
drag, startPoint x: 1204, startPoint y: 44, endPoint x: 1154, endPoint y: 41, distance: 50.5
click at [1204, 44] on ng-md-icon "getI18NText('BUTTONS.CLOSE_DIALOG')" at bounding box center [1201, 50] width 16 height 16
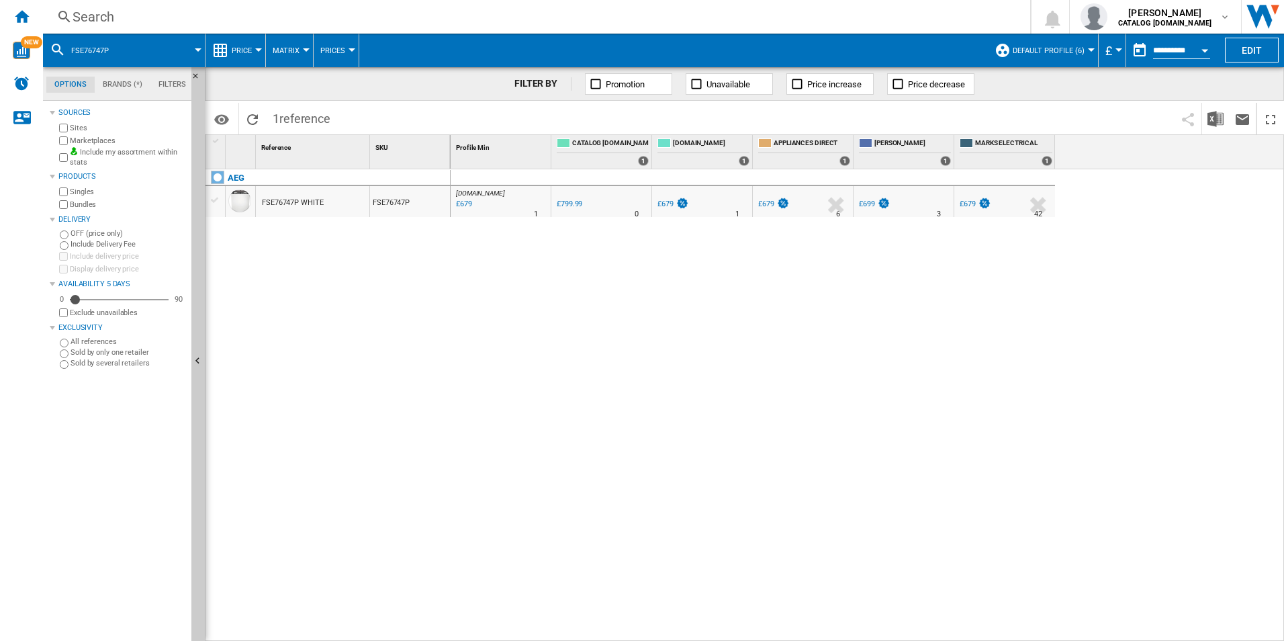
click at [866, 7] on div "Search" at bounding box center [534, 16] width 923 height 19
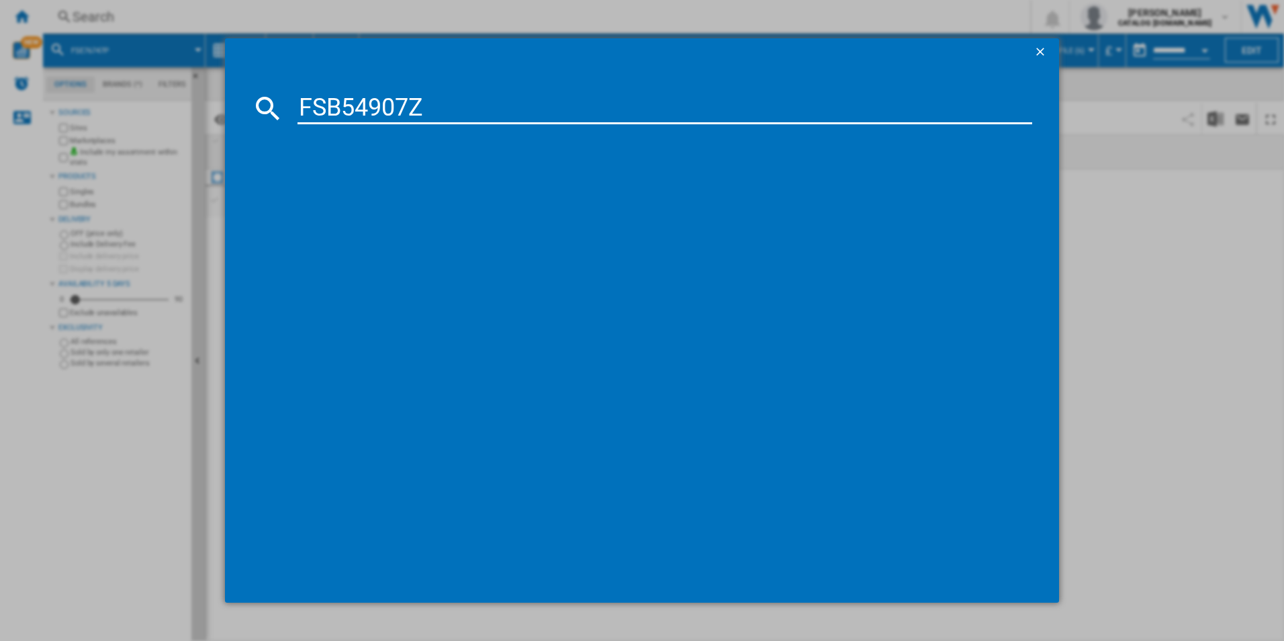
type input "FSB54907Z"
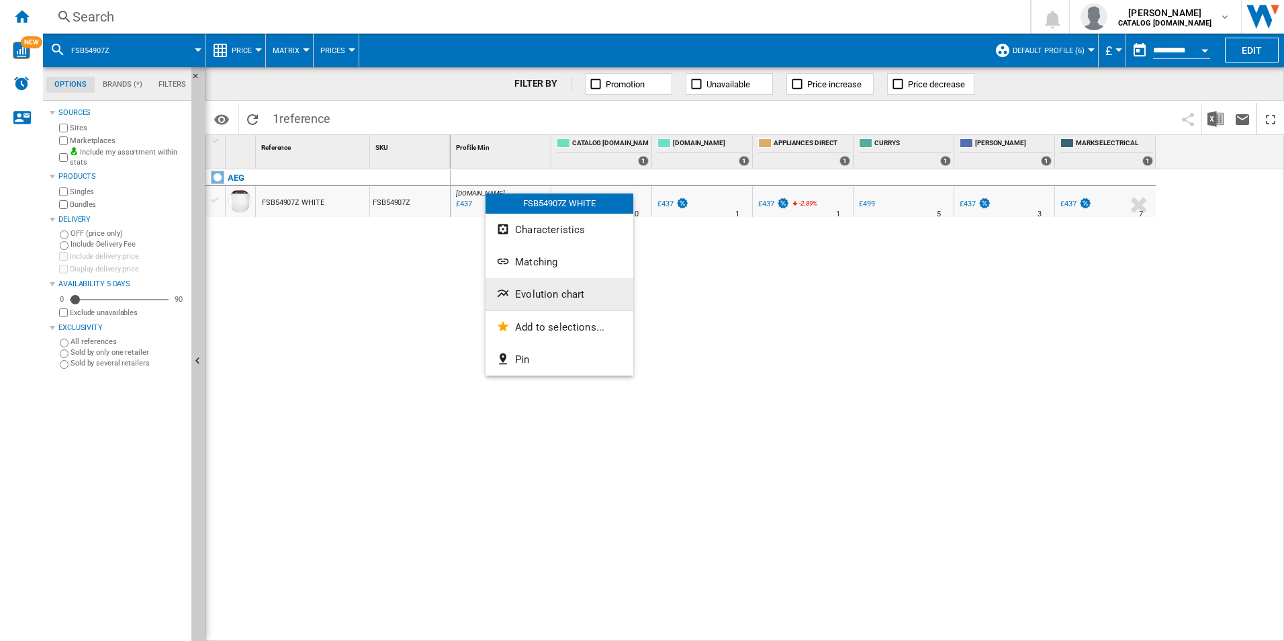
click at [550, 293] on span "Evolution chart" at bounding box center [549, 294] width 69 height 12
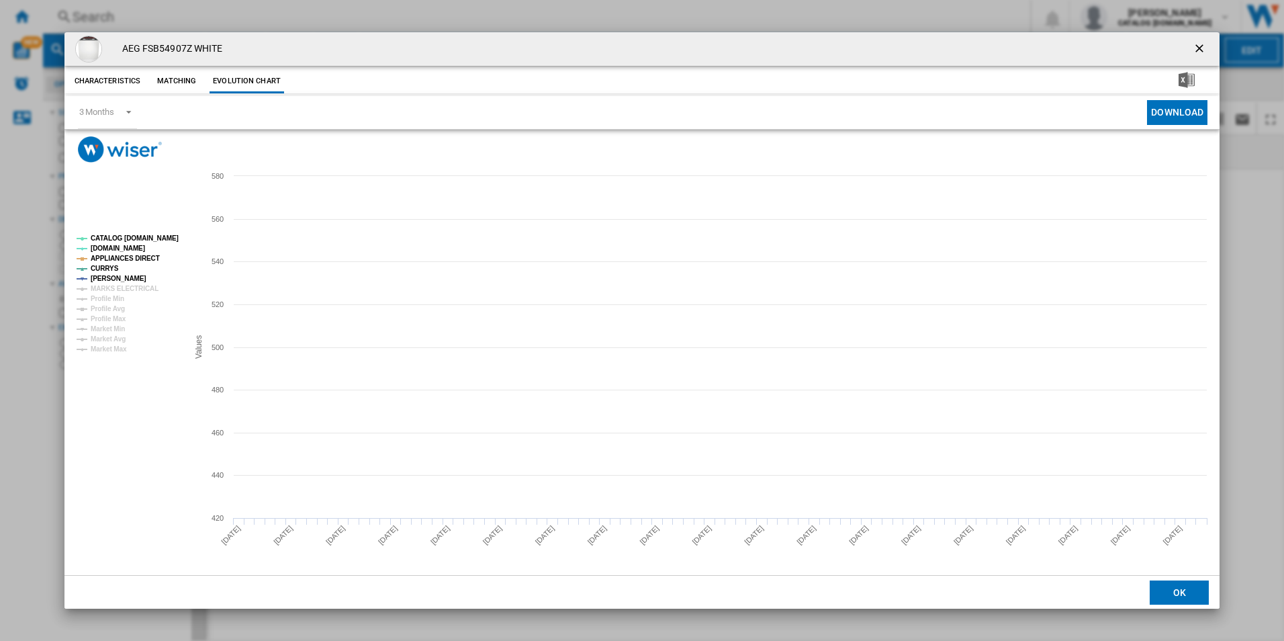
click at [163, 235] on tspan "CATALOG [DOMAIN_NAME]" at bounding box center [135, 237] width 88 height 7
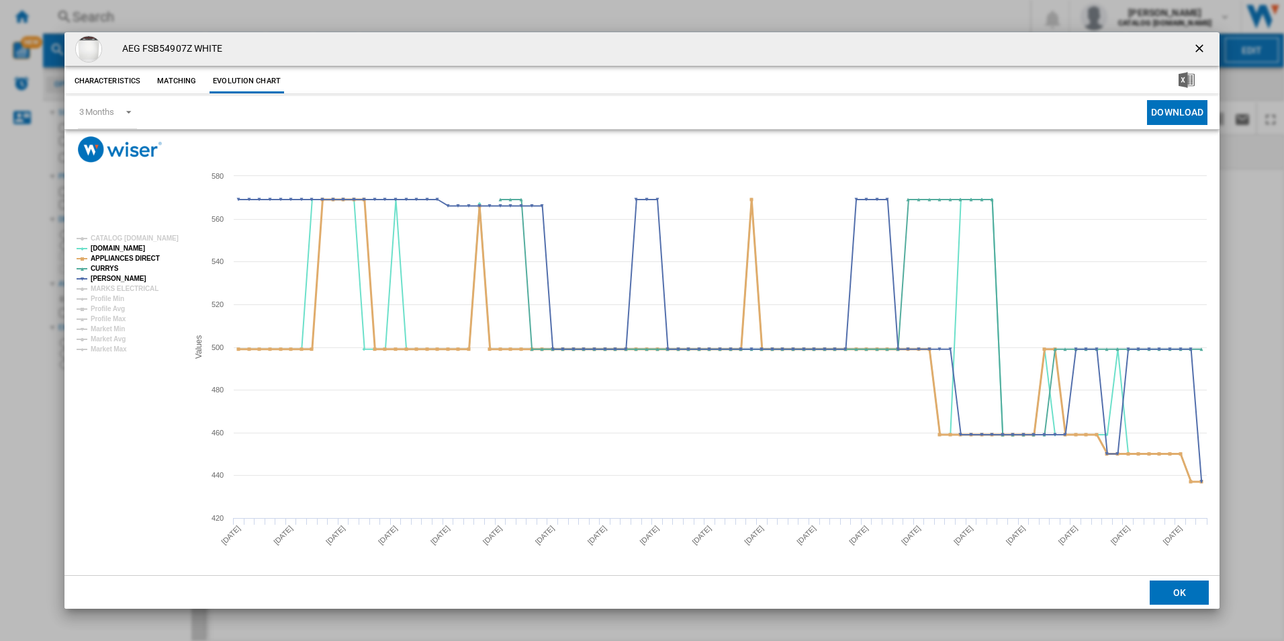
click at [142, 258] on tspan "APPLIANCES DIRECT" at bounding box center [125, 258] width 69 height 7
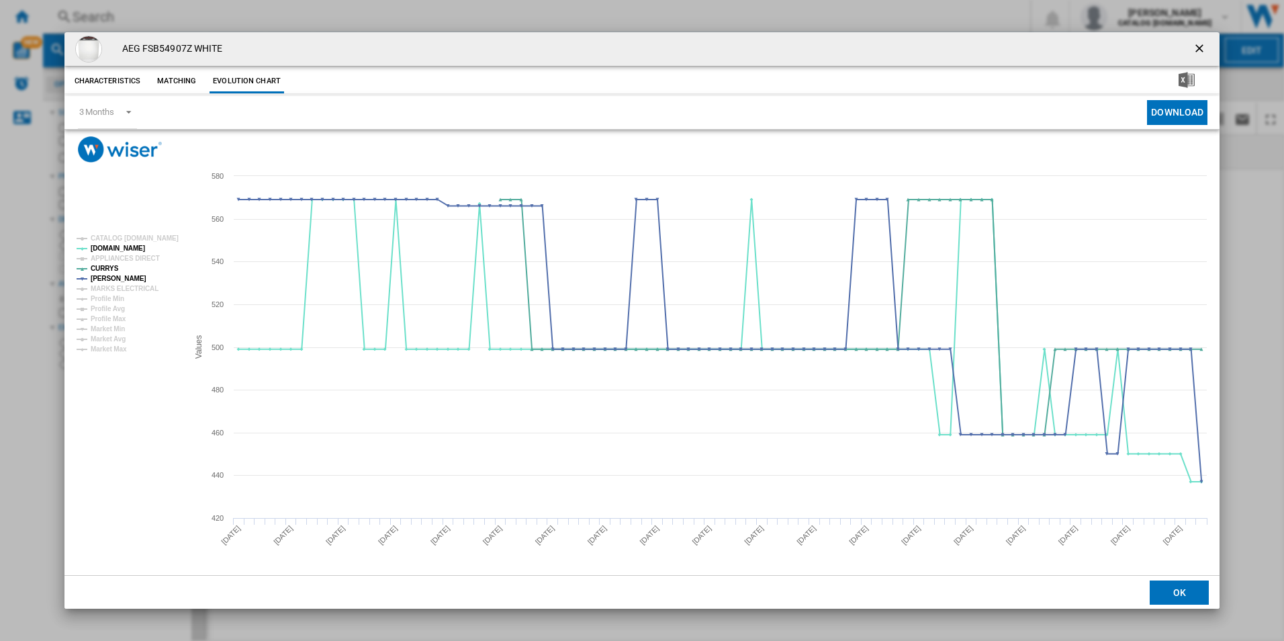
drag, startPoint x: 1202, startPoint y: 44, endPoint x: 1157, endPoint y: 54, distance: 46.3
click at [1202, 44] on ng-md-icon "getI18NText('BUTTONS.CLOSE_DIALOG')" at bounding box center [1201, 50] width 16 height 16
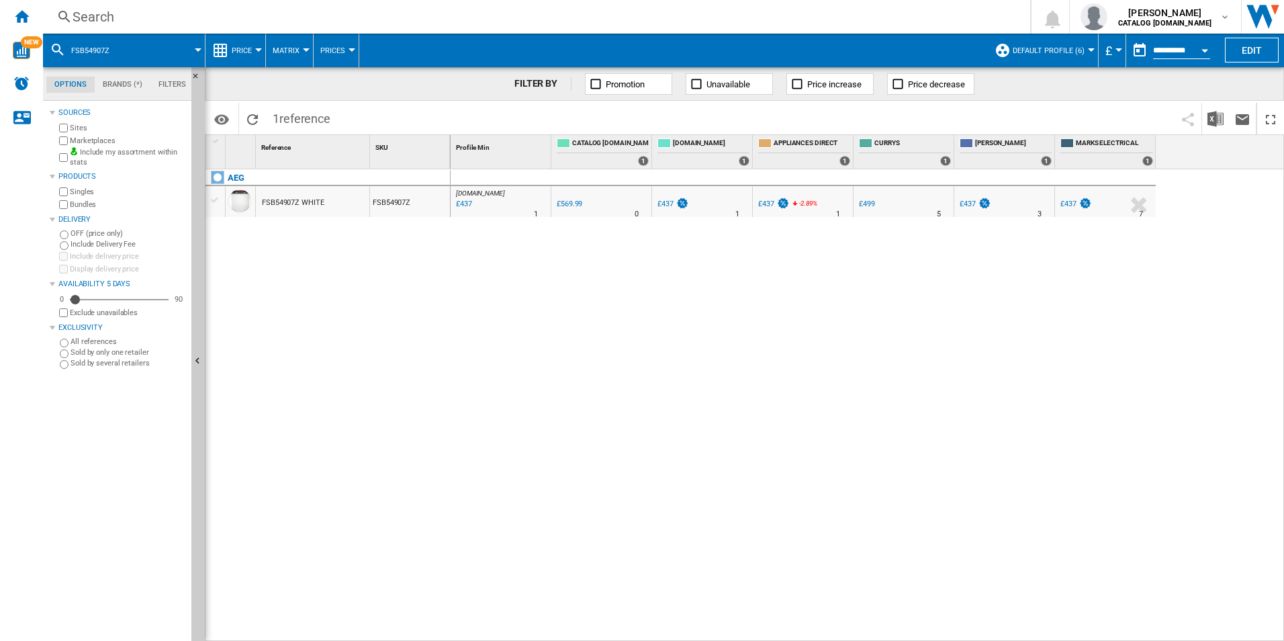
click at [899, 15] on div "Search" at bounding box center [534, 16] width 923 height 19
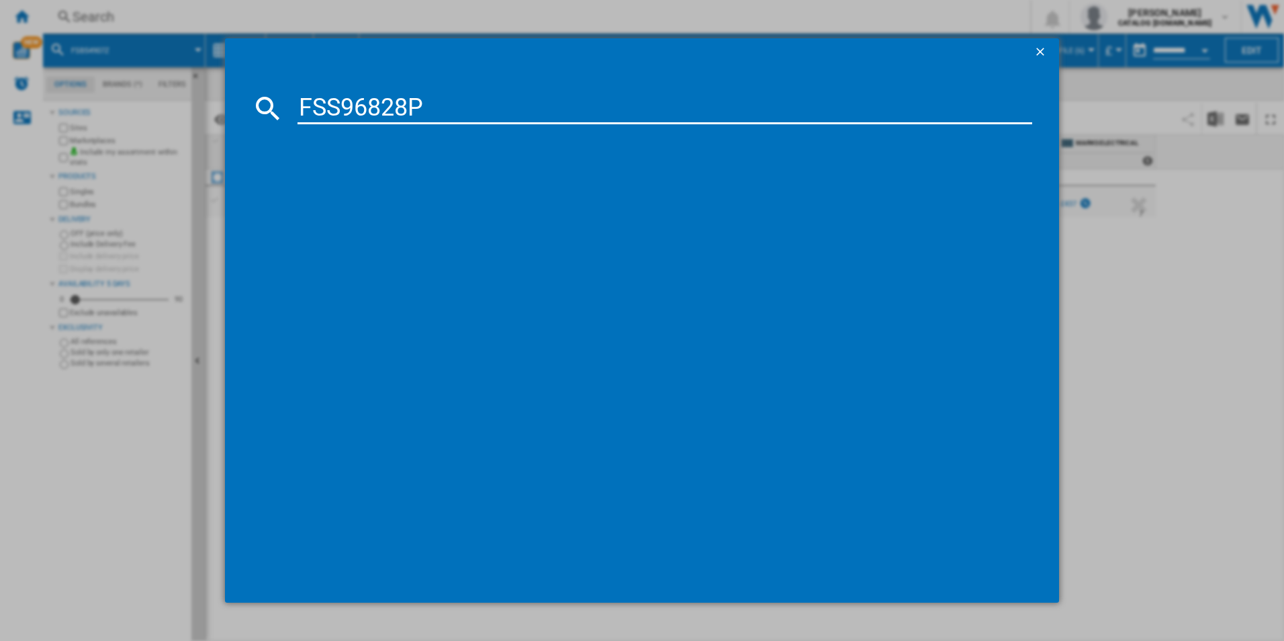
type input "FSS96828P"
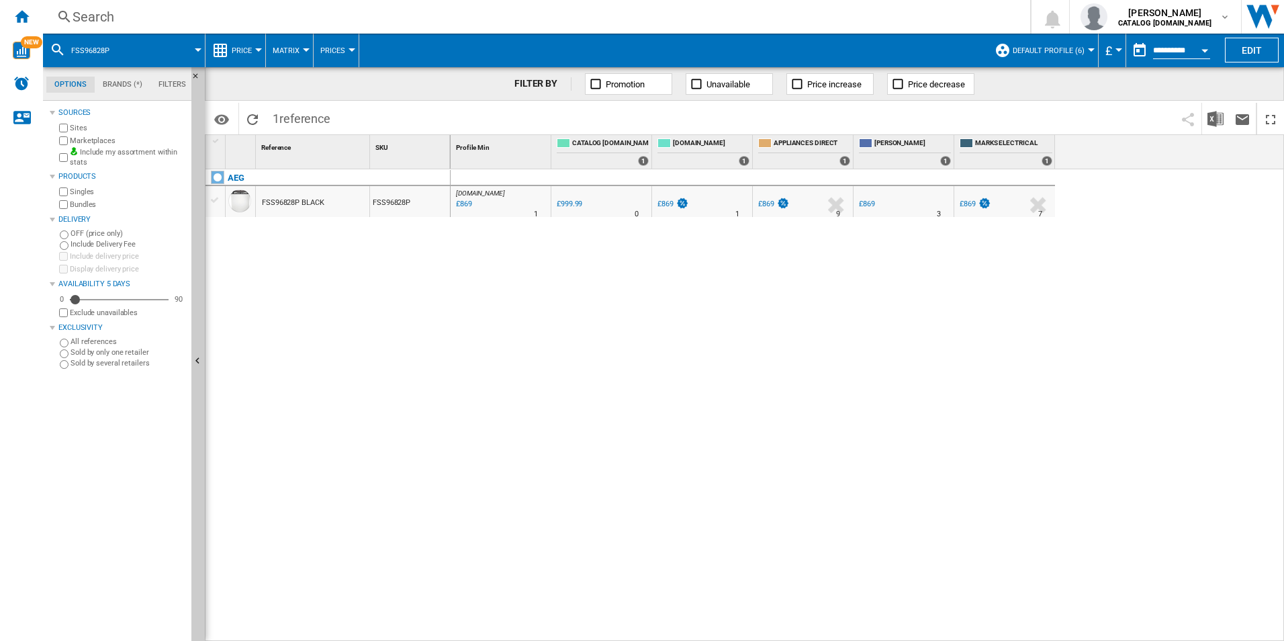
drag, startPoint x: 515, startPoint y: 218, endPoint x: 508, endPoint y: 206, distance: 13.8
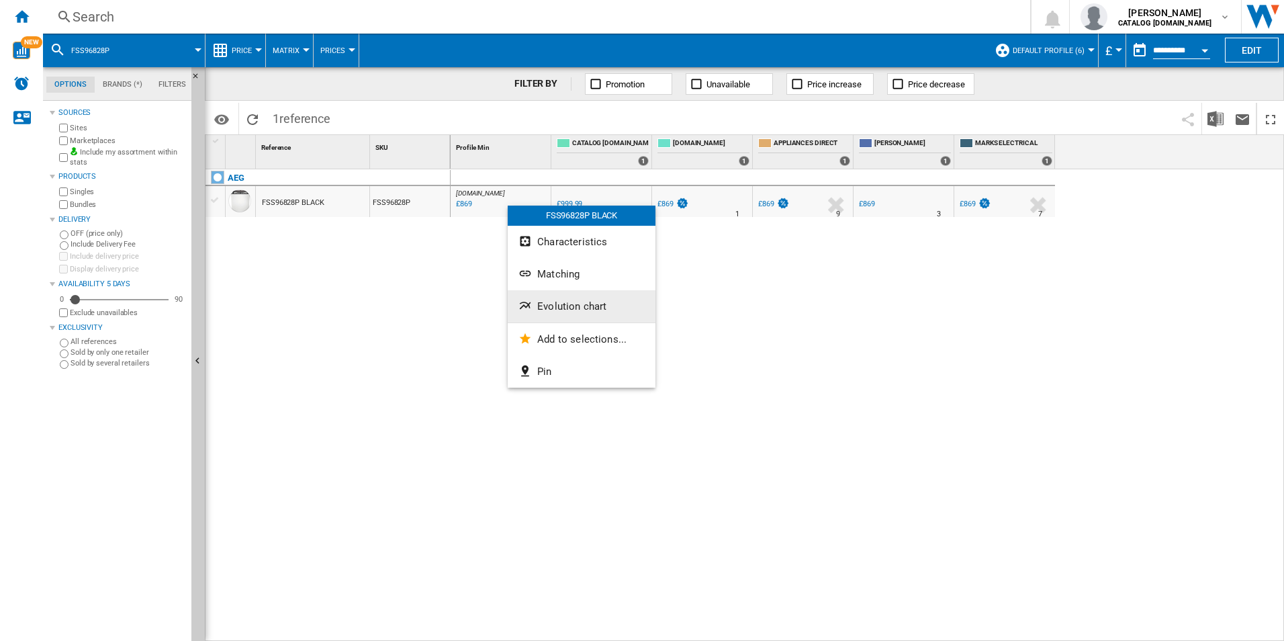
click at [560, 311] on span "Evolution chart" at bounding box center [571, 306] width 69 height 12
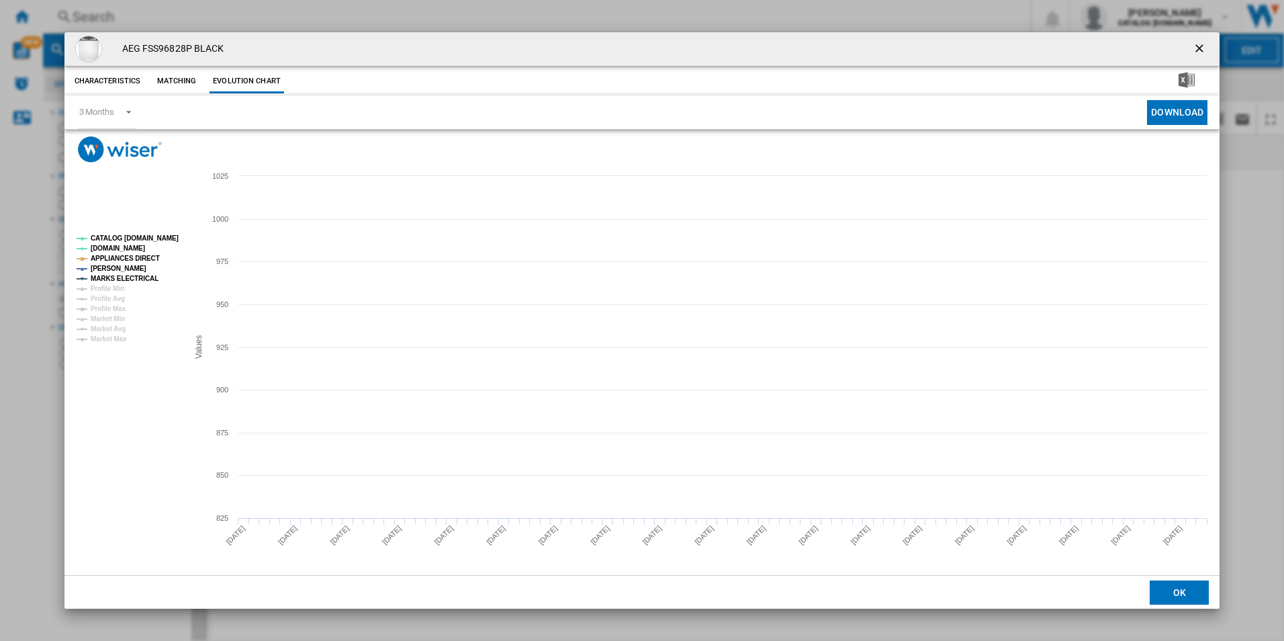
click at [147, 234] on tspan "CATALOG [DOMAIN_NAME]" at bounding box center [135, 237] width 88 height 7
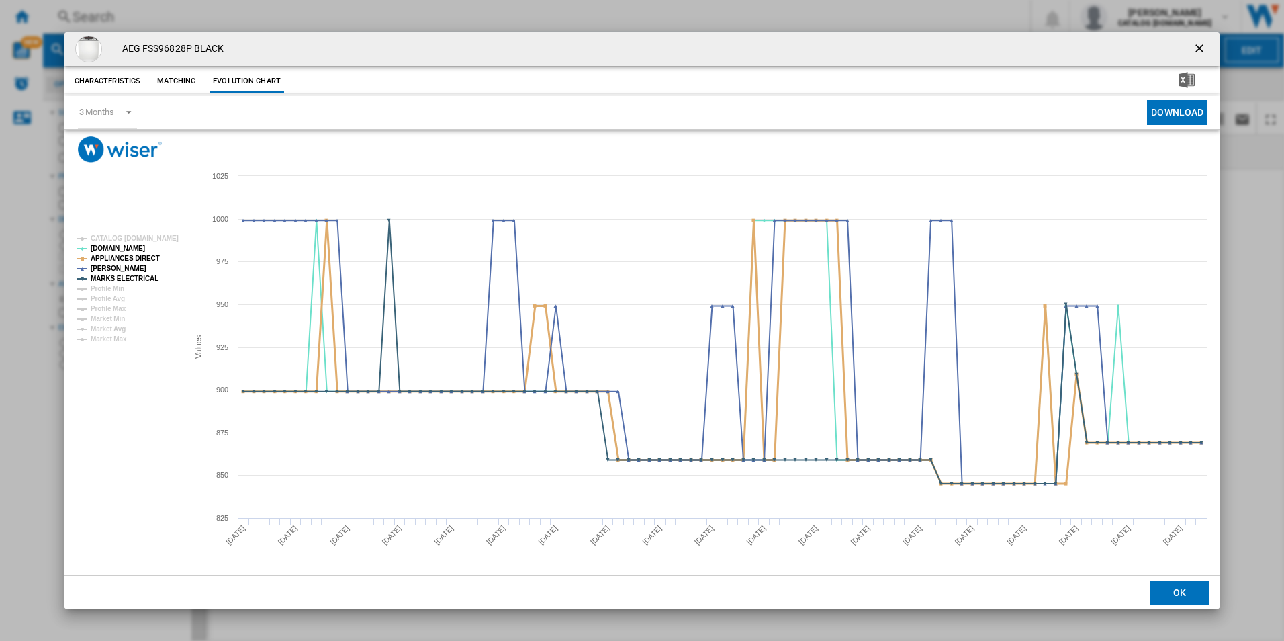
click at [137, 256] on tspan "APPLIANCES DIRECT" at bounding box center [125, 258] width 69 height 7
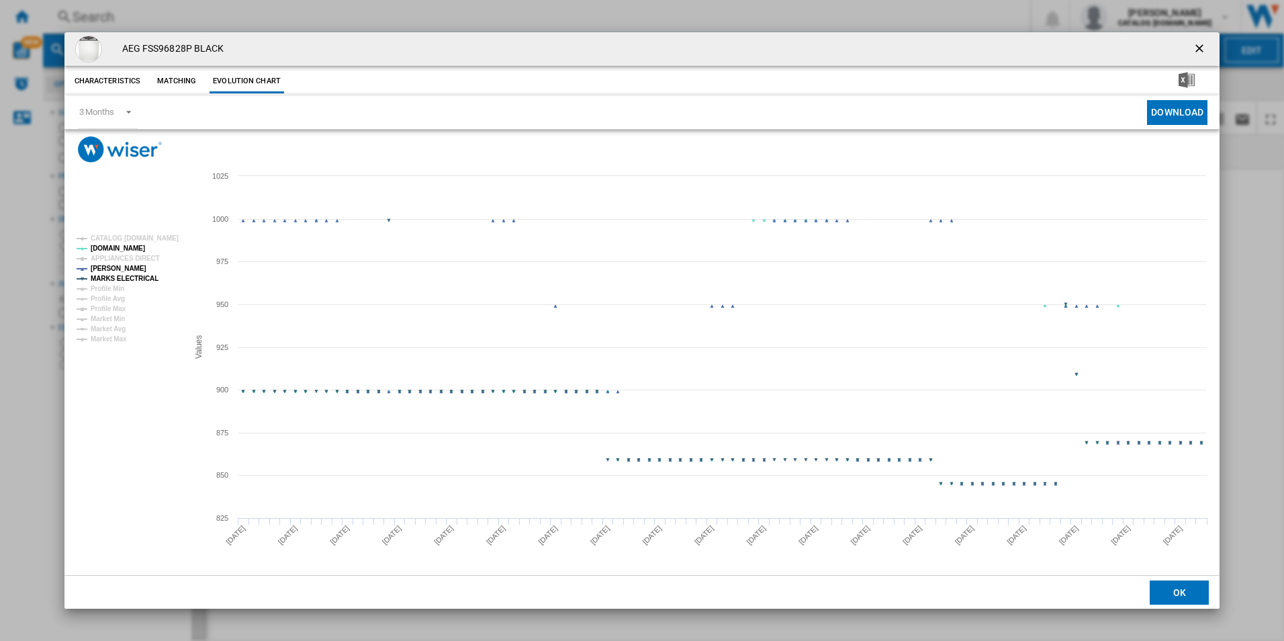
click at [140, 271] on rect "Product popup" at bounding box center [127, 289] width 112 height 118
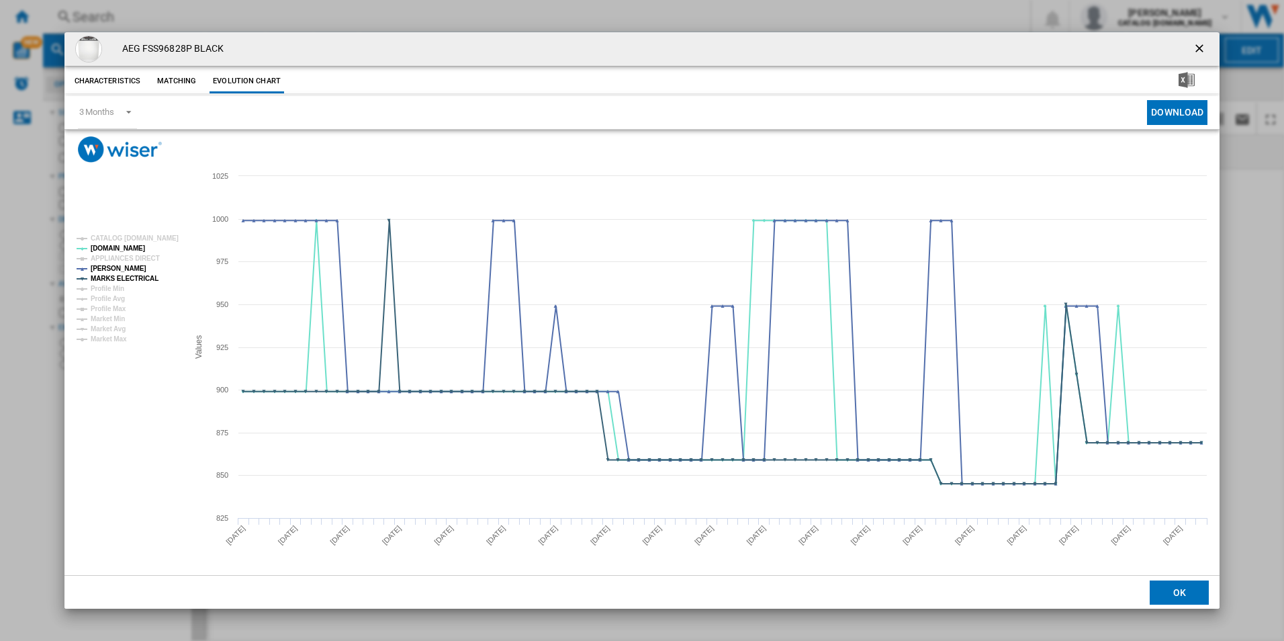
click at [141, 275] on tspan "MARKS ELECTRICAL" at bounding box center [125, 278] width 68 height 7
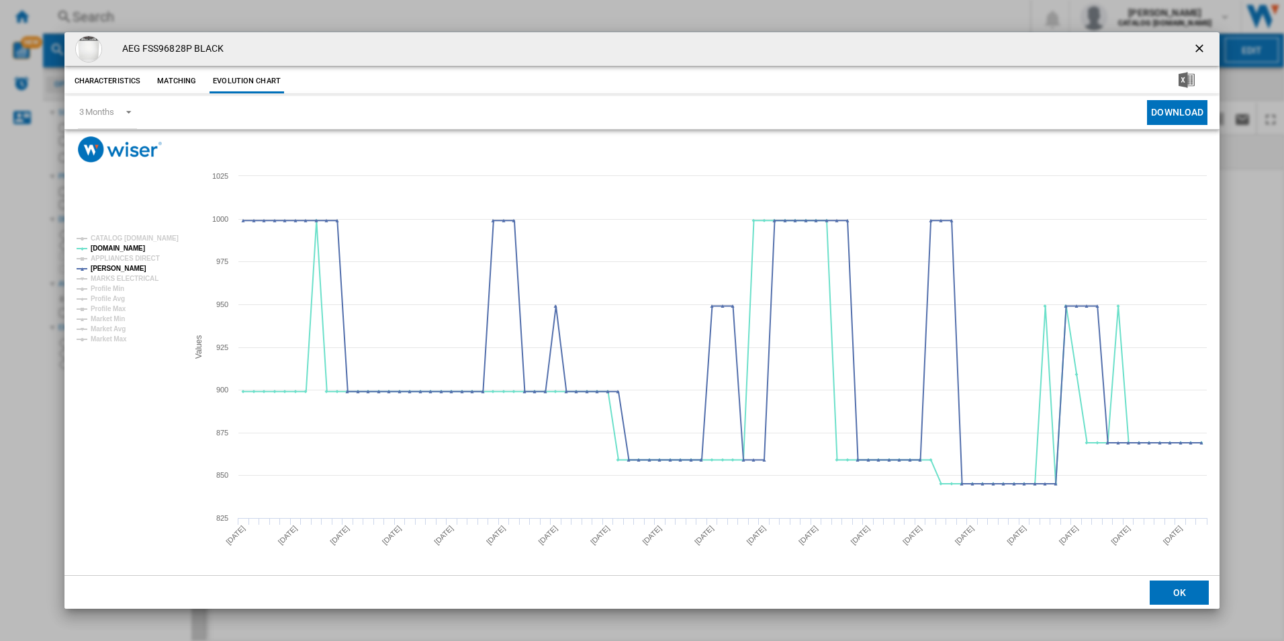
click at [1202, 45] on ng-md-icon "getI18NText('BUTTONS.CLOSE_DIALOG')" at bounding box center [1201, 50] width 16 height 16
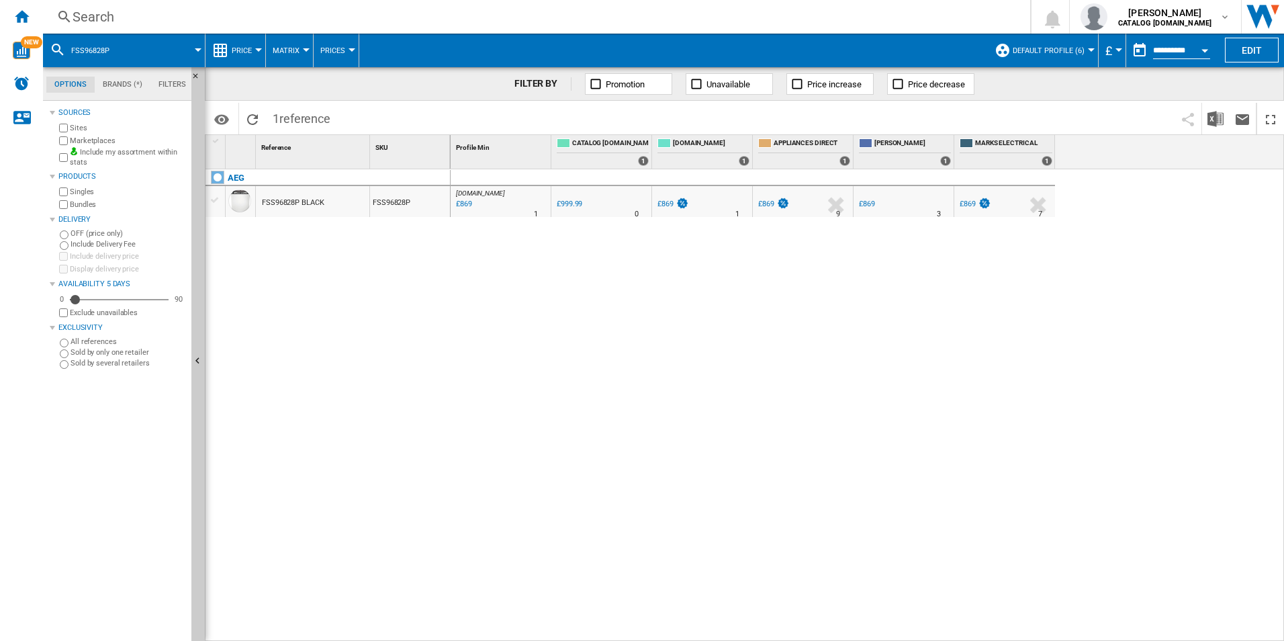
click at [914, 23] on div "Search" at bounding box center [534, 16] width 923 height 19
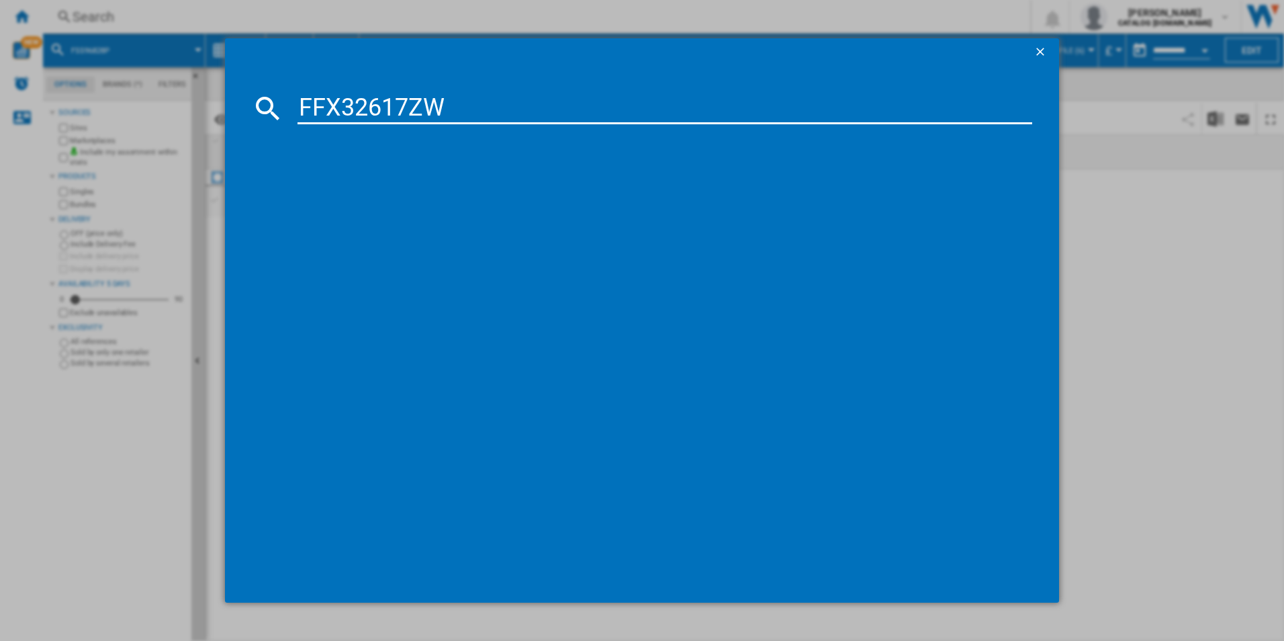
type input "FFX32617ZW"
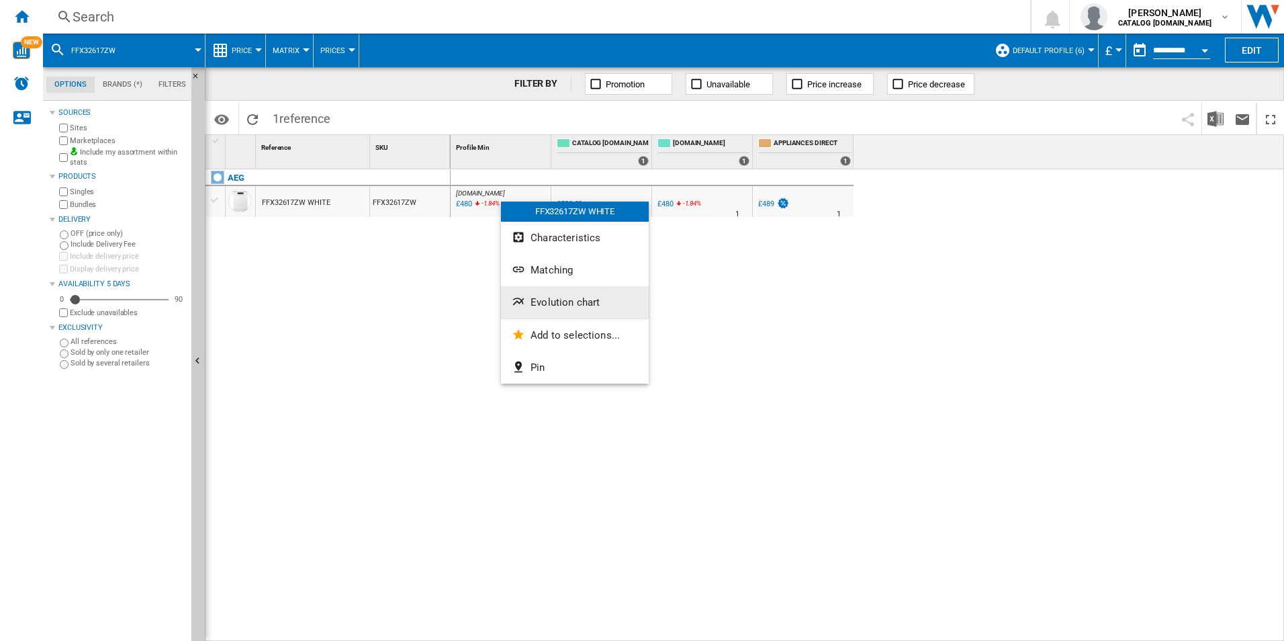
click at [539, 304] on span "Evolution chart" at bounding box center [565, 302] width 69 height 12
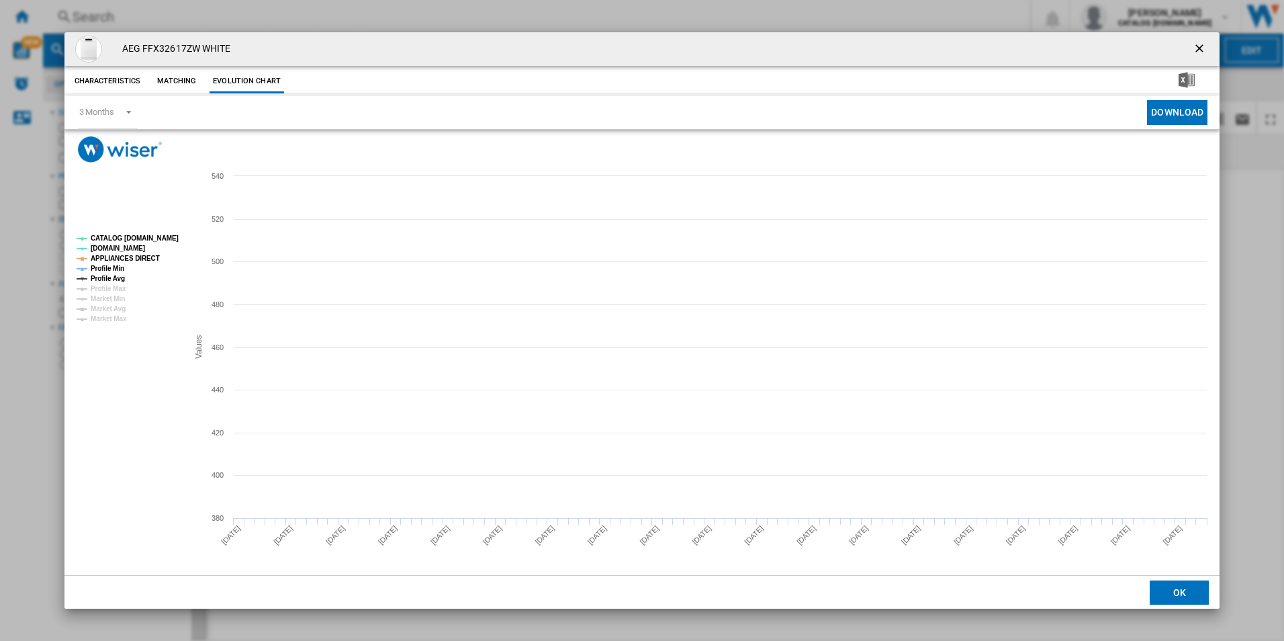
click at [162, 236] on tspan "CATALOG [DOMAIN_NAME]" at bounding box center [135, 237] width 88 height 7
click at [136, 257] on tspan "APPLIANCES DIRECT" at bounding box center [125, 258] width 69 height 7
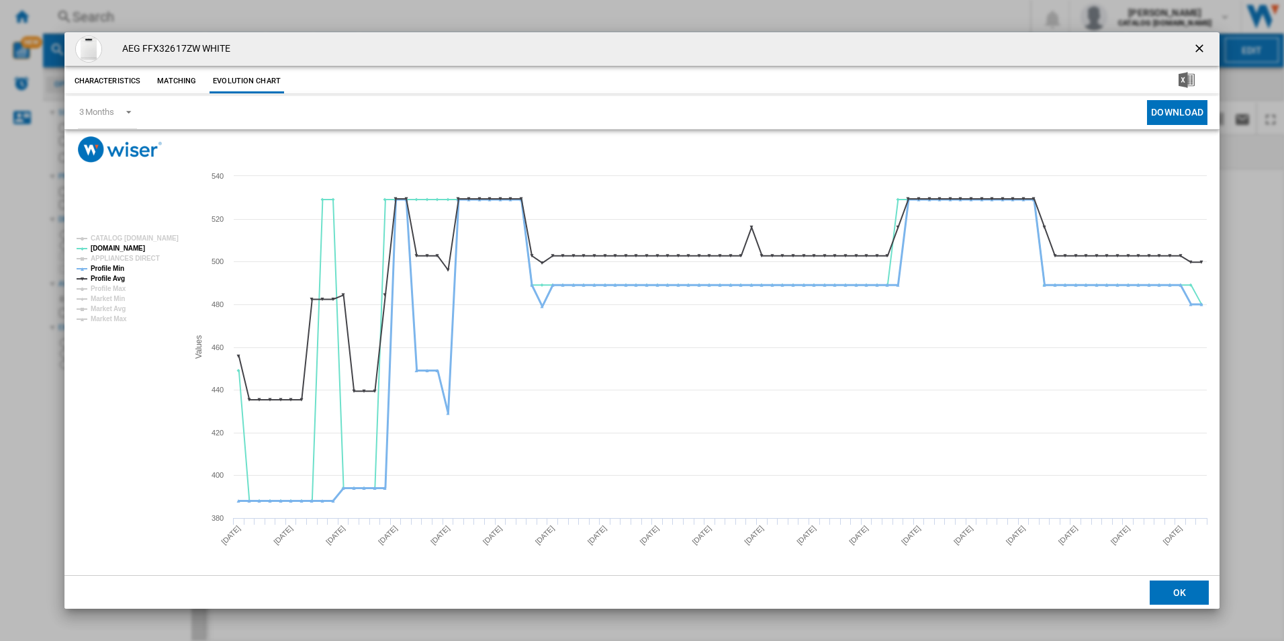
click at [120, 265] on tspan "Profile Min" at bounding box center [108, 268] width 34 height 7
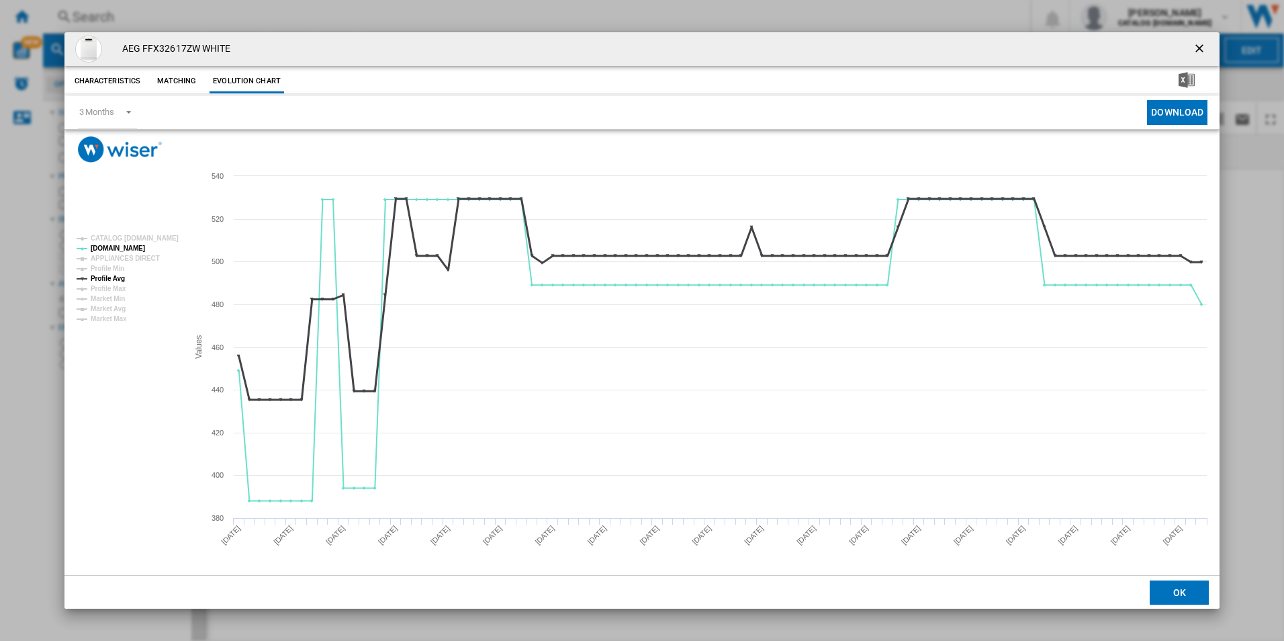
click at [119, 275] on tspan "Profile Avg" at bounding box center [108, 278] width 34 height 7
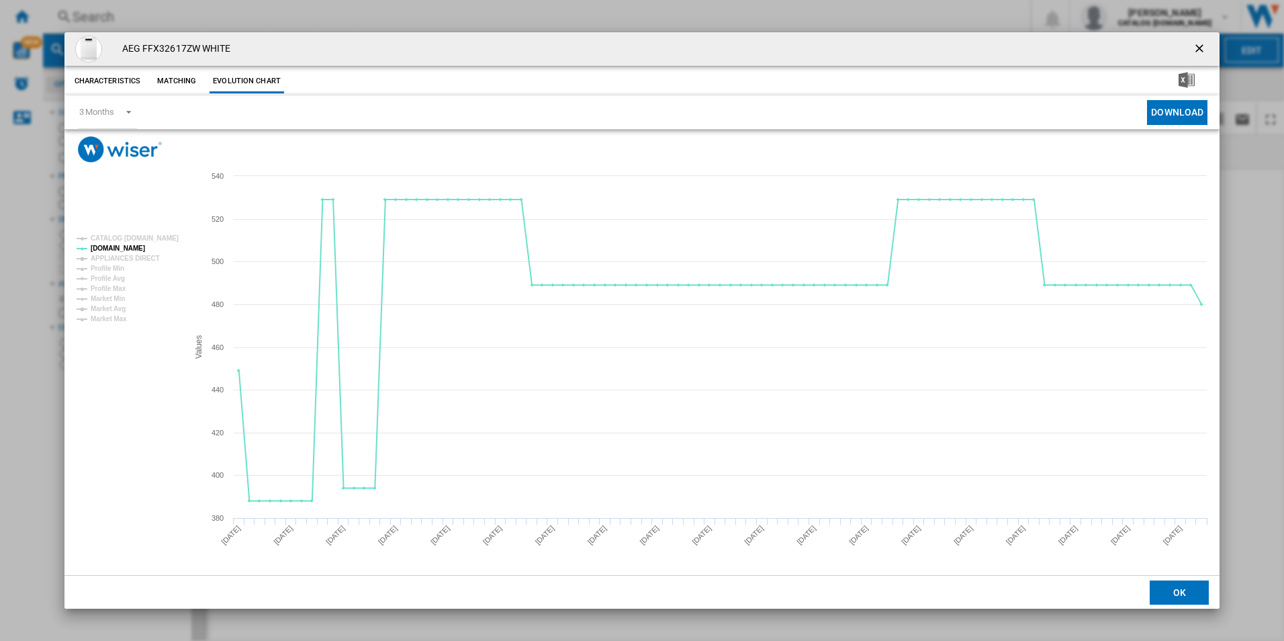
click at [1200, 47] on ng-md-icon "getI18NText('BUTTONS.CLOSE_DIALOG')" at bounding box center [1201, 50] width 16 height 16
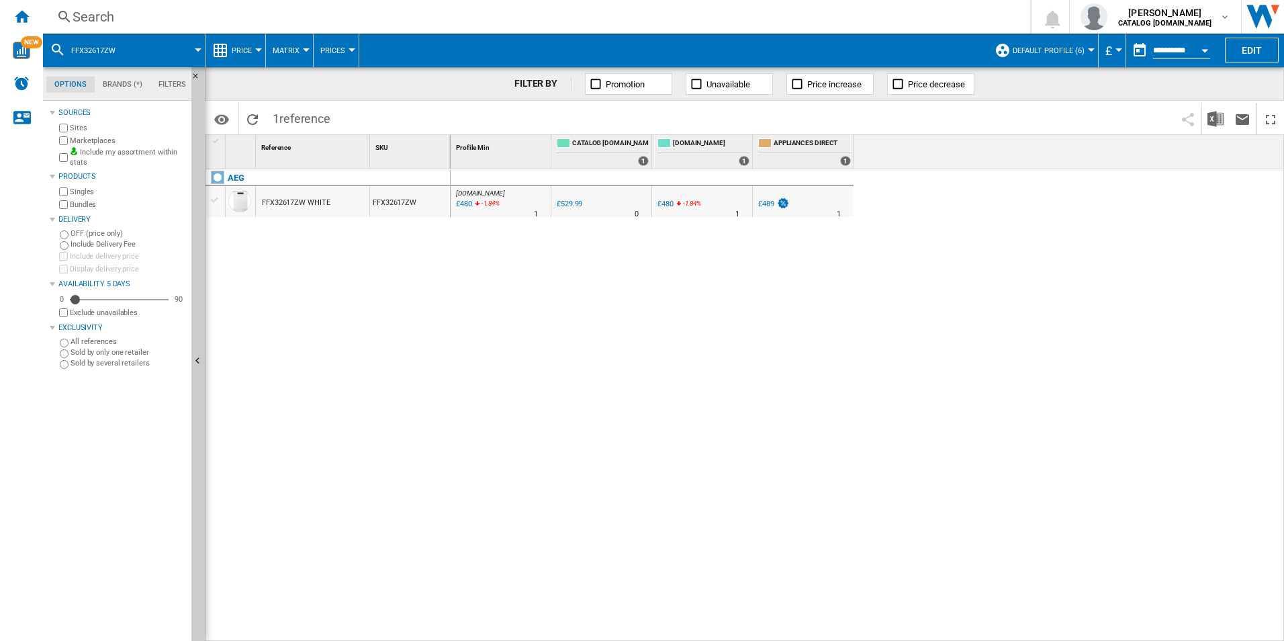
click at [856, 16] on div "Search" at bounding box center [534, 16] width 923 height 19
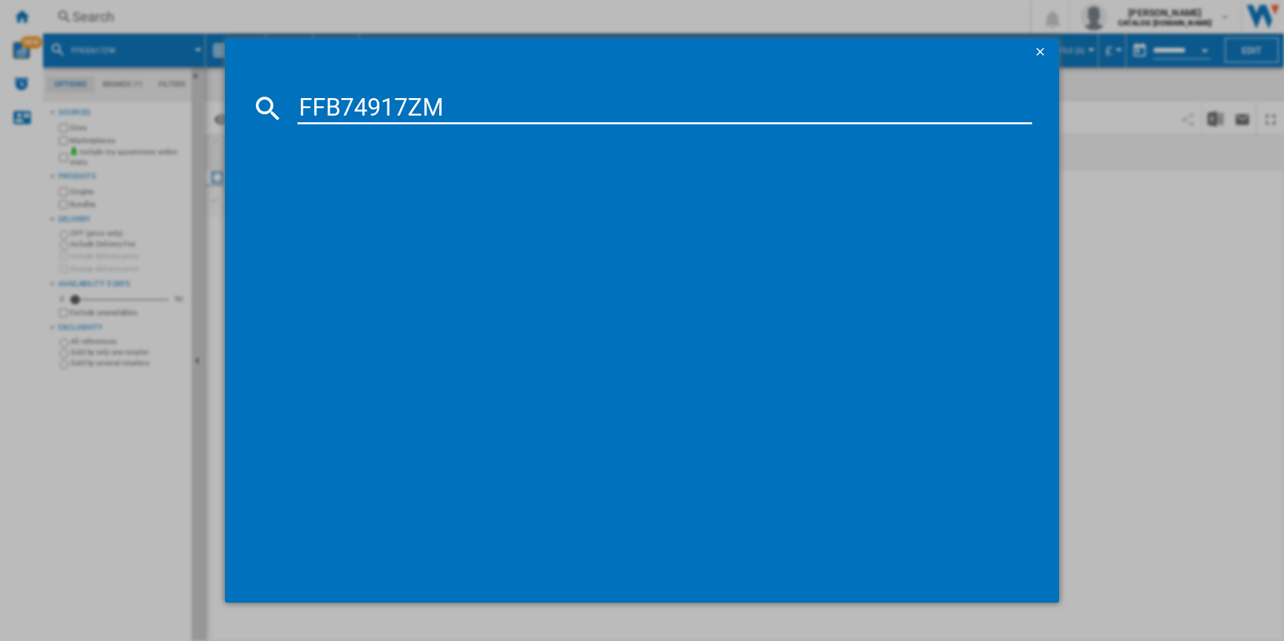
type input "FFB74917ZM"
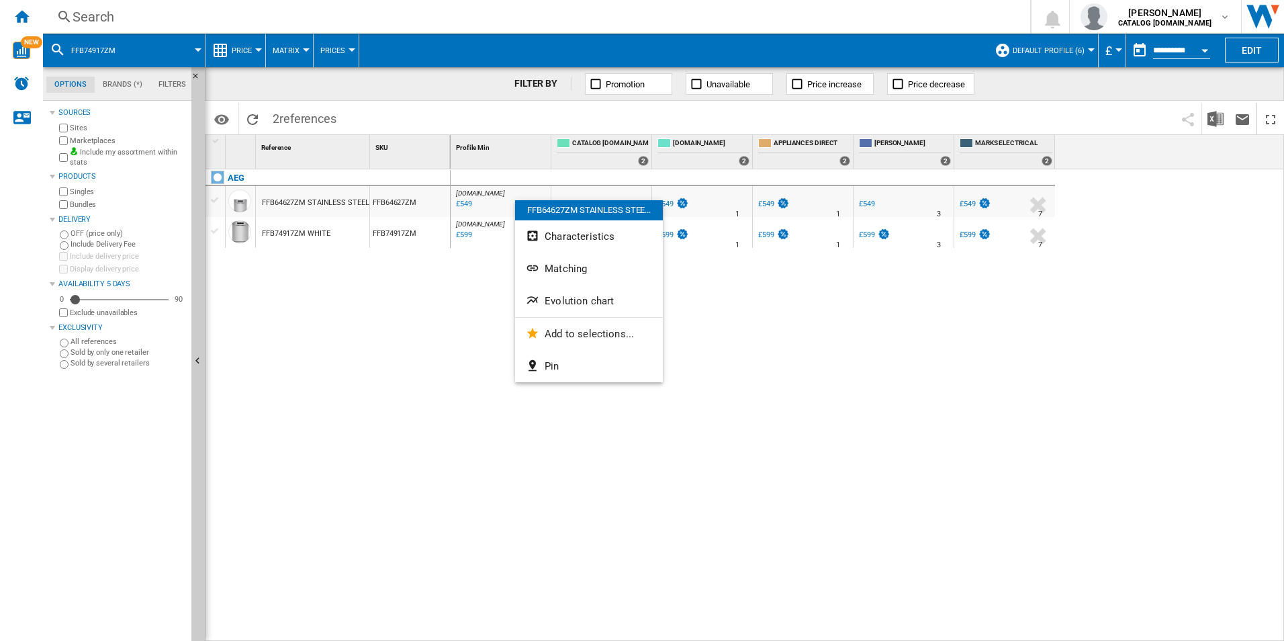
click at [457, 353] on div at bounding box center [642, 320] width 1284 height 641
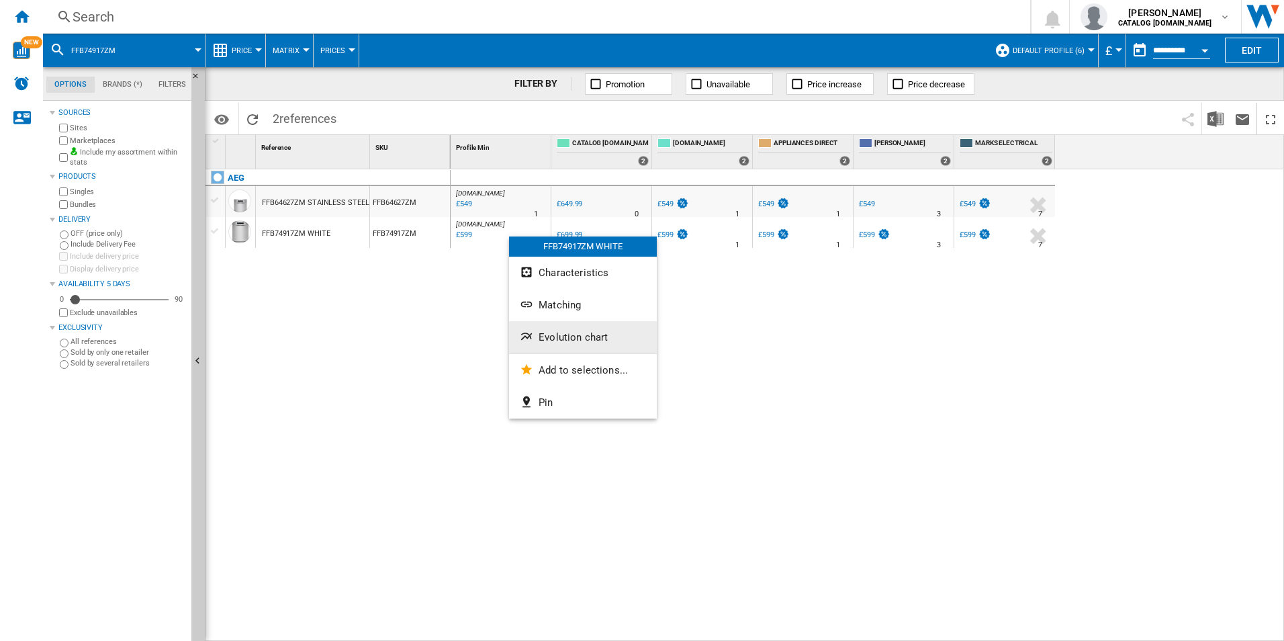
click at [541, 328] on button "Evolution chart" at bounding box center [583, 337] width 148 height 32
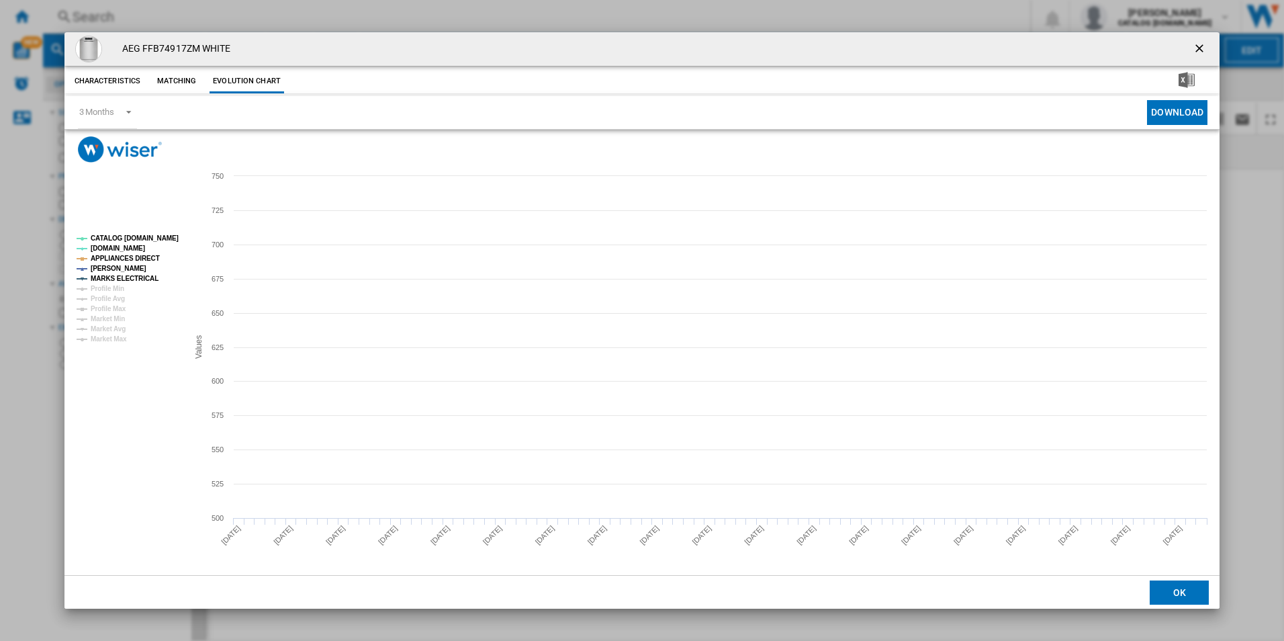
click at [156, 237] on tspan "CATALOG [DOMAIN_NAME]" at bounding box center [135, 237] width 88 height 7
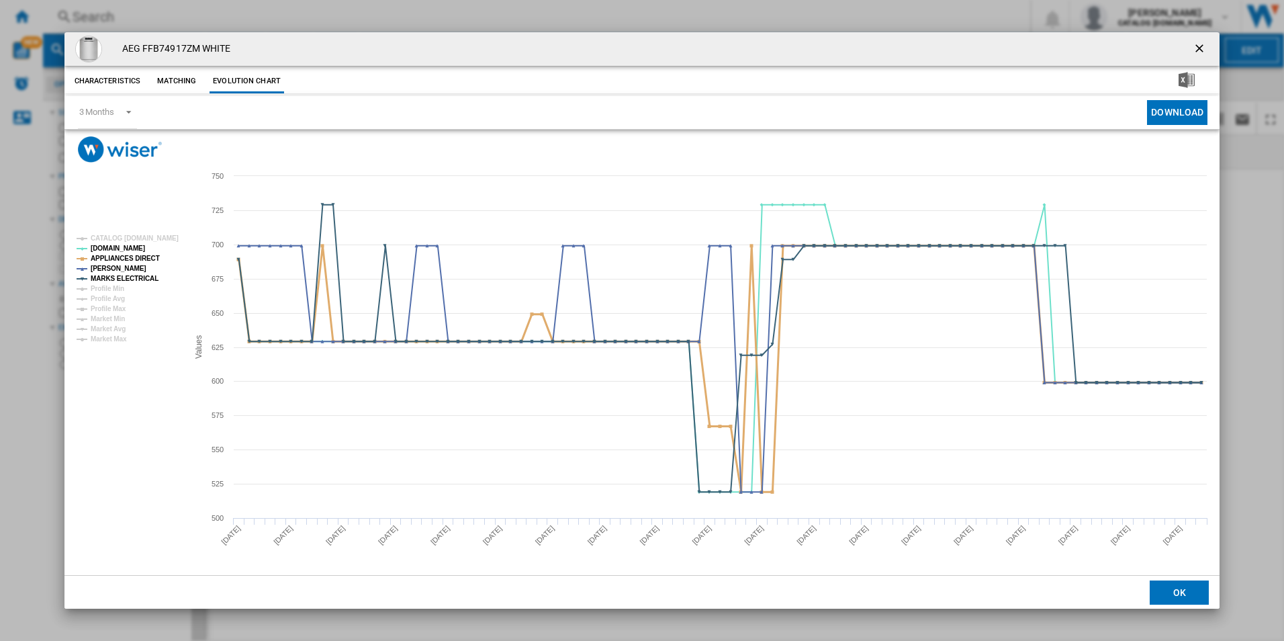
click at [144, 255] on tspan "APPLIANCES DIRECT" at bounding box center [125, 258] width 69 height 7
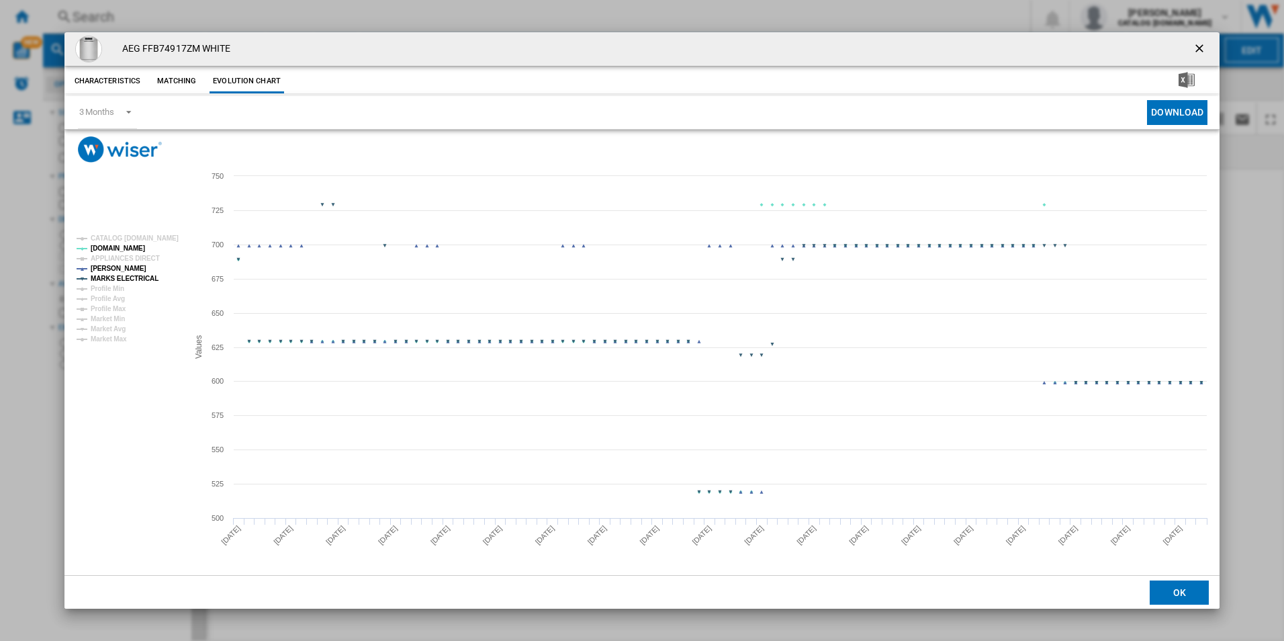
click at [142, 277] on tspan "MARKS ELECTRICAL" at bounding box center [125, 278] width 68 height 7
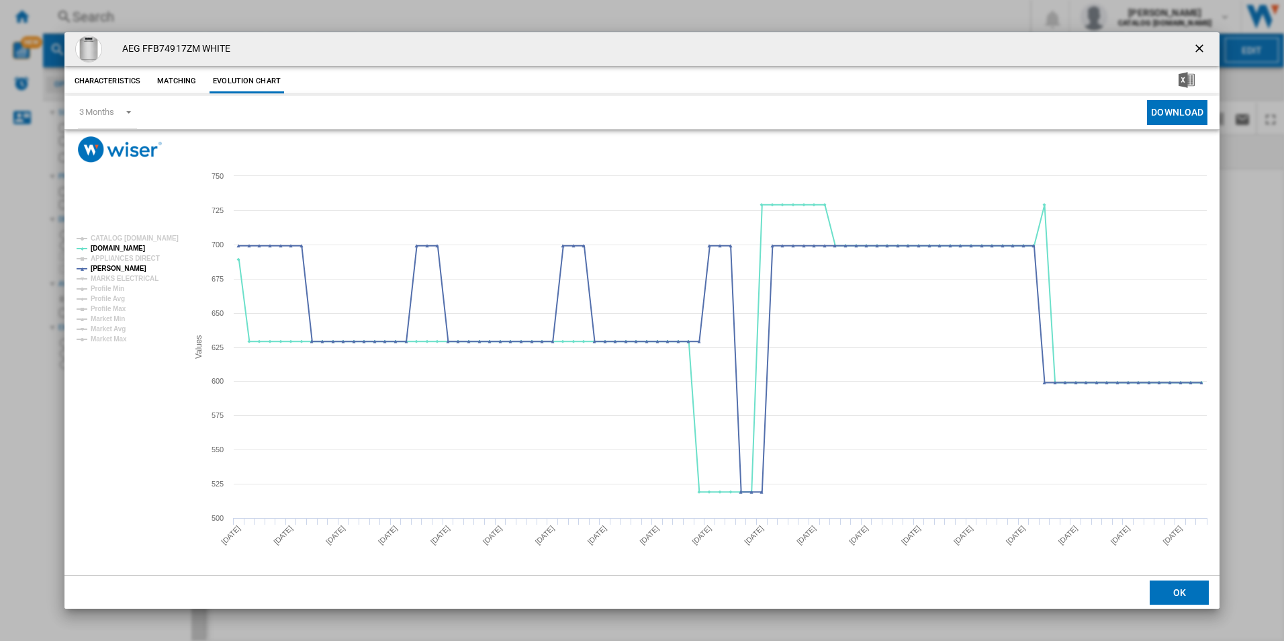
click at [1198, 46] on ng-md-icon "getI18NText('BUTTONS.CLOSE_DIALOG')" at bounding box center [1201, 50] width 16 height 16
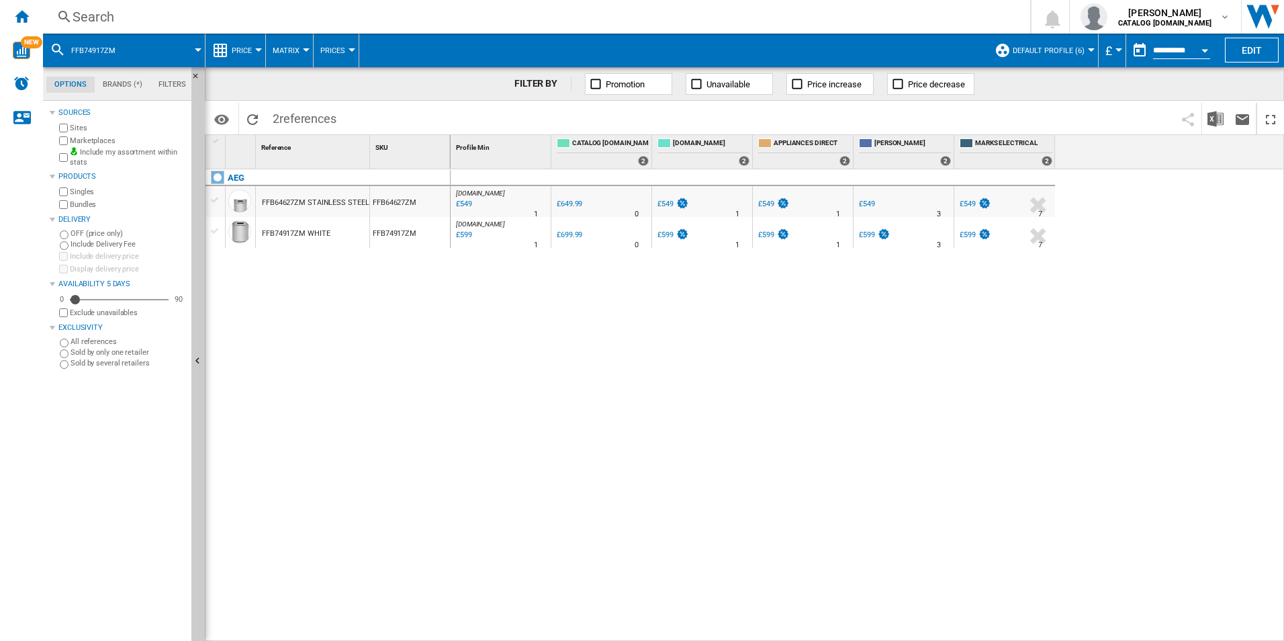
click at [893, 9] on div "Search" at bounding box center [534, 16] width 923 height 19
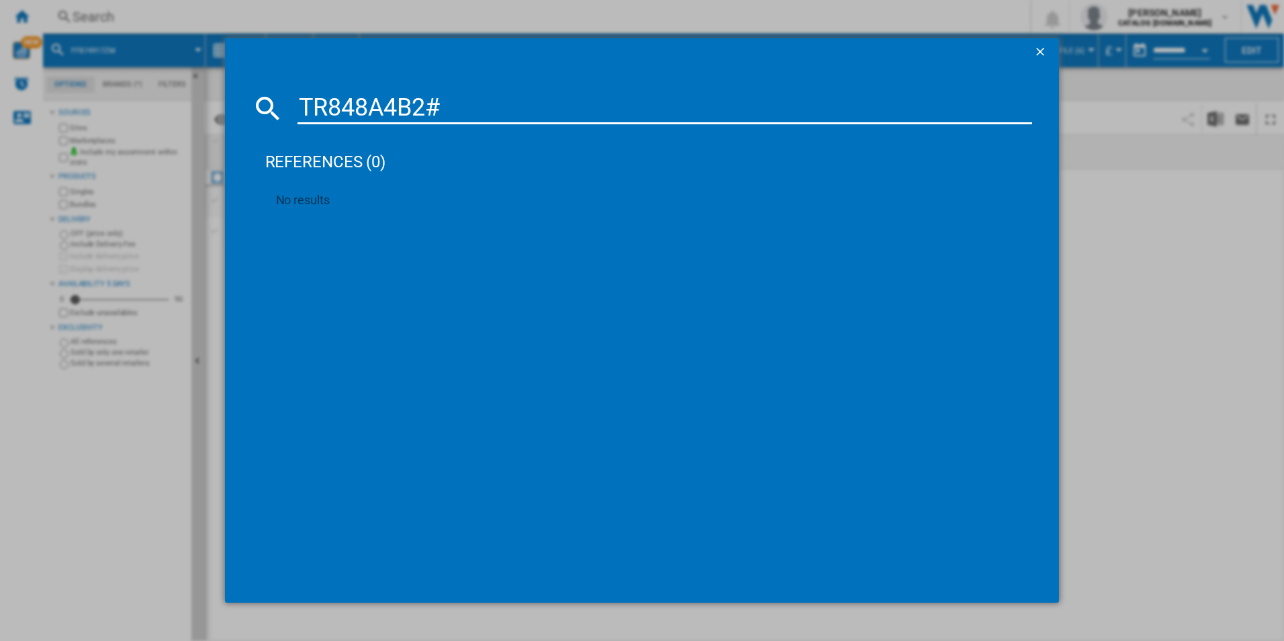
type input "TR848A4B2"
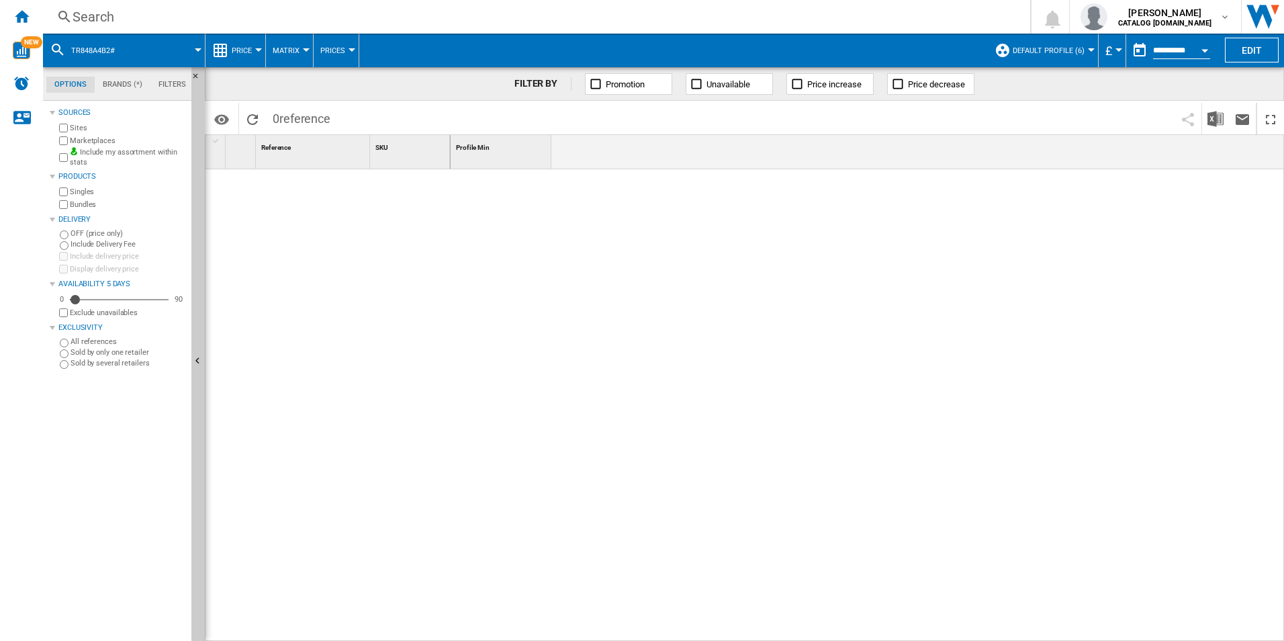
click at [216, 20] on div "Search" at bounding box center [534, 16] width 923 height 19
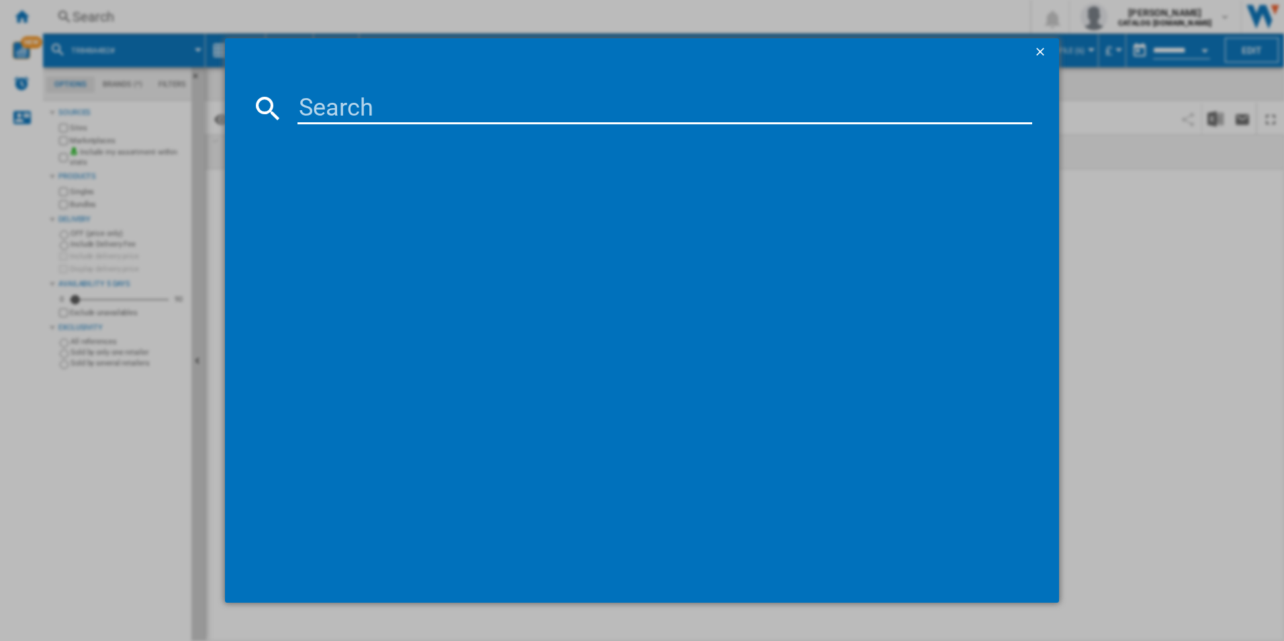
click at [496, 97] on input at bounding box center [666, 108] width 736 height 32
paste input "TR848A4B2"
type input "TR848A4B2"
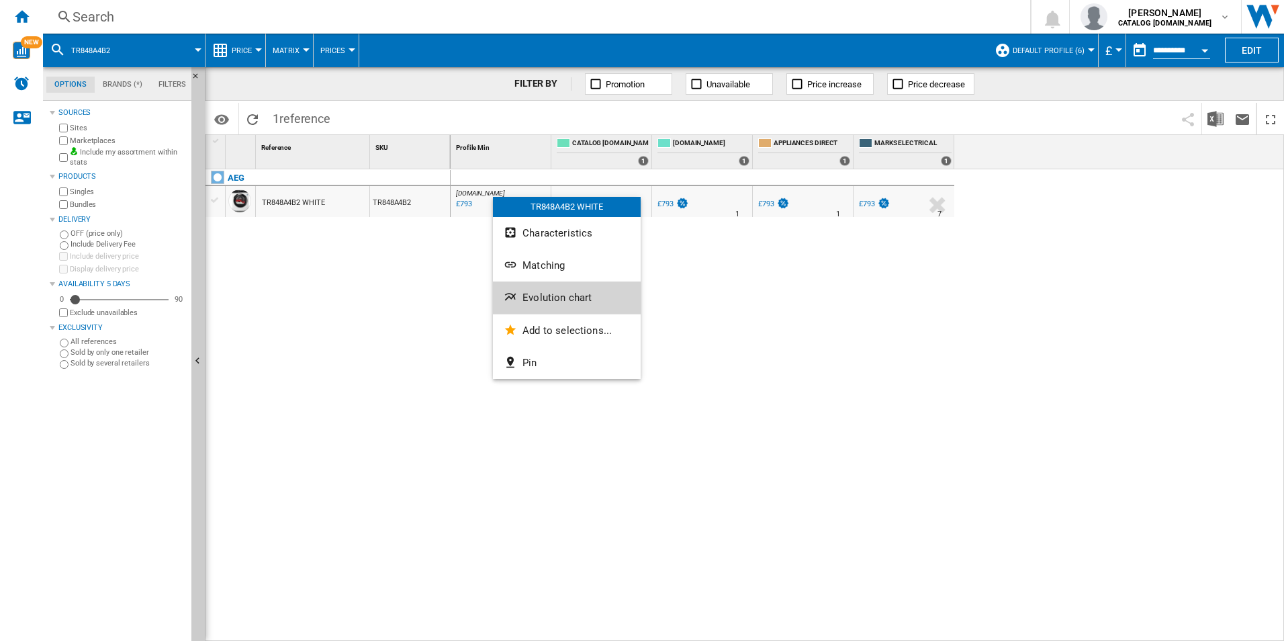
click at [547, 289] on button "Evolution chart" at bounding box center [567, 297] width 148 height 32
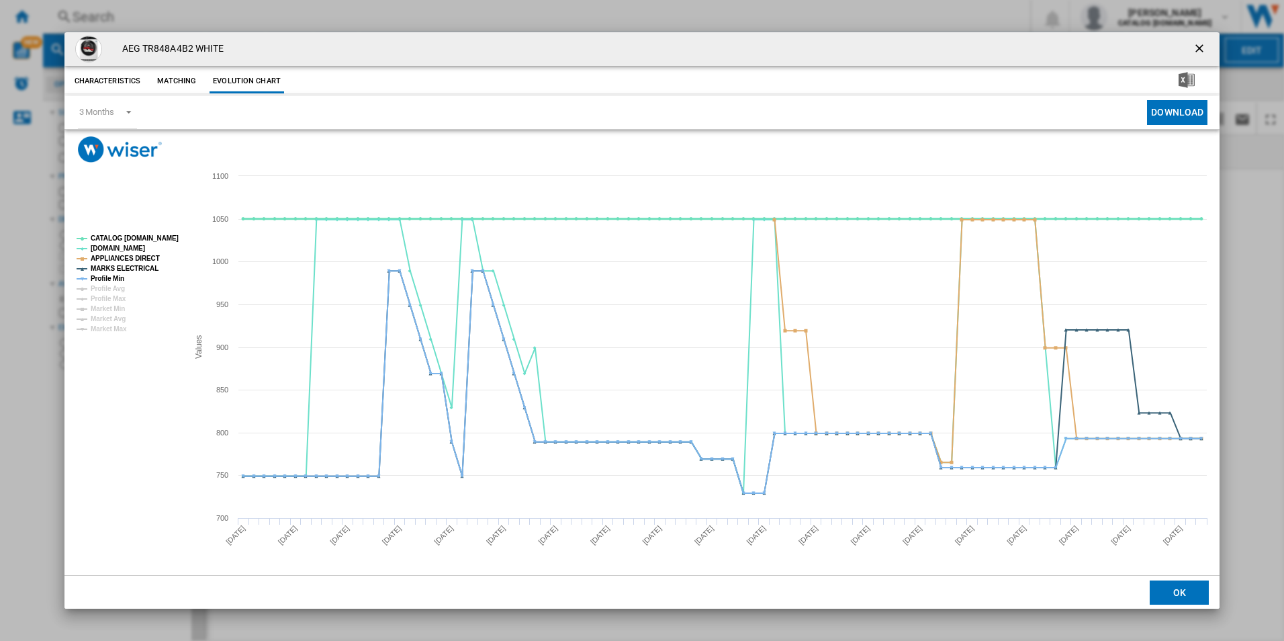
click at [167, 241] on tspan "CATALOG [DOMAIN_NAME]" at bounding box center [135, 237] width 88 height 7
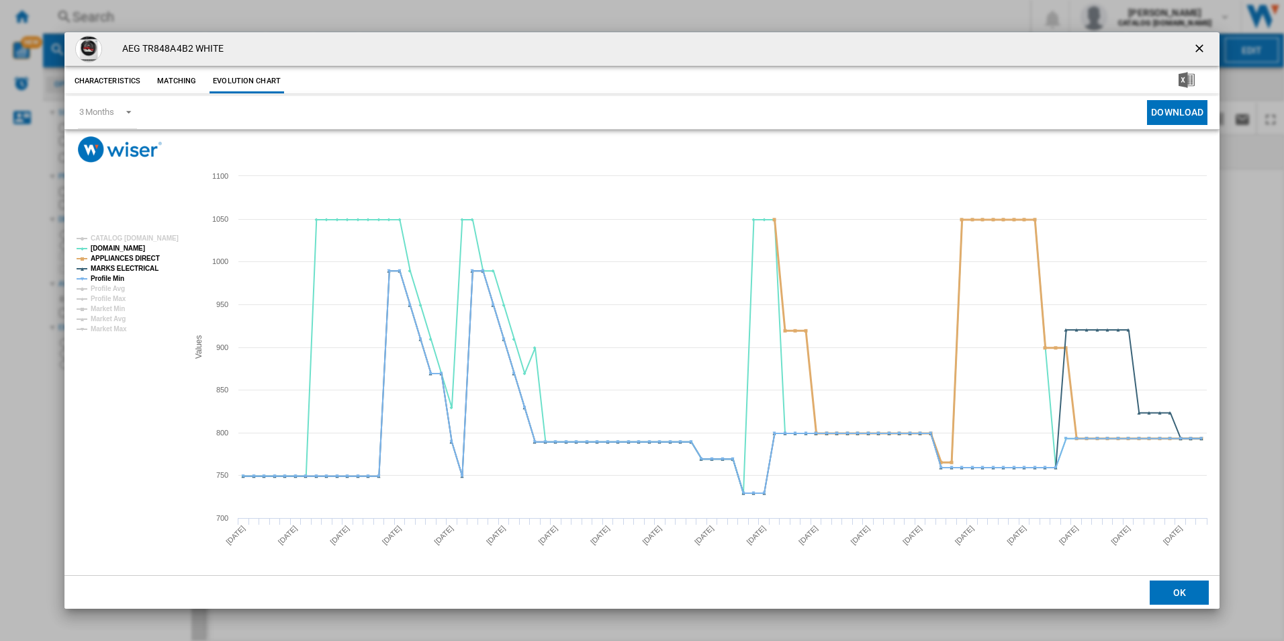
click at [140, 256] on tspan "APPLIANCES DIRECT" at bounding box center [125, 258] width 69 height 7
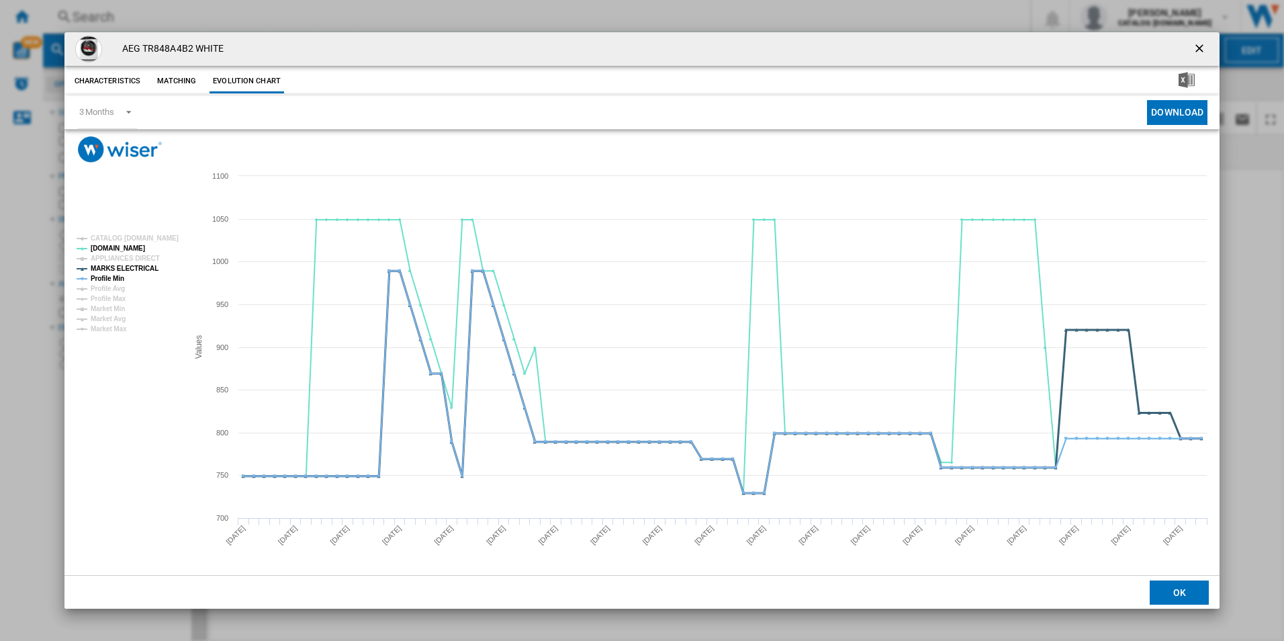
click at [137, 271] on tspan "MARKS ELECTRICAL" at bounding box center [125, 268] width 68 height 7
click at [118, 277] on tspan "Profile Min" at bounding box center [108, 278] width 34 height 7
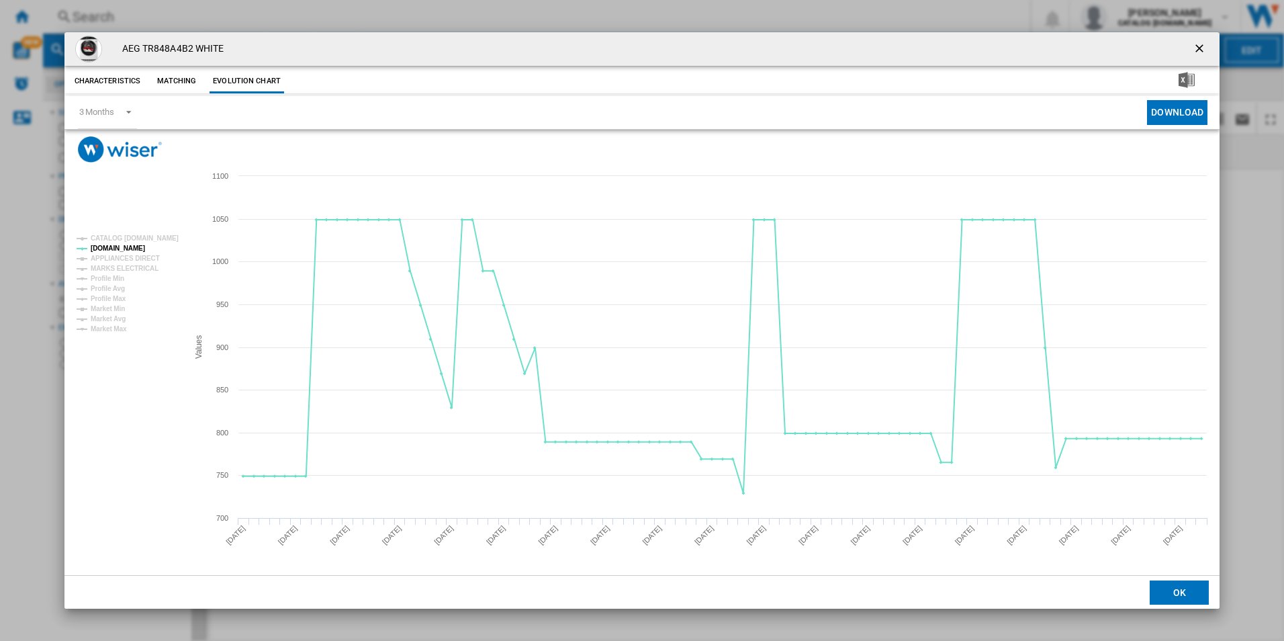
click at [1204, 43] on ng-md-icon "getI18NText('BUTTONS.CLOSE_DIALOG')" at bounding box center [1201, 50] width 16 height 16
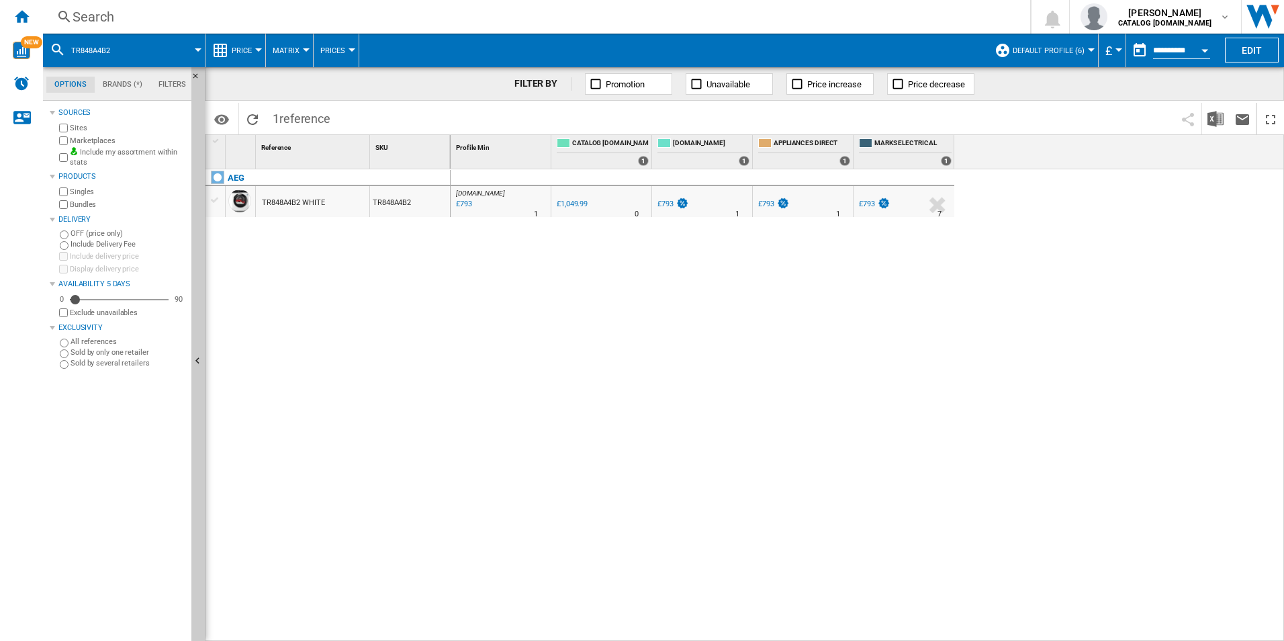
click at [797, 4] on div "Search Search 0 adam barber CATALOG ELECTROLUX.UK CATALOG ELECTROLUX.UK My sett…" at bounding box center [663, 17] width 1241 height 34
click at [798, 11] on div "Search" at bounding box center [534, 16] width 923 height 19
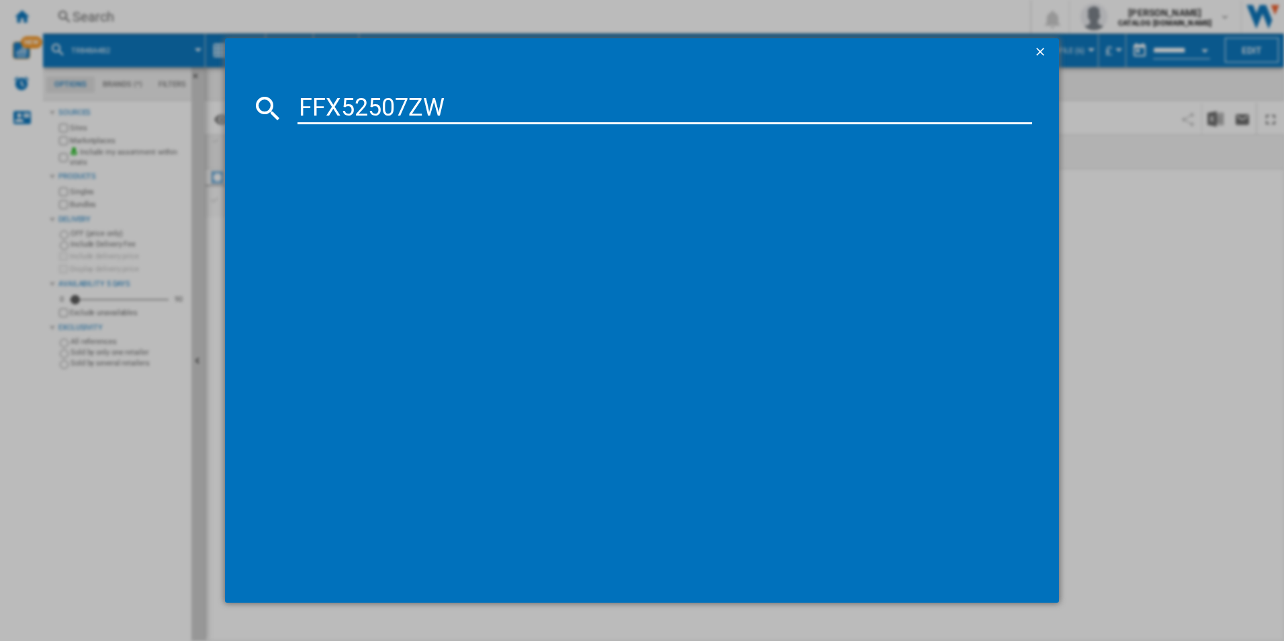
type input "FFX52507ZW"
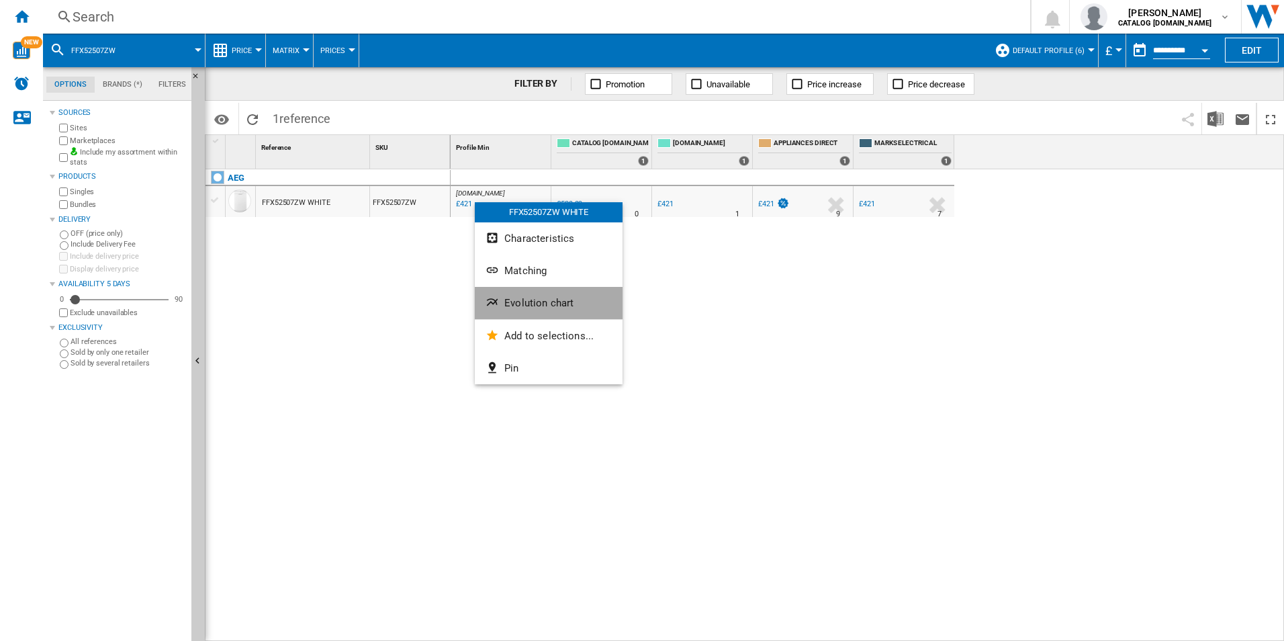
click at [515, 294] on button "Evolution chart" at bounding box center [549, 303] width 148 height 32
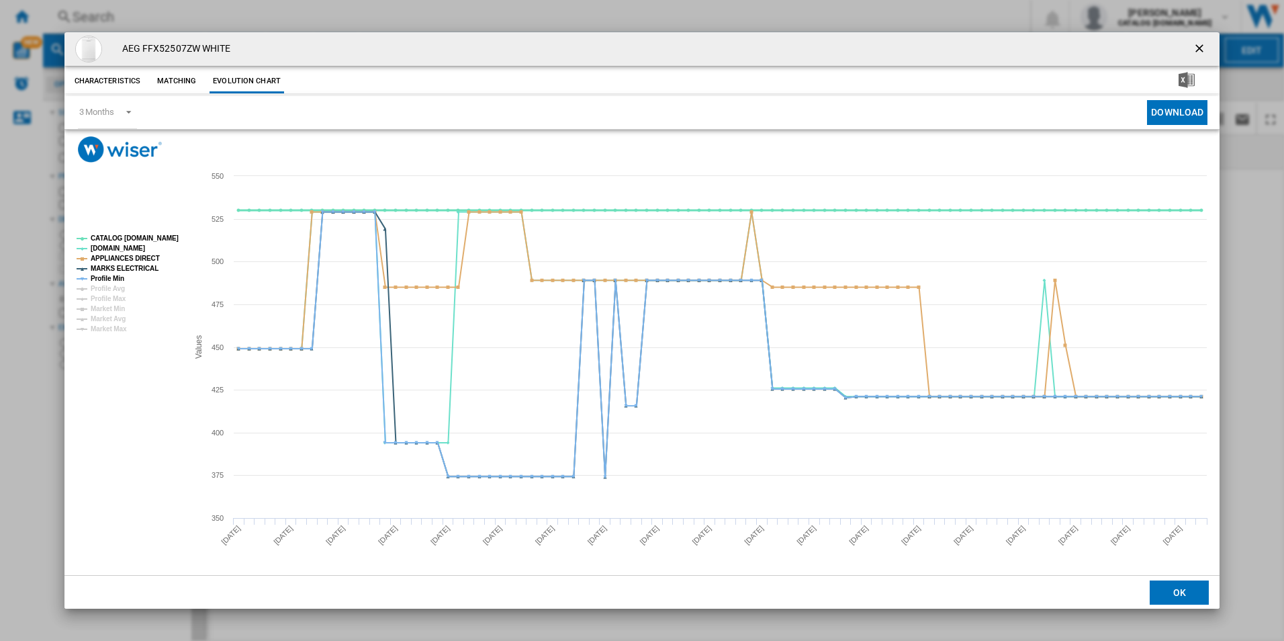
click at [165, 238] on tspan "CATALOG [DOMAIN_NAME]" at bounding box center [135, 237] width 88 height 7
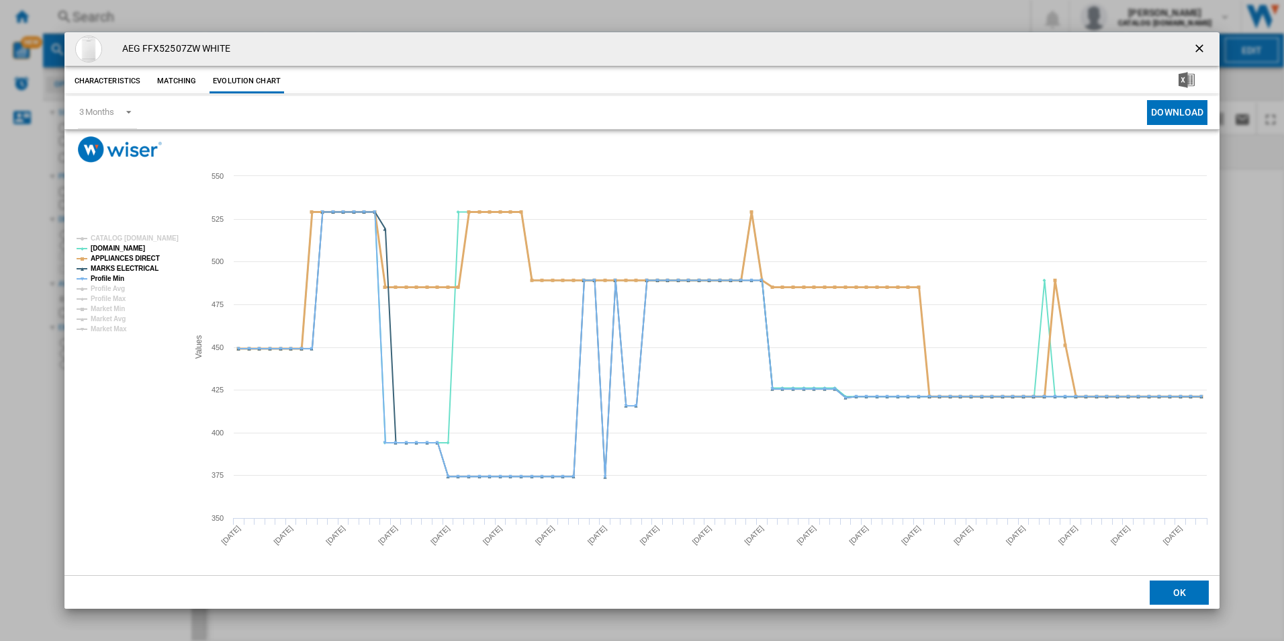
click at [134, 258] on tspan "APPLIANCES DIRECT" at bounding box center [125, 258] width 69 height 7
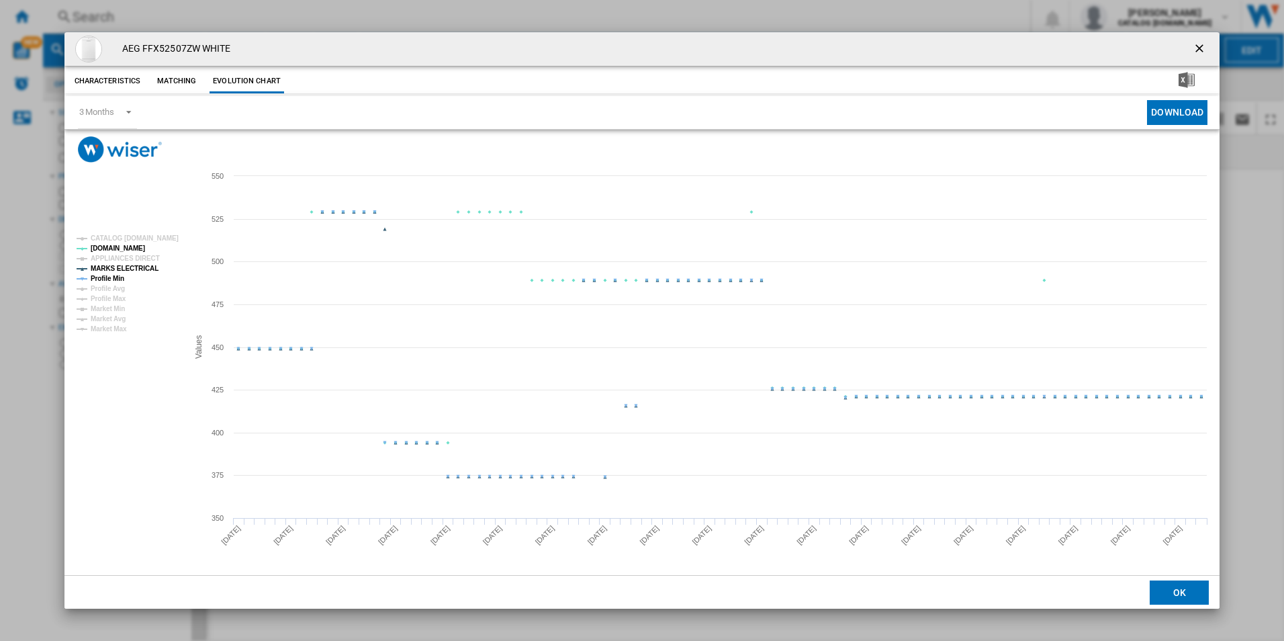
click at [134, 265] on tspan "MARKS ELECTRICAL" at bounding box center [125, 268] width 68 height 7
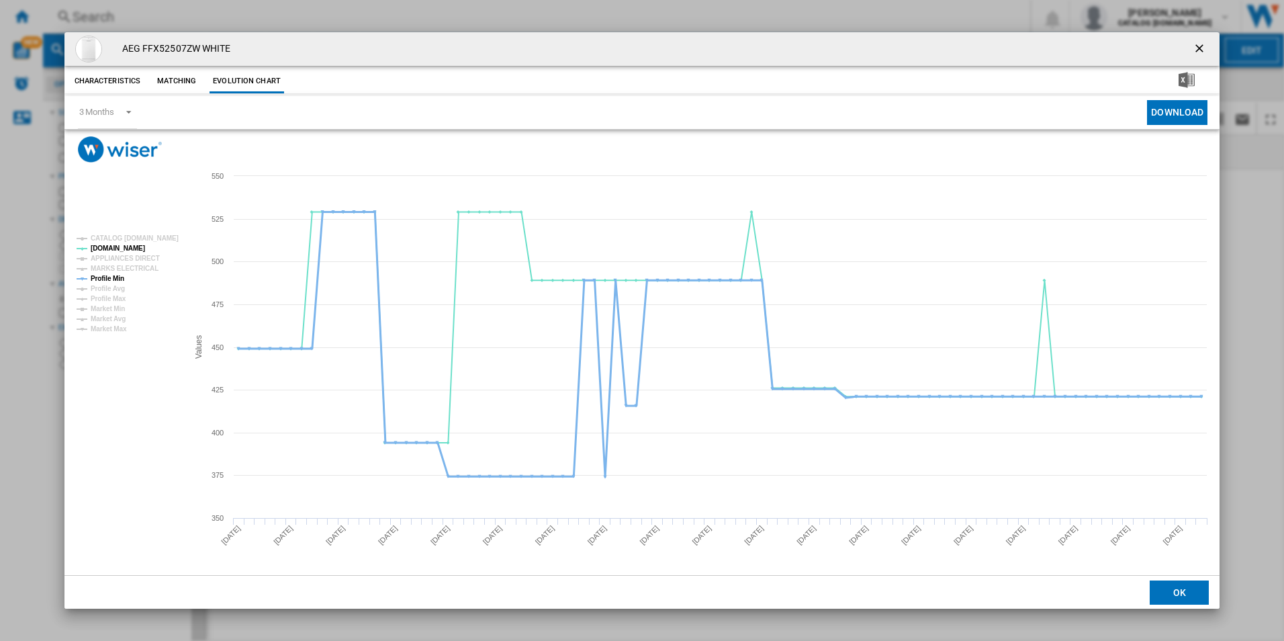
click at [114, 275] on tspan "Profile Min" at bounding box center [108, 278] width 34 height 7
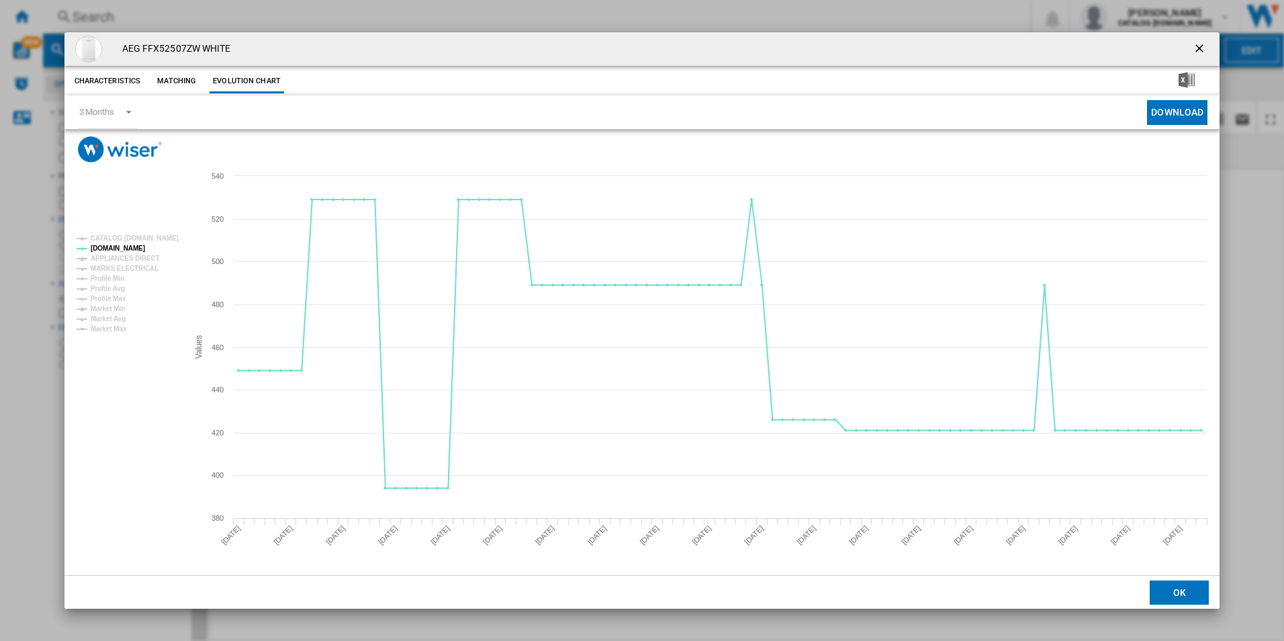
click at [1204, 46] on ng-md-icon "getI18NText('BUTTONS.CLOSE_DIALOG')" at bounding box center [1201, 50] width 16 height 16
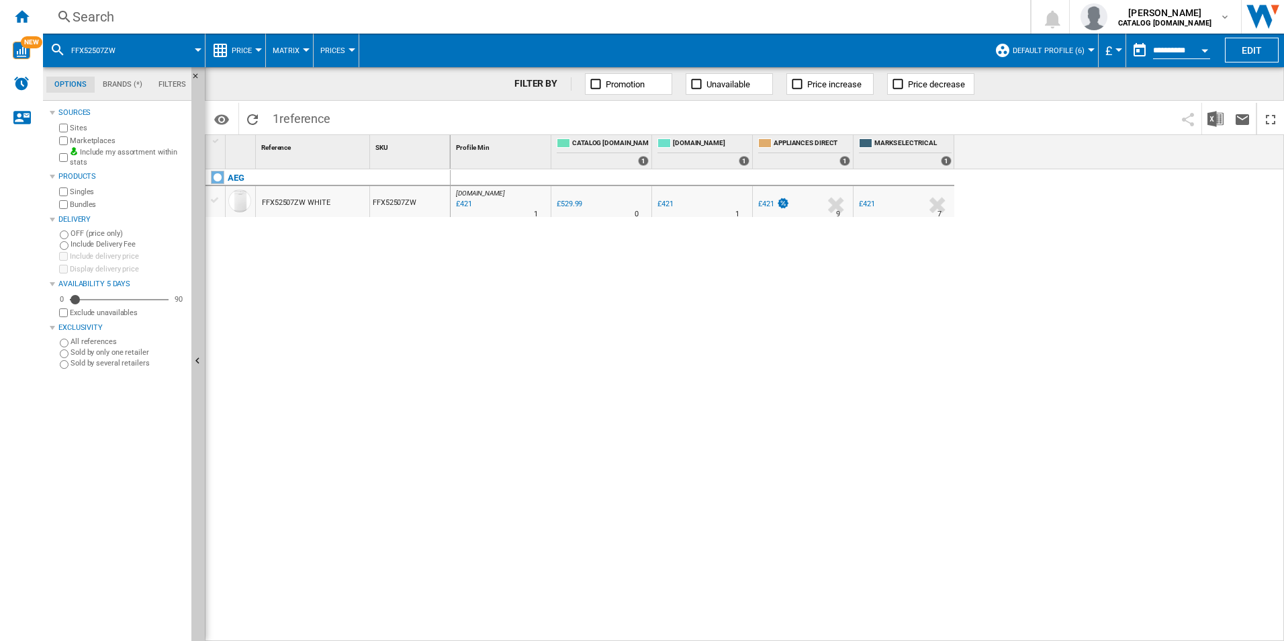
click at [768, 13] on div "Search" at bounding box center [534, 16] width 923 height 19
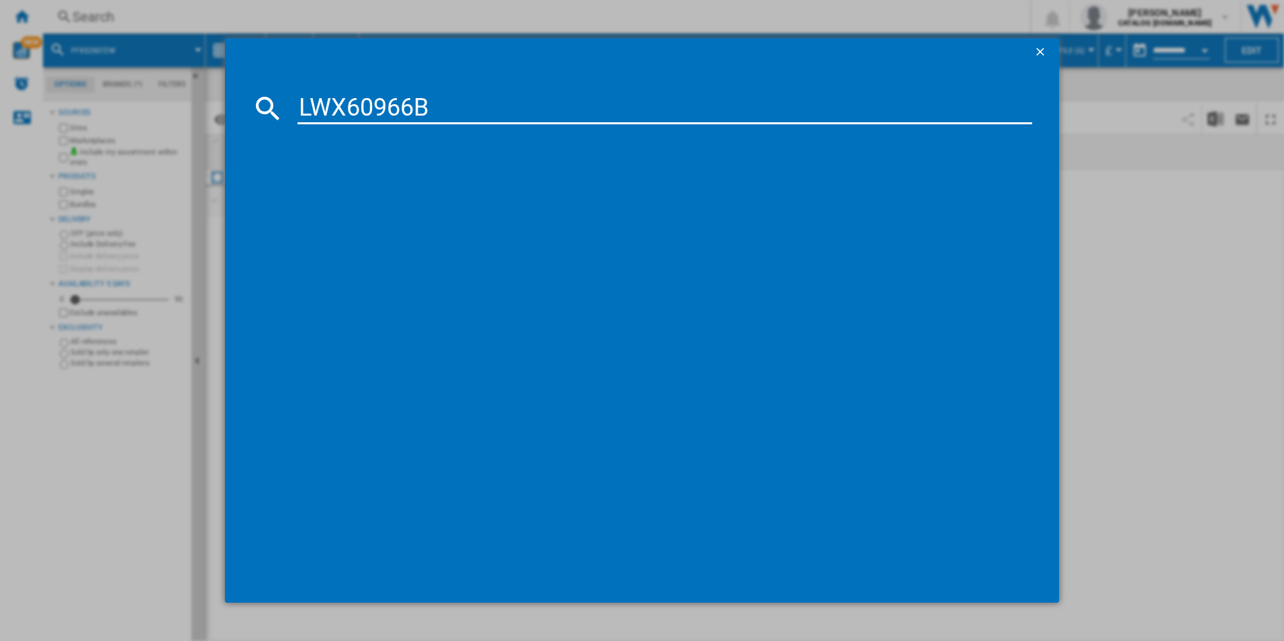
type input "LWX60966B"
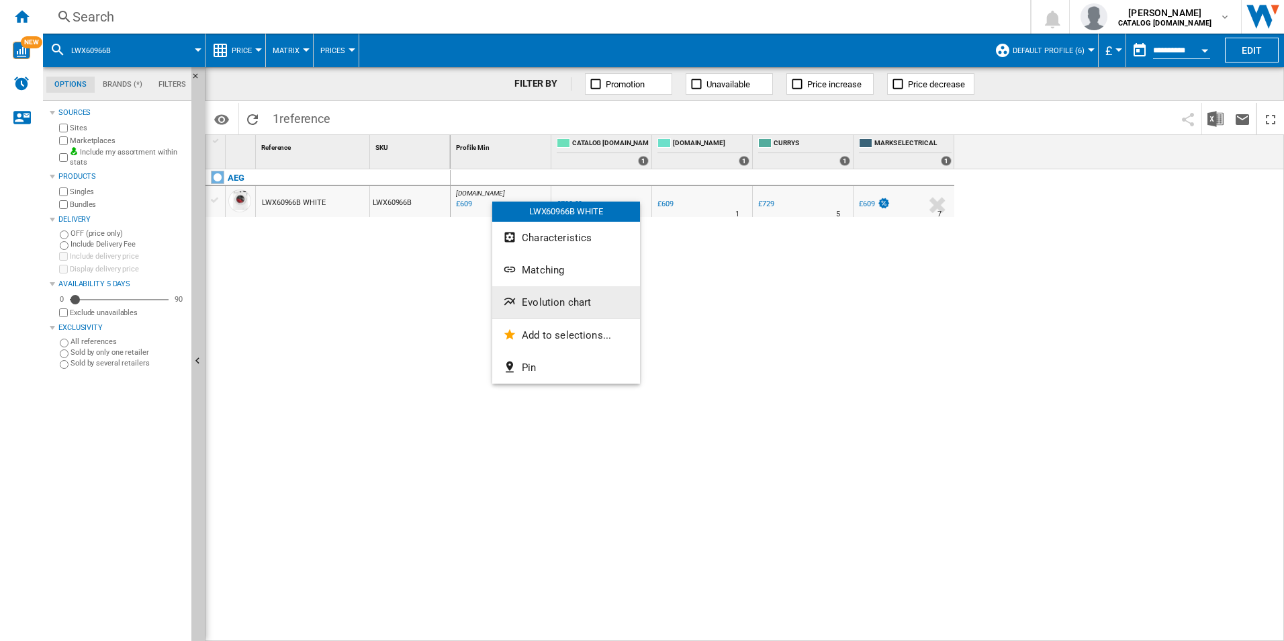
click at [547, 298] on span "Evolution chart" at bounding box center [556, 302] width 69 height 12
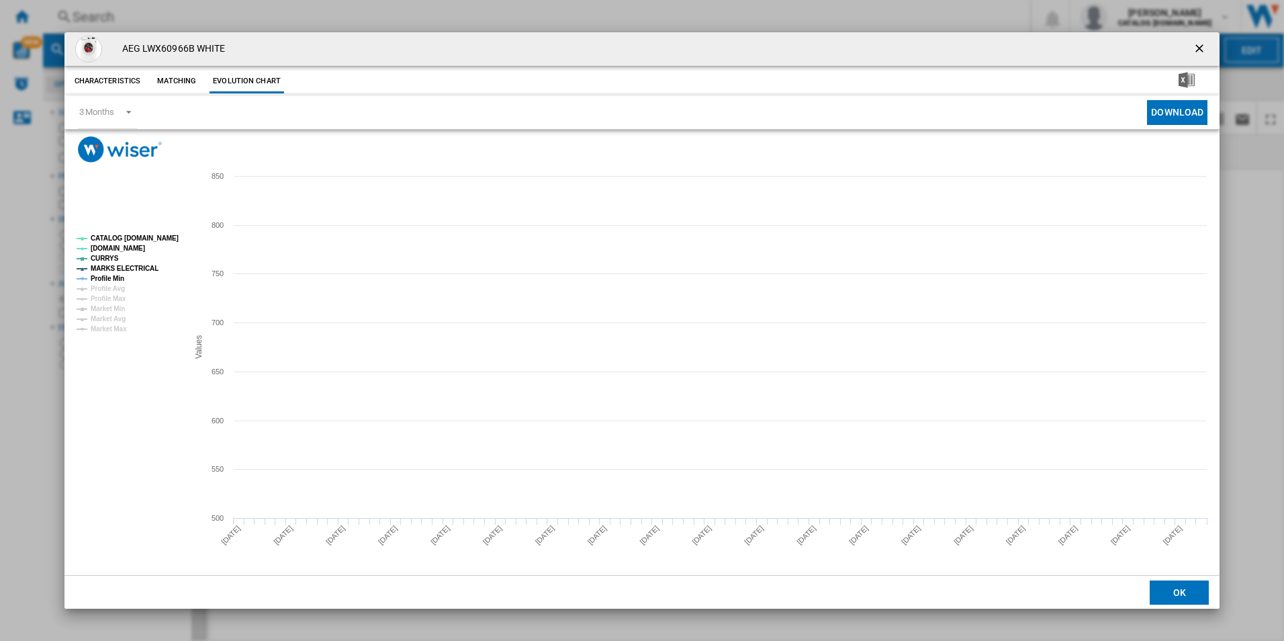
click at [168, 238] on tspan "CATALOG [DOMAIN_NAME]" at bounding box center [135, 237] width 88 height 7
click at [143, 271] on tspan "MARKS ELECTRICAL" at bounding box center [125, 268] width 68 height 7
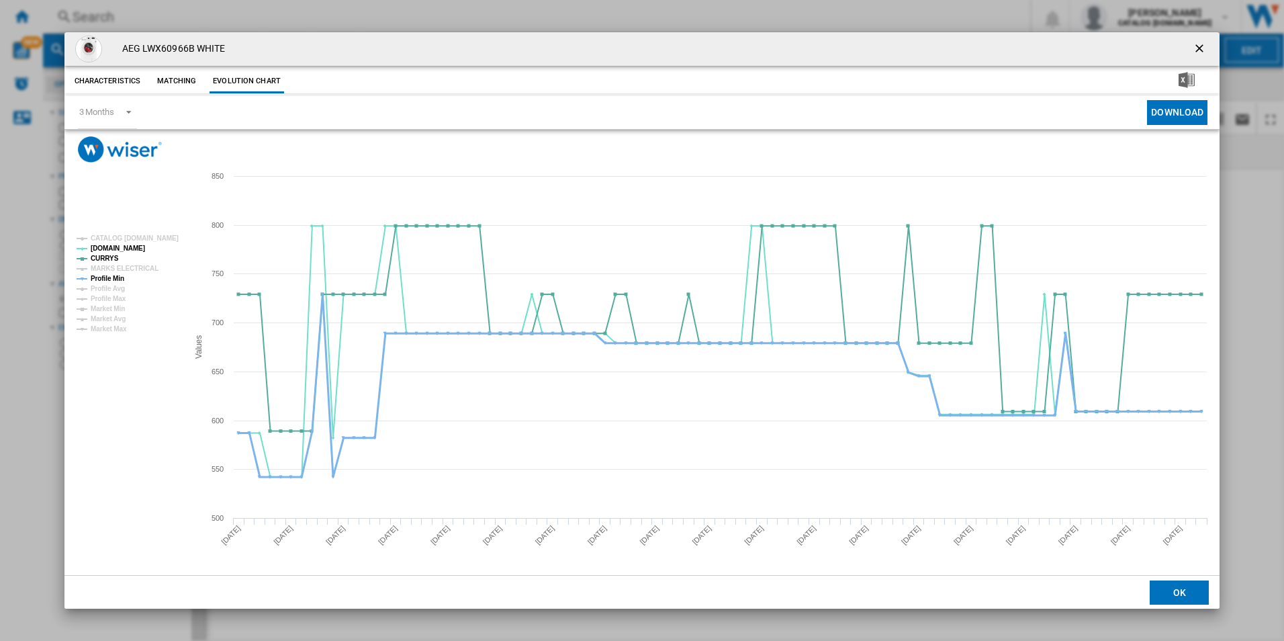
drag, startPoint x: 118, startPoint y: 275, endPoint x: 140, endPoint y: 281, distance: 23.0
click at [118, 275] on tspan "Profile Min" at bounding box center [108, 278] width 34 height 7
click at [1202, 42] on ng-md-icon "getI18NText('BUTTONS.CLOSE_DIALOG')" at bounding box center [1201, 50] width 16 height 16
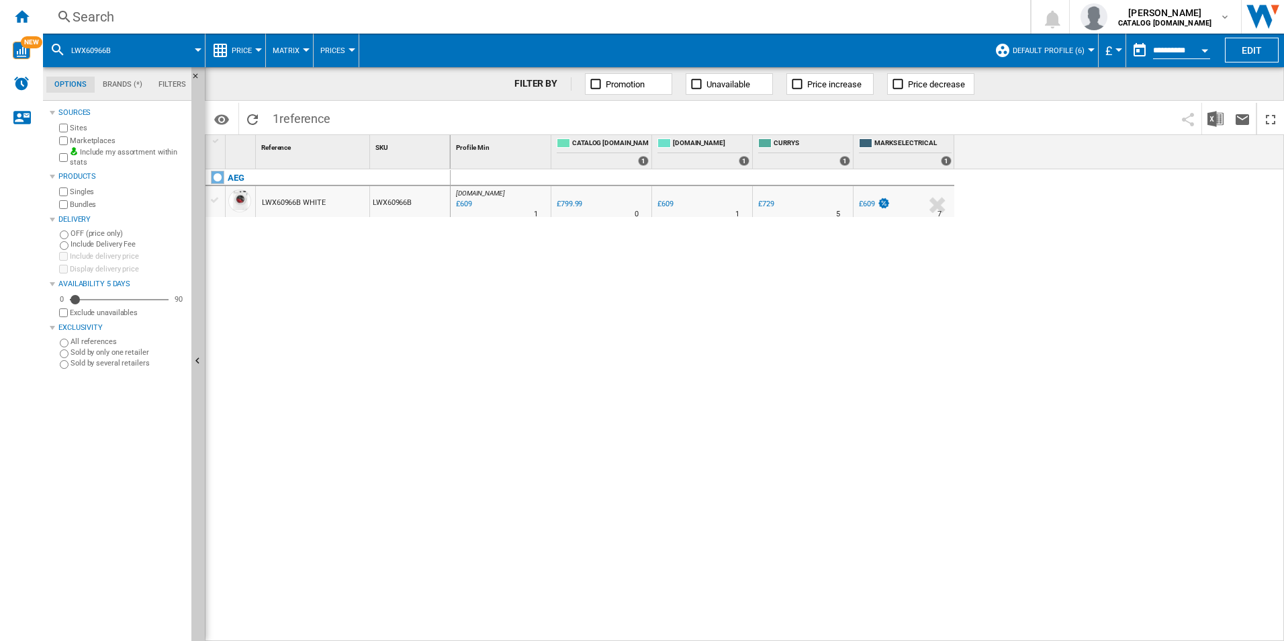
click at [898, 17] on div "Search" at bounding box center [534, 16] width 923 height 19
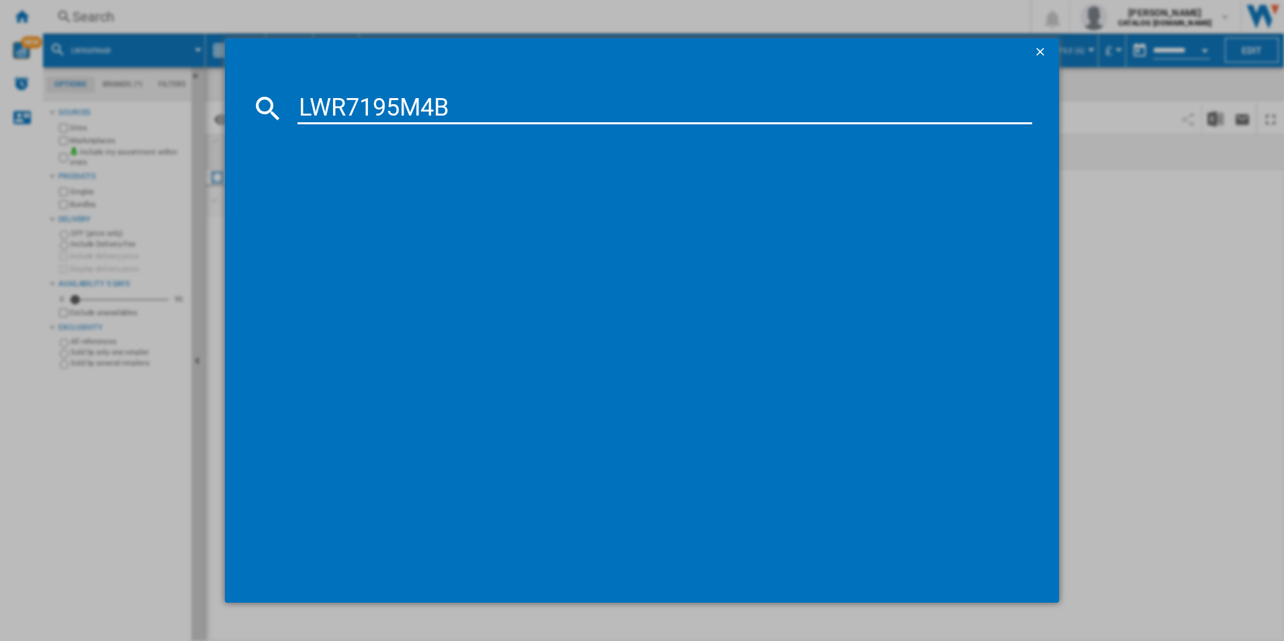
type input "LWR7195M4B"
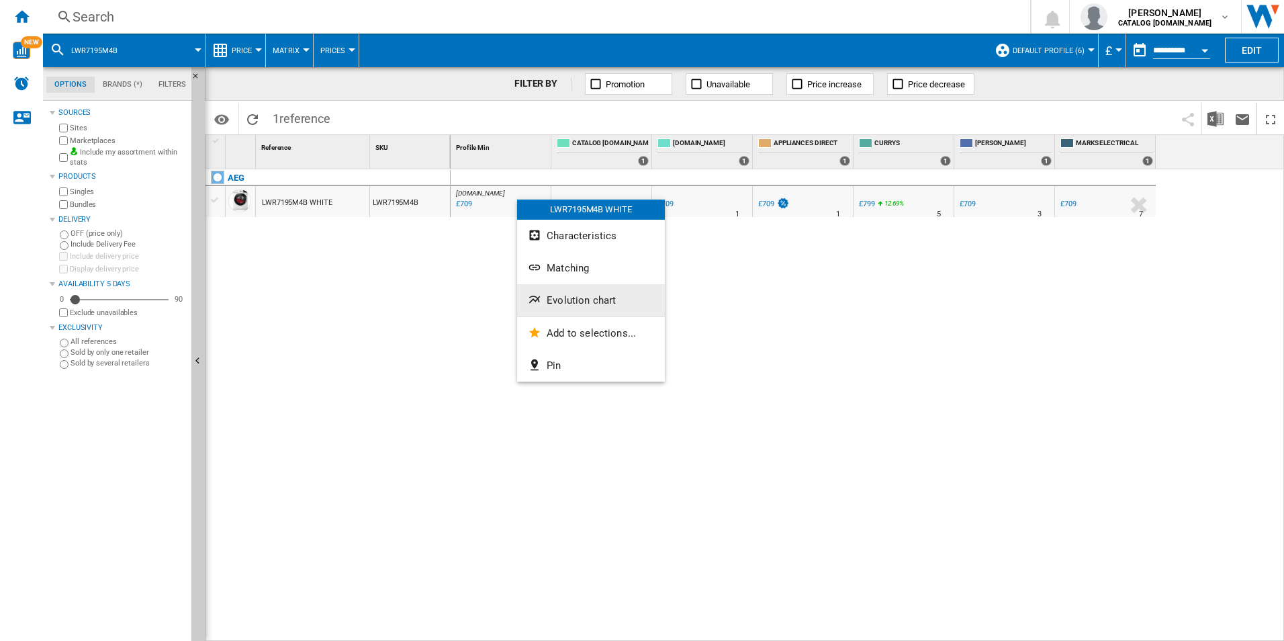
click at [576, 295] on span "Evolution chart" at bounding box center [581, 300] width 69 height 12
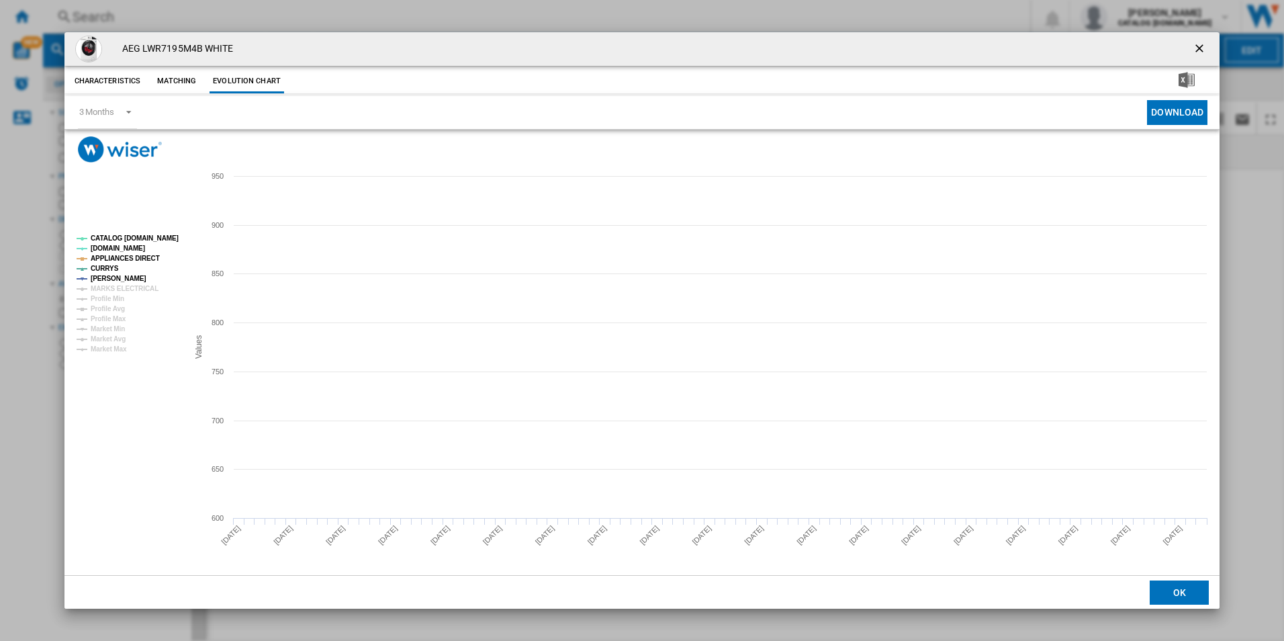
click at [159, 234] on tspan "CATALOG [DOMAIN_NAME]" at bounding box center [135, 237] width 88 height 7
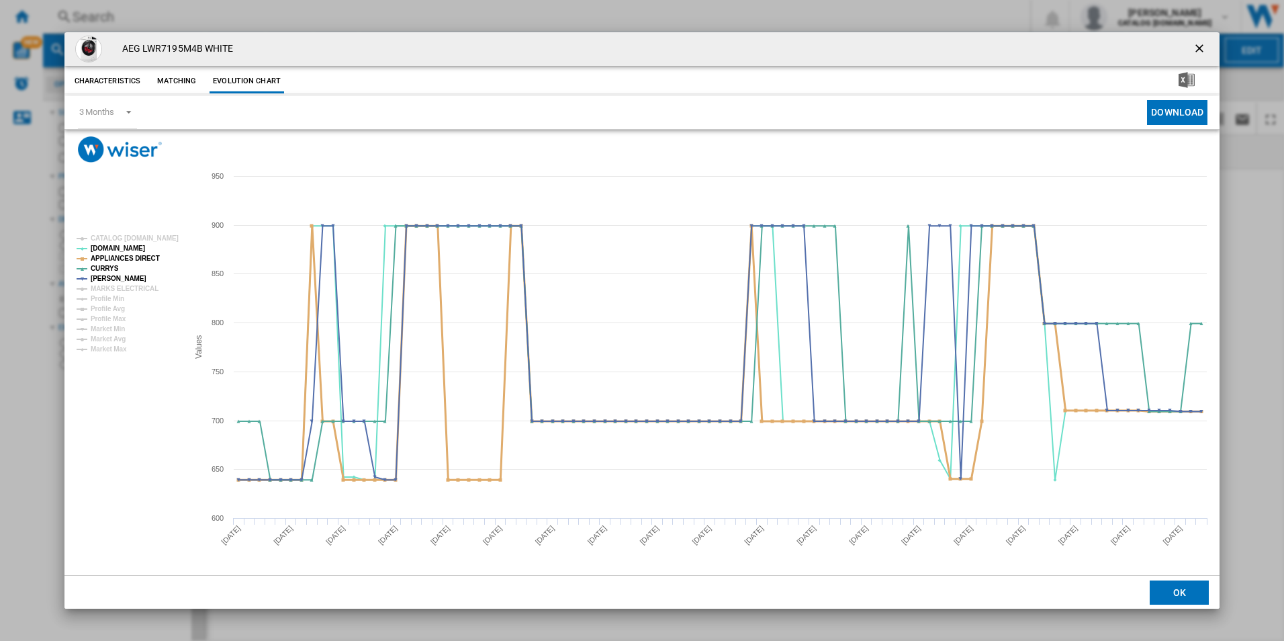
click at [123, 259] on tspan "APPLIANCES DIRECT" at bounding box center [125, 258] width 69 height 7
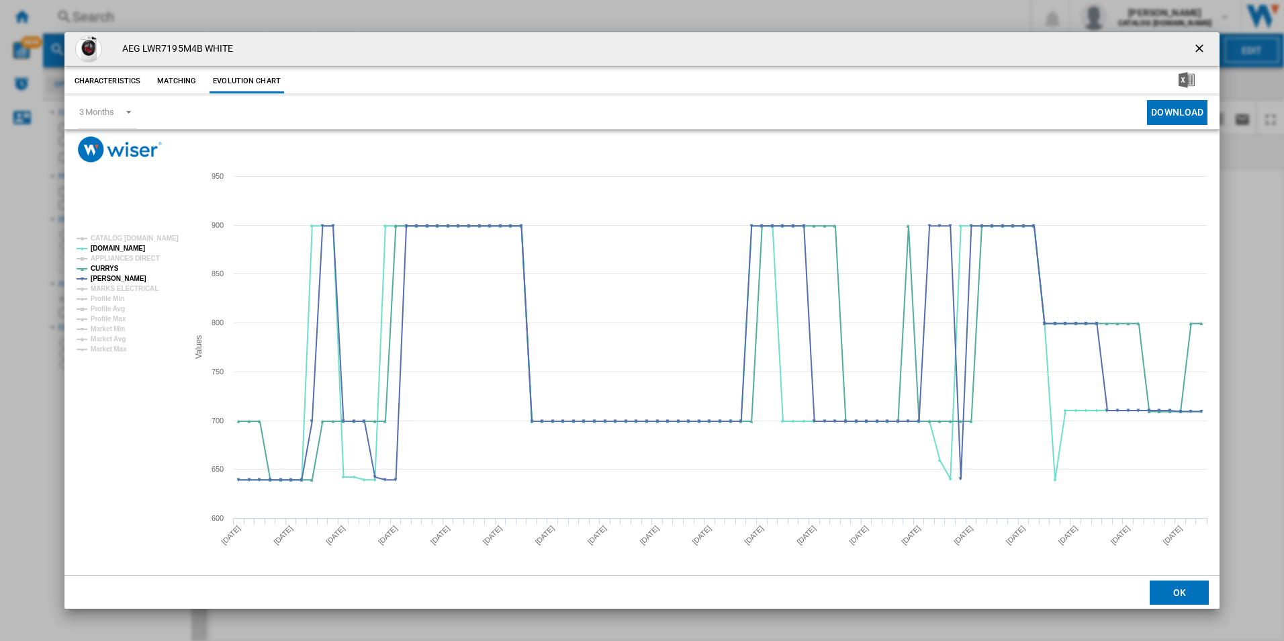
drag, startPoint x: 1194, startPoint y: 46, endPoint x: 1001, endPoint y: 37, distance: 193.7
click at [1194, 46] on ng-md-icon "getI18NText('BUTTONS.CLOSE_DIALOG')" at bounding box center [1201, 50] width 16 height 16
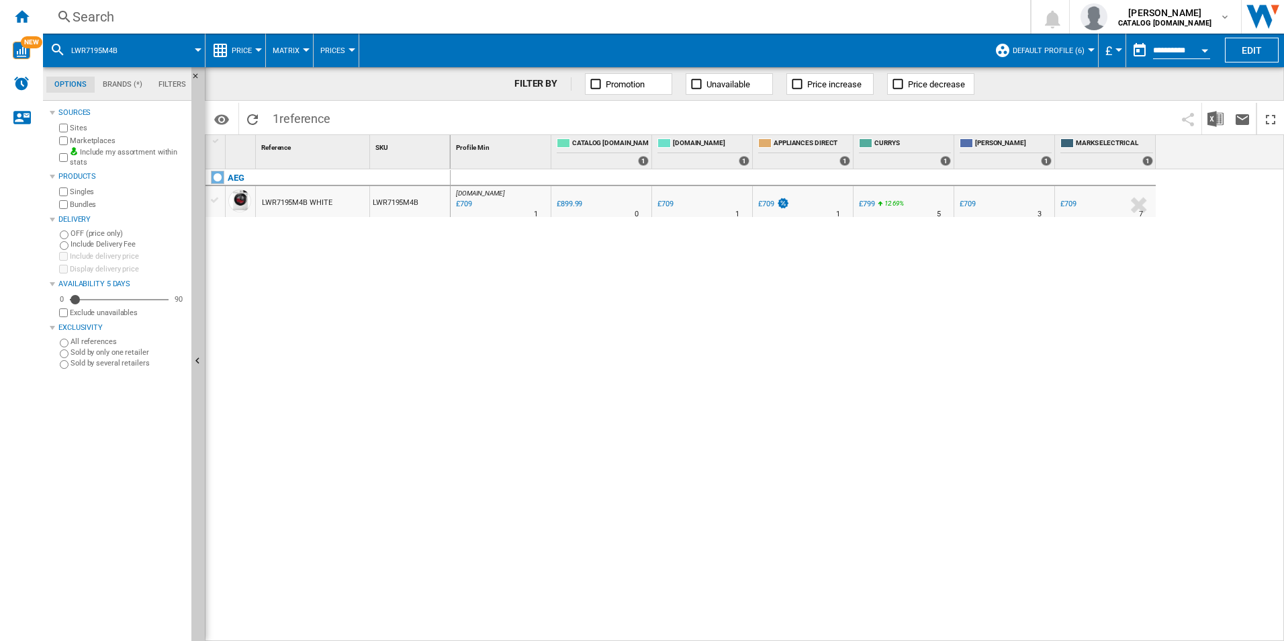
click at [895, 11] on div "Search" at bounding box center [534, 16] width 923 height 19
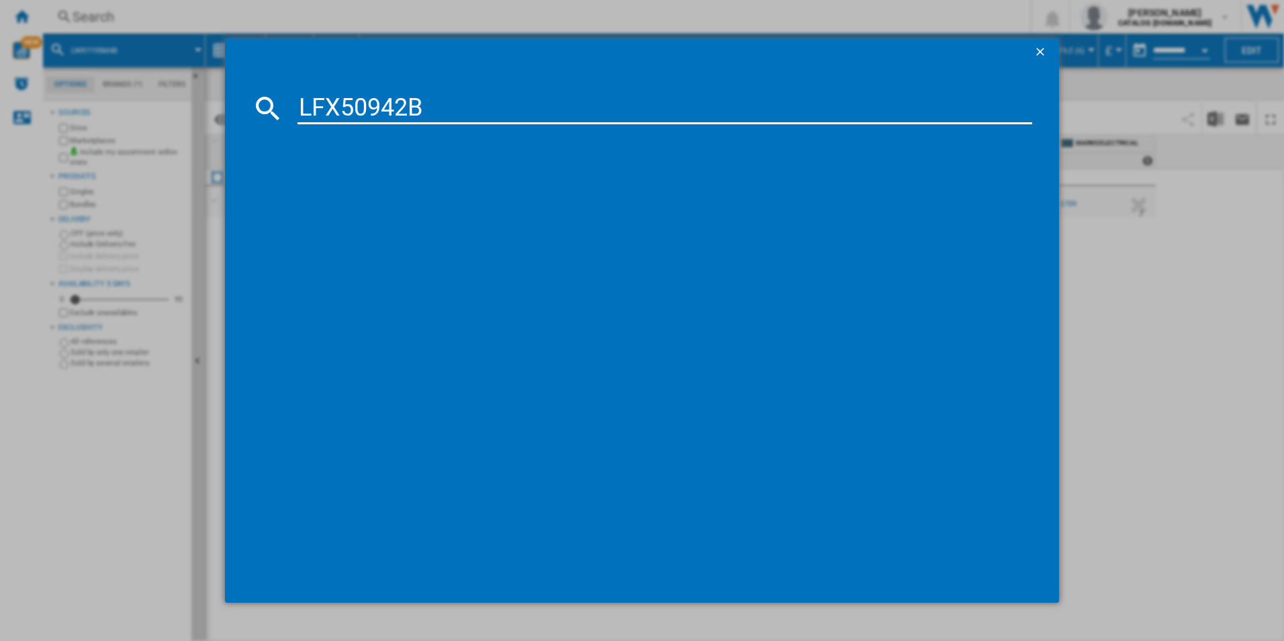
type input "LFX50942B"
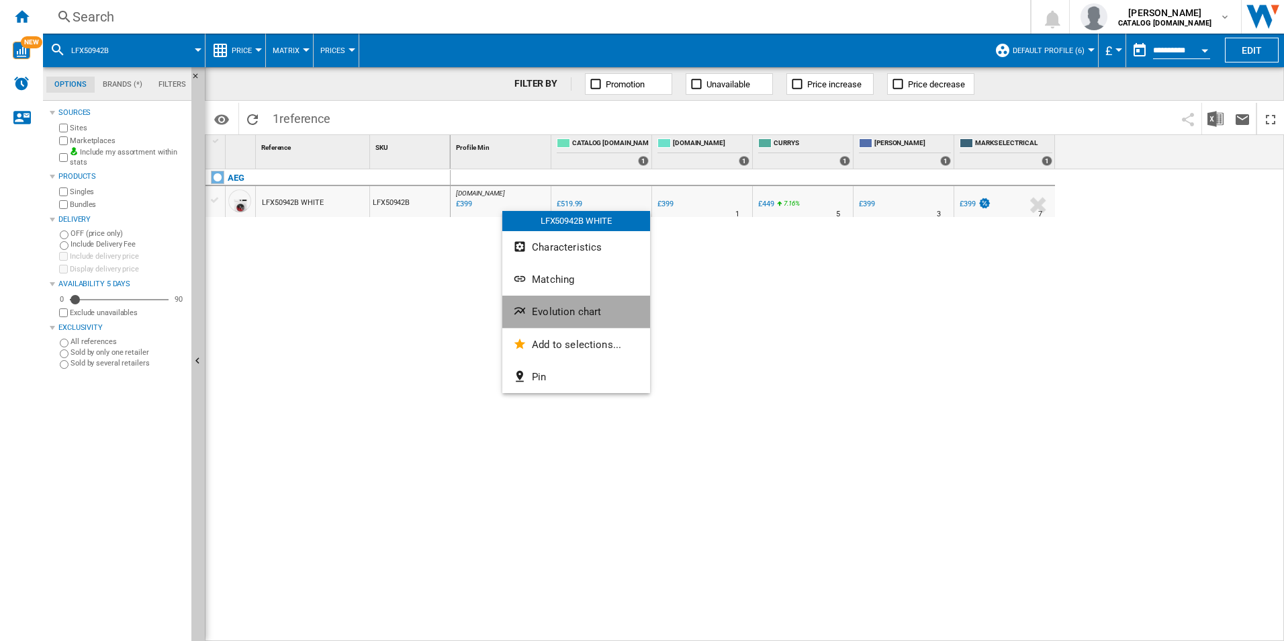
click at [557, 304] on button "Evolution chart" at bounding box center [576, 312] width 148 height 32
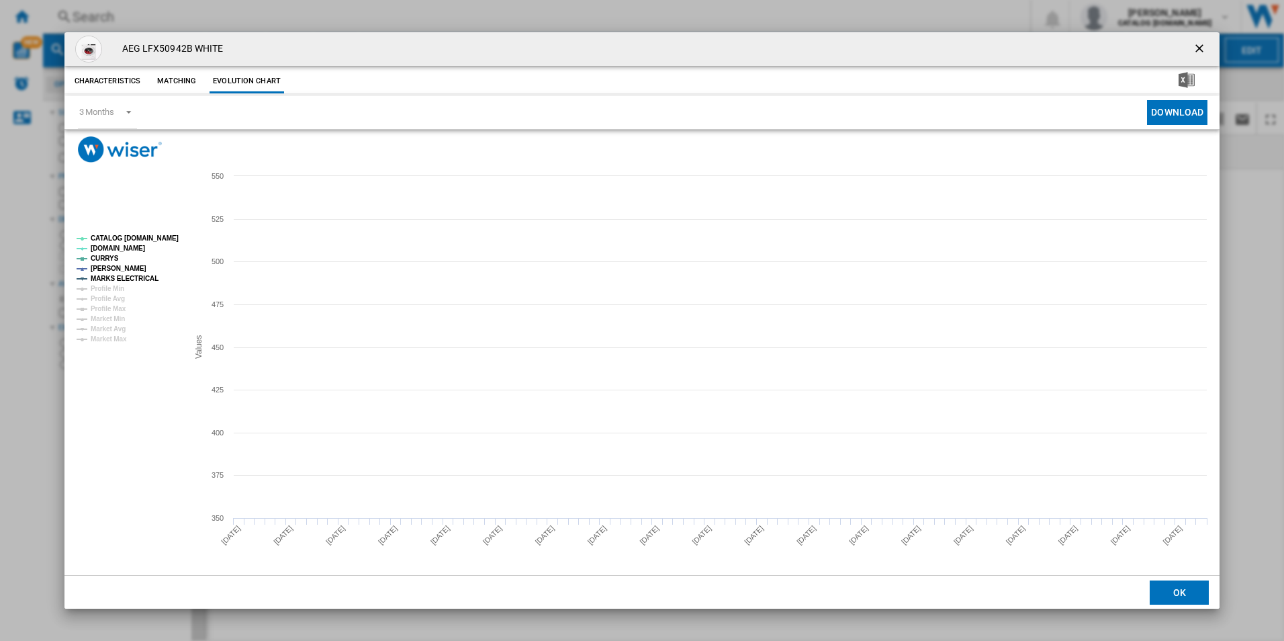
click at [168, 238] on tspan "CATALOG [DOMAIN_NAME]" at bounding box center [135, 237] width 88 height 7
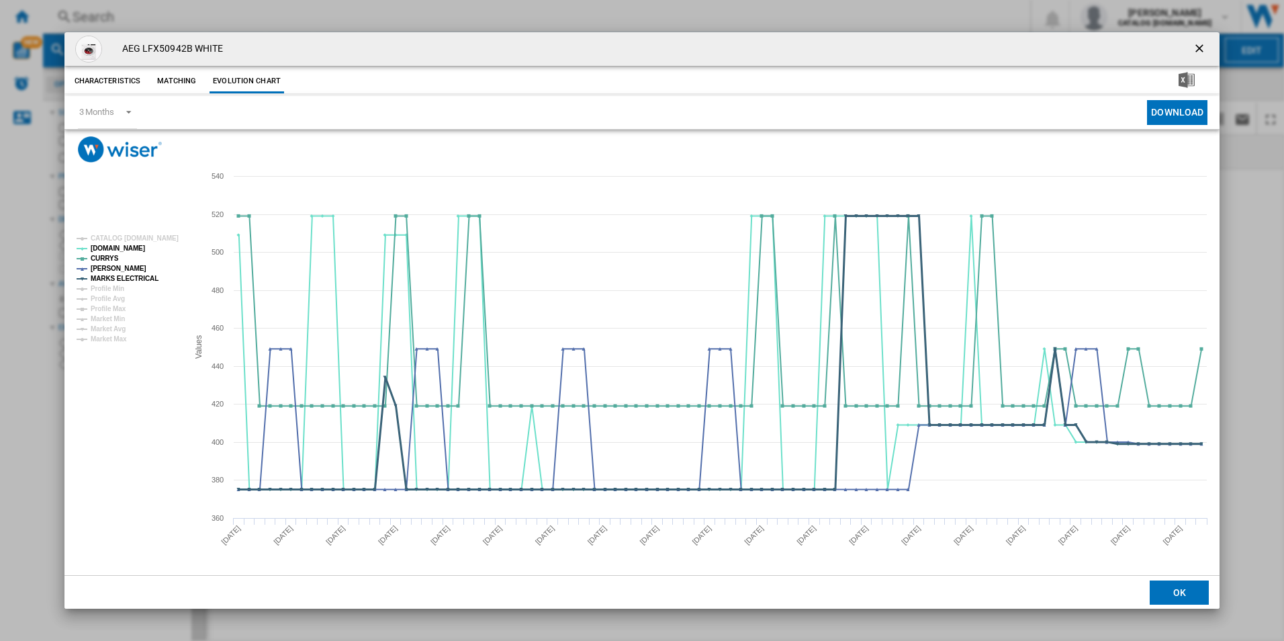
click at [139, 275] on tspan "MARKS ELECTRICAL" at bounding box center [125, 278] width 68 height 7
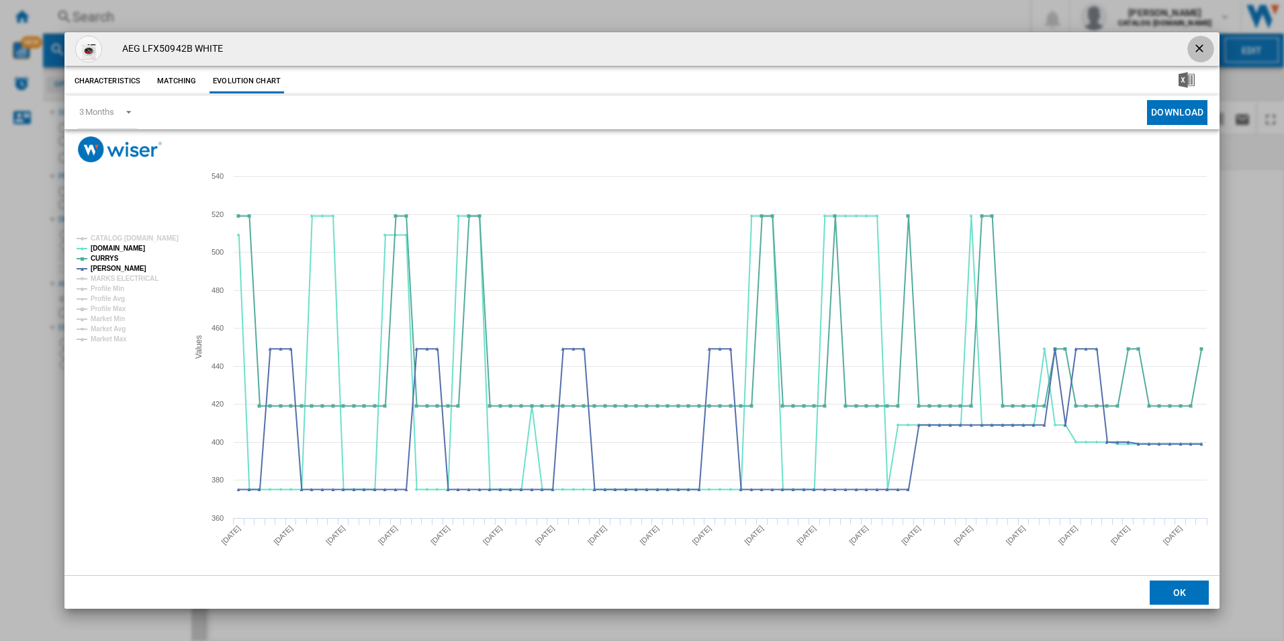
click at [1198, 49] on ng-md-icon "getI18NText('BUTTONS.CLOSE_DIALOG')" at bounding box center [1201, 50] width 16 height 16
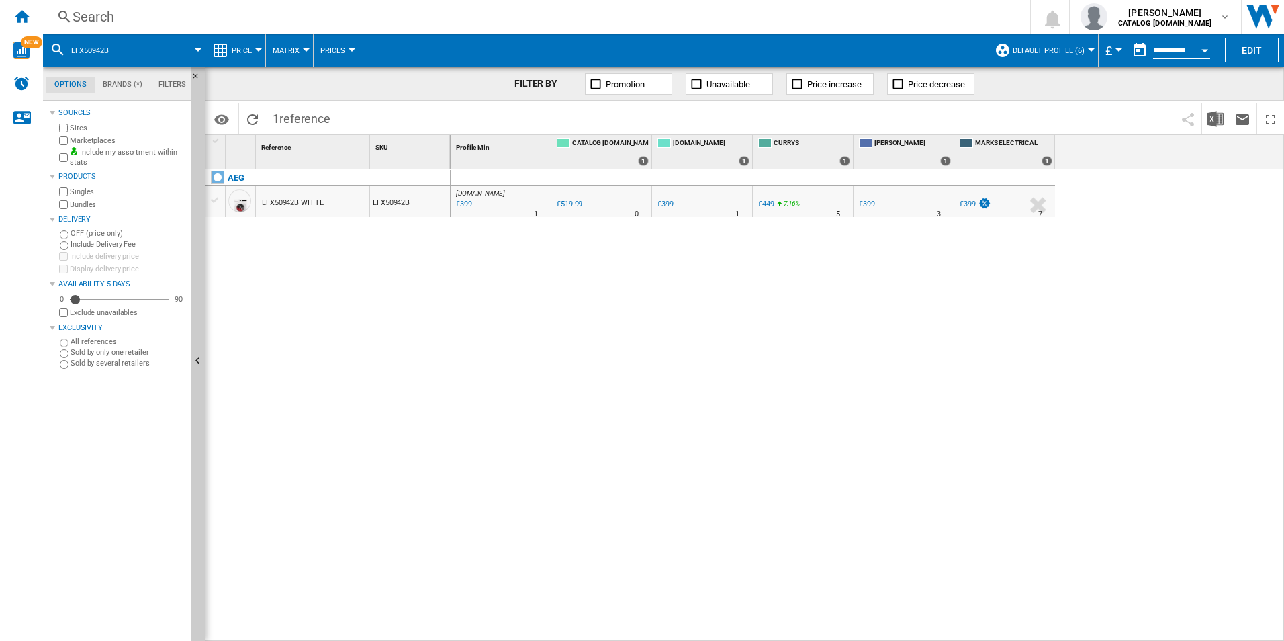
click at [886, 24] on div "Search" at bounding box center [534, 16] width 923 height 19
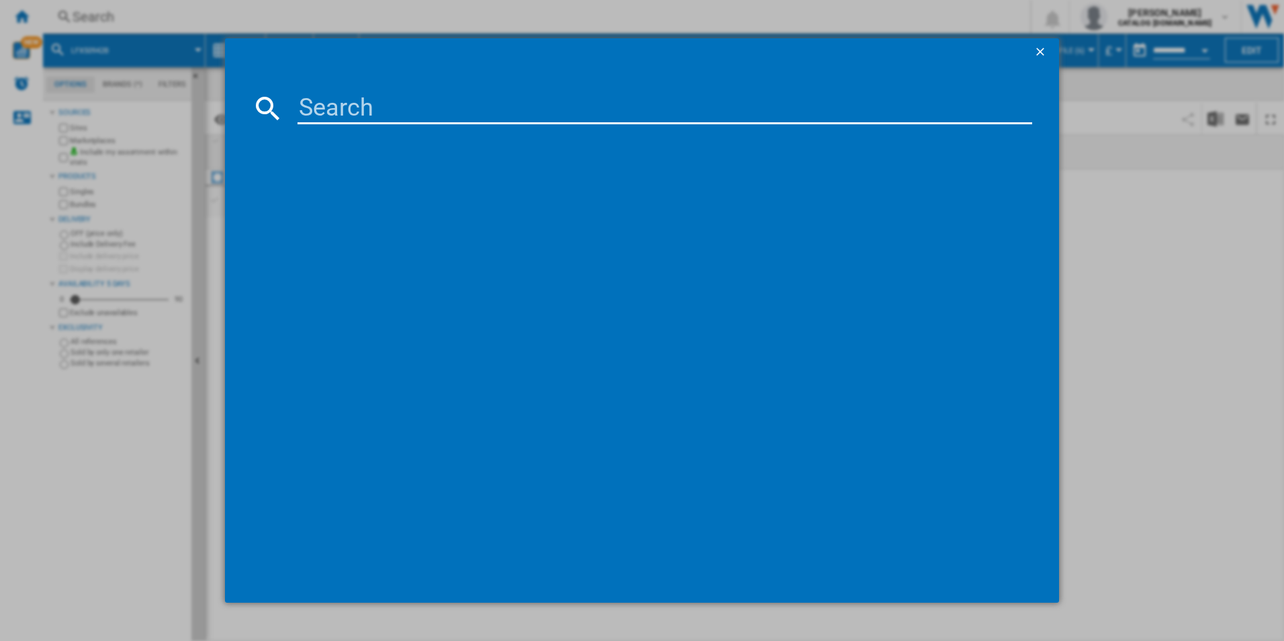
type input "IKE64450FB"
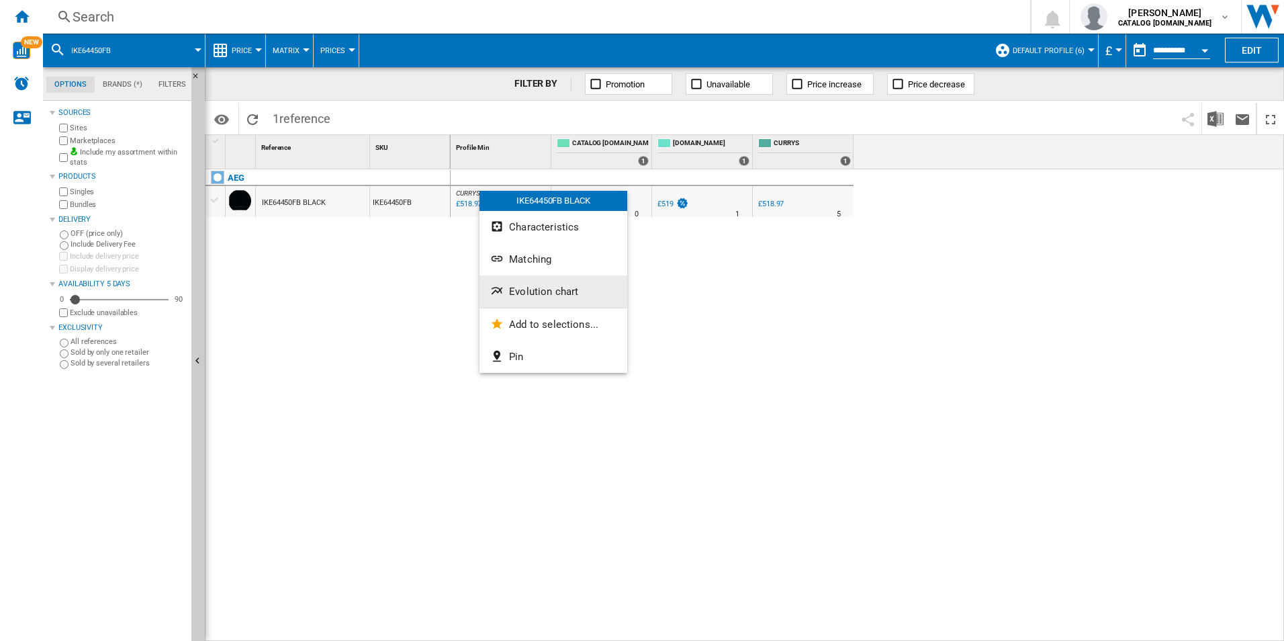
click at [529, 290] on span "Evolution chart" at bounding box center [543, 291] width 69 height 12
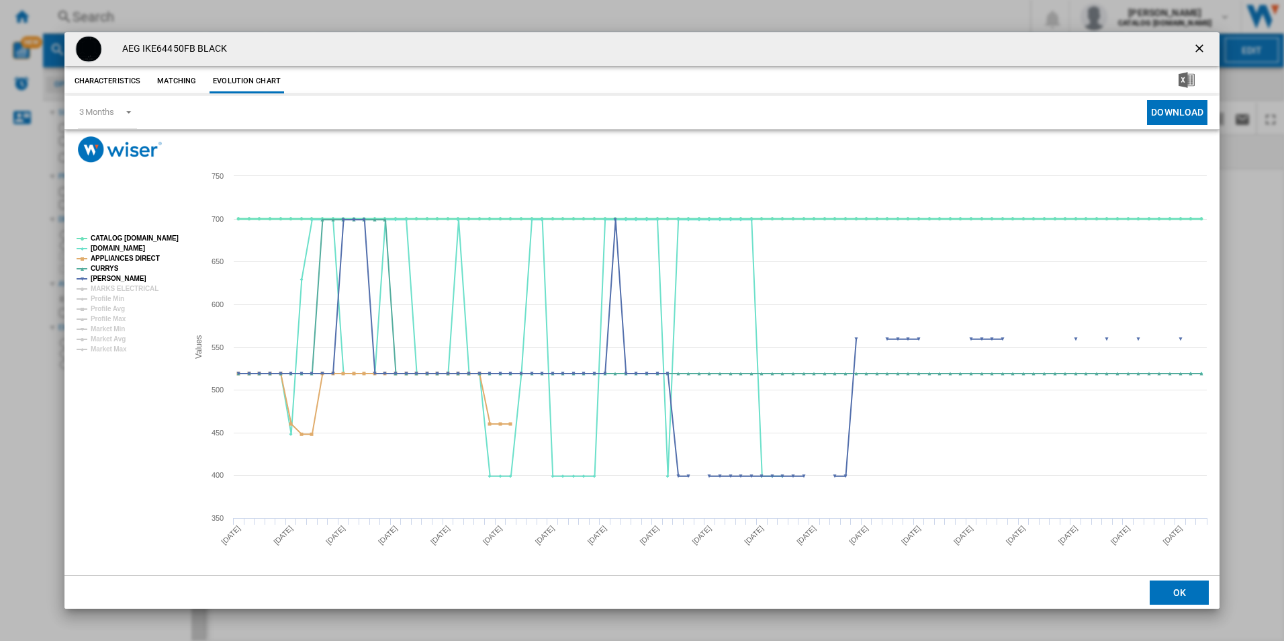
click at [168, 240] on tspan "CATALOG [DOMAIN_NAME]" at bounding box center [135, 237] width 88 height 7
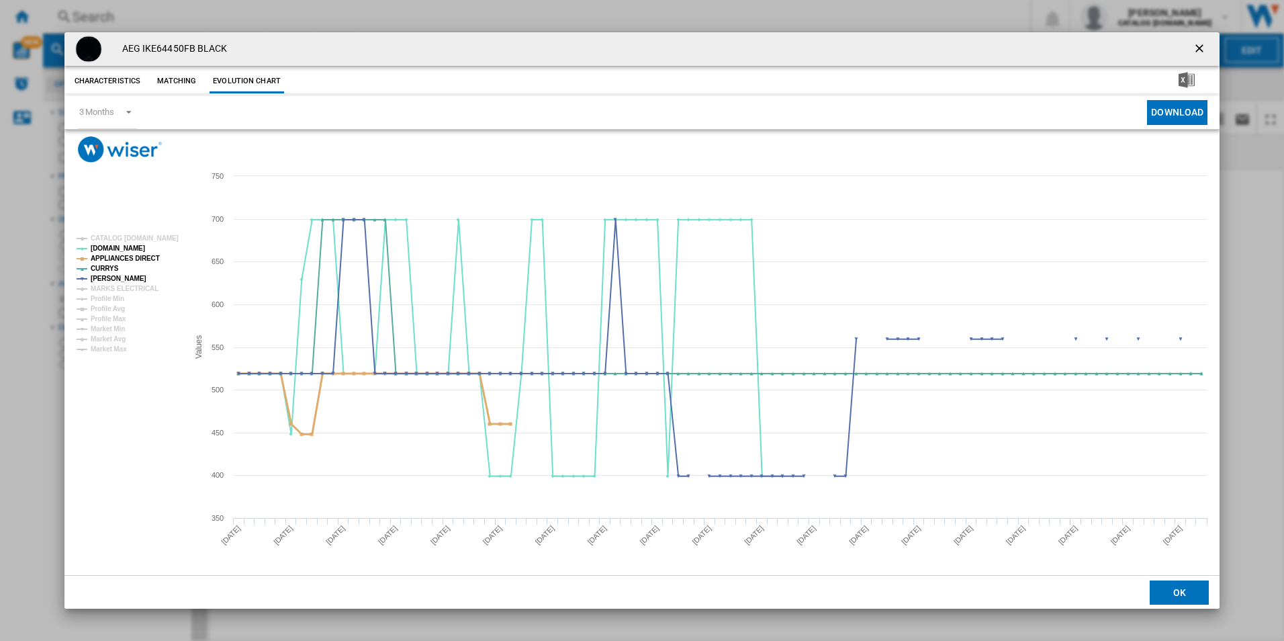
click at [142, 260] on tspan "APPLIANCES DIRECT" at bounding box center [125, 258] width 69 height 7
drag, startPoint x: 1198, startPoint y: 50, endPoint x: 1103, endPoint y: 38, distance: 95.6
click at [1198, 50] on ng-md-icon "getI18NText('BUTTONS.CLOSE_DIALOG')" at bounding box center [1201, 50] width 16 height 16
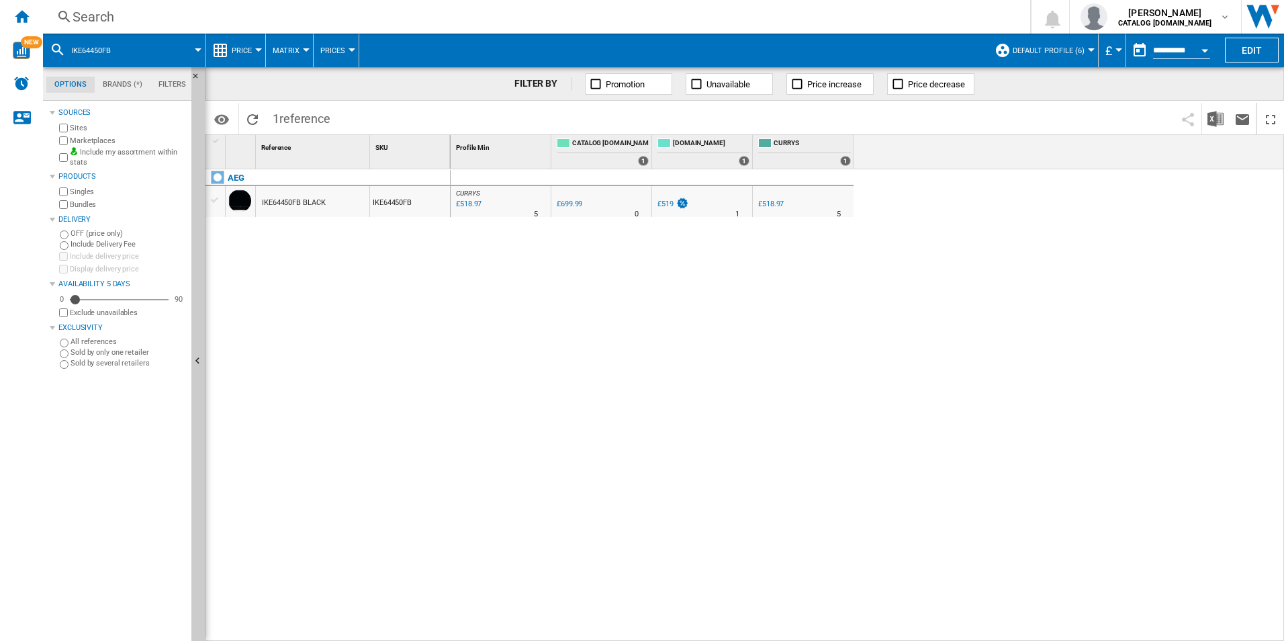
click at [916, 15] on div "Search" at bounding box center [534, 16] width 923 height 19
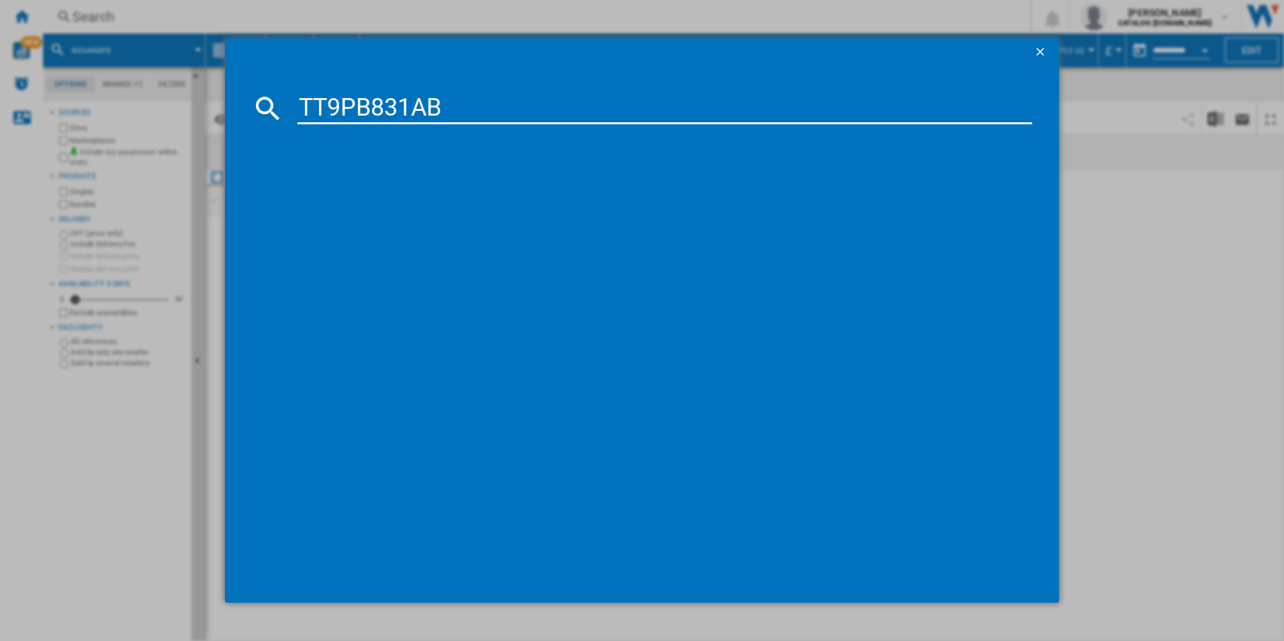
type input "TT9PB831AB"
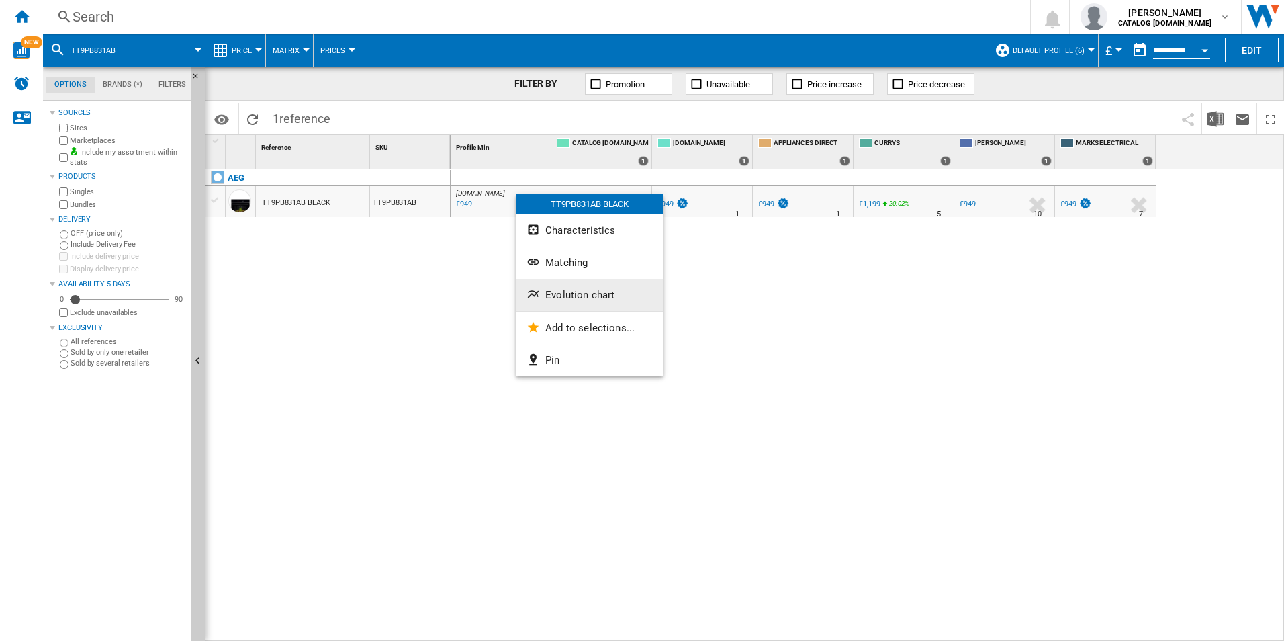
click at [566, 292] on span "Evolution chart" at bounding box center [579, 295] width 69 height 12
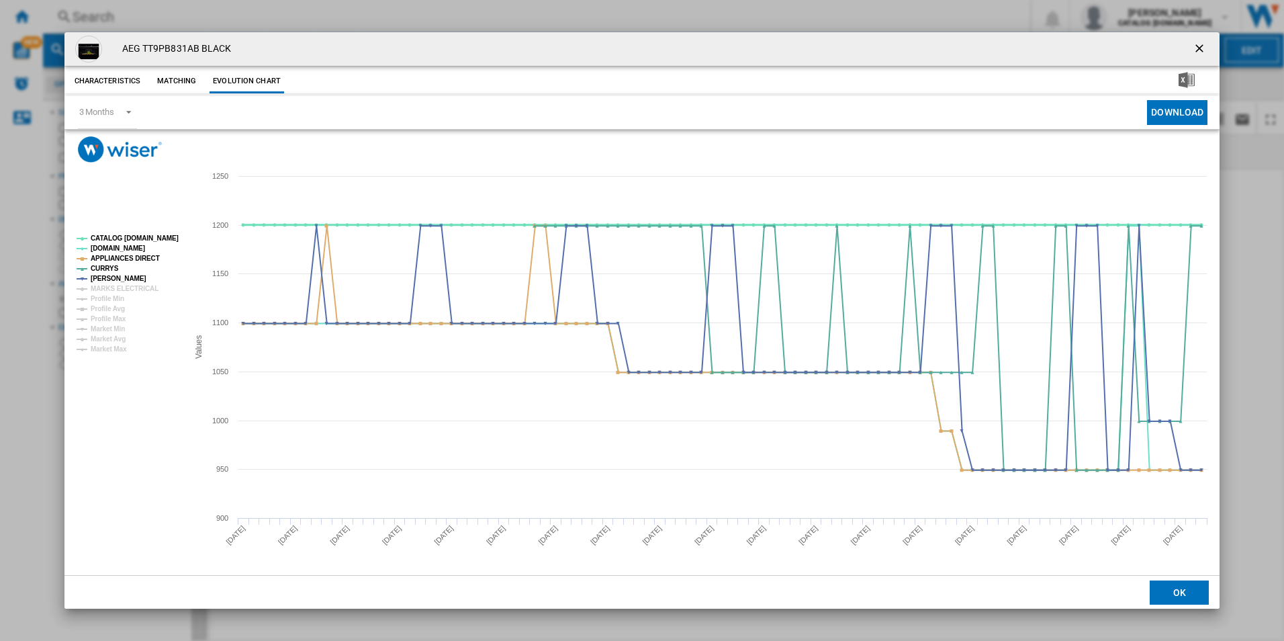
click at [155, 240] on tspan "CATALOG [DOMAIN_NAME]" at bounding box center [135, 237] width 88 height 7
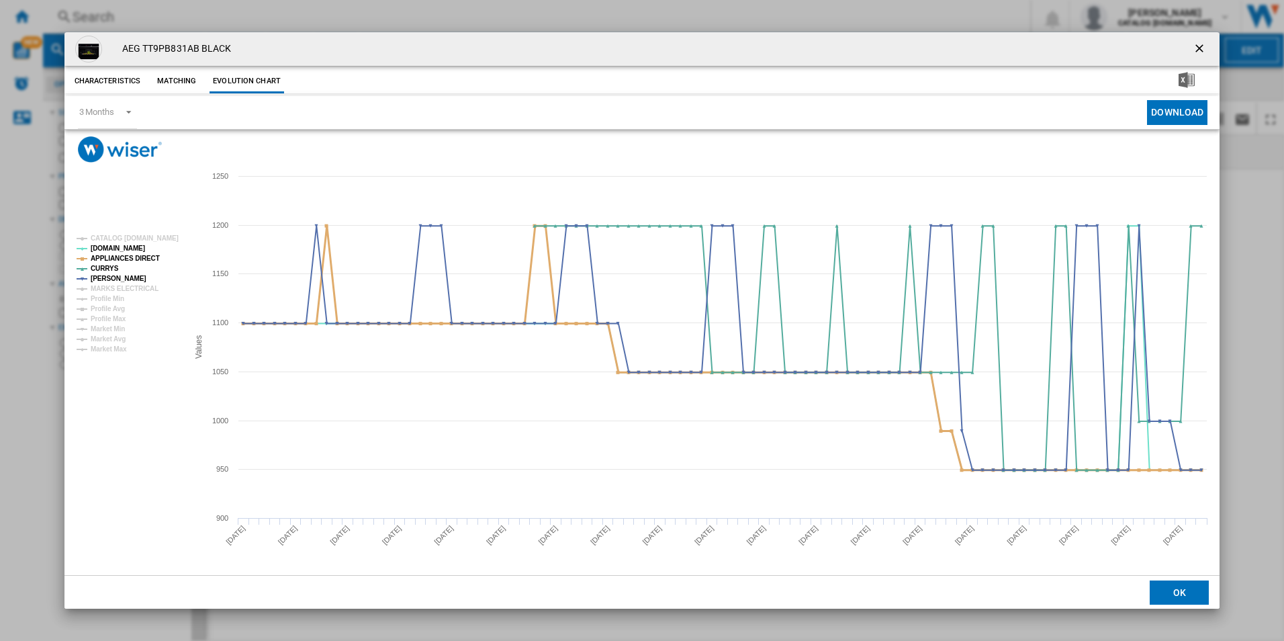
click at [147, 262] on tspan "APPLIANCES DIRECT" at bounding box center [125, 258] width 69 height 7
click at [1194, 48] on ng-md-icon "getI18NText('BUTTONS.CLOSE_DIALOG')" at bounding box center [1201, 50] width 16 height 16
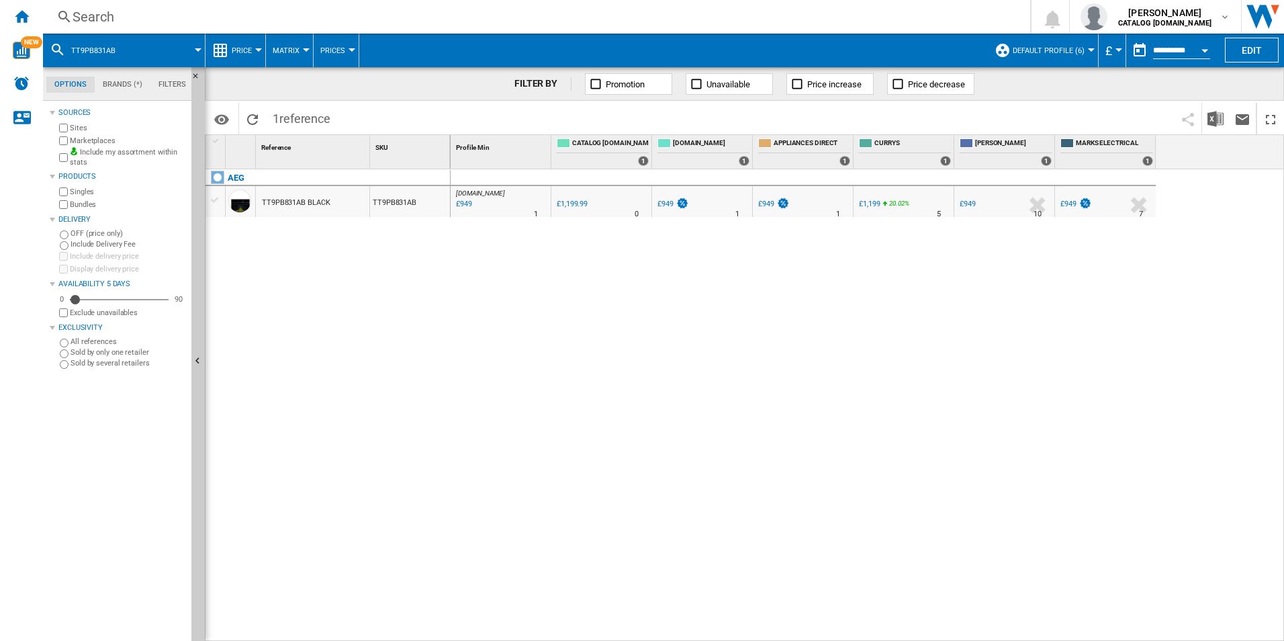
click at [769, 16] on div "Search" at bounding box center [534, 16] width 923 height 19
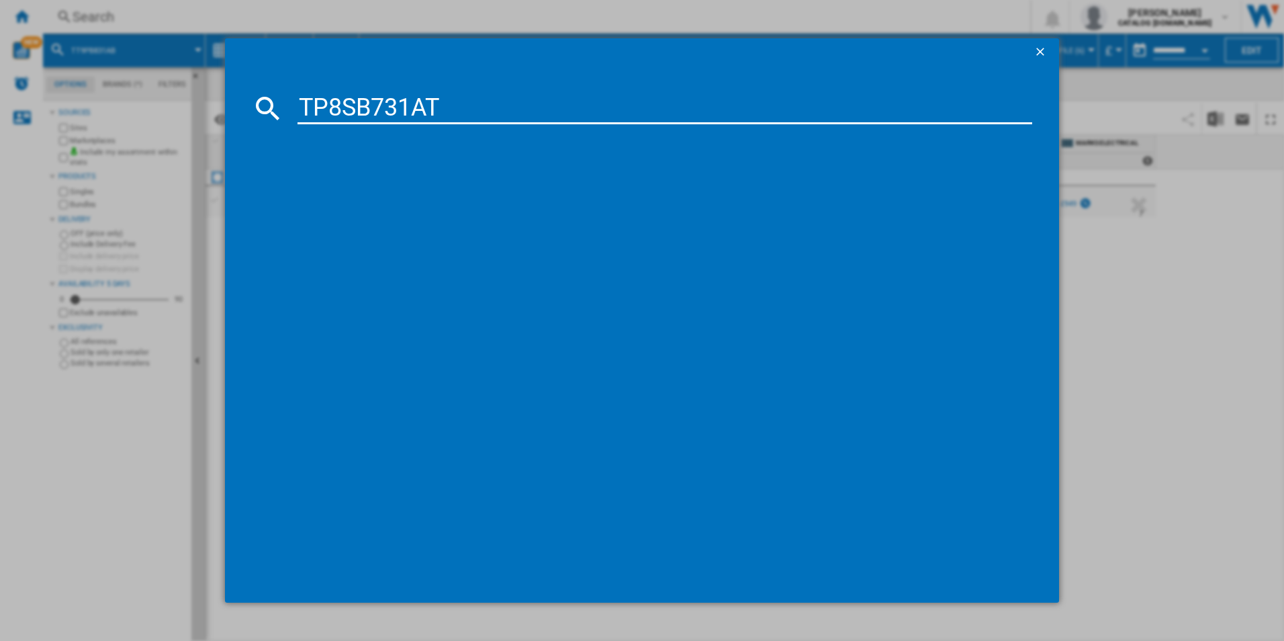
type input "TP8SB731AT"
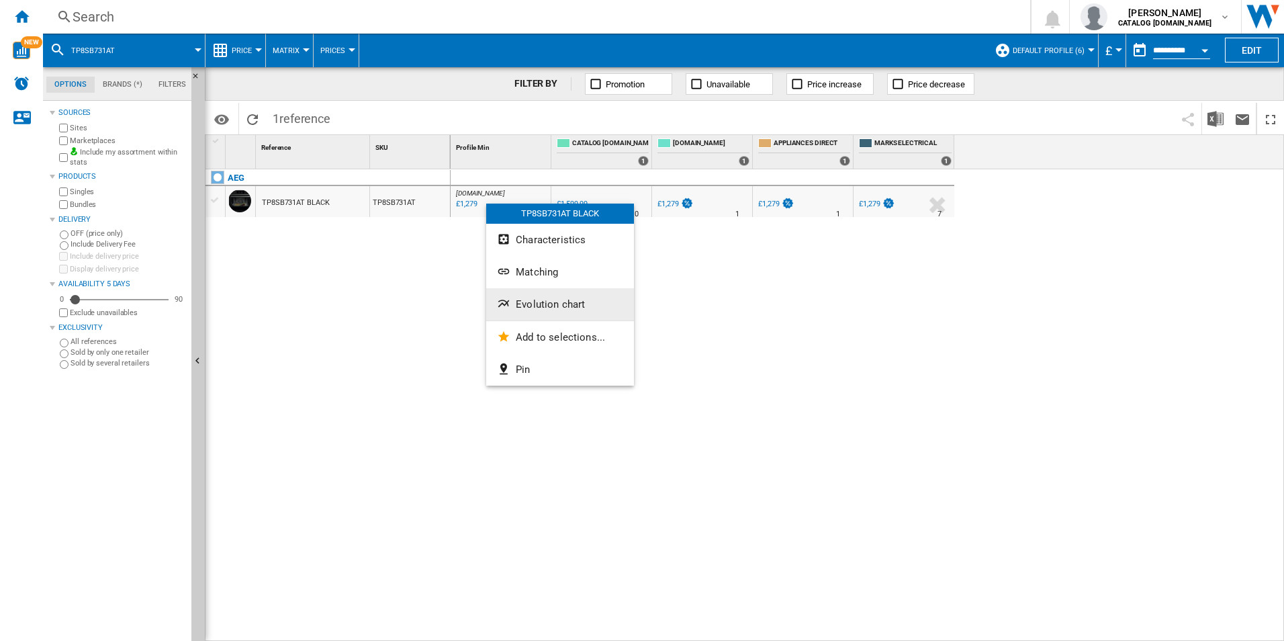
click at [542, 300] on span "Evolution chart" at bounding box center [550, 304] width 69 height 12
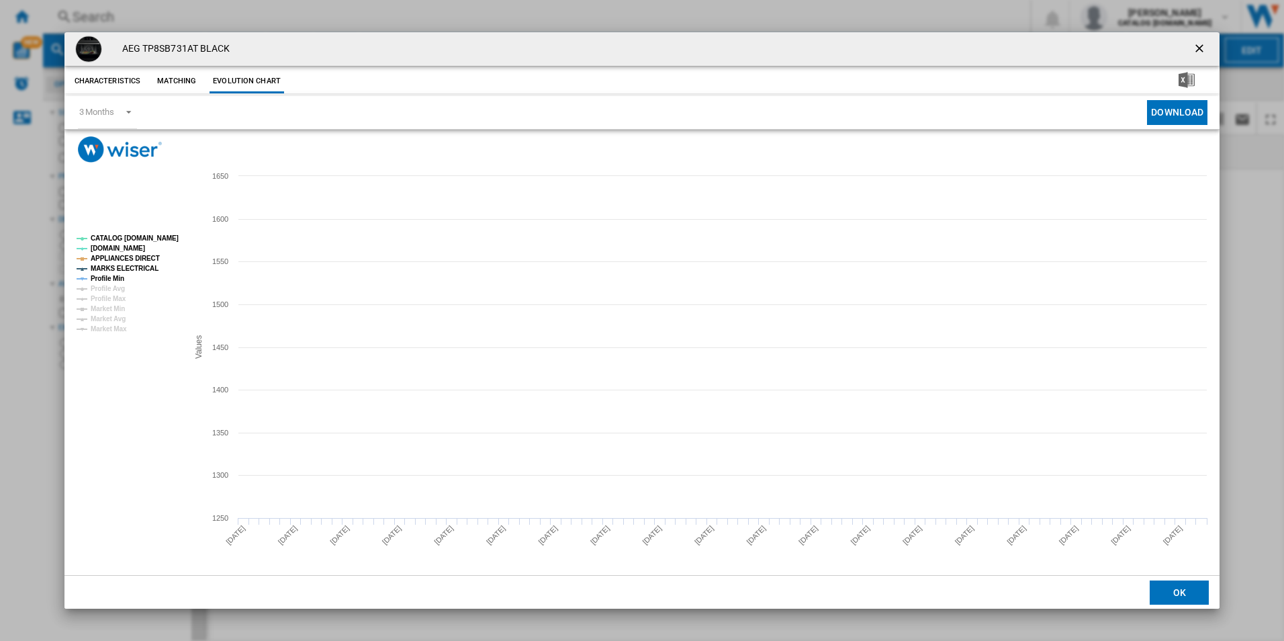
click at [155, 238] on tspan "CATALOG [DOMAIN_NAME]" at bounding box center [135, 237] width 88 height 7
click at [146, 261] on tspan "APPLIANCES DIRECT" at bounding box center [125, 258] width 69 height 7
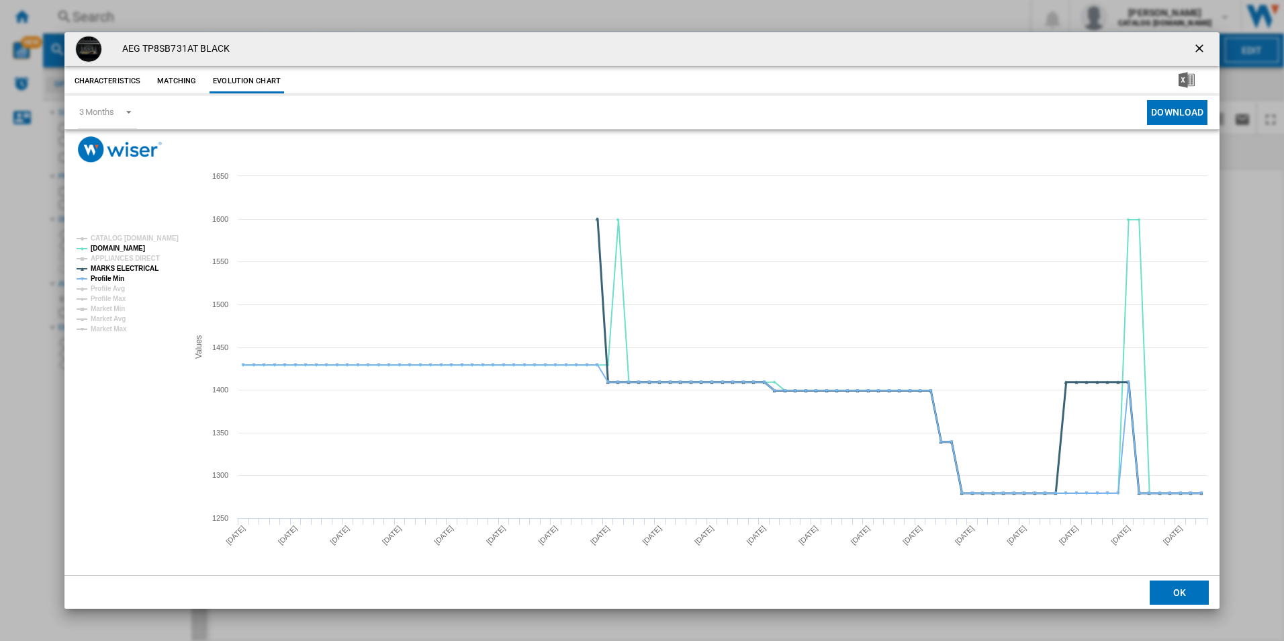
click at [145, 265] on tspan "MARKS ELECTRICAL" at bounding box center [125, 268] width 68 height 7
click at [121, 275] on tspan "Profile Min" at bounding box center [108, 278] width 34 height 7
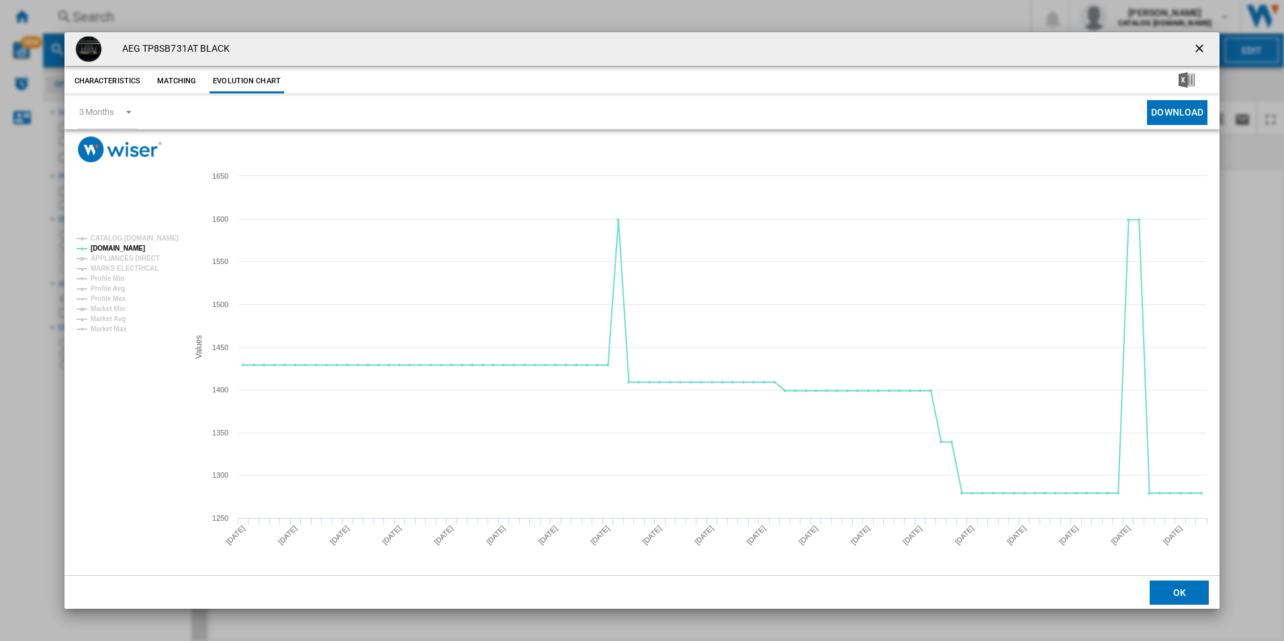
click at [1198, 50] on ng-md-icon "getI18NText('BUTTONS.CLOSE_DIALOG')" at bounding box center [1201, 50] width 16 height 16
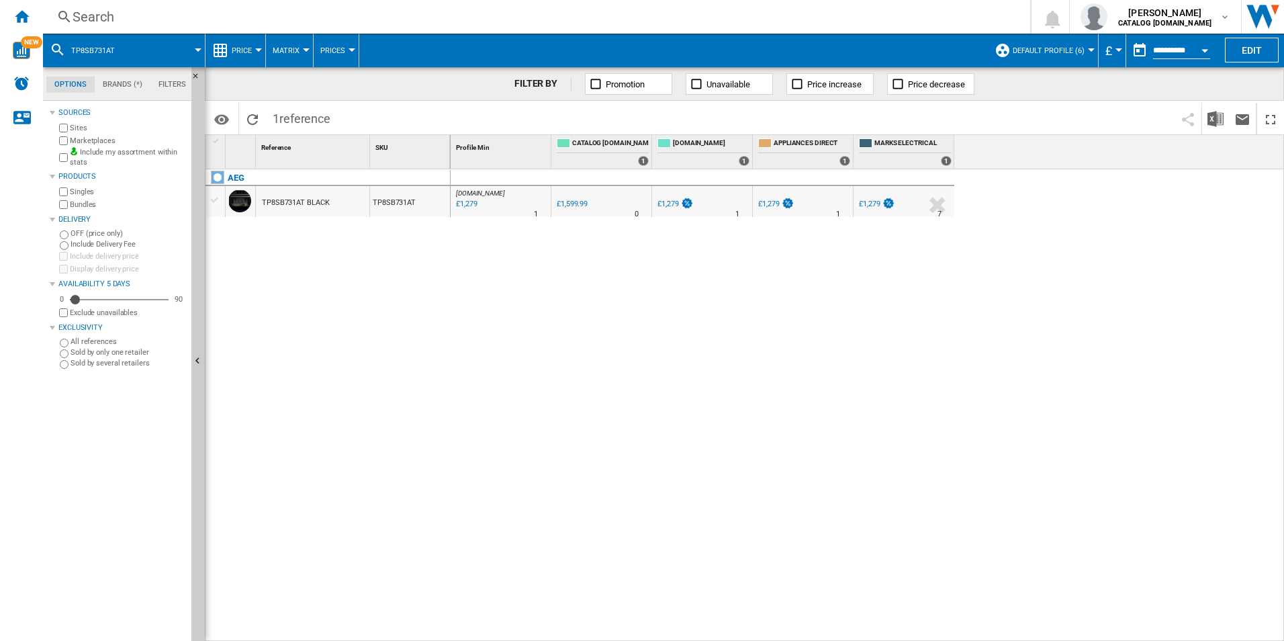
click at [919, 15] on div "Search" at bounding box center [534, 16] width 923 height 19
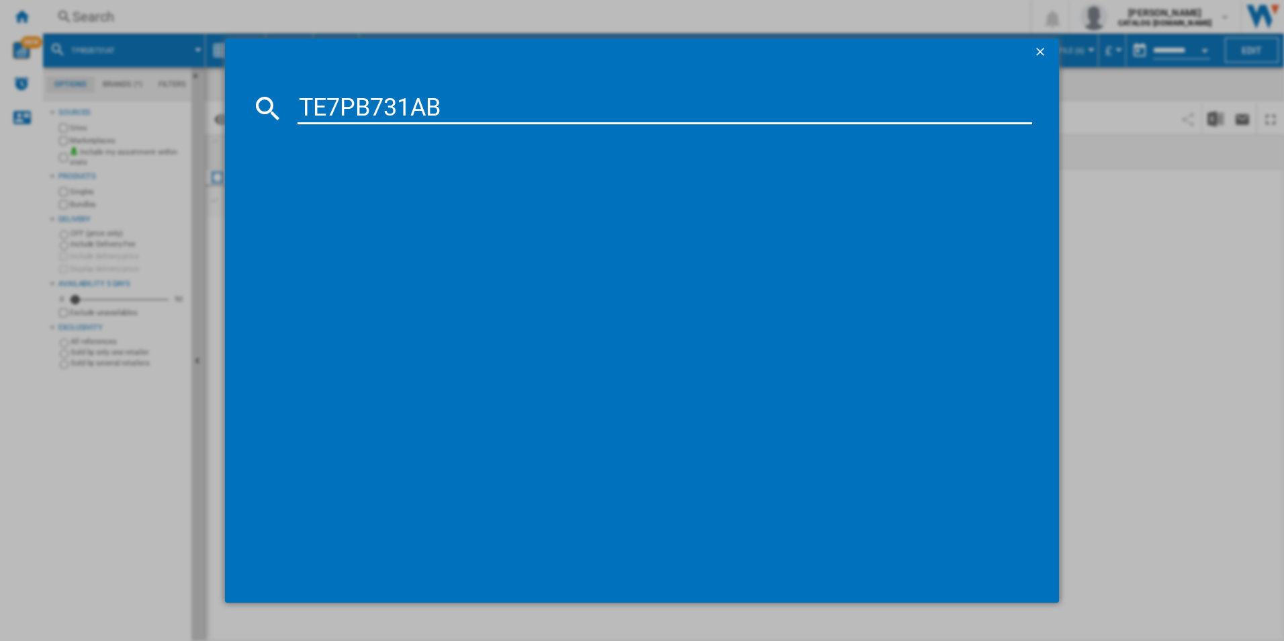
type input "TE7PB731AB"
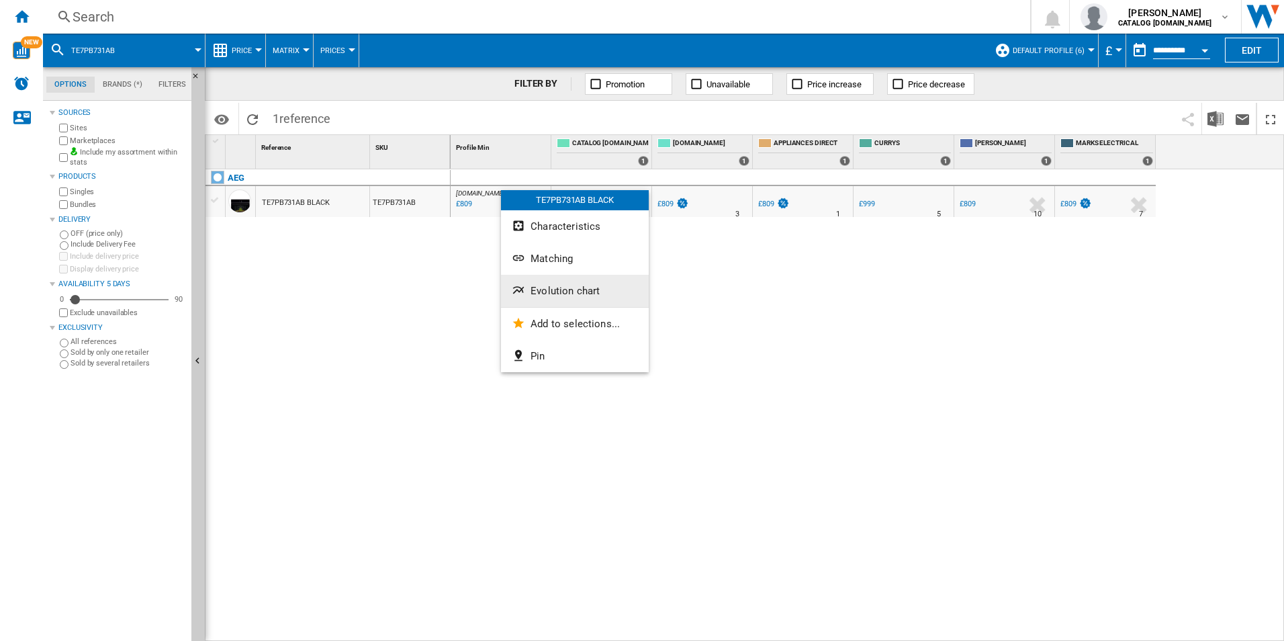
click at [548, 288] on span "Evolution chart" at bounding box center [565, 291] width 69 height 12
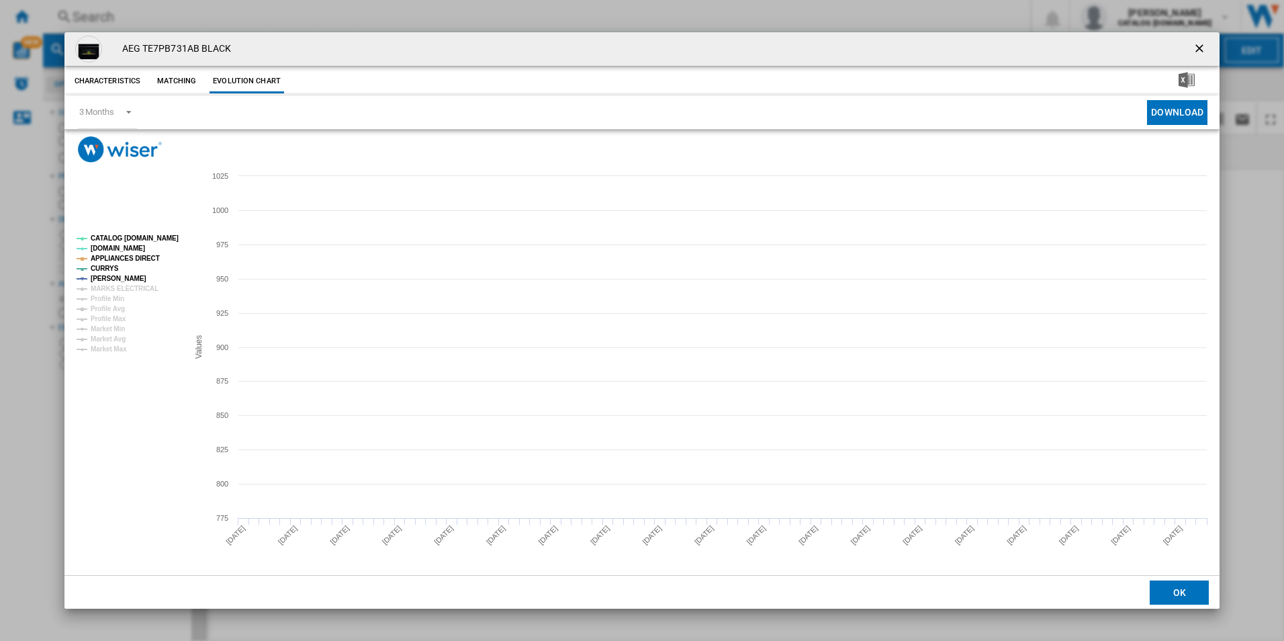
click at [129, 231] on rect "Product popup" at bounding box center [127, 294] width 112 height 128
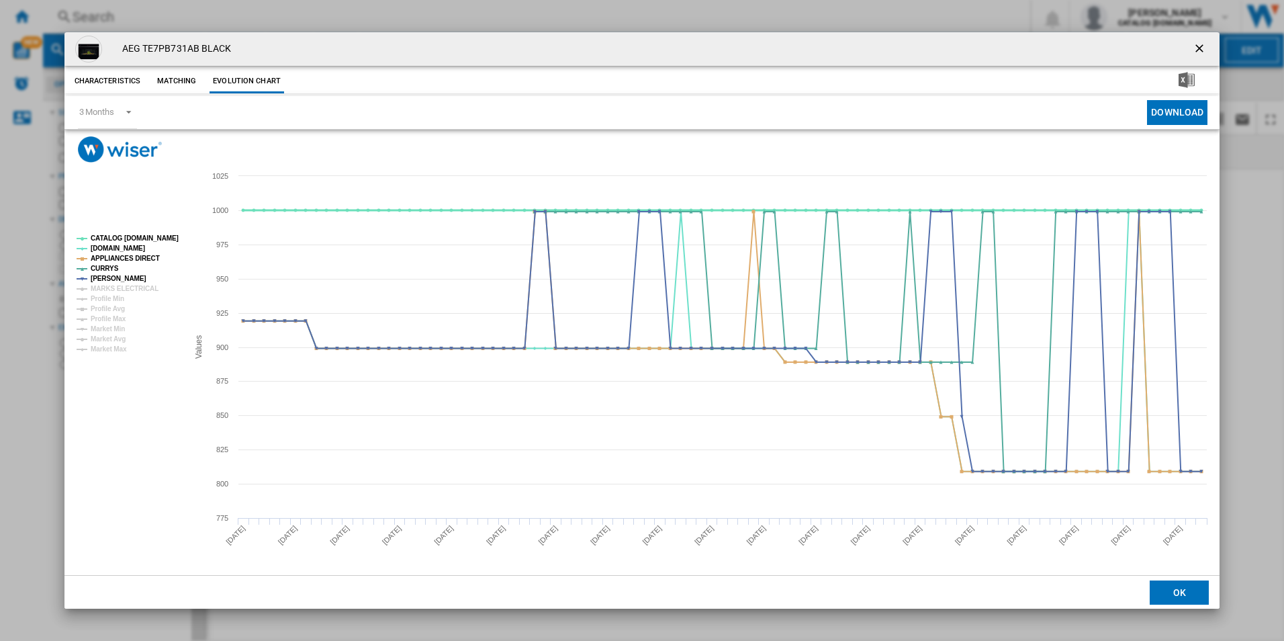
click at [132, 240] on tspan "CATALOG [DOMAIN_NAME]" at bounding box center [135, 237] width 88 height 7
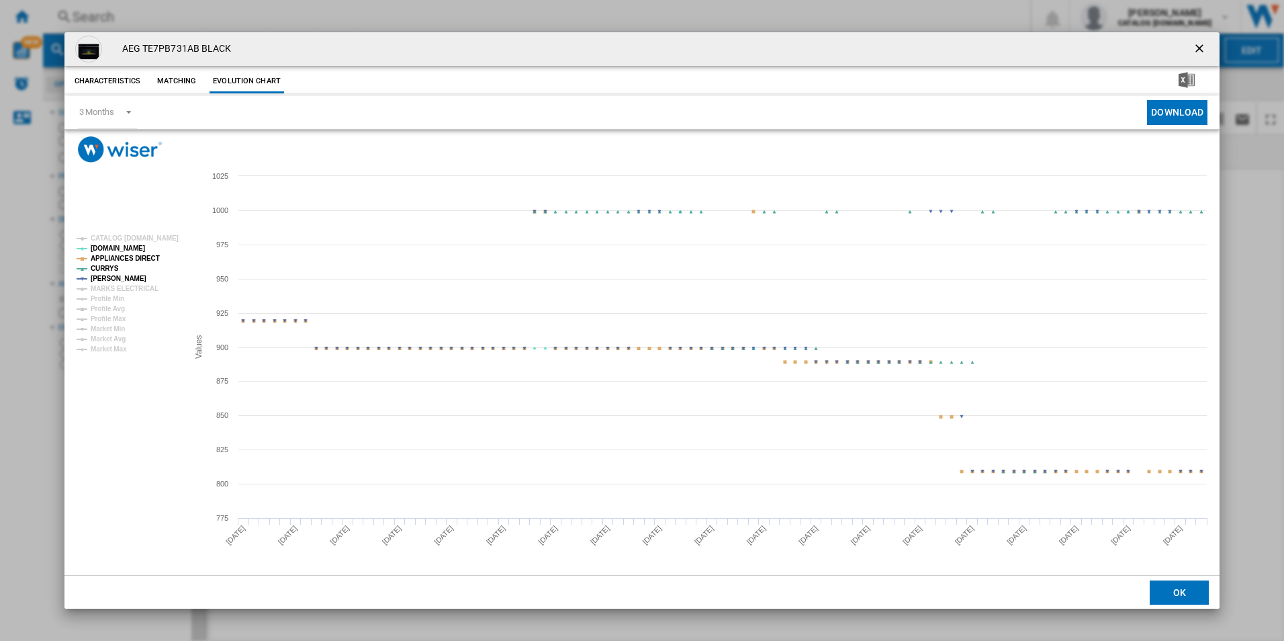
click at [130, 255] on tspan "APPLIANCES DIRECT" at bounding box center [125, 258] width 69 height 7
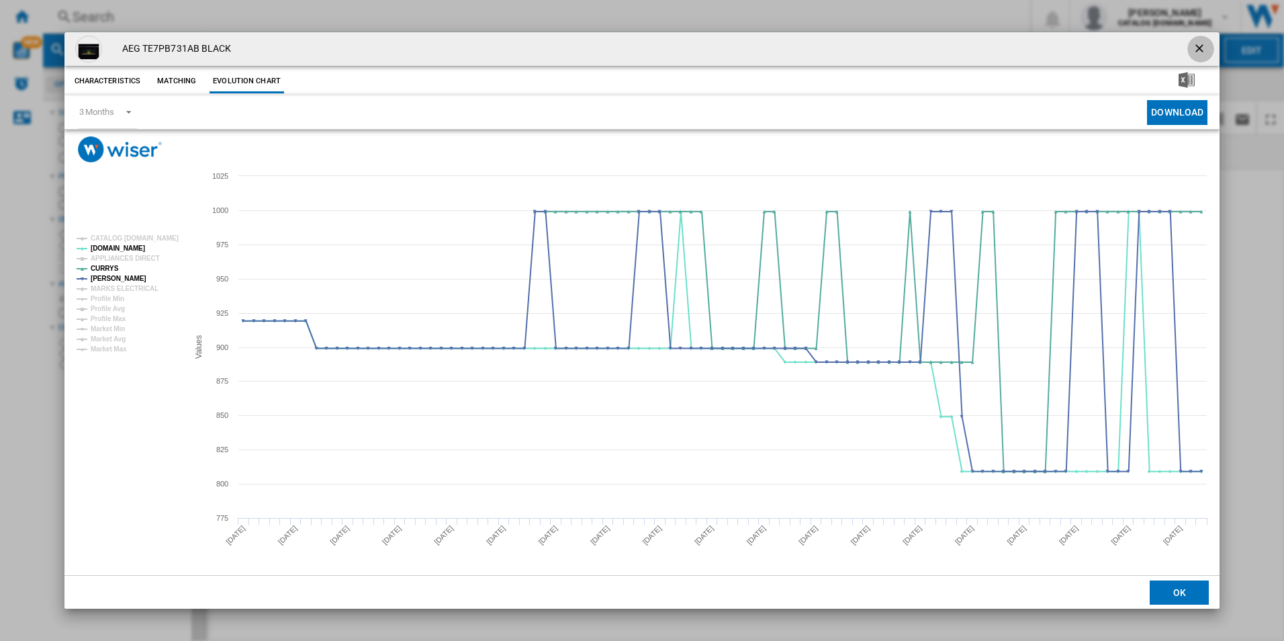
click at [1203, 51] on ng-md-icon "getI18NText('BUTTONS.CLOSE_DIALOG')" at bounding box center [1201, 50] width 16 height 16
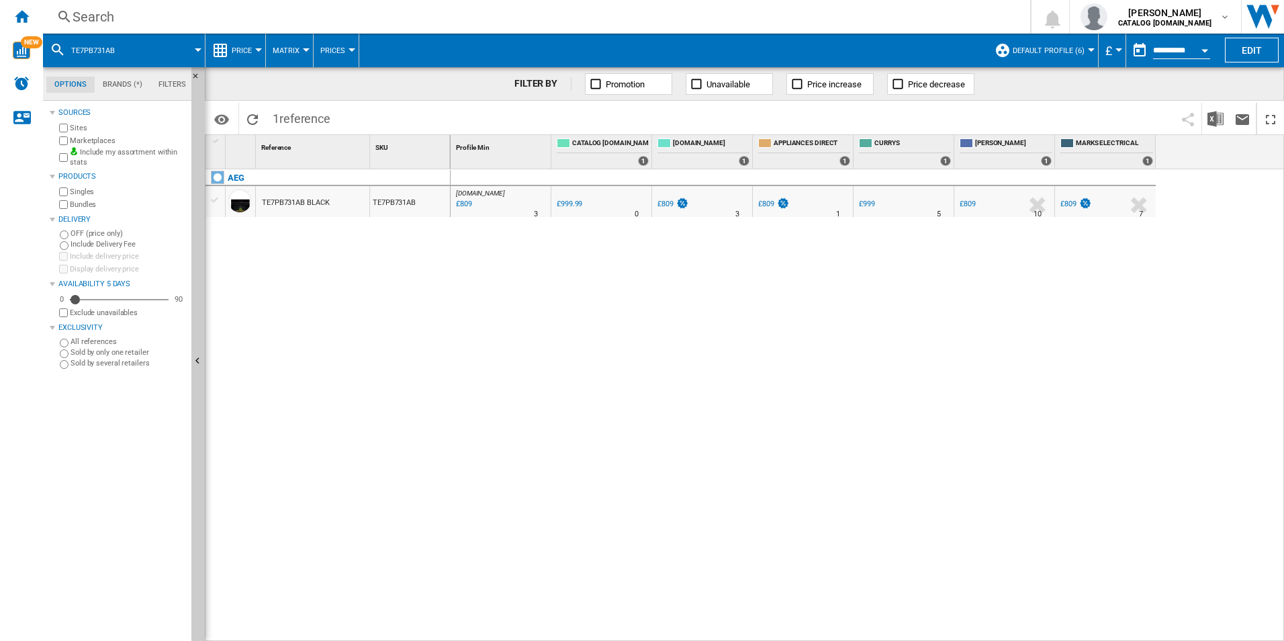
click at [879, 11] on div "Search" at bounding box center [534, 16] width 923 height 19
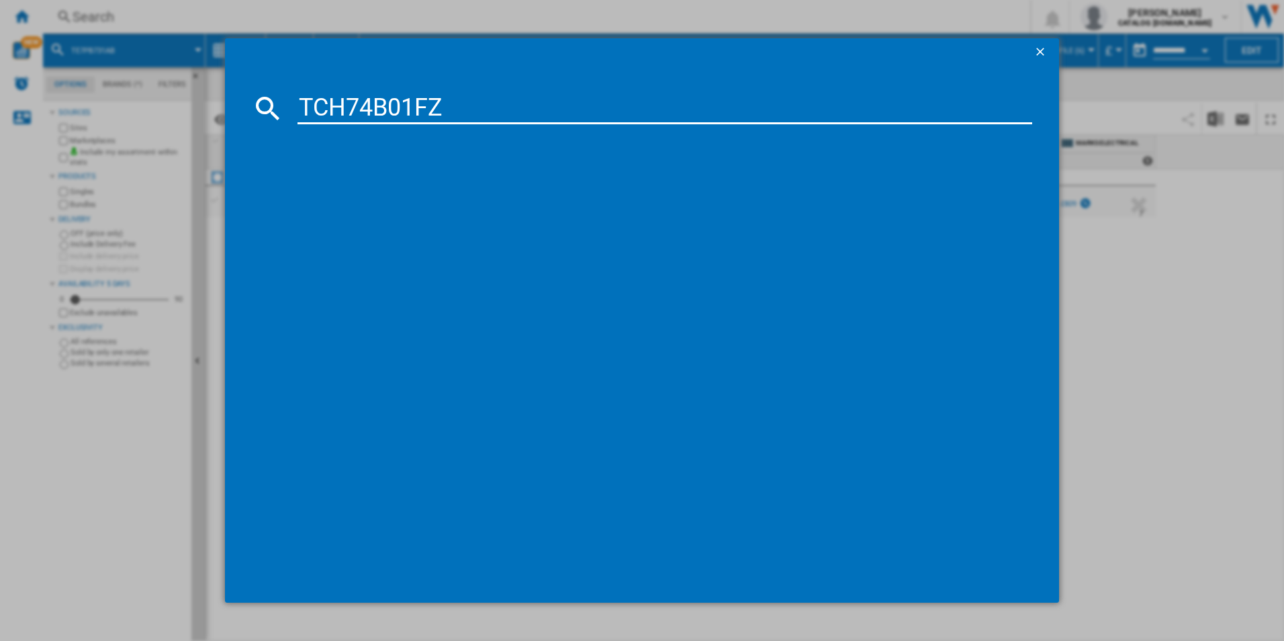
type input "TCH74B01FZ"
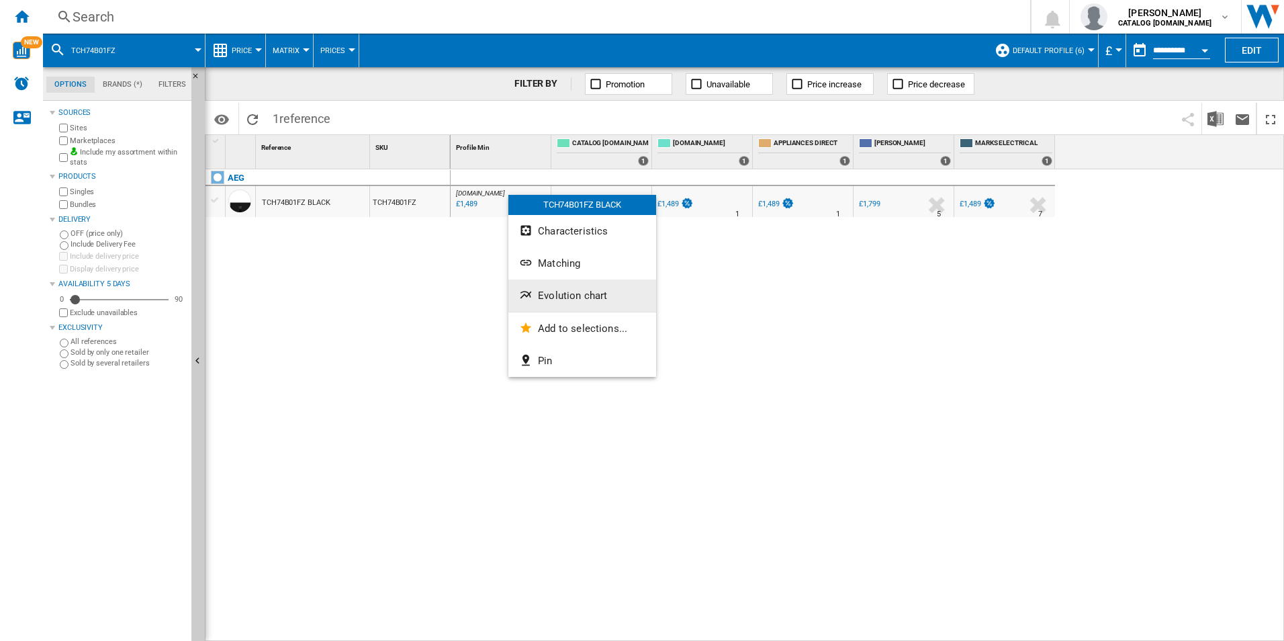
click at [567, 286] on button "Evolution chart" at bounding box center [583, 295] width 148 height 32
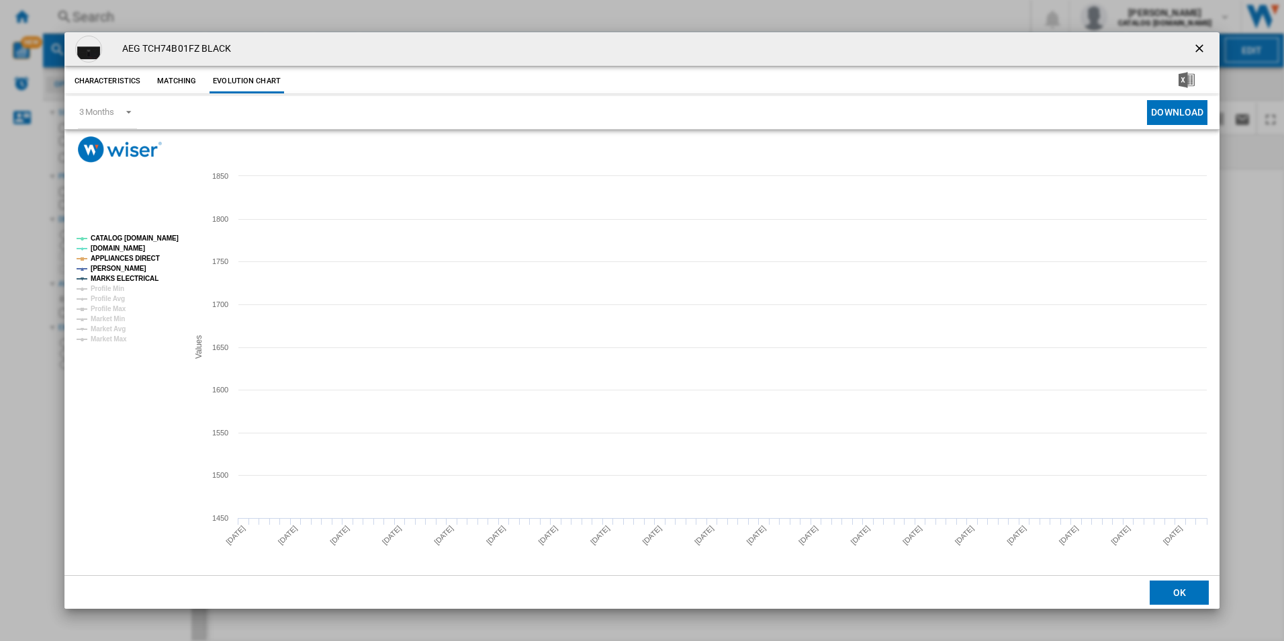
click at [159, 235] on tspan "CATALOG [DOMAIN_NAME]" at bounding box center [135, 237] width 88 height 7
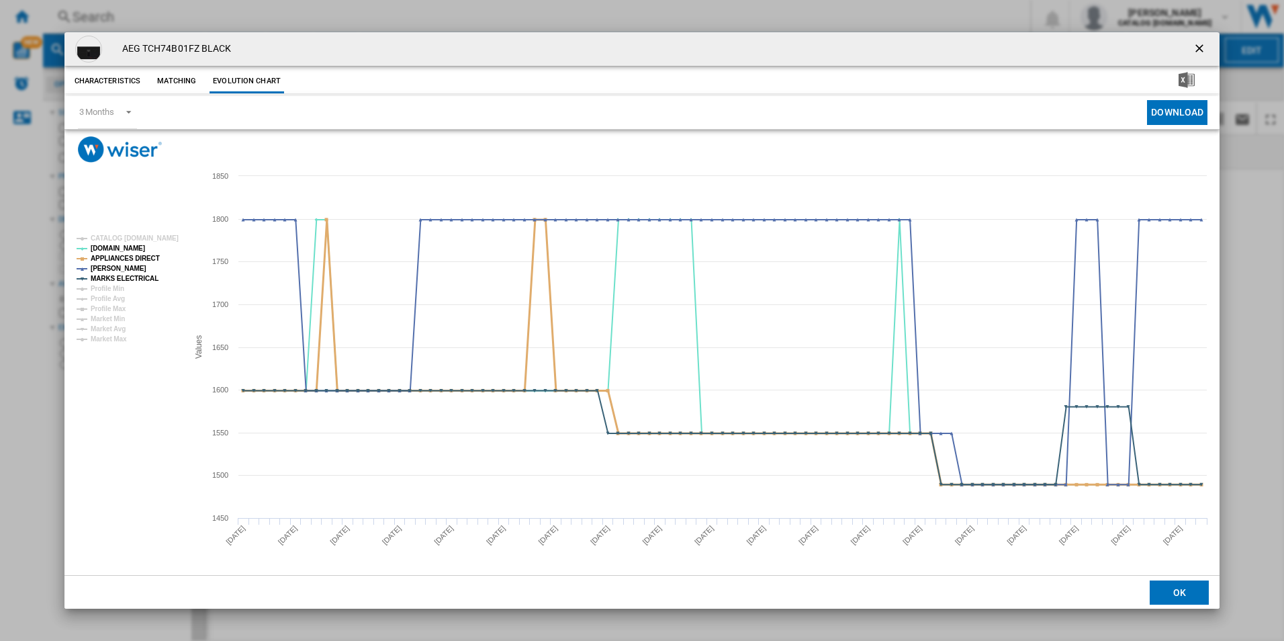
click at [148, 255] on tspan "APPLIANCES DIRECT" at bounding box center [125, 258] width 69 height 7
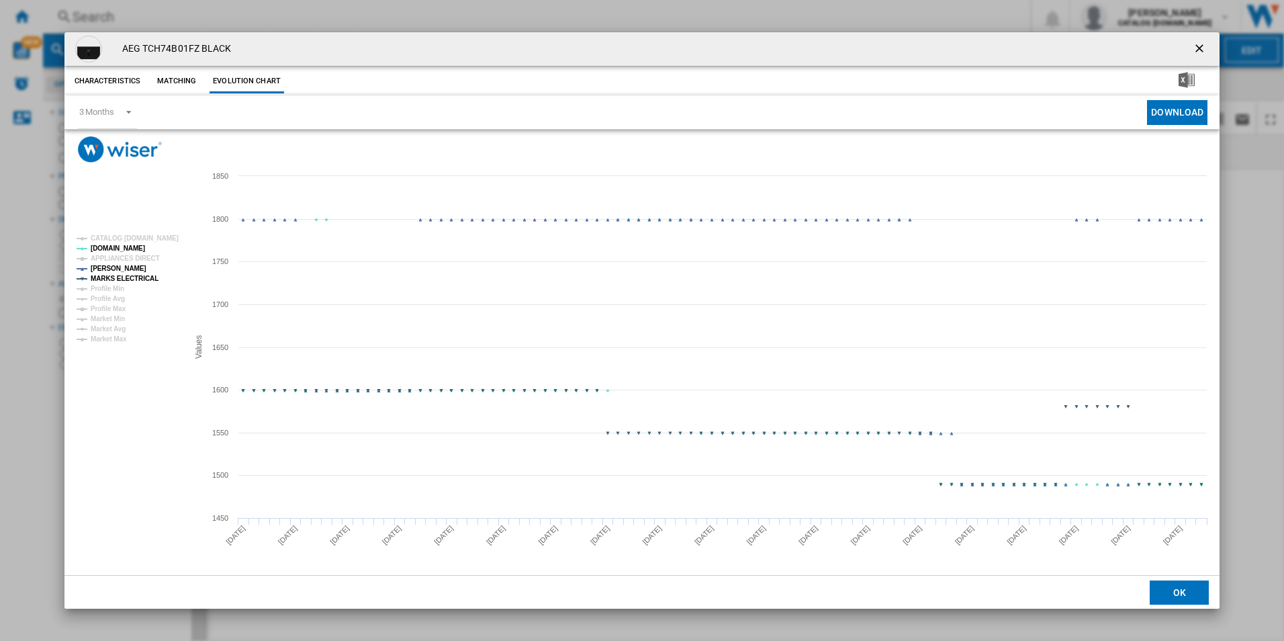
click at [148, 275] on tspan "MARKS ELECTRICAL" at bounding box center [125, 278] width 68 height 7
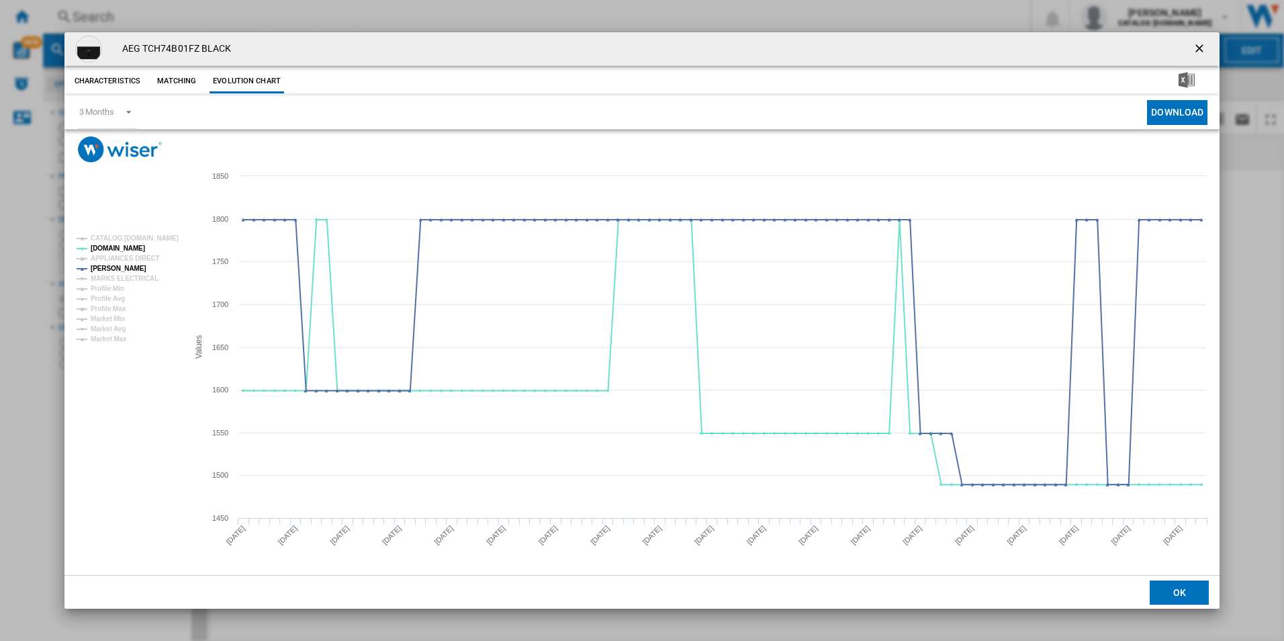
drag, startPoint x: 1199, startPoint y: 46, endPoint x: 1041, endPoint y: 46, distance: 158.5
click at [1199, 46] on ng-md-icon "getI18NText('BUTTONS.CLOSE_DIALOG')" at bounding box center [1201, 50] width 16 height 16
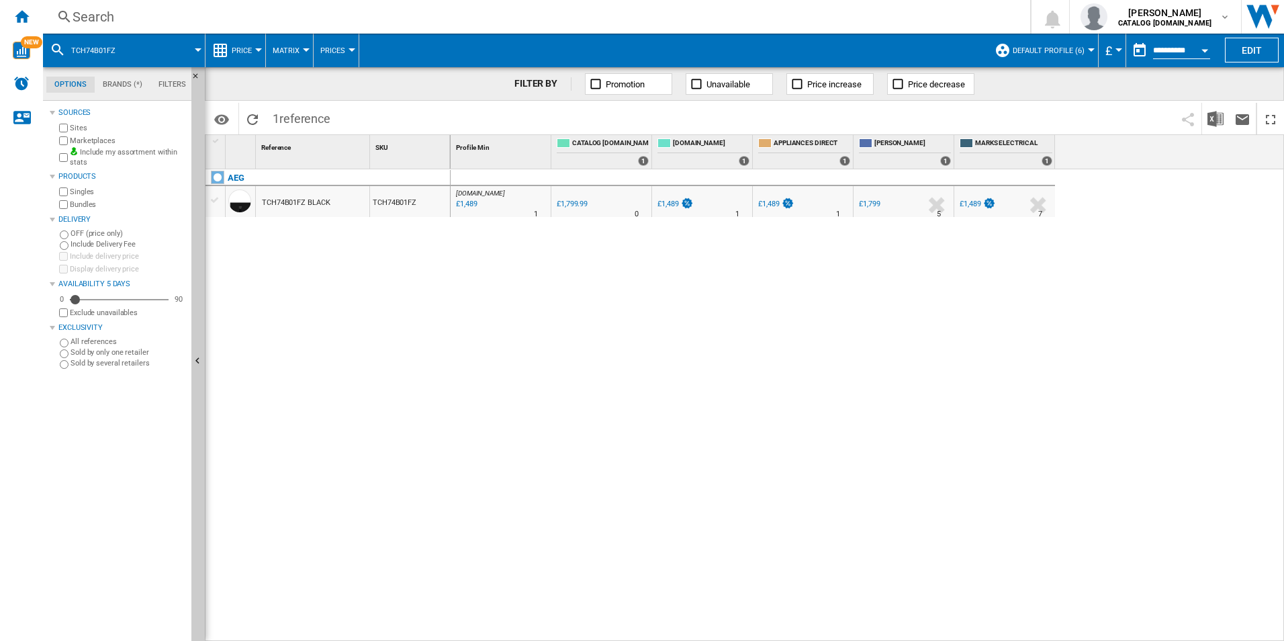
click at [902, 17] on div "Search" at bounding box center [534, 16] width 923 height 19
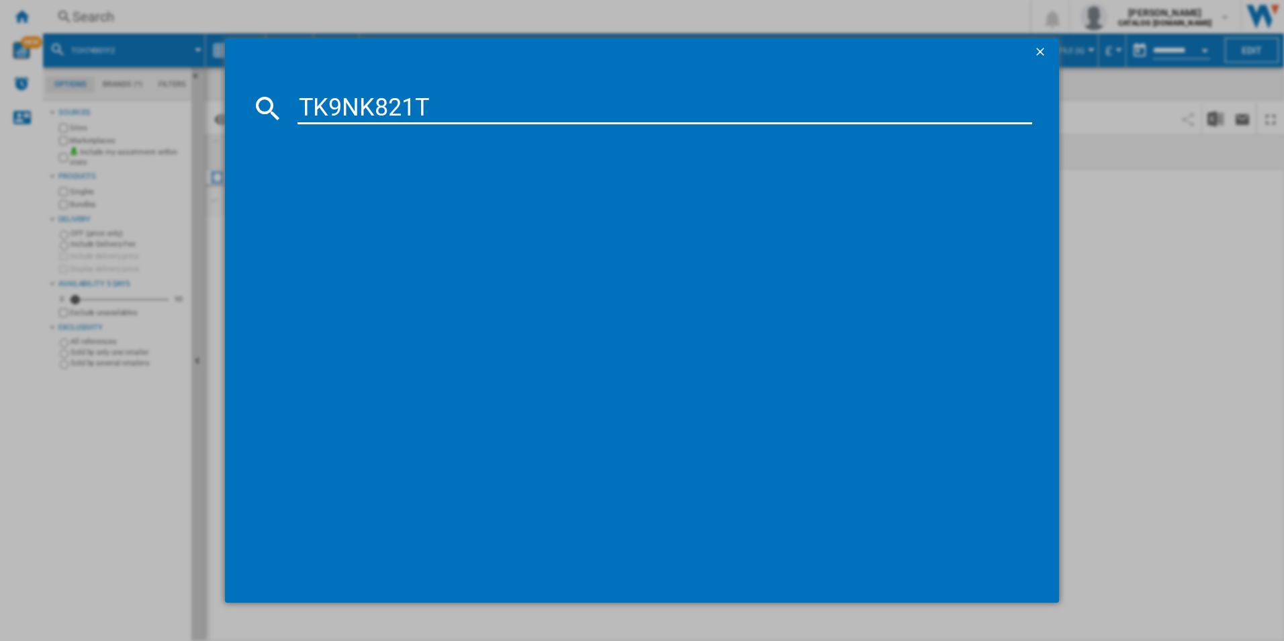
type input "TK9NK821T"
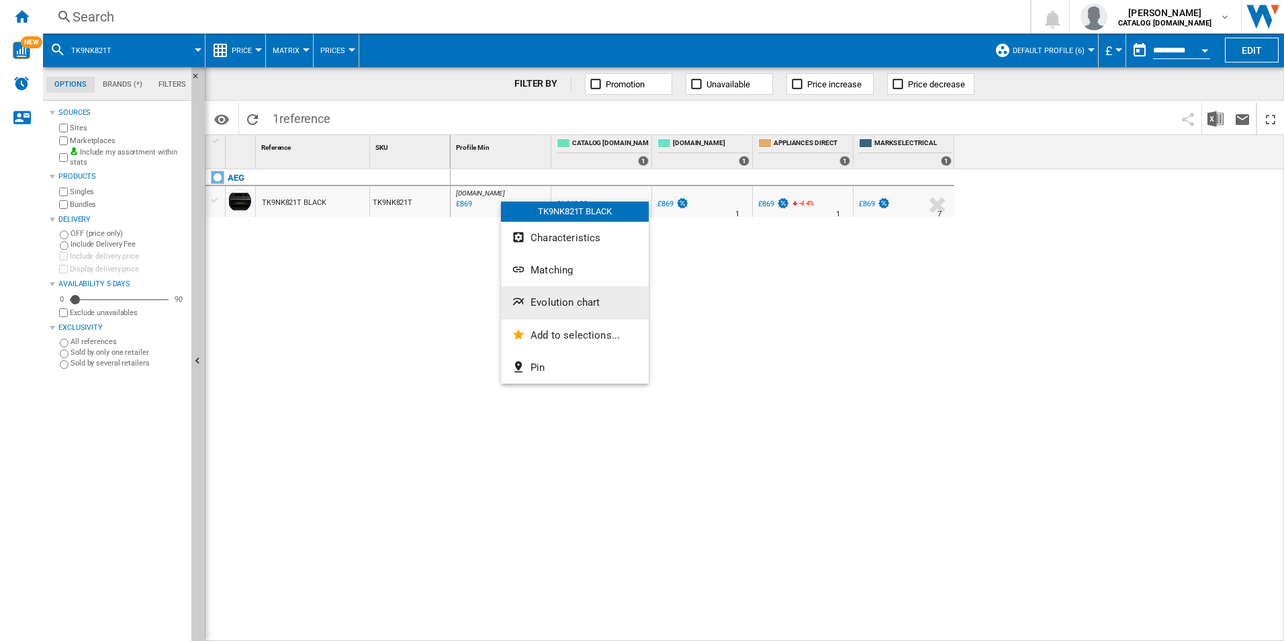
click at [539, 301] on span "Evolution chart" at bounding box center [565, 302] width 69 height 12
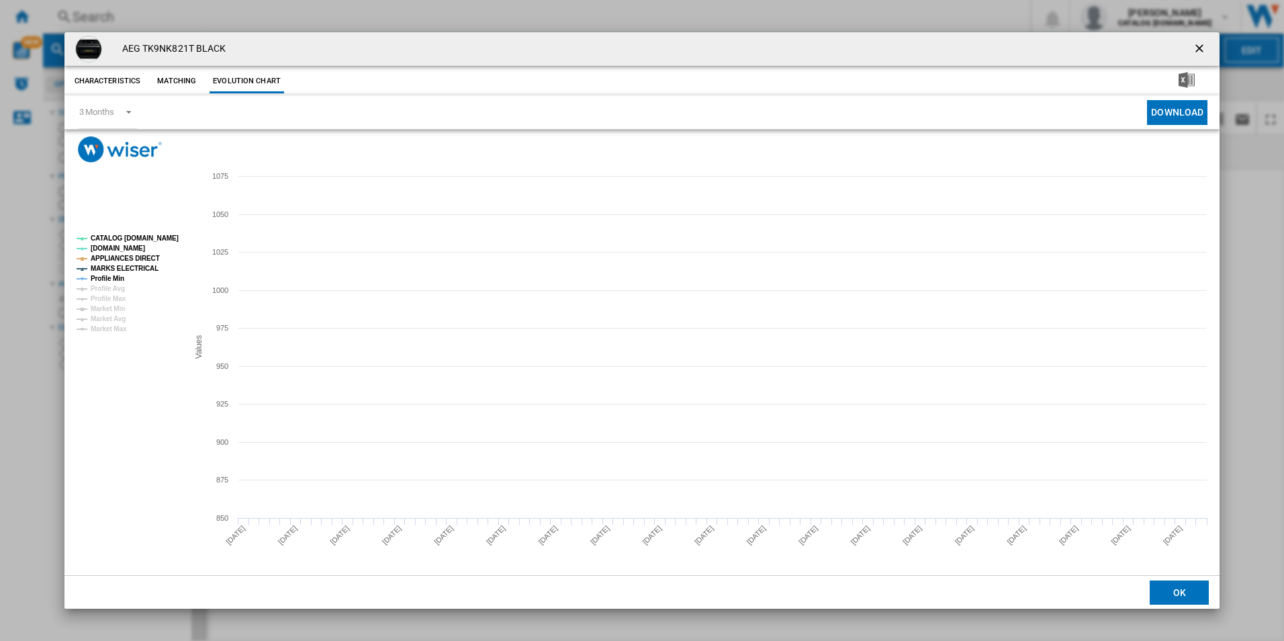
click at [173, 236] on tspan "CATALOG [DOMAIN_NAME]" at bounding box center [135, 237] width 88 height 7
click at [155, 253] on rect "Product popup" at bounding box center [127, 284] width 112 height 108
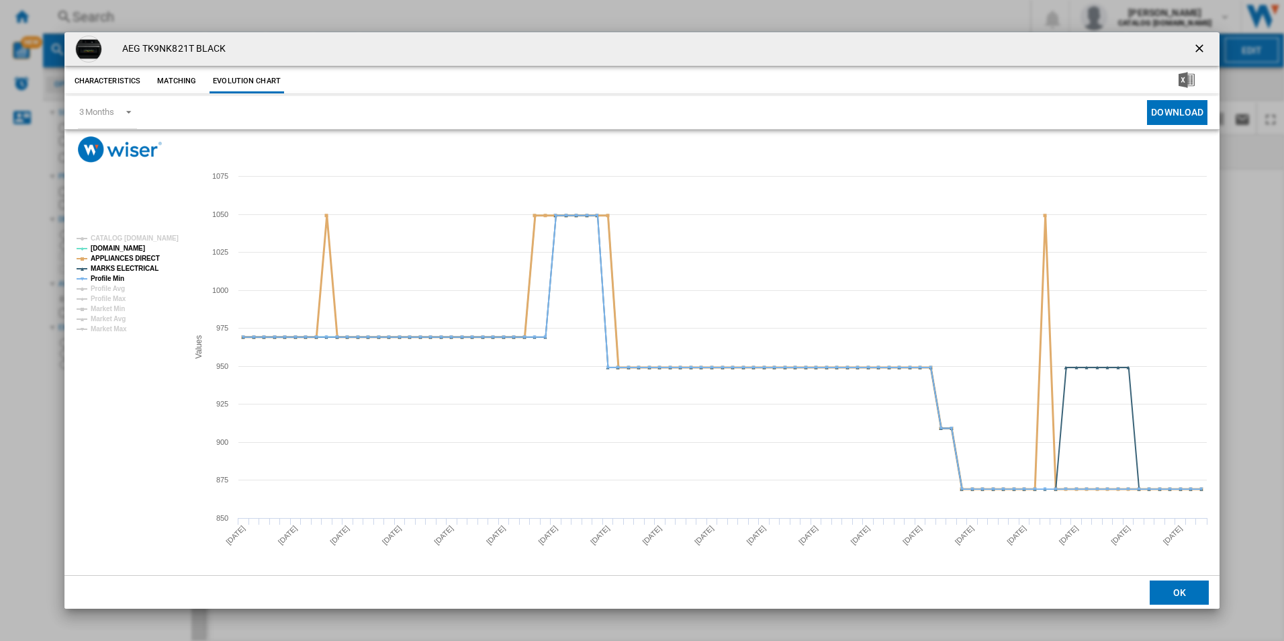
click at [140, 257] on tspan "APPLIANCES DIRECT" at bounding box center [125, 258] width 69 height 7
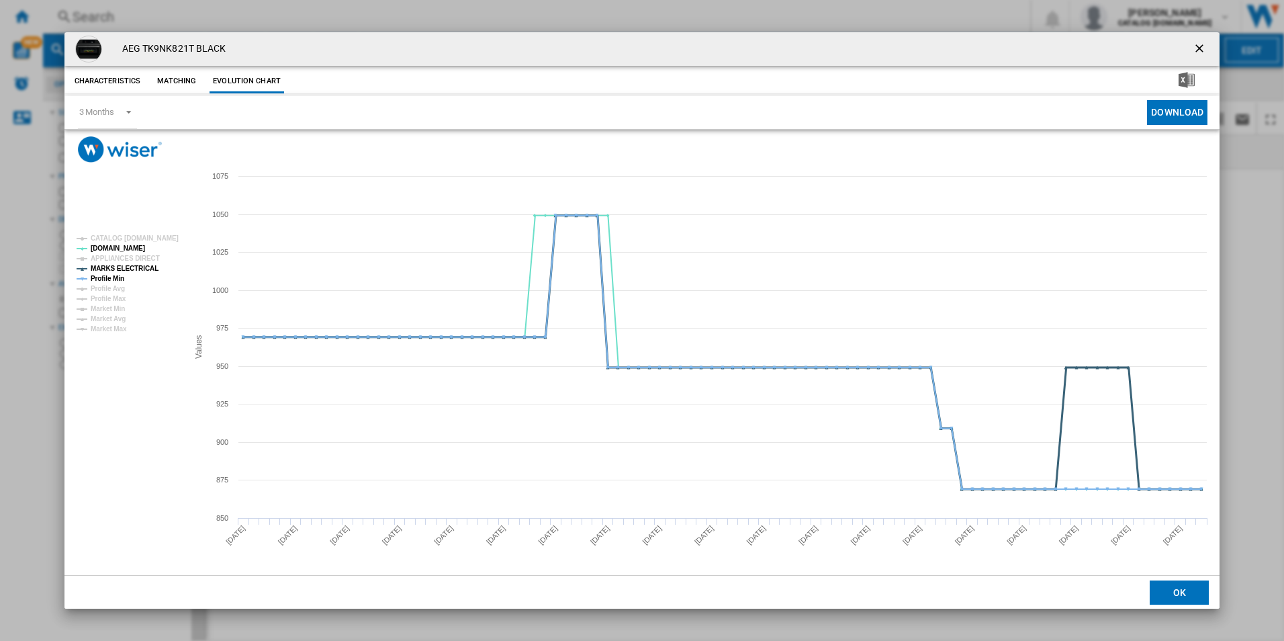
click at [138, 268] on tspan "MARKS ELECTRICAL" at bounding box center [125, 268] width 68 height 7
click at [118, 279] on tspan "Profile Min" at bounding box center [108, 278] width 34 height 7
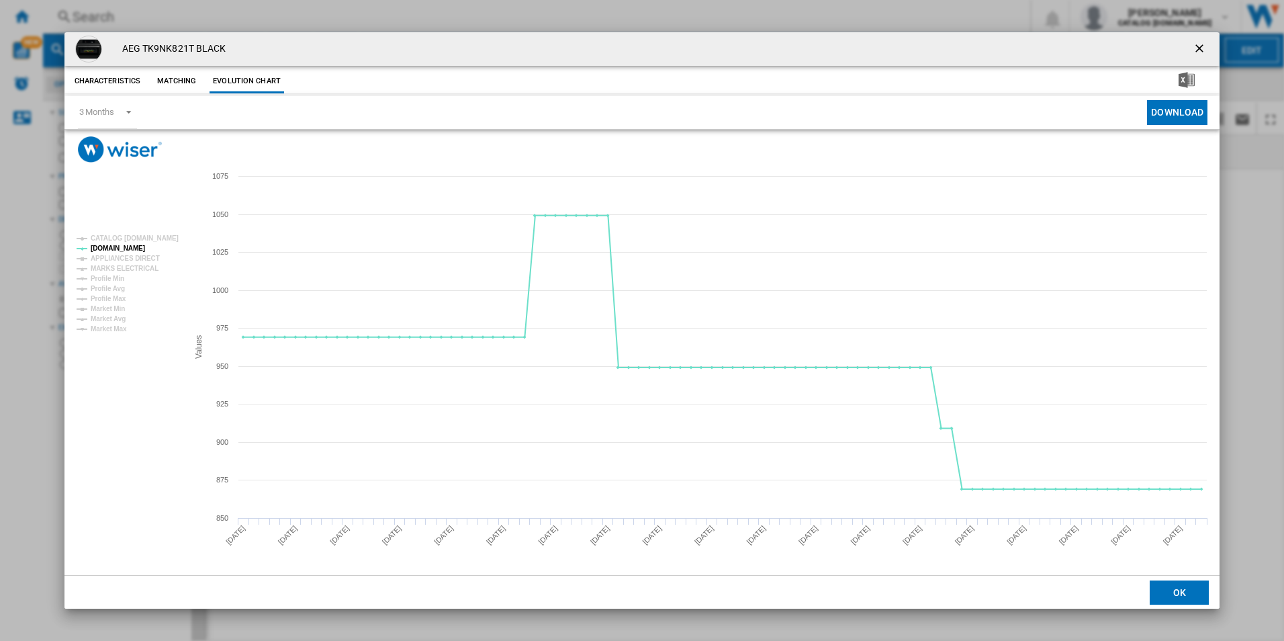
click at [1198, 50] on ng-md-icon "getI18NText('BUTTONS.CLOSE_DIALOG')" at bounding box center [1201, 50] width 16 height 16
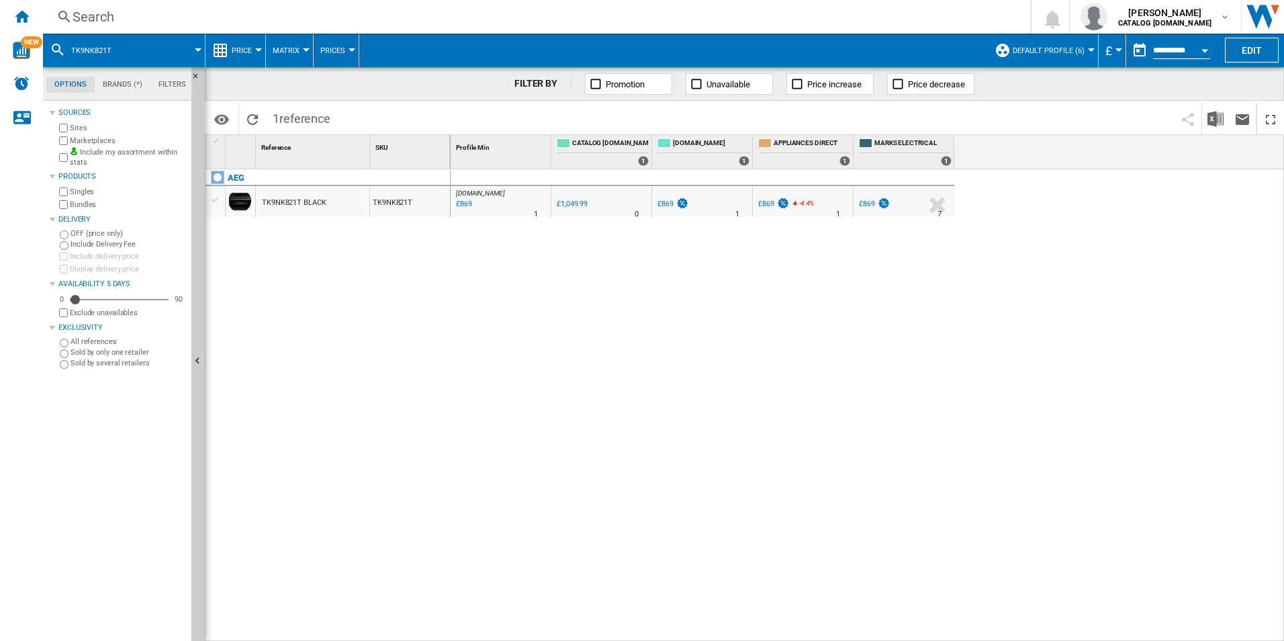
click at [854, 22] on div "Search" at bounding box center [534, 16] width 923 height 19
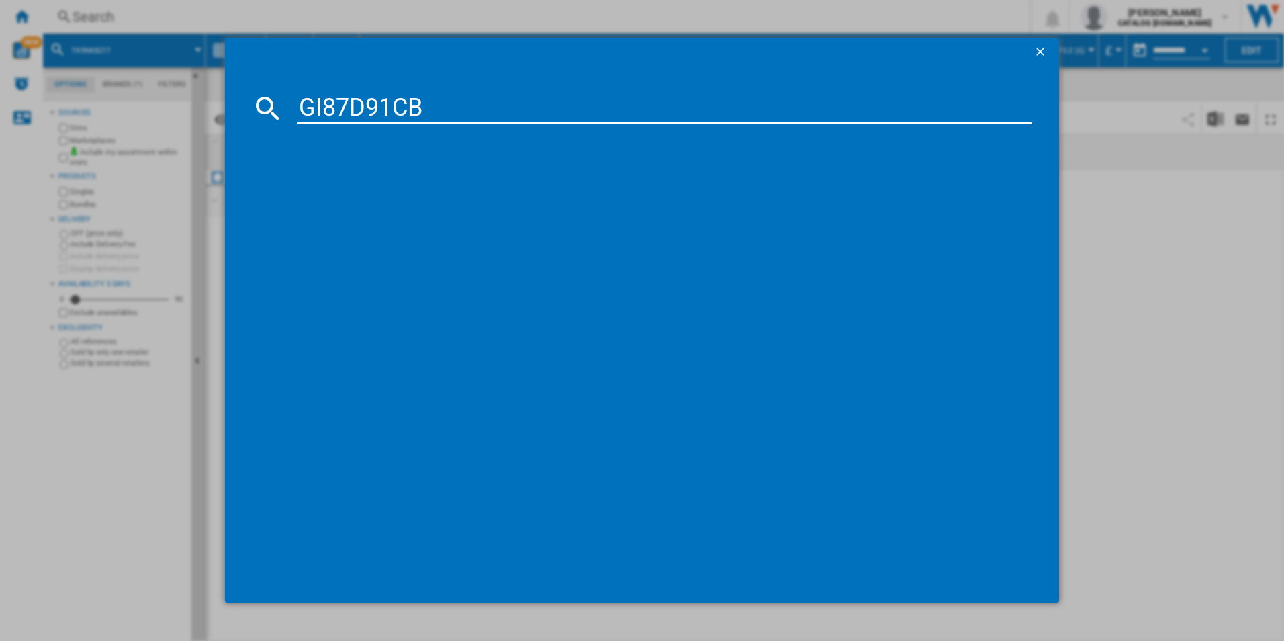
type input "GI87D91CB"
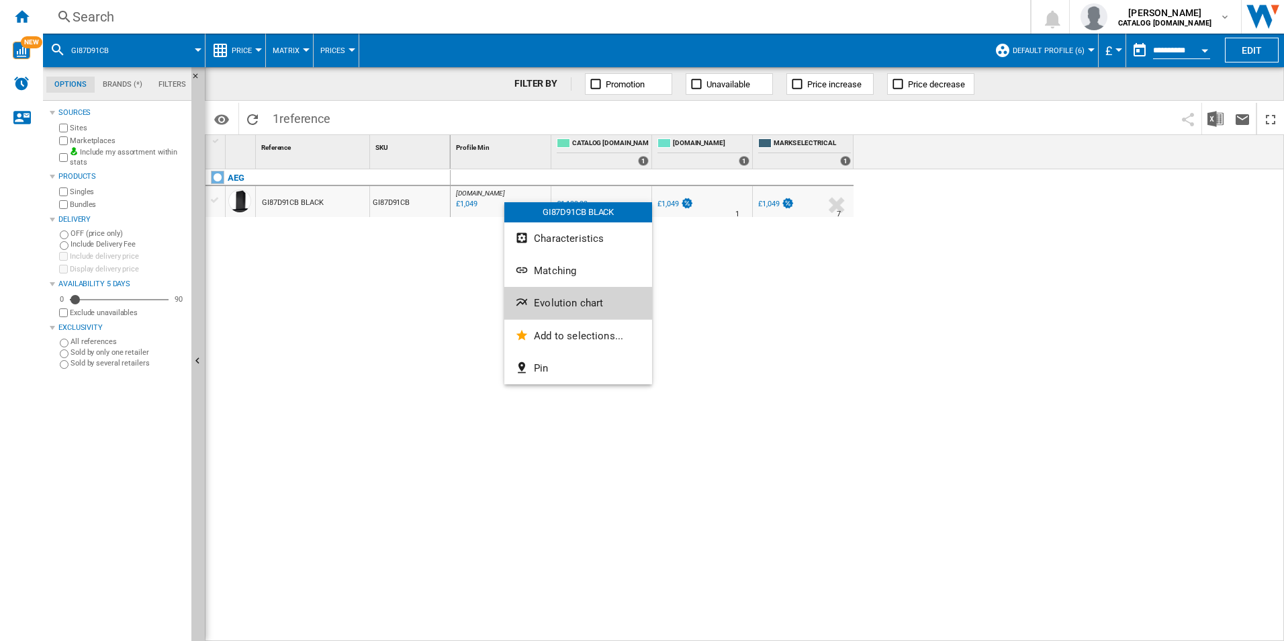
click at [549, 301] on span "Evolution chart" at bounding box center [568, 303] width 69 height 12
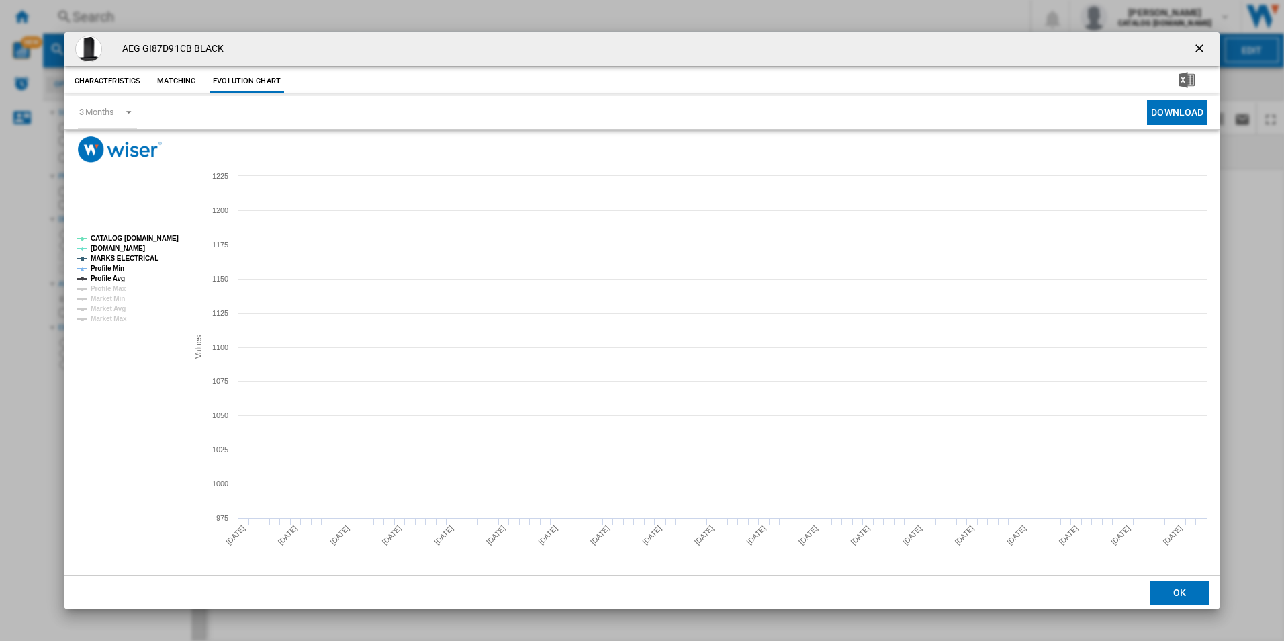
click at [145, 237] on tspan "CATALOG [DOMAIN_NAME]" at bounding box center [135, 237] width 88 height 7
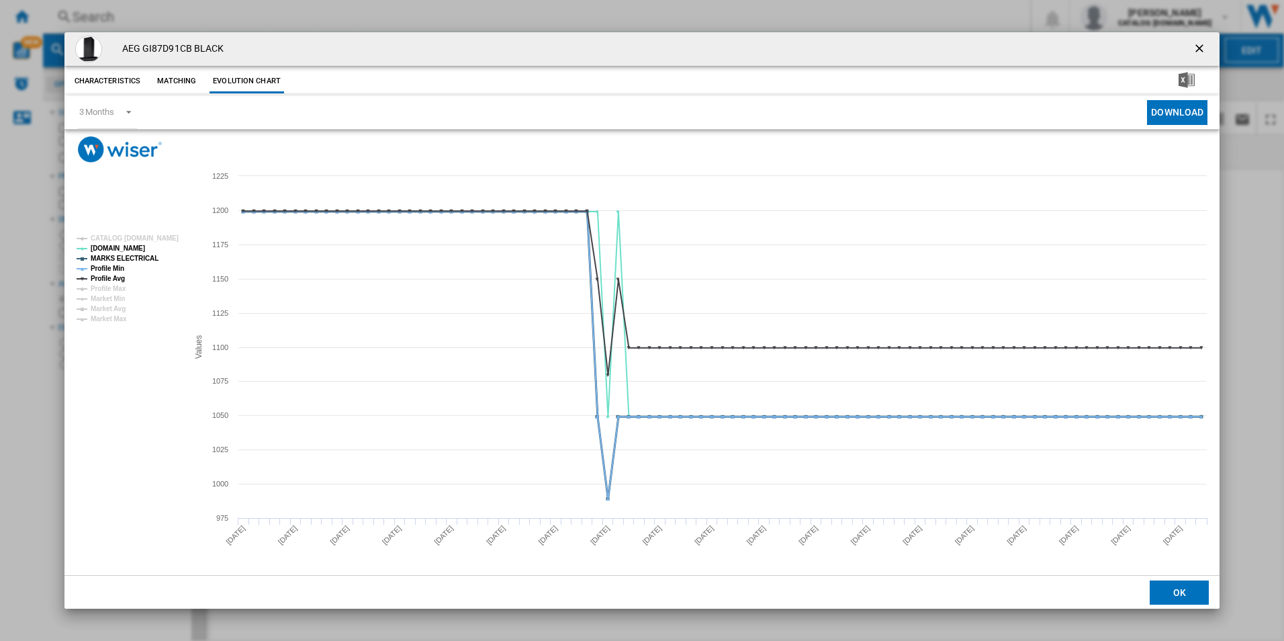
click at [140, 259] on tspan "MARKS ELECTRICAL" at bounding box center [125, 258] width 68 height 7
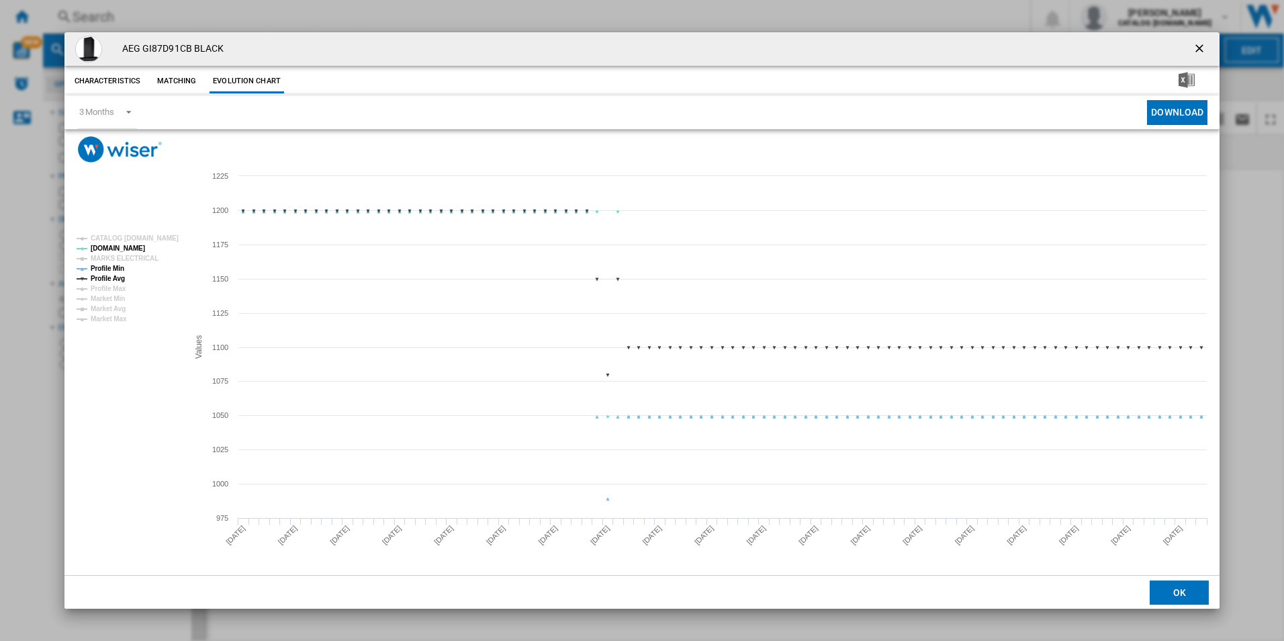
click at [124, 265] on tspan "Profile Min" at bounding box center [108, 268] width 34 height 7
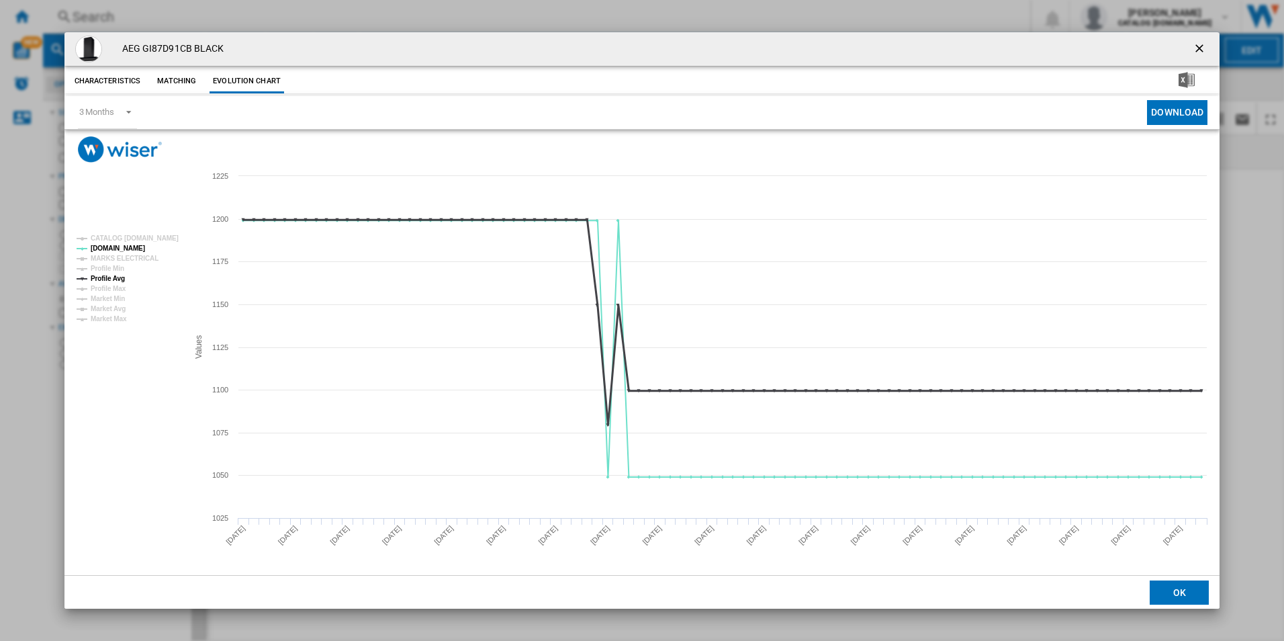
click at [121, 277] on tspan "Profile Avg" at bounding box center [108, 278] width 34 height 7
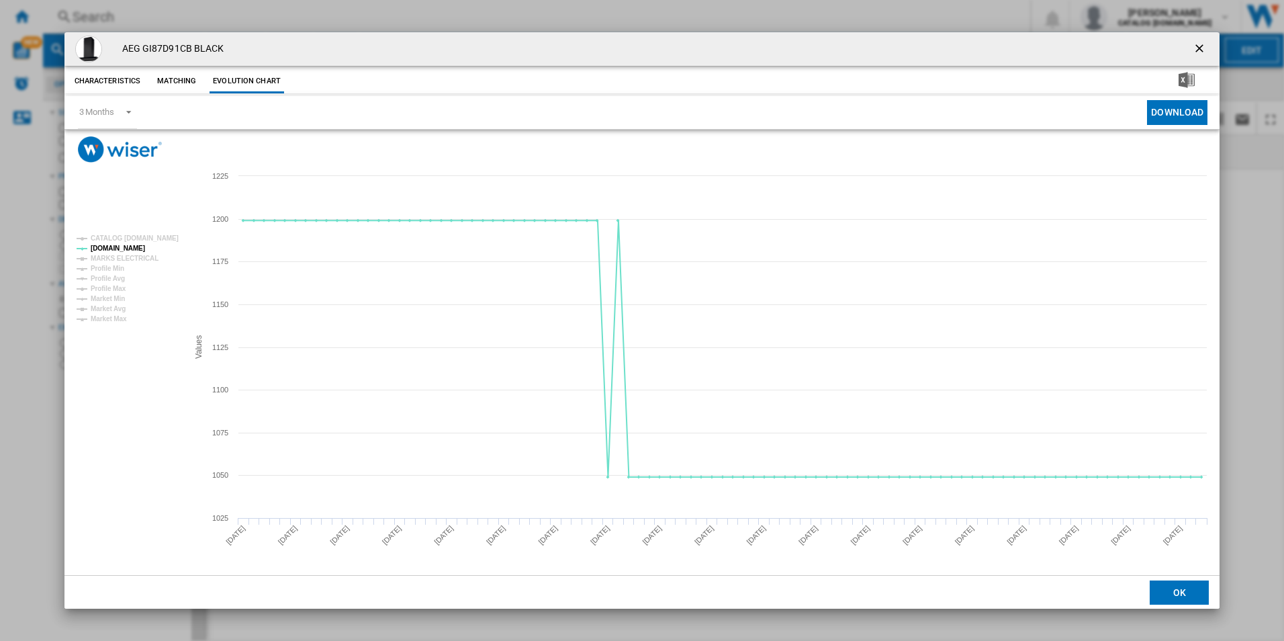
drag, startPoint x: 1201, startPoint y: 38, endPoint x: 1187, endPoint y: 54, distance: 21.4
click at [1201, 38] on button "Product popup" at bounding box center [1201, 49] width 27 height 27
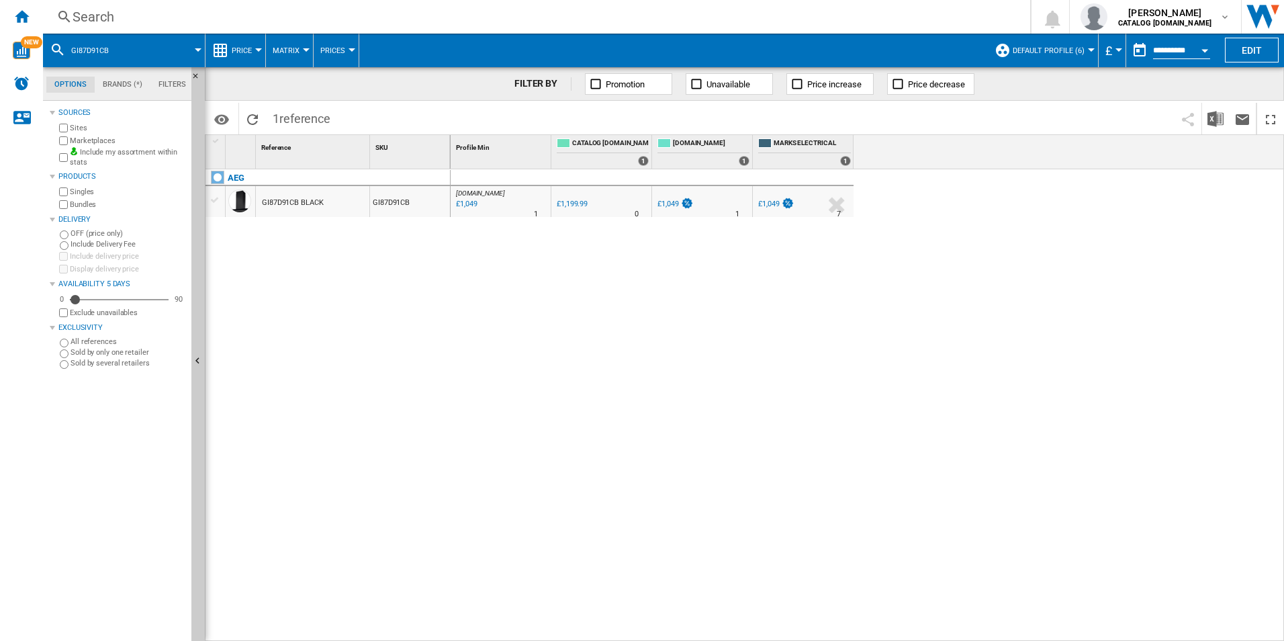
click at [771, 21] on div "Search" at bounding box center [534, 16] width 923 height 19
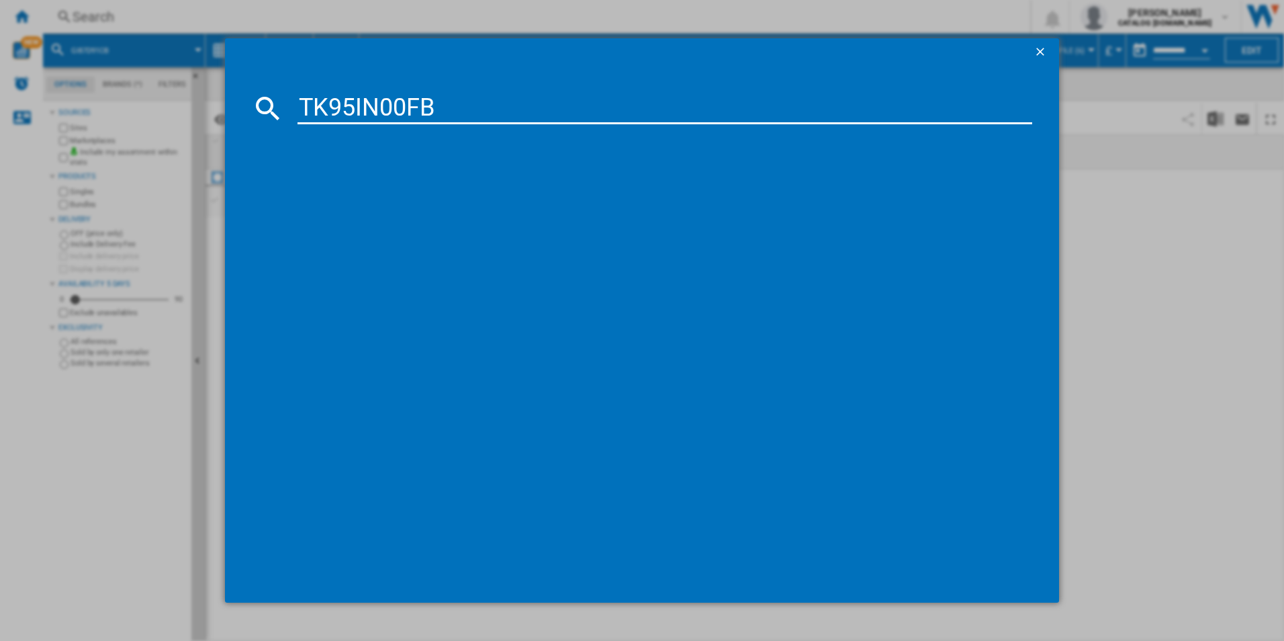
type input "TK95IN00FB"
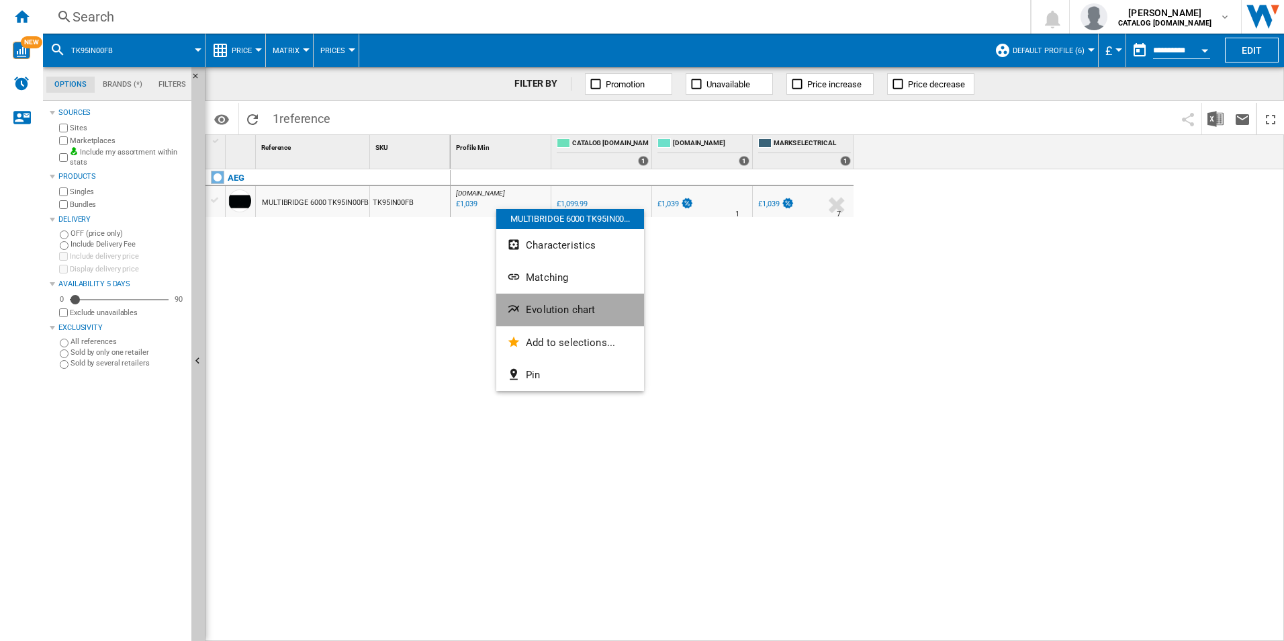
click at [556, 309] on span "Evolution chart" at bounding box center [560, 310] width 69 height 12
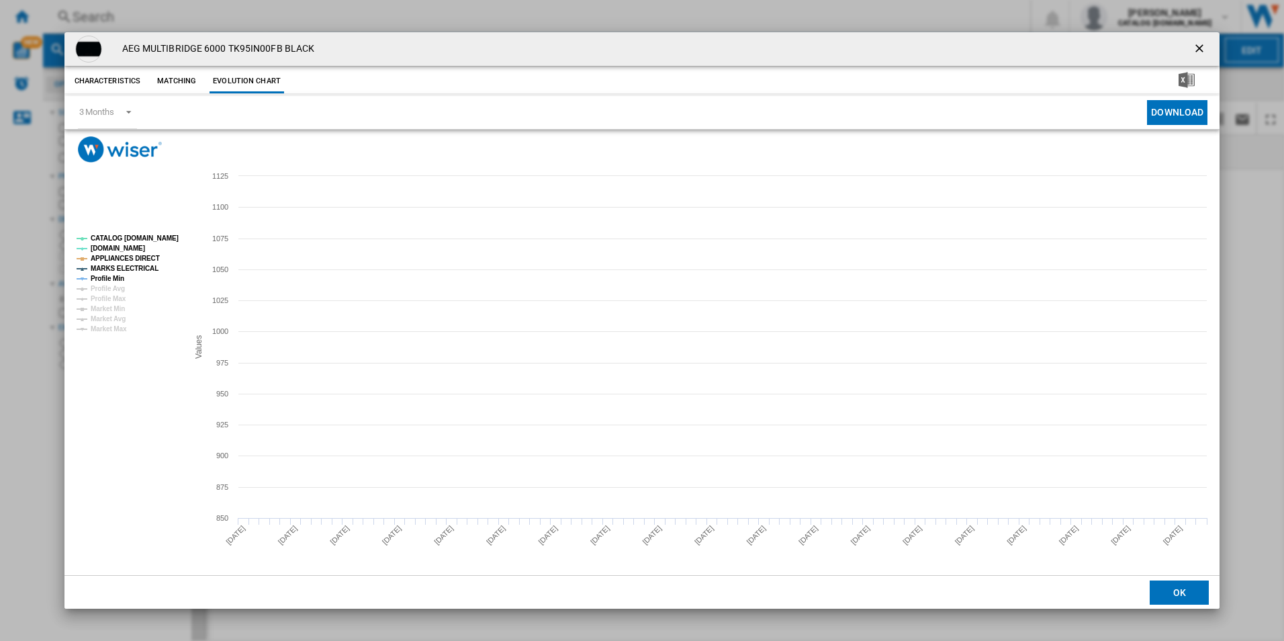
click at [160, 236] on tspan "CATALOG [DOMAIN_NAME]" at bounding box center [135, 237] width 88 height 7
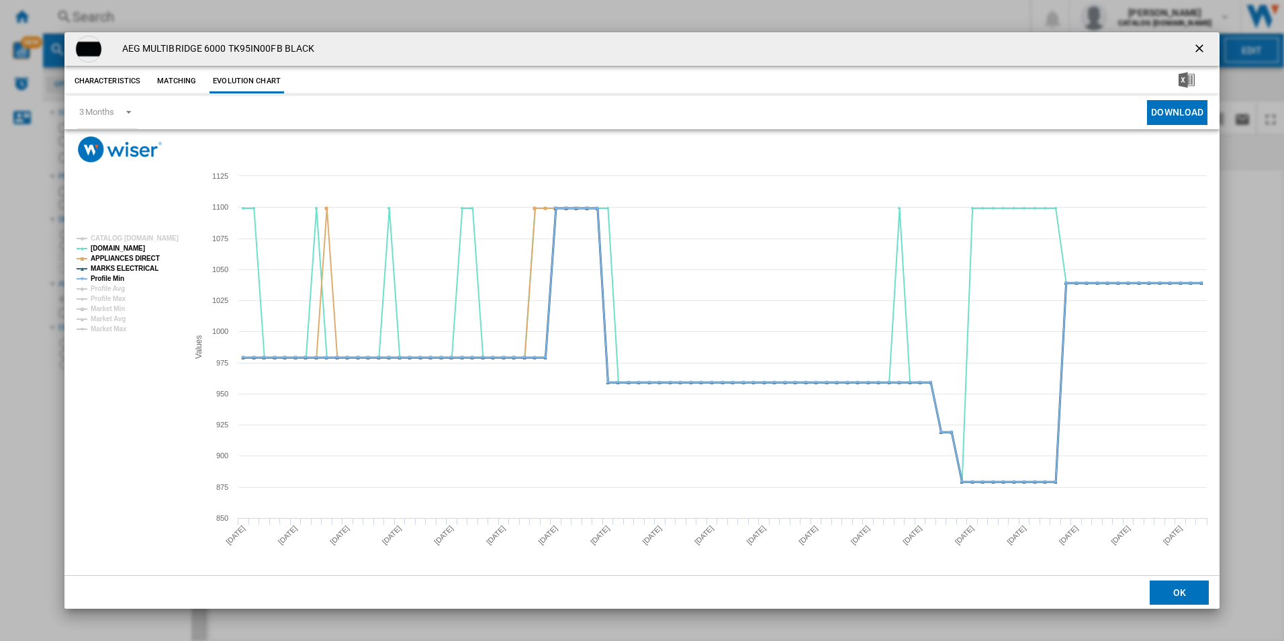
click at [144, 265] on tspan "MARKS ELECTRICAL" at bounding box center [125, 268] width 68 height 7
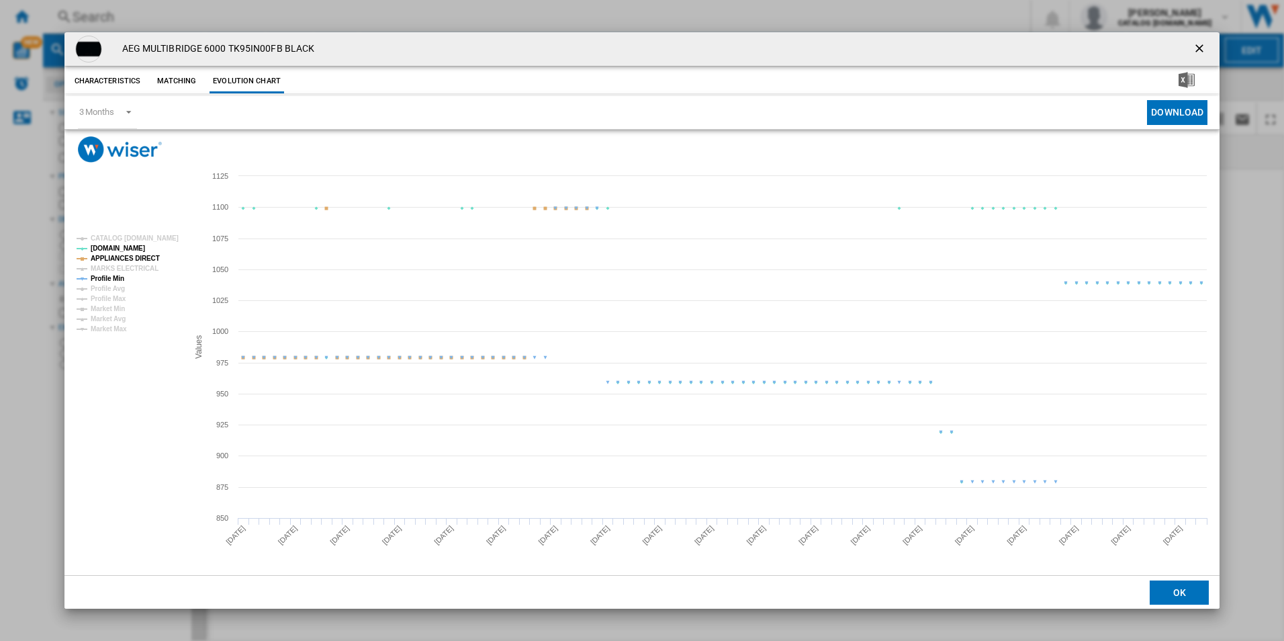
click at [145, 259] on tspan "APPLIANCES DIRECT" at bounding box center [125, 258] width 69 height 7
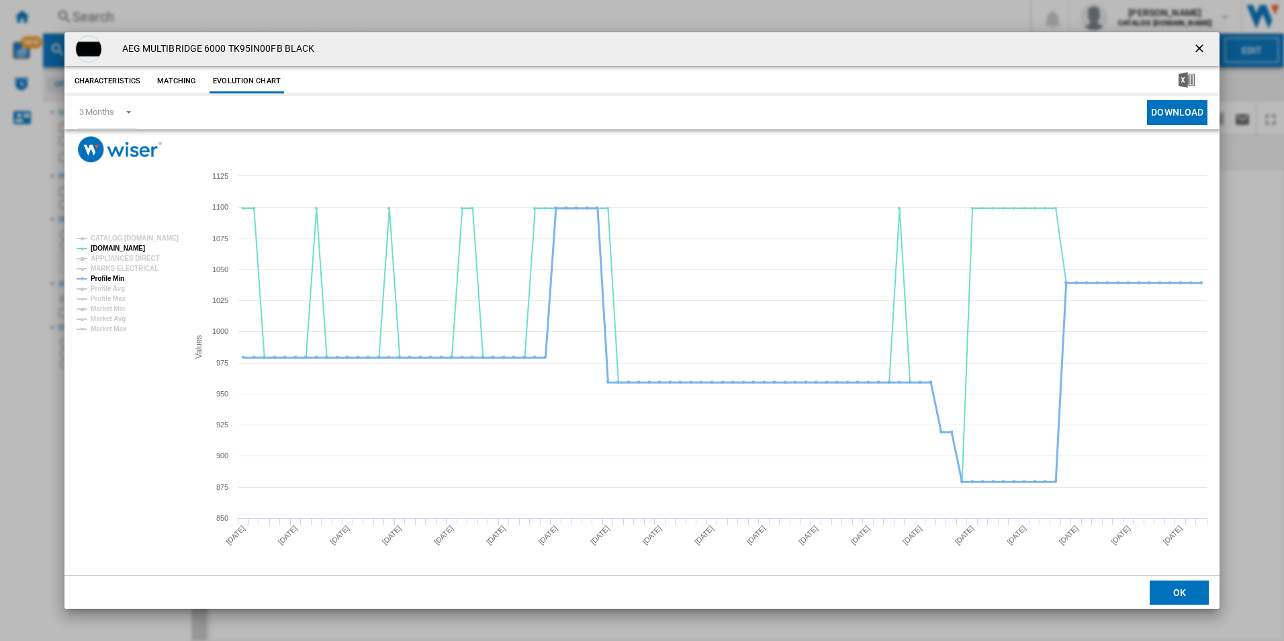
click at [119, 280] on tspan "Profile Min" at bounding box center [108, 278] width 34 height 7
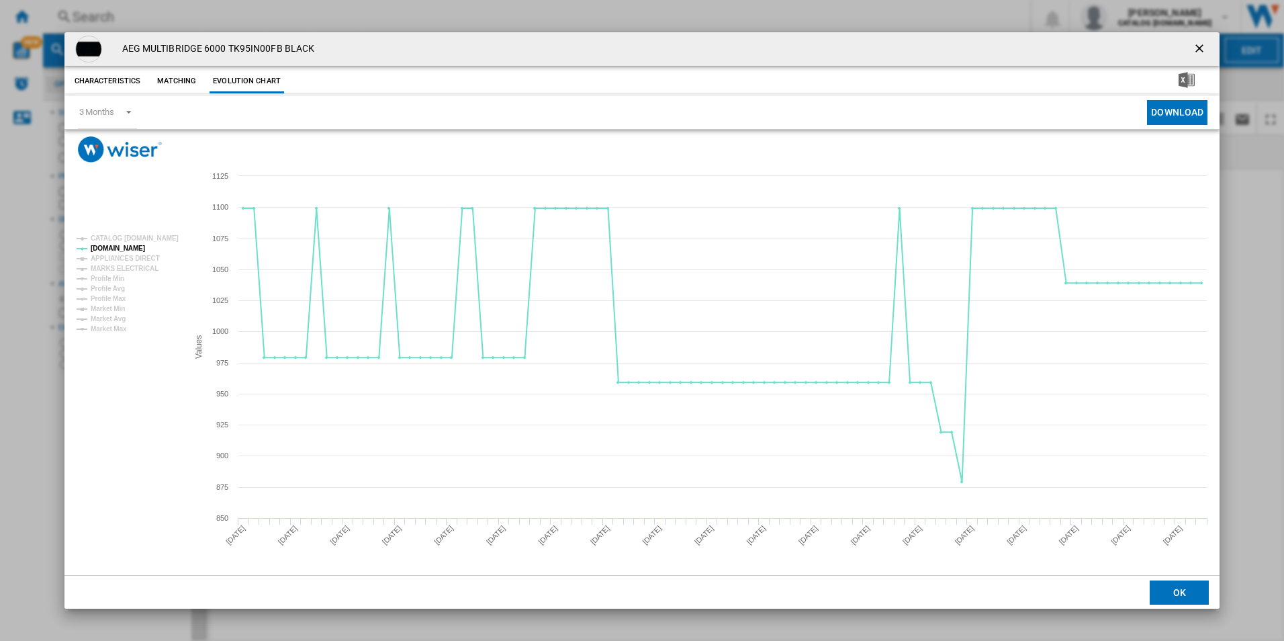
click at [1198, 48] on ng-md-icon "getI18NText('BUTTONS.CLOSE_DIALOG')" at bounding box center [1201, 50] width 16 height 16
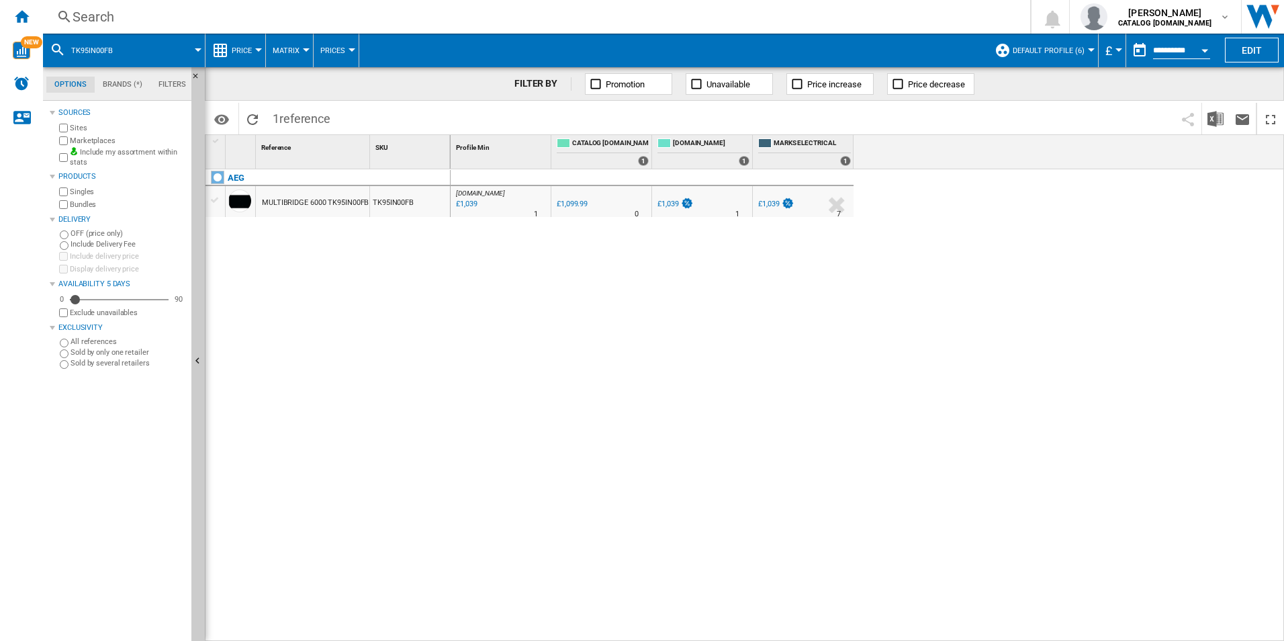
click at [887, 15] on div "Search" at bounding box center [534, 16] width 923 height 19
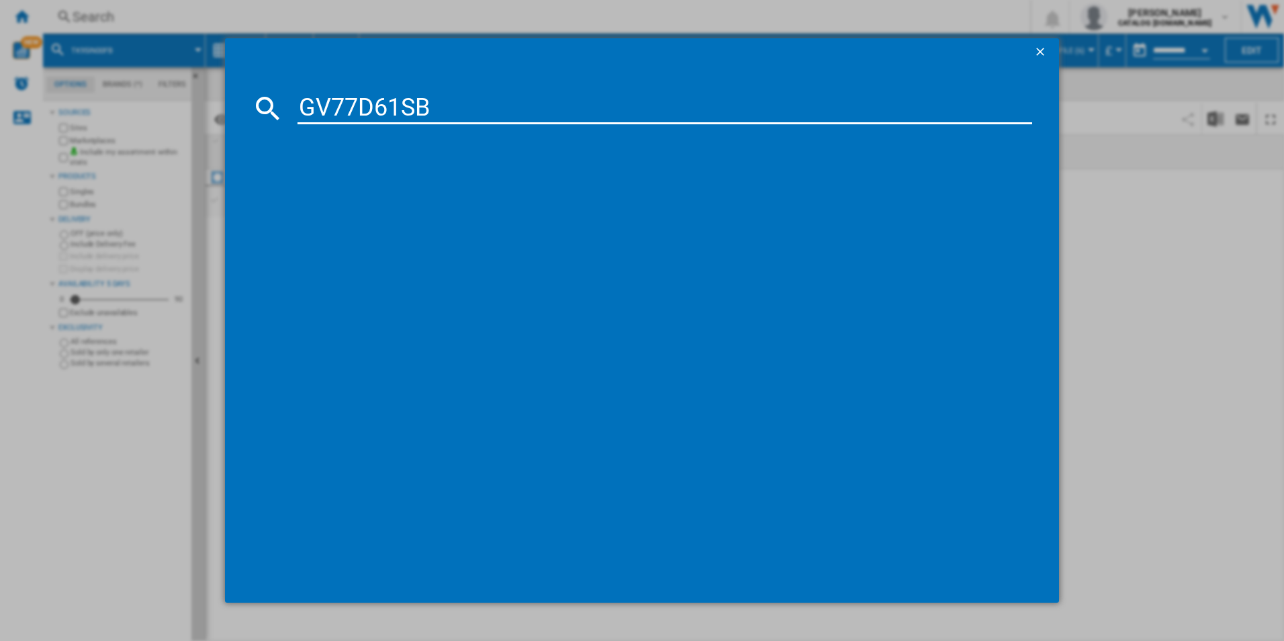
type input "GV77D61SB"
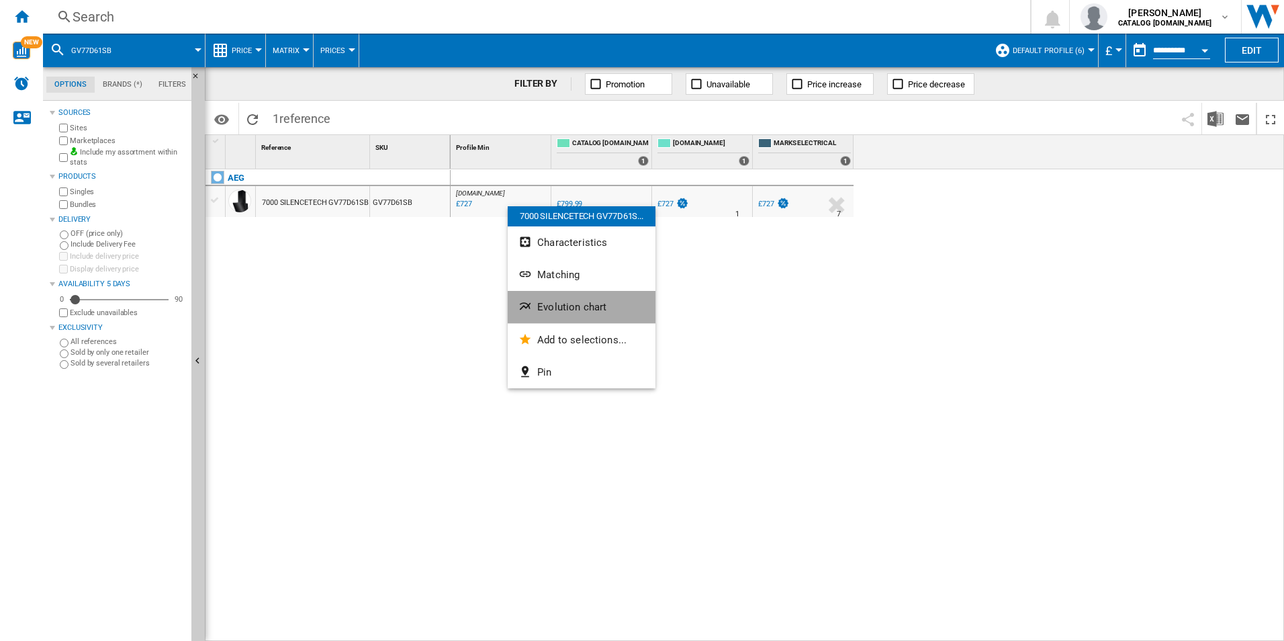
click at [552, 304] on span "Evolution chart" at bounding box center [571, 307] width 69 height 12
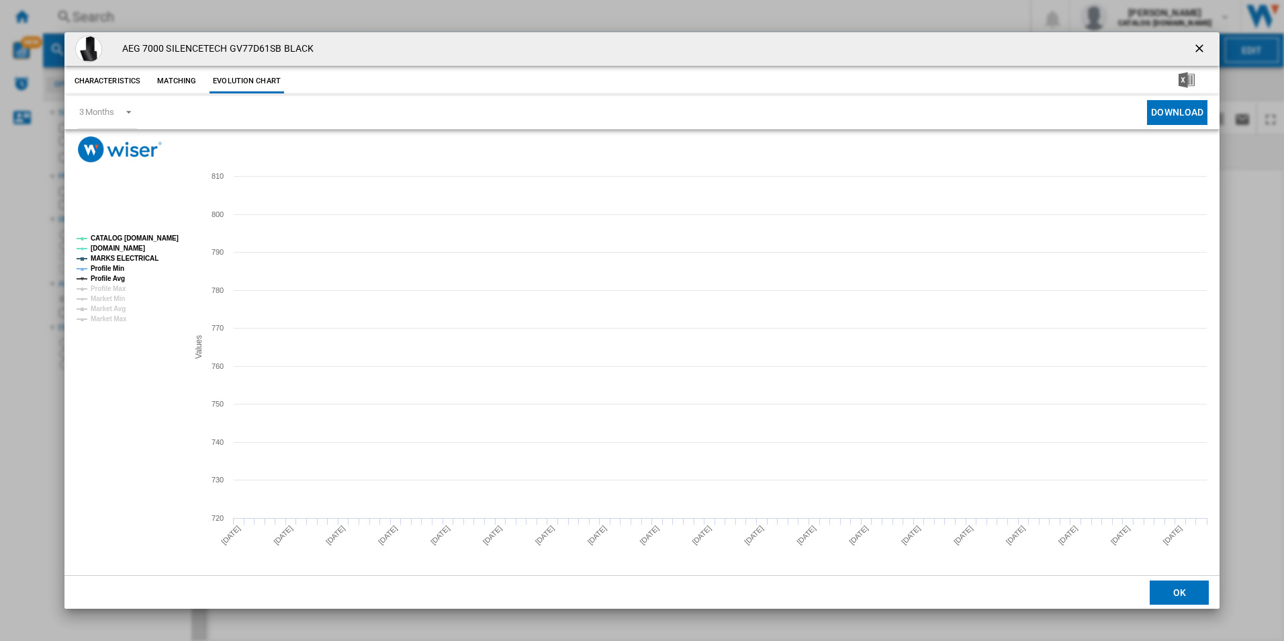
click at [171, 242] on tspan "CATALOG [DOMAIN_NAME]" at bounding box center [135, 237] width 88 height 7
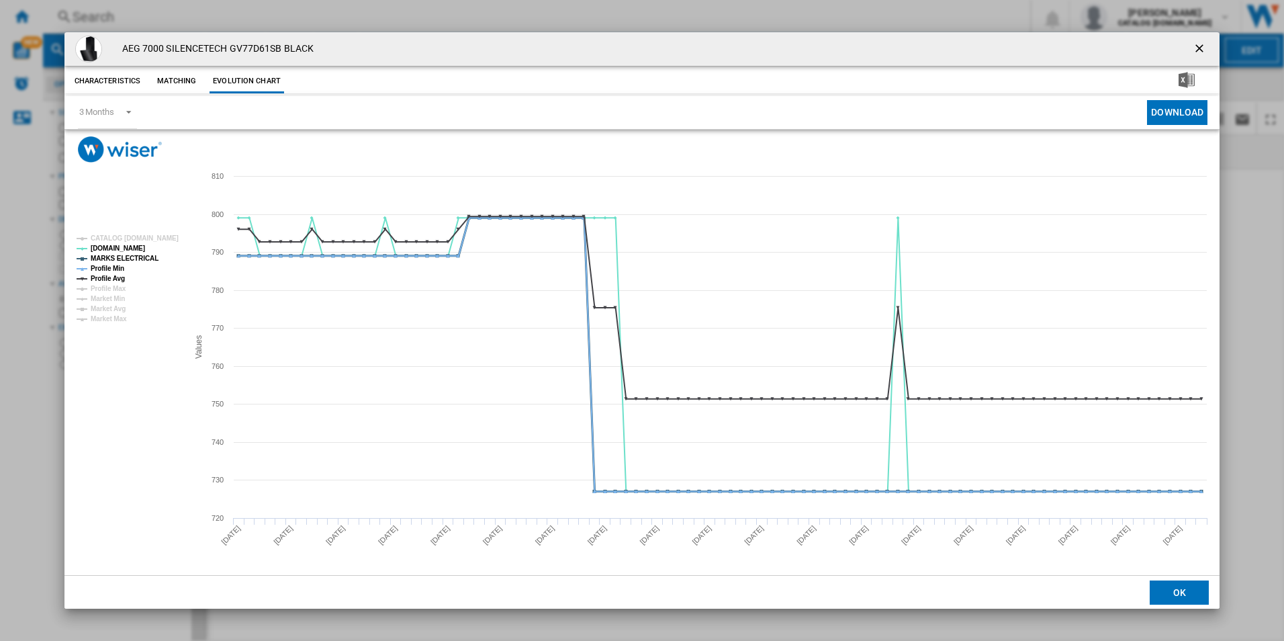
click at [141, 257] on tspan "MARKS ELECTRICAL" at bounding box center [125, 258] width 68 height 7
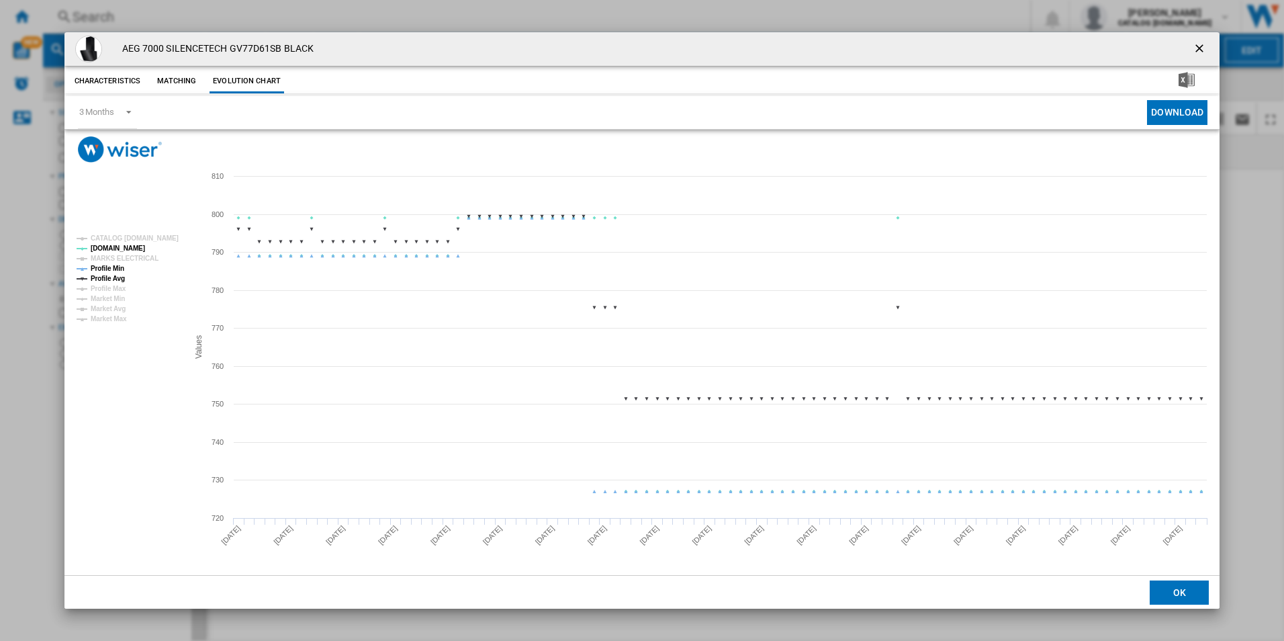
click at [120, 271] on tspan "Profile Min" at bounding box center [108, 268] width 34 height 7
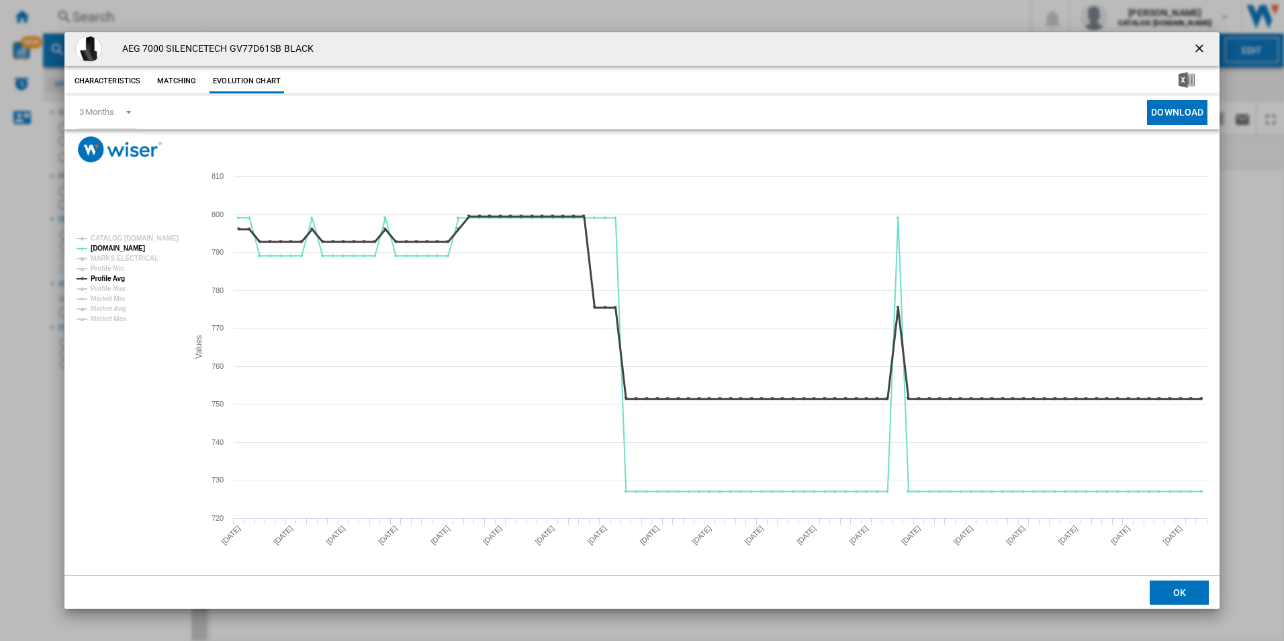
click at [124, 277] on tspan "Profile Avg" at bounding box center [108, 278] width 34 height 7
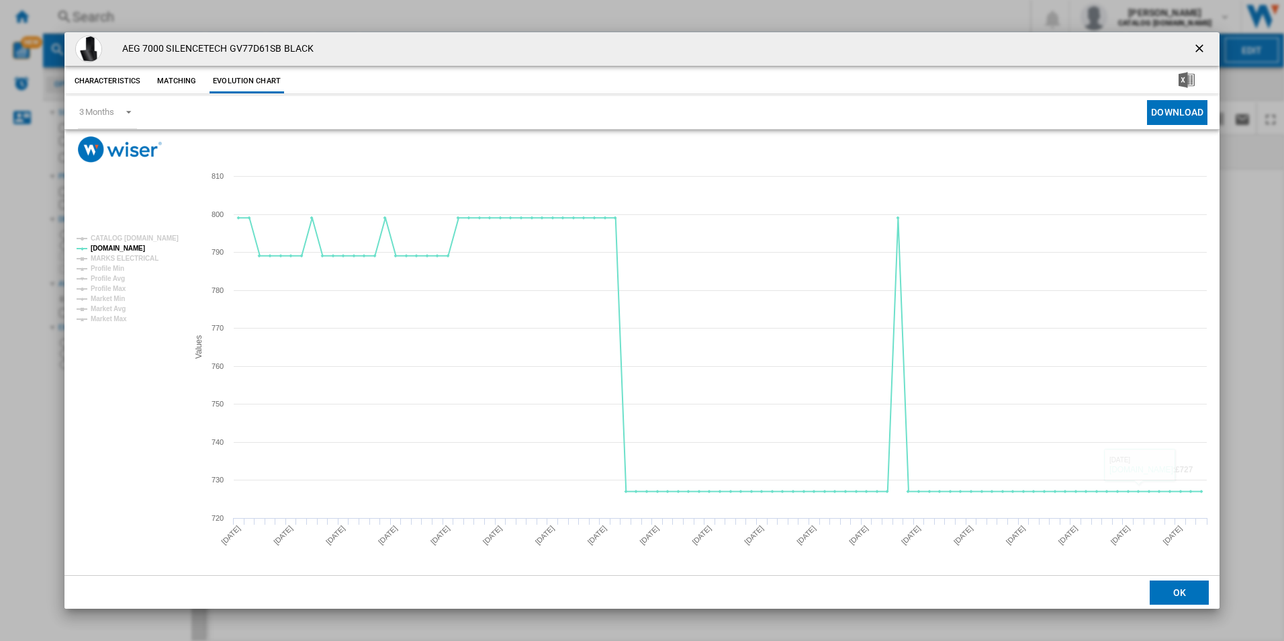
drag, startPoint x: 1202, startPoint y: 42, endPoint x: 1182, endPoint y: 48, distance: 21.0
click at [1202, 42] on ng-md-icon "getI18NText('BUTTONS.CLOSE_DIALOG')" at bounding box center [1201, 50] width 16 height 16
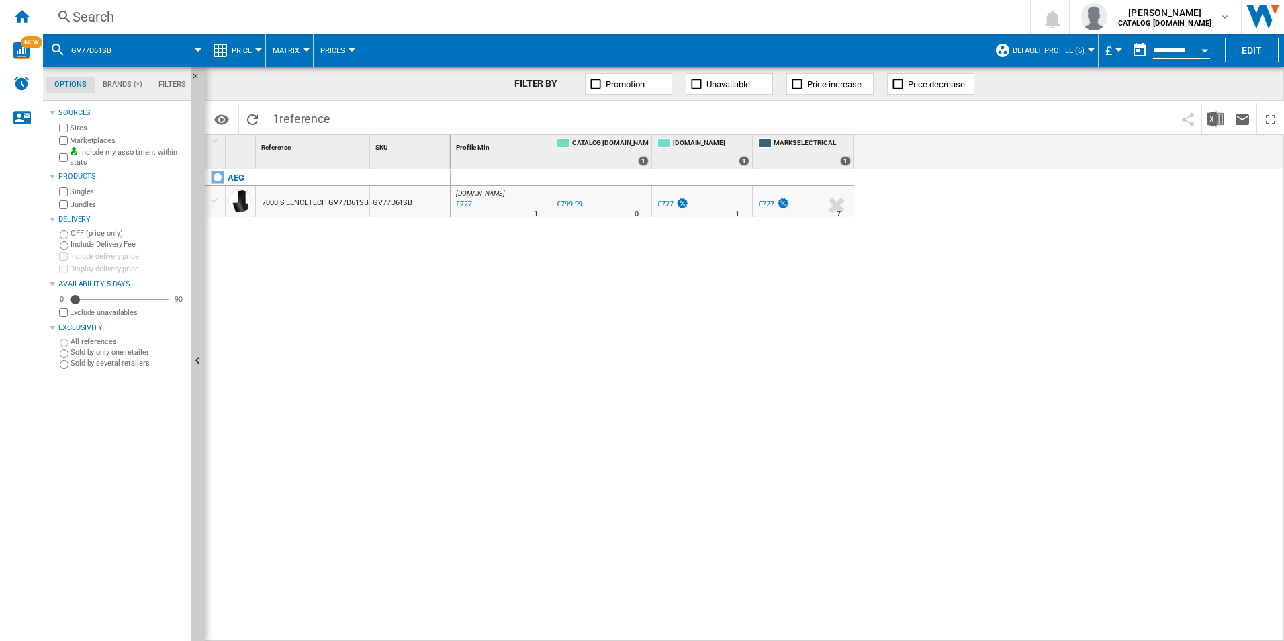
click at [891, 8] on div "Search" at bounding box center [534, 16] width 923 height 19
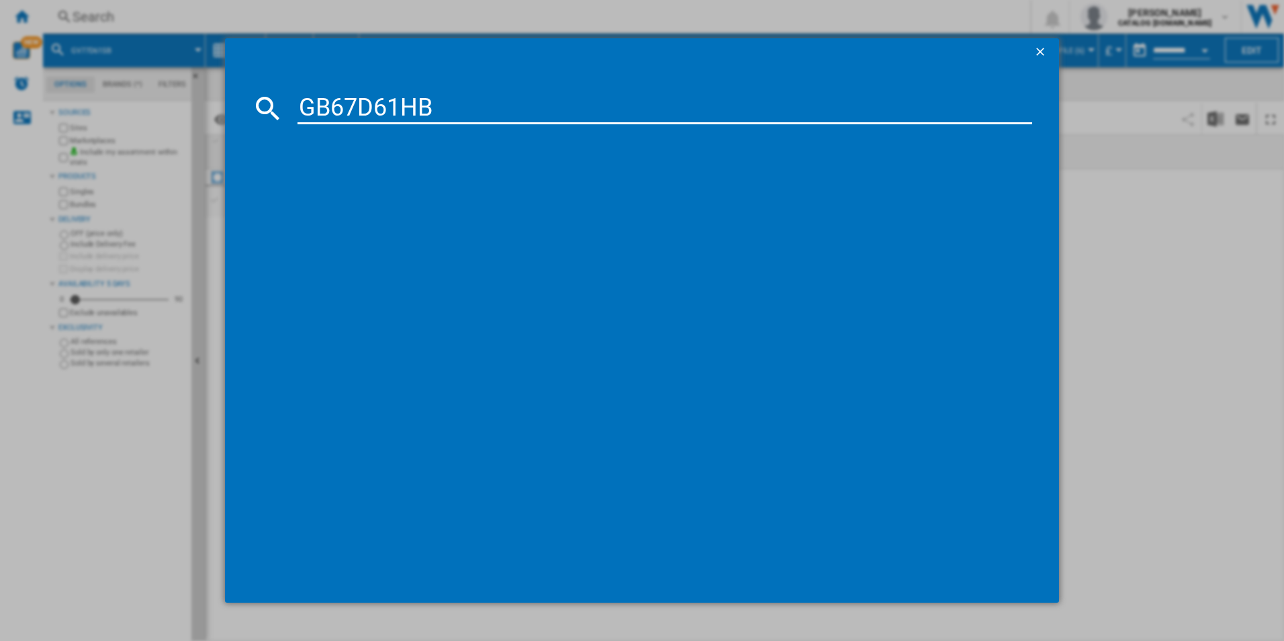
type input "GB67D61HB"
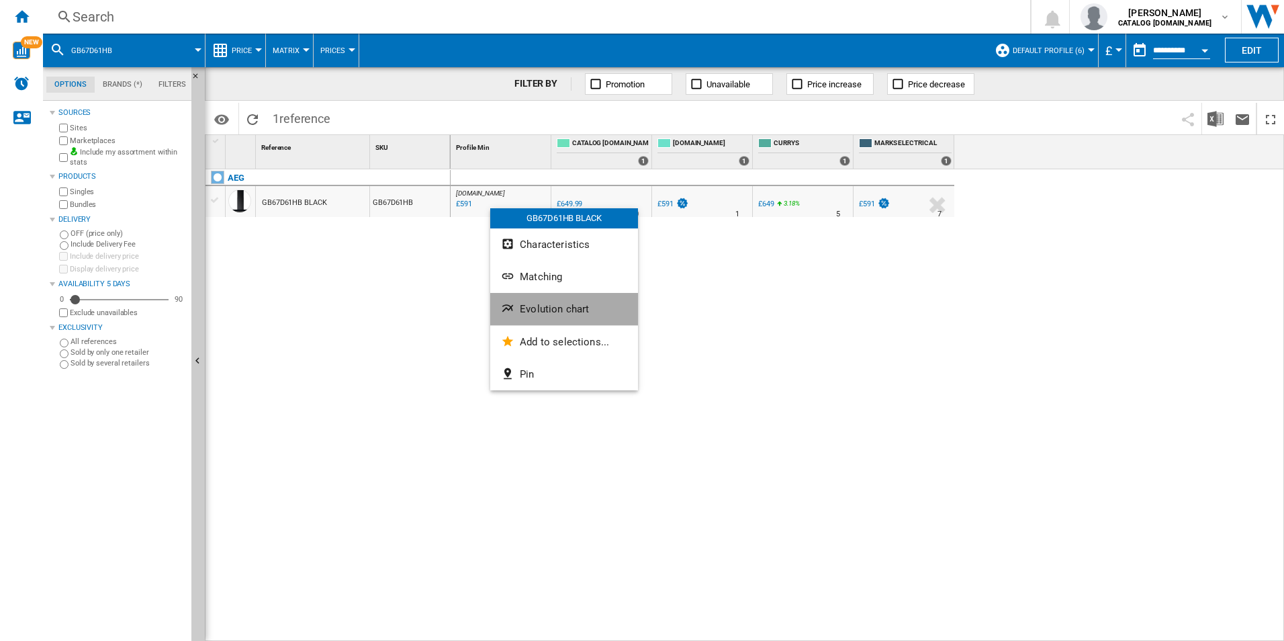
click at [554, 318] on button "Evolution chart" at bounding box center [564, 309] width 148 height 32
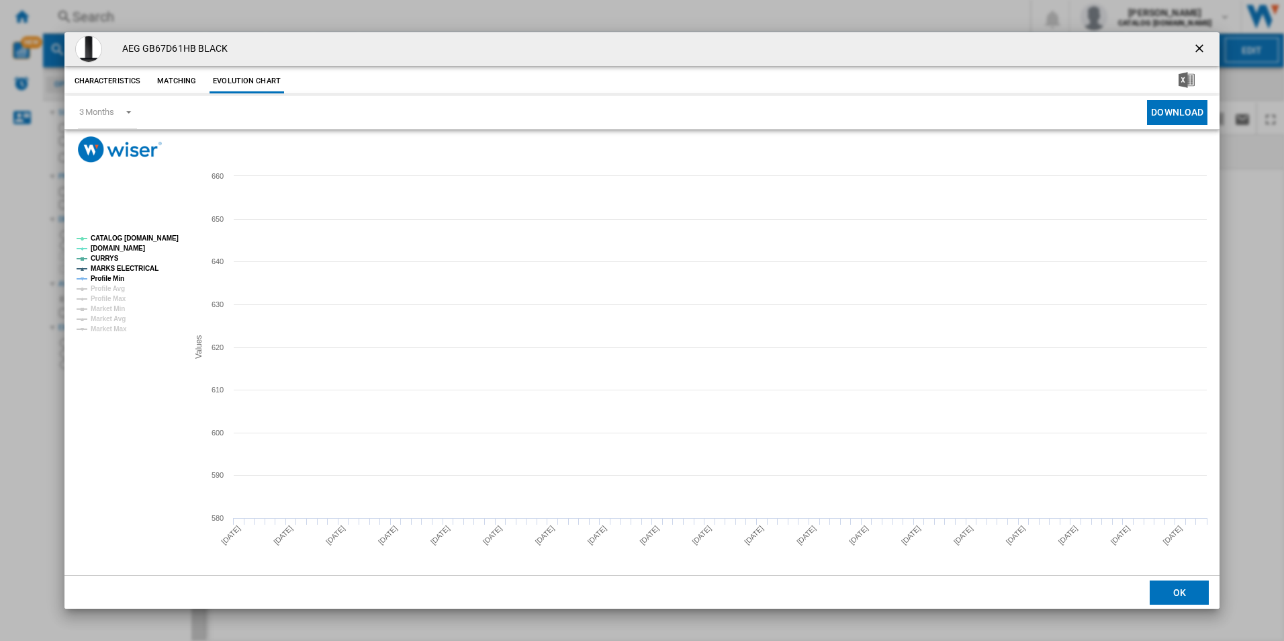
click at [154, 239] on tspan "CATALOG [DOMAIN_NAME]" at bounding box center [135, 237] width 88 height 7
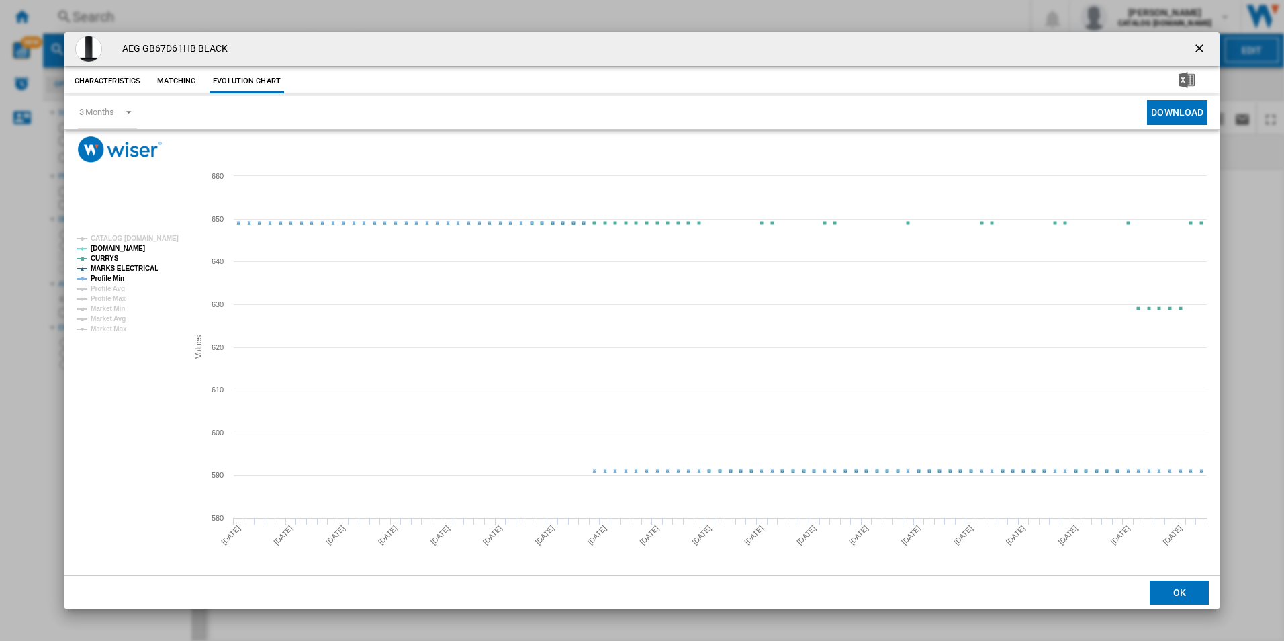
drag, startPoint x: 147, startPoint y: 265, endPoint x: 120, endPoint y: 267, distance: 27.0
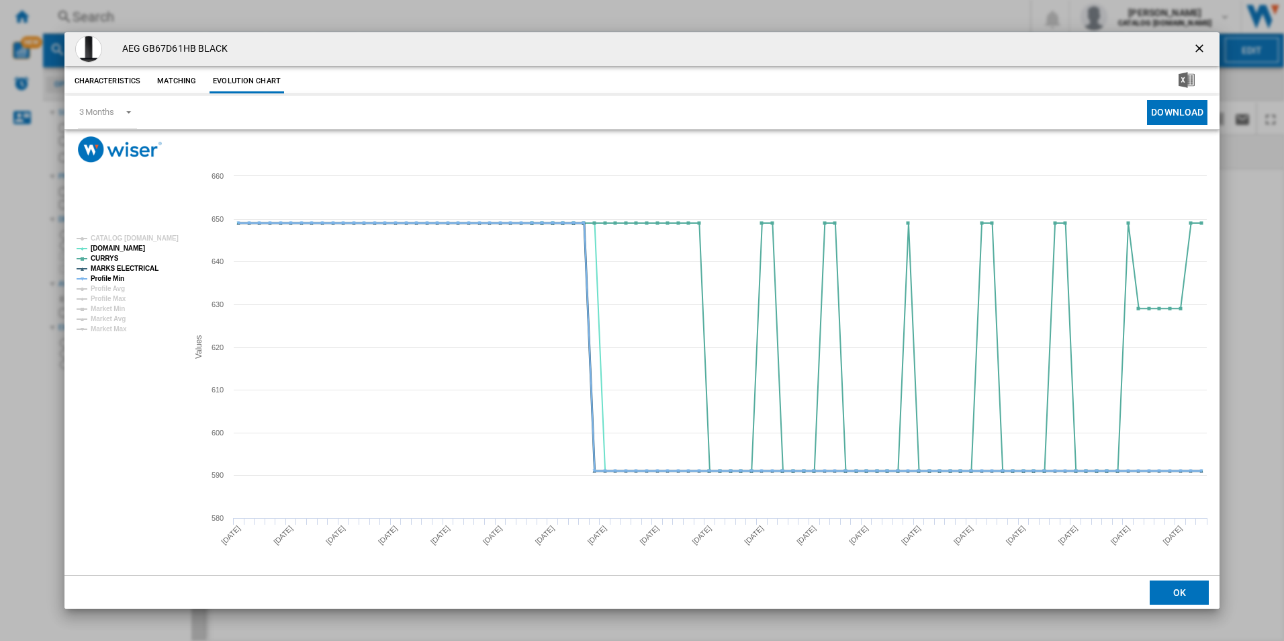
click at [146, 265] on tspan "MARKS ELECTRICAL" at bounding box center [125, 268] width 68 height 7
click at [114, 275] on tspan "Profile Min" at bounding box center [108, 278] width 34 height 7
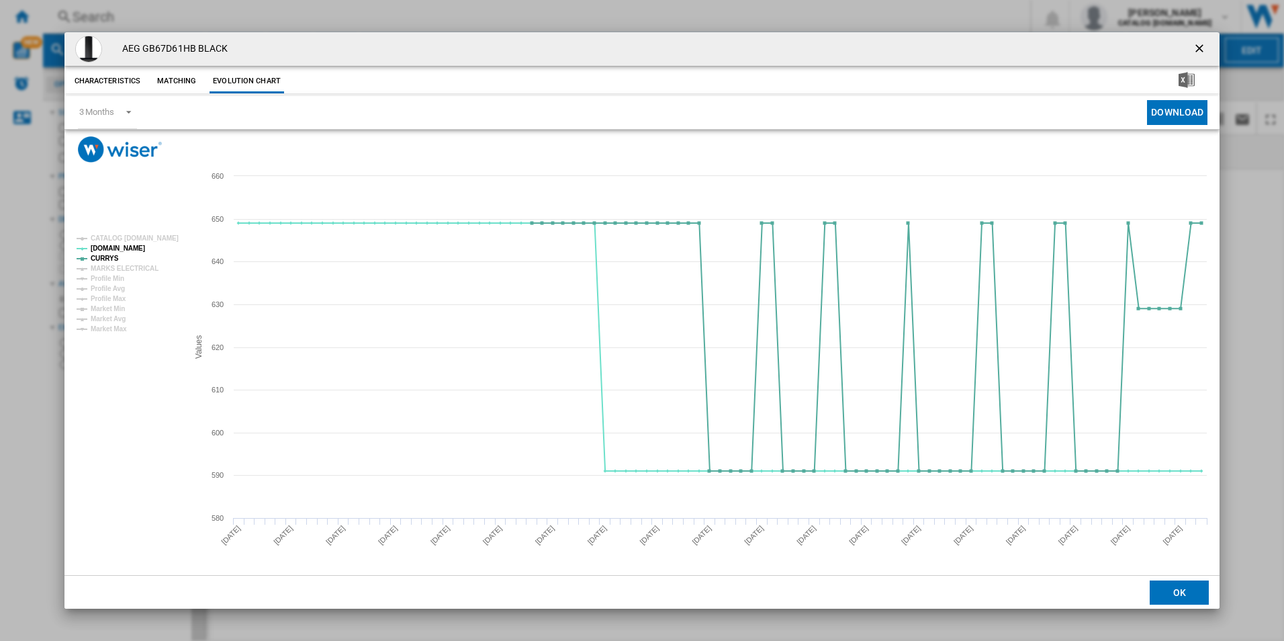
click at [1207, 48] on ng-md-icon "getI18NText('BUTTONS.CLOSE_DIALOG')" at bounding box center [1201, 50] width 16 height 16
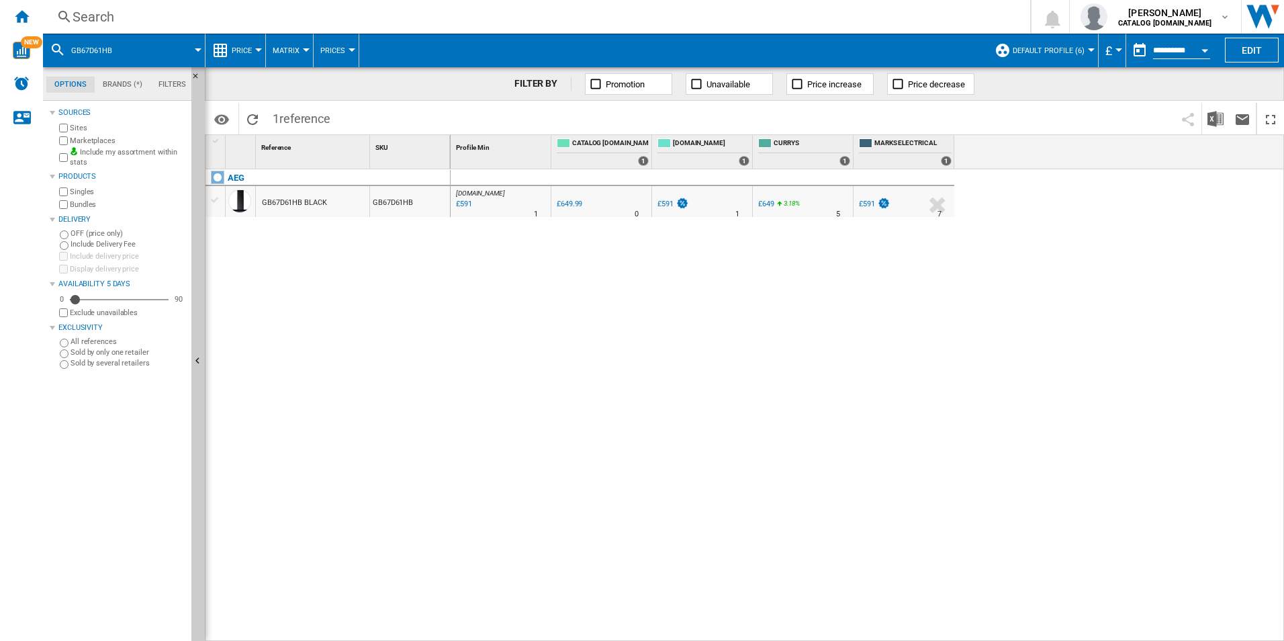
click at [933, 7] on div "Search Search 0 adam barber CATALOG ELECTROLUX.UK CATALOG ELECTROLUX.UK My sett…" at bounding box center [663, 17] width 1241 height 34
click at [904, 11] on div "Search" at bounding box center [534, 16] width 923 height 19
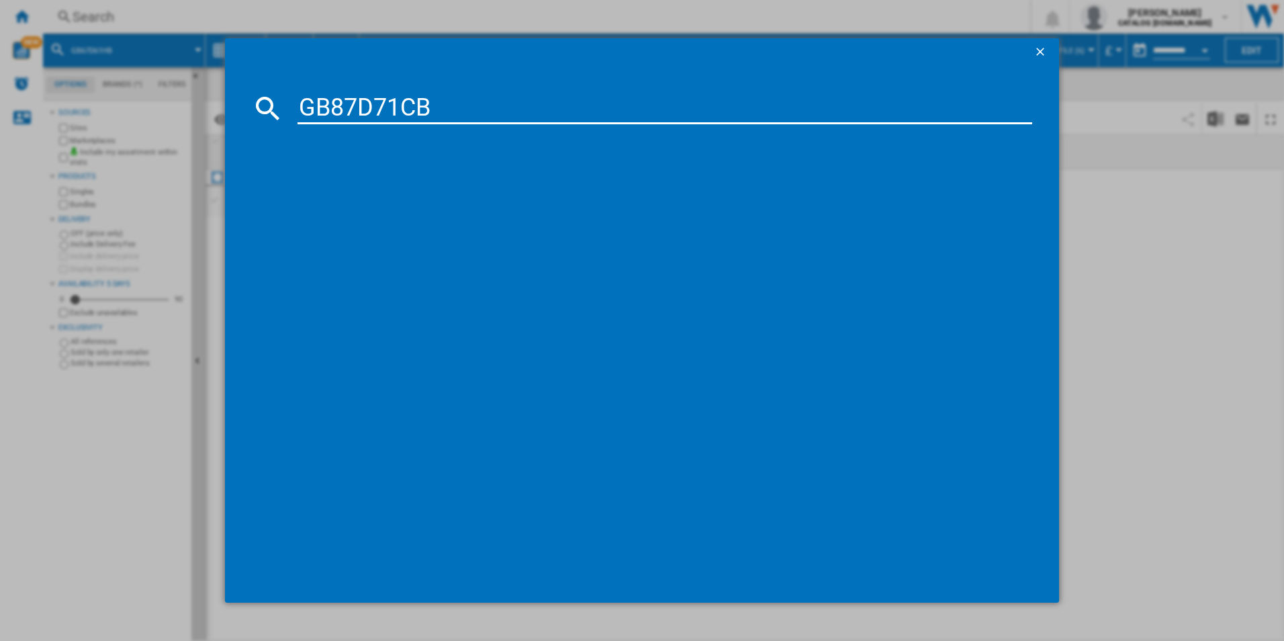
type input "GB87D71CB"
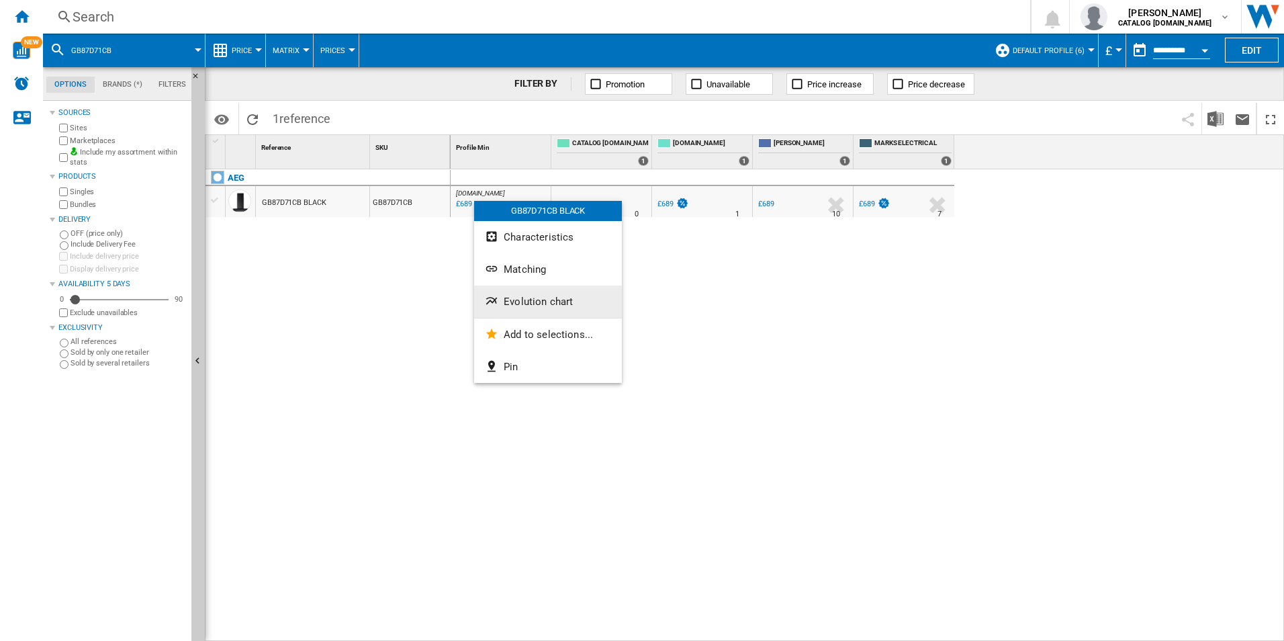
click at [529, 300] on span "Evolution chart" at bounding box center [538, 302] width 69 height 12
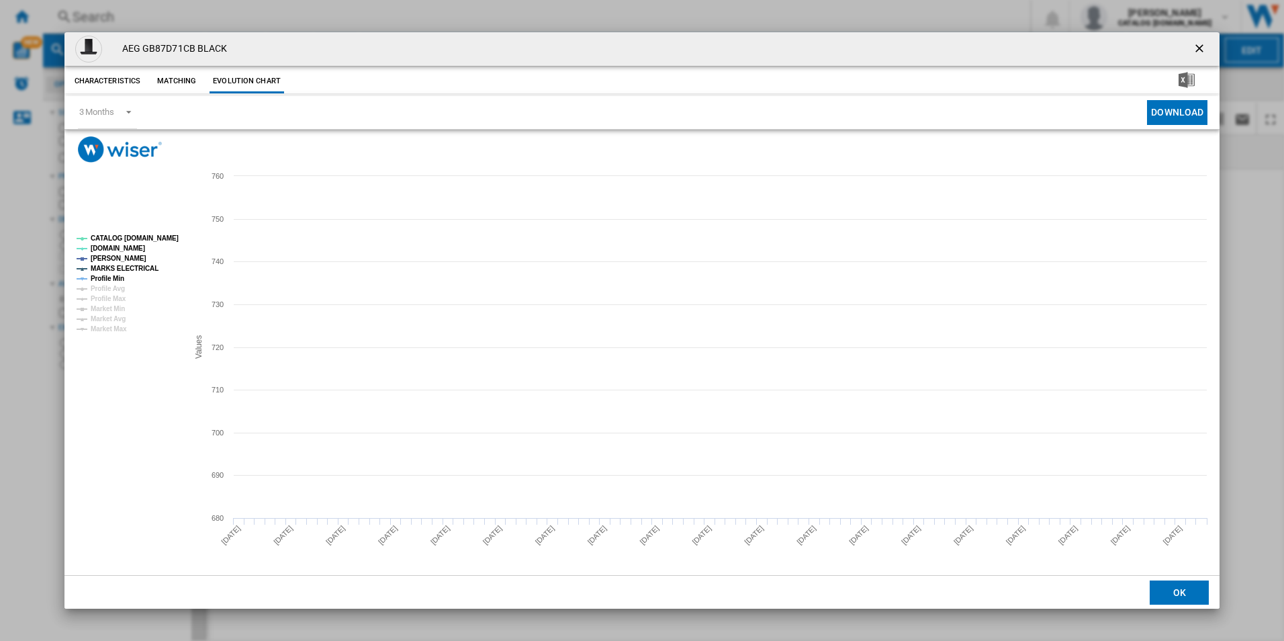
click at [152, 238] on tspan "CATALOG [DOMAIN_NAME]" at bounding box center [135, 237] width 88 height 7
click at [143, 265] on tspan "MARKS ELECTRICAL" at bounding box center [125, 268] width 68 height 7
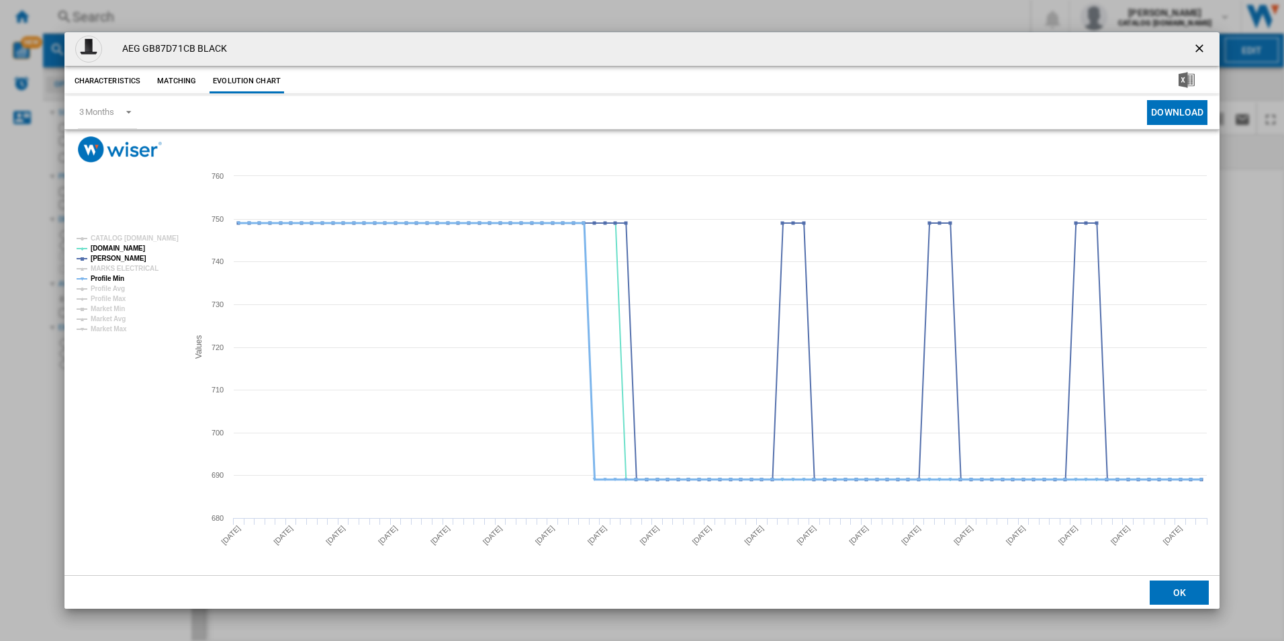
click at [116, 277] on tspan "Profile Min" at bounding box center [108, 278] width 34 height 7
drag, startPoint x: 1196, startPoint y: 52, endPoint x: 1180, endPoint y: 52, distance: 16.1
click at [1196, 52] on ng-md-icon "getI18NText('BUTTONS.CLOSE_DIALOG')" at bounding box center [1201, 50] width 16 height 16
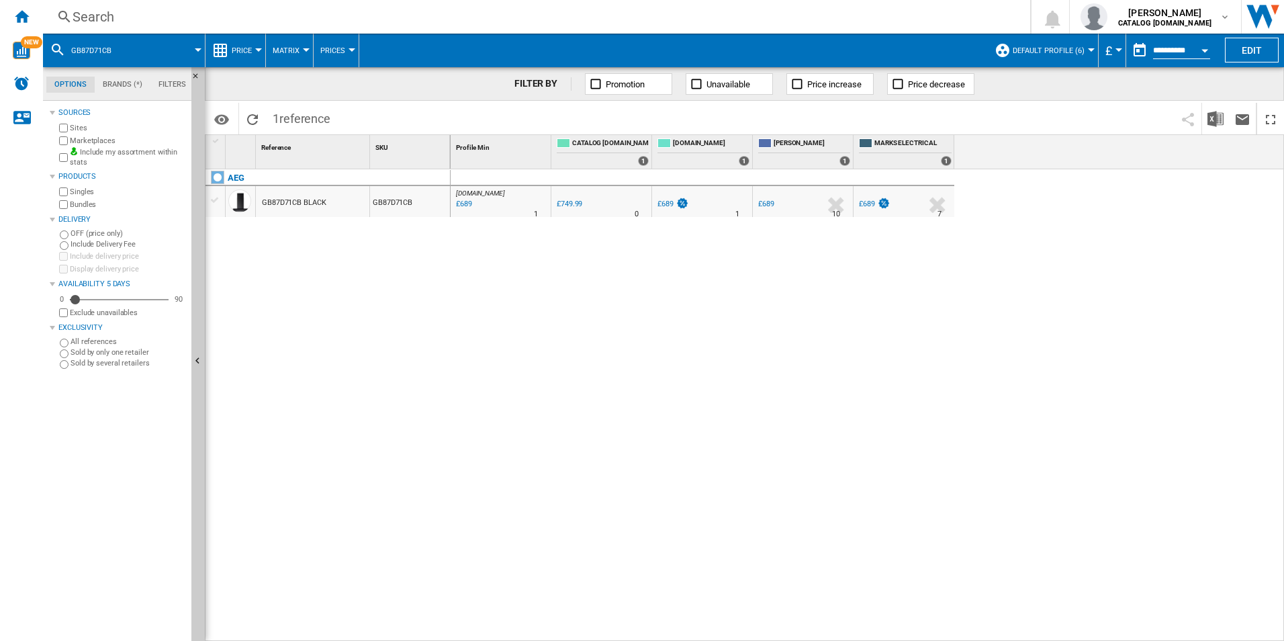
click at [874, 24] on div "Search" at bounding box center [534, 16] width 923 height 19
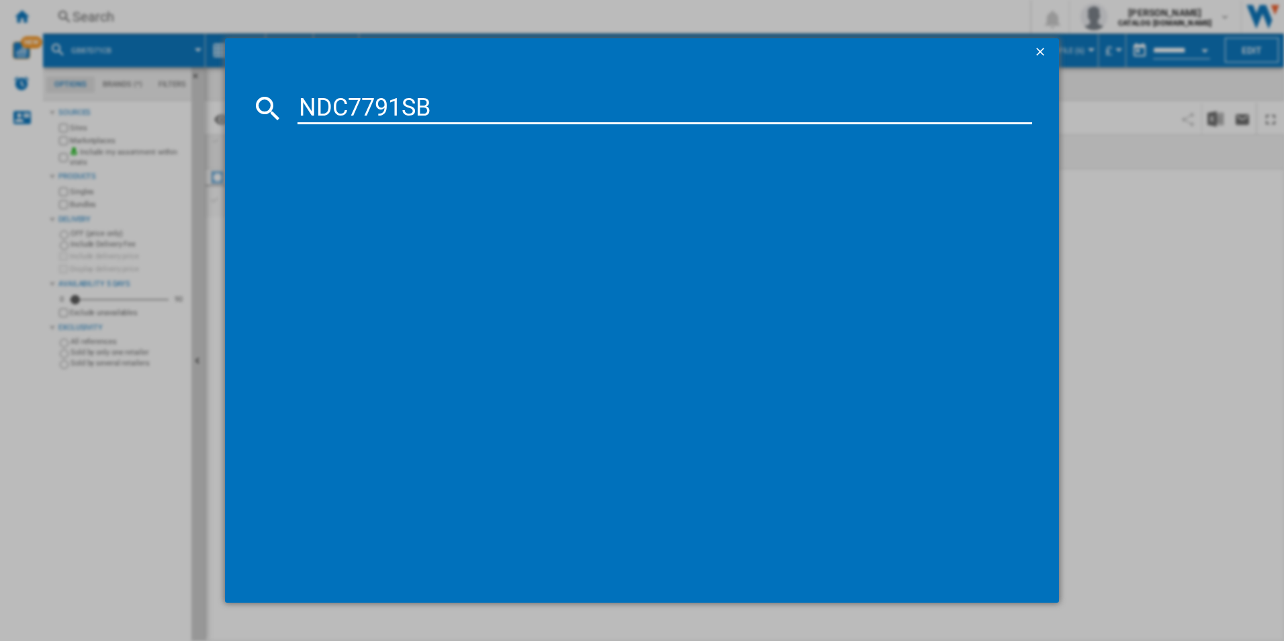
type input "NDC7791SB"
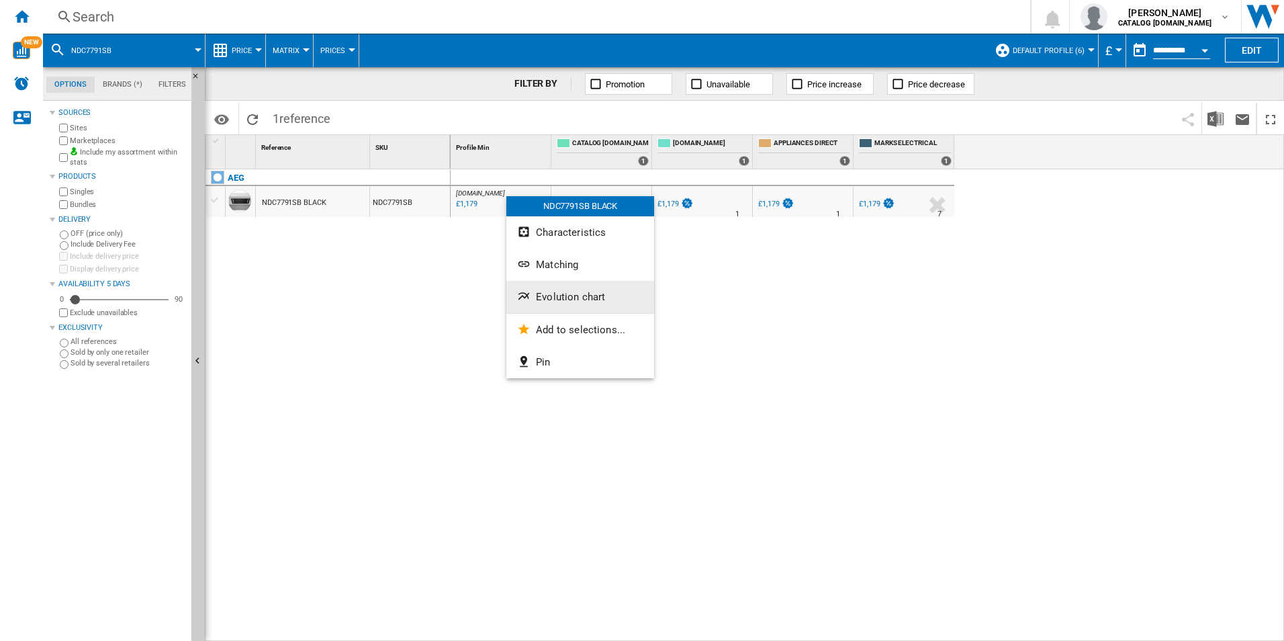
click at [545, 289] on button "Evolution chart" at bounding box center [581, 297] width 148 height 32
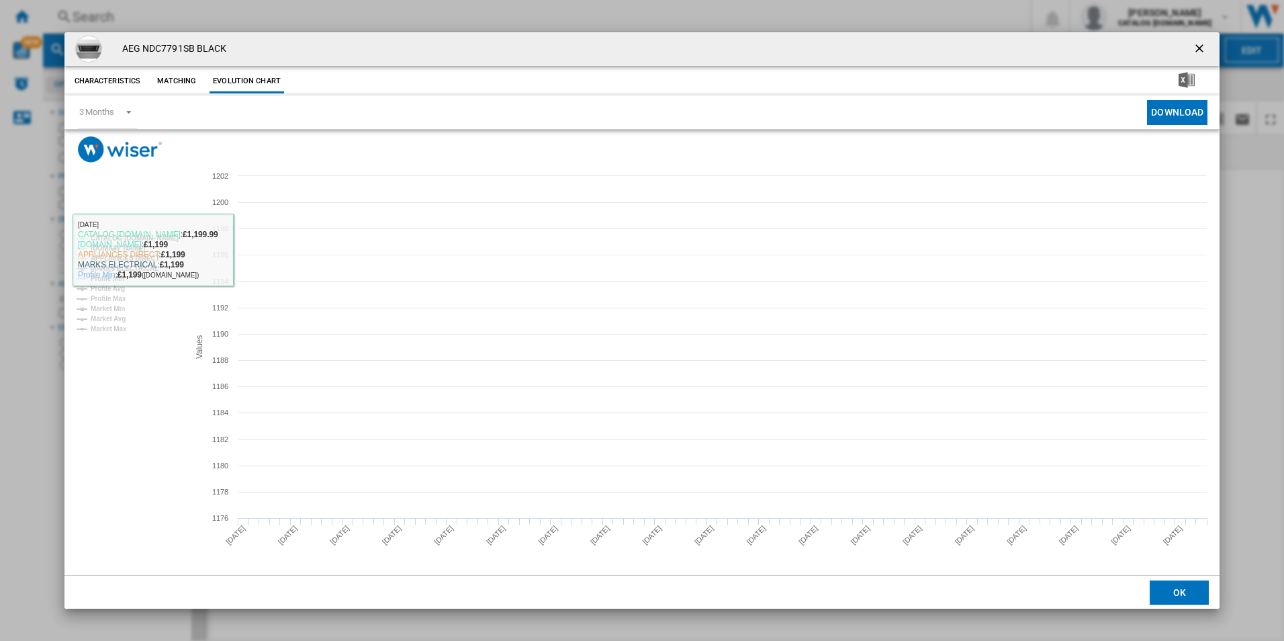
click at [162, 239] on tspan "CATALOG [DOMAIN_NAME]" at bounding box center [135, 237] width 88 height 7
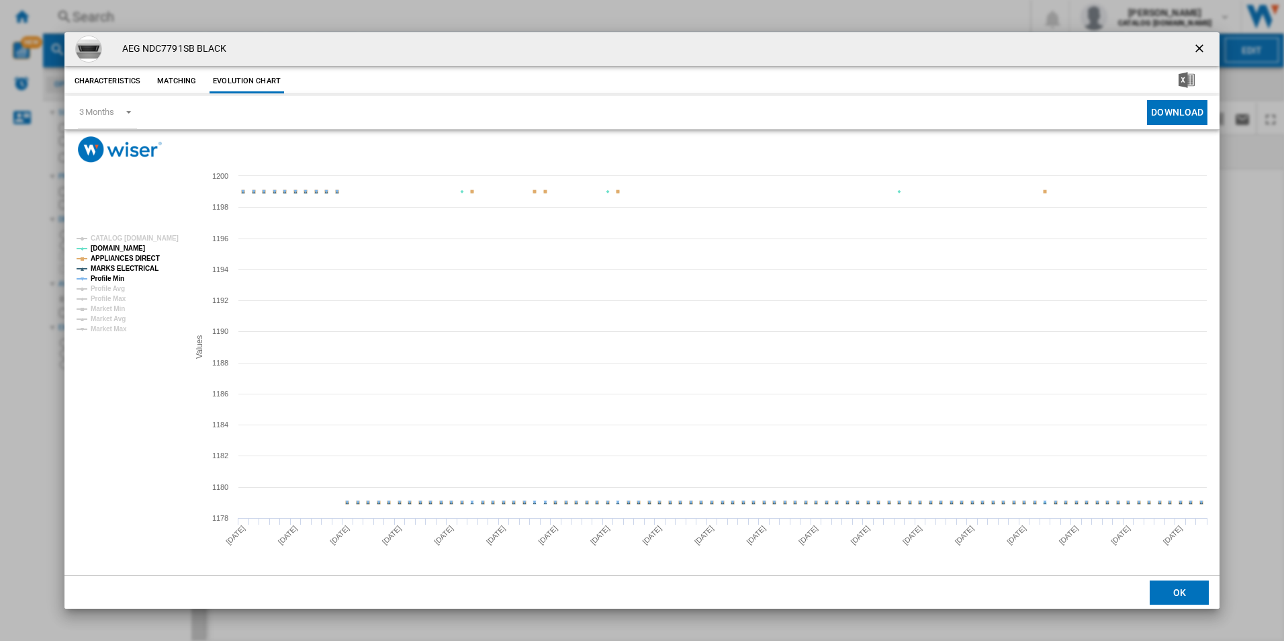
click at [142, 257] on tspan "APPLIANCES DIRECT" at bounding box center [125, 258] width 69 height 7
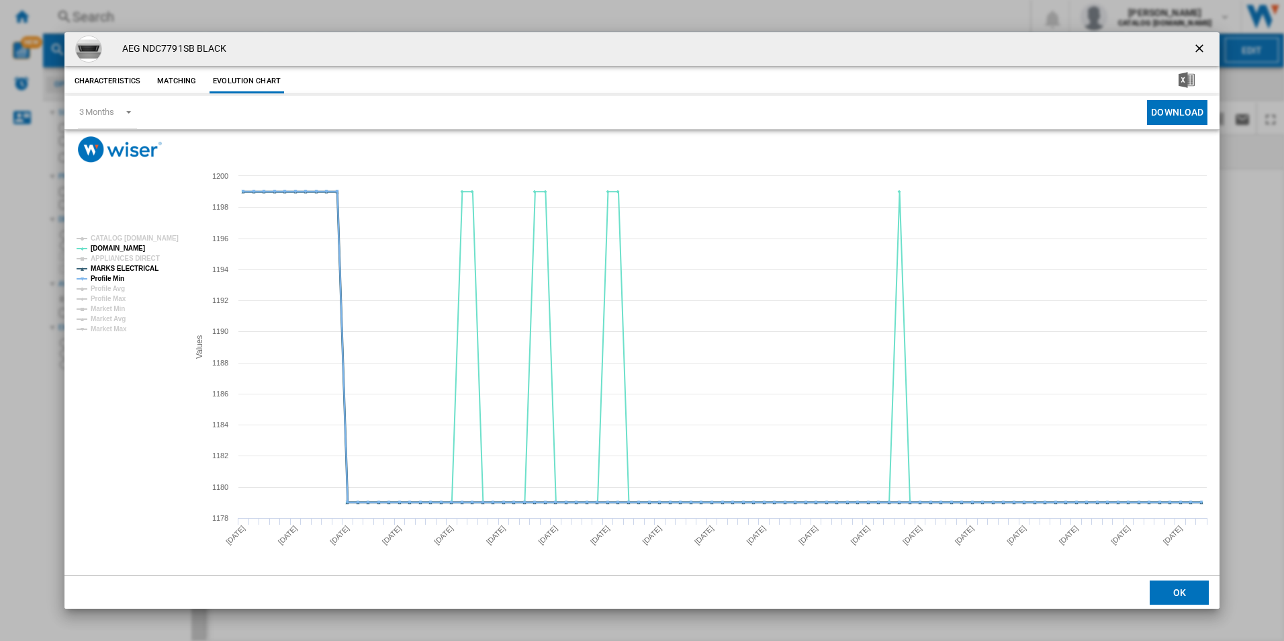
click at [142, 267] on tspan "MARKS ELECTRICAL" at bounding box center [125, 268] width 68 height 7
click at [101, 275] on tspan "Profile Min" at bounding box center [108, 278] width 34 height 7
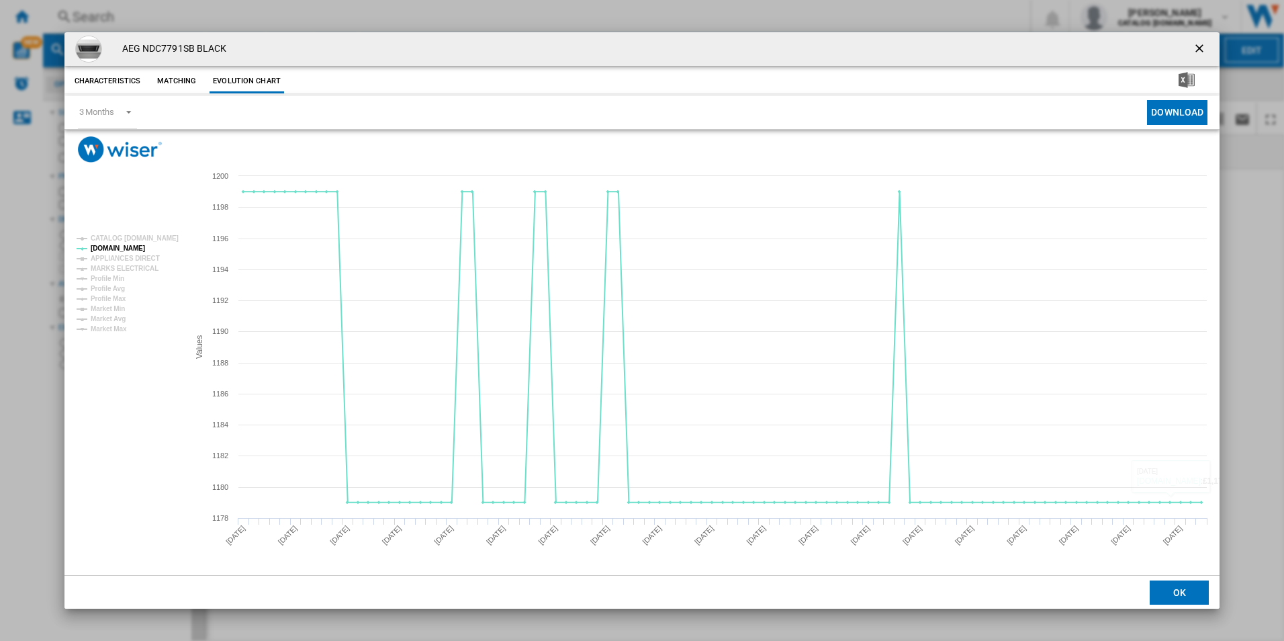
drag, startPoint x: 1202, startPoint y: 48, endPoint x: 1117, endPoint y: 45, distance: 84.7
click at [1202, 48] on ng-md-icon "getI18NText('BUTTONS.CLOSE_DIALOG')" at bounding box center [1201, 50] width 16 height 16
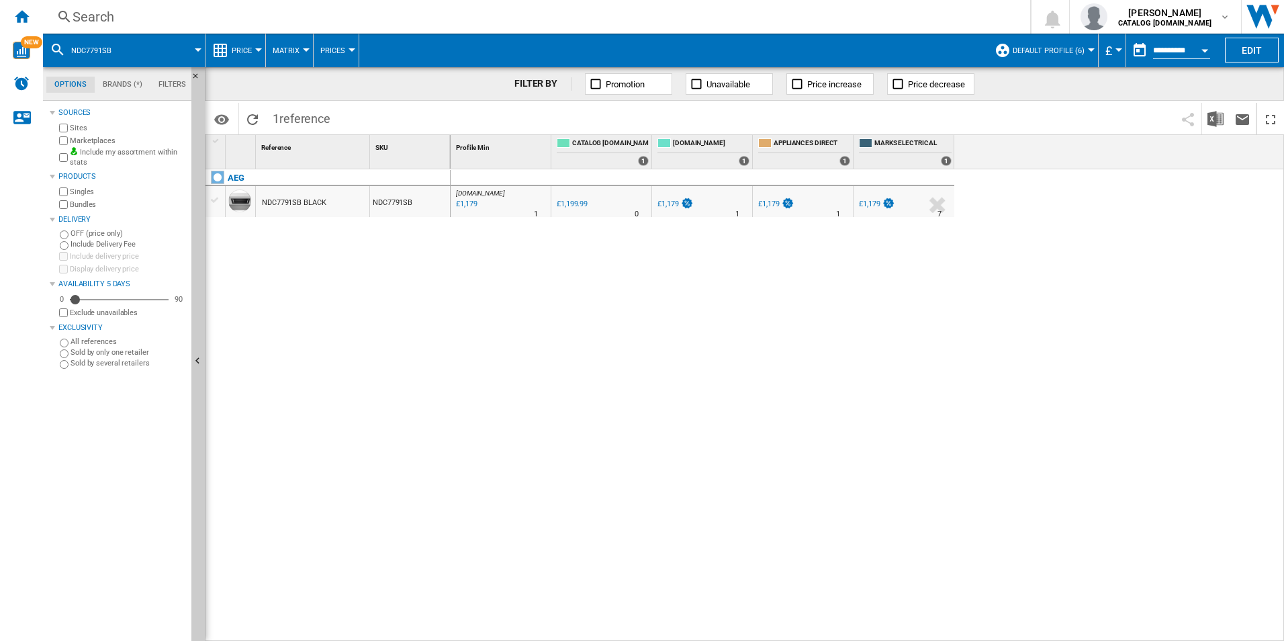
click at [933, 24] on div "Search" at bounding box center [534, 16] width 923 height 19
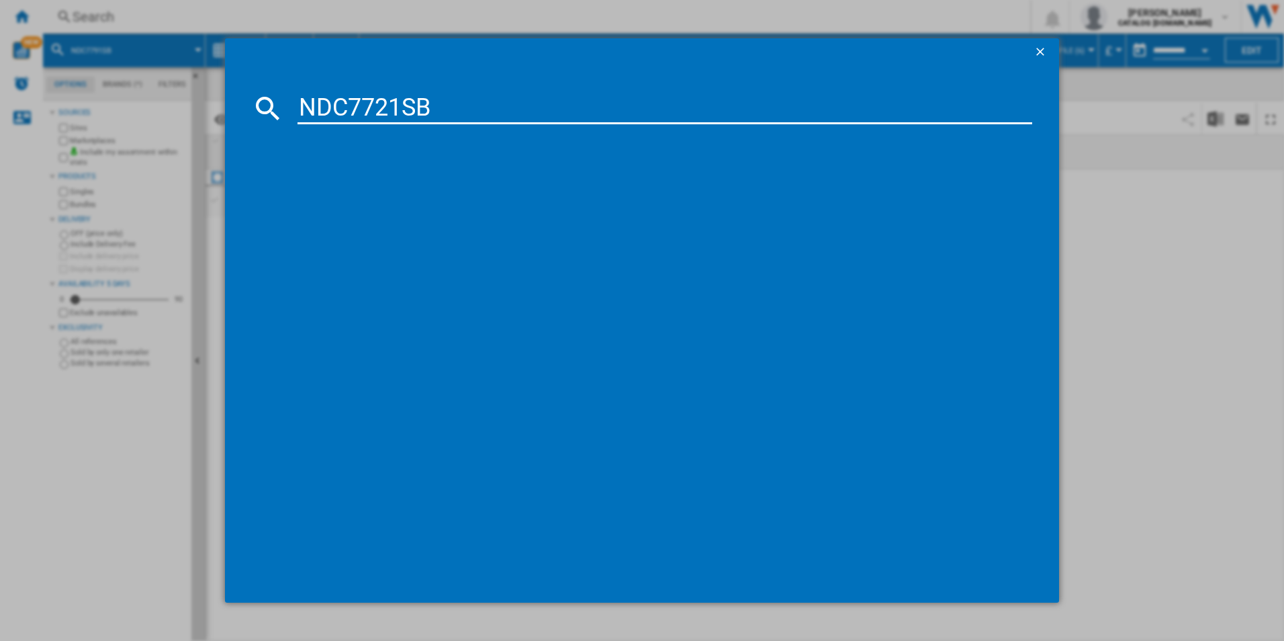
type input "NDC7721SB"
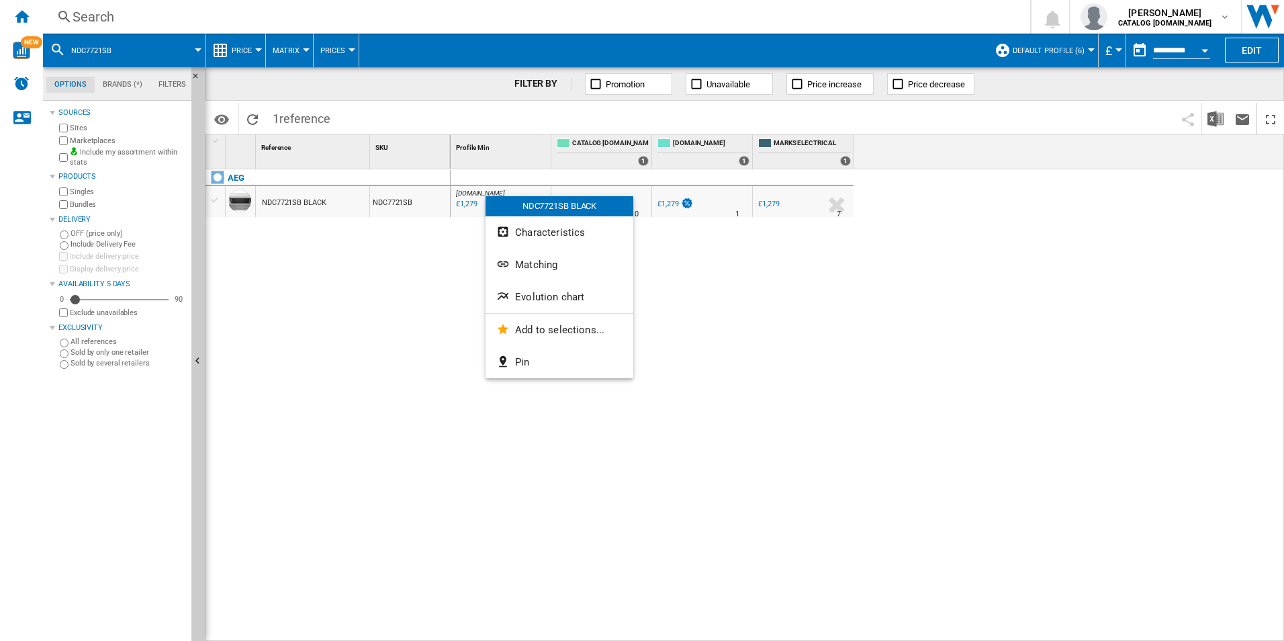
click at [531, 292] on span "Evolution chart" at bounding box center [549, 297] width 69 height 12
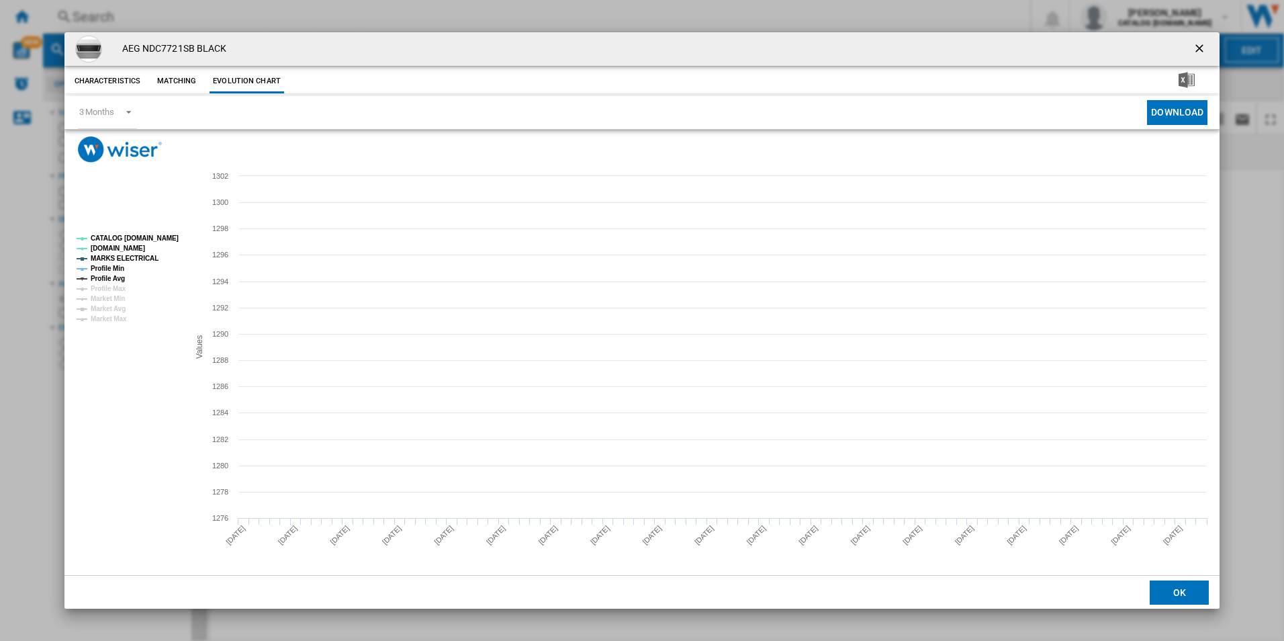
click at [159, 234] on tspan "CATALOG [DOMAIN_NAME]" at bounding box center [135, 237] width 88 height 7
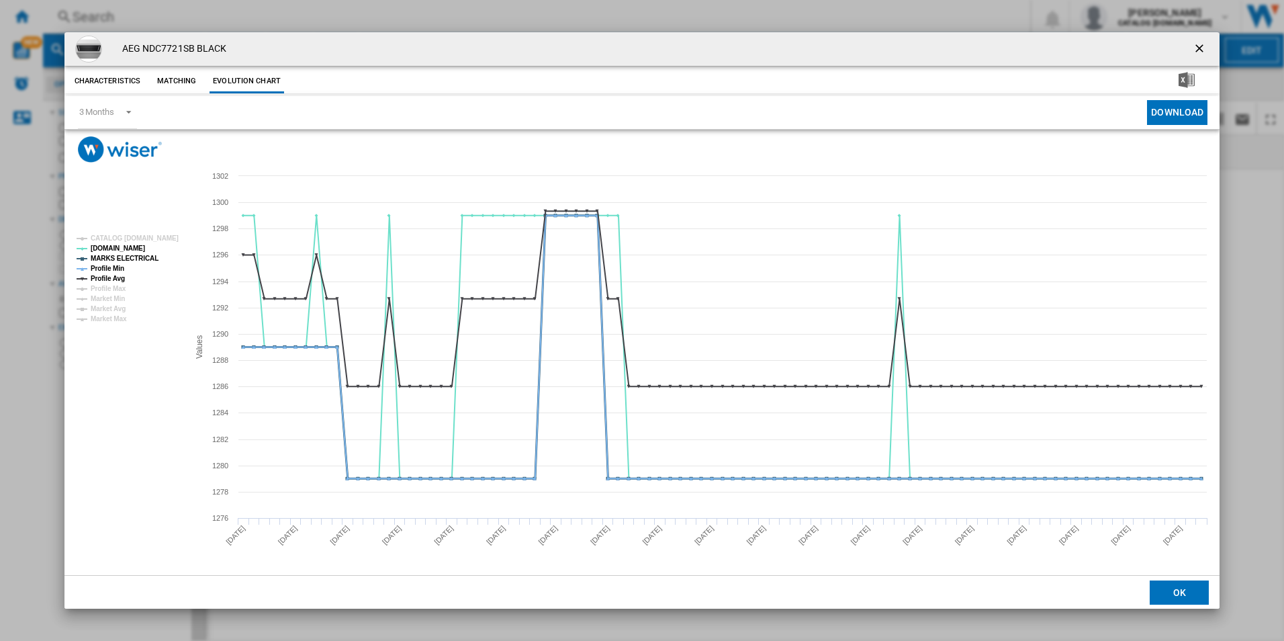
click at [136, 255] on tspan "MARKS ELECTRICAL" at bounding box center [125, 258] width 68 height 7
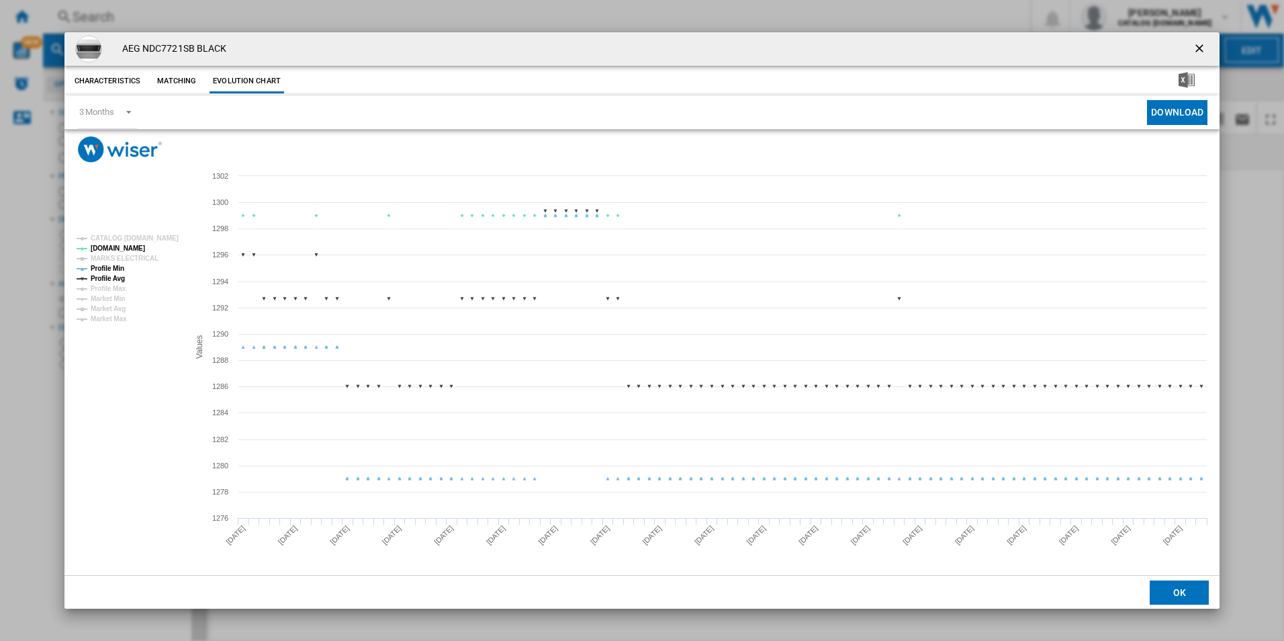
click at [118, 268] on tspan "Profile Min" at bounding box center [108, 268] width 34 height 7
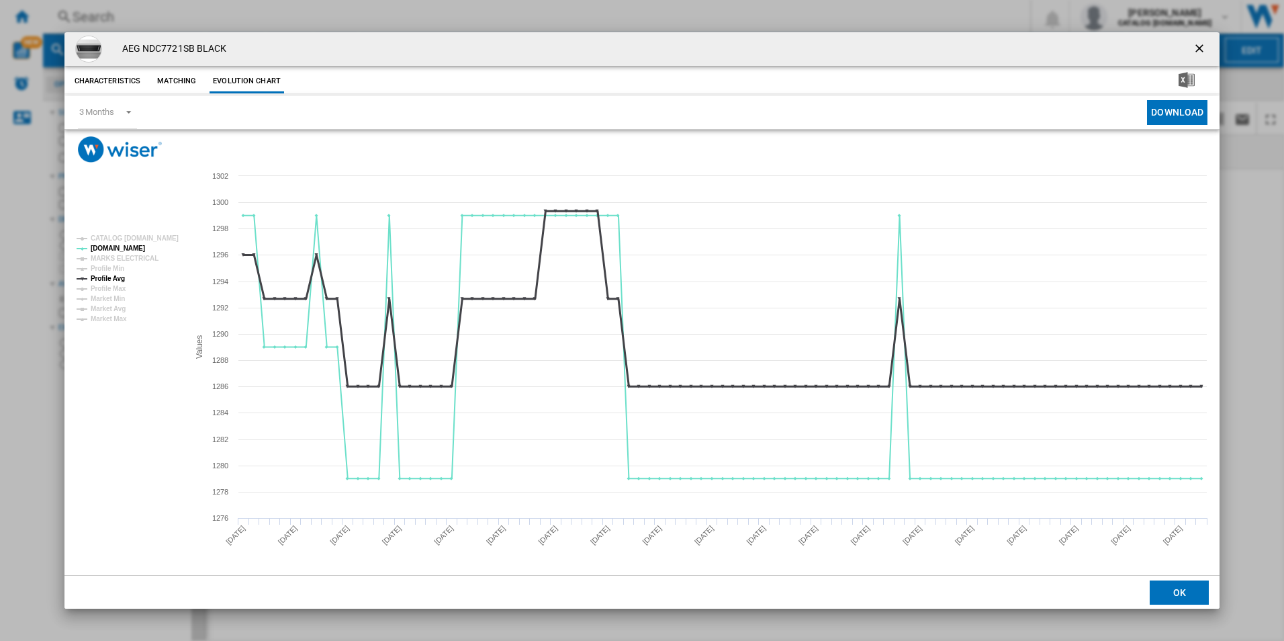
click at [117, 278] on tspan "Profile Avg" at bounding box center [108, 278] width 34 height 7
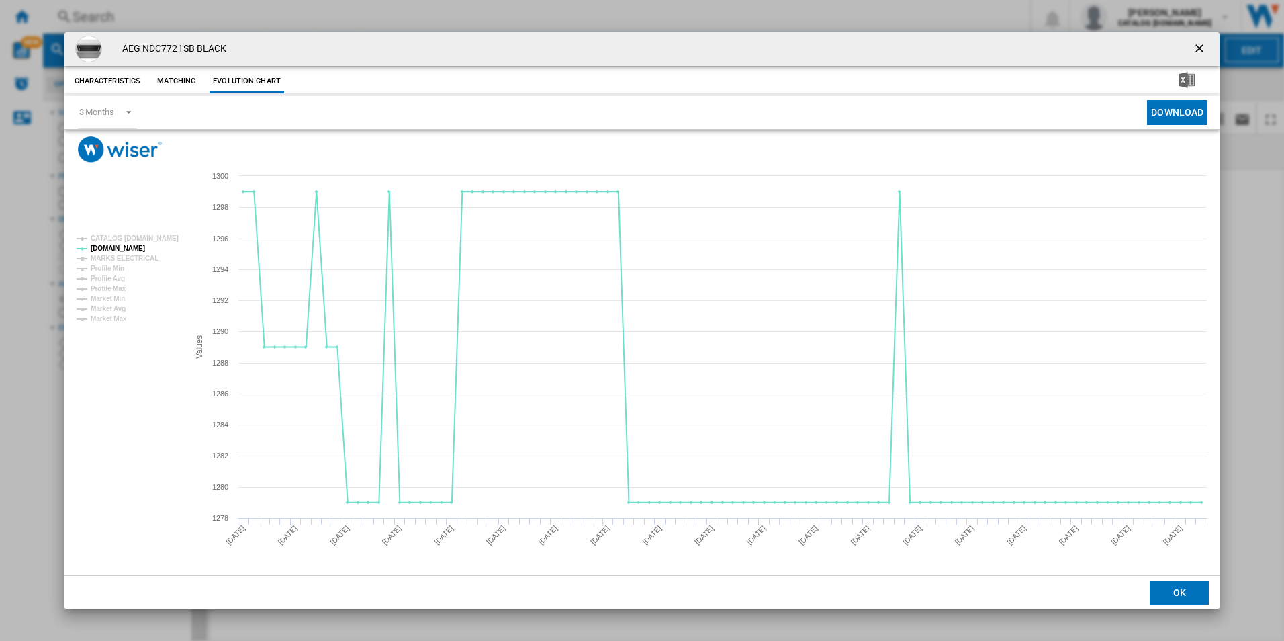
drag, startPoint x: 1198, startPoint y: 46, endPoint x: 1135, endPoint y: 47, distance: 63.1
click at [1198, 46] on ng-md-icon "getI18NText('BUTTONS.CLOSE_DIALOG')" at bounding box center [1201, 50] width 16 height 16
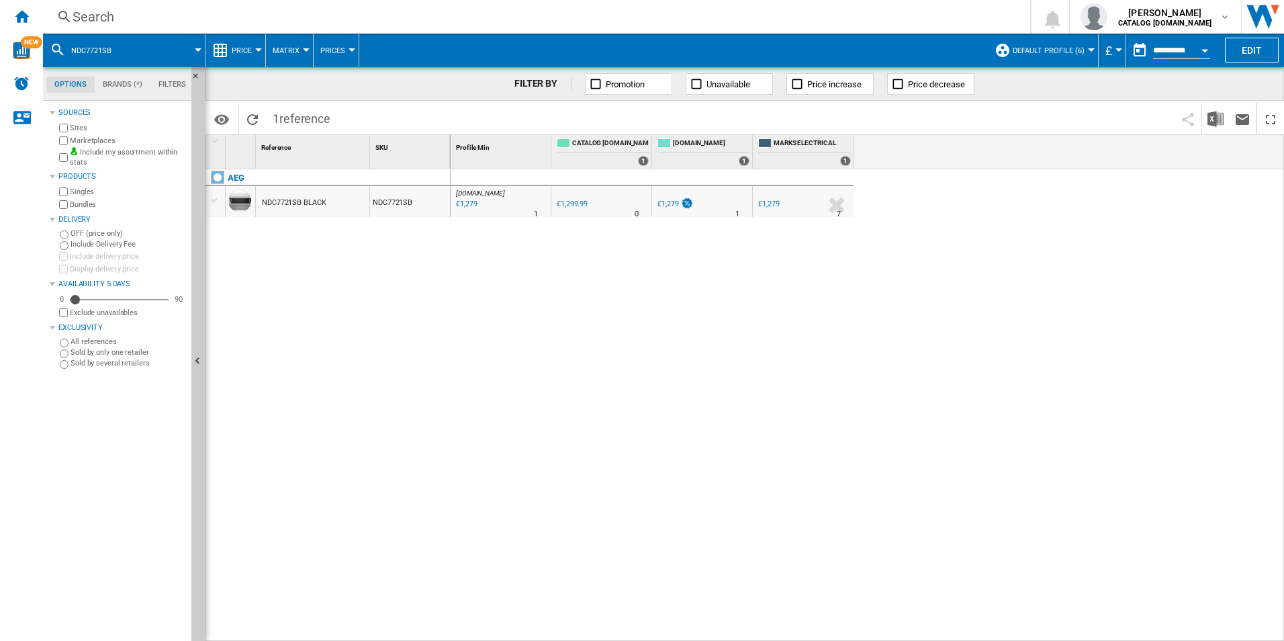
click at [924, 17] on div "Search" at bounding box center [534, 16] width 923 height 19
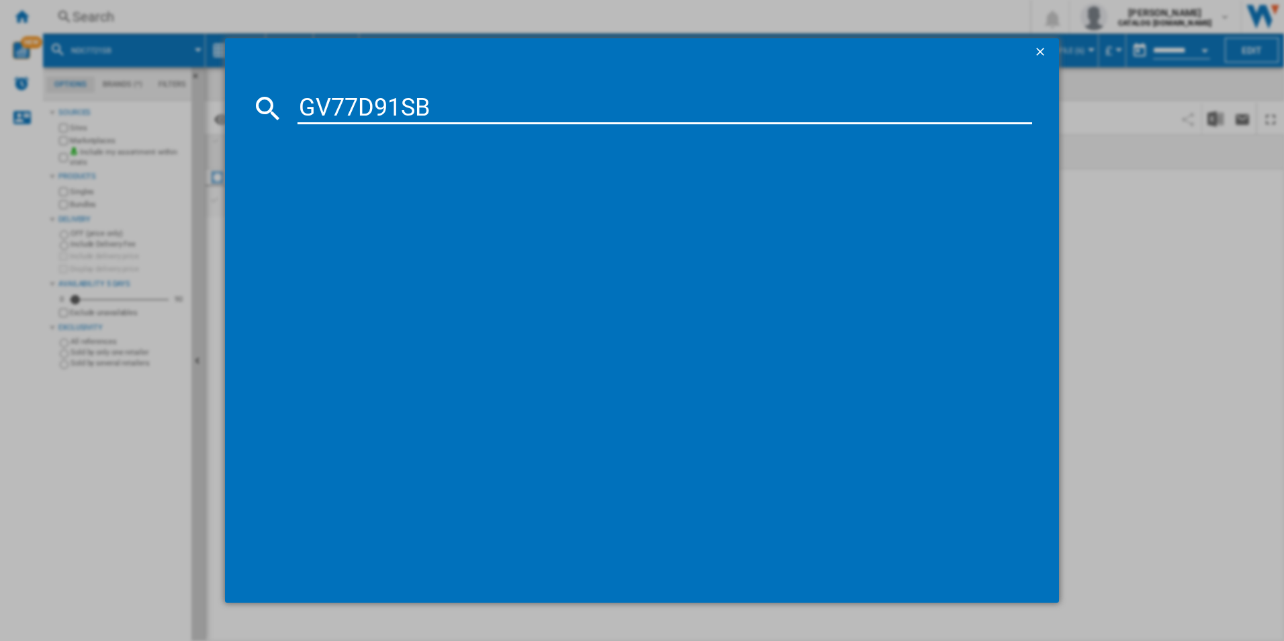
type input "GV77D91SB"
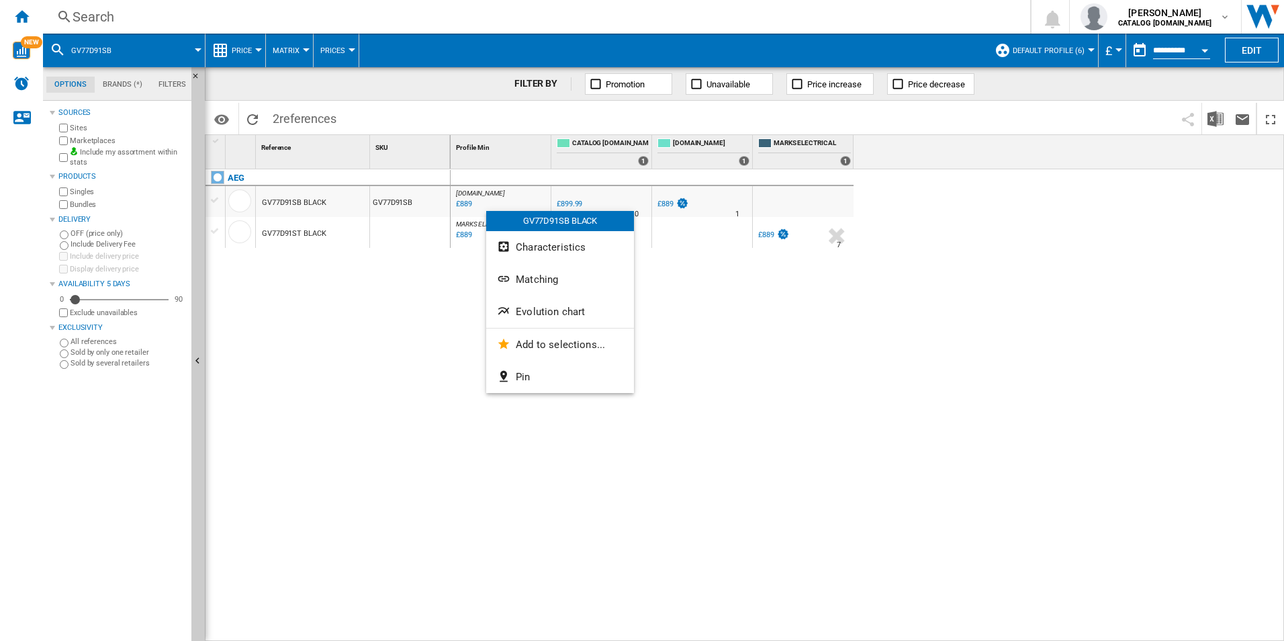
click at [434, 315] on div at bounding box center [642, 320] width 1284 height 641
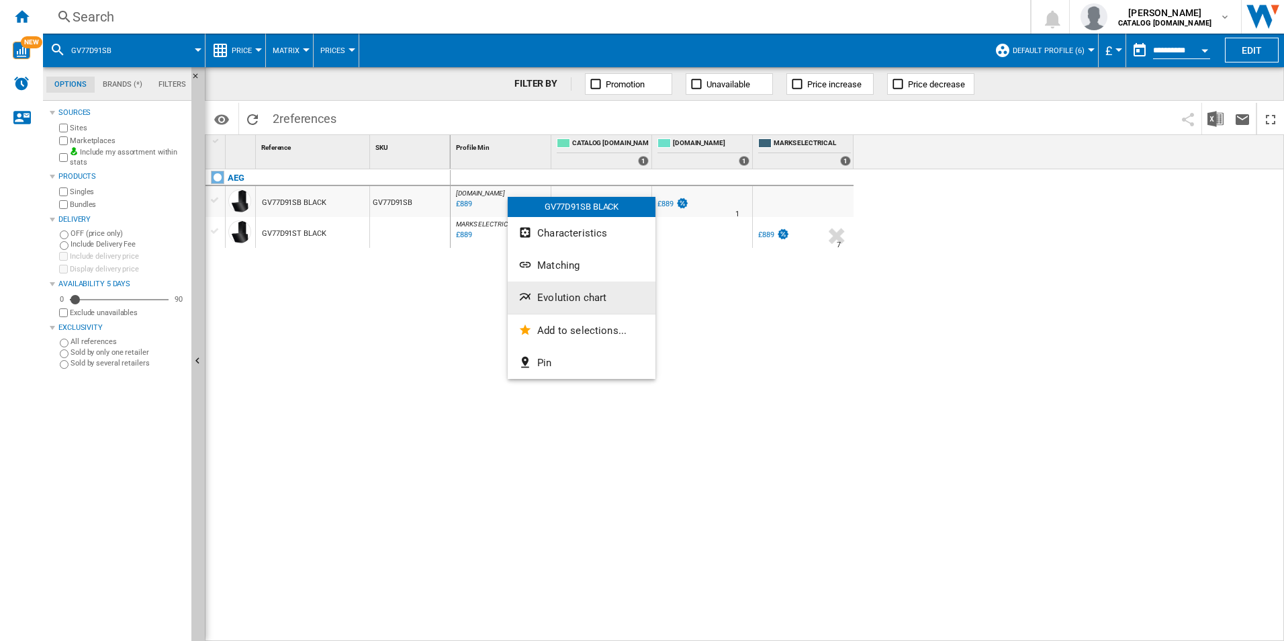
click at [537, 290] on button "Evolution chart" at bounding box center [582, 297] width 148 height 32
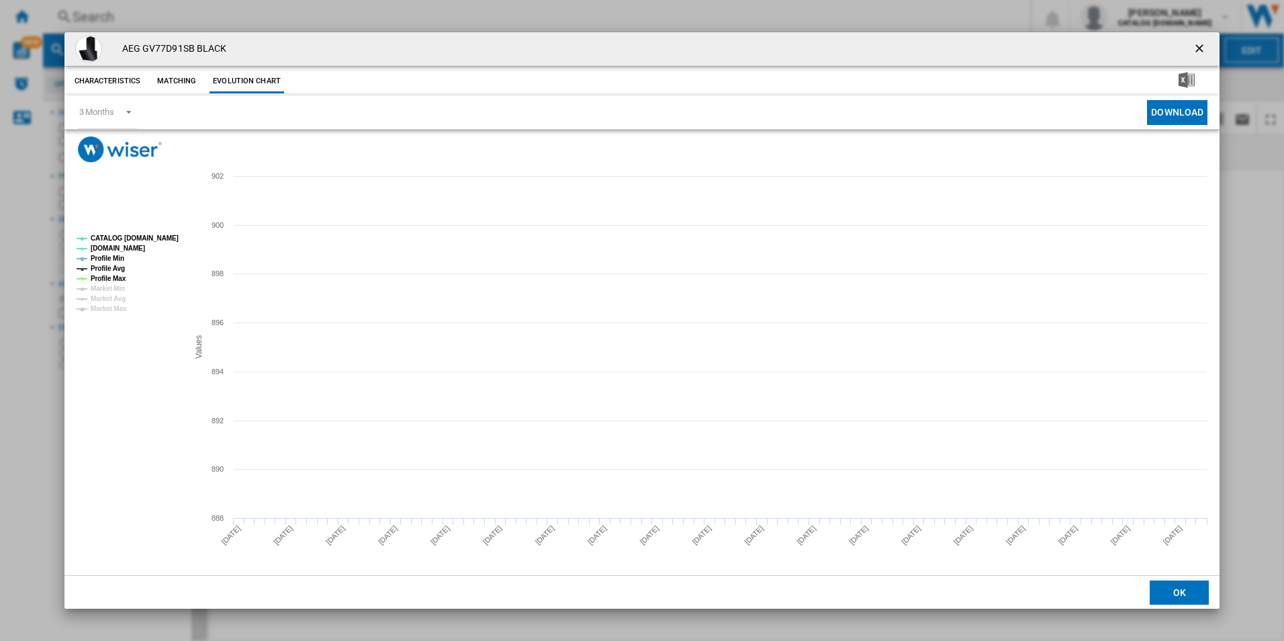
click at [166, 238] on tspan "CATALOG [DOMAIN_NAME]" at bounding box center [135, 237] width 88 height 7
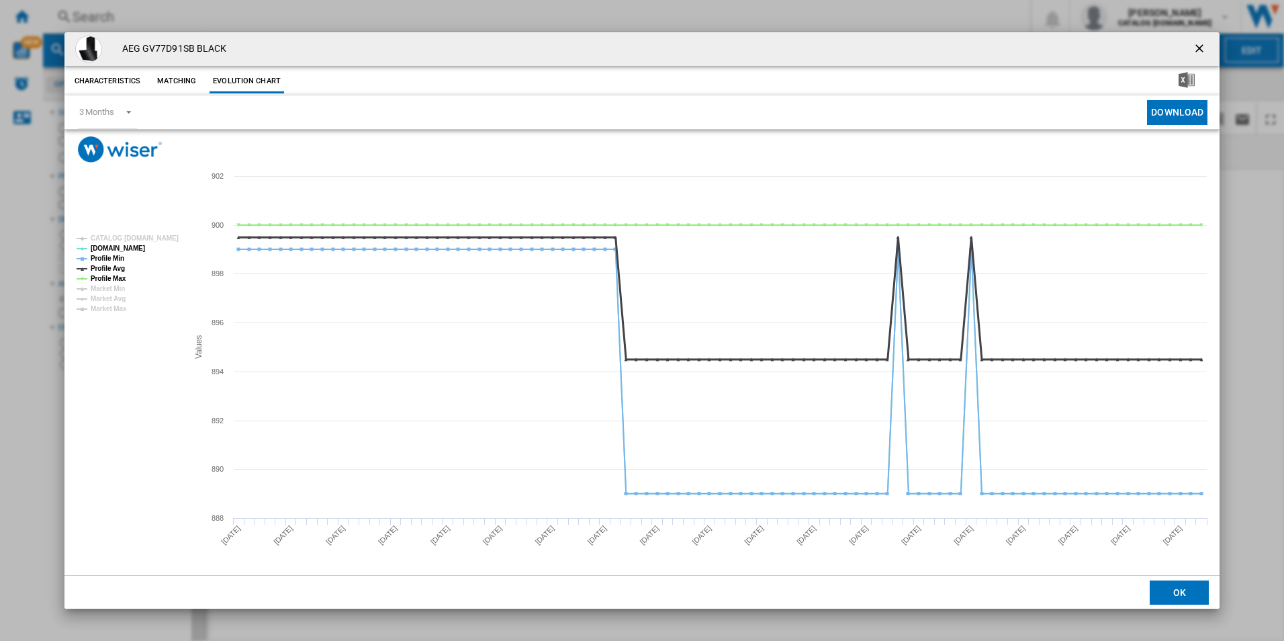
click at [120, 265] on tspan "Profile Avg" at bounding box center [108, 268] width 34 height 7
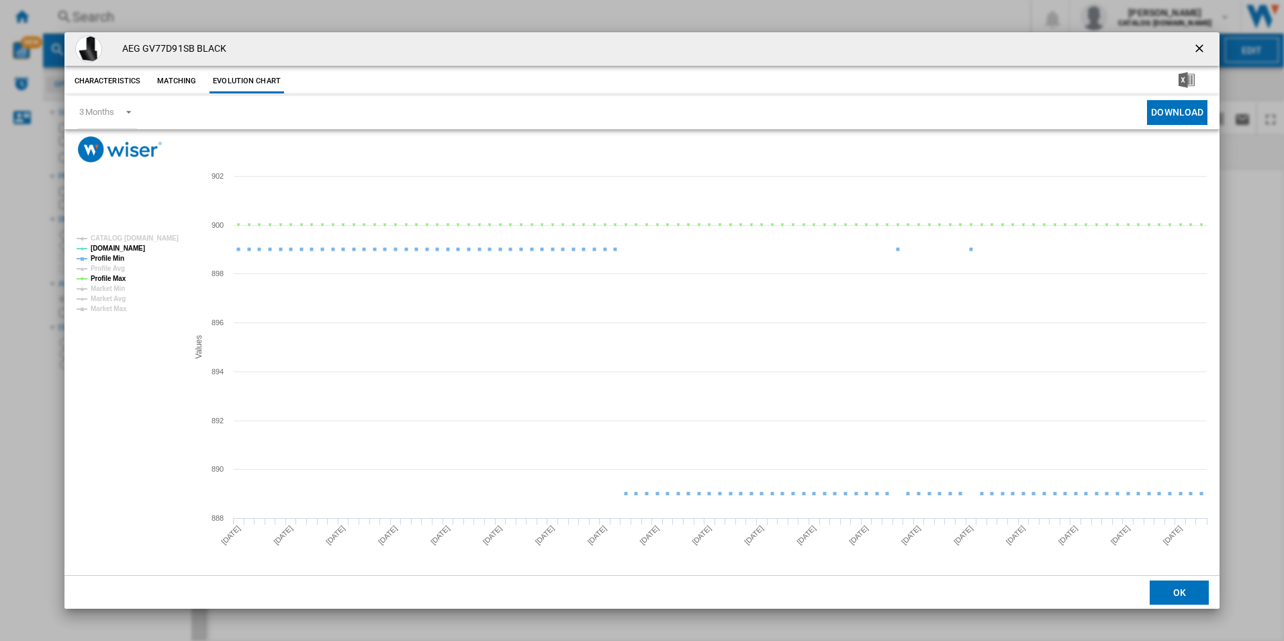
click at [116, 281] on tspan "Profile Max" at bounding box center [109, 278] width 36 height 7
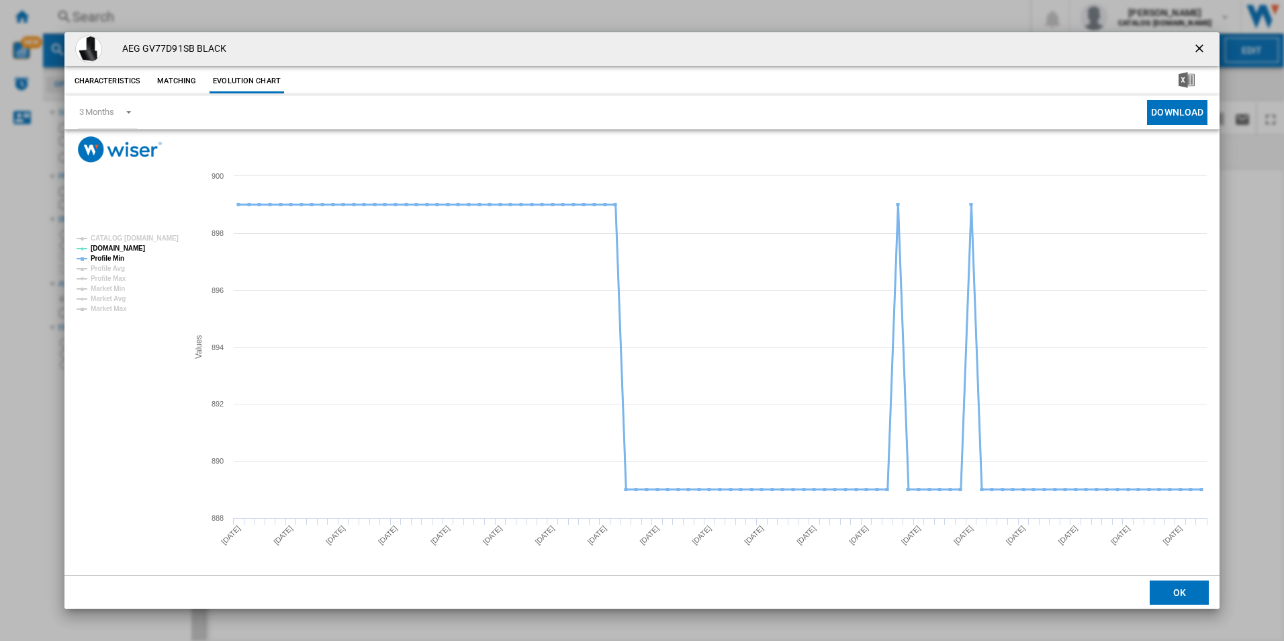
click at [120, 255] on tspan "Profile Min" at bounding box center [108, 258] width 34 height 7
drag, startPoint x: 1198, startPoint y: 47, endPoint x: 1154, endPoint y: 61, distance: 45.9
click at [1198, 47] on ng-md-icon "getI18NText('BUTTONS.CLOSE_DIALOG')" at bounding box center [1201, 50] width 16 height 16
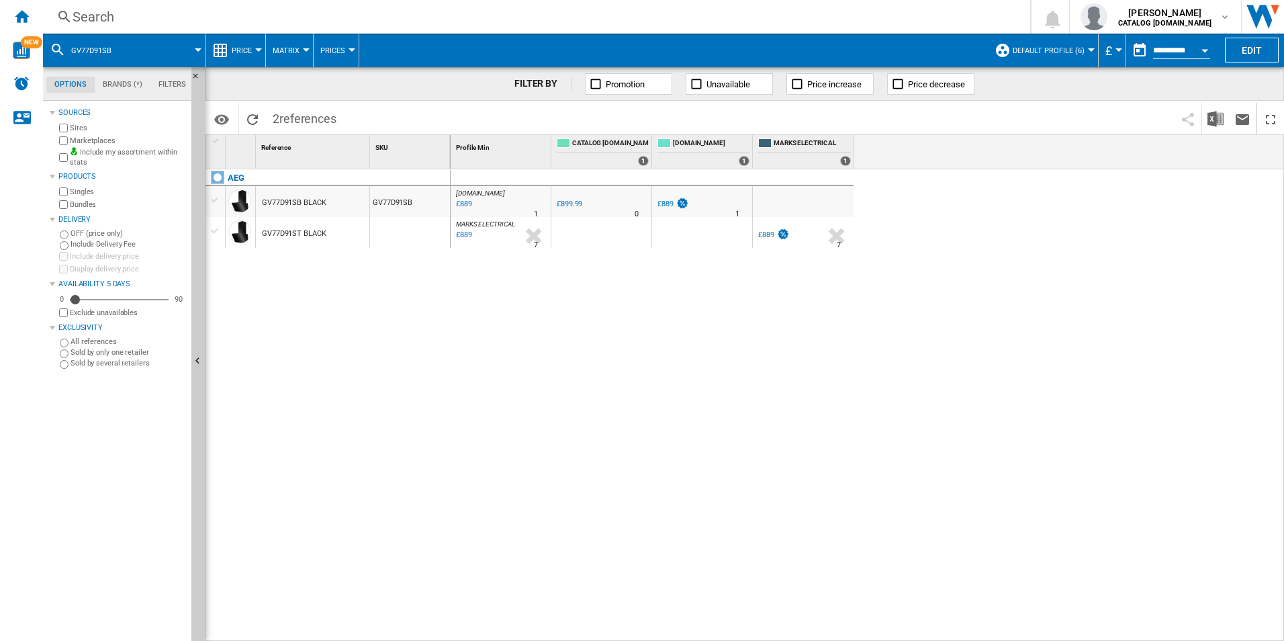
click at [875, 19] on div "Search" at bounding box center [534, 16] width 923 height 19
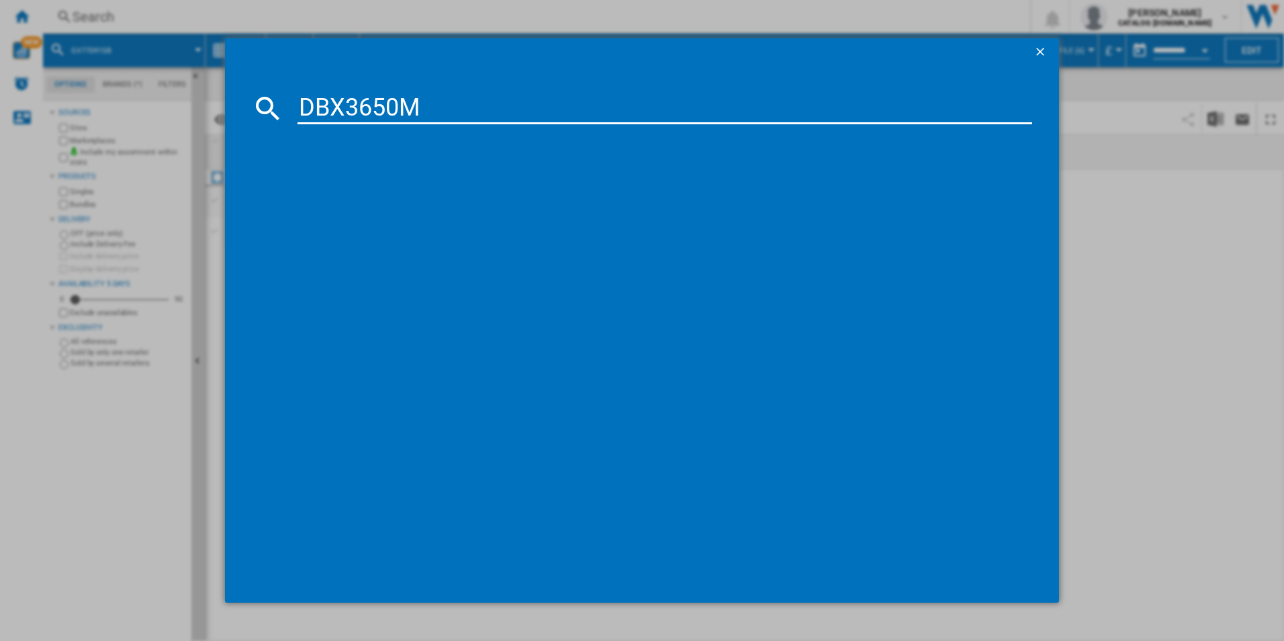
type input "DBX3650M"
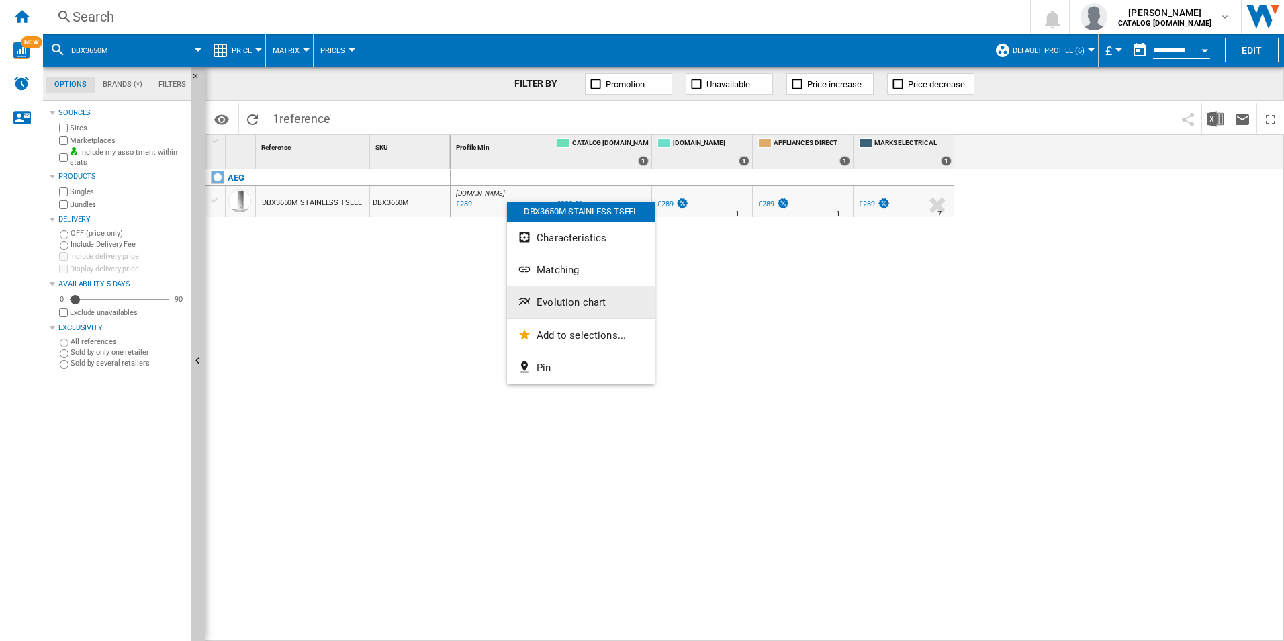
click at [555, 301] on span "Evolution chart" at bounding box center [571, 302] width 69 height 12
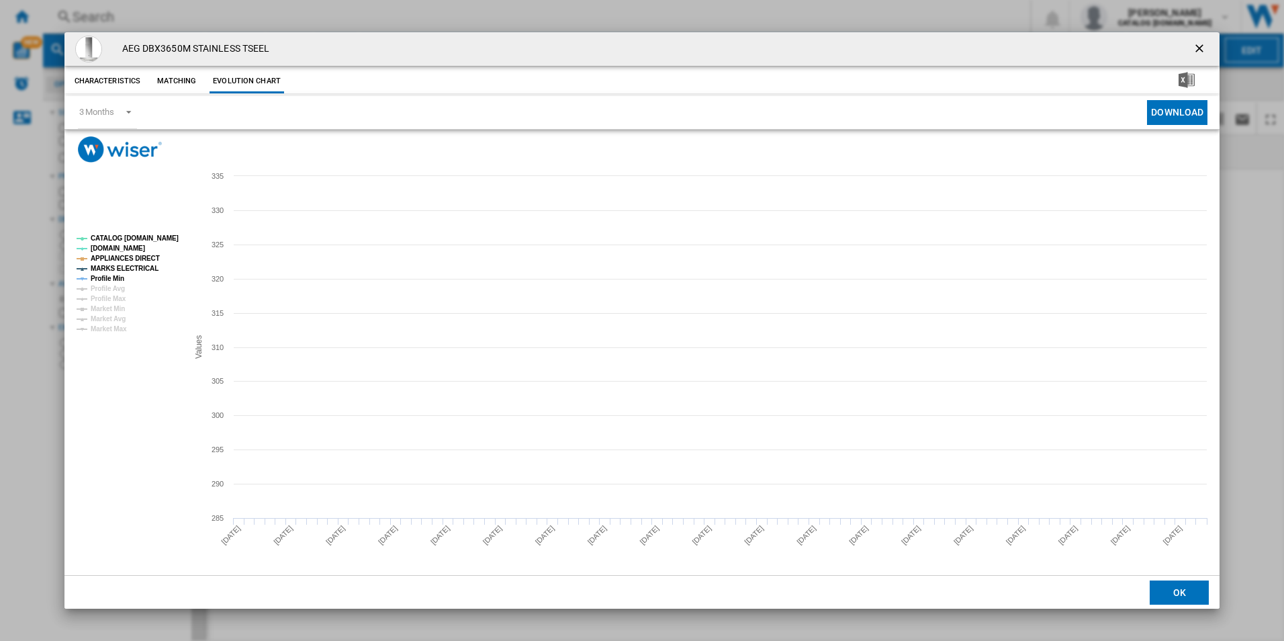
click at [157, 237] on tspan "CATALOG [DOMAIN_NAME]" at bounding box center [135, 237] width 88 height 7
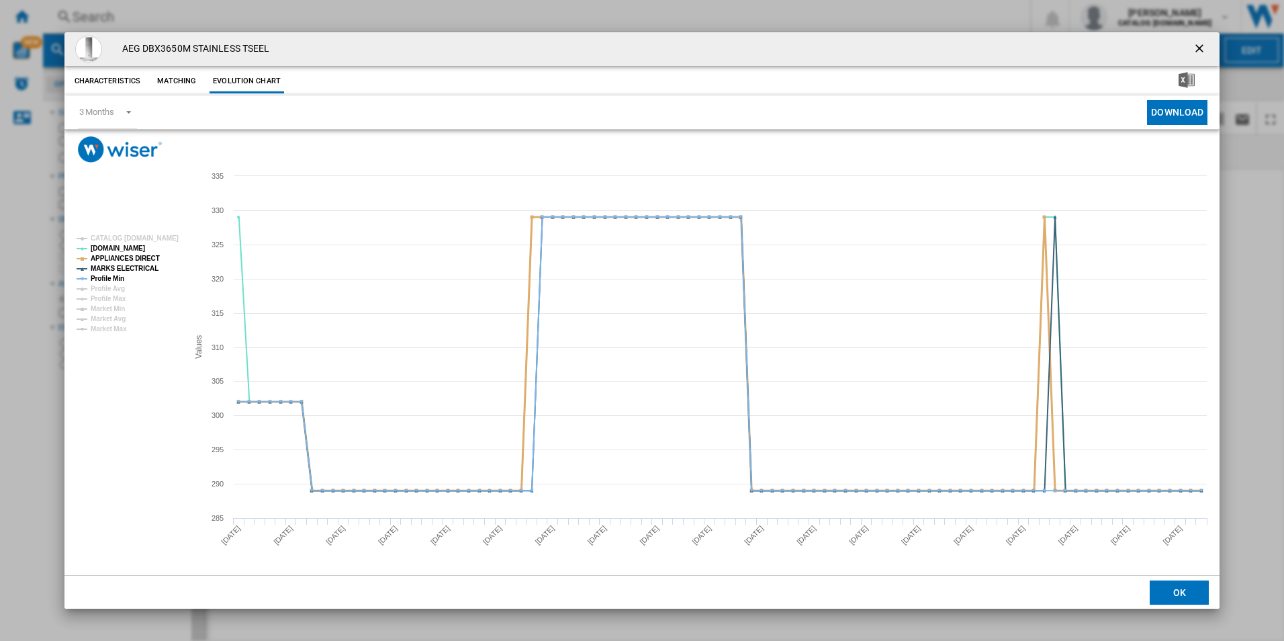
click at [143, 260] on tspan "APPLIANCES DIRECT" at bounding box center [125, 258] width 69 height 7
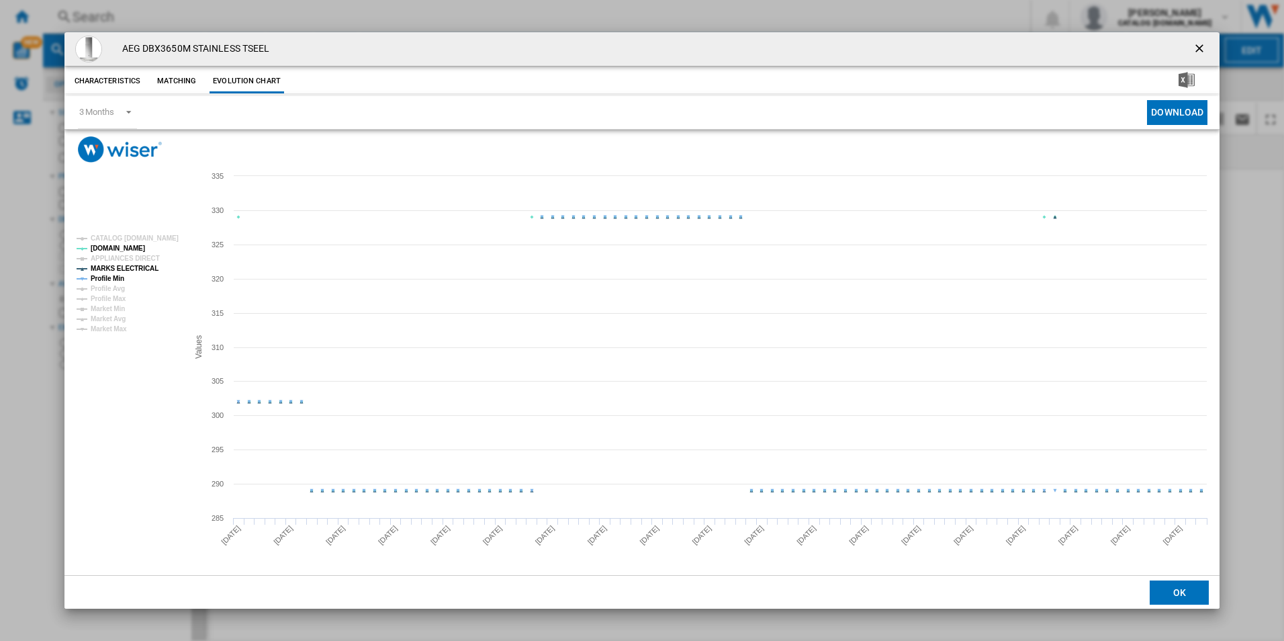
click at [143, 265] on tspan "MARKS ELECTRICAL" at bounding box center [125, 268] width 68 height 7
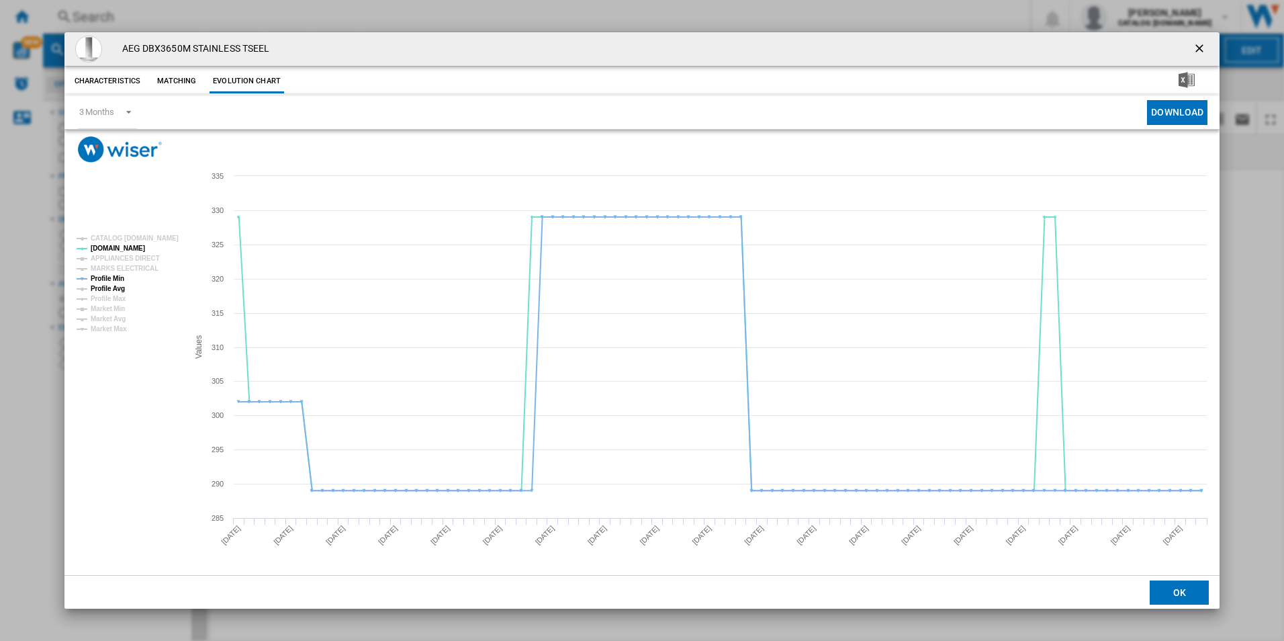
click at [111, 275] on tspan "Profile Min" at bounding box center [108, 278] width 34 height 7
drag, startPoint x: 1203, startPoint y: 46, endPoint x: 1106, endPoint y: 77, distance: 102.2
click at [1203, 46] on ng-md-icon "getI18NText('BUTTONS.CLOSE_DIALOG')" at bounding box center [1201, 50] width 16 height 16
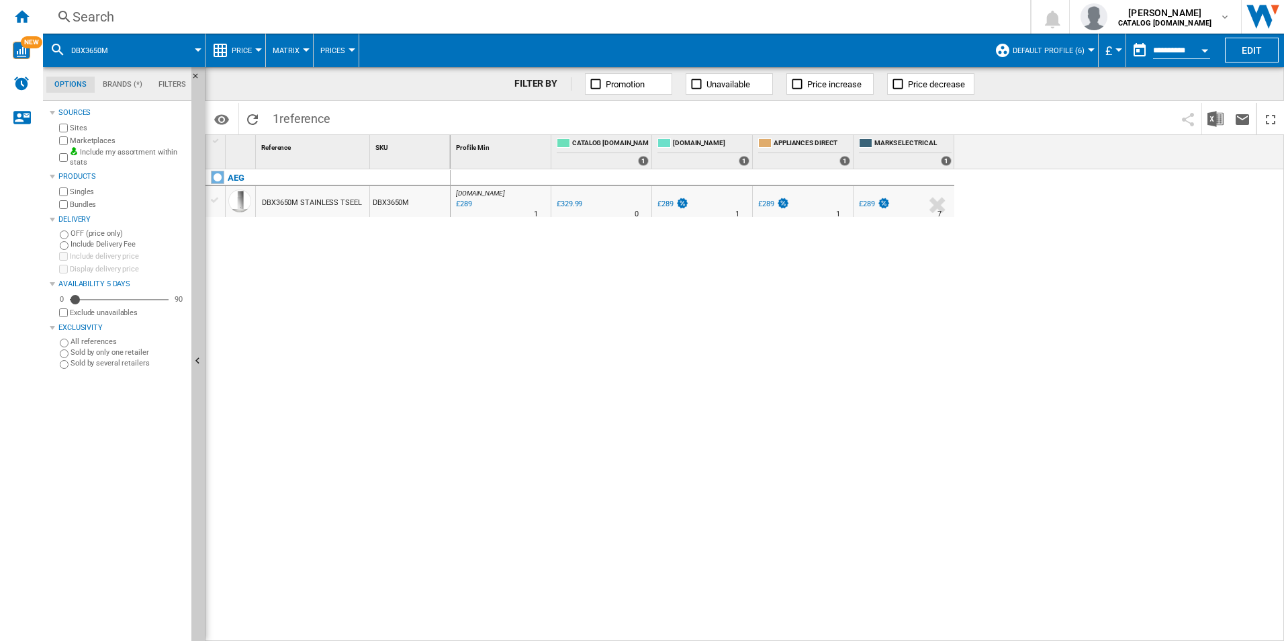
click at [874, 5] on div "Search Search 0 adam barber CATALOG ELECTROLUX.UK CATALOG ELECTROLUX.UK My sett…" at bounding box center [663, 17] width 1241 height 34
click at [865, 10] on div "Search" at bounding box center [534, 16] width 923 height 19
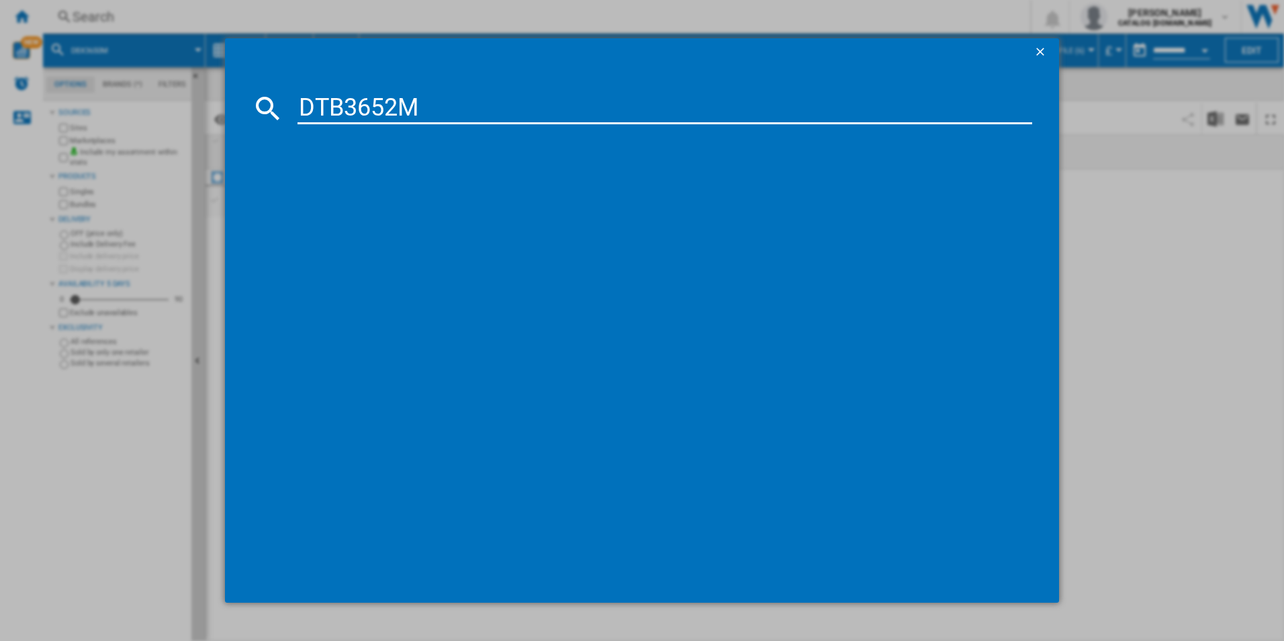
type input "DTB3652M"
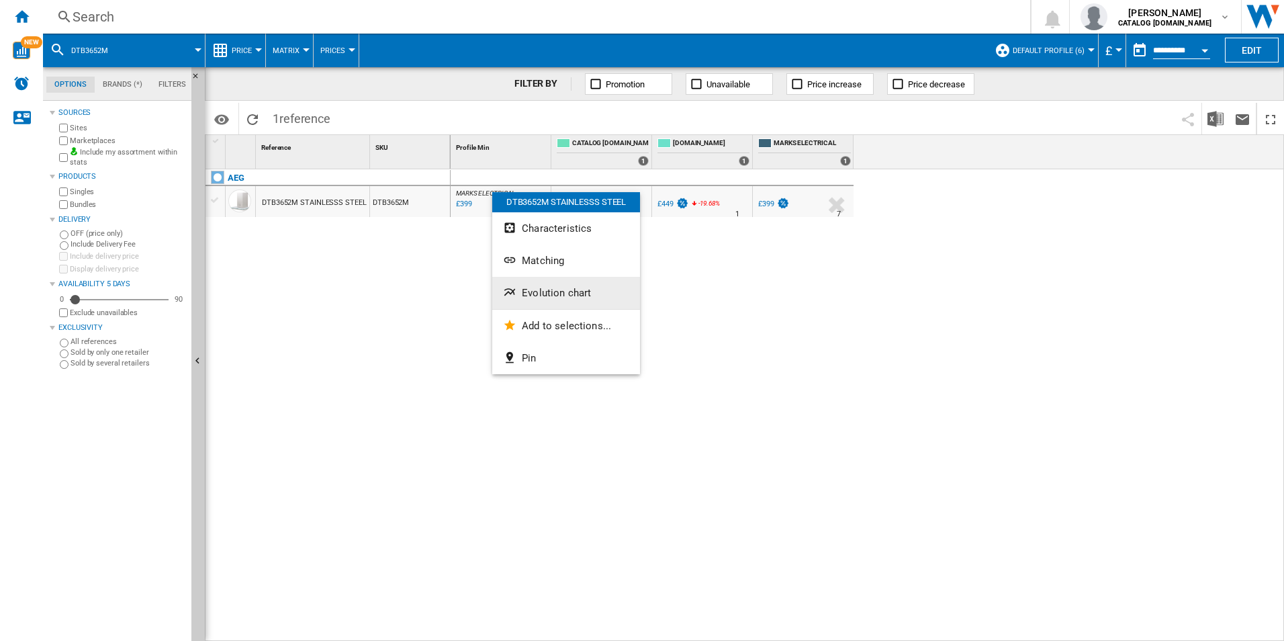
click at [524, 286] on button "Evolution chart" at bounding box center [566, 293] width 148 height 32
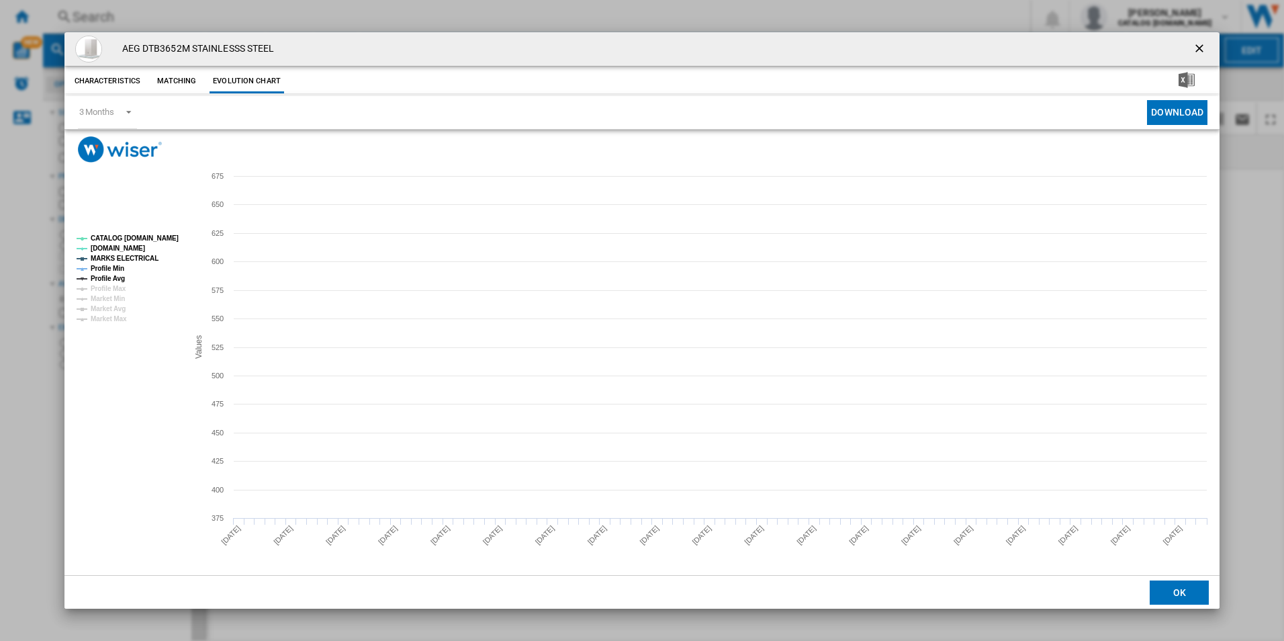
click at [162, 234] on tspan "CATALOG [DOMAIN_NAME]" at bounding box center [135, 237] width 88 height 7
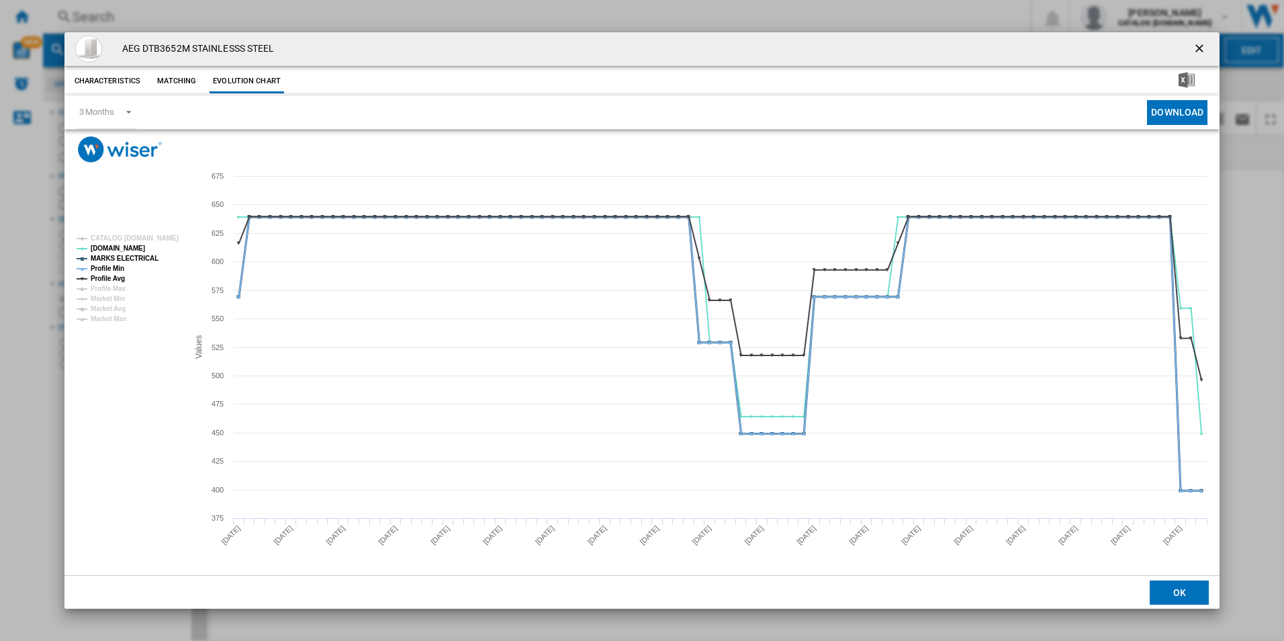
click at [127, 259] on tspan "MARKS ELECTRICAL" at bounding box center [125, 258] width 68 height 7
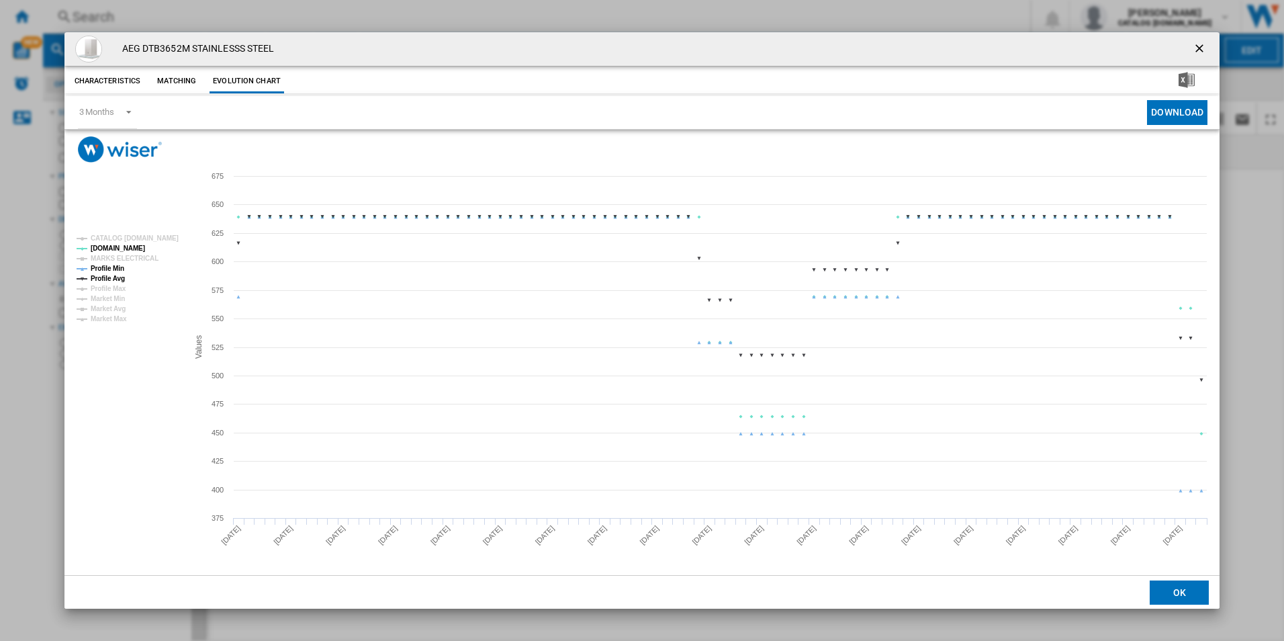
click at [120, 269] on tspan "Profile Min" at bounding box center [108, 268] width 34 height 7
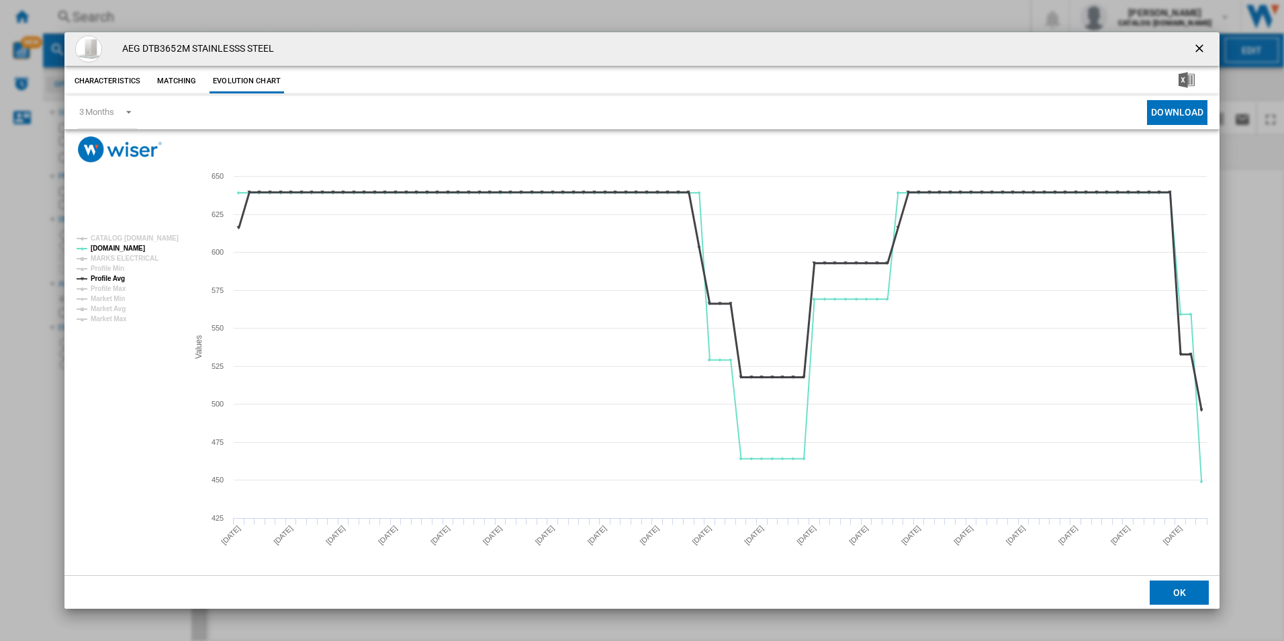
click at [117, 281] on tspan "Profile Avg" at bounding box center [108, 278] width 34 height 7
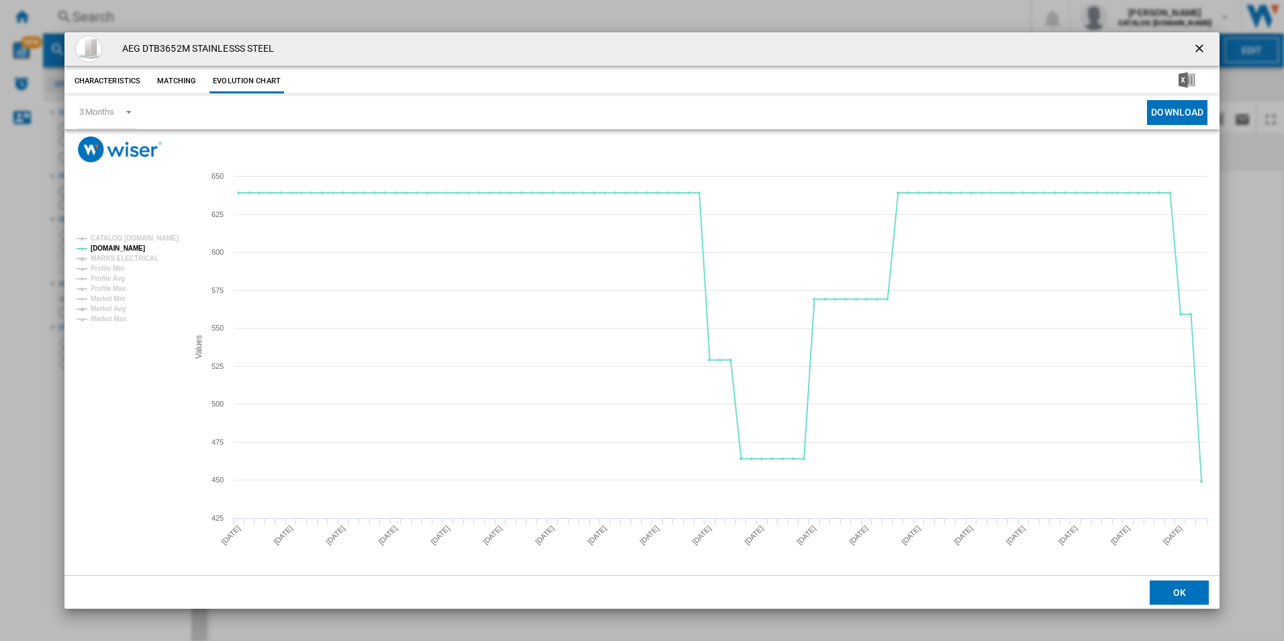
drag, startPoint x: 1198, startPoint y: 49, endPoint x: 1095, endPoint y: 36, distance: 104.3
click at [1198, 49] on ng-md-icon "getI18NText('BUTTONS.CLOSE_DIALOG')" at bounding box center [1201, 50] width 16 height 16
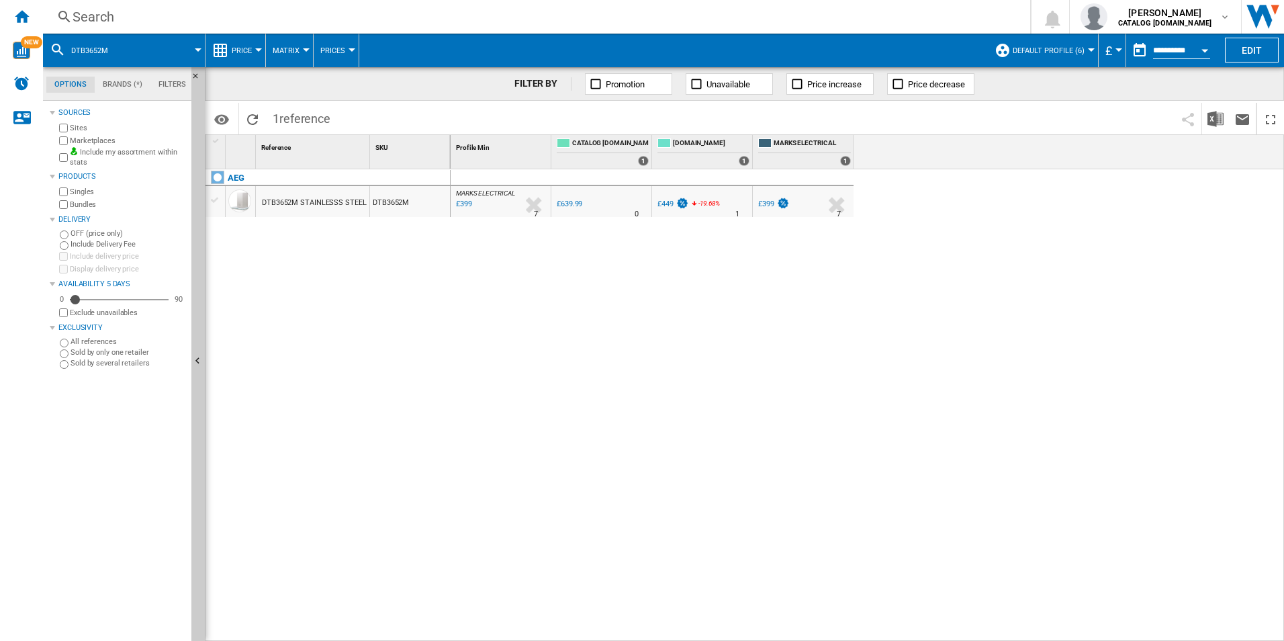
click at [877, 13] on div "Search" at bounding box center [534, 16] width 923 height 19
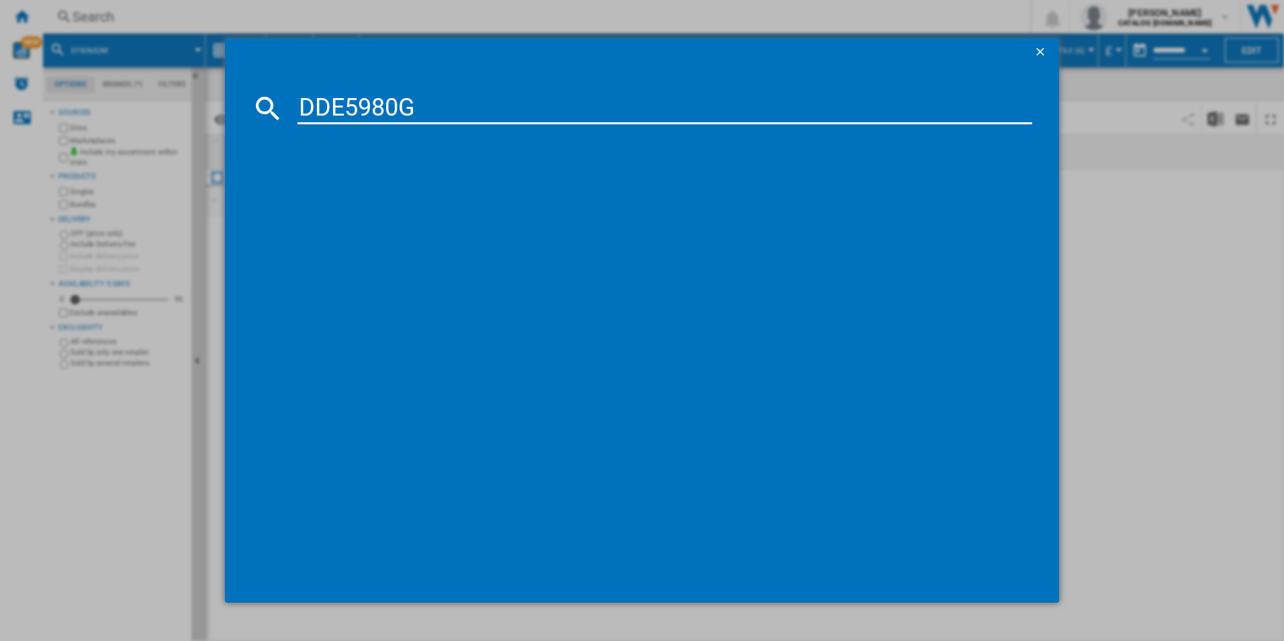
type input "DDE5980G"
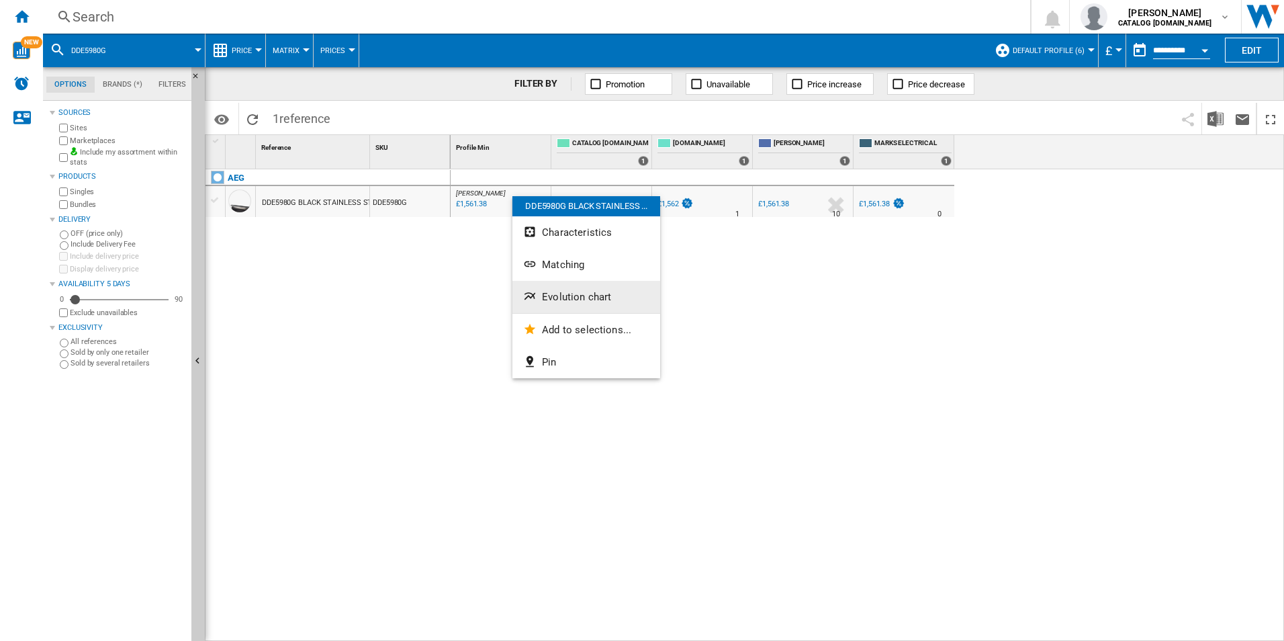
click at [559, 290] on button "Evolution chart" at bounding box center [587, 297] width 148 height 32
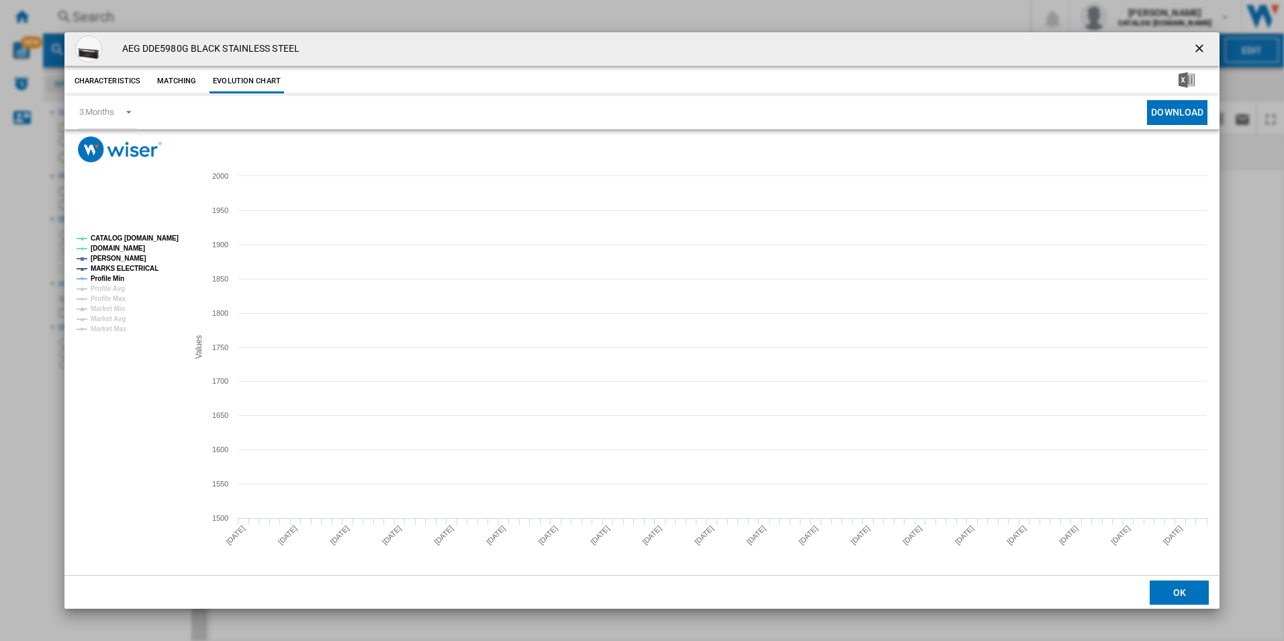
click at [148, 237] on tspan "CATALOG [DOMAIN_NAME]" at bounding box center [135, 237] width 88 height 7
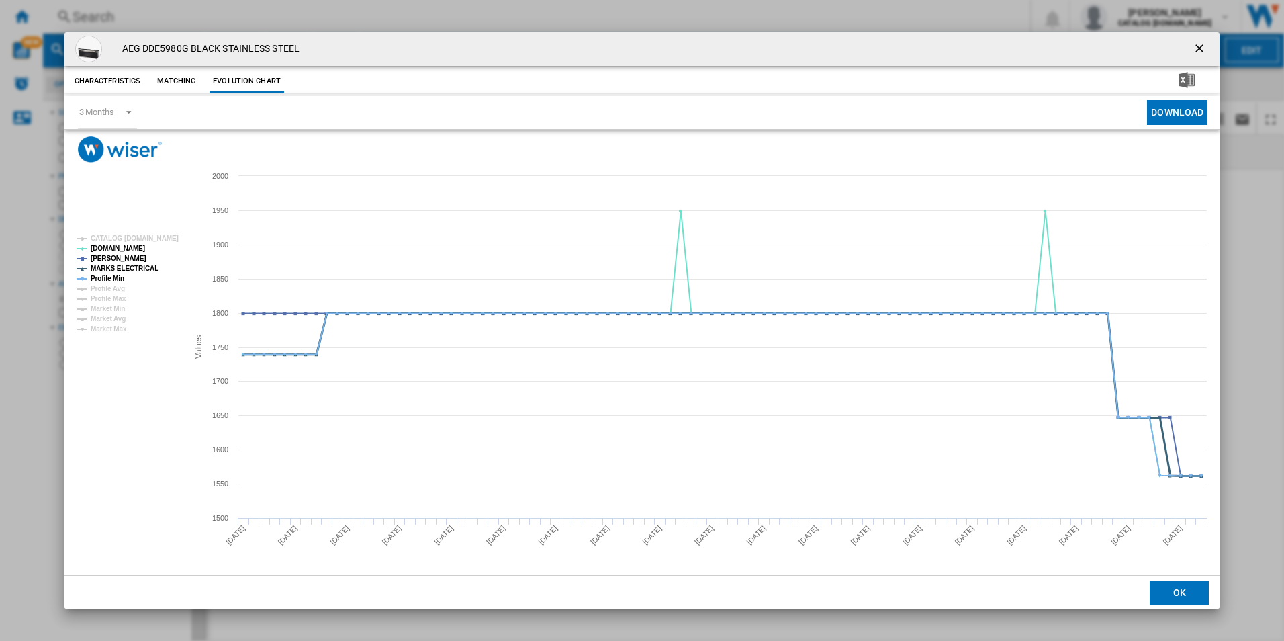
click at [134, 269] on tspan "MARKS ELECTRICAL" at bounding box center [125, 268] width 68 height 7
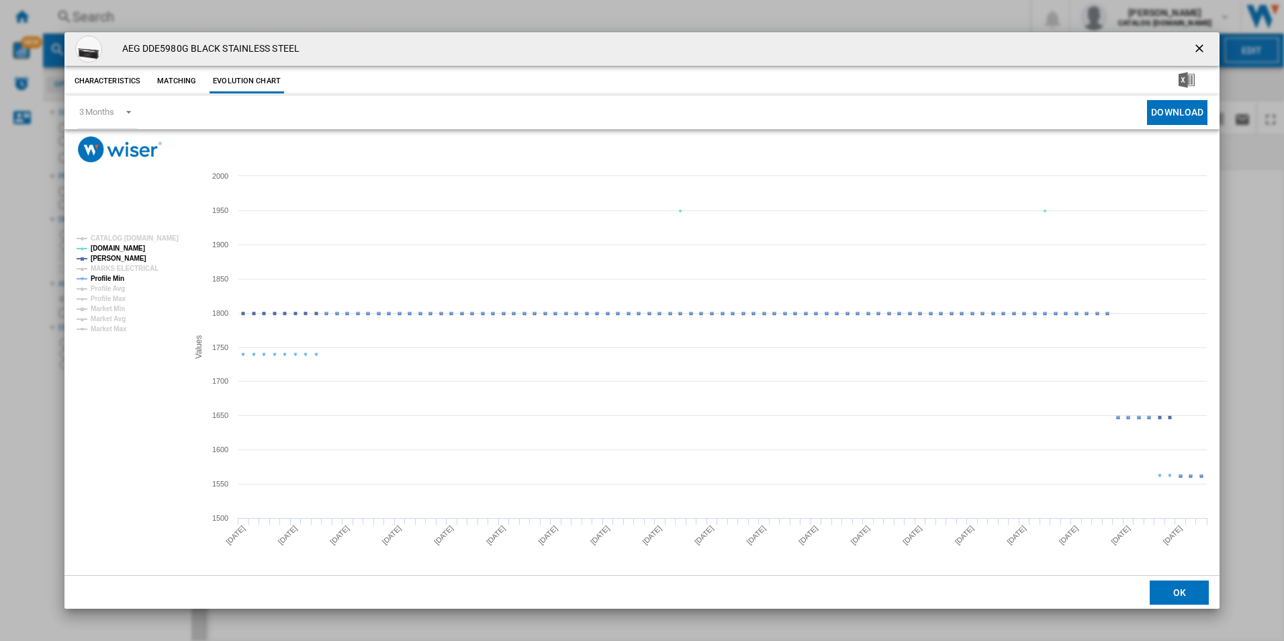
click at [121, 275] on tspan "Profile Min" at bounding box center [108, 278] width 34 height 7
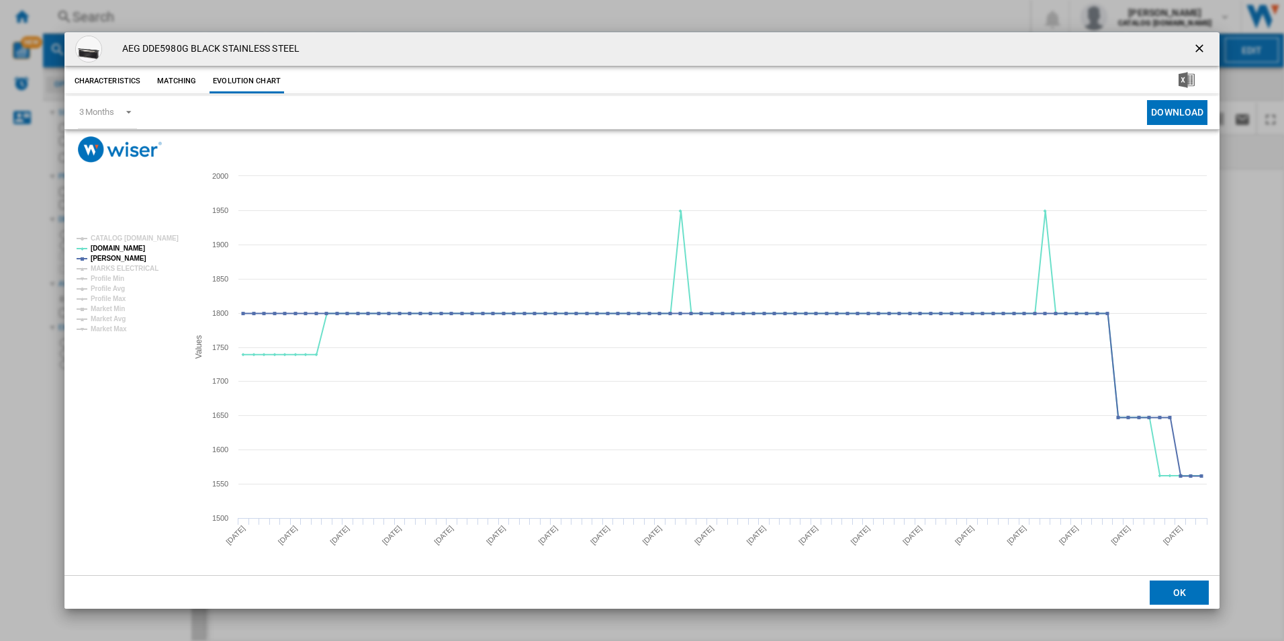
drag, startPoint x: 1199, startPoint y: 48, endPoint x: 1057, endPoint y: 30, distance: 143.0
click at [1199, 48] on ng-md-icon "getI18NText('BUTTONS.CLOSE_DIALOG')" at bounding box center [1201, 50] width 16 height 16
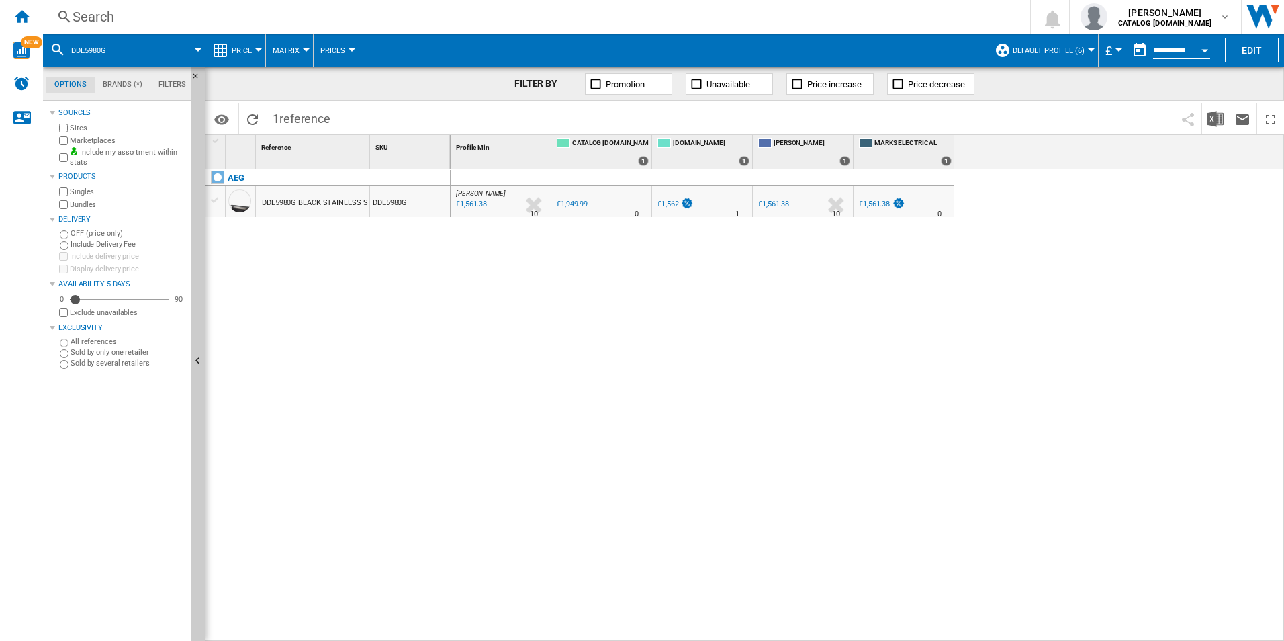
click at [783, 10] on div "Search" at bounding box center [534, 16] width 923 height 19
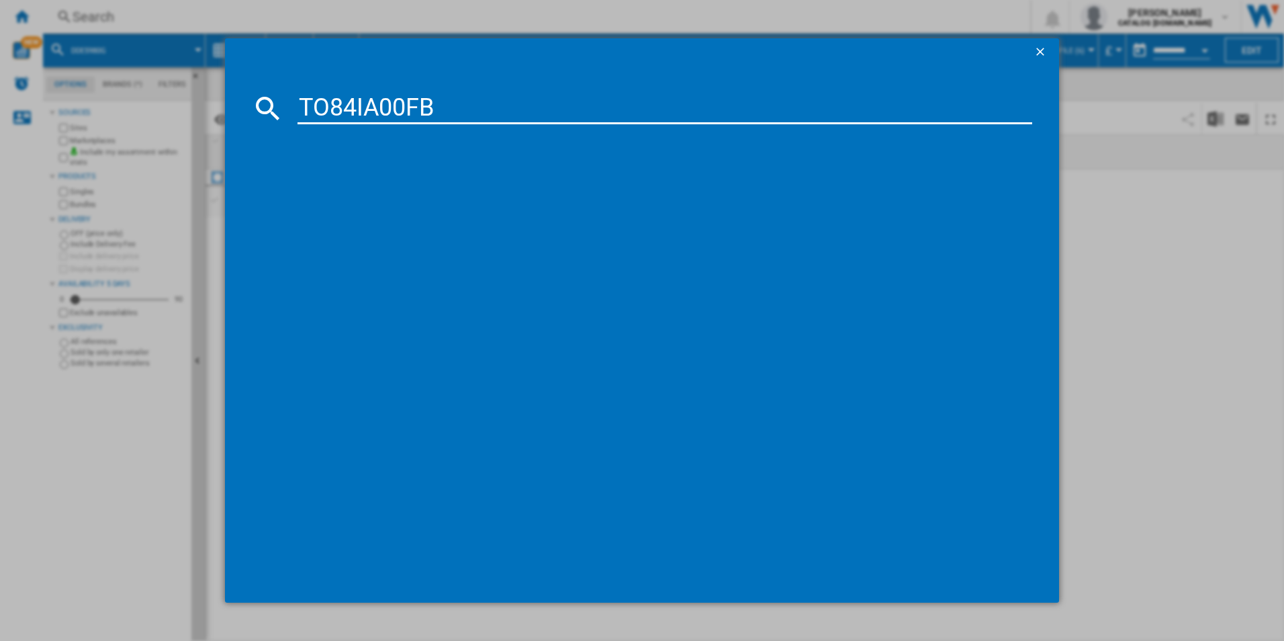
type input "TO84IA00FB"
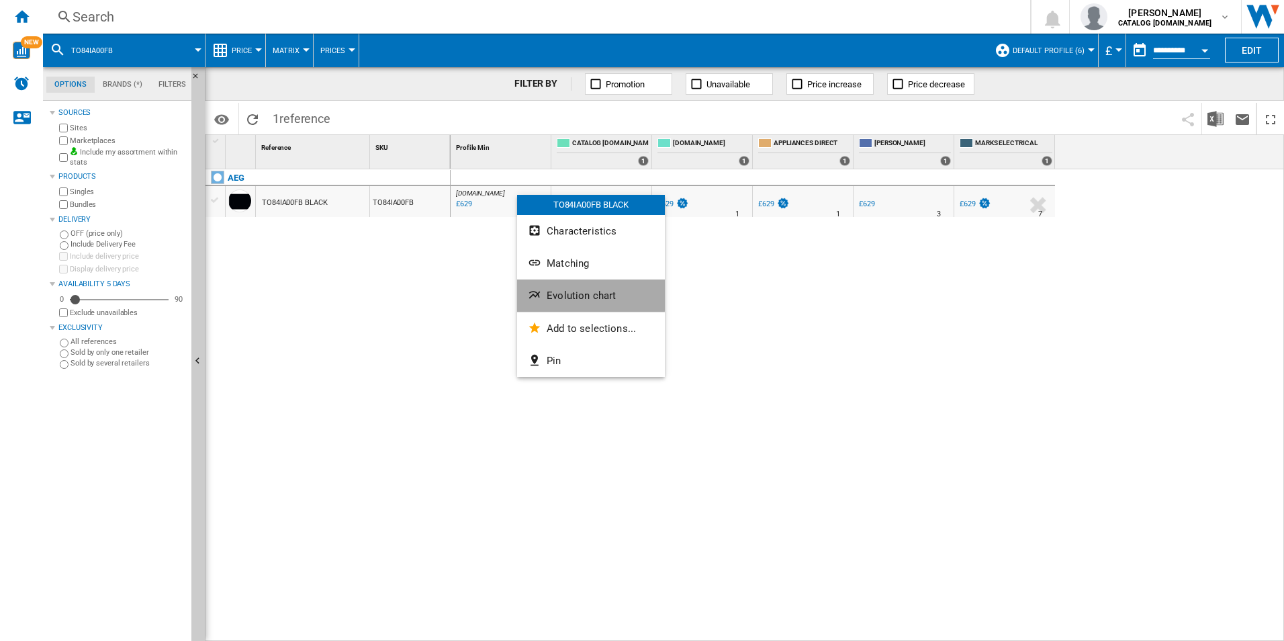
click at [558, 292] on span "Evolution chart" at bounding box center [581, 296] width 69 height 12
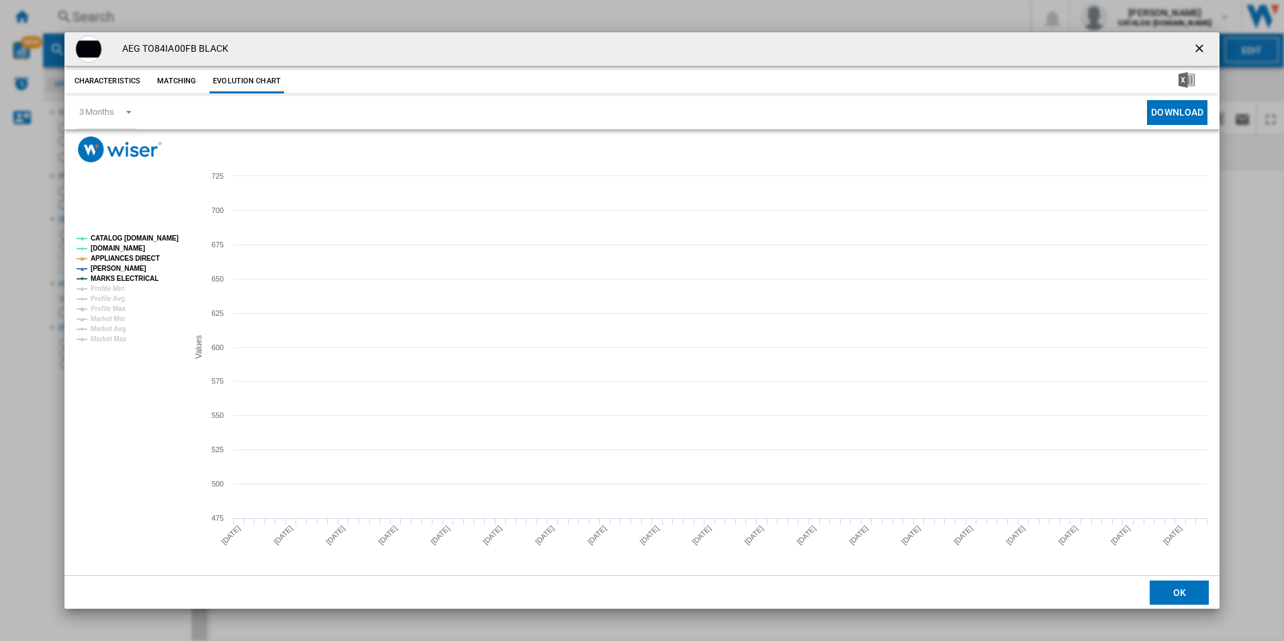
click at [171, 236] on tspan "CATALOG [DOMAIN_NAME]" at bounding box center [135, 237] width 88 height 7
click at [146, 255] on tspan "APPLIANCES DIRECT" at bounding box center [125, 258] width 69 height 7
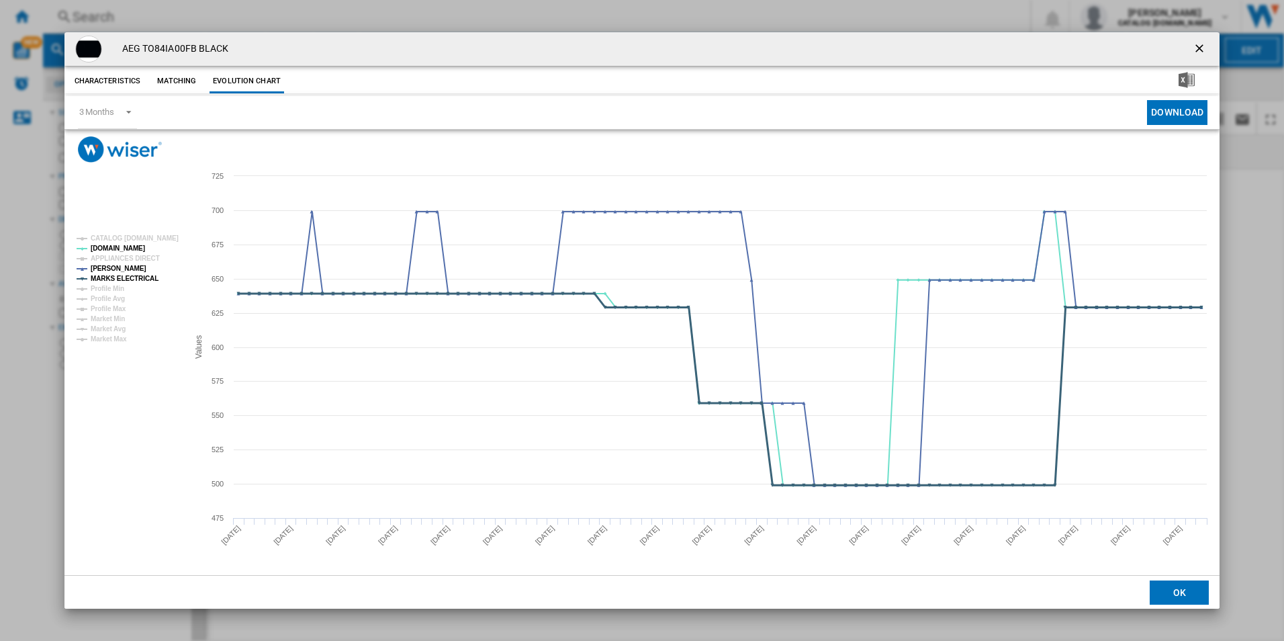
click at [144, 275] on tspan "MARKS ELECTRICAL" at bounding box center [125, 278] width 68 height 7
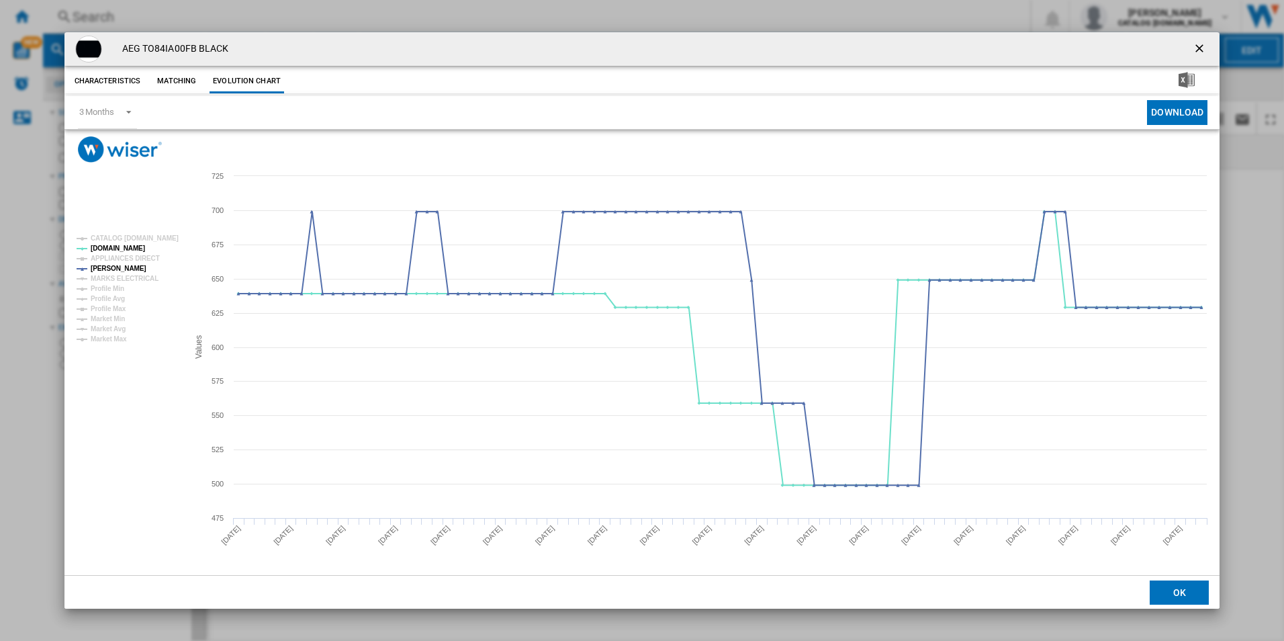
click at [1204, 50] on ng-md-icon "getI18NText('BUTTONS.CLOSE_DIALOG')" at bounding box center [1201, 50] width 16 height 16
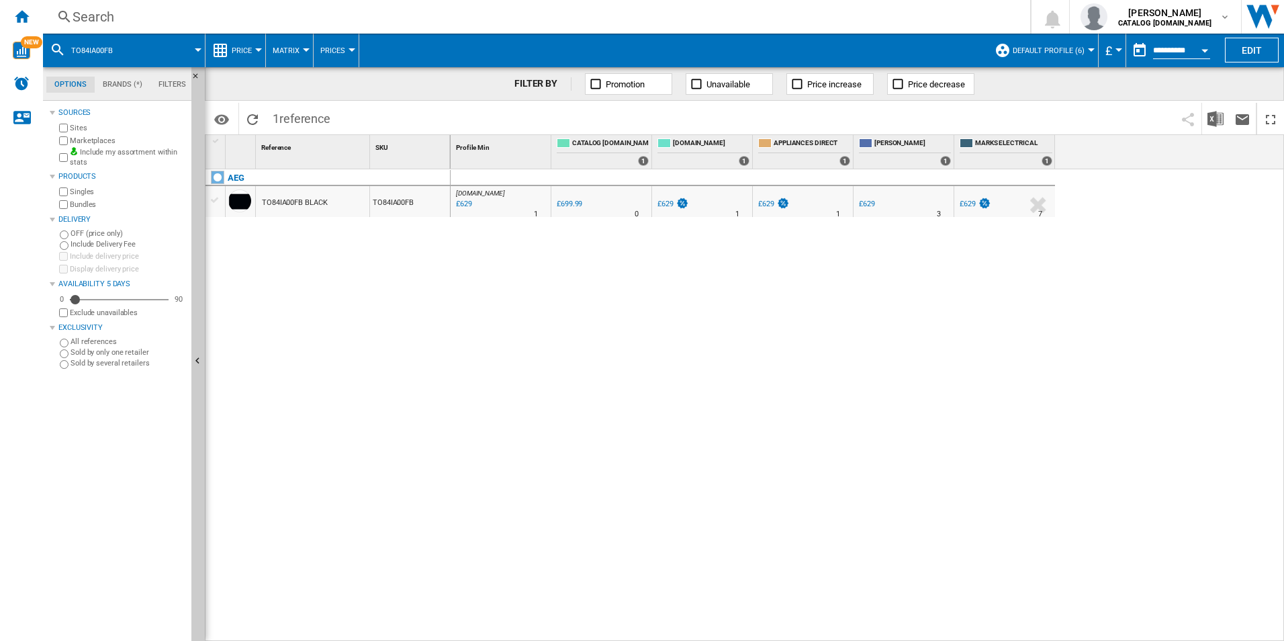
click at [889, 7] on div "Search Search 0 adam barber CATALOG ELECTROLUX.UK CATALOG ELECTROLUX.UK My sett…" at bounding box center [663, 17] width 1241 height 34
click at [877, 26] on div "Search" at bounding box center [534, 16] width 923 height 19
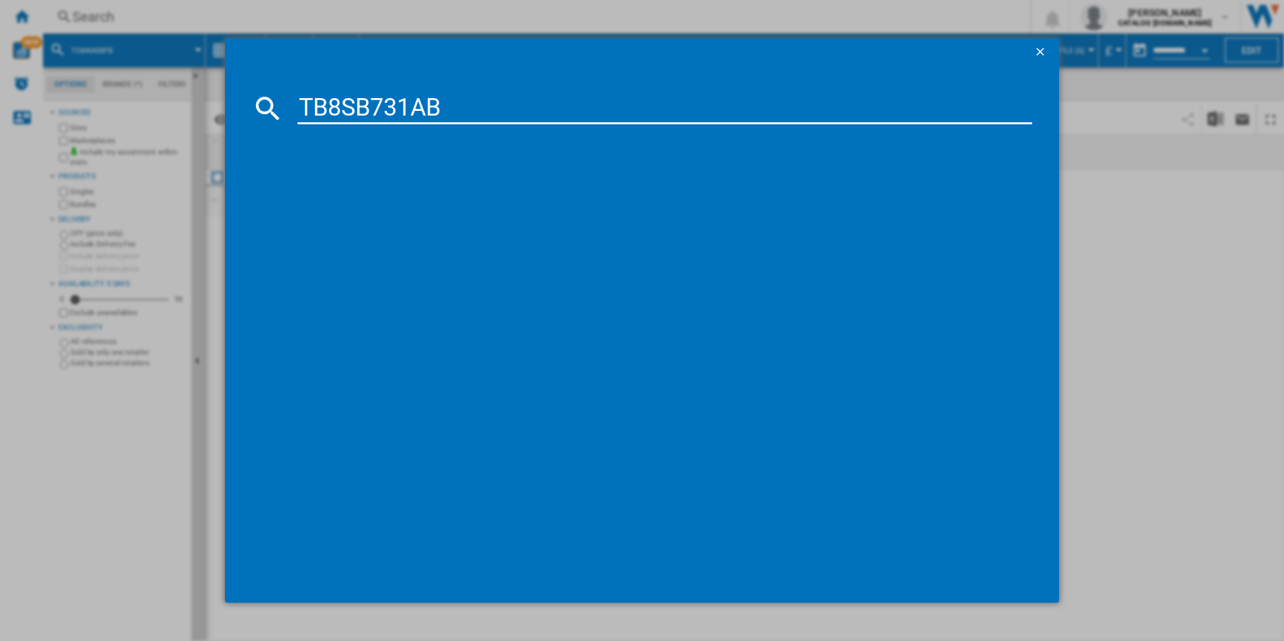
type input "TB8SB731AB"
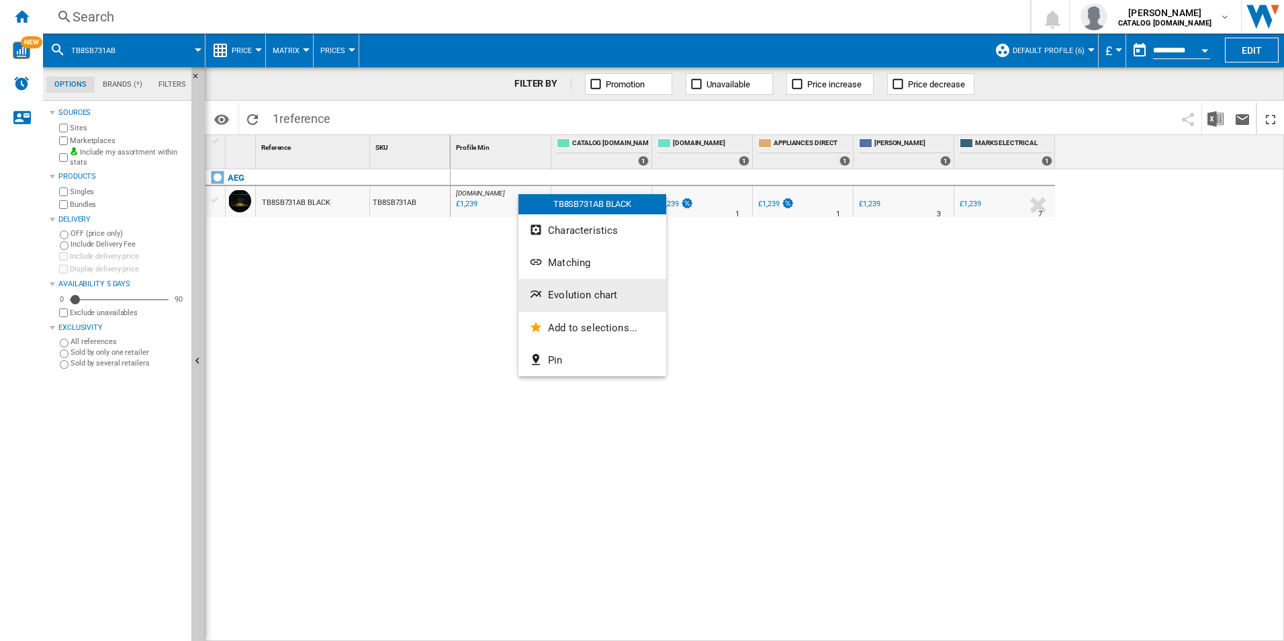
click at [562, 288] on button "Evolution chart" at bounding box center [593, 295] width 148 height 32
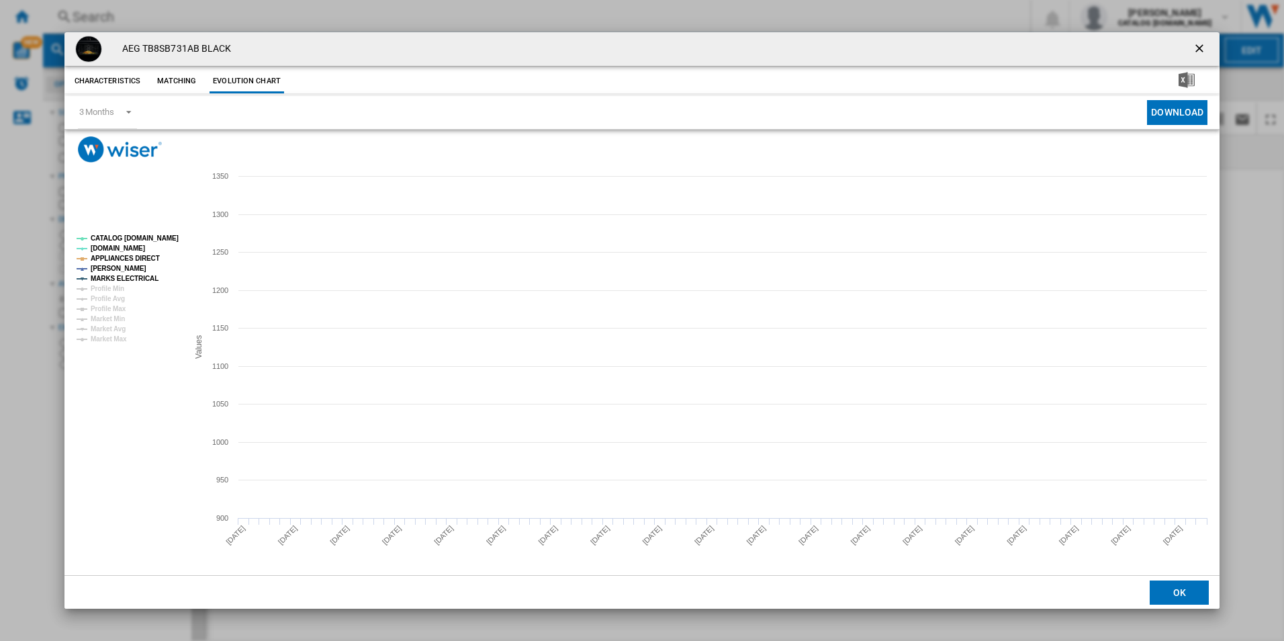
click at [146, 238] on tspan "CATALOG [DOMAIN_NAME]" at bounding box center [135, 237] width 88 height 7
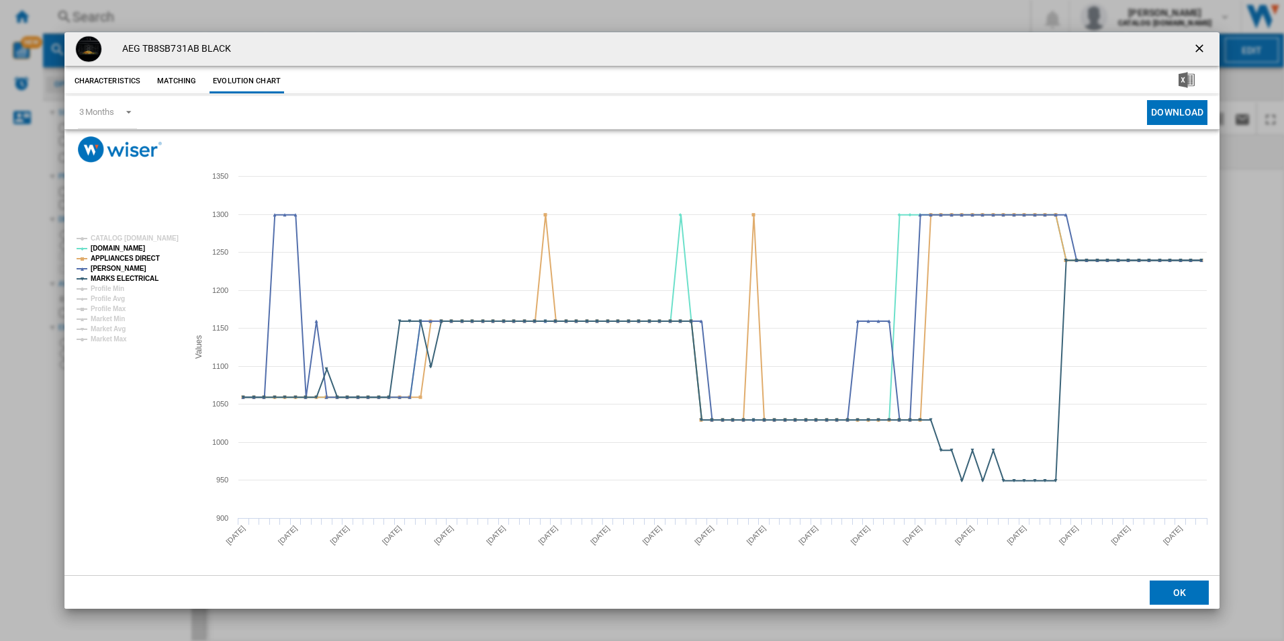
click at [147, 252] on rect "Product popup" at bounding box center [127, 289] width 112 height 118
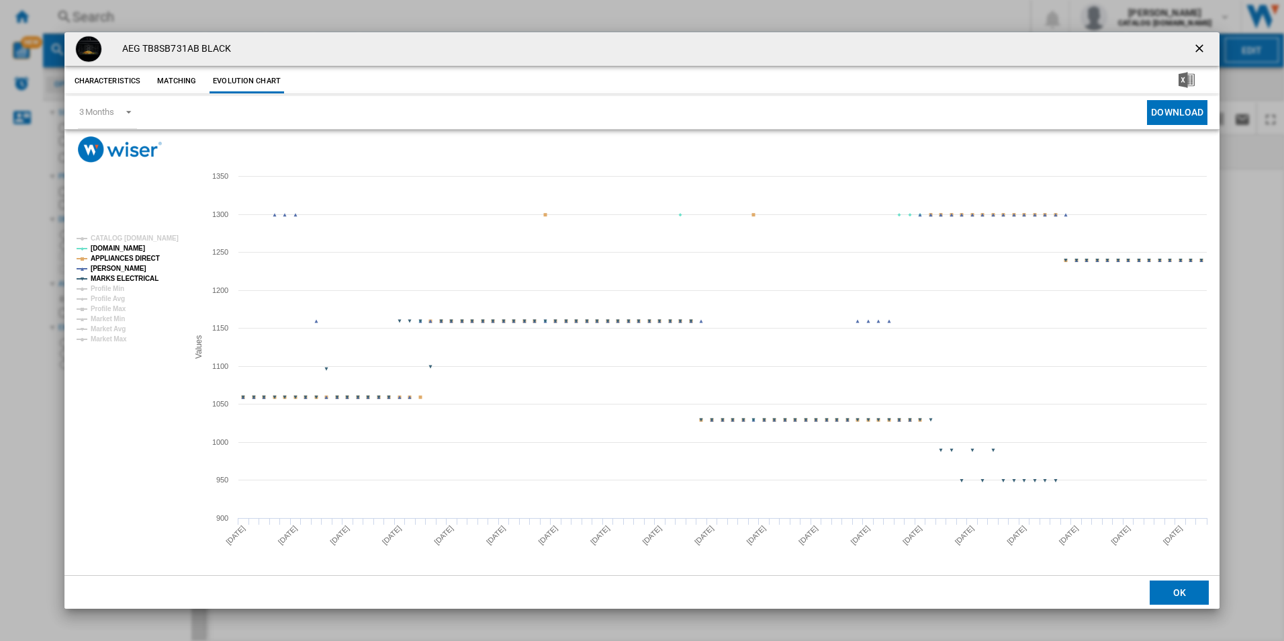
drag, startPoint x: 147, startPoint y: 279, endPoint x: 145, endPoint y: 271, distance: 8.3
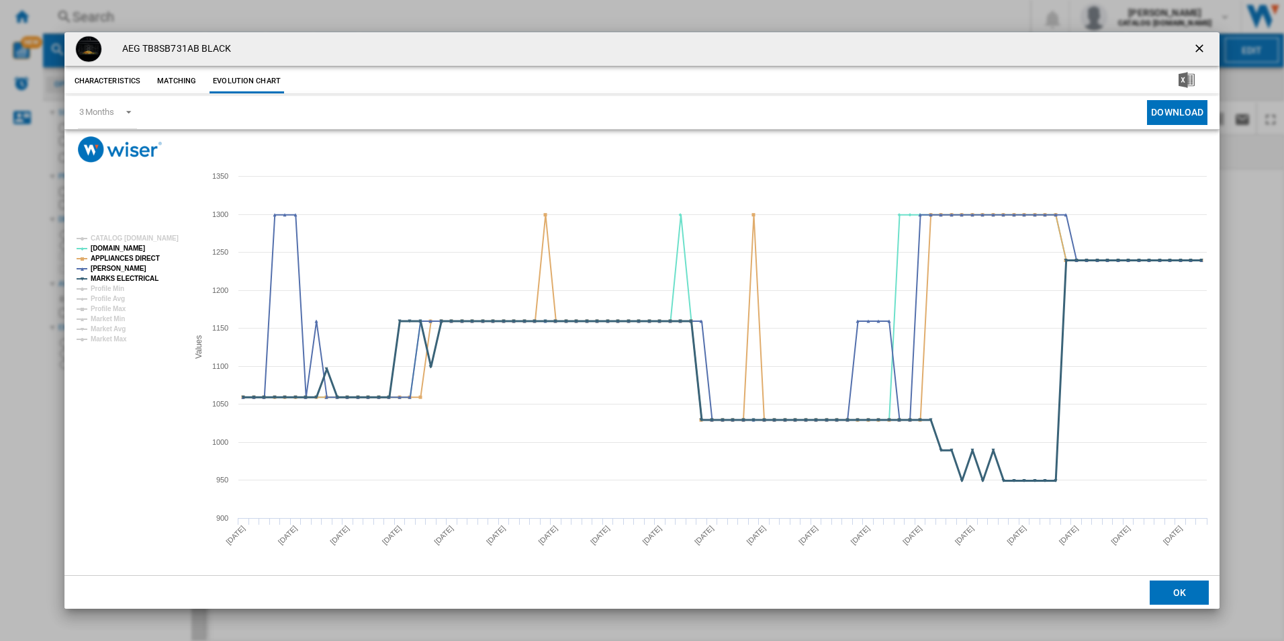
click at [146, 279] on tspan "MARKS ELECTRICAL" at bounding box center [125, 278] width 68 height 7
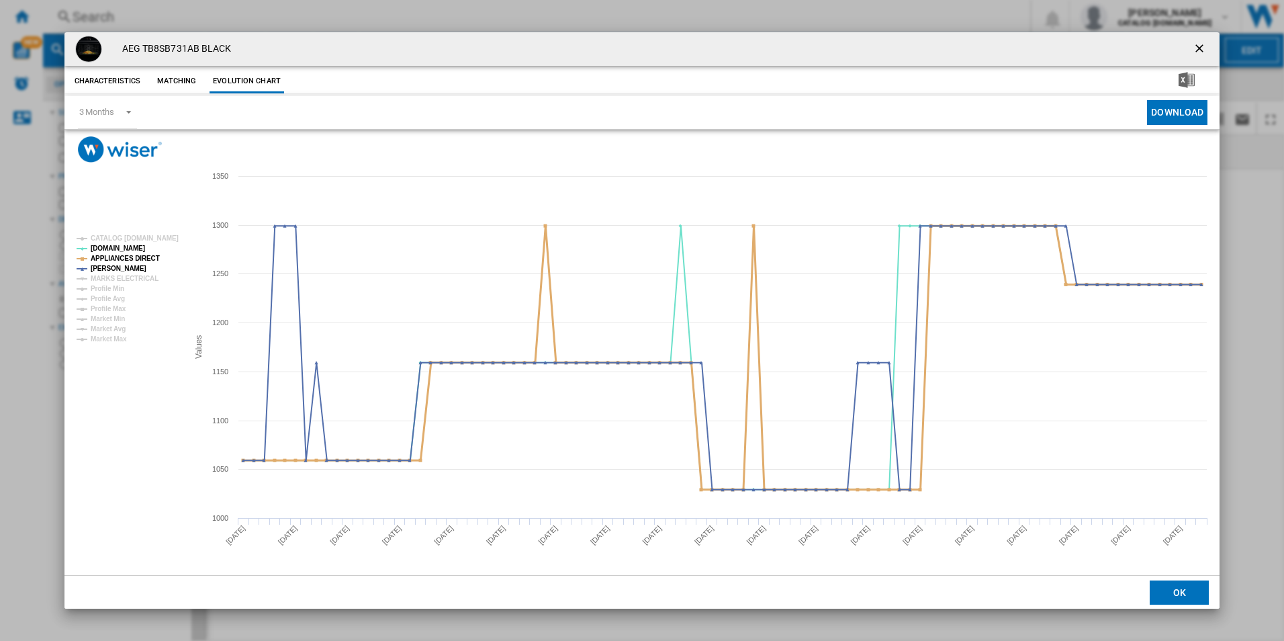
click at [144, 255] on tspan "APPLIANCES DIRECT" at bounding box center [125, 258] width 69 height 7
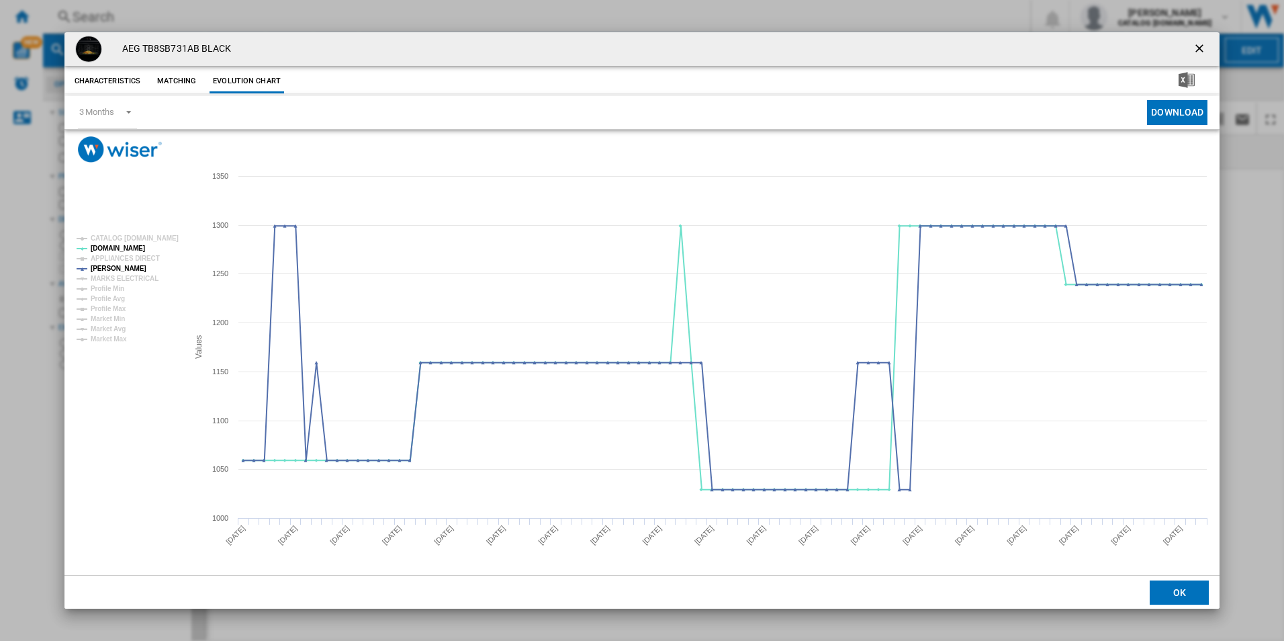
click at [1200, 50] on ng-md-icon "getI18NText('BUTTONS.CLOSE_DIALOG')" at bounding box center [1201, 50] width 16 height 16
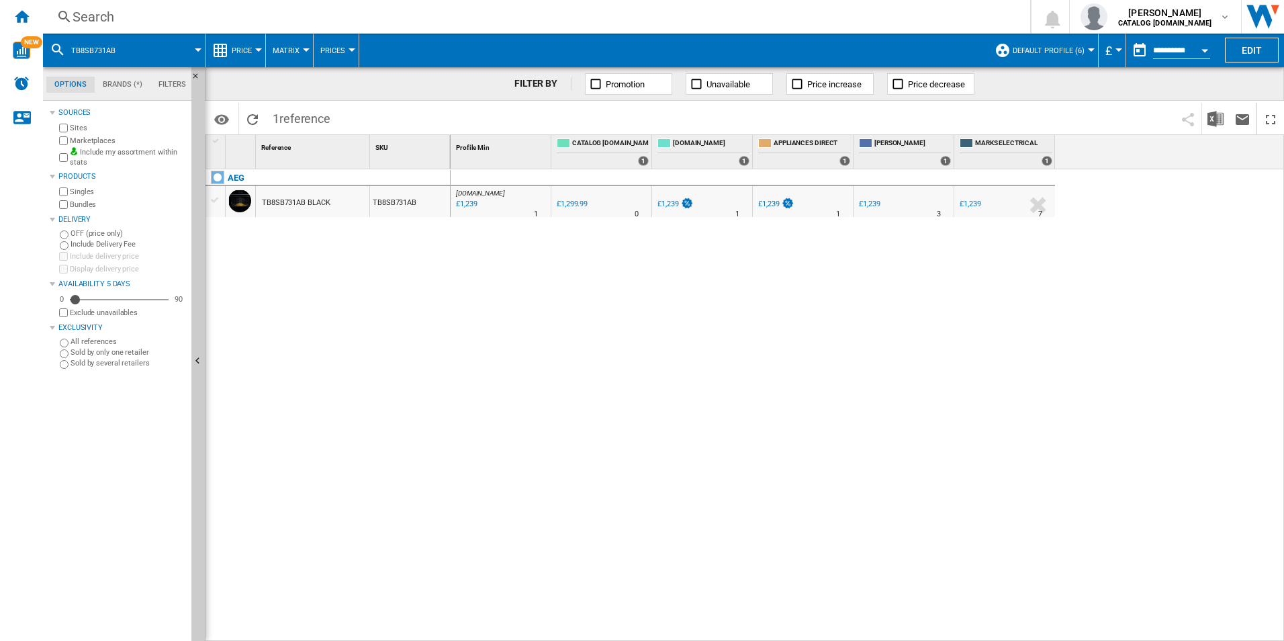
click at [842, 13] on div "Search" at bounding box center [534, 16] width 923 height 19
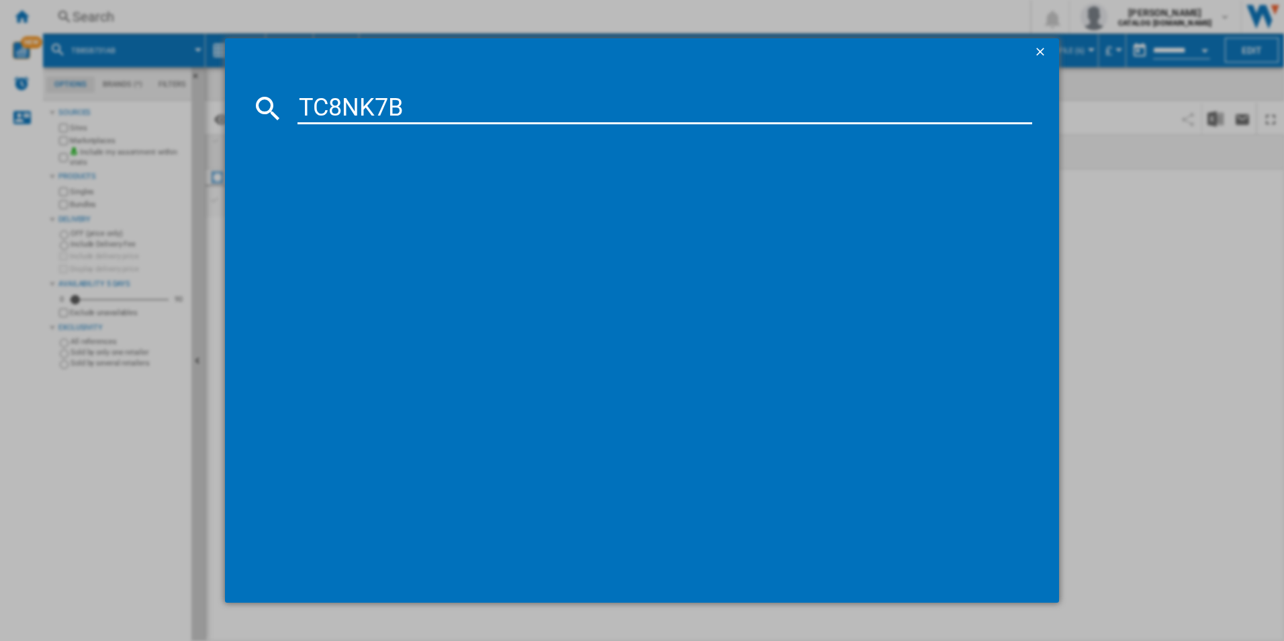
type input "TC8NK7B"
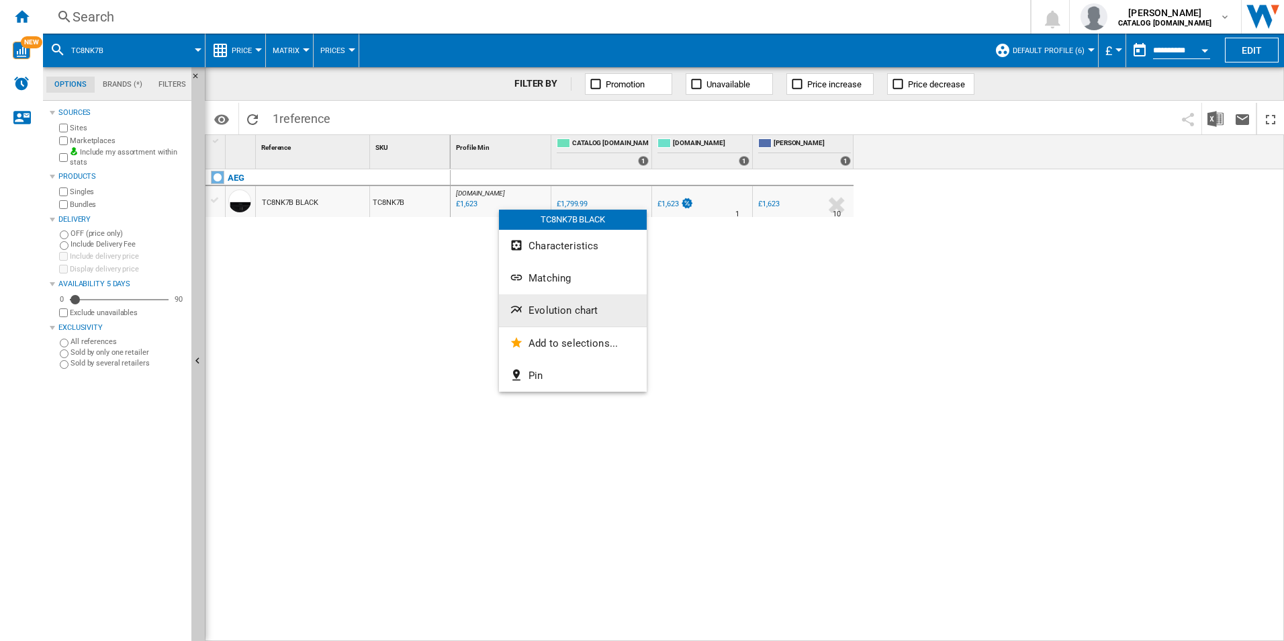
click at [548, 310] on span "Evolution chart" at bounding box center [563, 310] width 69 height 12
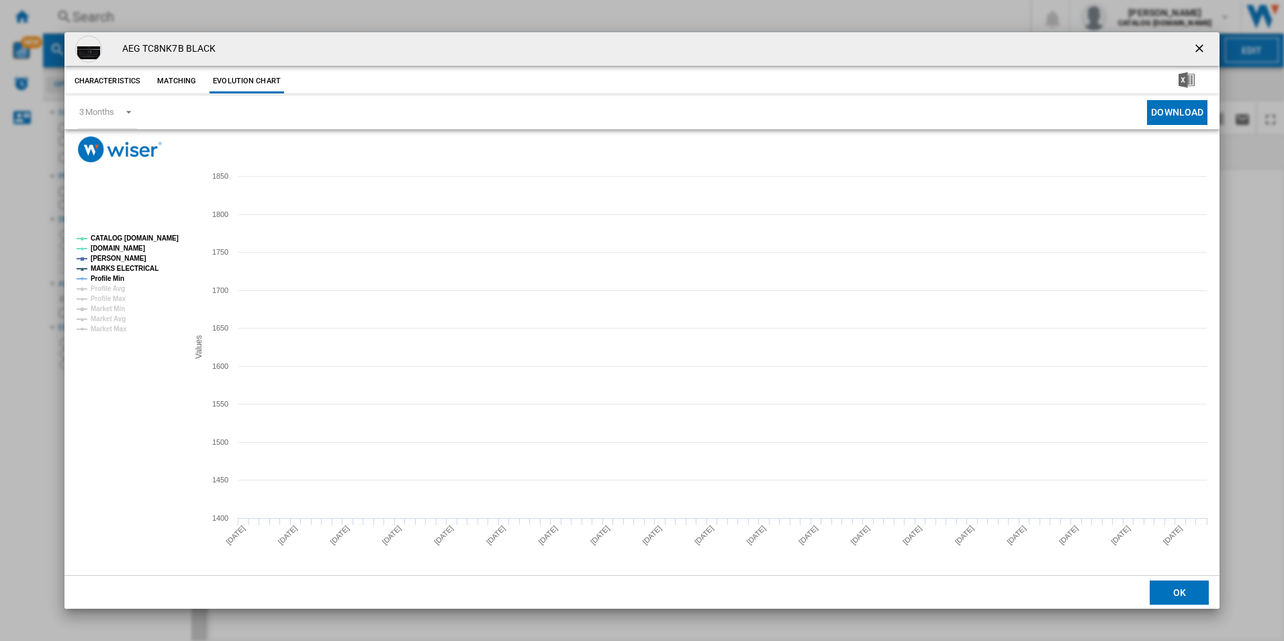
click at [155, 231] on rect "Product popup" at bounding box center [127, 284] width 112 height 108
click at [138, 270] on tspan "MARKS ELECTRICAL" at bounding box center [125, 268] width 68 height 7
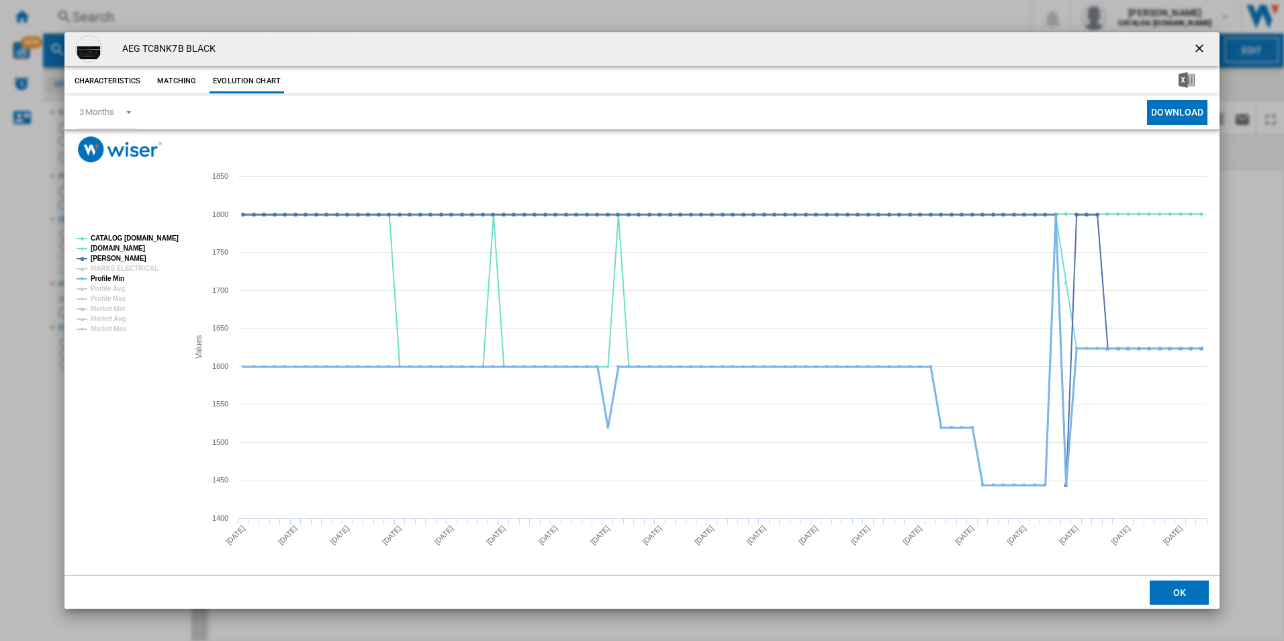
click at [112, 277] on tspan "Profile Min" at bounding box center [108, 278] width 34 height 7
click at [1204, 46] on ng-md-icon "getI18NText('BUTTONS.CLOSE_DIALOG')" at bounding box center [1201, 50] width 16 height 16
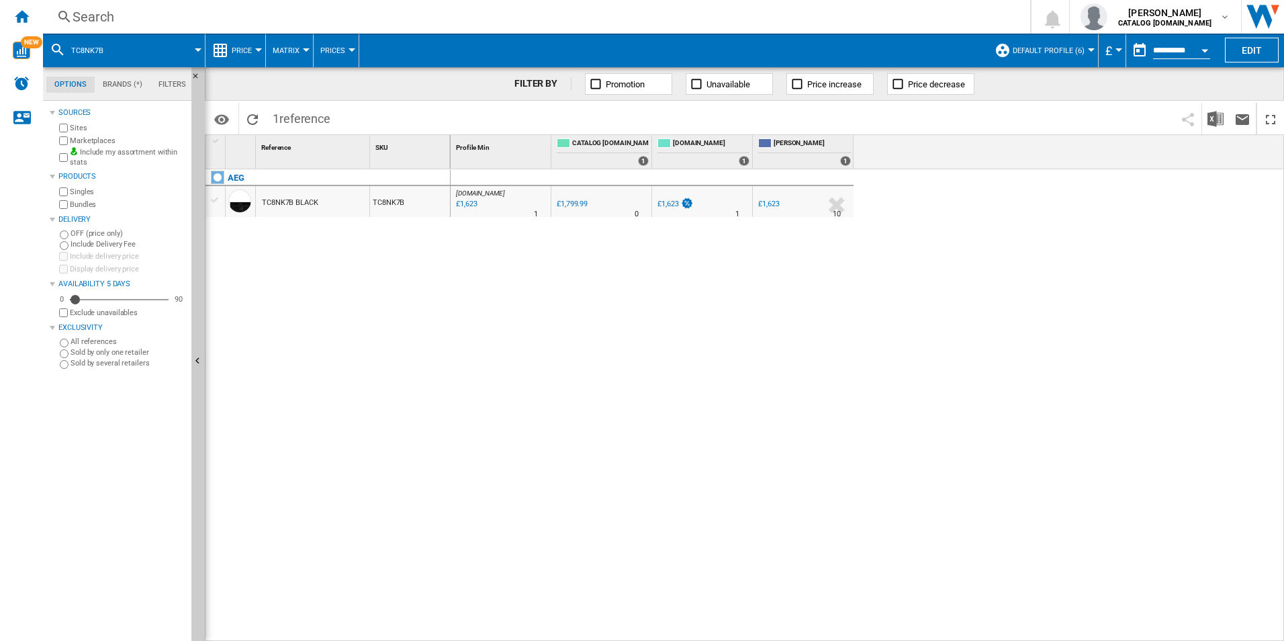
click at [900, 18] on div "Search" at bounding box center [534, 16] width 923 height 19
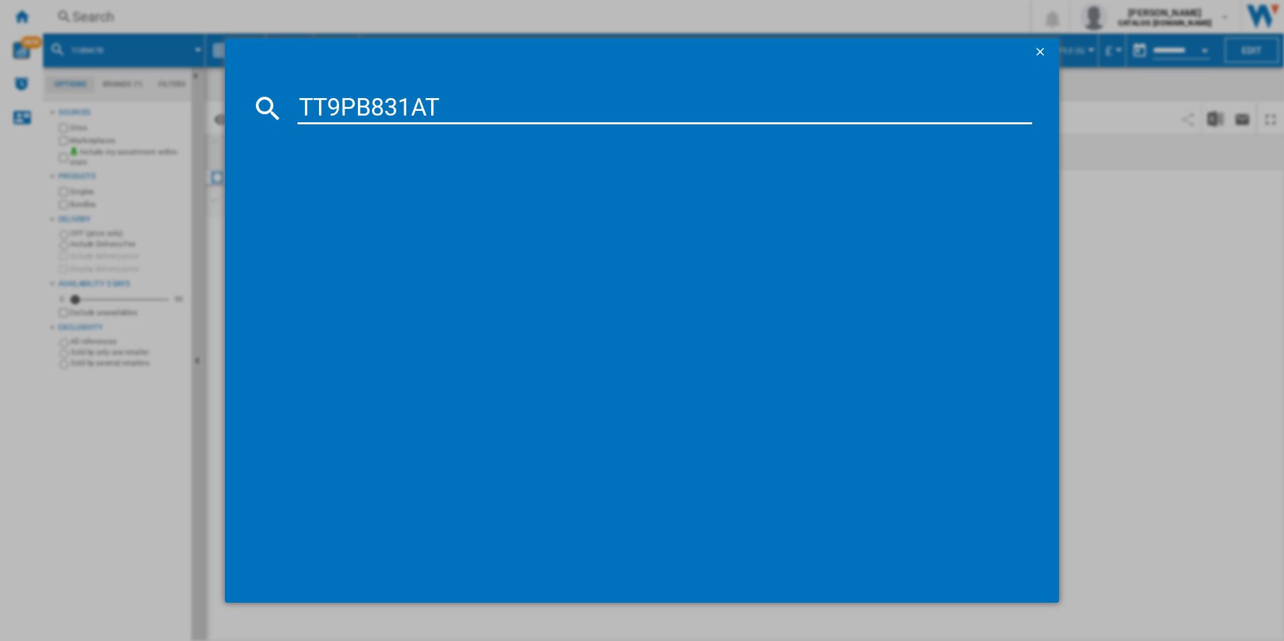
type input "TT9PB831AT"
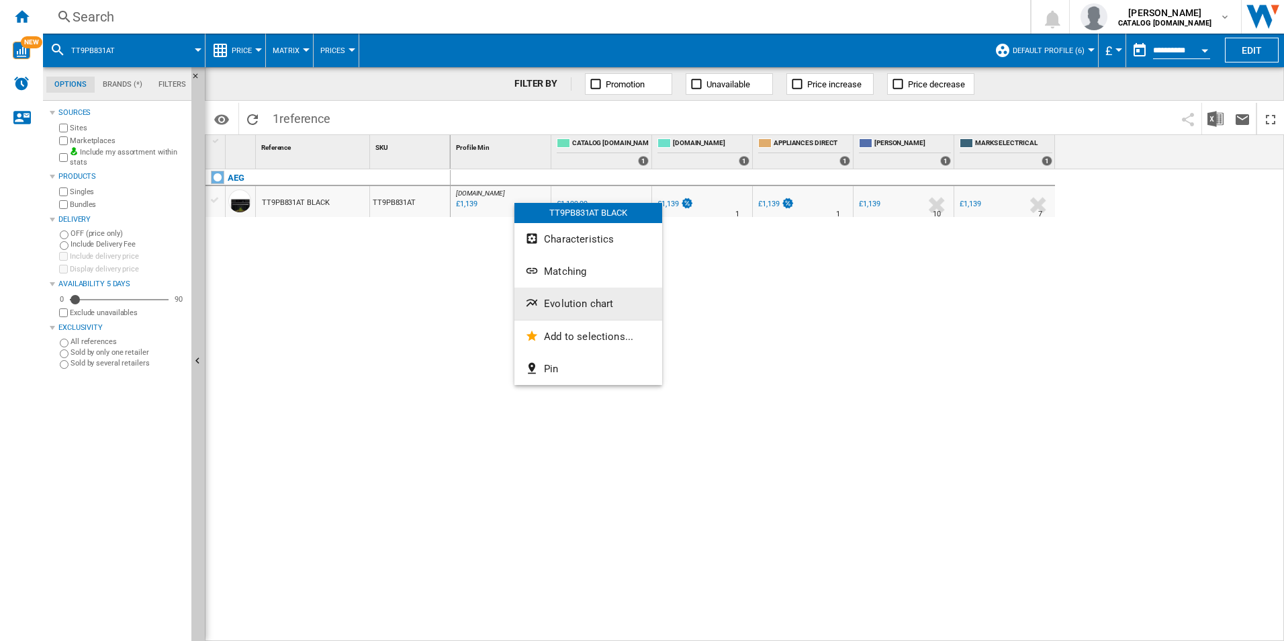
click at [563, 294] on button "Evolution chart" at bounding box center [589, 304] width 148 height 32
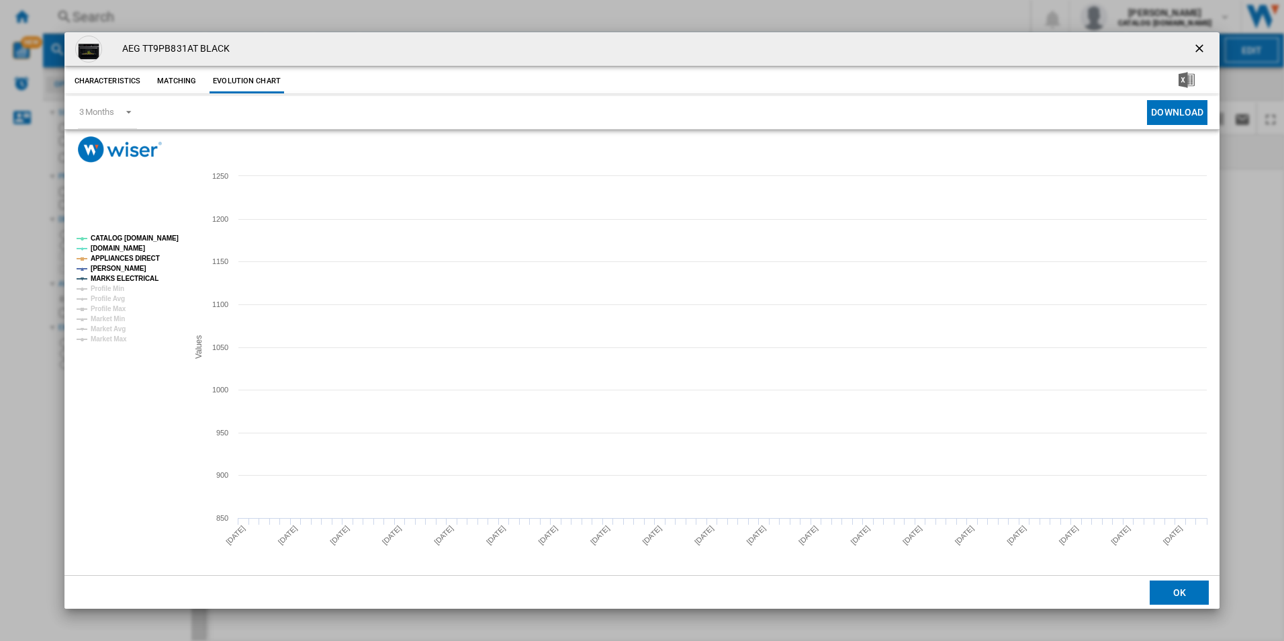
click at [162, 234] on tspan "CATALOG [DOMAIN_NAME]" at bounding box center [135, 237] width 88 height 7
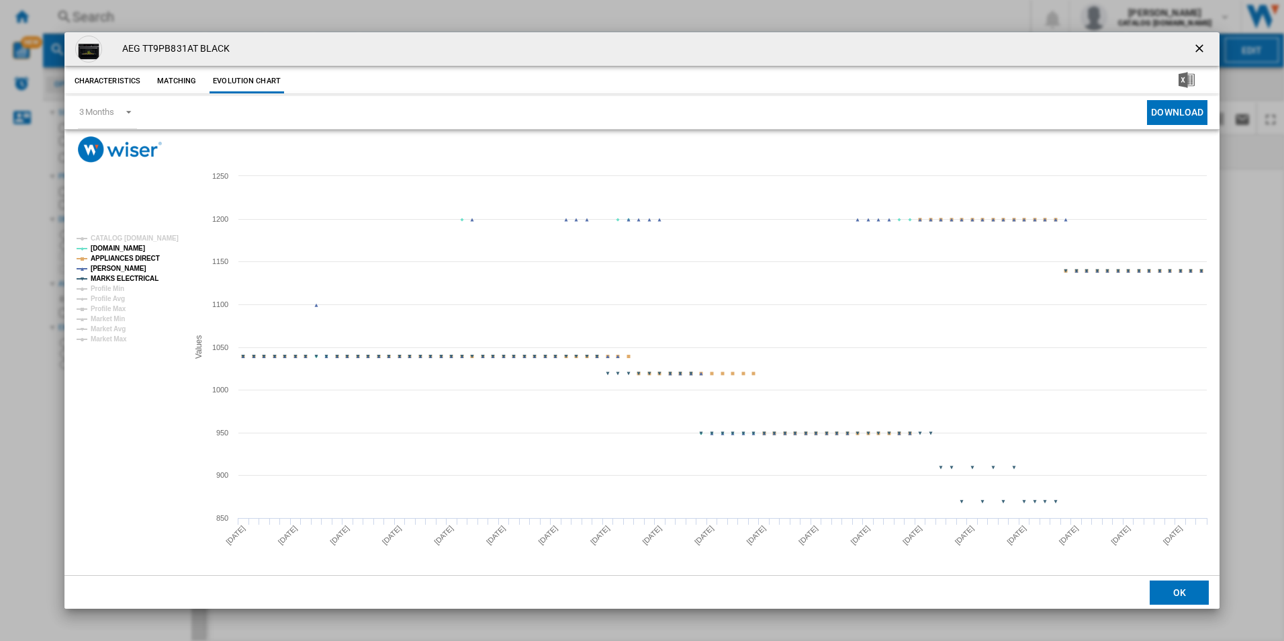
click at [137, 272] on rect "Product popup" at bounding box center [127, 289] width 112 height 118
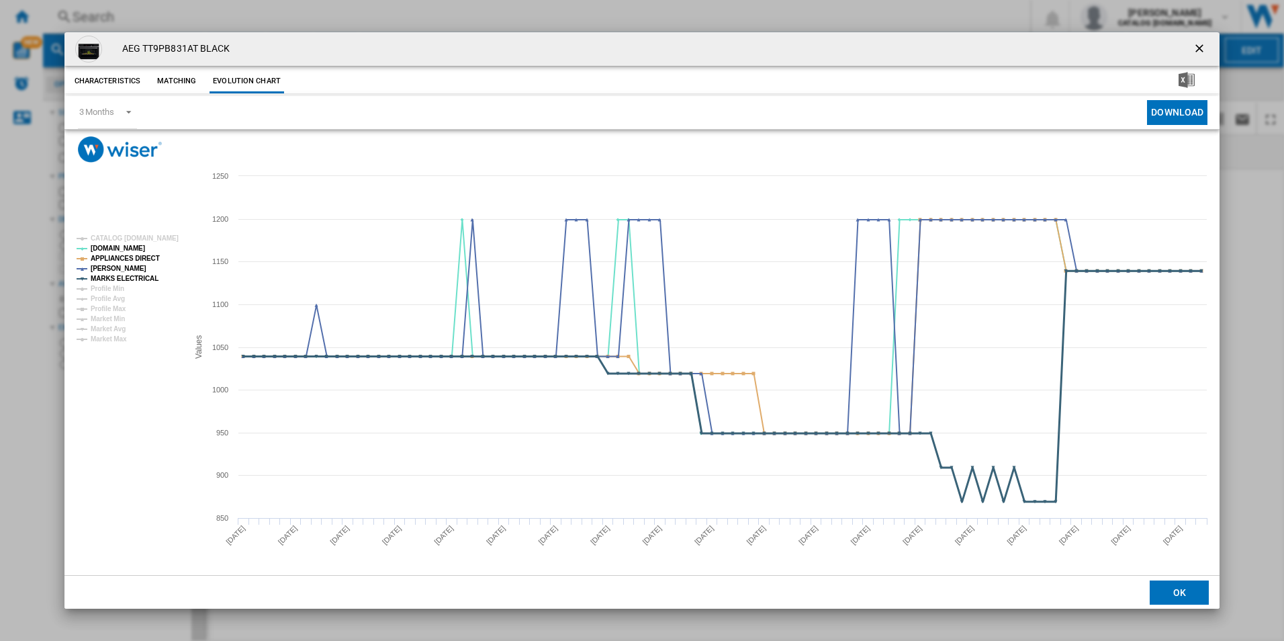
click at [143, 277] on tspan "MARKS ELECTRICAL" at bounding box center [125, 278] width 68 height 7
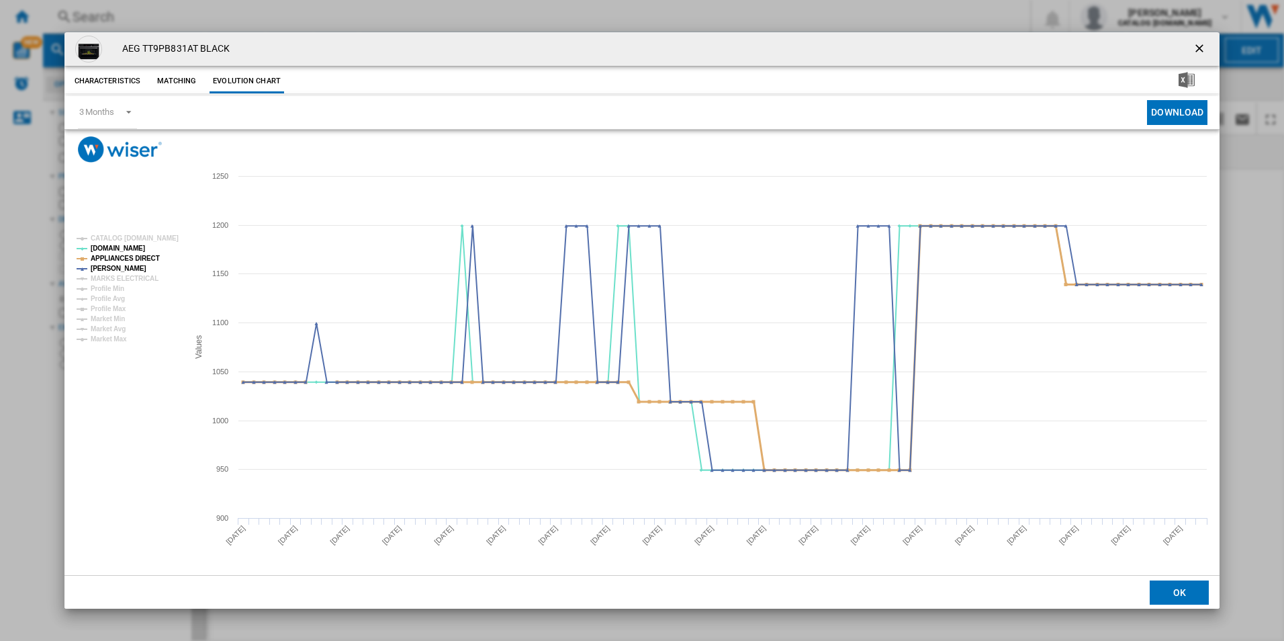
click at [144, 260] on tspan "APPLIANCES DIRECT" at bounding box center [125, 258] width 69 height 7
drag, startPoint x: 1198, startPoint y: 47, endPoint x: 1116, endPoint y: 47, distance: 82.0
click at [1198, 47] on ng-md-icon "getI18NText('BUTTONS.CLOSE_DIALOG')" at bounding box center [1201, 50] width 16 height 16
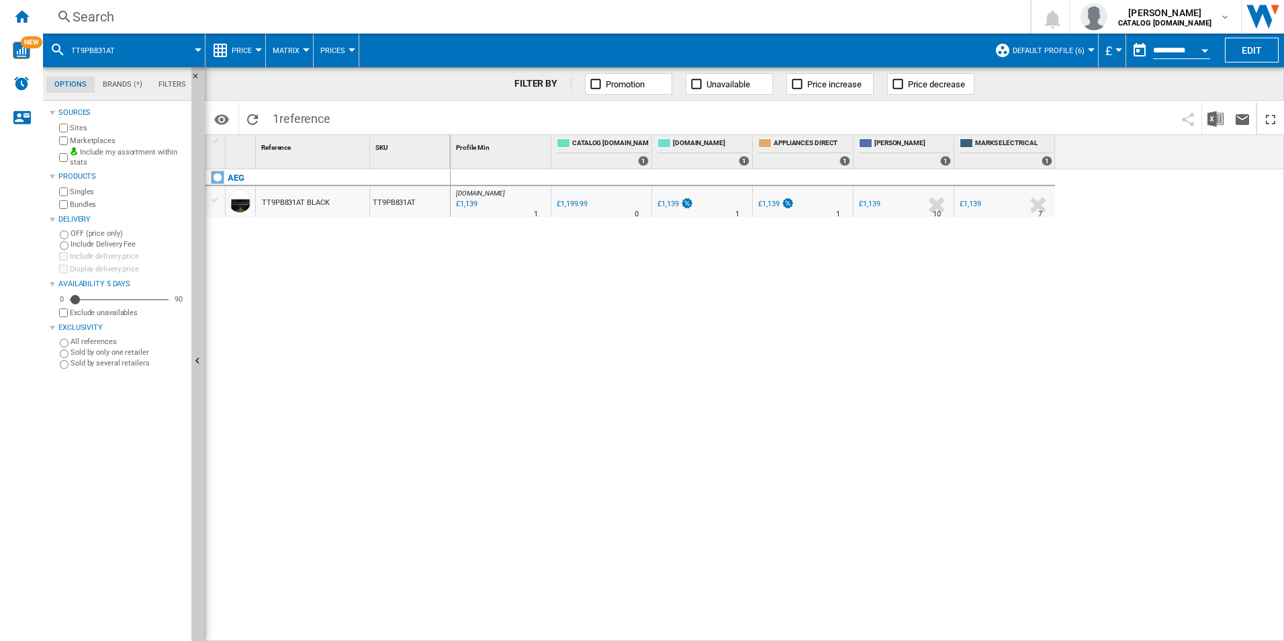
click at [945, 19] on div "Search" at bounding box center [534, 16] width 923 height 19
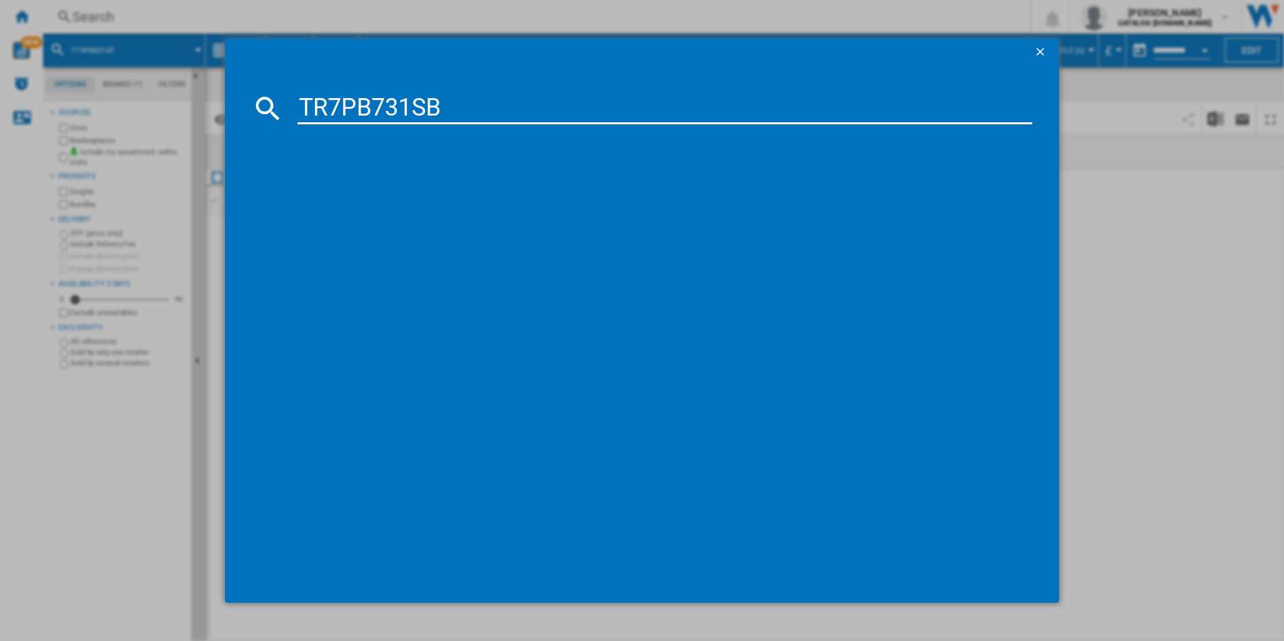
type input "TR7PB731SB"
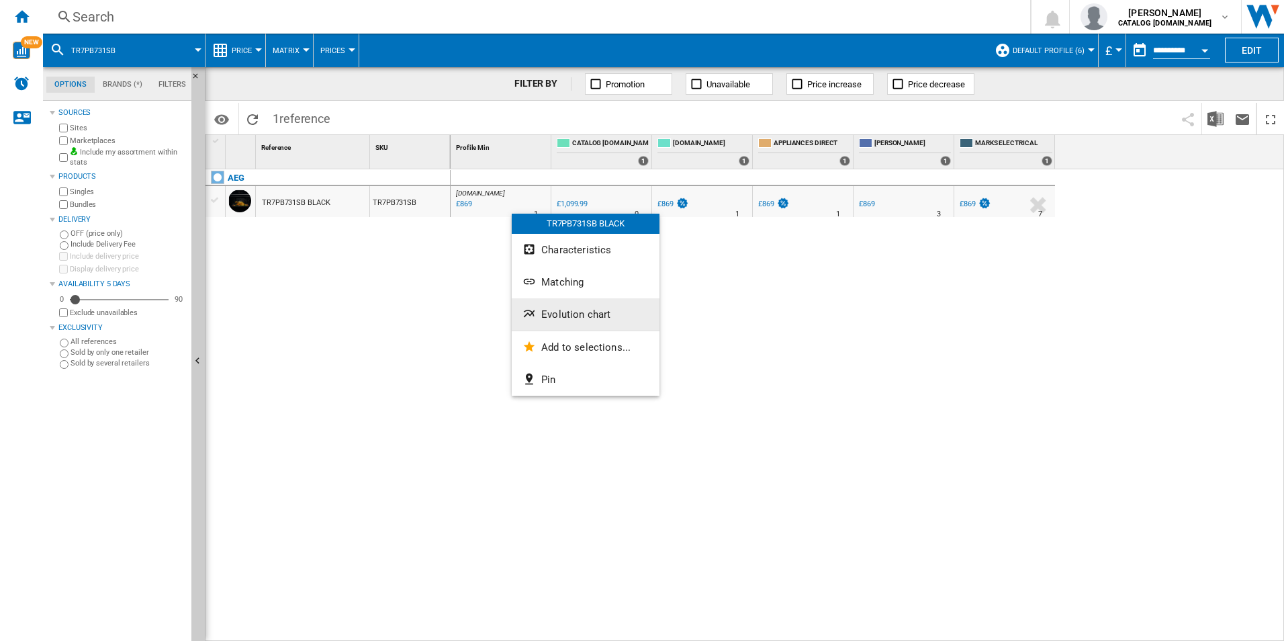
click at [555, 315] on span "Evolution chart" at bounding box center [575, 314] width 69 height 12
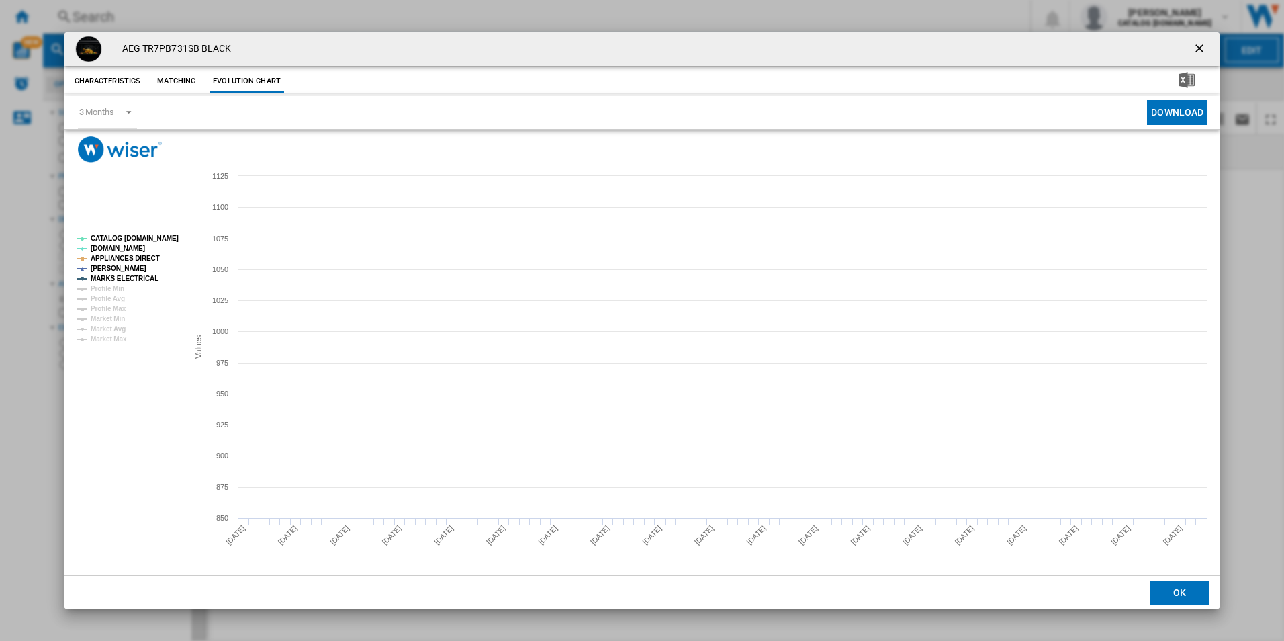
click at [154, 234] on tspan "CATALOG [DOMAIN_NAME]" at bounding box center [135, 237] width 88 height 7
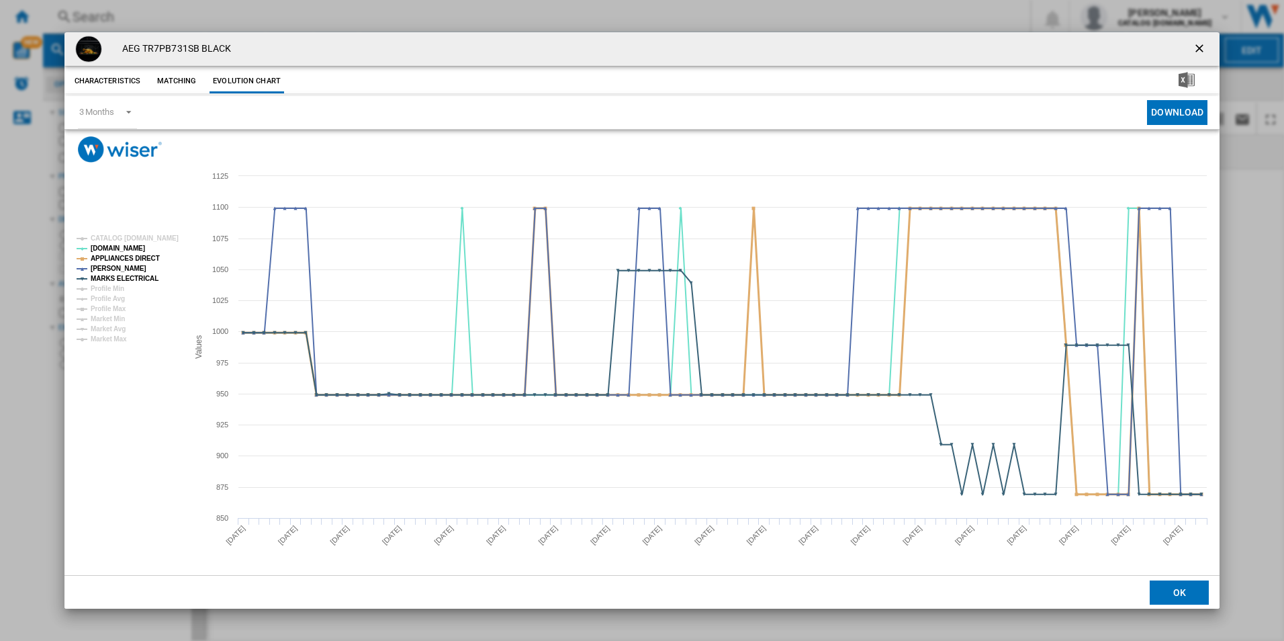
click at [141, 262] on tspan "APPLIANCES DIRECT" at bounding box center [125, 258] width 69 height 7
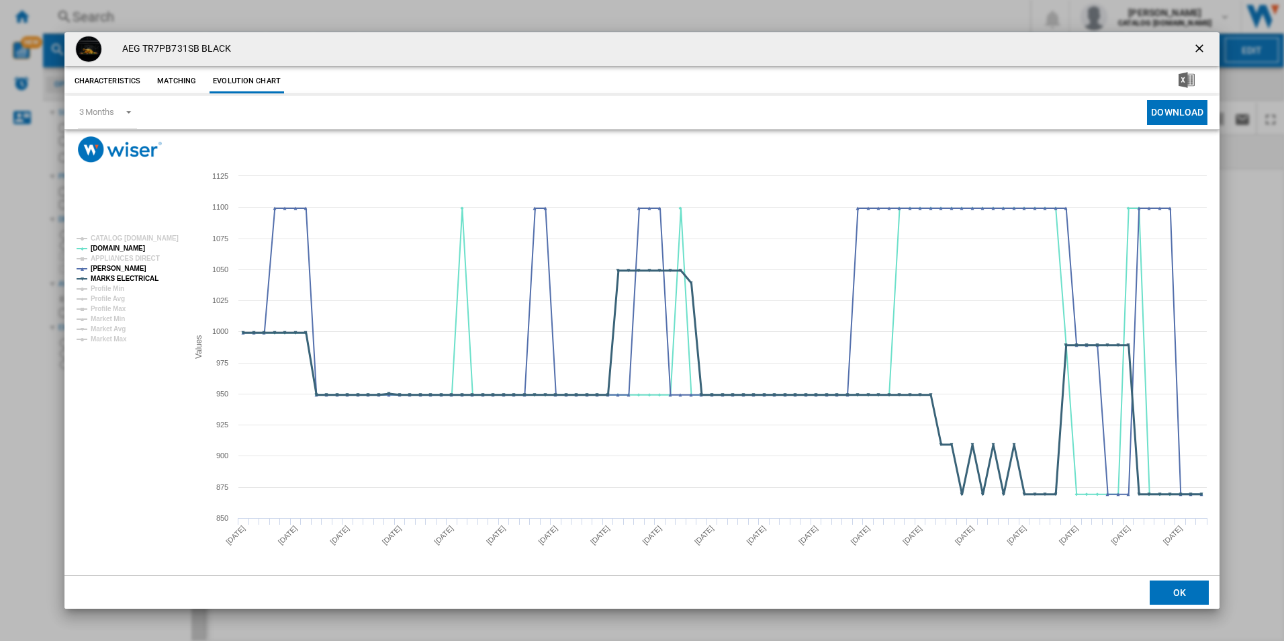
click at [142, 275] on tspan "MARKS ELECTRICAL" at bounding box center [125, 278] width 68 height 7
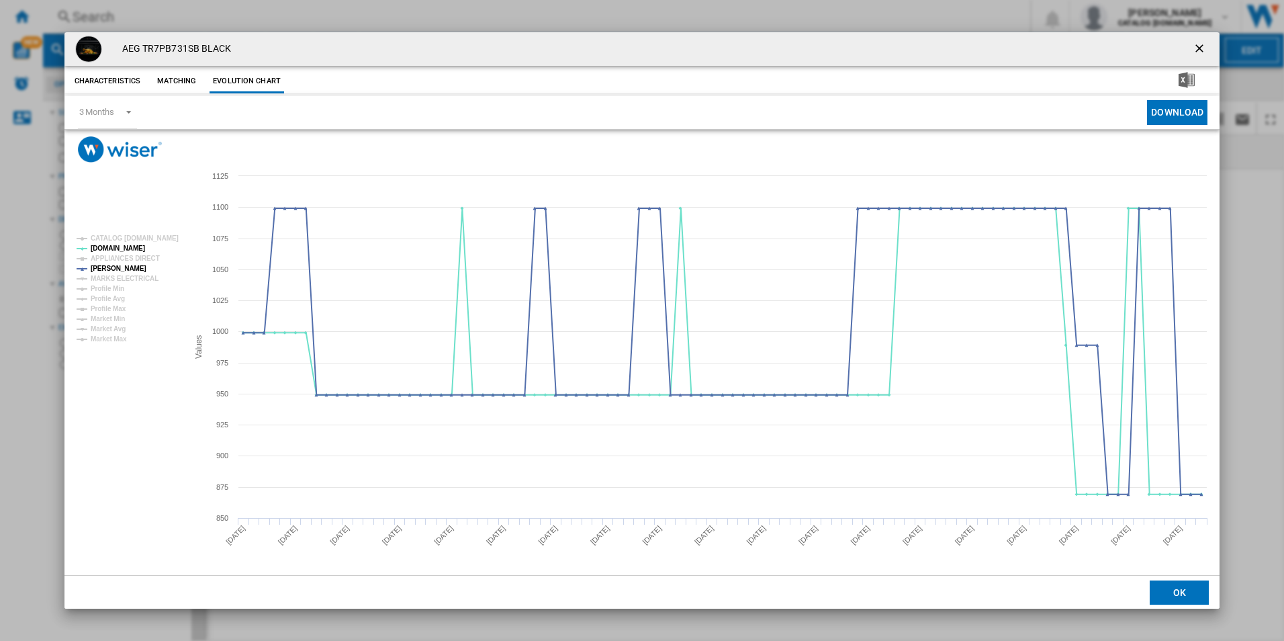
drag, startPoint x: 1196, startPoint y: 52, endPoint x: 1131, endPoint y: 48, distance: 66.0
click at [1196, 52] on ng-md-icon "getI18NText('BUTTONS.CLOSE_DIALOG')" at bounding box center [1201, 50] width 16 height 16
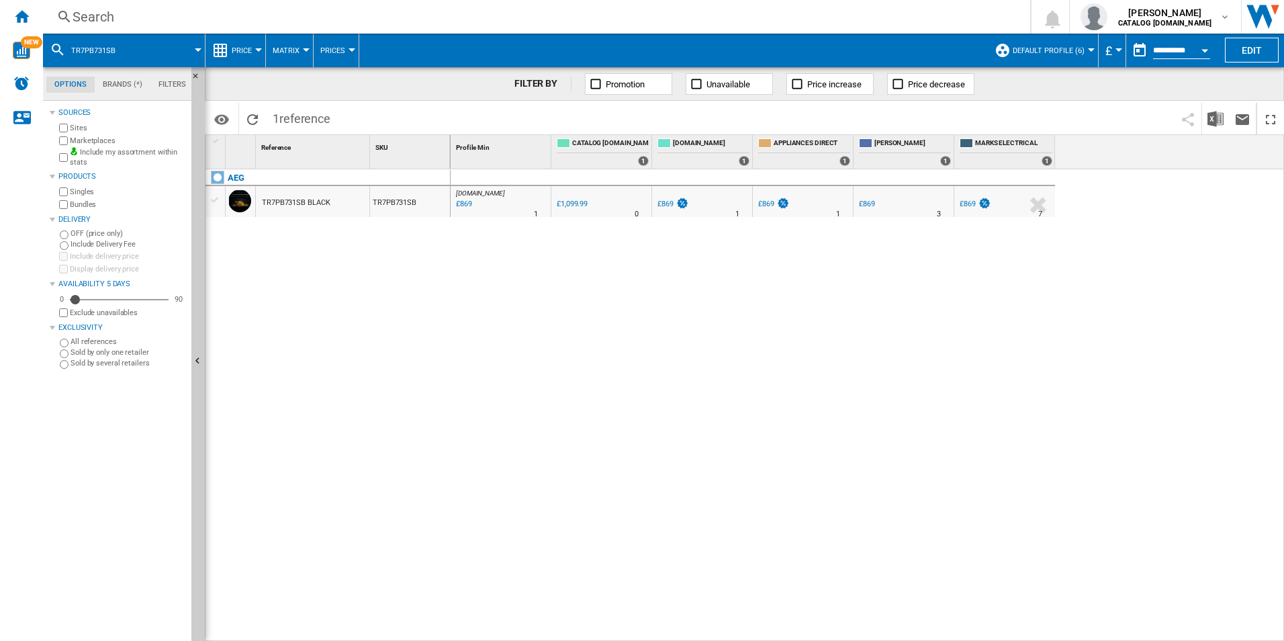
click at [768, 11] on div "Search" at bounding box center [534, 16] width 923 height 19
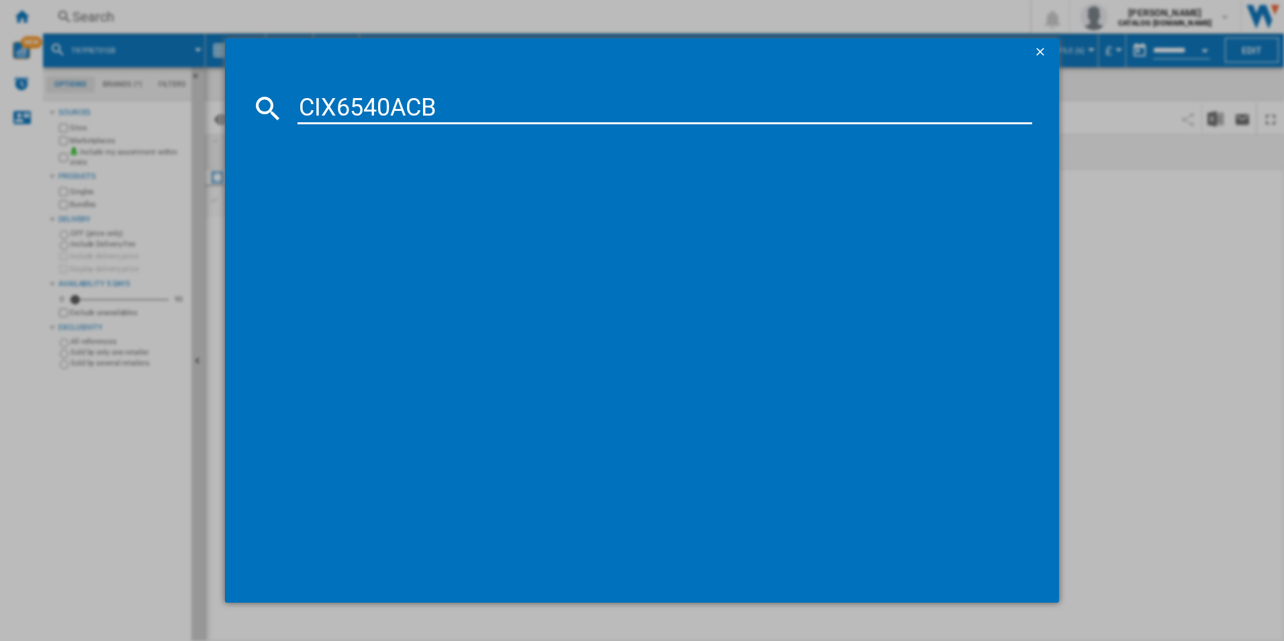
type input "CIX6540ACB"
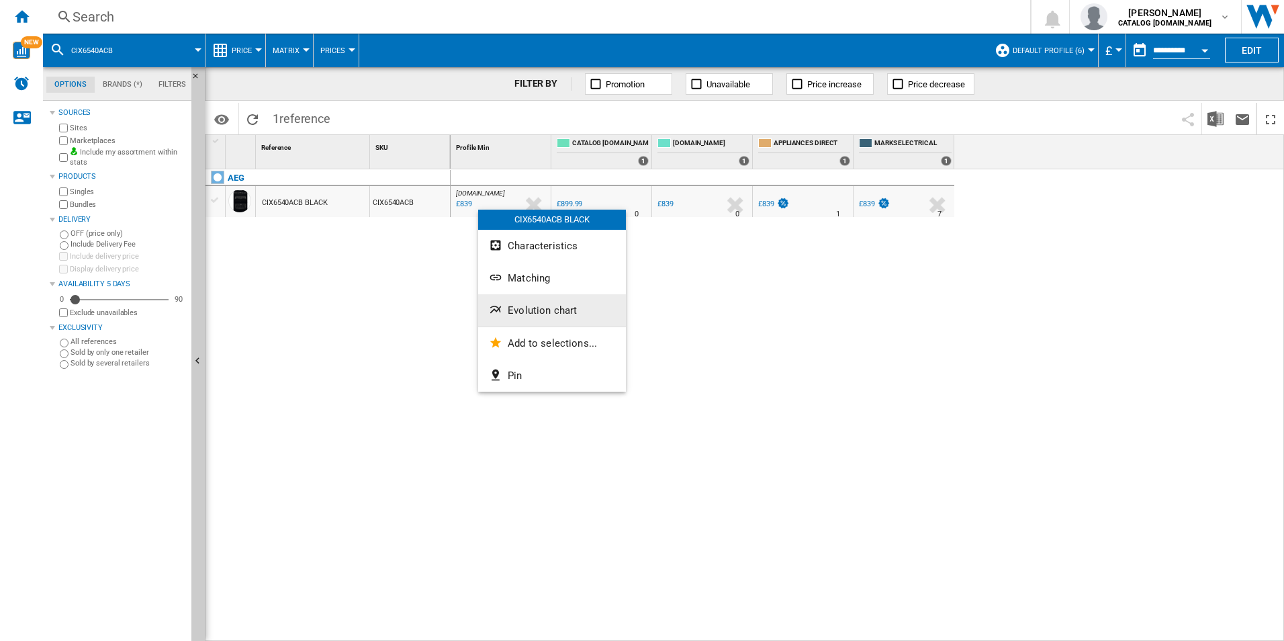
click at [579, 312] on button "Evolution chart" at bounding box center [552, 310] width 148 height 32
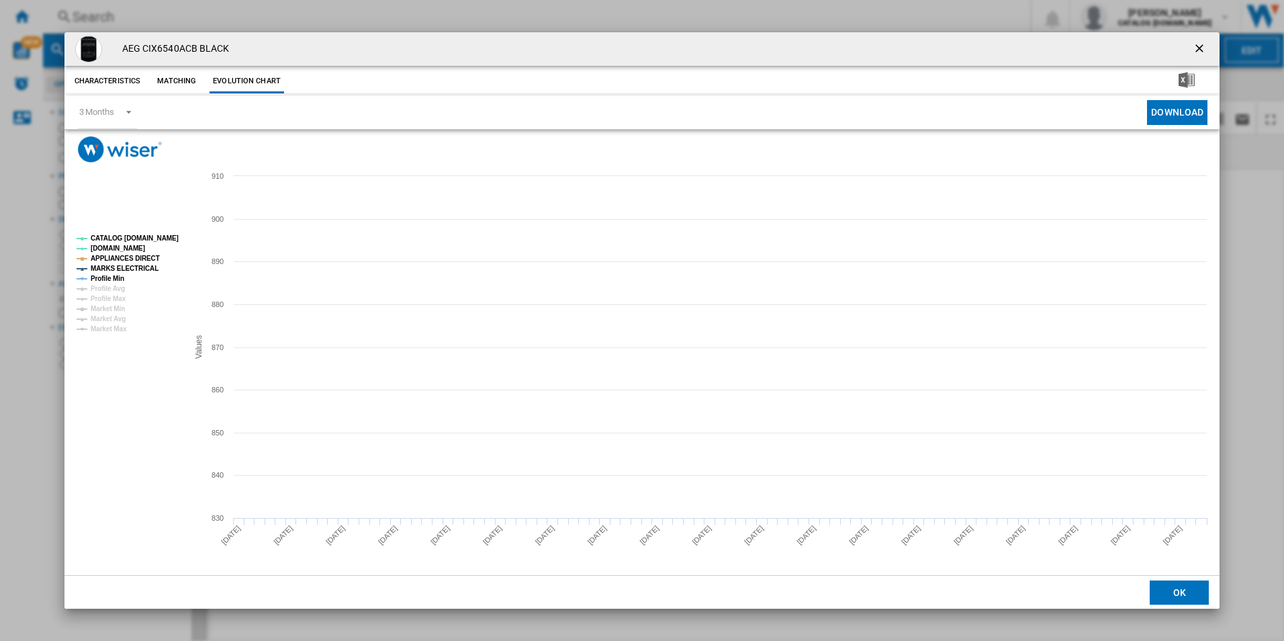
click at [160, 240] on tspan "CATALOG [DOMAIN_NAME]" at bounding box center [135, 237] width 88 height 7
click at [150, 251] on rect "Product popup" at bounding box center [127, 284] width 112 height 108
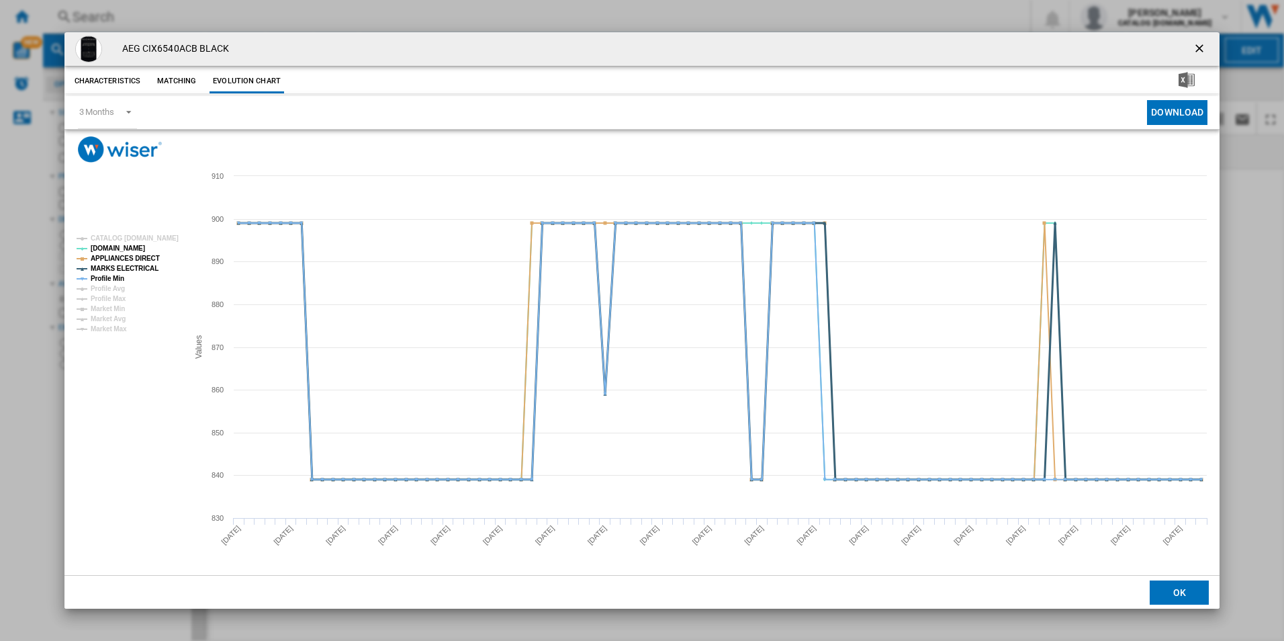
click at [144, 267] on tspan "MARKS ELECTRICAL" at bounding box center [125, 268] width 68 height 7
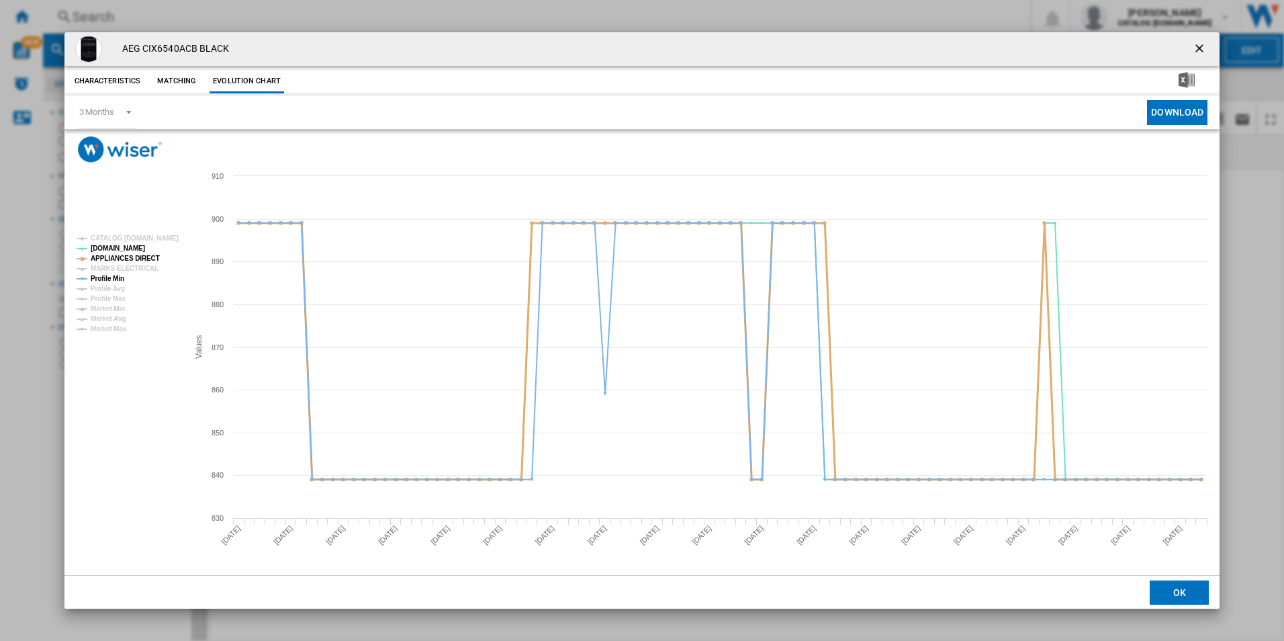
click at [145, 257] on tspan "APPLIANCES DIRECT" at bounding box center [125, 258] width 69 height 7
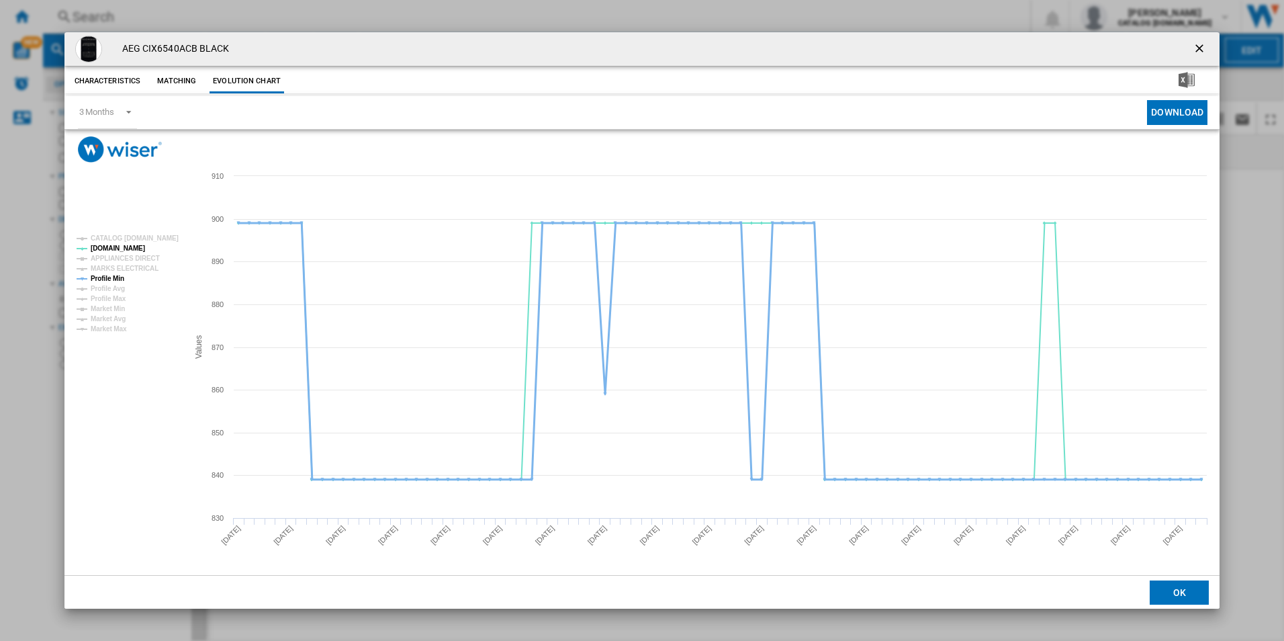
click at [114, 276] on tspan "Profile Min" at bounding box center [108, 278] width 34 height 7
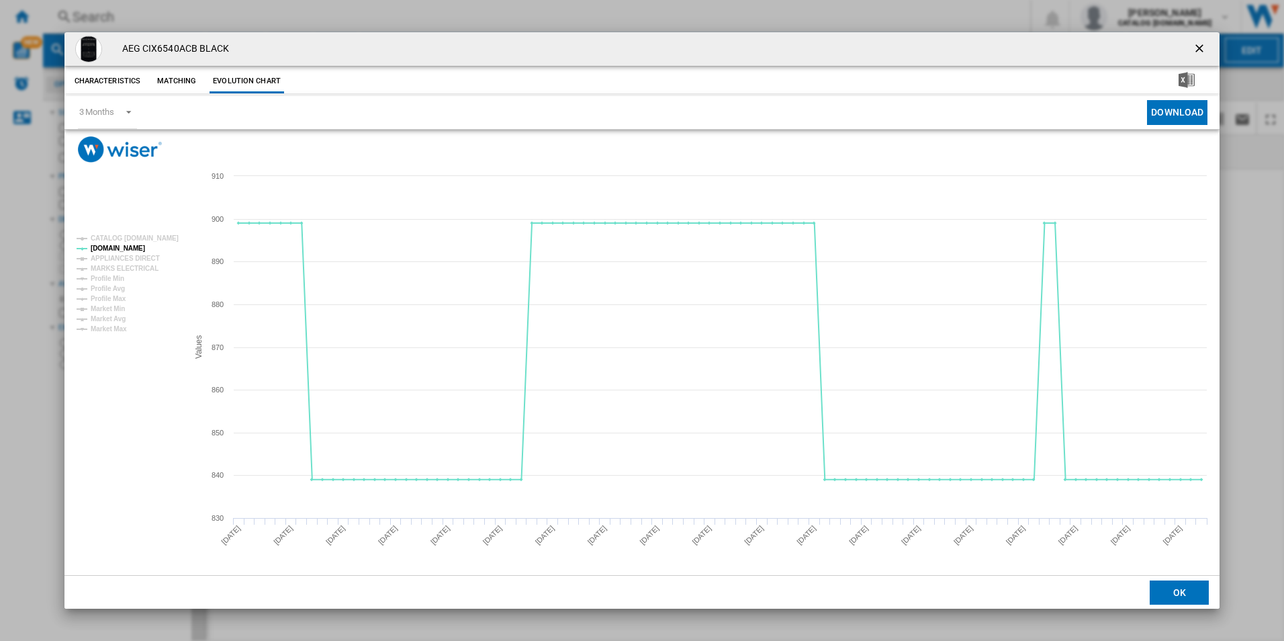
drag, startPoint x: 1202, startPoint y: 50, endPoint x: 938, endPoint y: 8, distance: 267.3
click at [1202, 50] on ng-md-icon "getI18NText('BUTTONS.CLOSE_DIALOG')" at bounding box center [1201, 50] width 16 height 16
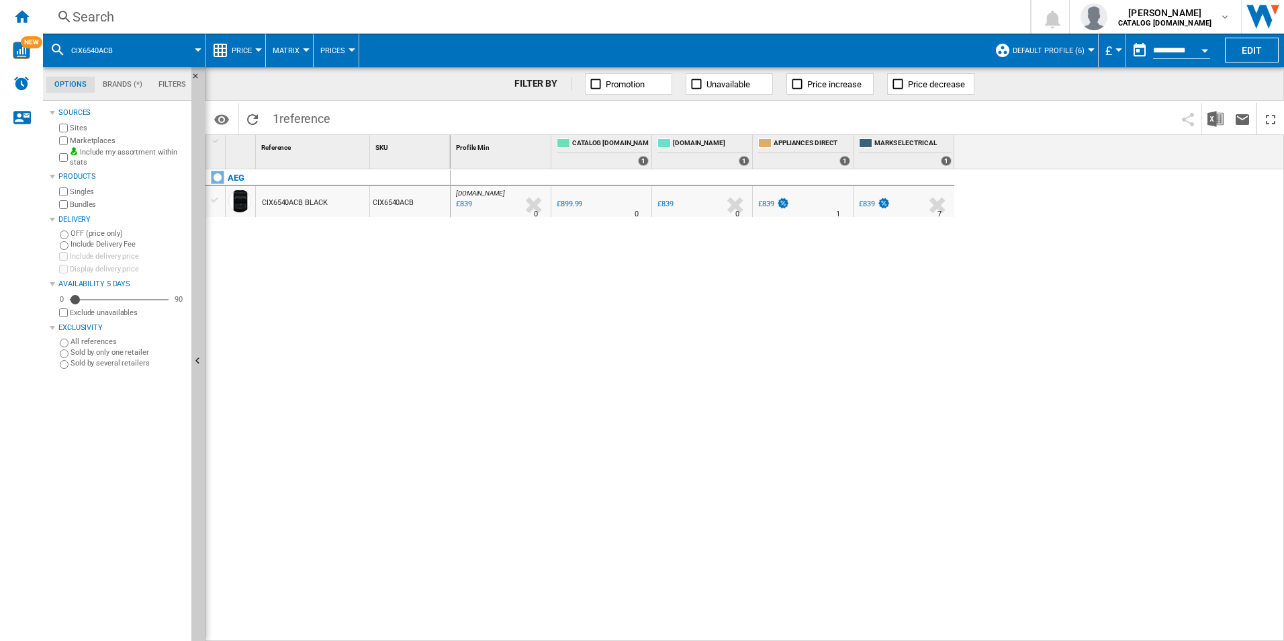
click at [938, 8] on div "Search" at bounding box center [534, 16] width 923 height 19
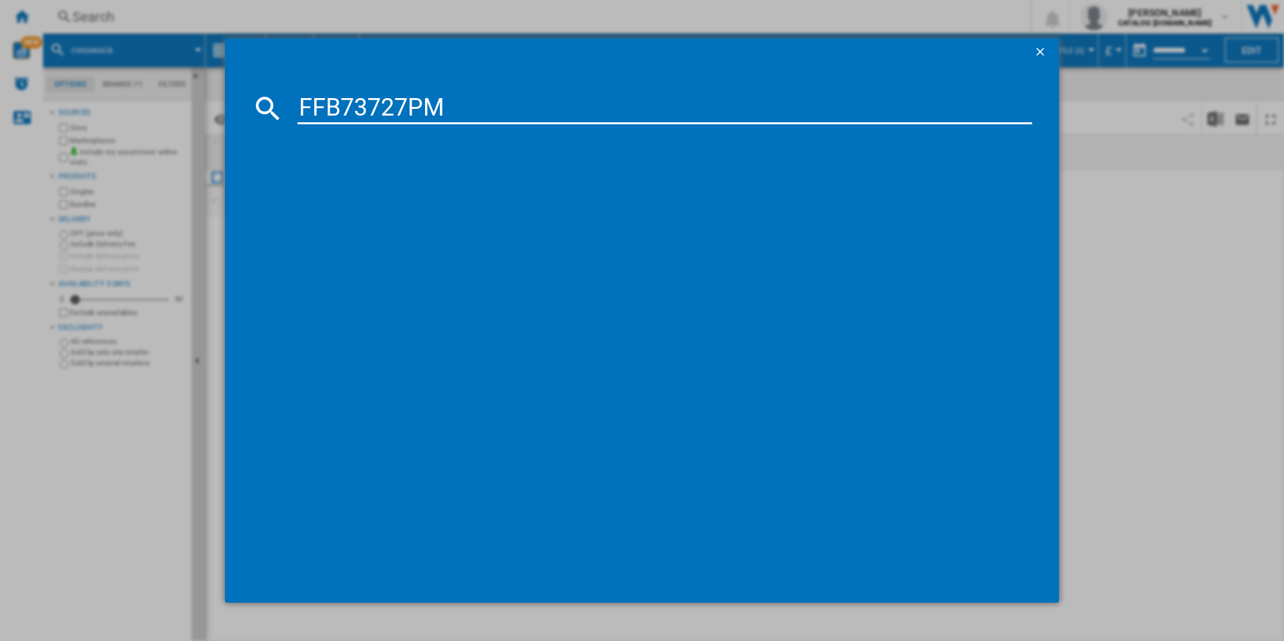
type input "FFB73727PM"
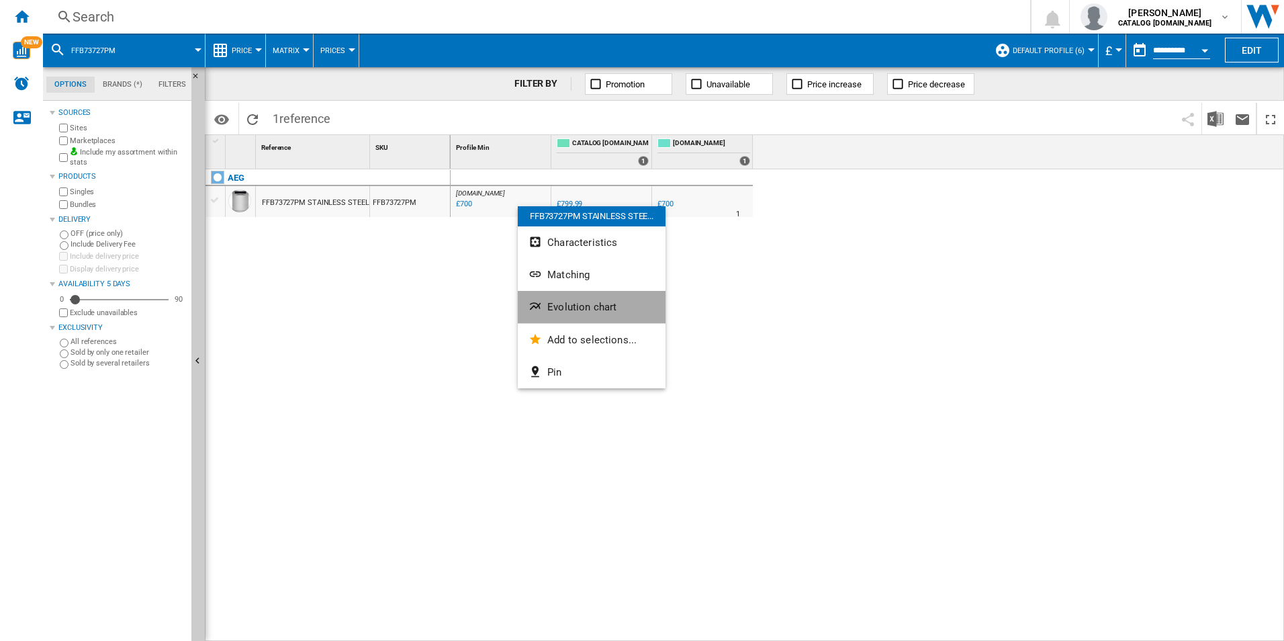
click at [550, 316] on button "Evolution chart" at bounding box center [592, 307] width 148 height 32
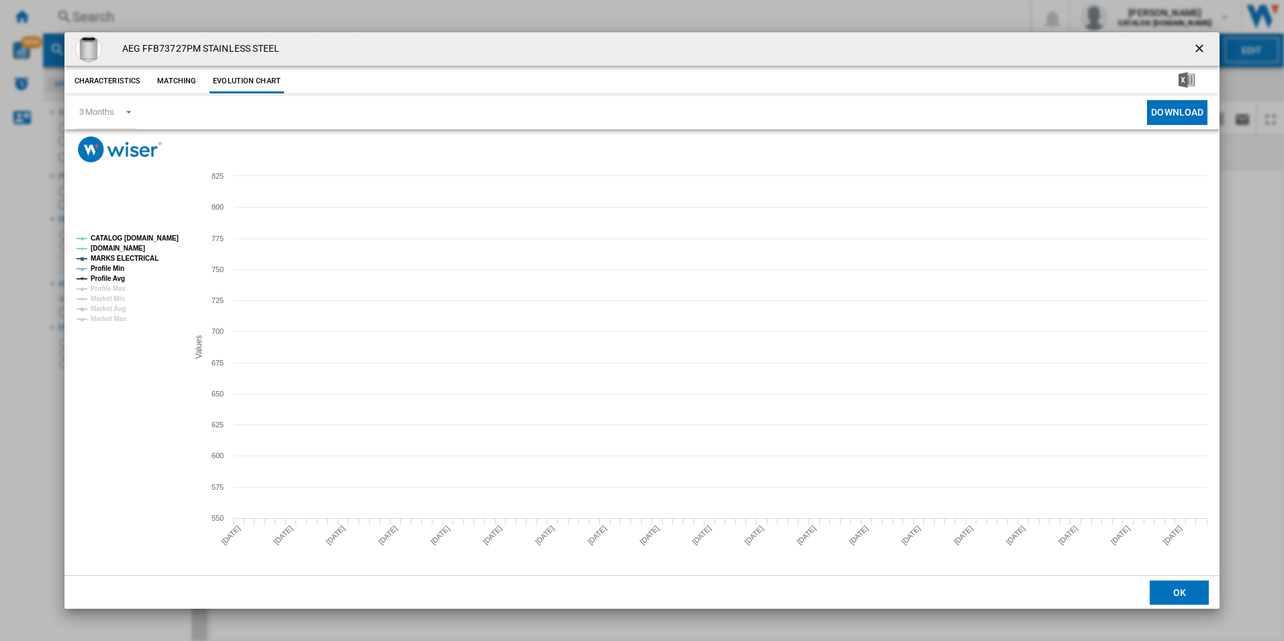
click at [140, 240] on tspan "CATALOG [DOMAIN_NAME]" at bounding box center [135, 237] width 88 height 7
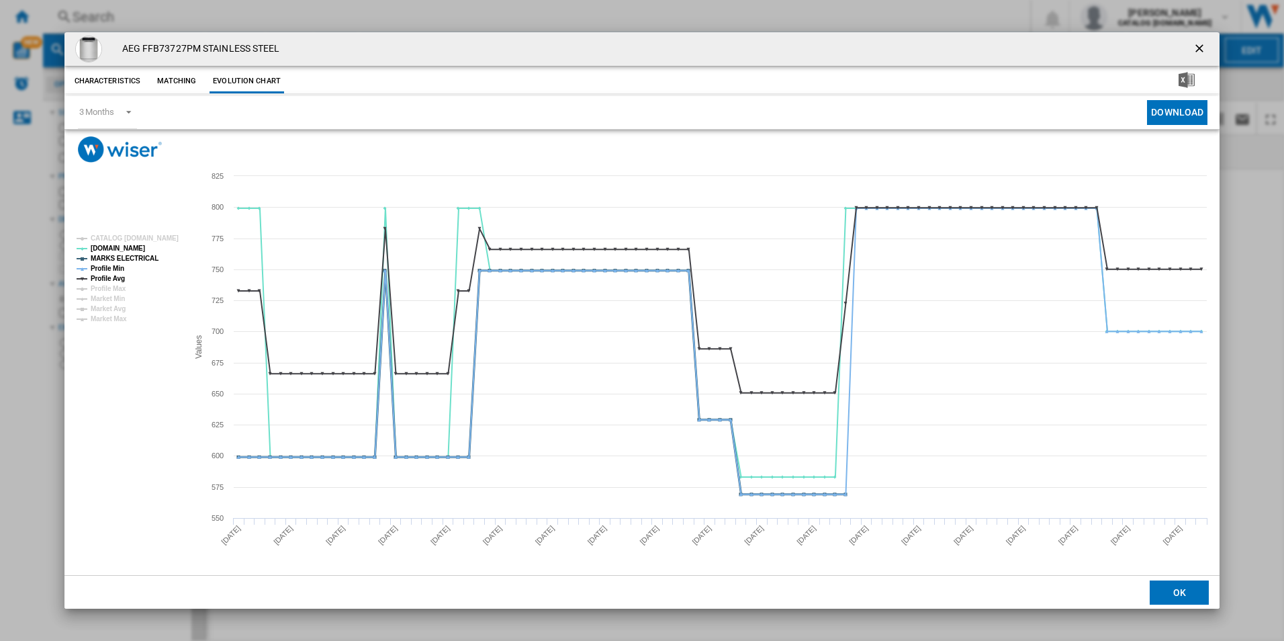
click at [140, 258] on tspan "MARKS ELECTRICAL" at bounding box center [125, 258] width 68 height 7
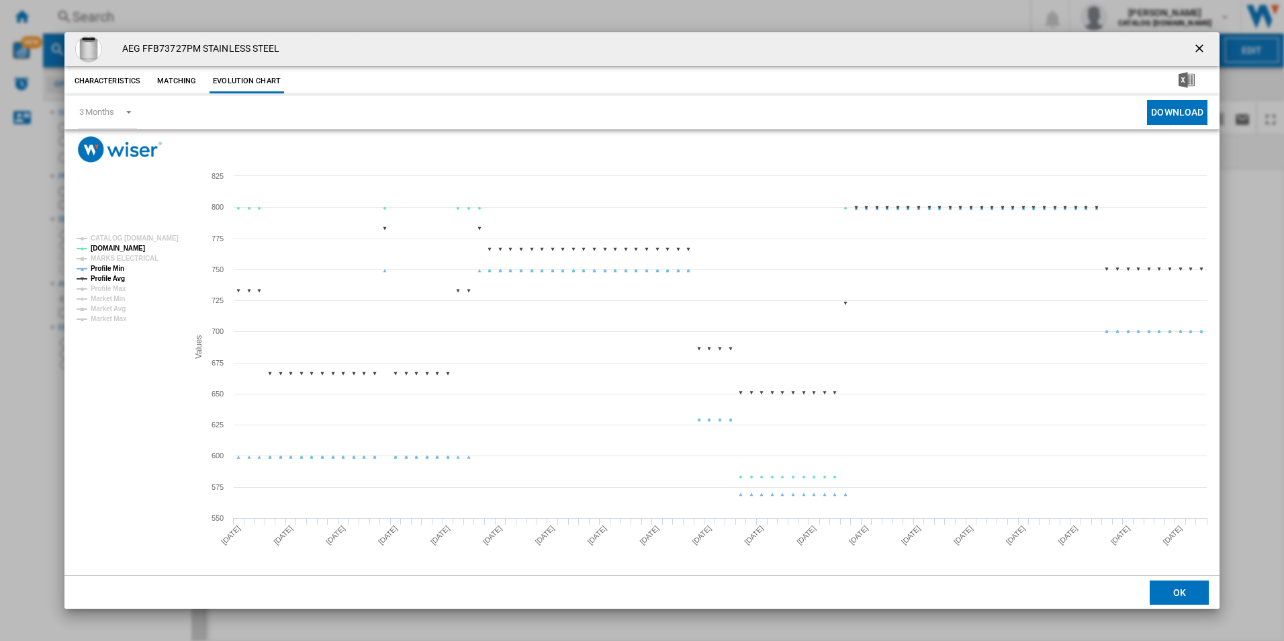
click at [120, 267] on tspan "Profile Min" at bounding box center [108, 268] width 34 height 7
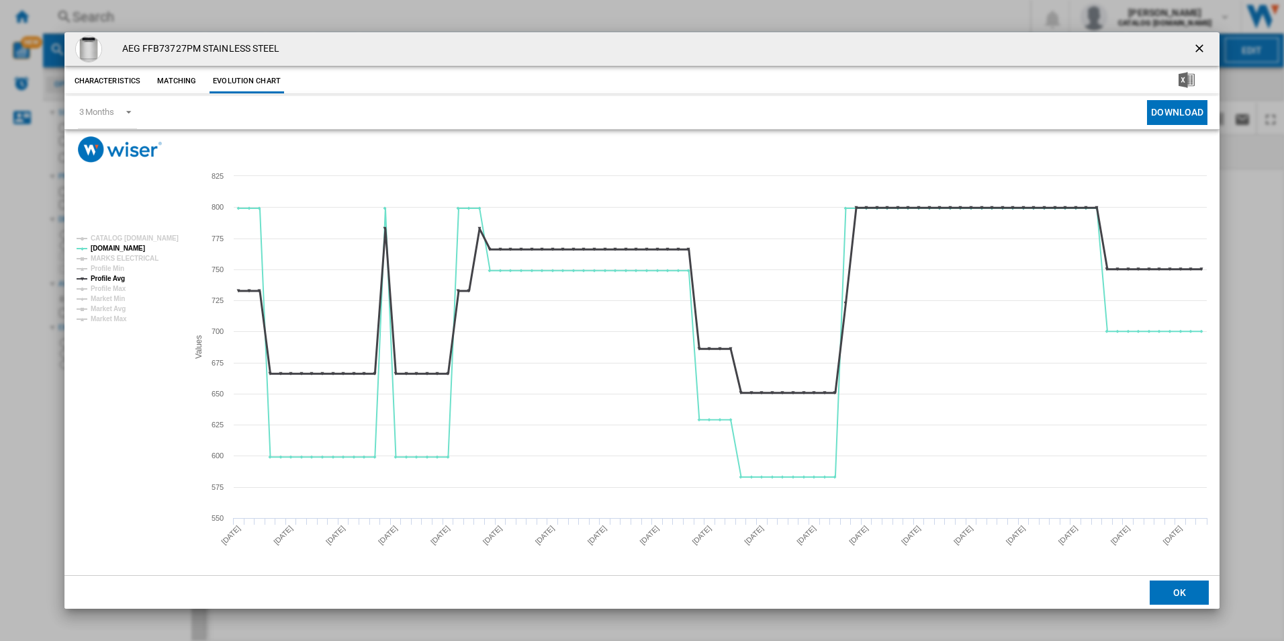
click at [116, 277] on tspan "Profile Avg" at bounding box center [108, 278] width 34 height 7
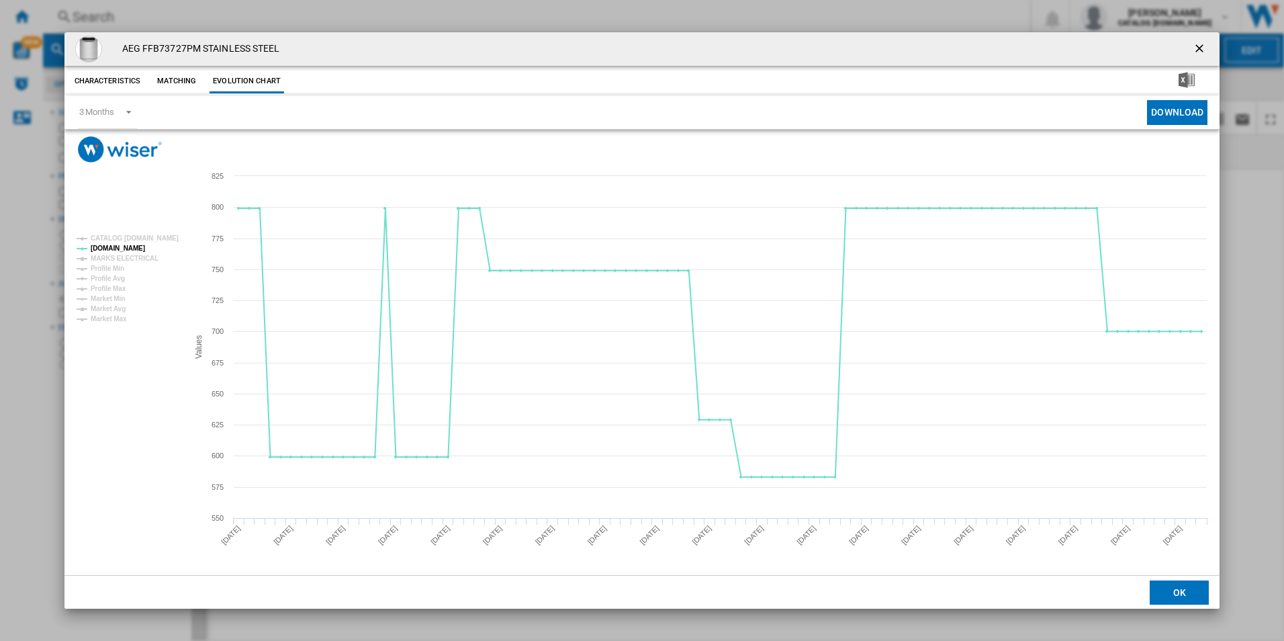
drag, startPoint x: 1202, startPoint y: 48, endPoint x: 1137, endPoint y: 37, distance: 66.2
click at [1202, 48] on ng-md-icon "getI18NText('BUTTONS.CLOSE_DIALOG')" at bounding box center [1201, 50] width 16 height 16
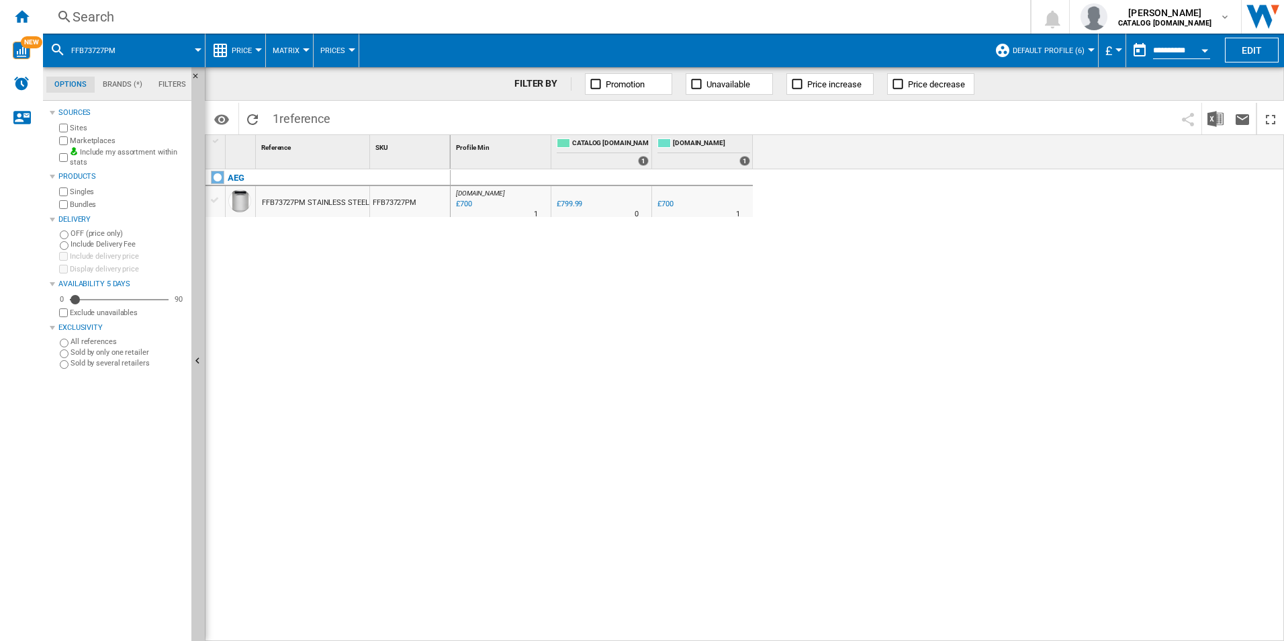
click at [886, 19] on div "Search" at bounding box center [534, 16] width 923 height 19
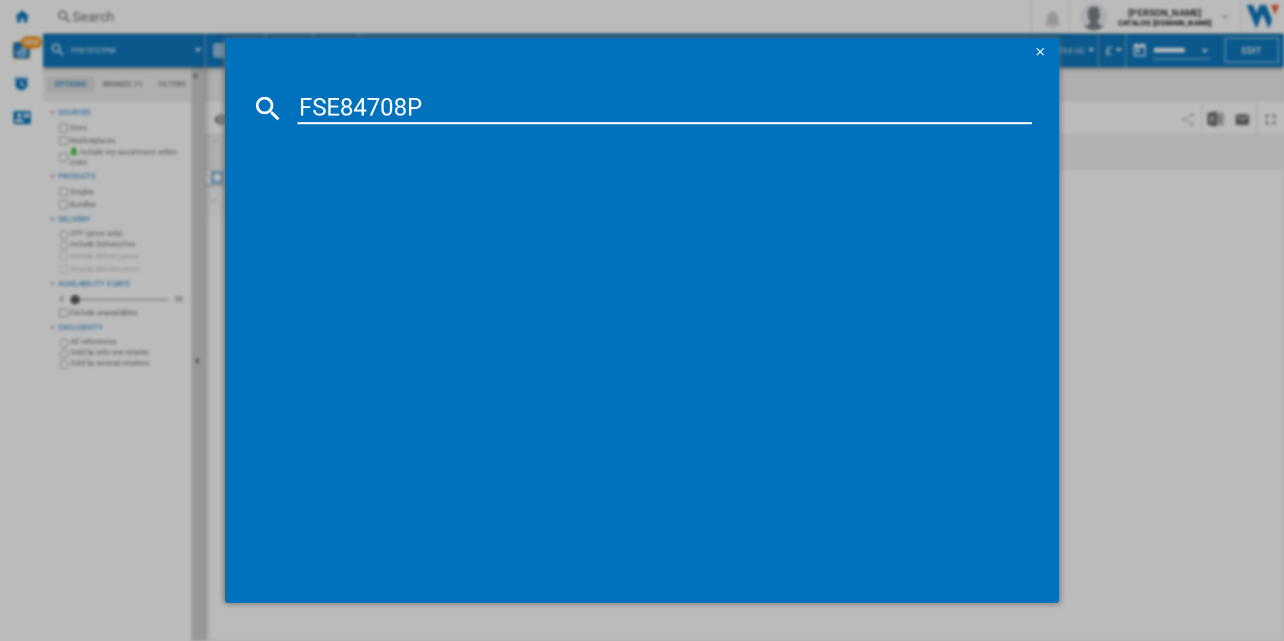
type input "FSE84708P"
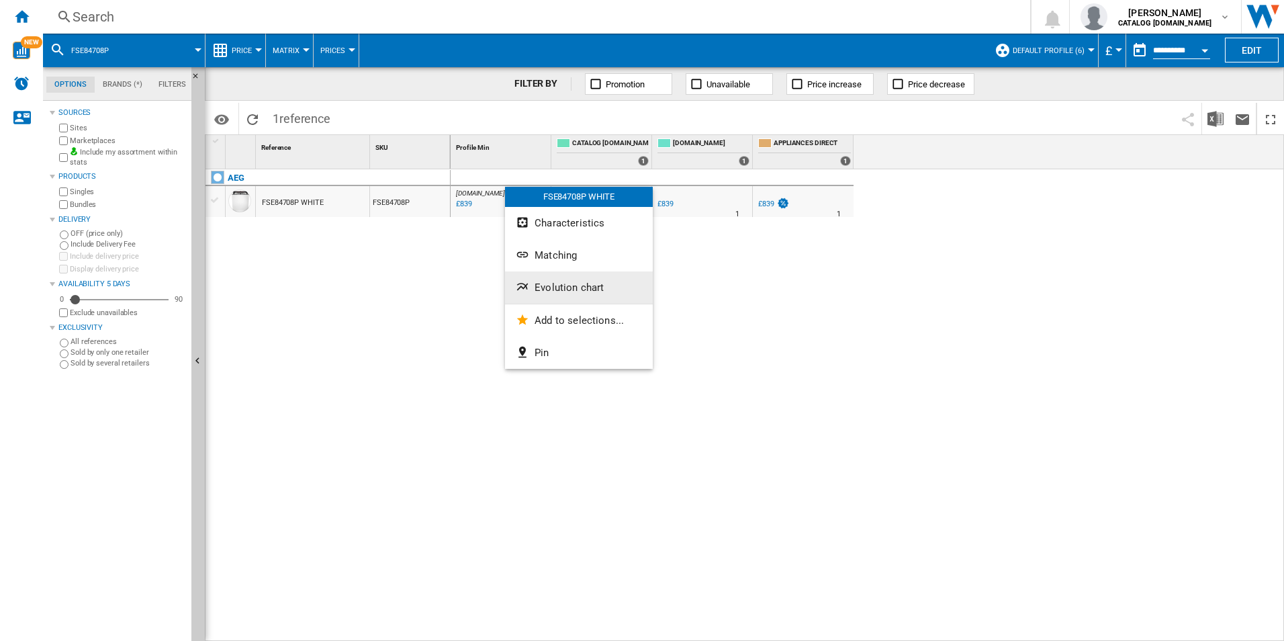
click at [562, 288] on span "Evolution chart" at bounding box center [569, 287] width 69 height 12
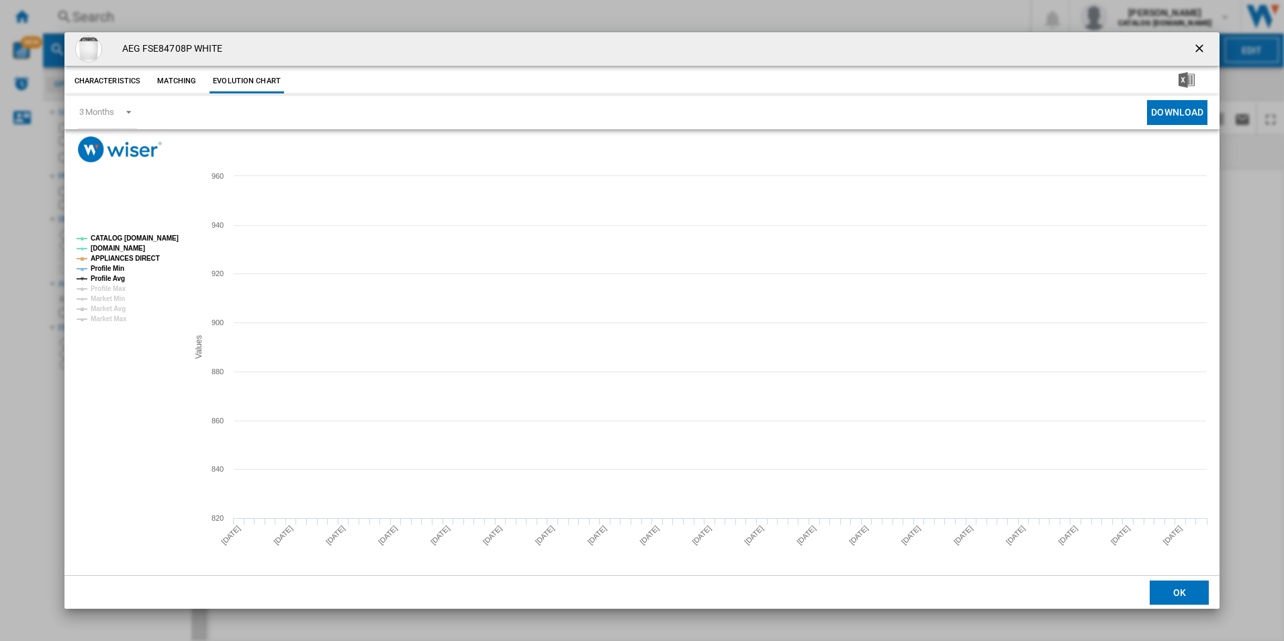
click at [160, 238] on tspan "CATALOG [DOMAIN_NAME]" at bounding box center [135, 237] width 88 height 7
click at [144, 256] on tspan "APPLIANCES DIRECT" at bounding box center [125, 258] width 69 height 7
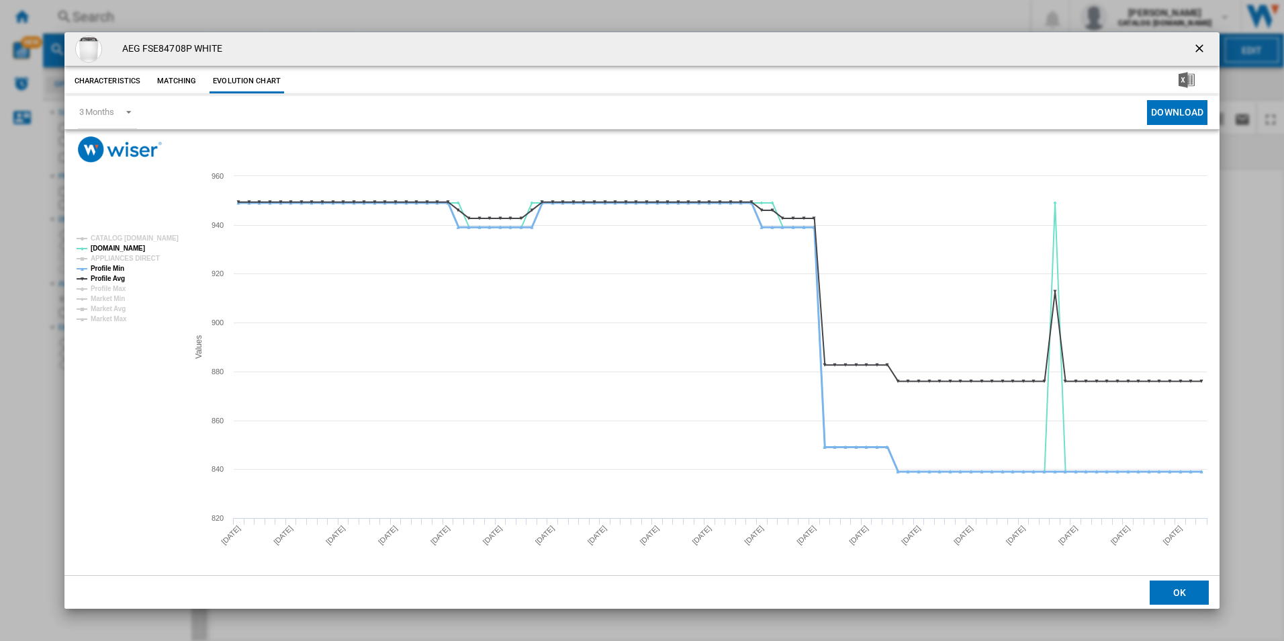
click at [116, 267] on tspan "Profile Min" at bounding box center [108, 268] width 34 height 7
click at [115, 275] on tspan "Profile Avg" at bounding box center [108, 278] width 34 height 7
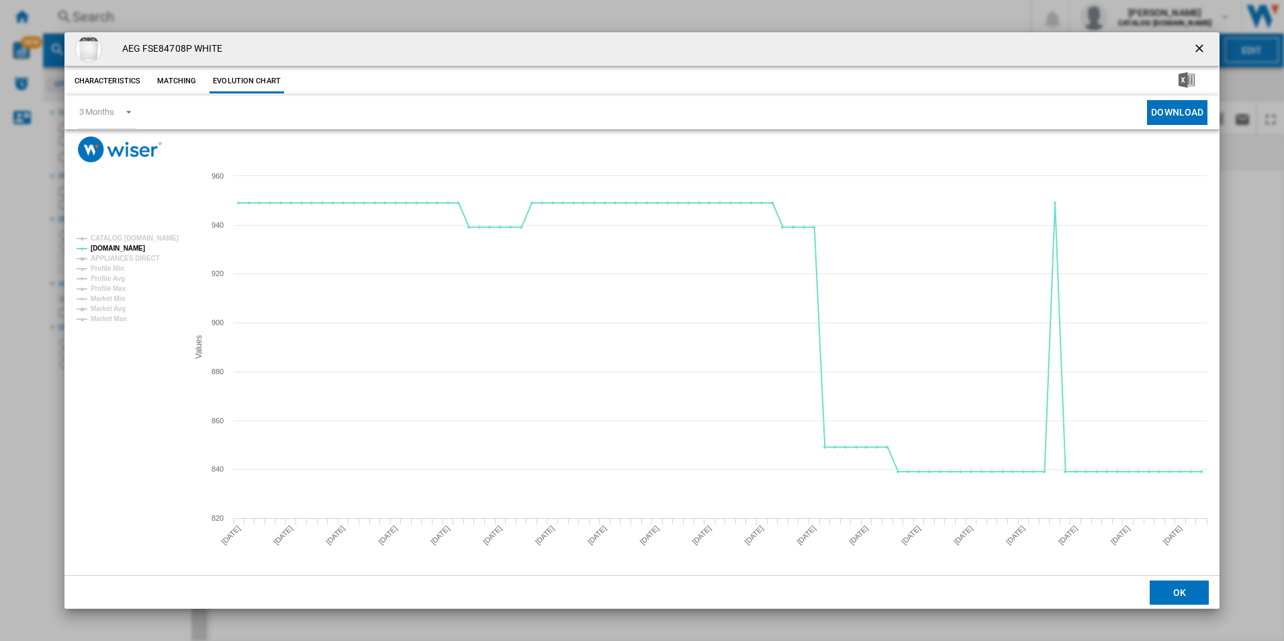
click at [1200, 47] on ng-md-icon "getI18NText('BUTTONS.CLOSE_DIALOG')" at bounding box center [1201, 50] width 16 height 16
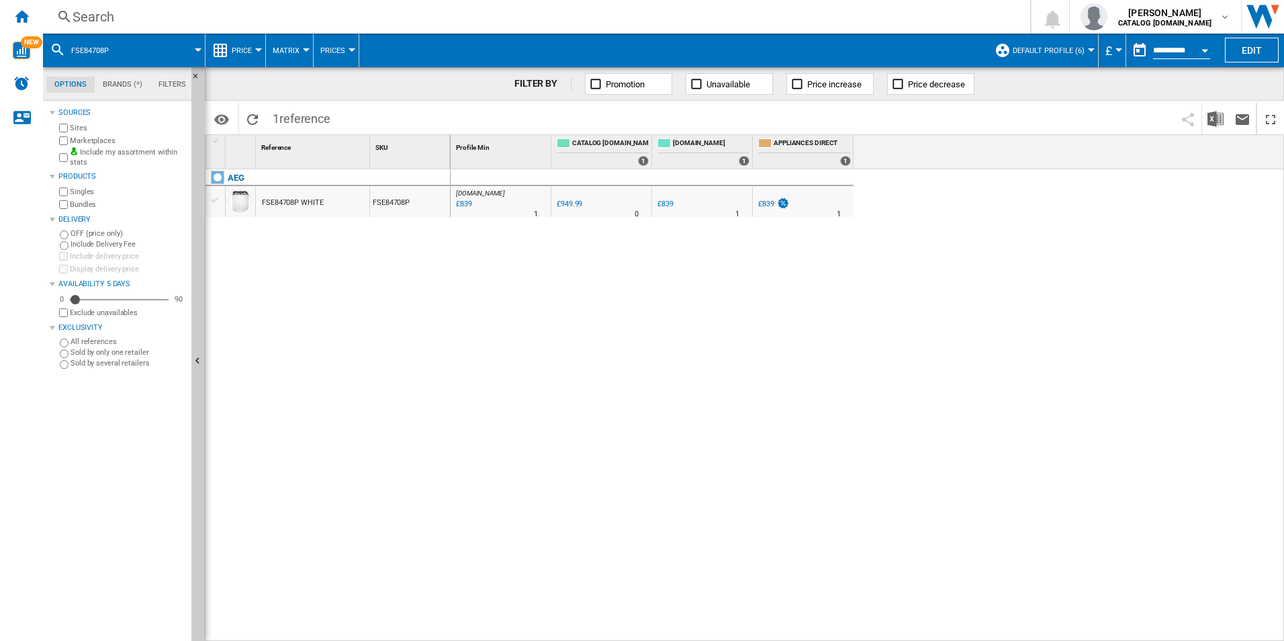
click at [916, 19] on div "Search" at bounding box center [534, 16] width 923 height 19
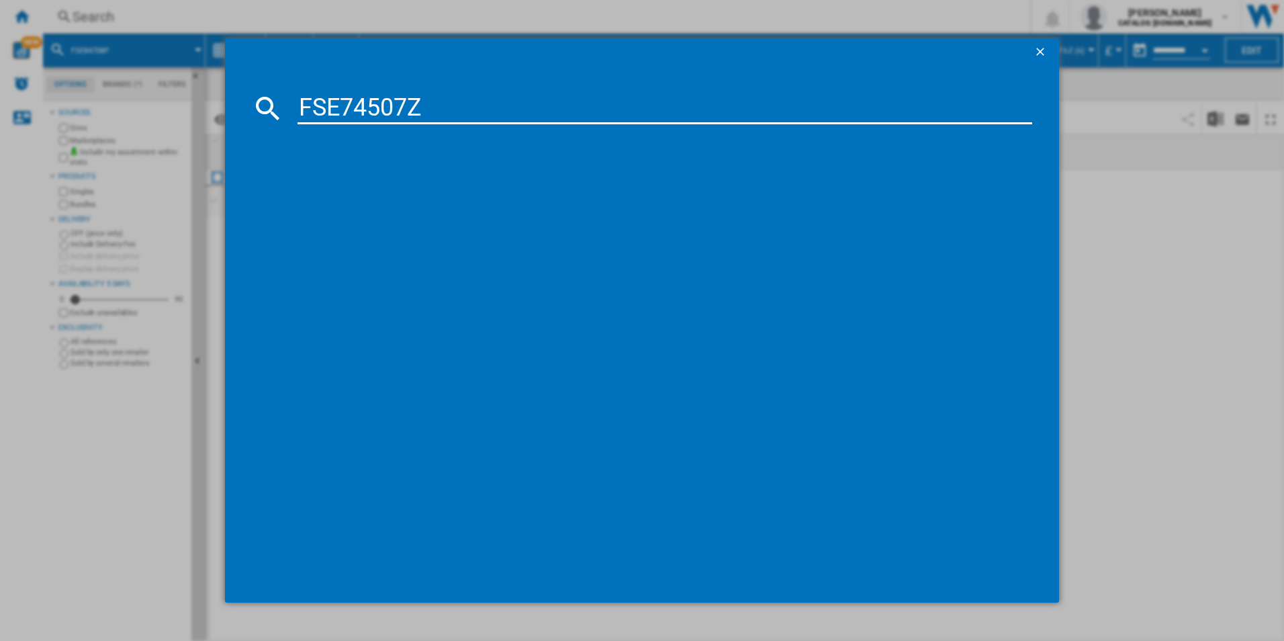
type input "FSE74507Z"
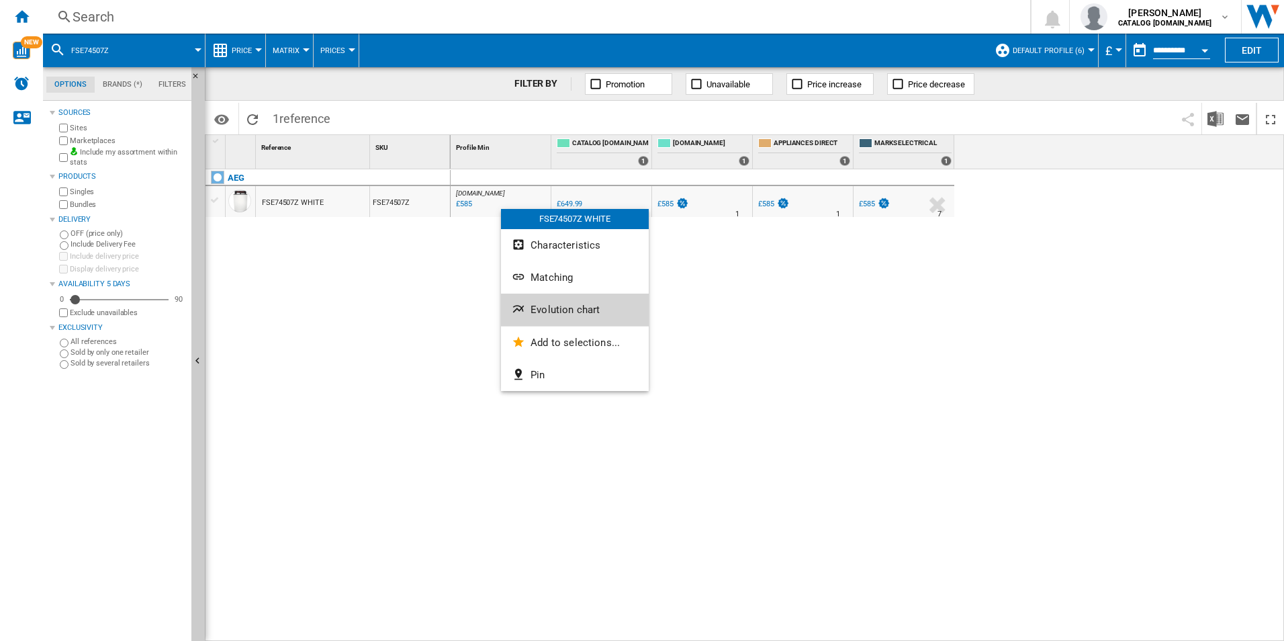
click at [570, 319] on button "Evolution chart" at bounding box center [575, 310] width 148 height 32
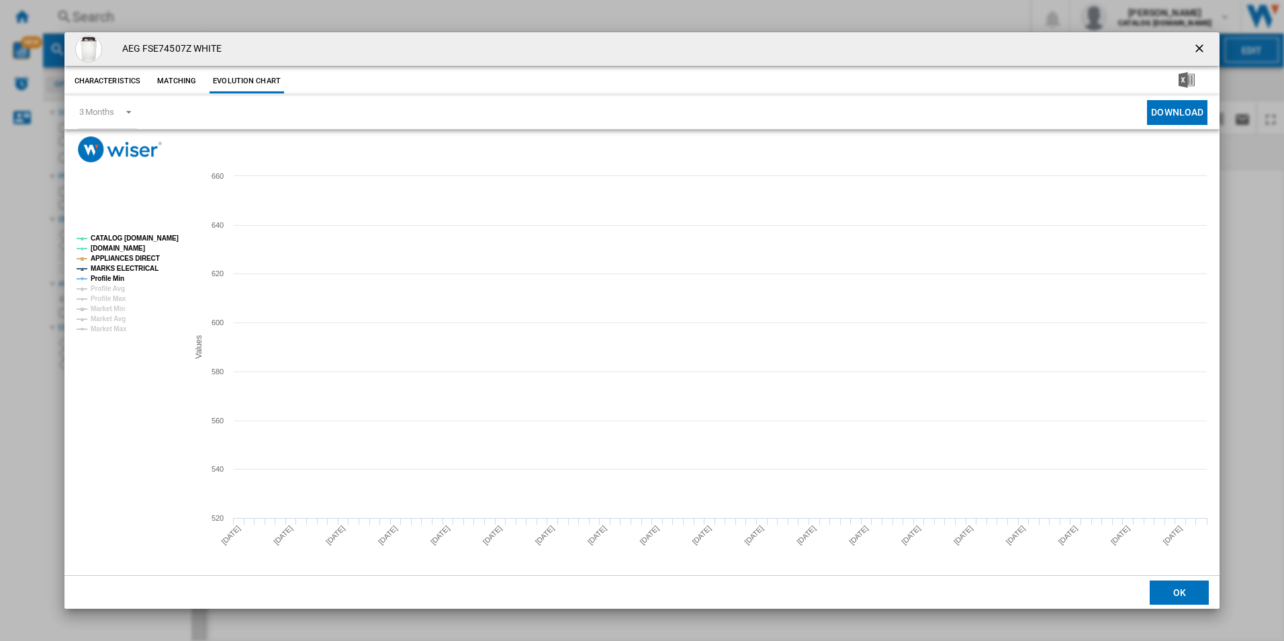
click at [171, 238] on tspan "CATALOG [DOMAIN_NAME]" at bounding box center [135, 237] width 88 height 7
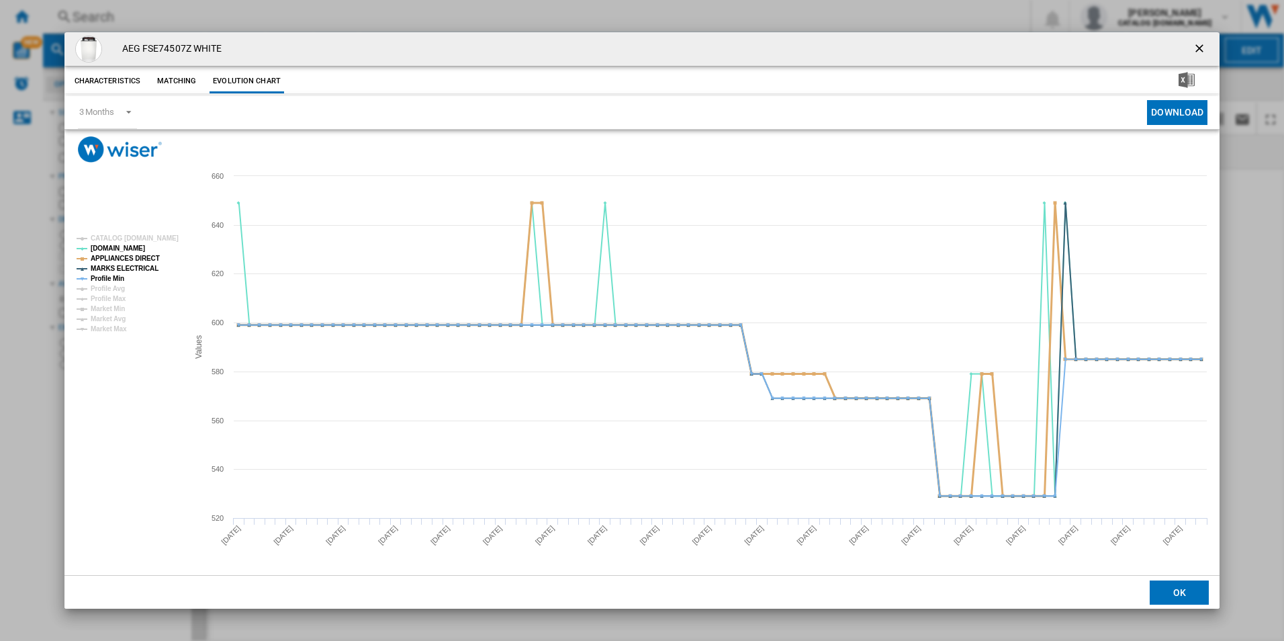
click at [137, 257] on tspan "APPLIANCES DIRECT" at bounding box center [125, 258] width 69 height 7
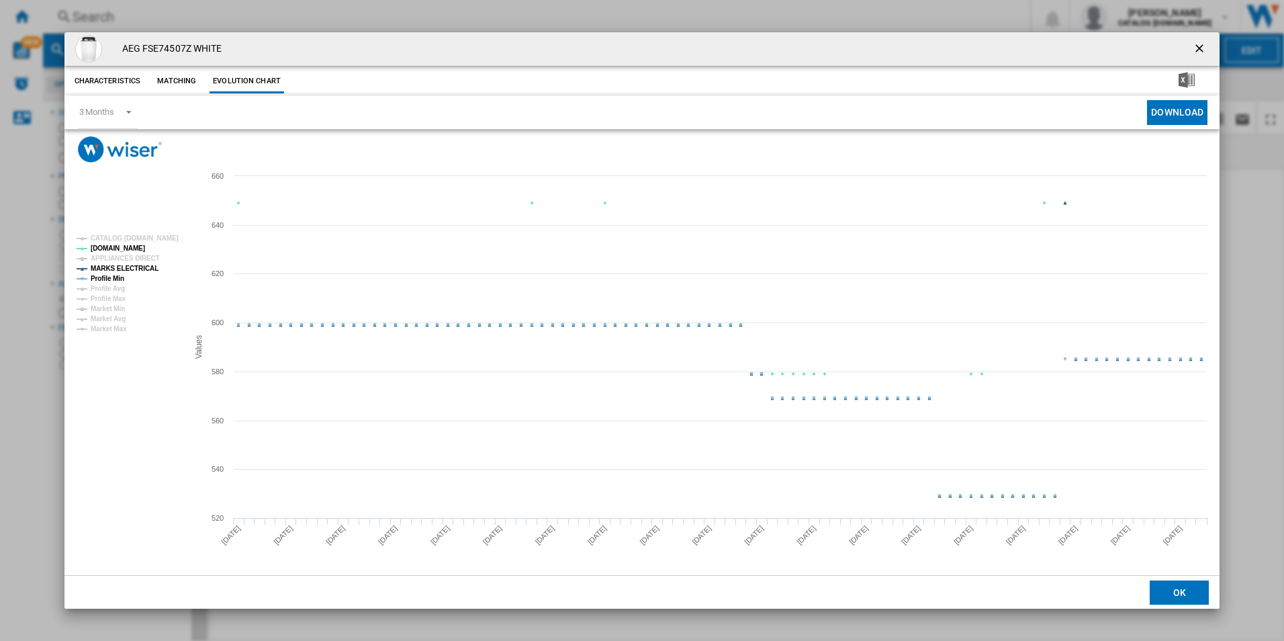
click at [139, 270] on tspan "MARKS ELECTRICAL" at bounding box center [125, 268] width 68 height 7
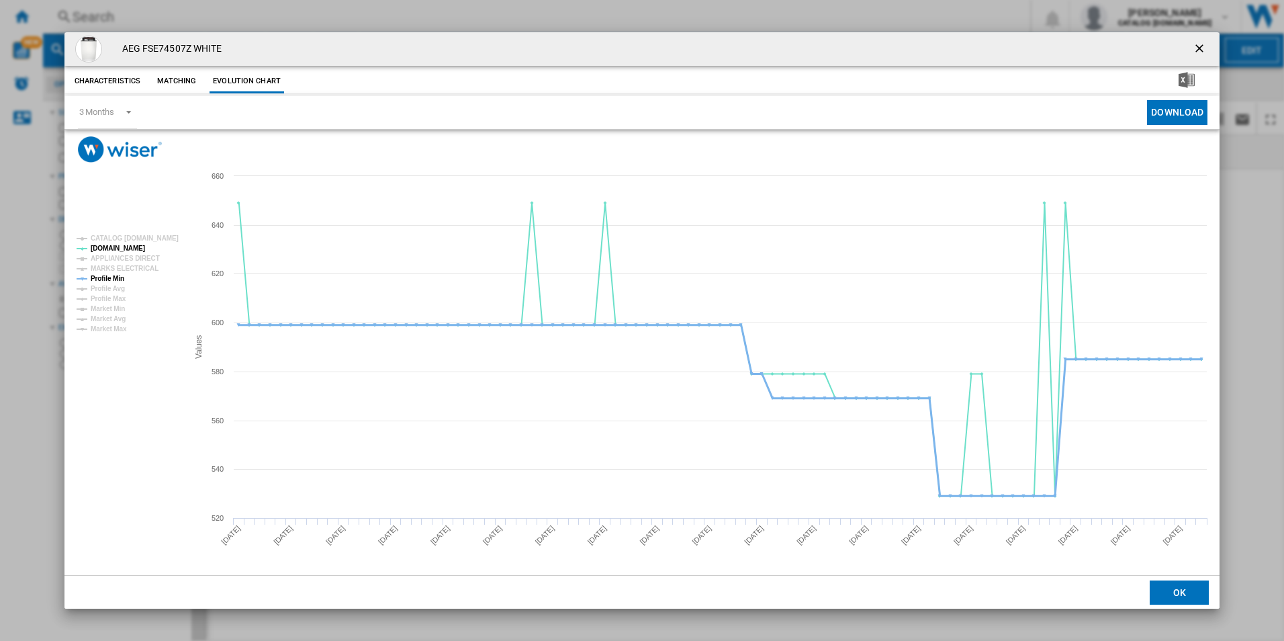
click at [112, 279] on tspan "Profile Min" at bounding box center [108, 278] width 34 height 7
click at [1192, 44] on button "Product popup" at bounding box center [1201, 49] width 27 height 27
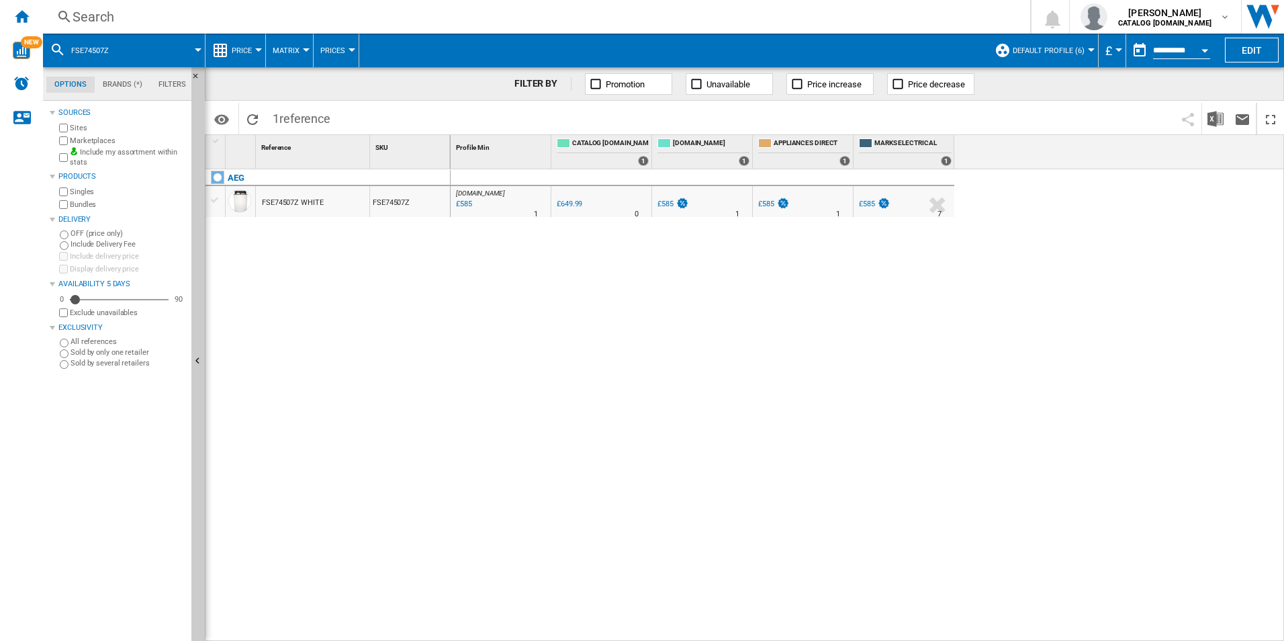
click at [794, 18] on div "Search" at bounding box center [534, 16] width 923 height 19
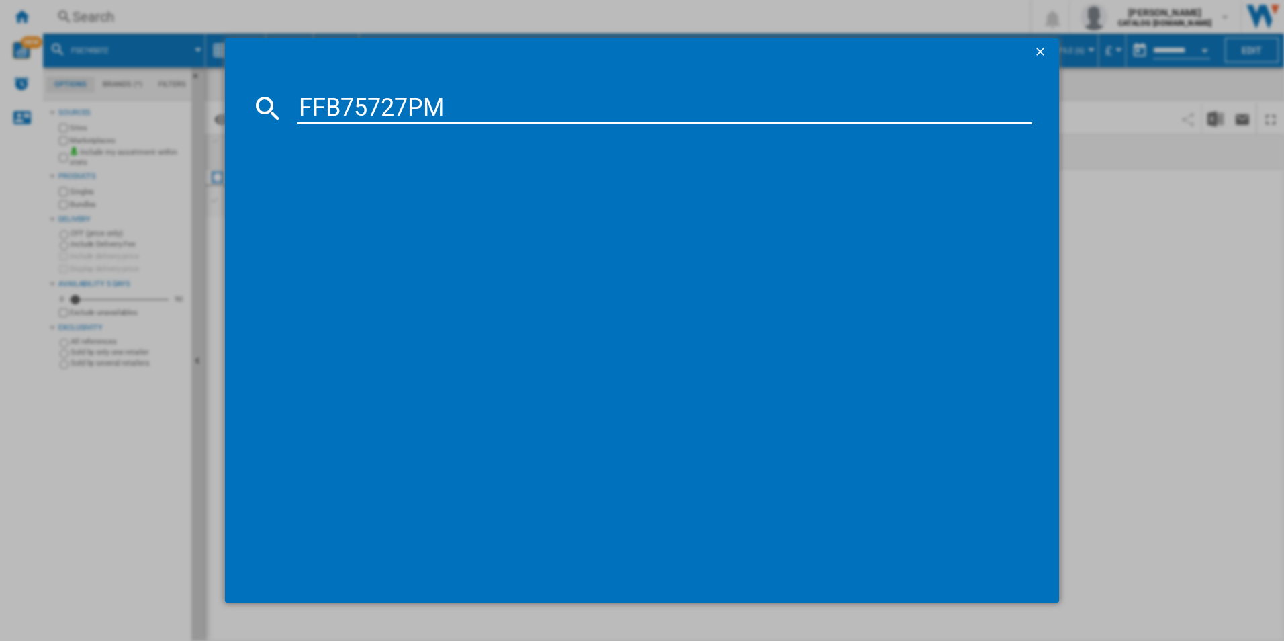
type input "FFB75727PM"
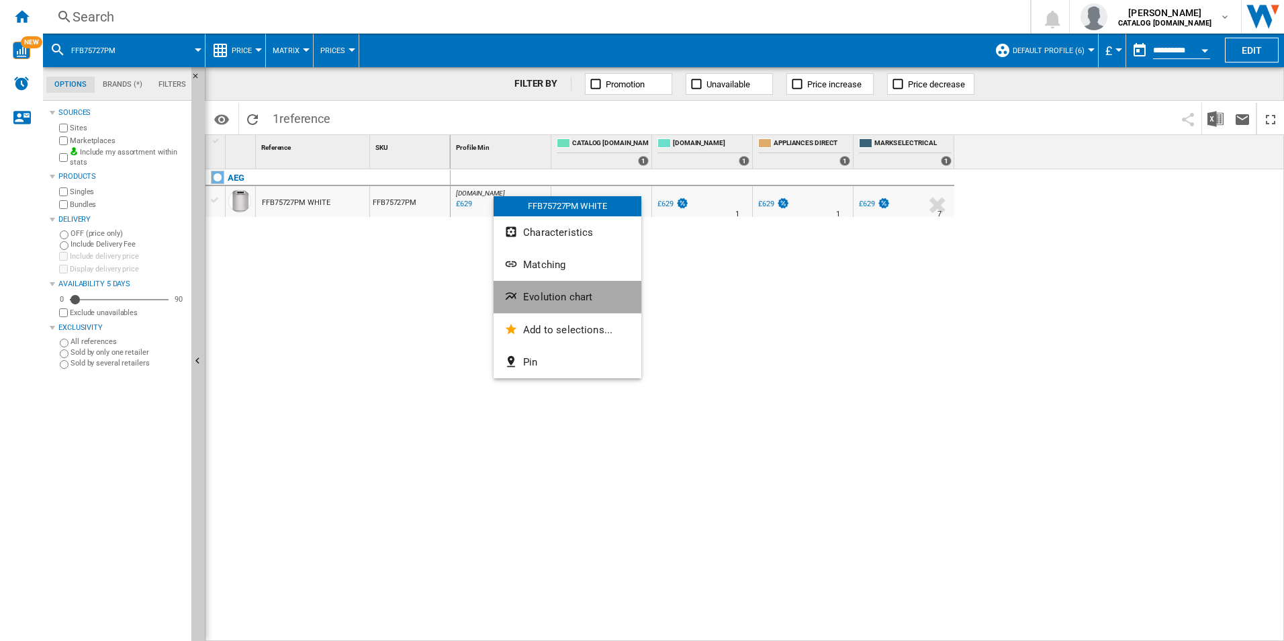
click at [550, 289] on button "Evolution chart" at bounding box center [568, 297] width 148 height 32
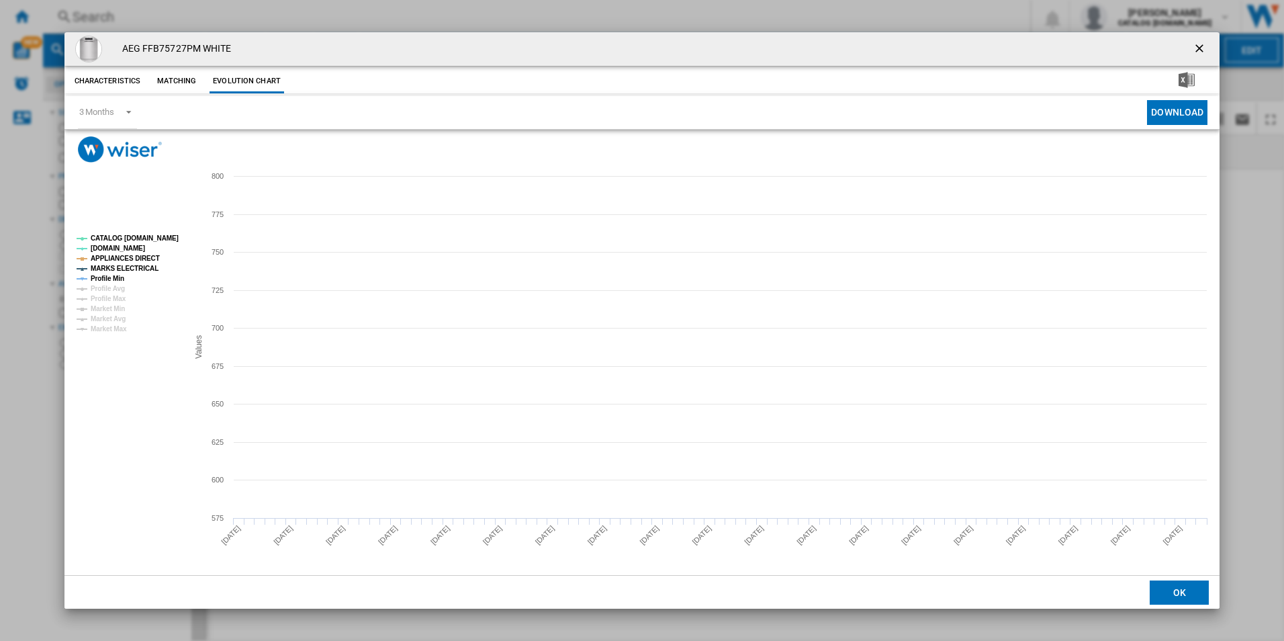
click at [152, 240] on tspan "CATALOG [DOMAIN_NAME]" at bounding box center [135, 237] width 88 height 7
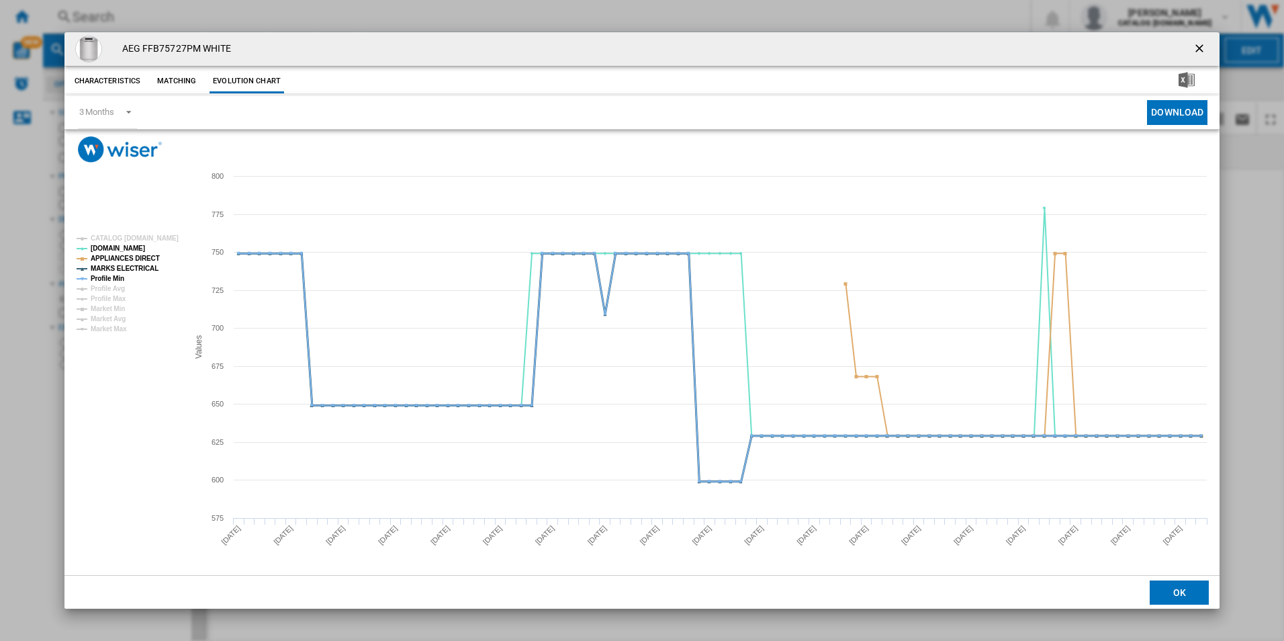
click at [131, 265] on tspan "MARKS ELECTRICAL" at bounding box center [125, 268] width 68 height 7
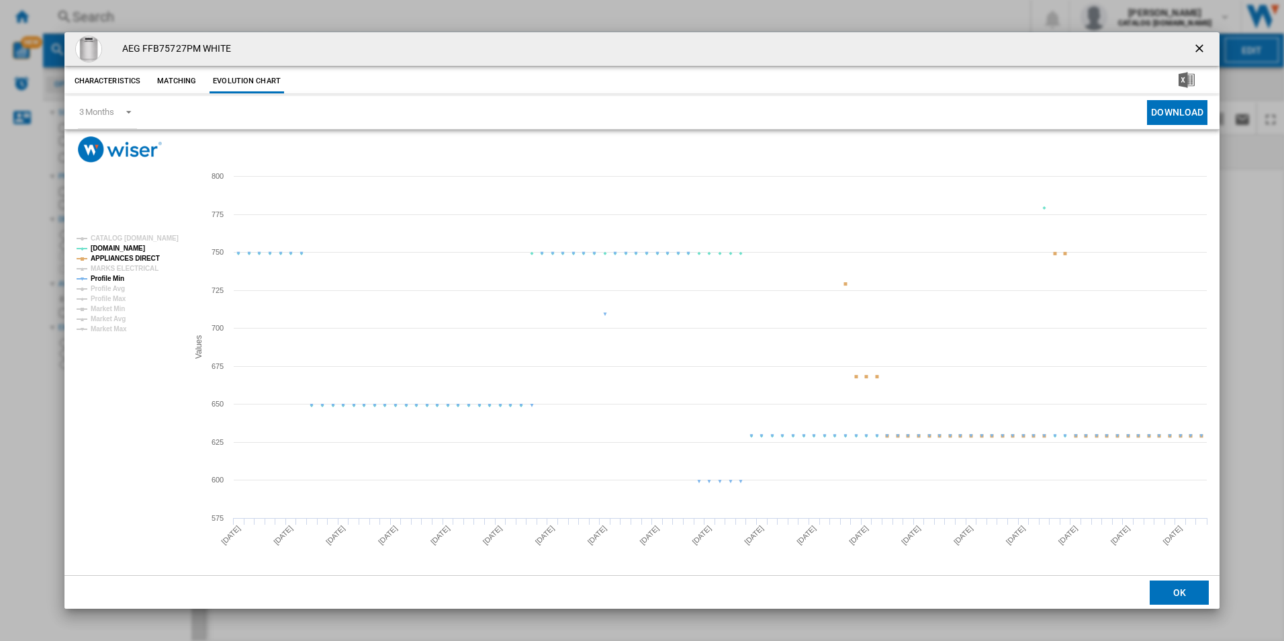
click at [140, 257] on tspan "APPLIANCES DIRECT" at bounding box center [125, 258] width 69 height 7
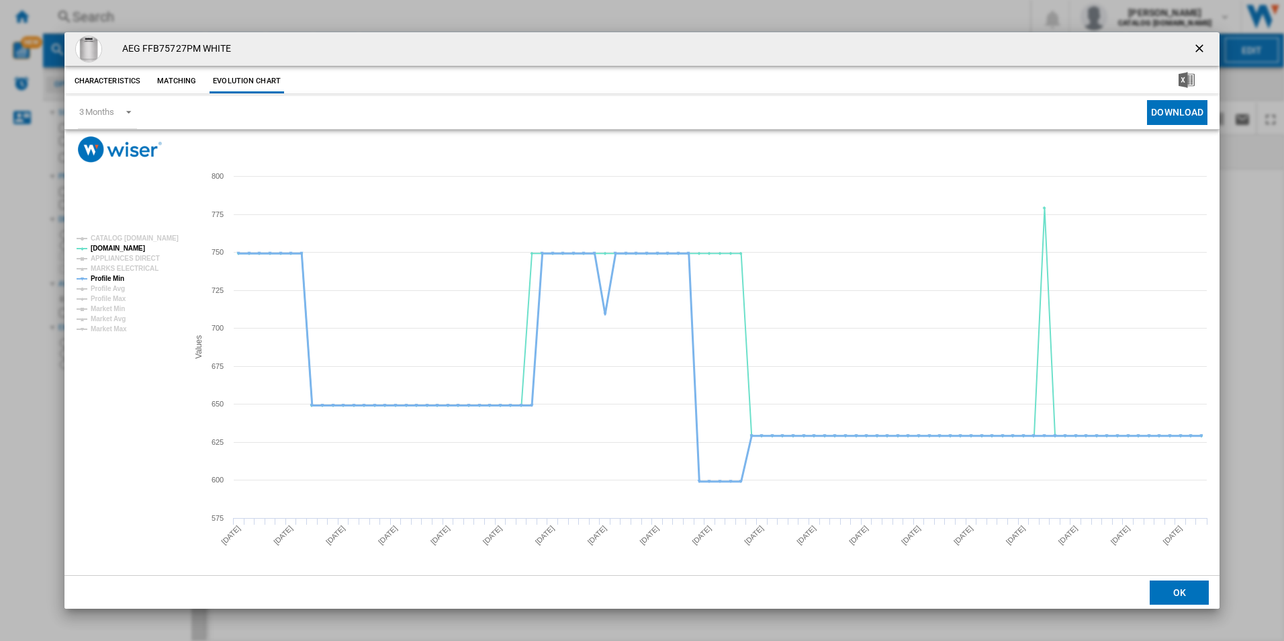
click at [106, 279] on tspan "Profile Min" at bounding box center [108, 278] width 34 height 7
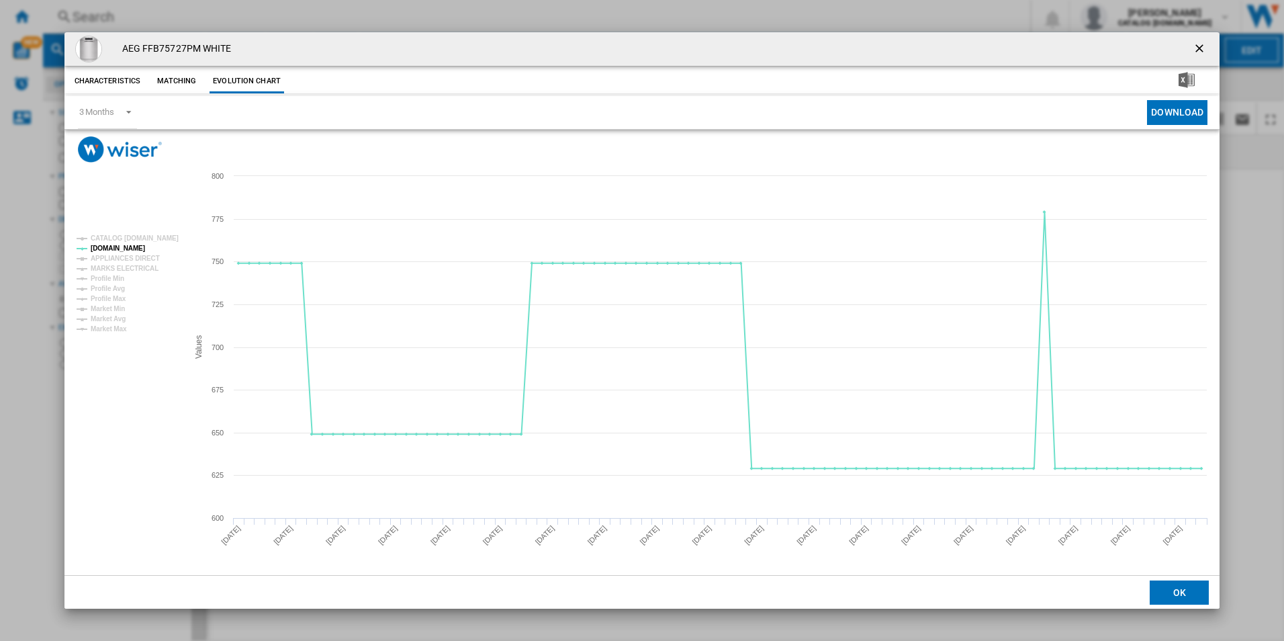
click at [1199, 52] on ng-md-icon "getI18NText('BUTTONS.CLOSE_DIALOG')" at bounding box center [1201, 50] width 16 height 16
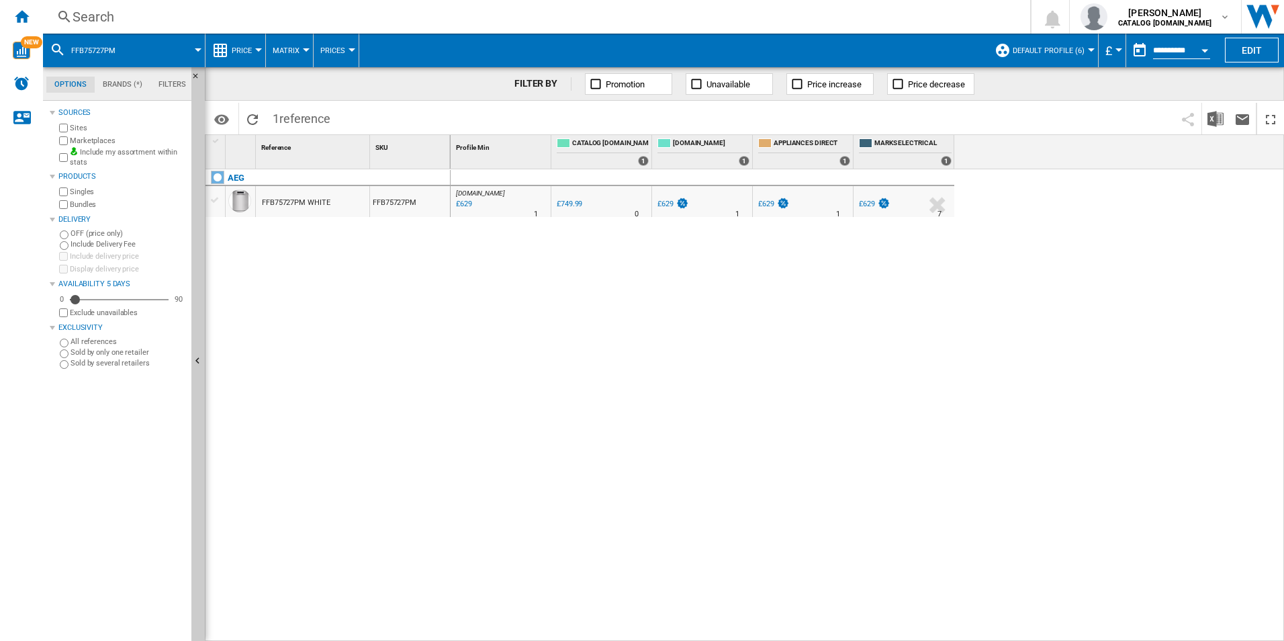
click at [910, 12] on div "Search" at bounding box center [534, 16] width 923 height 19
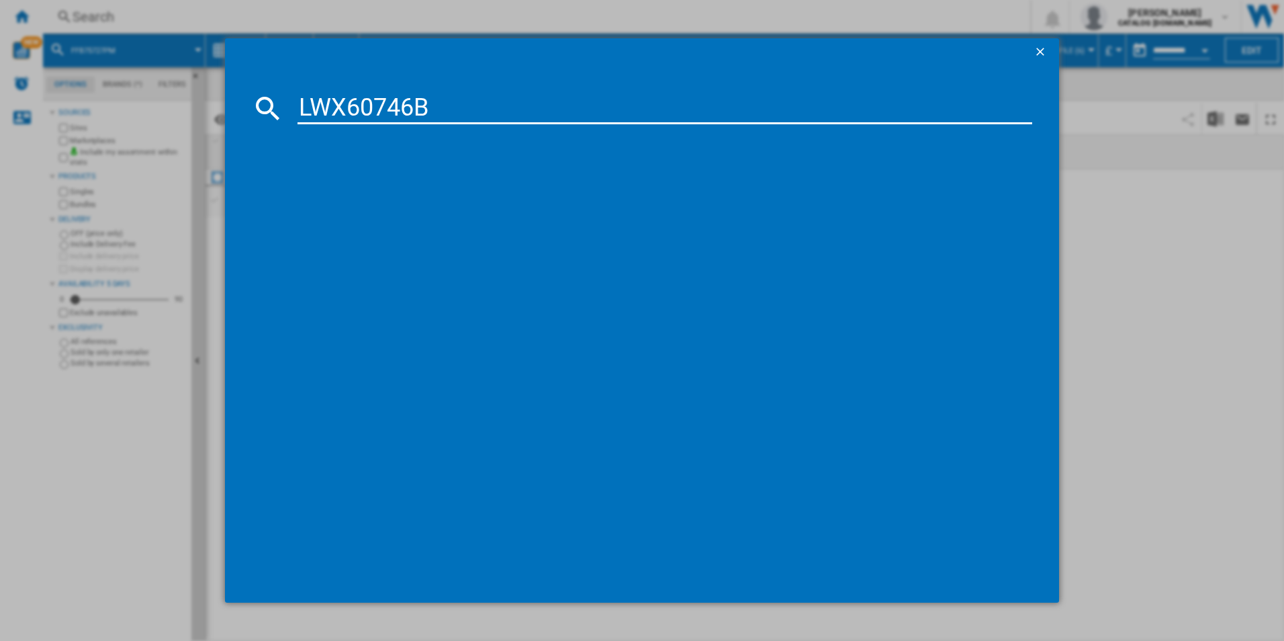
type input "LWX60746B"
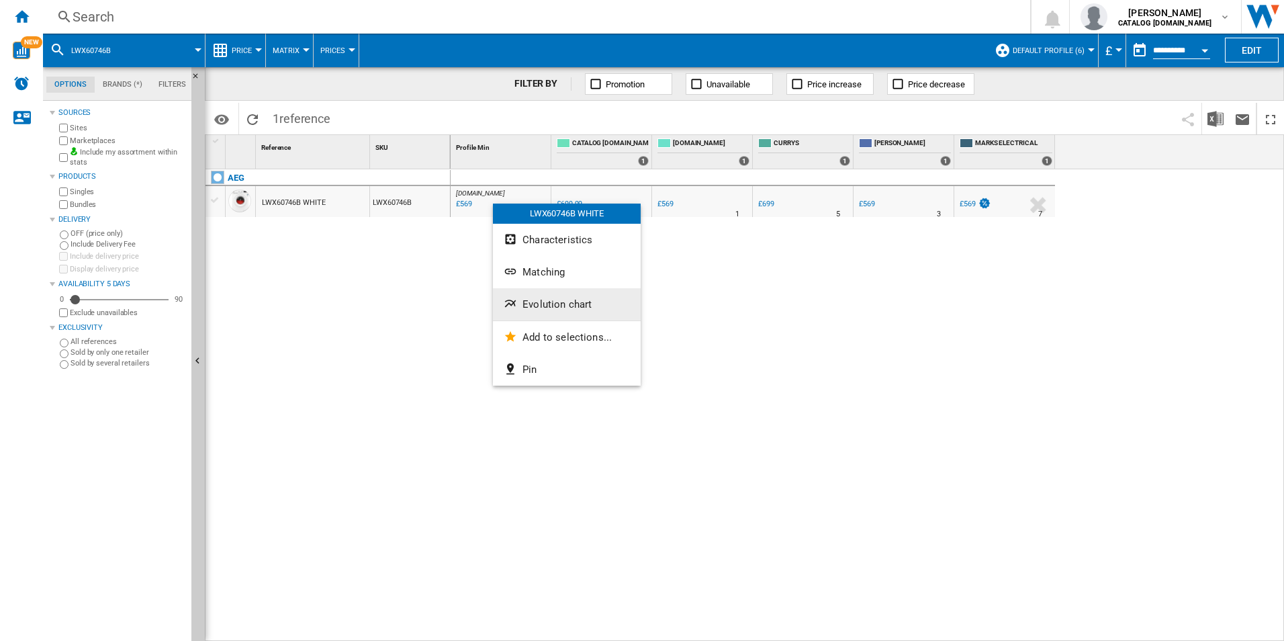
click at [536, 300] on span "Evolution chart" at bounding box center [557, 304] width 69 height 12
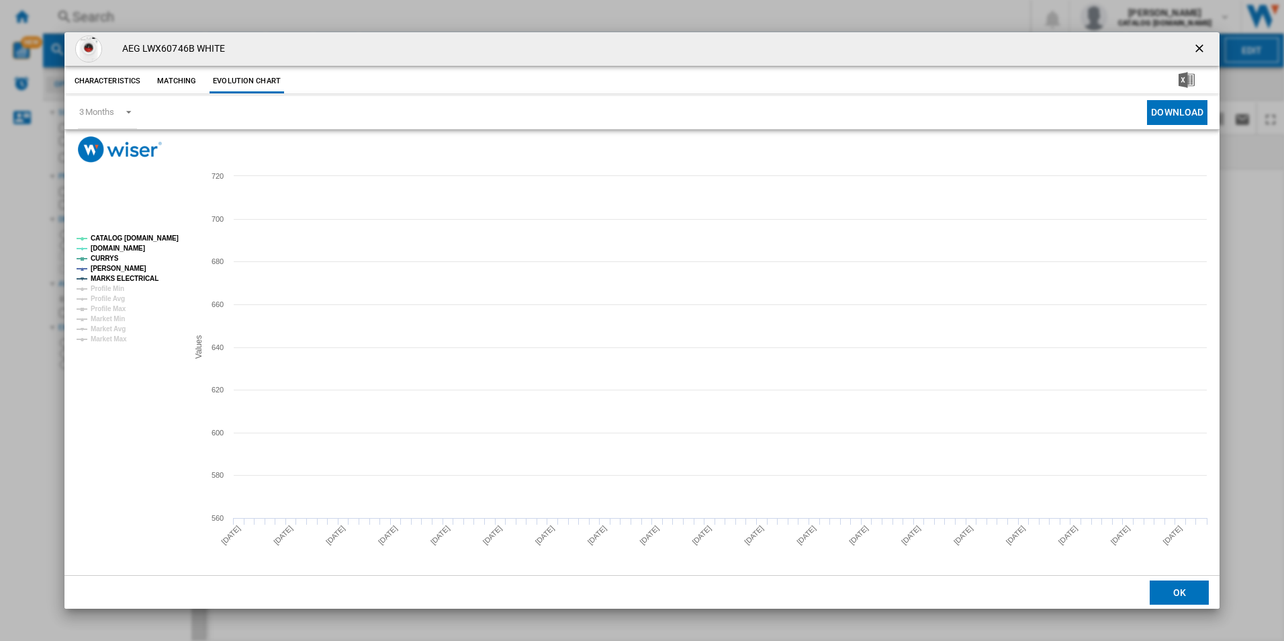
click at [165, 234] on tspan "CATALOG [DOMAIN_NAME]" at bounding box center [135, 237] width 88 height 7
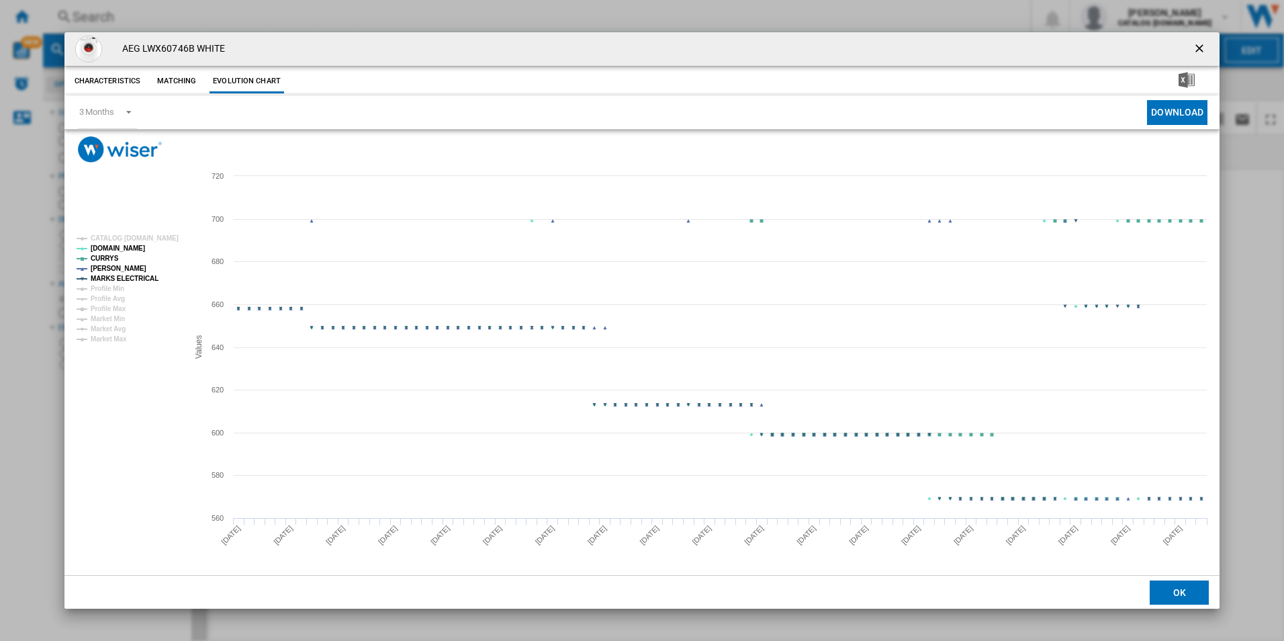
click at [138, 275] on tspan "MARKS ELECTRICAL" at bounding box center [125, 278] width 68 height 7
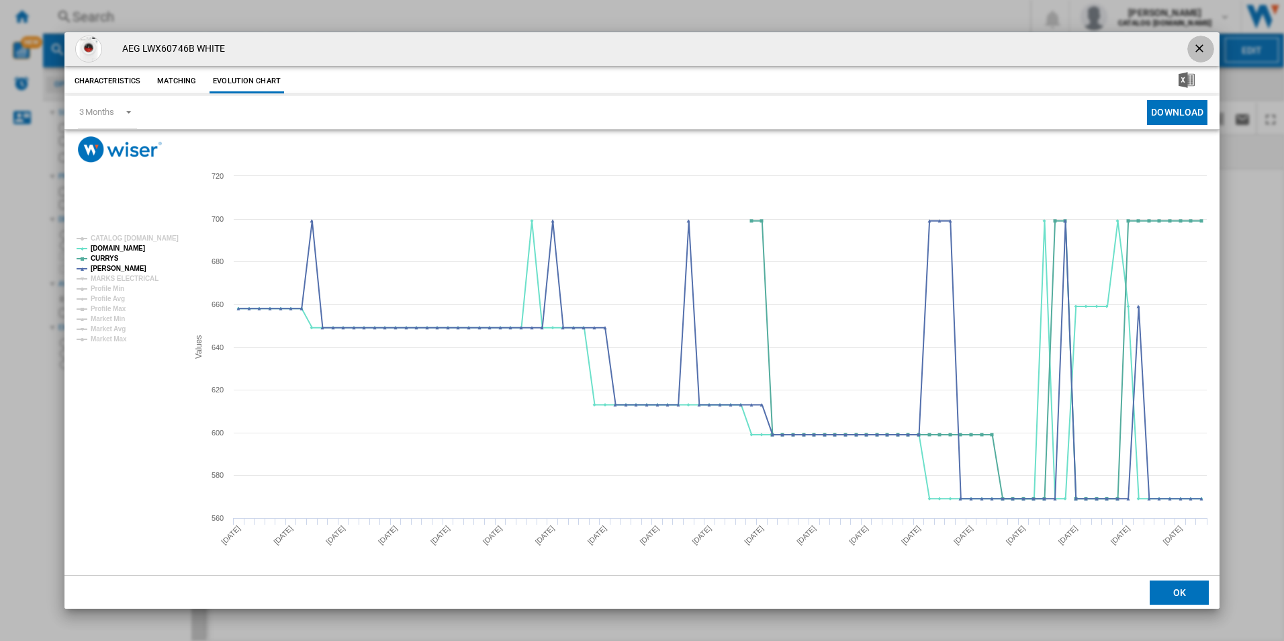
click at [1200, 46] on ng-md-icon "getI18NText('BUTTONS.CLOSE_DIALOG')" at bounding box center [1201, 50] width 16 height 16
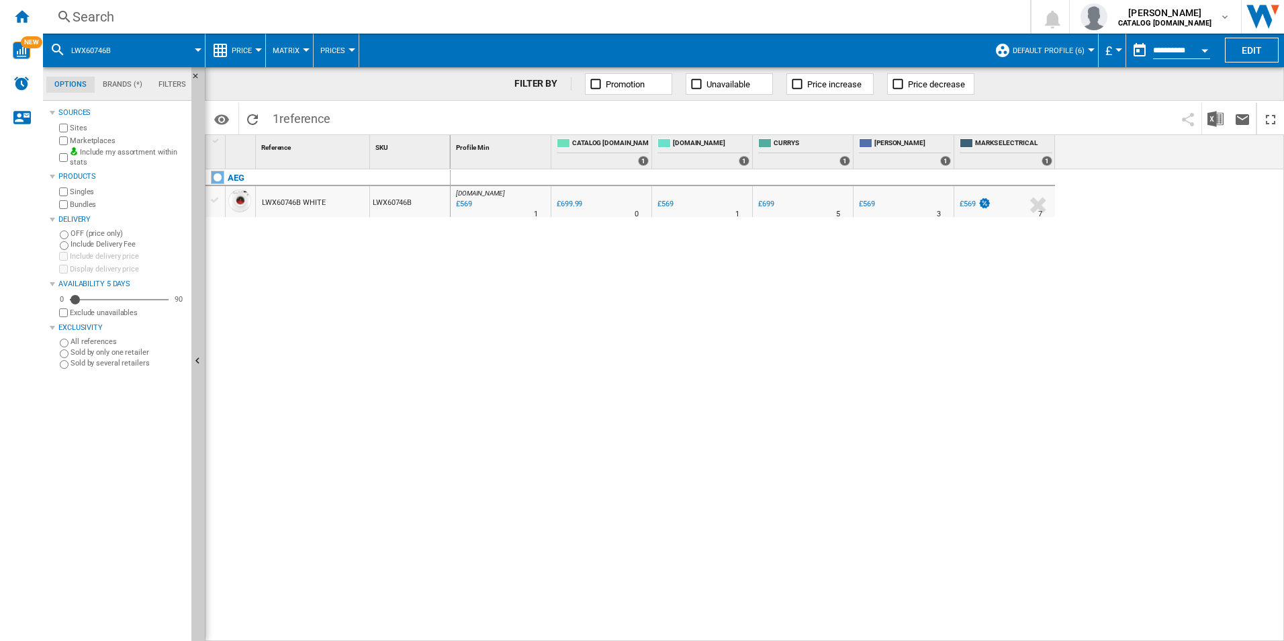
click at [946, 21] on div "Search" at bounding box center [534, 16] width 923 height 19
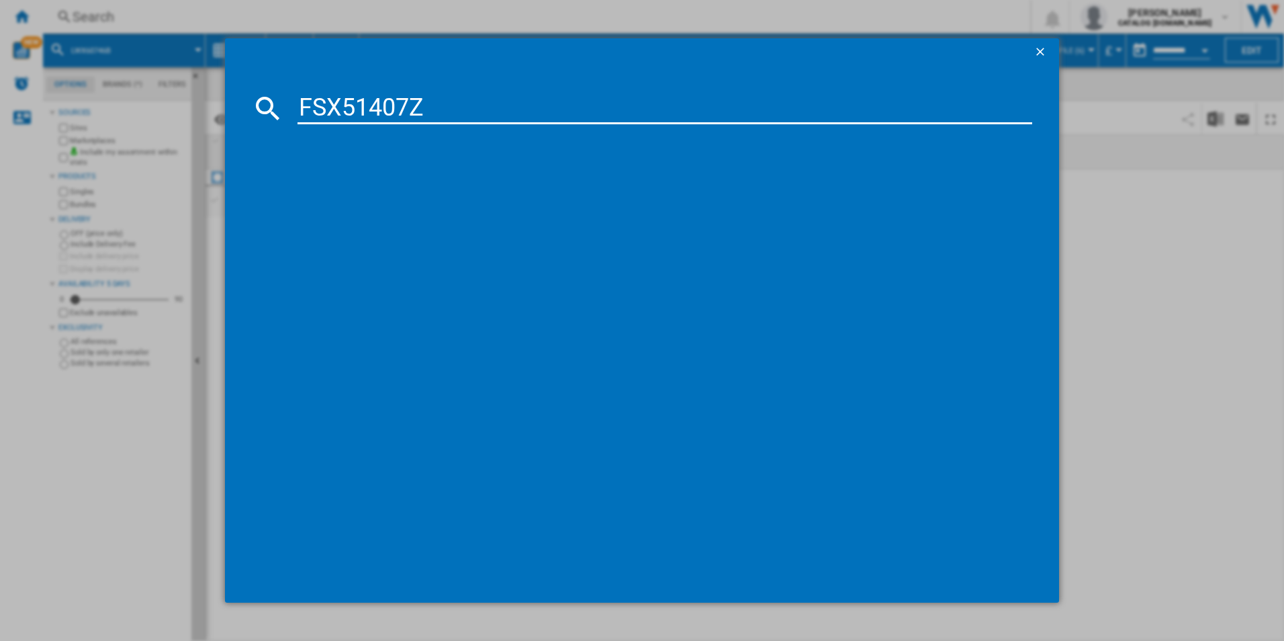
type input "FSX51407Z"
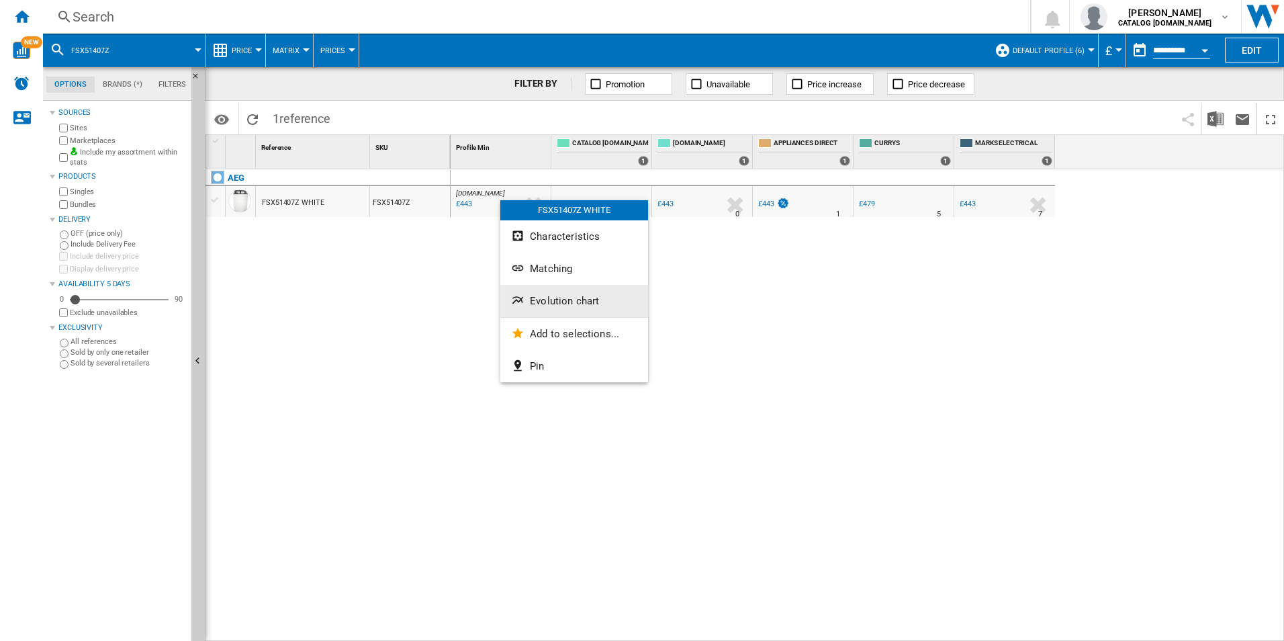
click at [550, 296] on span "Evolution chart" at bounding box center [564, 301] width 69 height 12
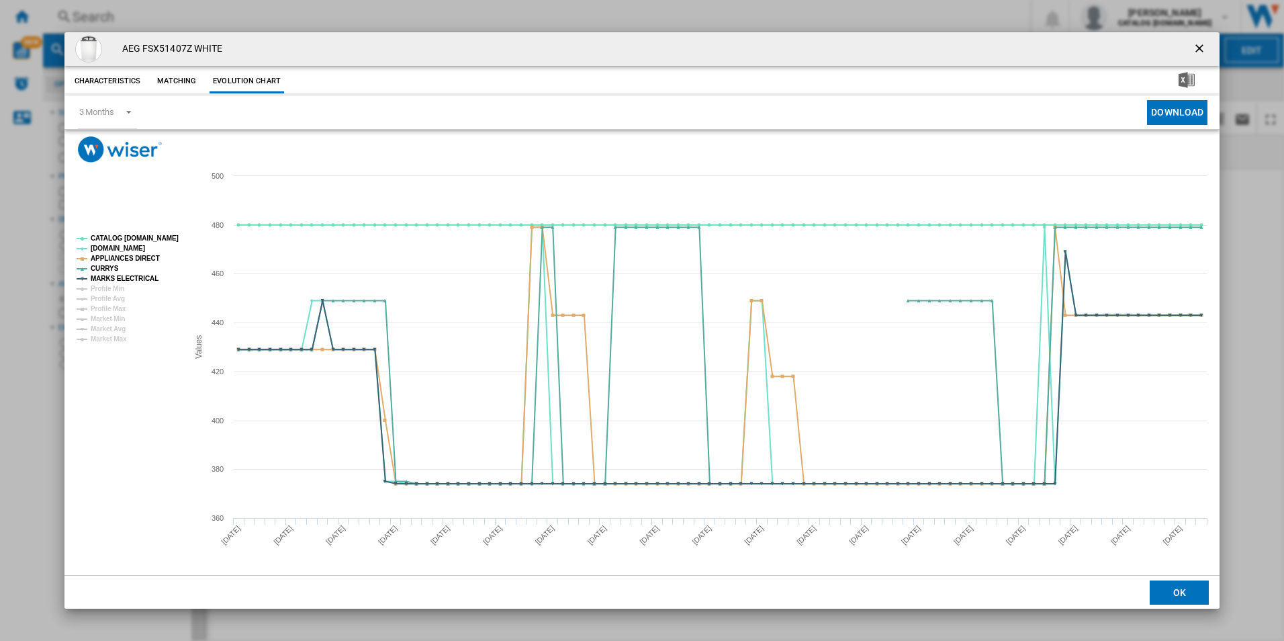
click at [146, 245] on rect "Product popup" at bounding box center [127, 289] width 112 height 118
click at [150, 239] on tspan "CATALOG [DOMAIN_NAME]" at bounding box center [135, 237] width 88 height 7
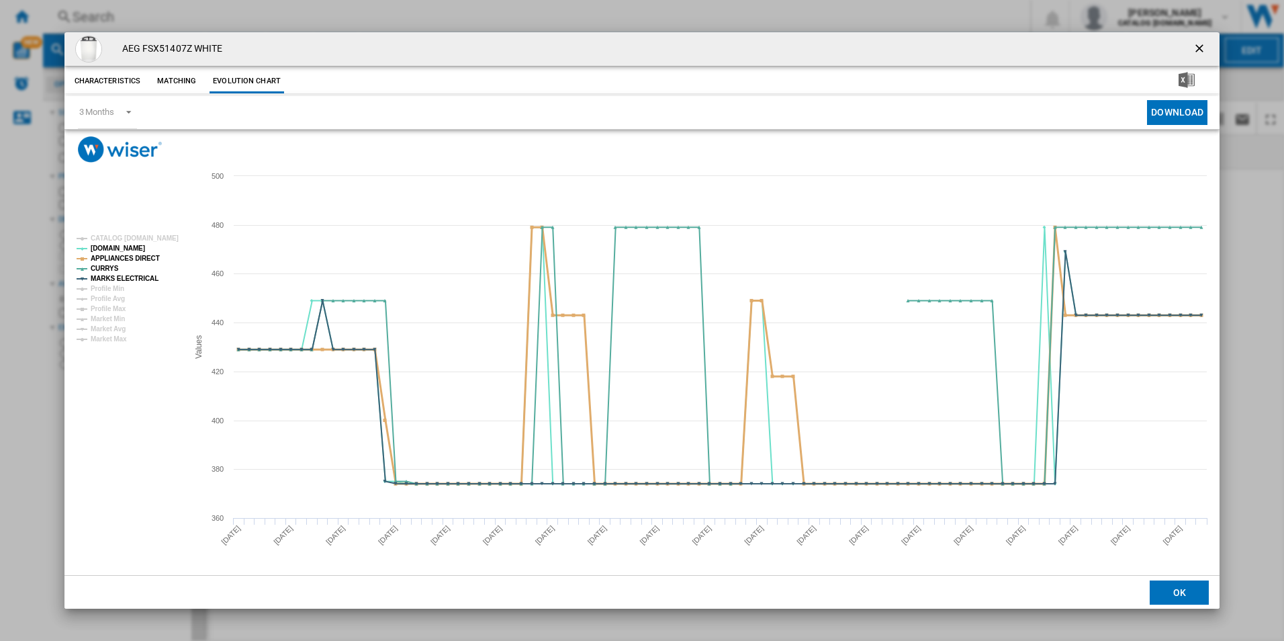
click at [144, 261] on tspan "APPLIANCES DIRECT" at bounding box center [125, 258] width 69 height 7
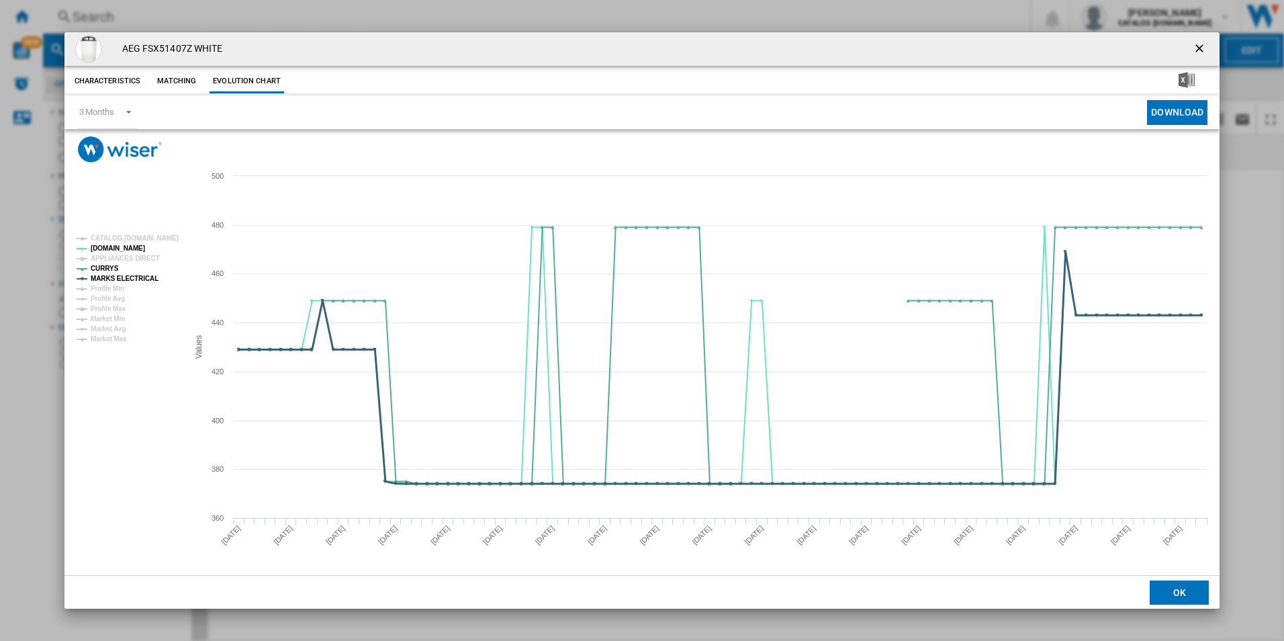
click at [142, 277] on tspan "MARKS ELECTRICAL" at bounding box center [125, 278] width 68 height 7
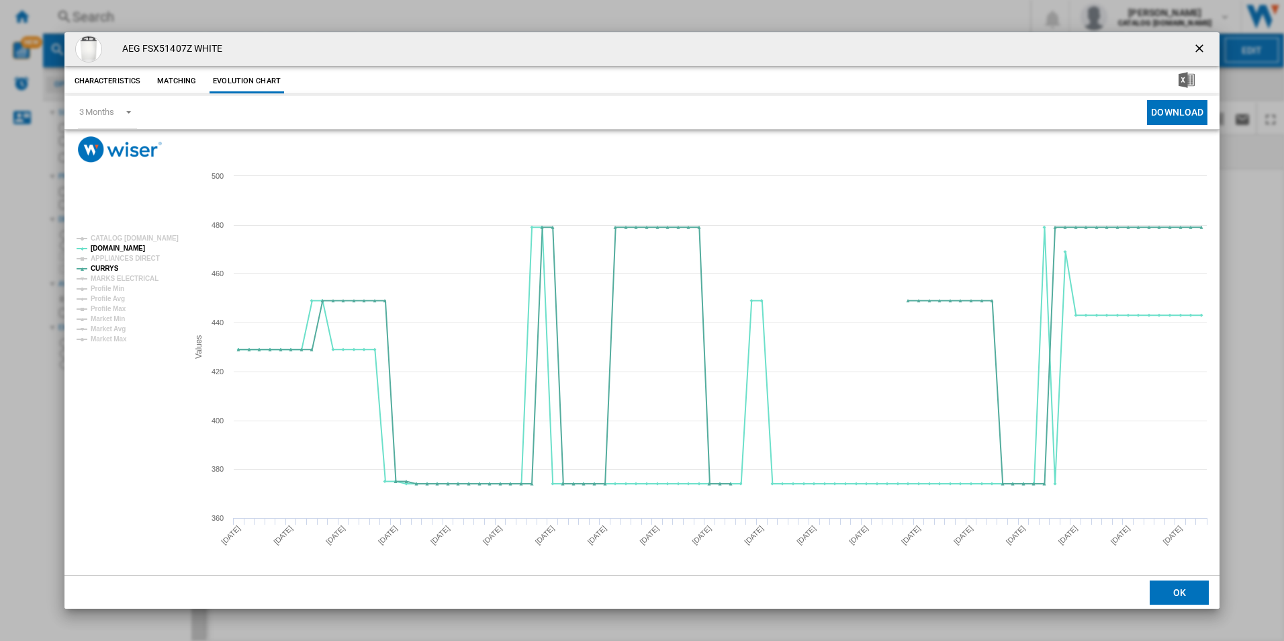
drag, startPoint x: 1203, startPoint y: 54, endPoint x: 1196, endPoint y: 53, distance: 7.4
click at [1203, 54] on ng-md-icon "getI18NText('BUTTONS.CLOSE_DIALOG')" at bounding box center [1201, 50] width 16 height 16
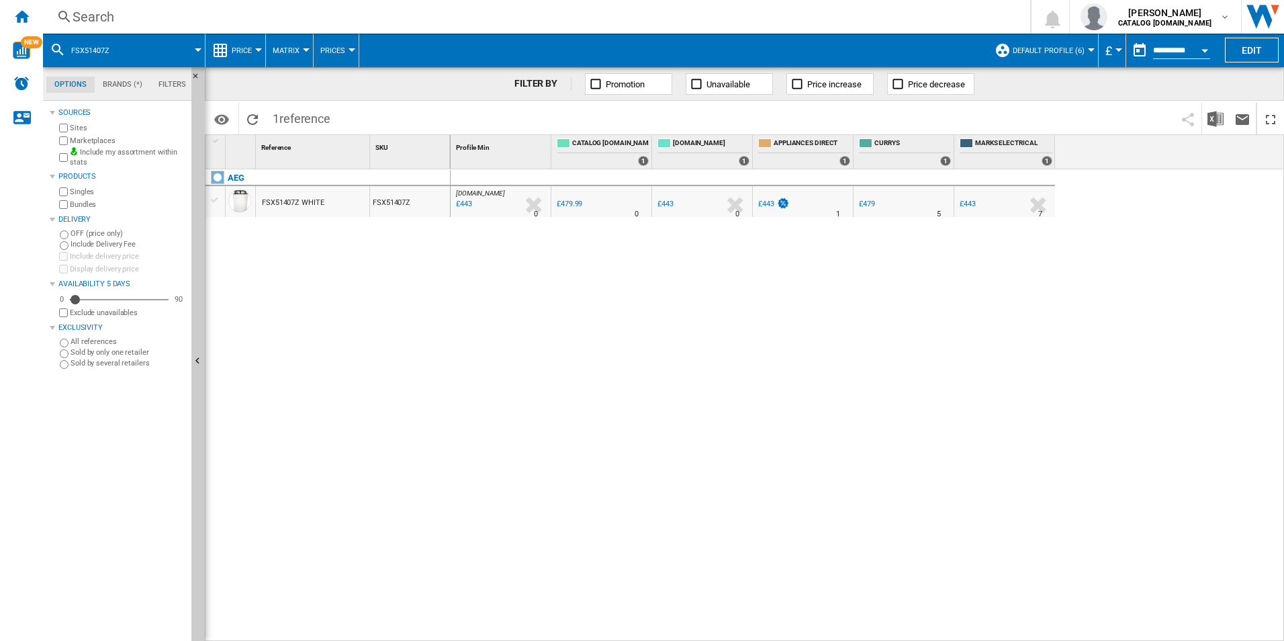
click at [844, 22] on div "Search" at bounding box center [534, 16] width 923 height 19
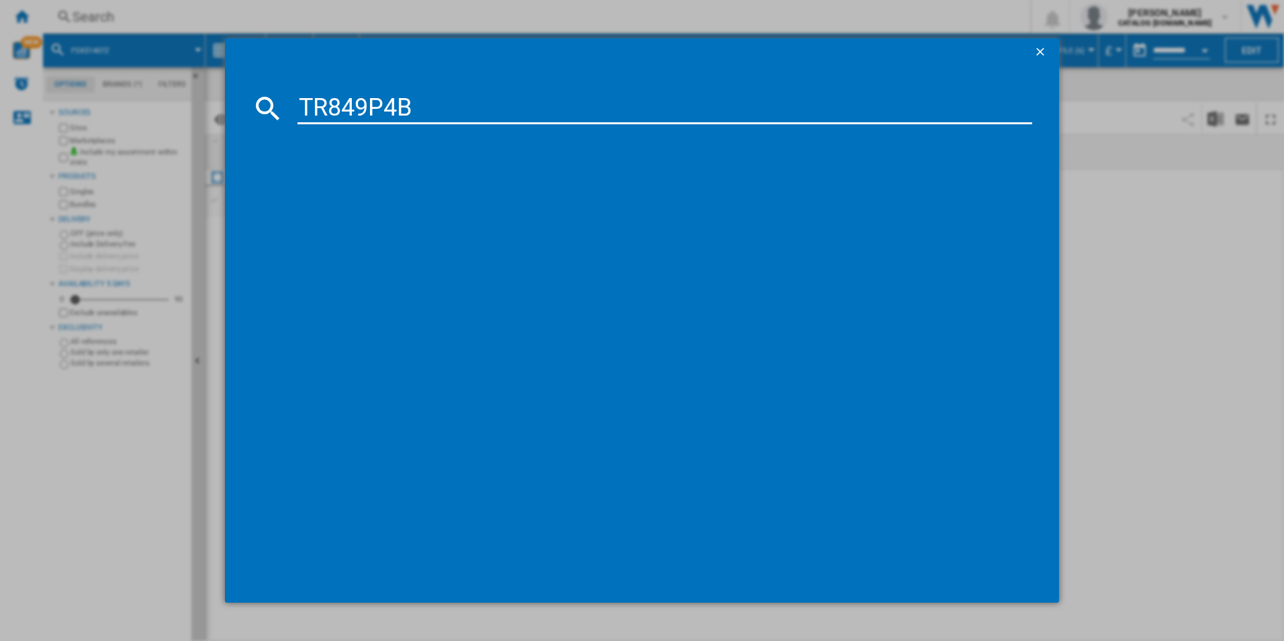
type input "TR849P4B"
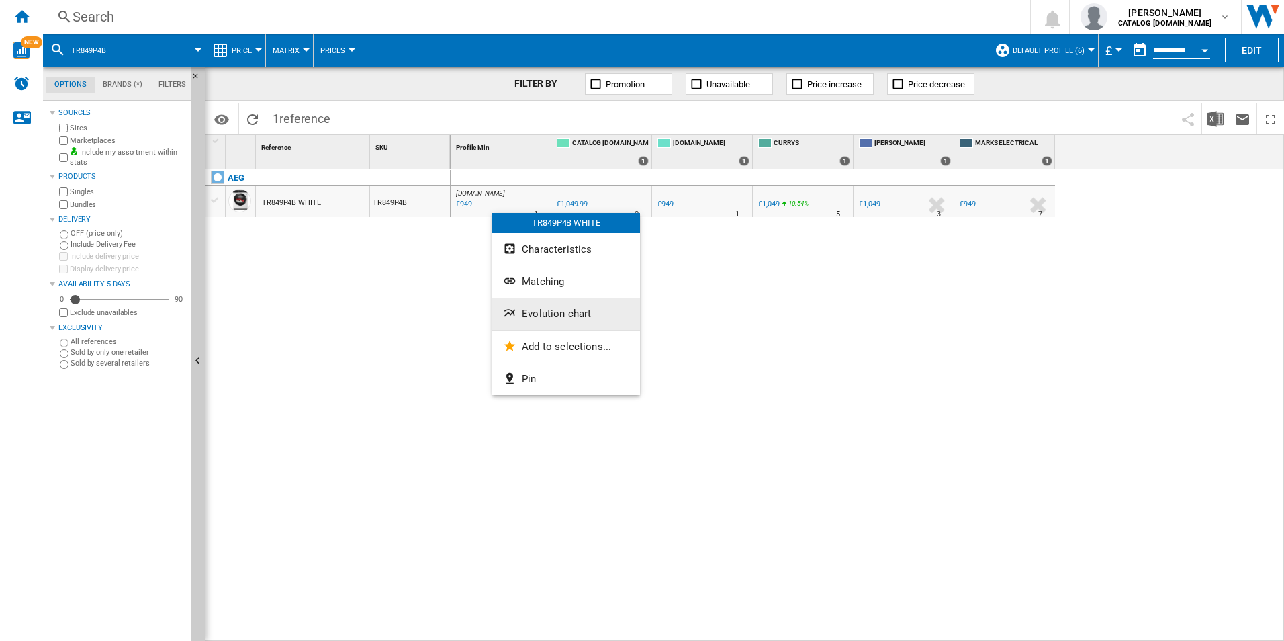
click at [545, 312] on span "Evolution chart" at bounding box center [556, 314] width 69 height 12
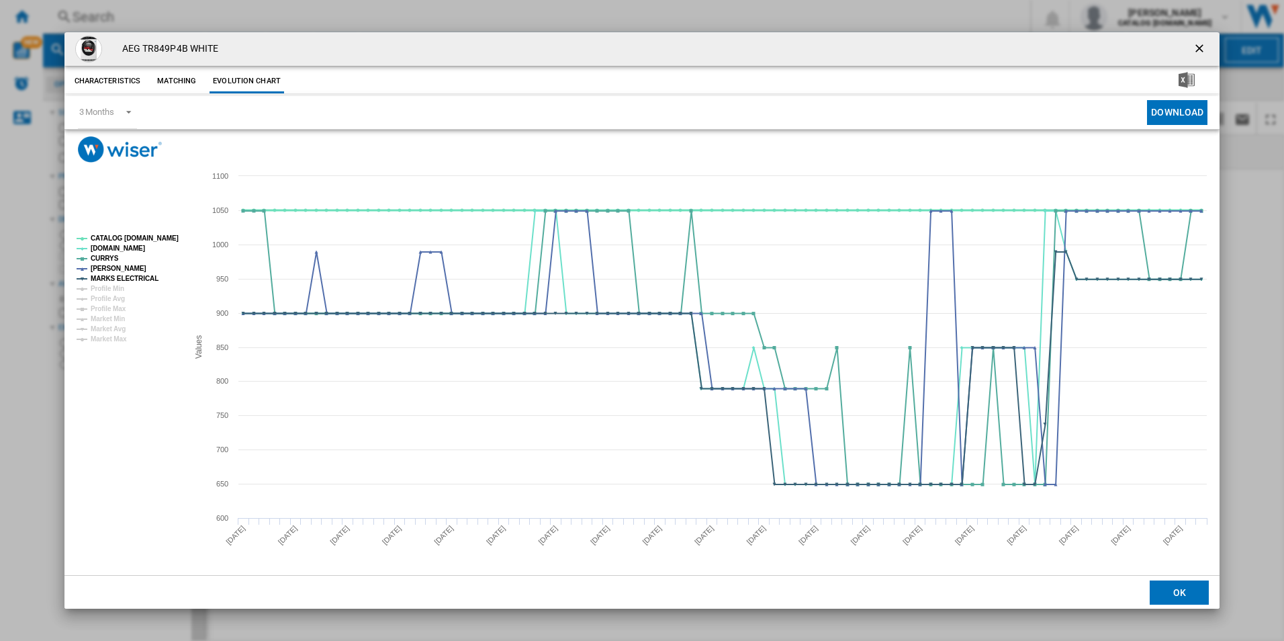
click at [153, 237] on tspan "CATALOG [DOMAIN_NAME]" at bounding box center [135, 237] width 88 height 7
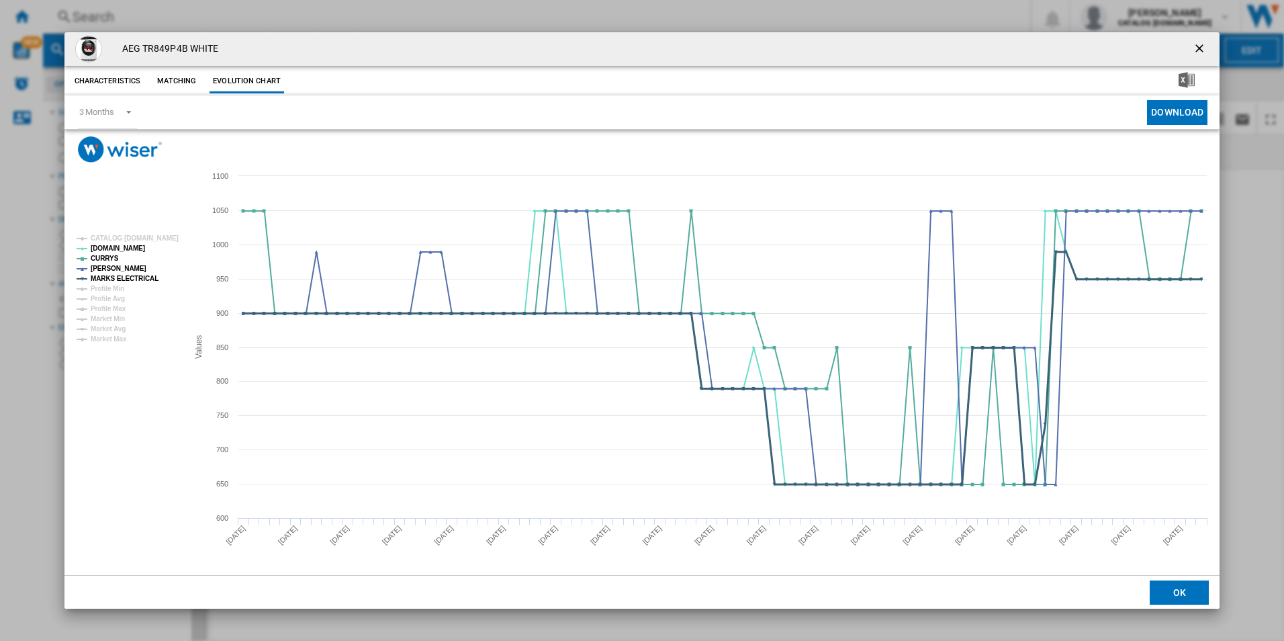
click at [134, 278] on tspan "MARKS ELECTRICAL" at bounding box center [125, 278] width 68 height 7
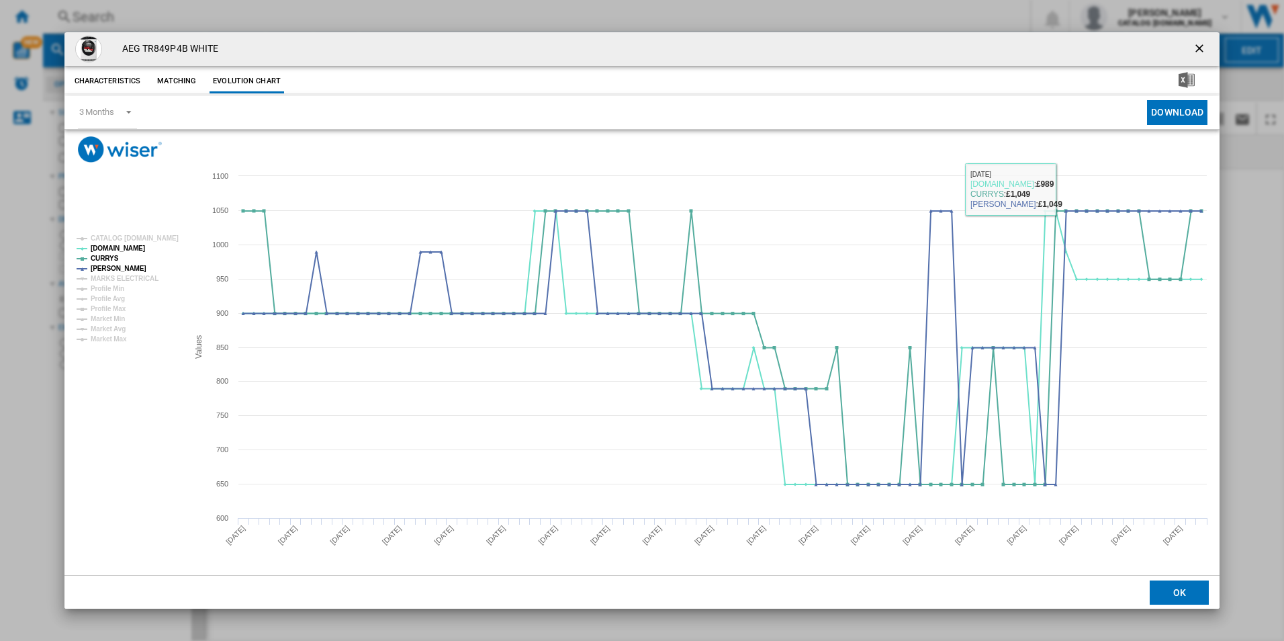
click at [1192, 38] on button "Product popup" at bounding box center [1201, 49] width 27 height 27
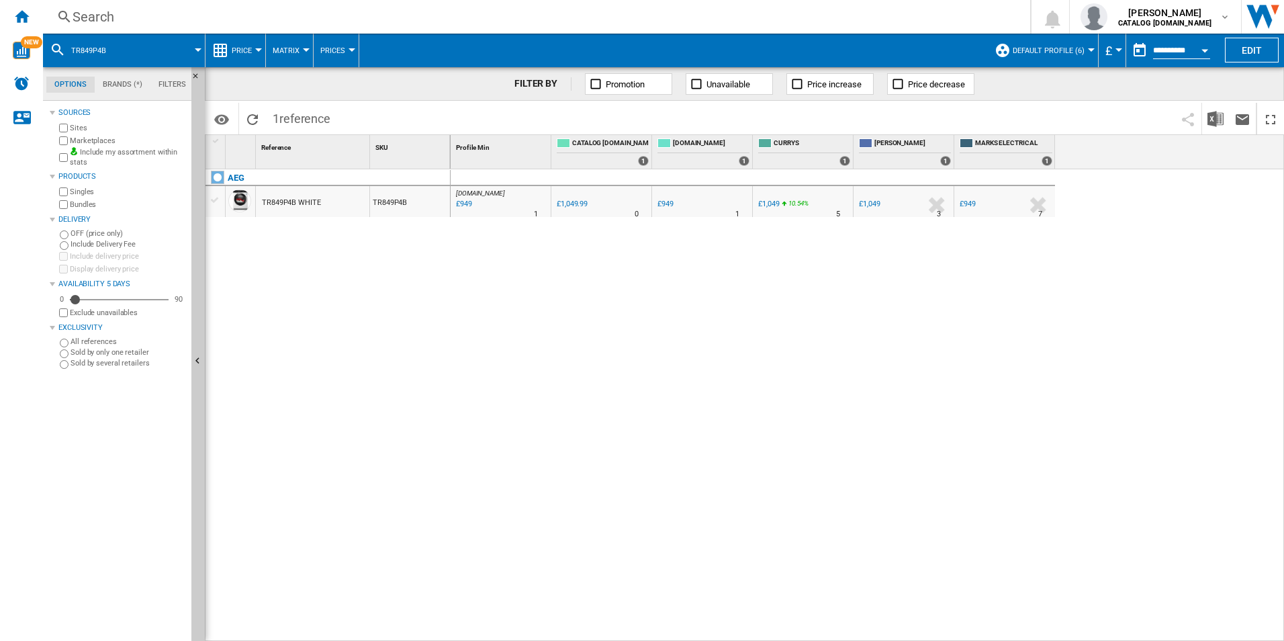
click at [883, 9] on div "Search" at bounding box center [534, 16] width 923 height 19
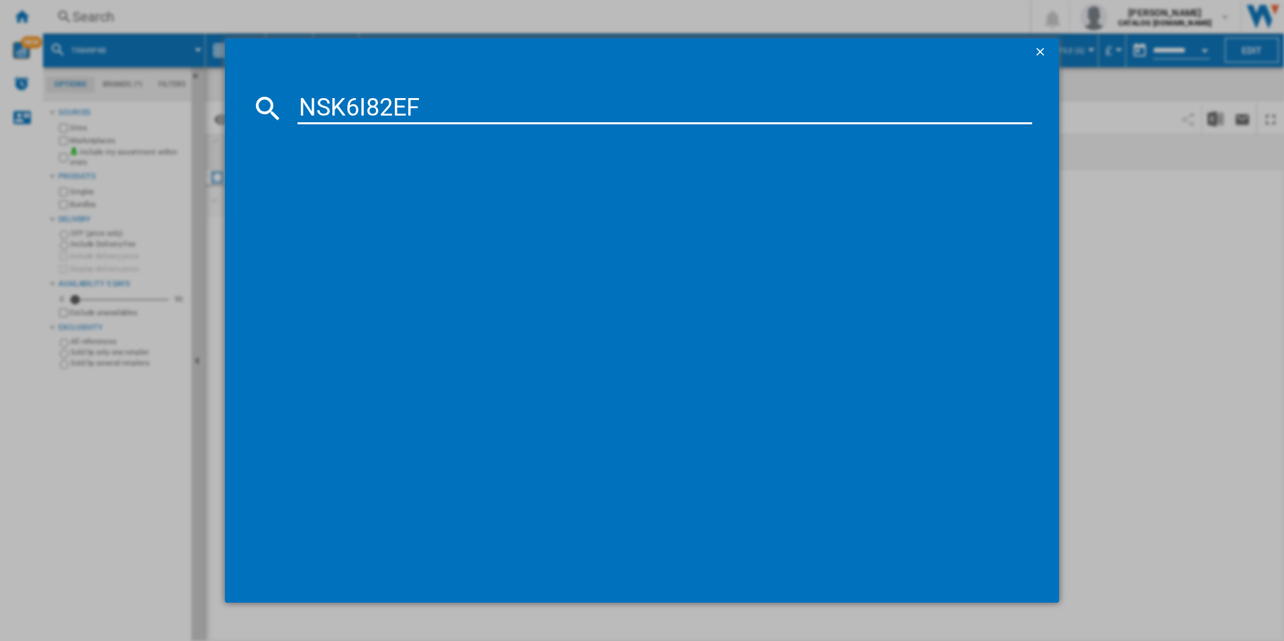
type input "NSK6I82EF"
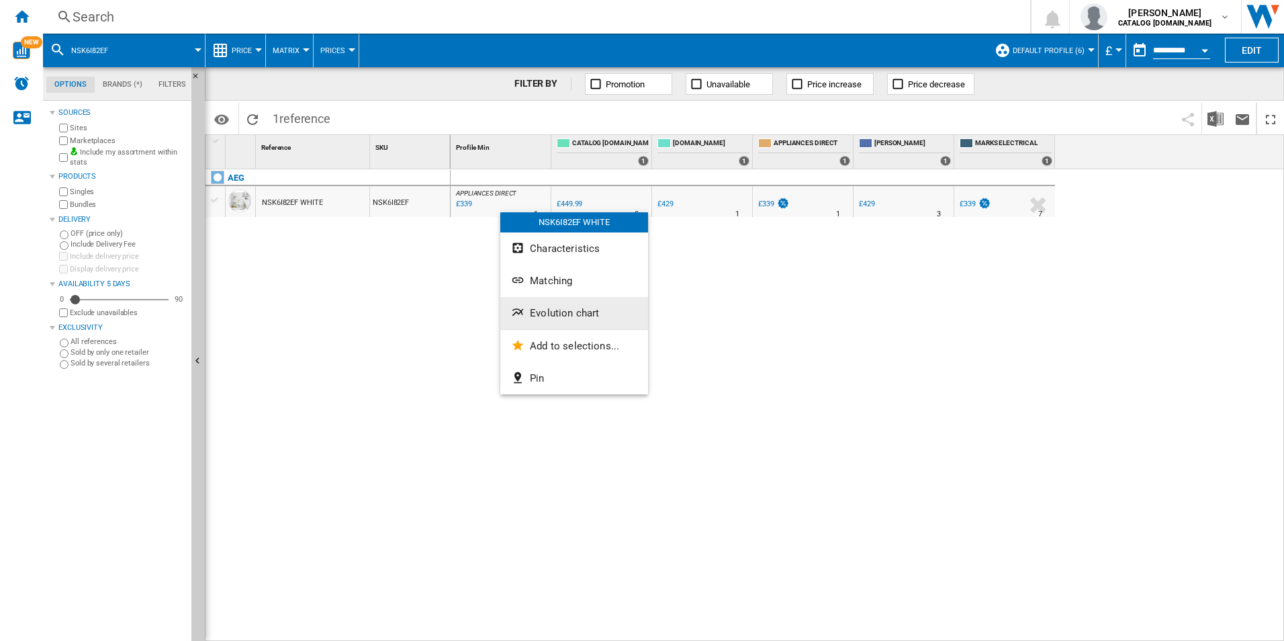
click at [570, 306] on button "Evolution chart" at bounding box center [574, 313] width 148 height 32
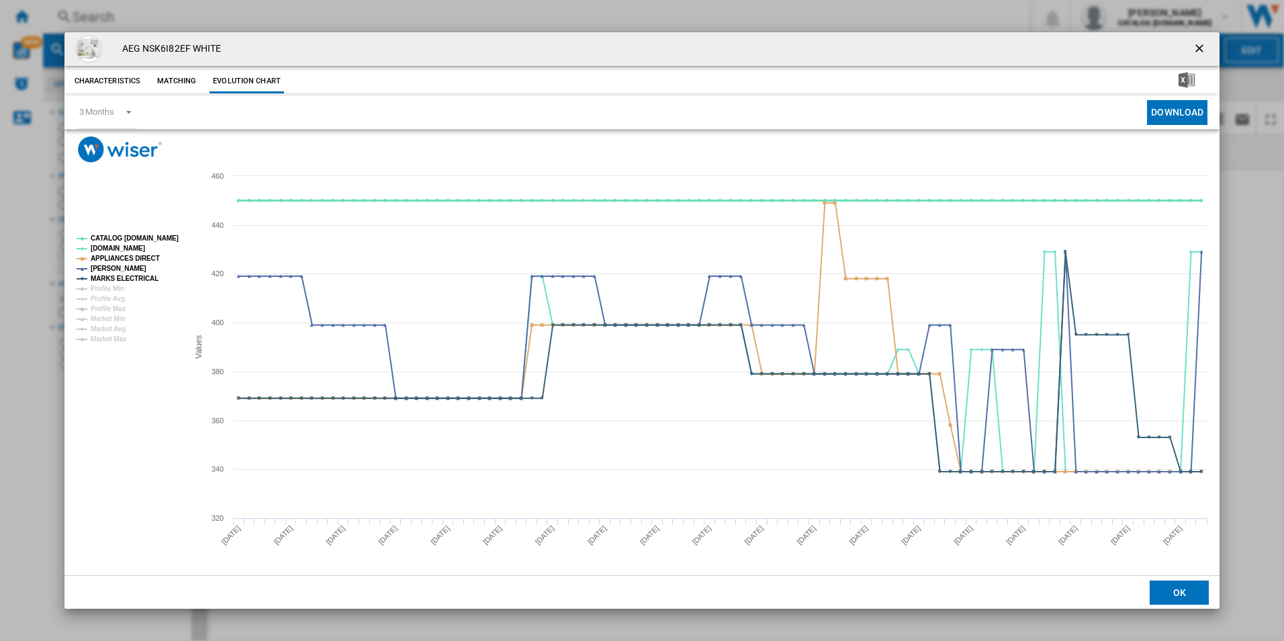
click at [146, 236] on tspan "CATALOG [DOMAIN_NAME]" at bounding box center [135, 237] width 88 height 7
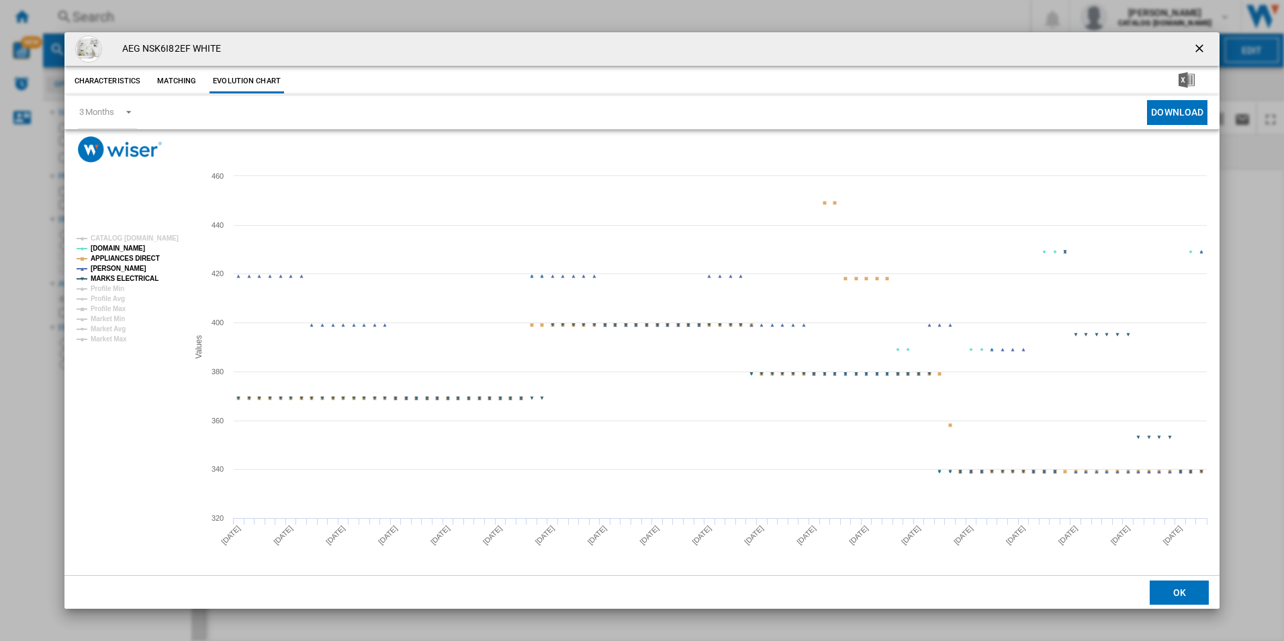
click at [140, 275] on tspan "MARKS ELECTRICAL" at bounding box center [125, 278] width 68 height 7
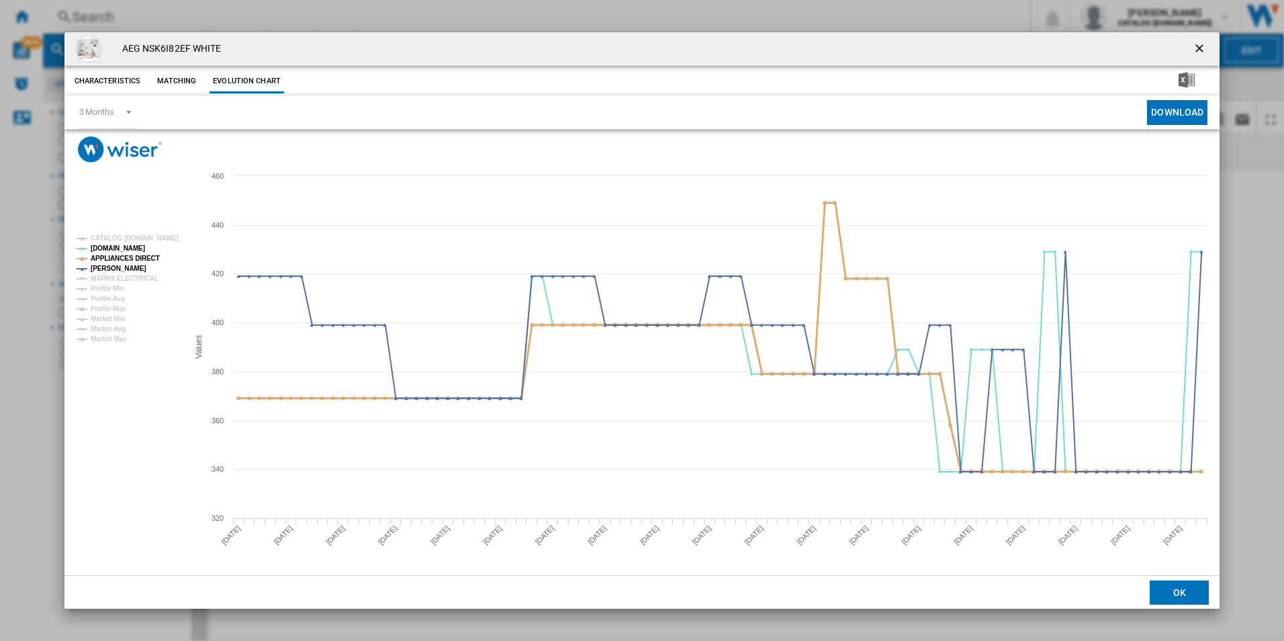
click at [149, 255] on tspan "APPLIANCES DIRECT" at bounding box center [125, 258] width 69 height 7
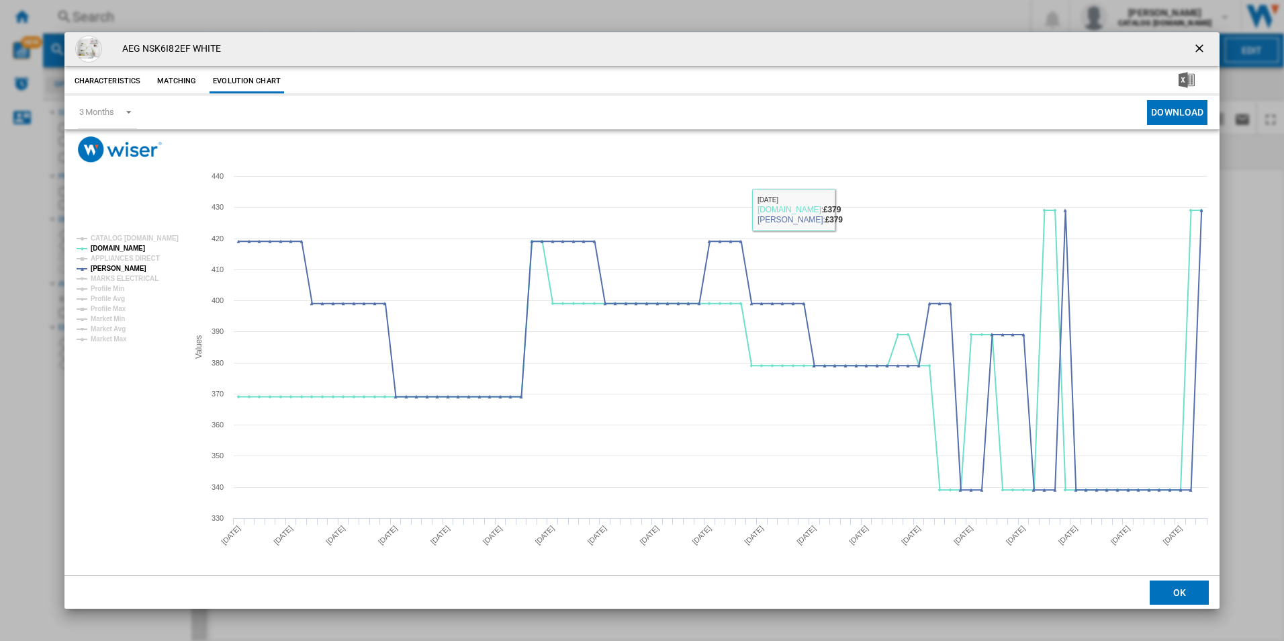
drag, startPoint x: 1193, startPoint y: 45, endPoint x: 1153, endPoint y: 49, distance: 39.8
click at [1193, 45] on ng-md-icon "getI18NText('BUTTONS.CLOSE_DIALOG')" at bounding box center [1201, 50] width 16 height 16
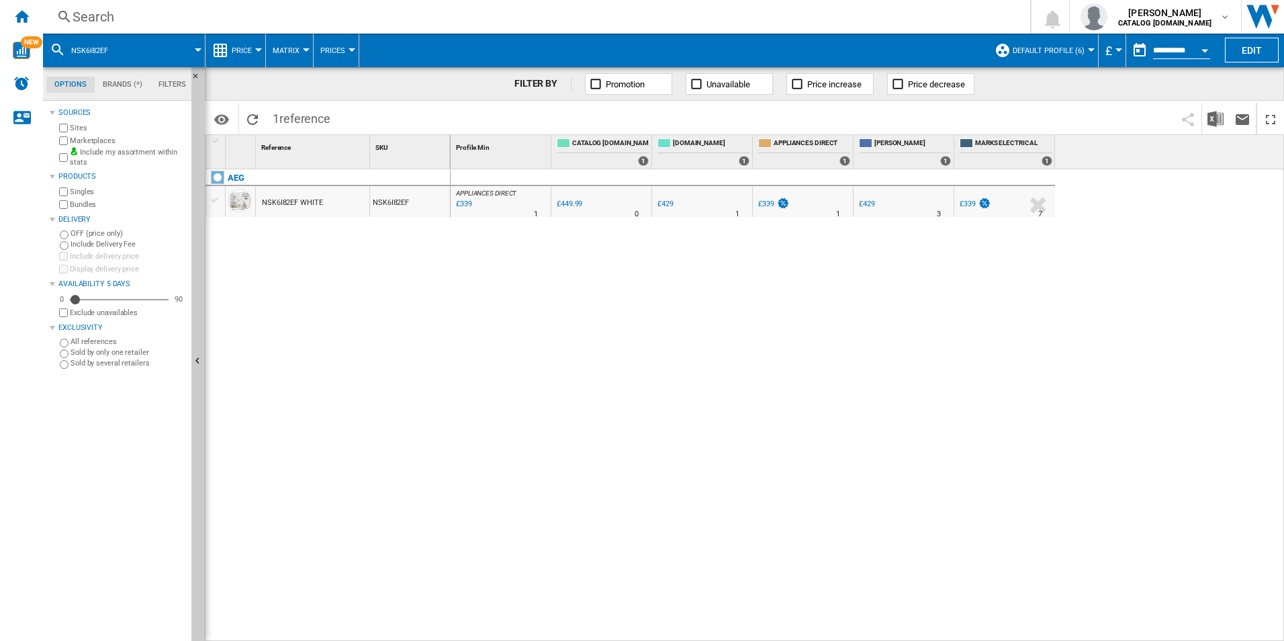
click at [891, 14] on div "Search" at bounding box center [534, 16] width 923 height 19
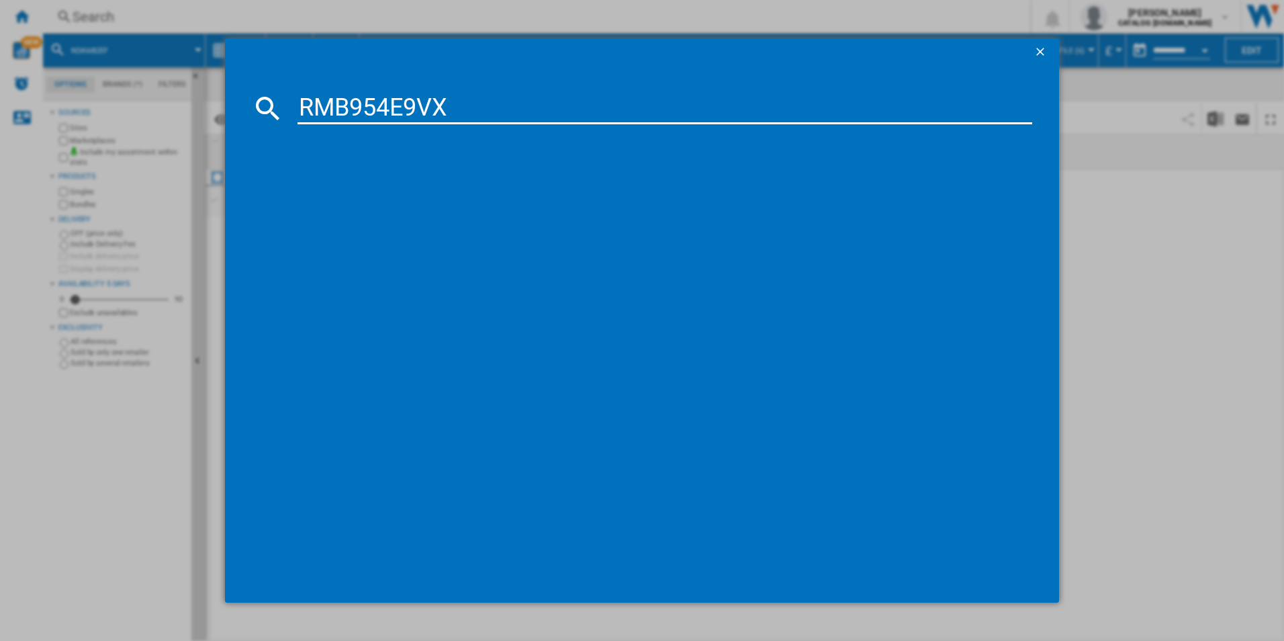
type input "RMB954E9VX"
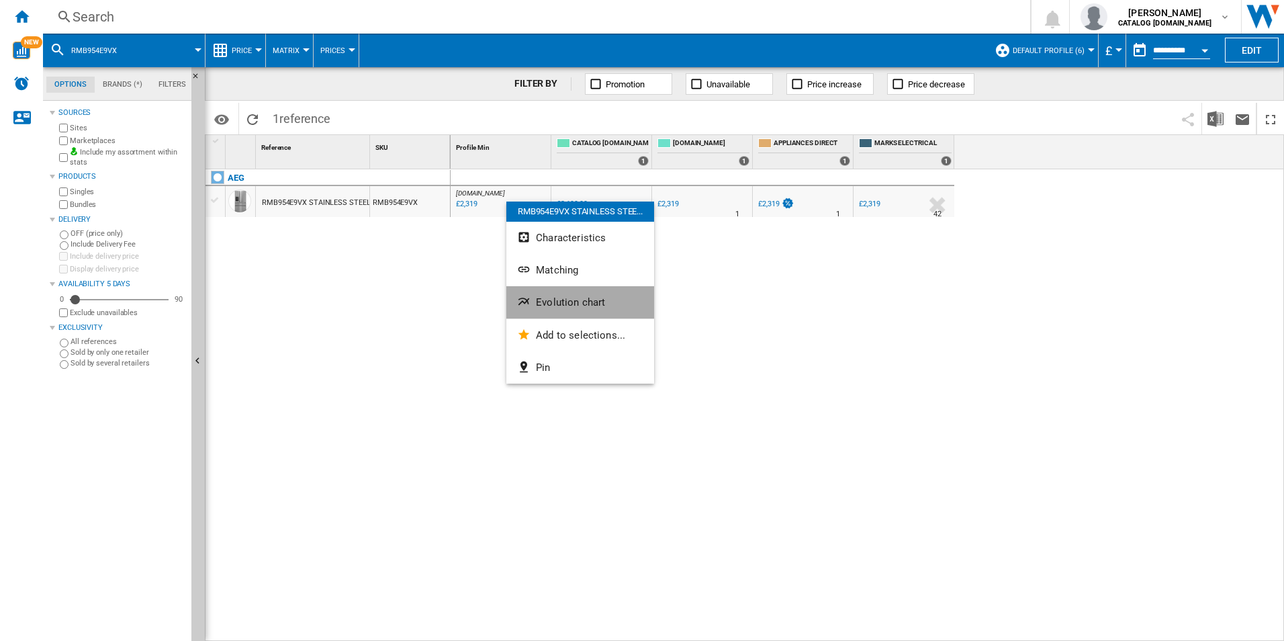
click at [585, 292] on button "Evolution chart" at bounding box center [581, 302] width 148 height 32
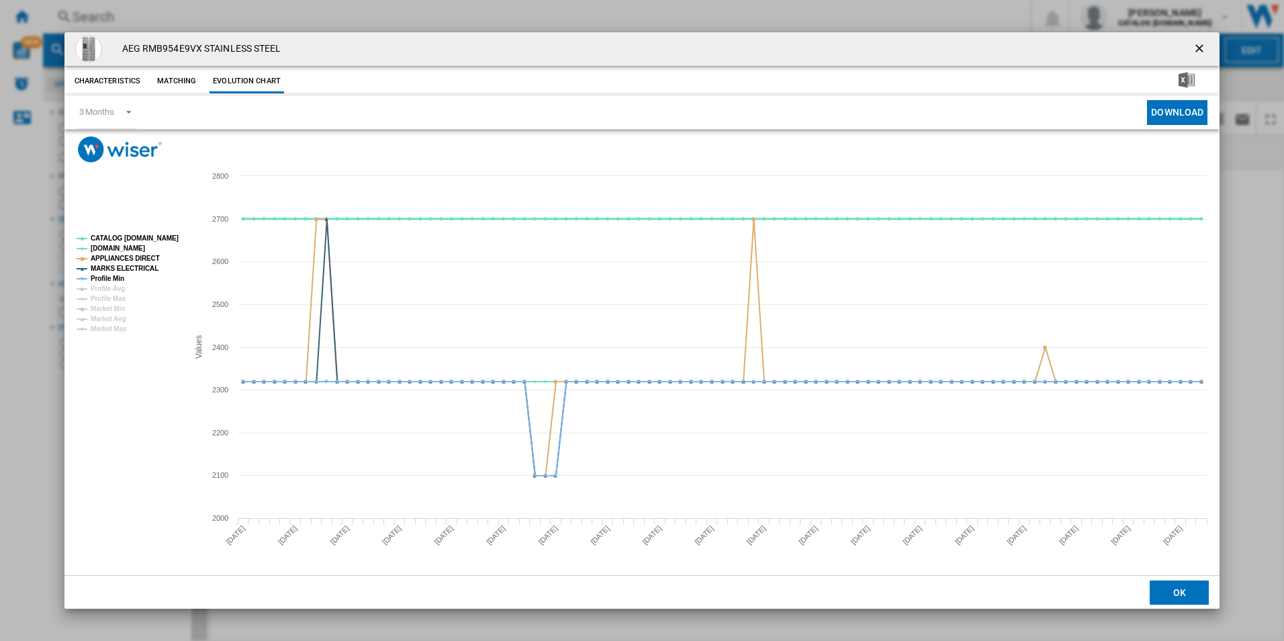
click at [157, 238] on tspan "CATALOG [DOMAIN_NAME]" at bounding box center [135, 237] width 88 height 7
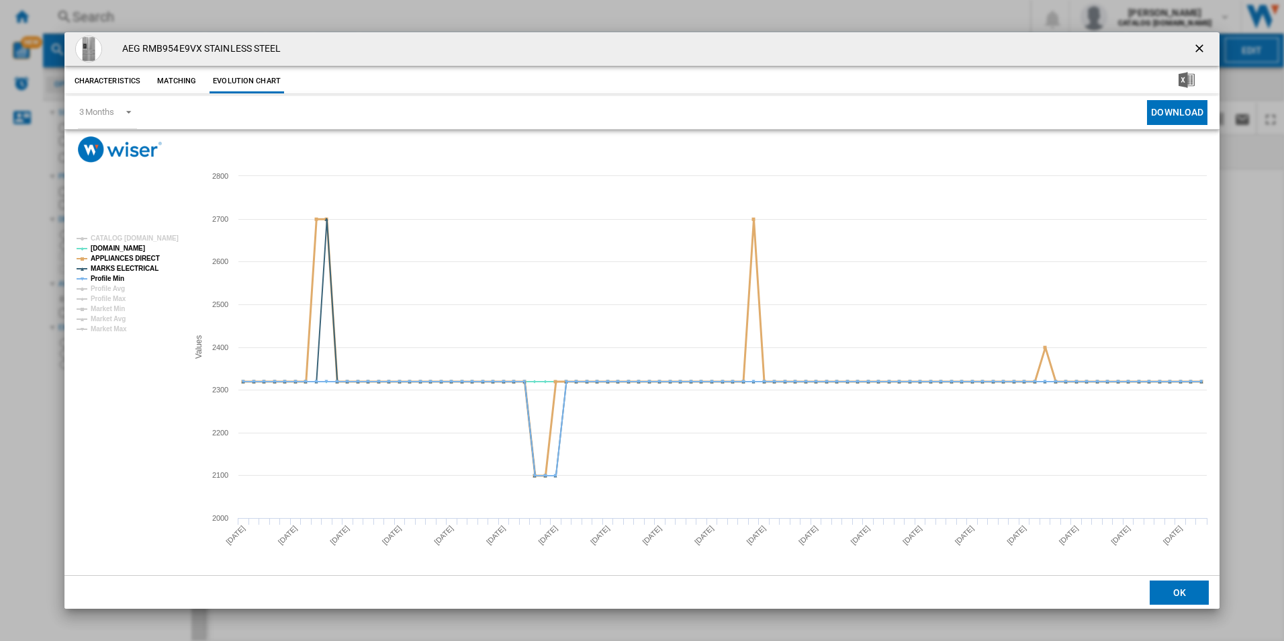
click at [142, 259] on tspan "APPLIANCES DIRECT" at bounding box center [125, 258] width 69 height 7
click at [138, 272] on tspan "MARKS ELECTRICAL" at bounding box center [125, 268] width 68 height 7
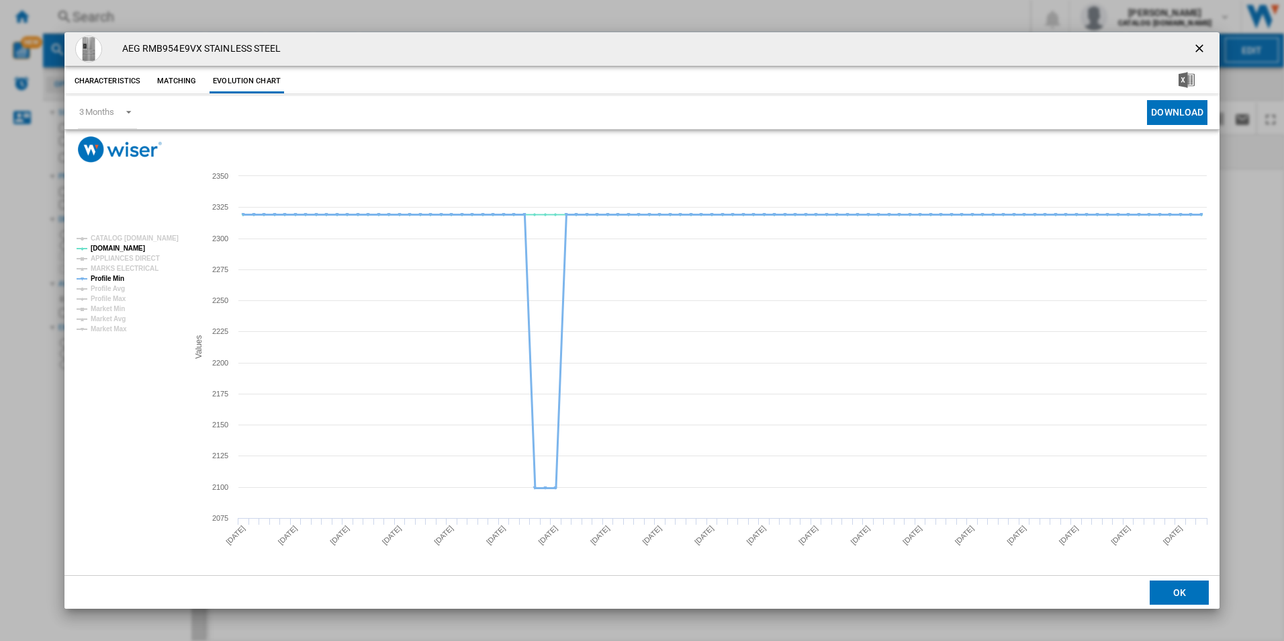
click at [116, 275] on tspan "Profile Min" at bounding box center [108, 278] width 34 height 7
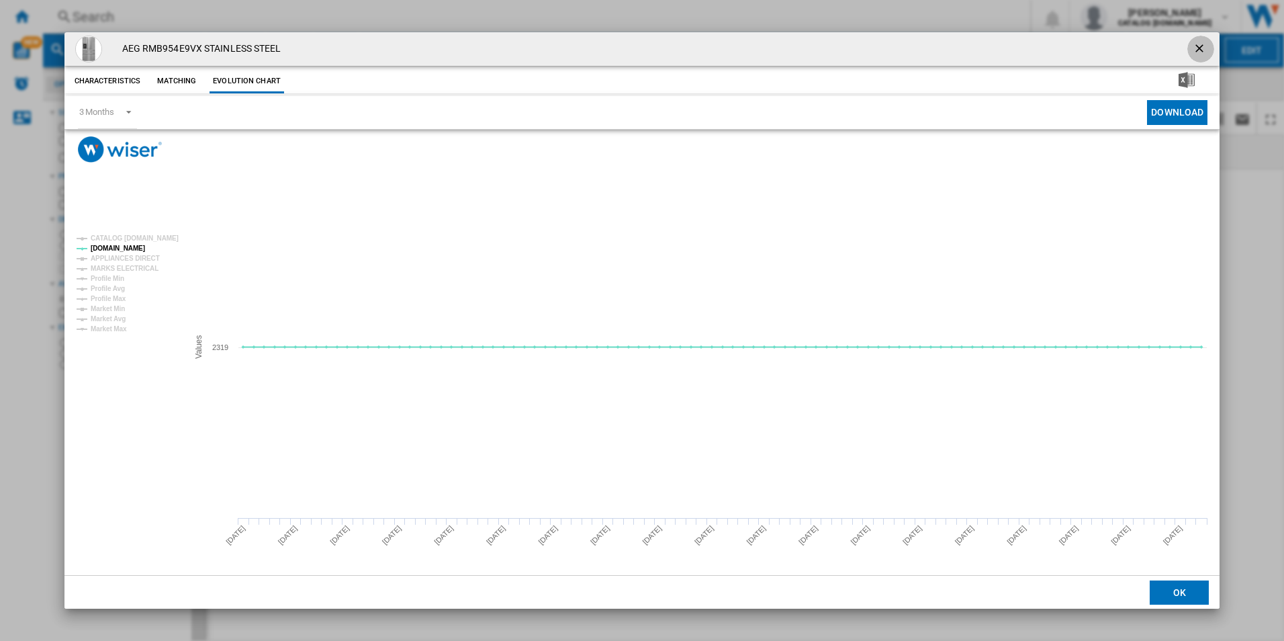
click at [1205, 42] on ng-md-icon "getI18NText('BUTTONS.CLOSE_DIALOG')" at bounding box center [1201, 50] width 16 height 16
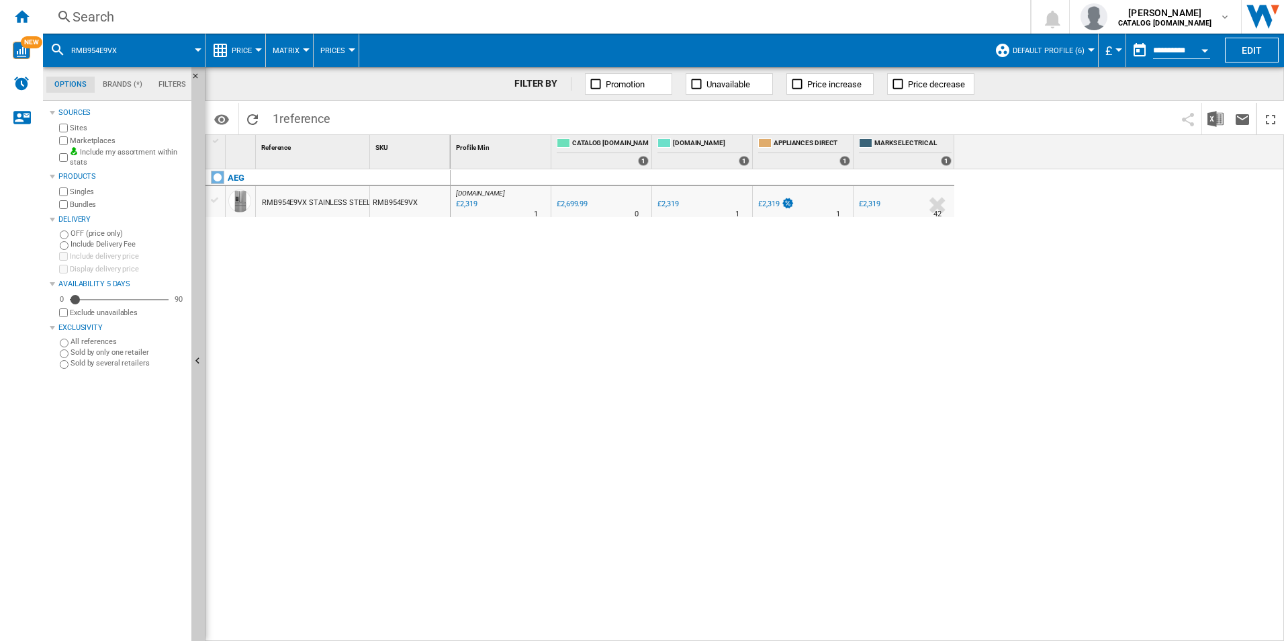
click at [842, 17] on div "Search" at bounding box center [534, 16] width 923 height 19
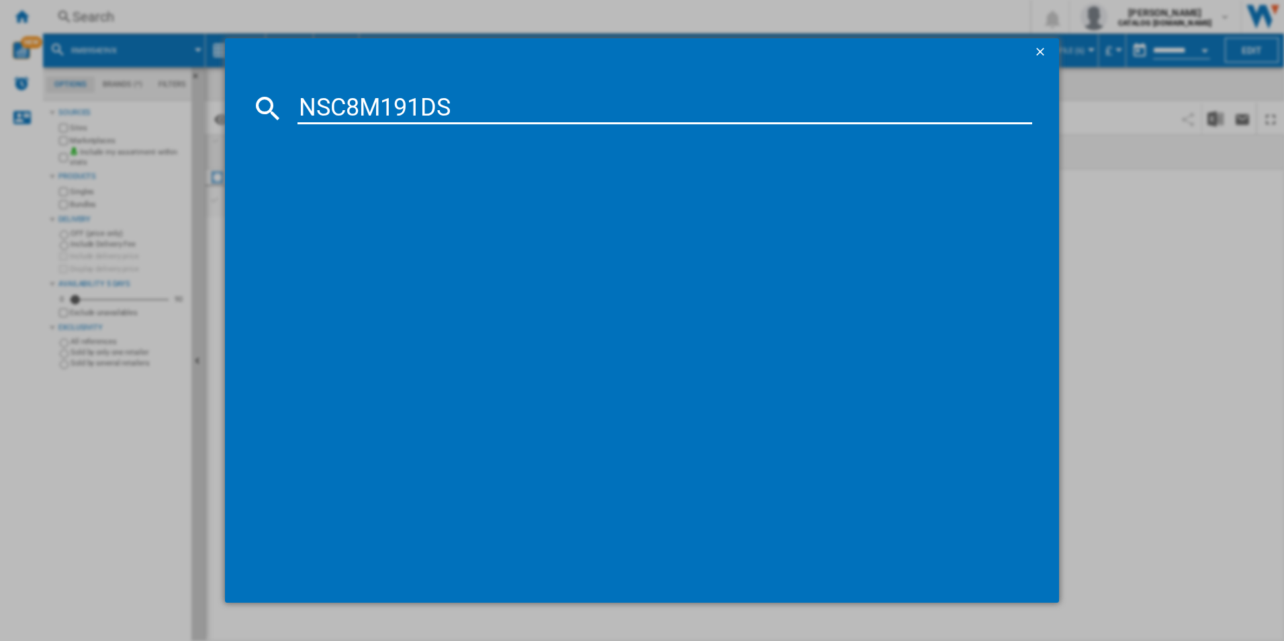
type input "NSC8M191DS"
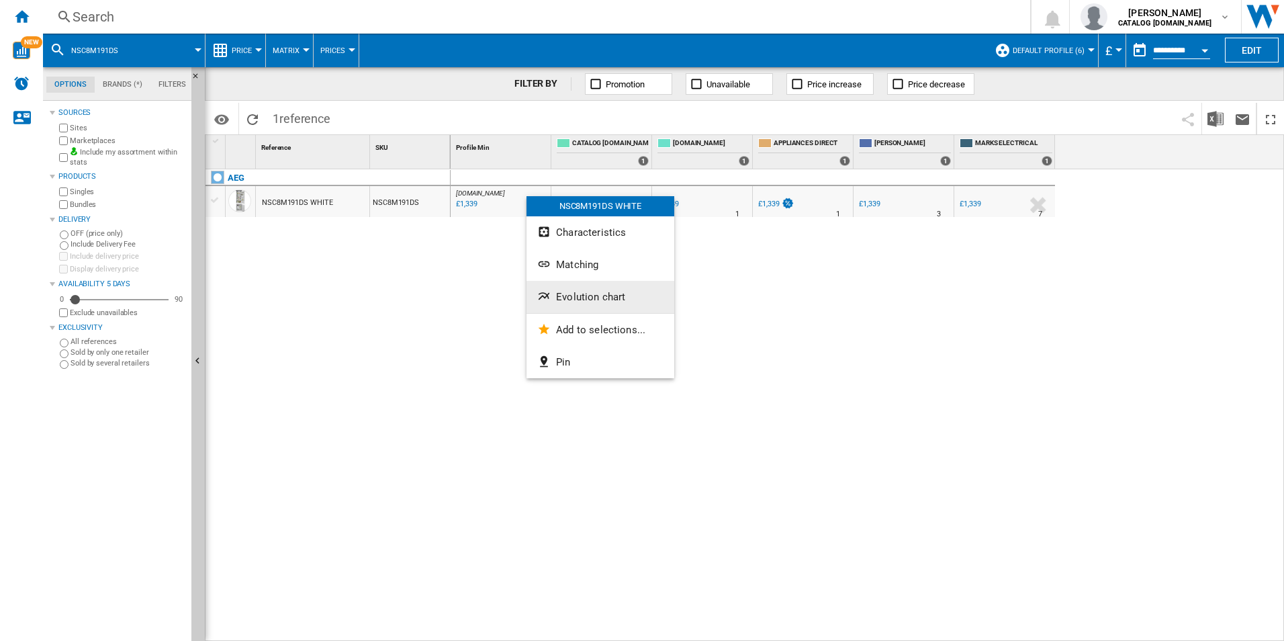
click at [586, 299] on span "Evolution chart" at bounding box center [590, 297] width 69 height 12
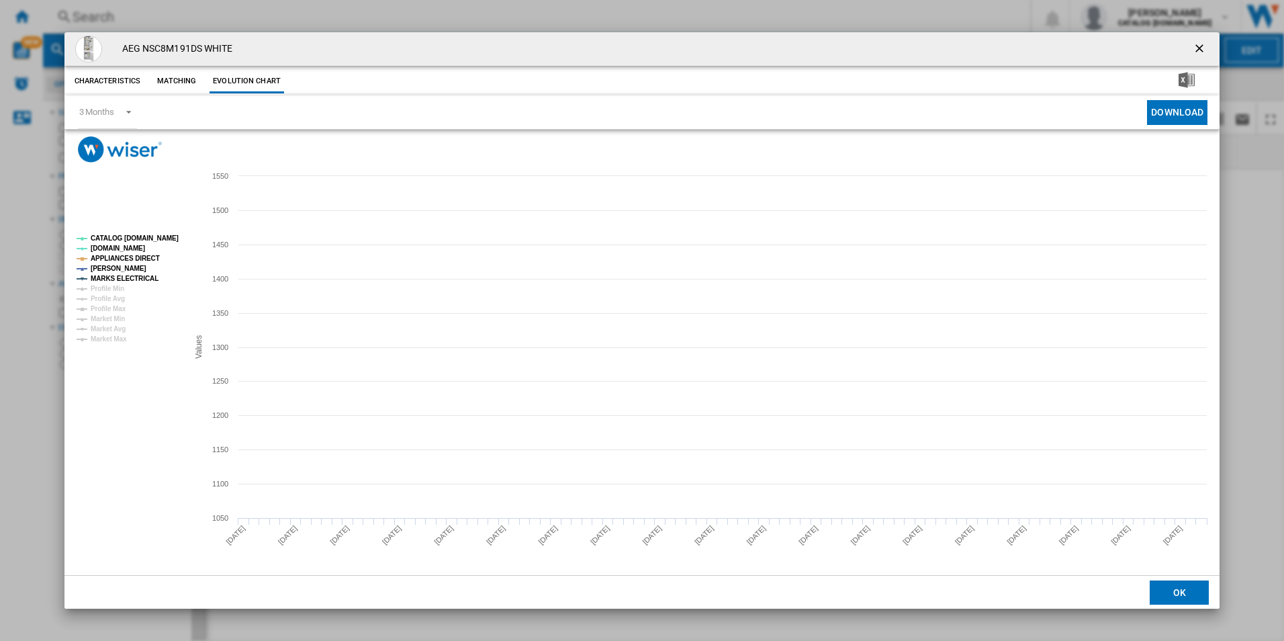
click at [159, 240] on tspan "CATALOG [DOMAIN_NAME]" at bounding box center [135, 237] width 88 height 7
click at [148, 255] on tspan "APPLIANCES DIRECT" at bounding box center [125, 258] width 69 height 7
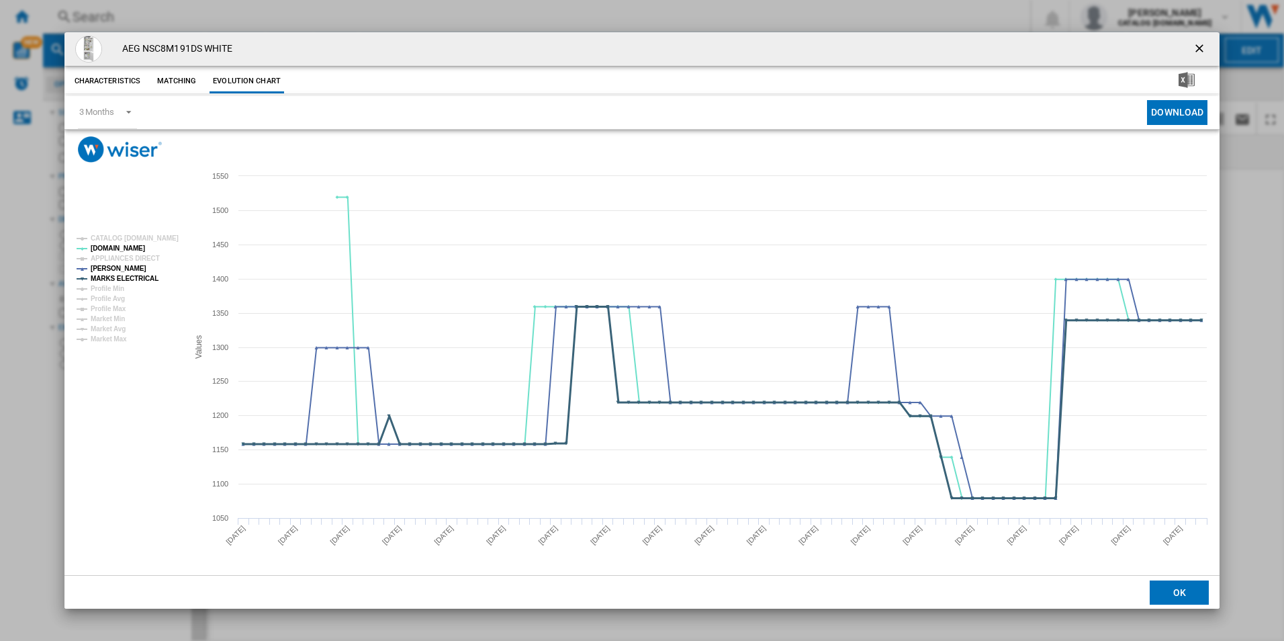
click at [144, 278] on tspan "MARKS ELECTRICAL" at bounding box center [125, 278] width 68 height 7
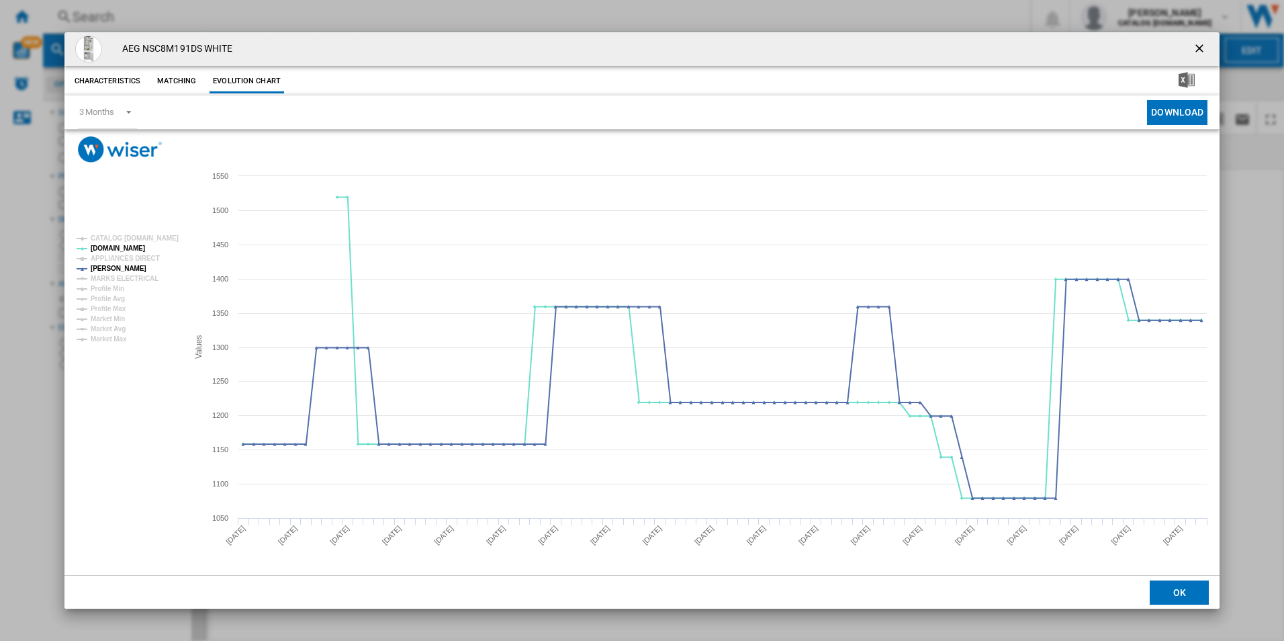
drag, startPoint x: 1202, startPoint y: 46, endPoint x: 1137, endPoint y: 42, distance: 66.0
click at [1202, 46] on ng-md-icon "getI18NText('BUTTONS.CLOSE_DIALOG')" at bounding box center [1201, 50] width 16 height 16
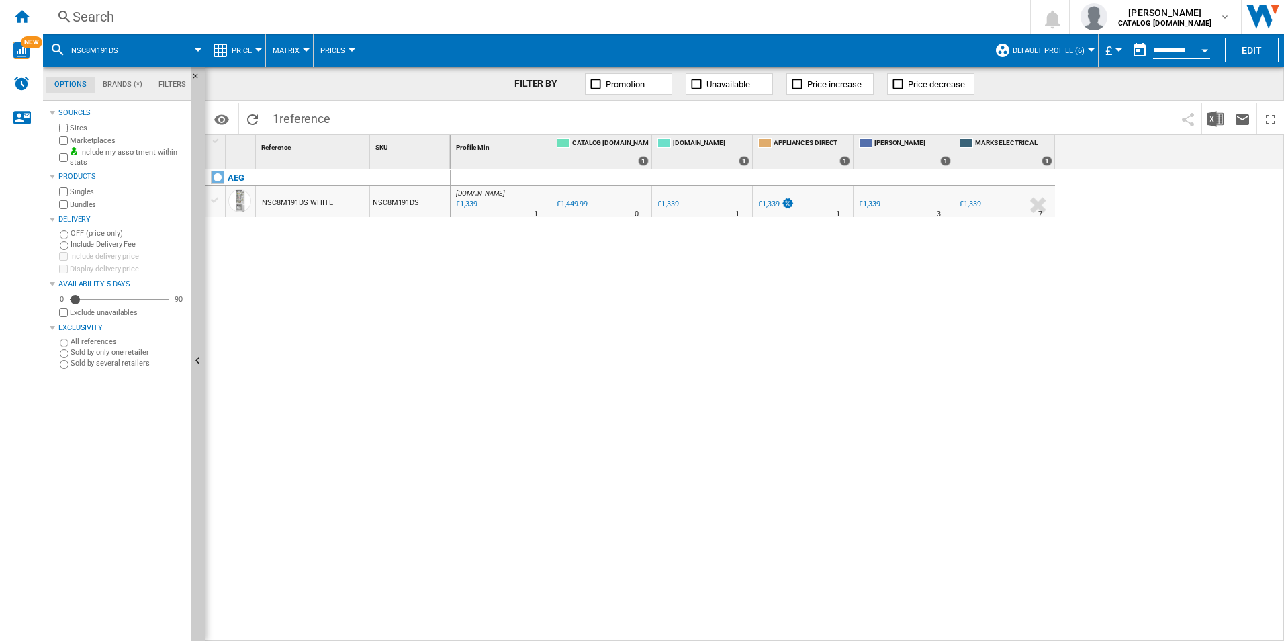
click at [916, 11] on div "Search" at bounding box center [534, 16] width 923 height 19
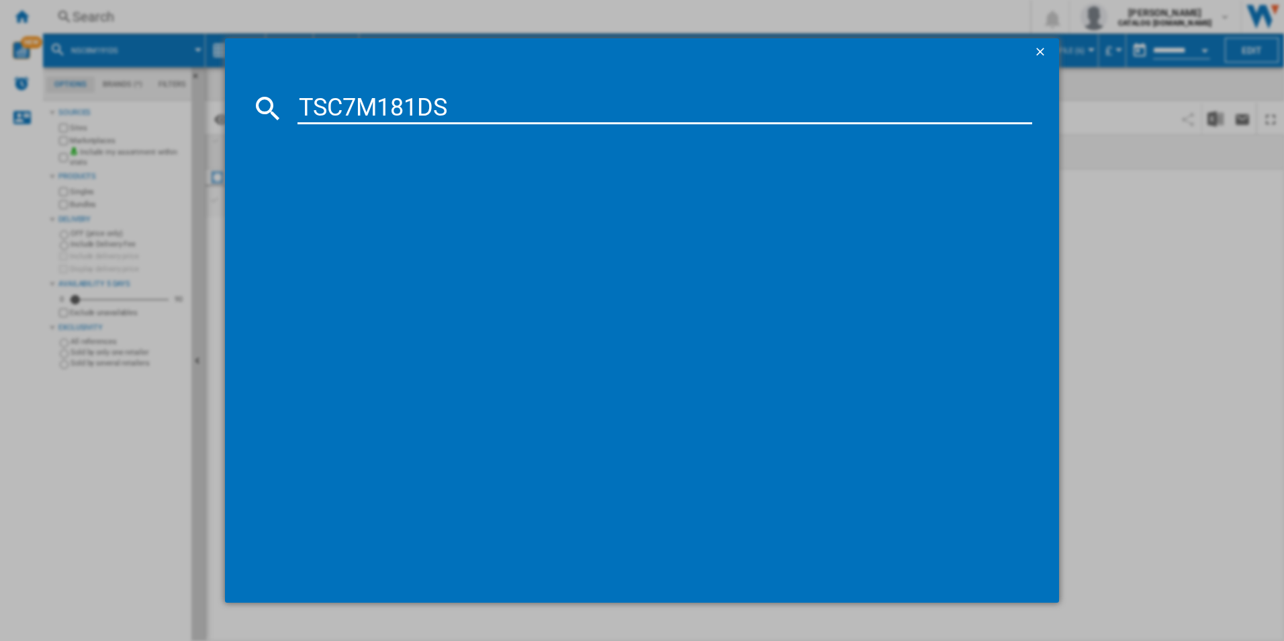
type input "TSC7M181DS"
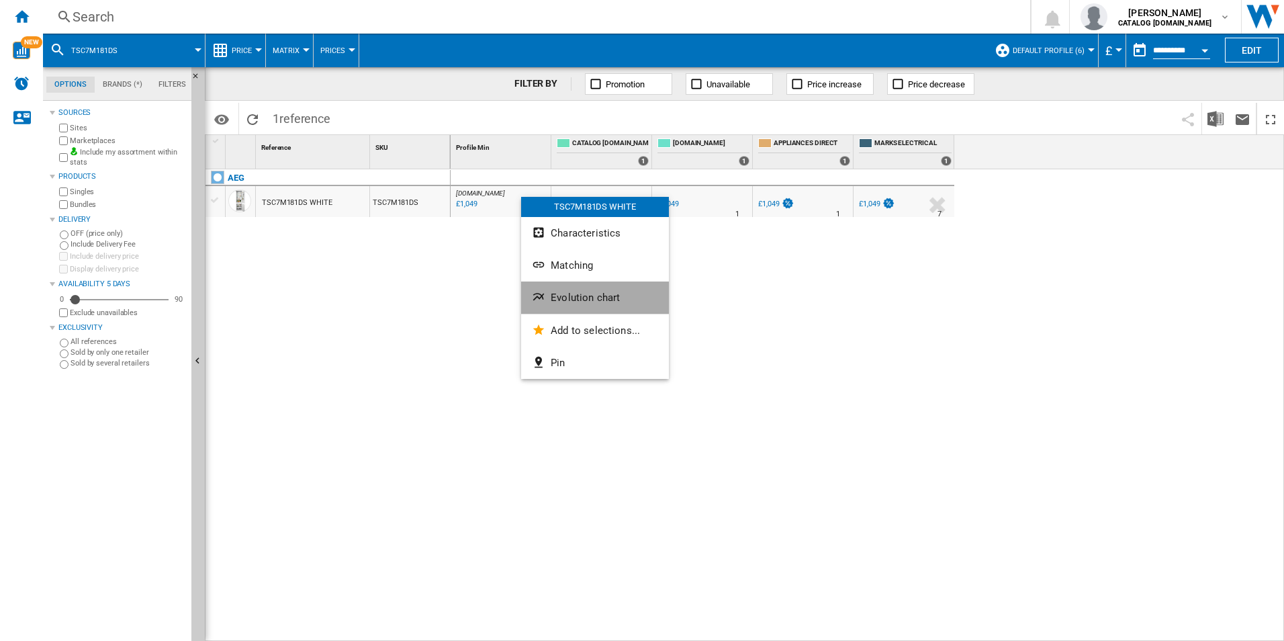
click at [598, 293] on span "Evolution chart" at bounding box center [585, 298] width 69 height 12
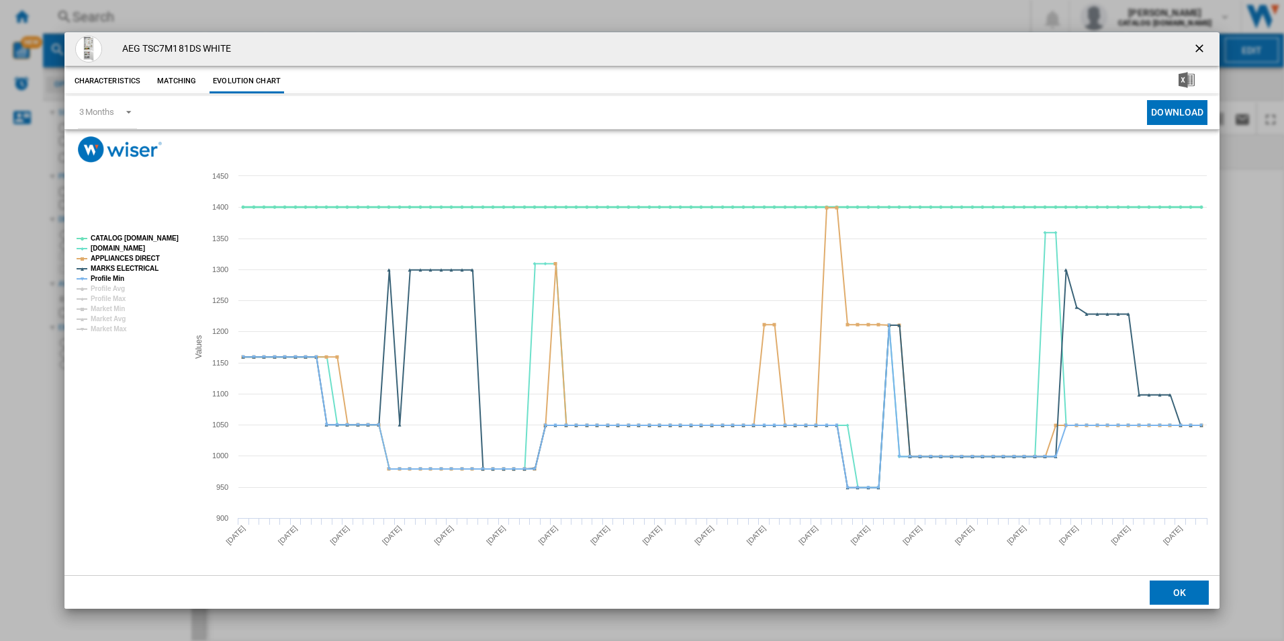
click at [156, 242] on tspan "CATALOG [DOMAIN_NAME]" at bounding box center [135, 237] width 88 height 7
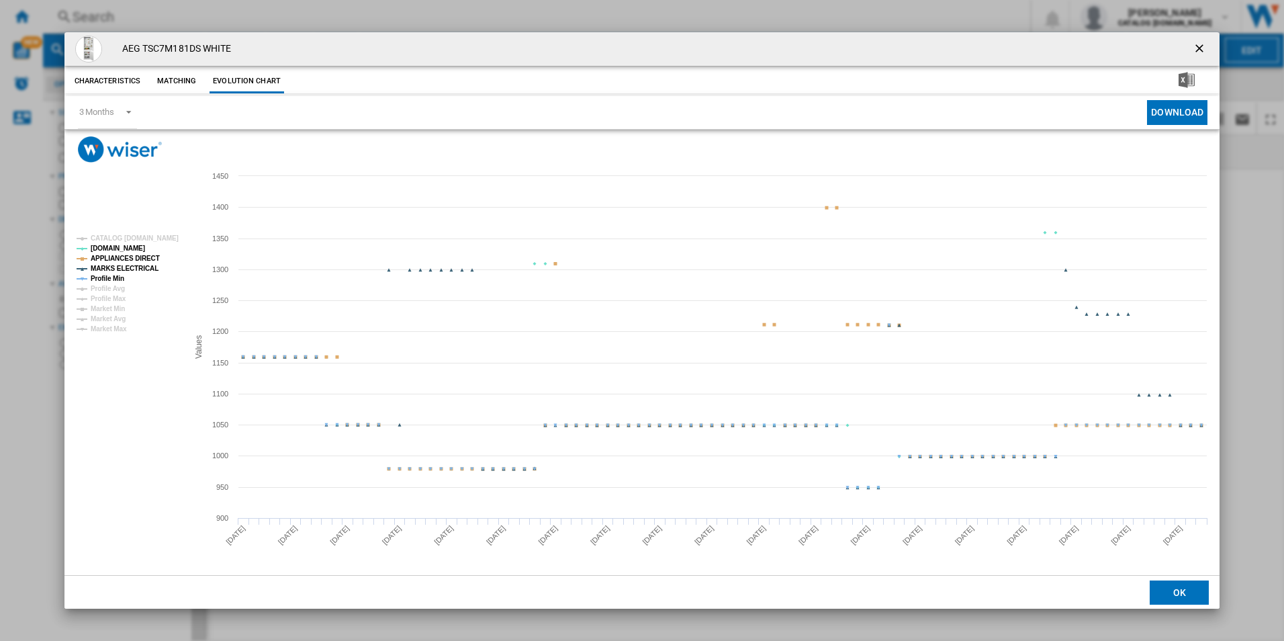
click at [144, 259] on tspan "APPLIANCES DIRECT" at bounding box center [125, 258] width 69 height 7
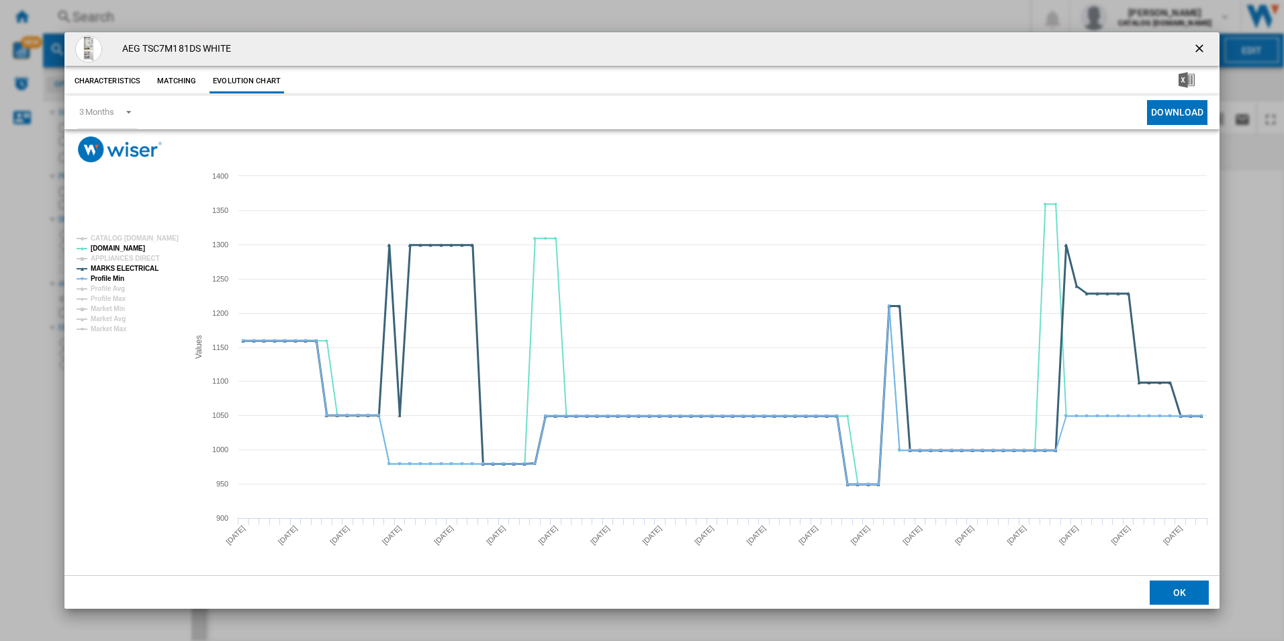
click at [142, 269] on tspan "MARKS ELECTRICAL" at bounding box center [125, 268] width 68 height 7
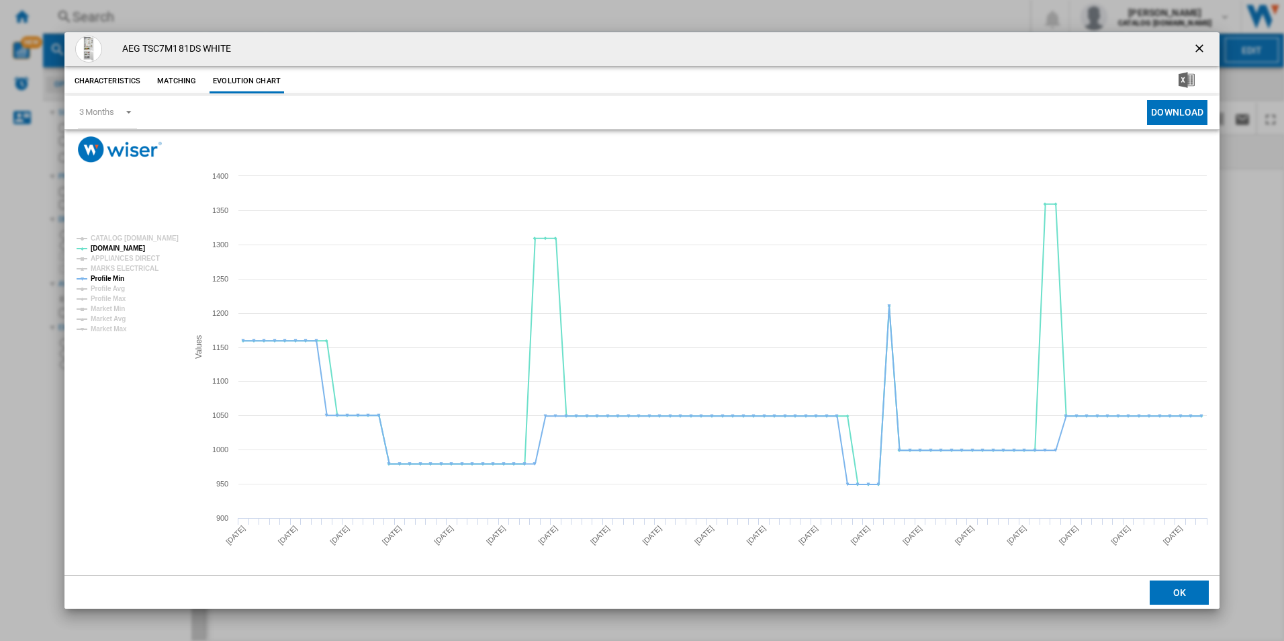
click at [114, 275] on tspan "Profile Min" at bounding box center [108, 278] width 34 height 7
drag, startPoint x: 1201, startPoint y: 52, endPoint x: 1106, endPoint y: 34, distance: 96.6
click at [1201, 52] on ng-md-icon "getI18NText('BUTTONS.CLOSE_DIALOG')" at bounding box center [1201, 50] width 16 height 16
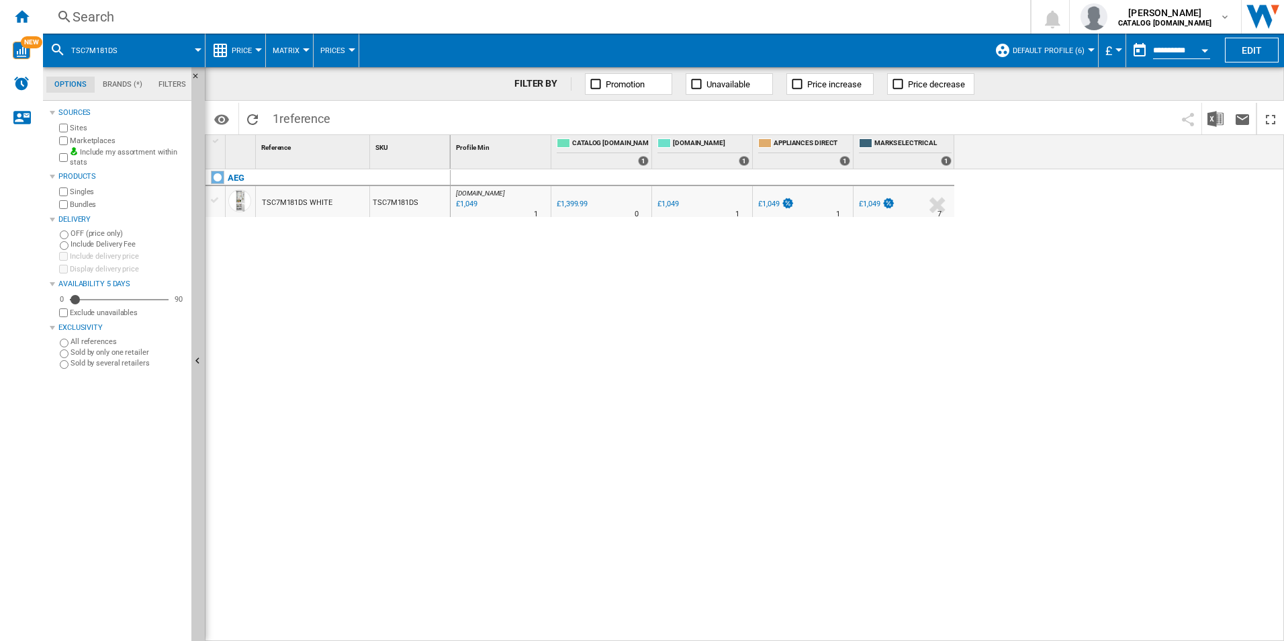
click at [971, 10] on div "Search" at bounding box center [534, 16] width 923 height 19
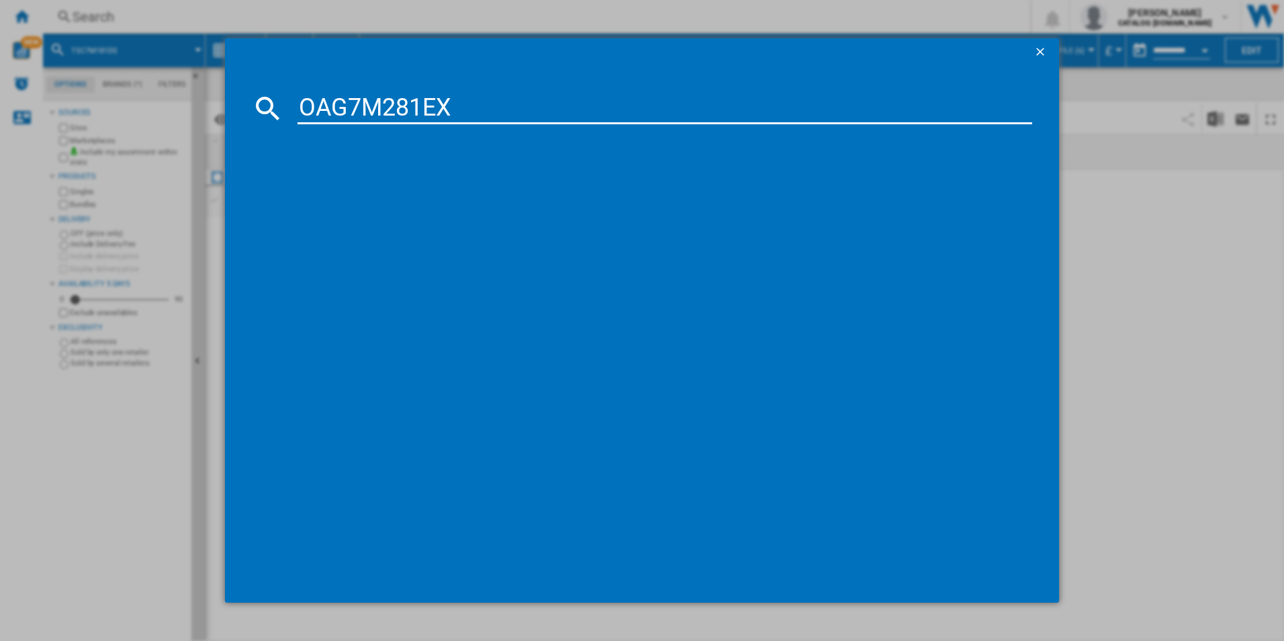
type input "OAG7M281EX"
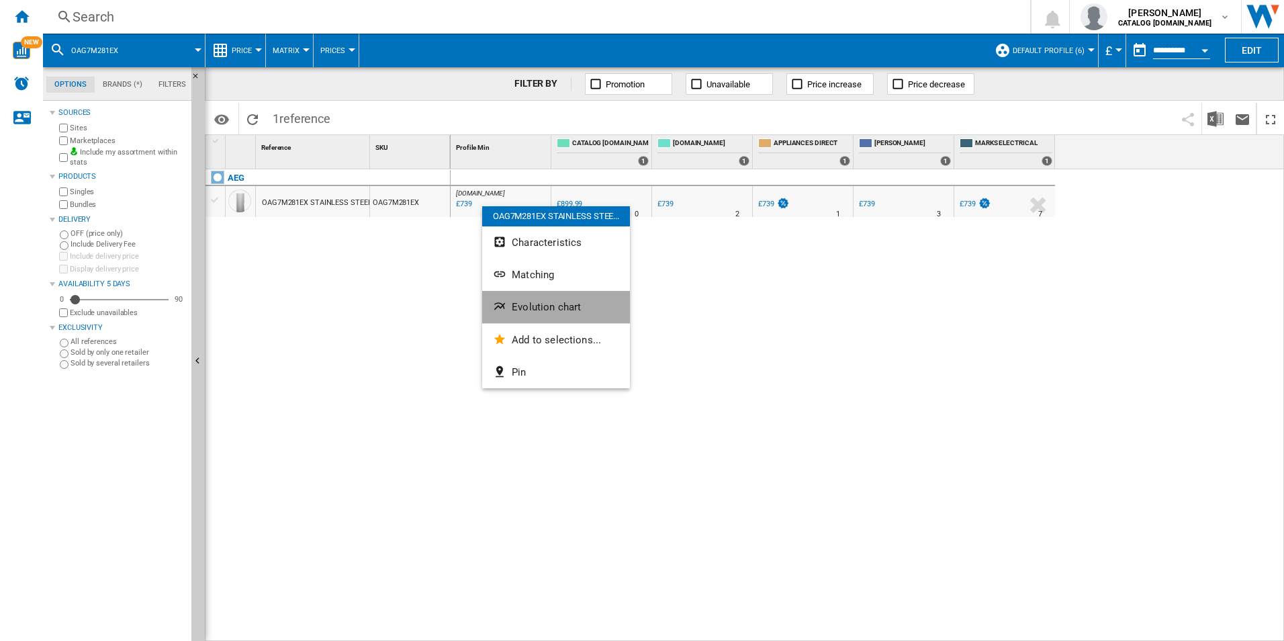
click at [520, 309] on span "Evolution chart" at bounding box center [546, 307] width 69 height 12
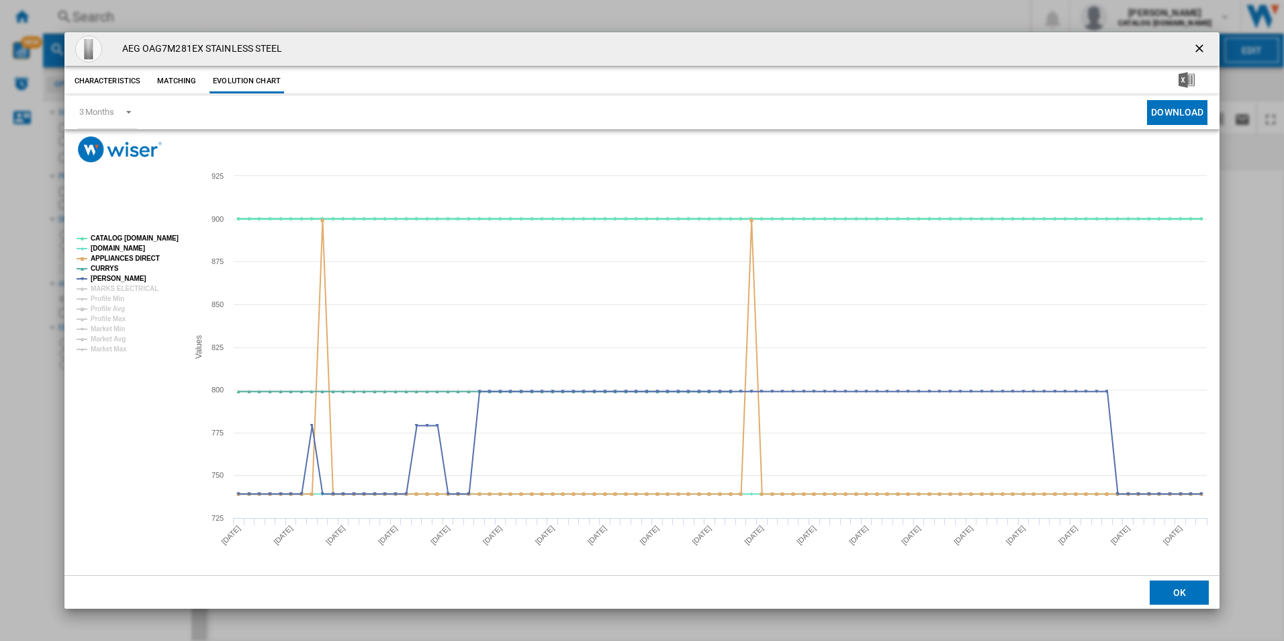
click at [164, 234] on tspan "CATALOG [DOMAIN_NAME]" at bounding box center [135, 237] width 88 height 7
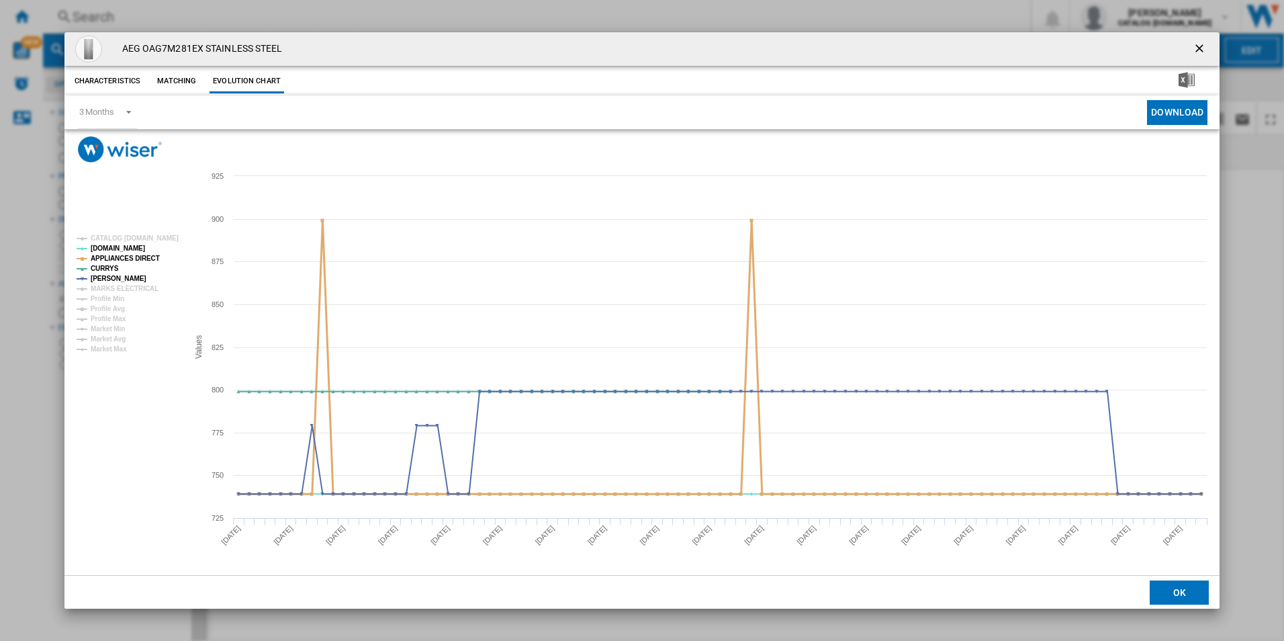
click at [140, 255] on tspan "APPLIANCES DIRECT" at bounding box center [125, 258] width 69 height 7
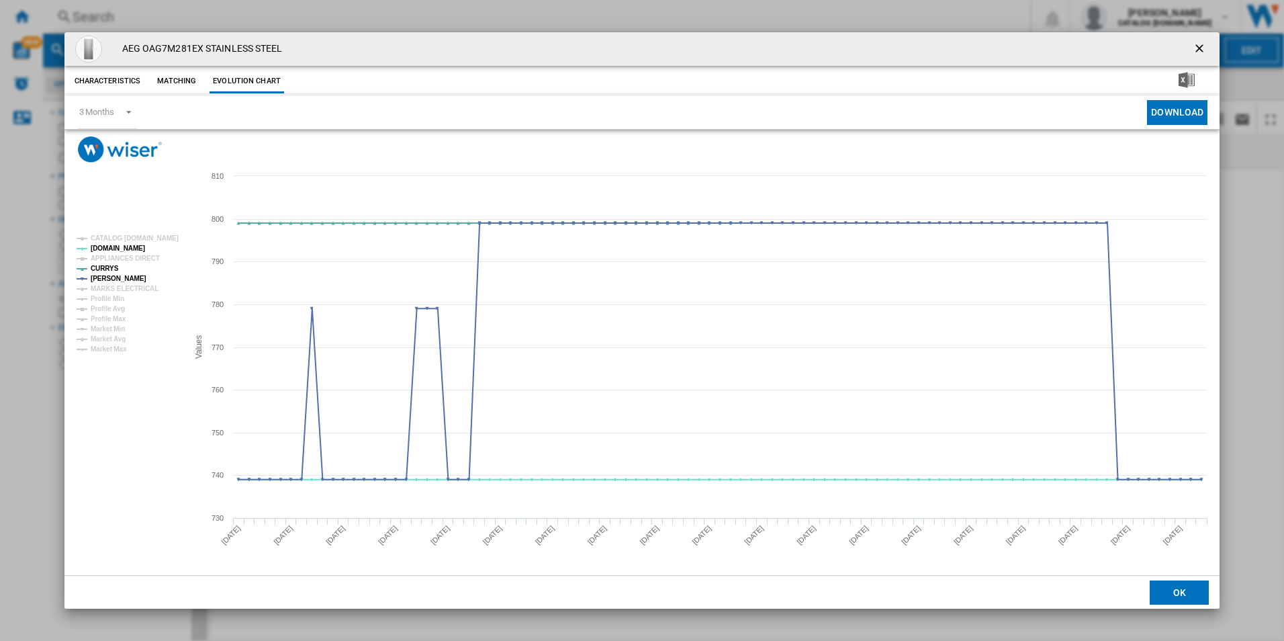
drag, startPoint x: 1195, startPoint y: 51, endPoint x: 1178, endPoint y: 53, distance: 17.6
click at [1195, 51] on ng-md-icon "getI18NText('BUTTONS.CLOSE_DIALOG')" at bounding box center [1201, 50] width 16 height 16
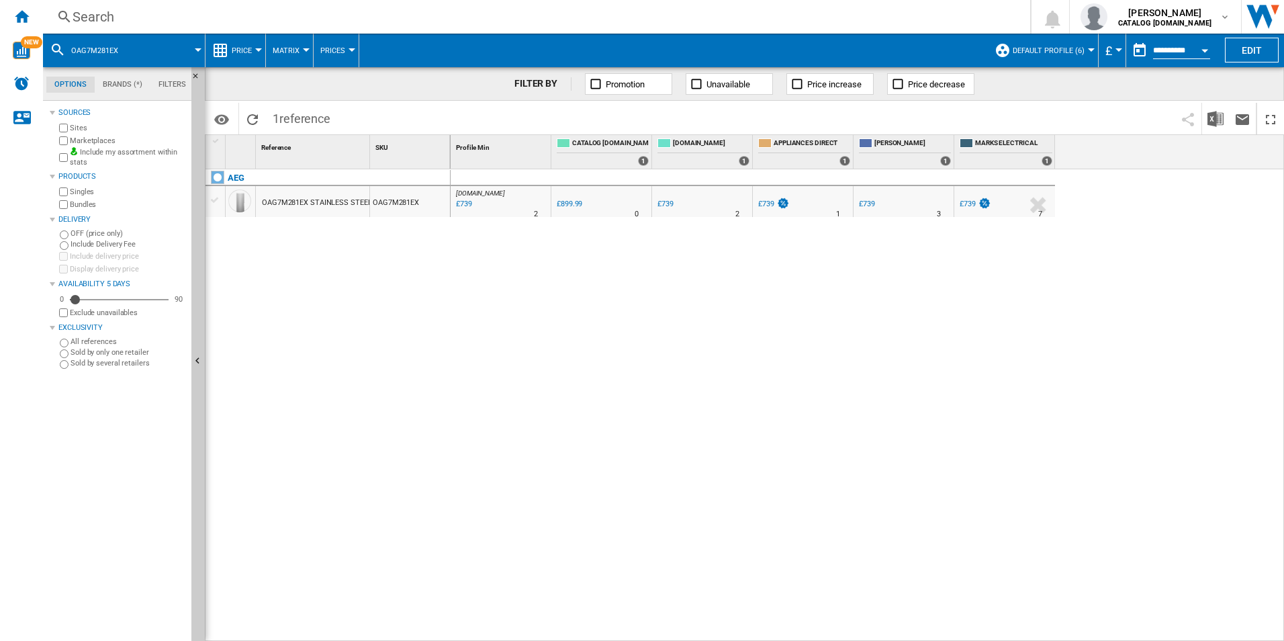
click at [878, 21] on div "Search" at bounding box center [534, 16] width 923 height 19
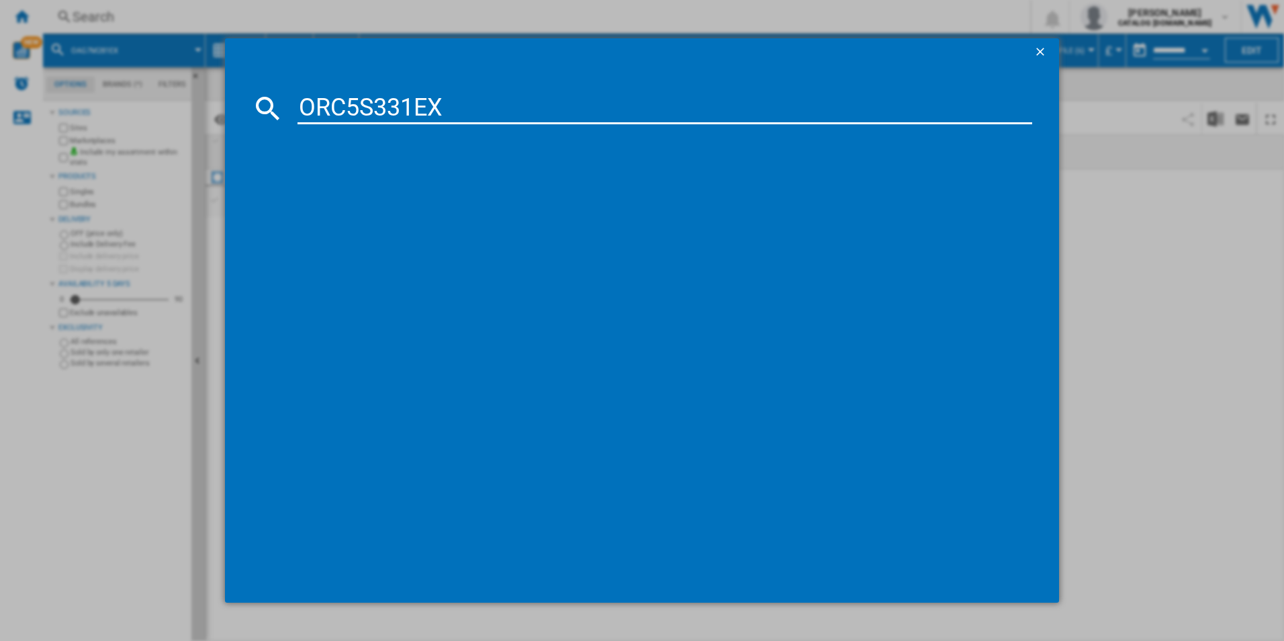
type input "ORC5S331EX"
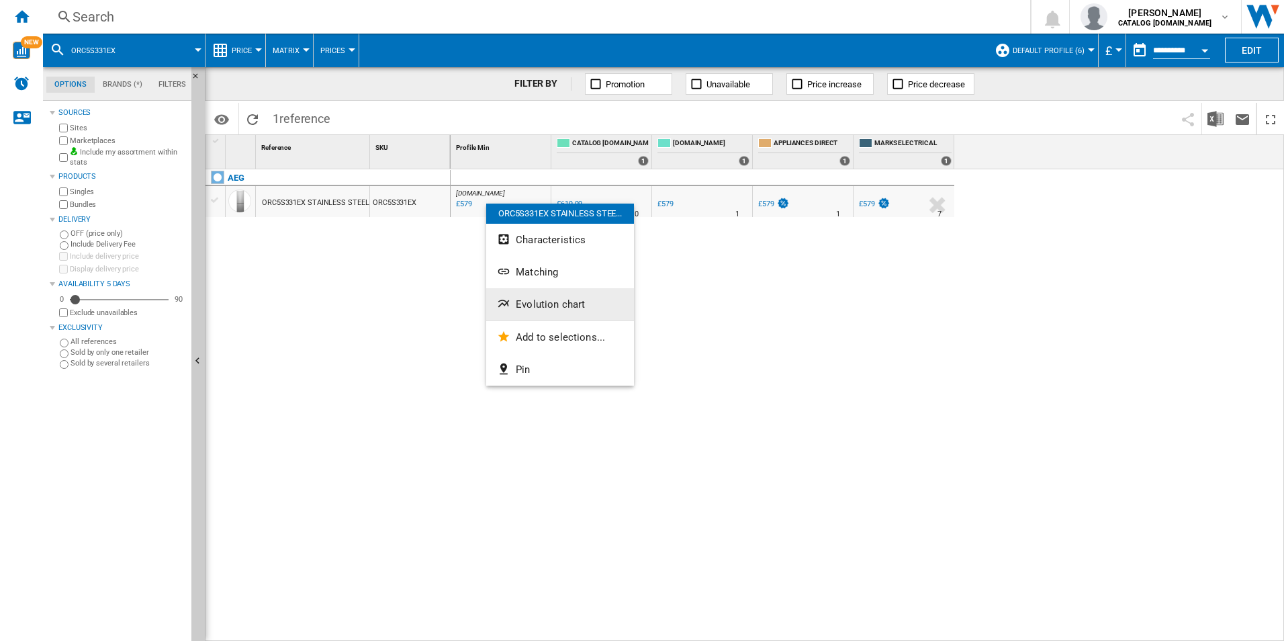
click at [546, 296] on button "Evolution chart" at bounding box center [560, 304] width 148 height 32
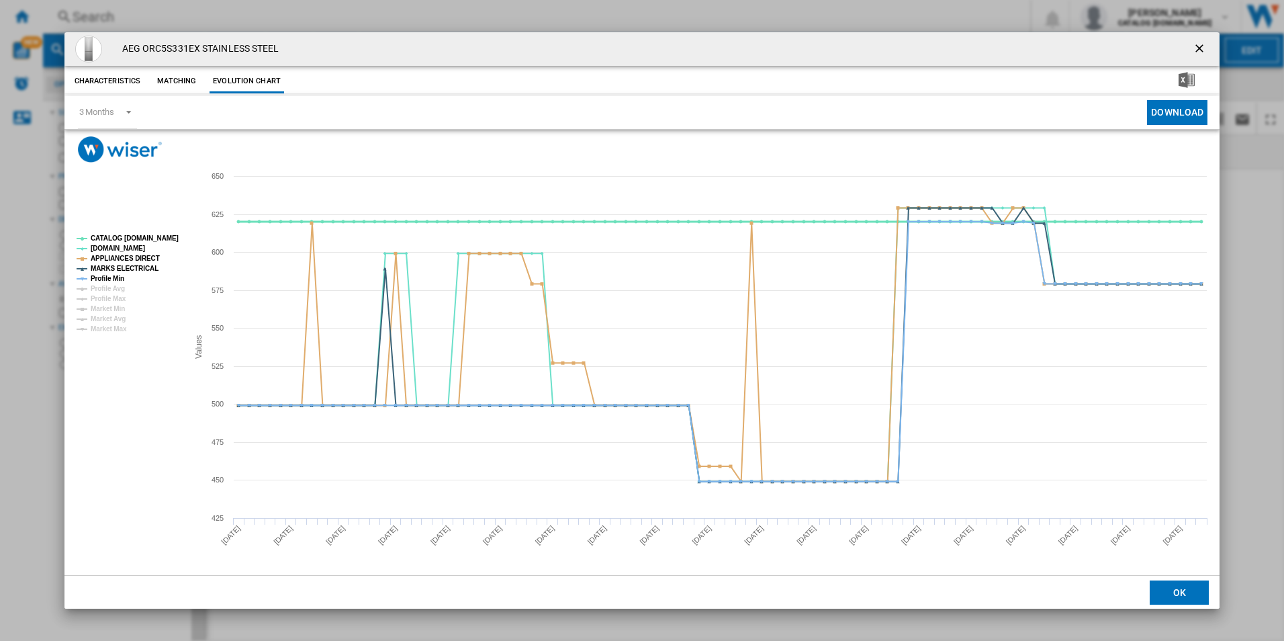
click at [169, 236] on tspan "CATALOG [DOMAIN_NAME]" at bounding box center [135, 237] width 88 height 7
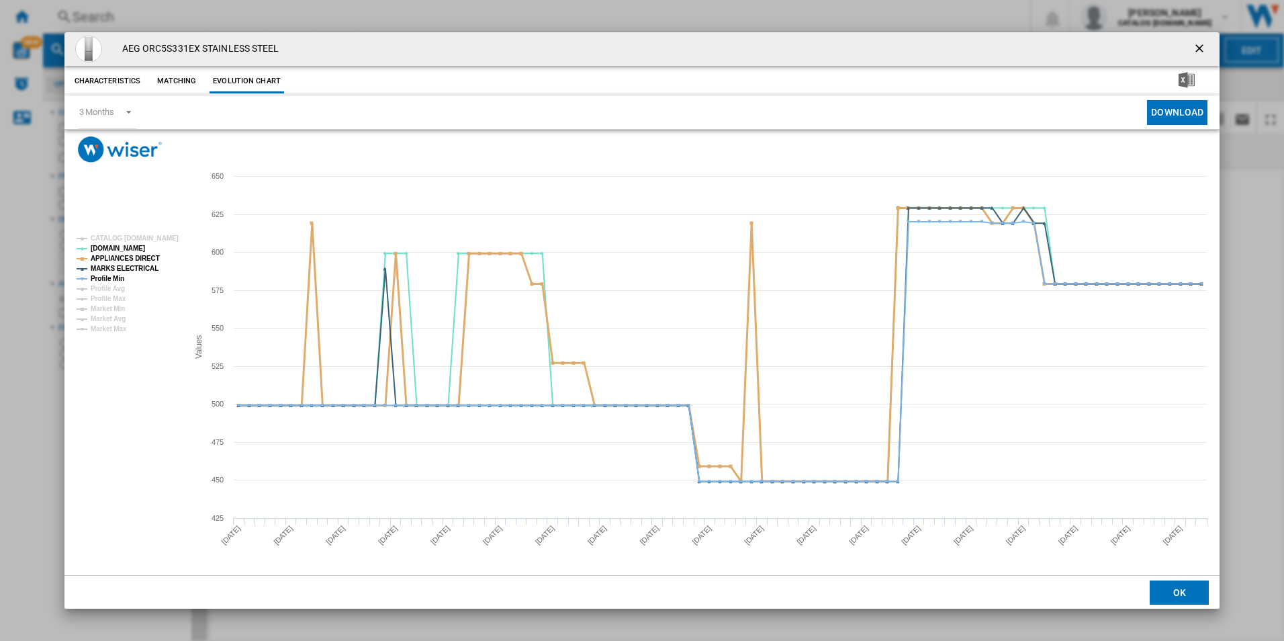
click at [142, 255] on tspan "APPLIANCES DIRECT" at bounding box center [125, 258] width 69 height 7
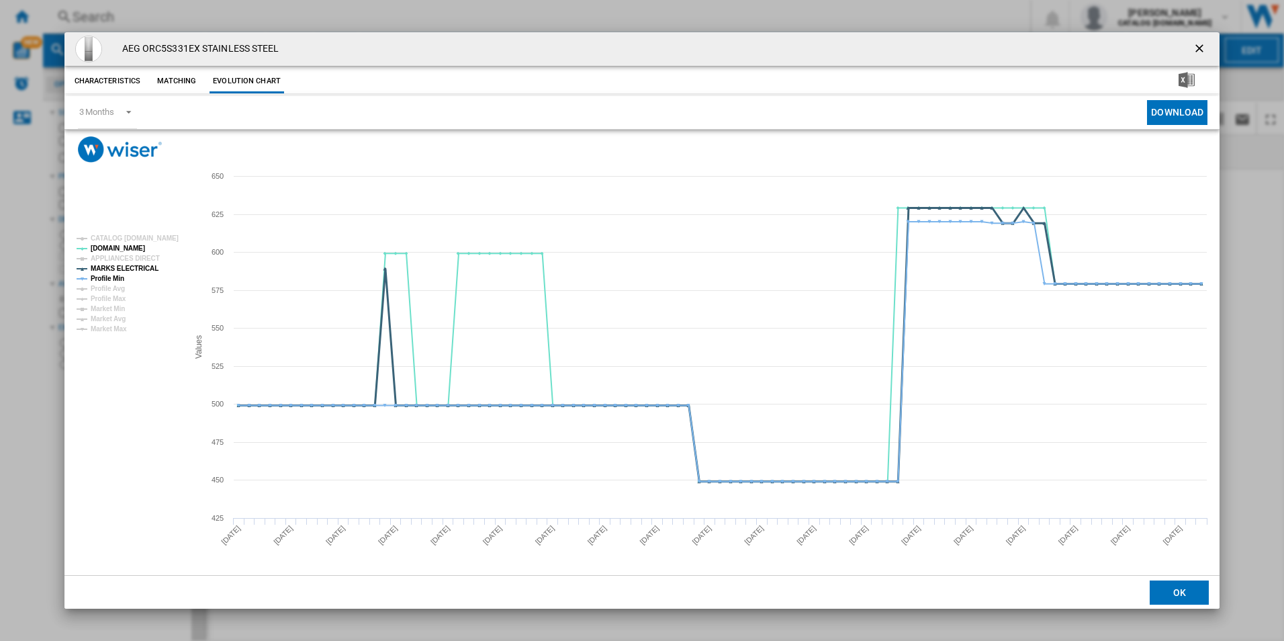
click at [139, 267] on tspan "MARKS ELECTRICAL" at bounding box center [125, 268] width 68 height 7
click at [118, 275] on tspan "Profile Min" at bounding box center [108, 278] width 34 height 7
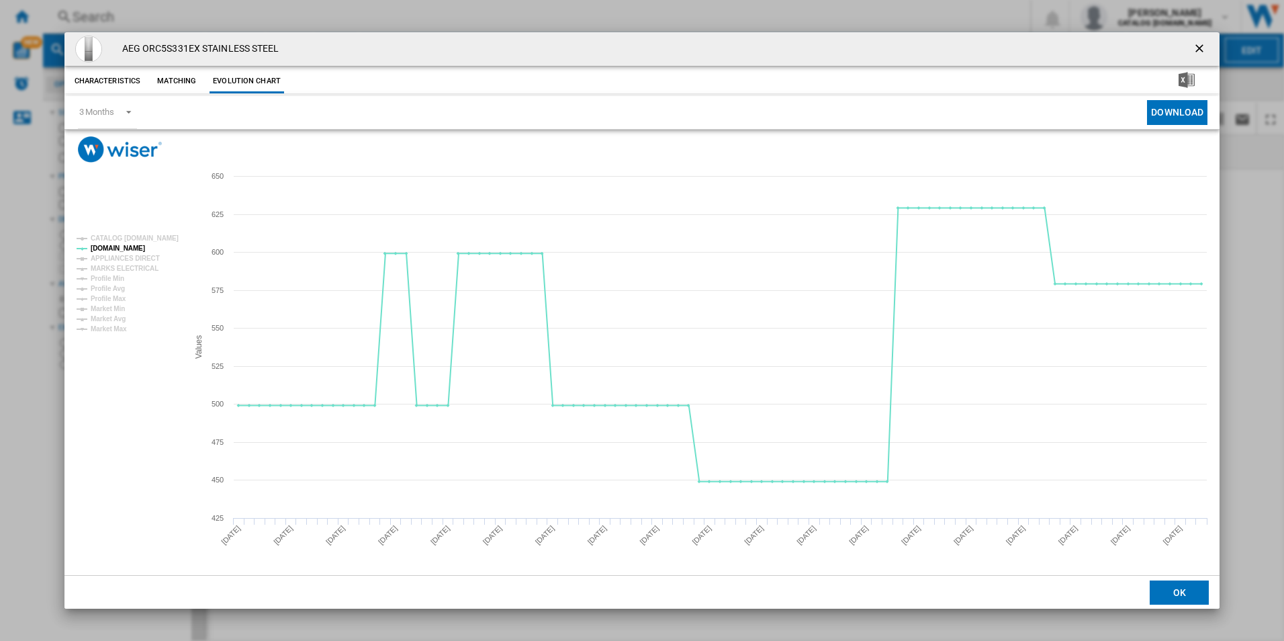
drag, startPoint x: 1198, startPoint y: 53, endPoint x: 1025, endPoint y: 4, distance: 179.5
click at [1198, 53] on ng-md-icon "getI18NText('BUTTONS.CLOSE_DIALOG')" at bounding box center [1201, 50] width 16 height 16
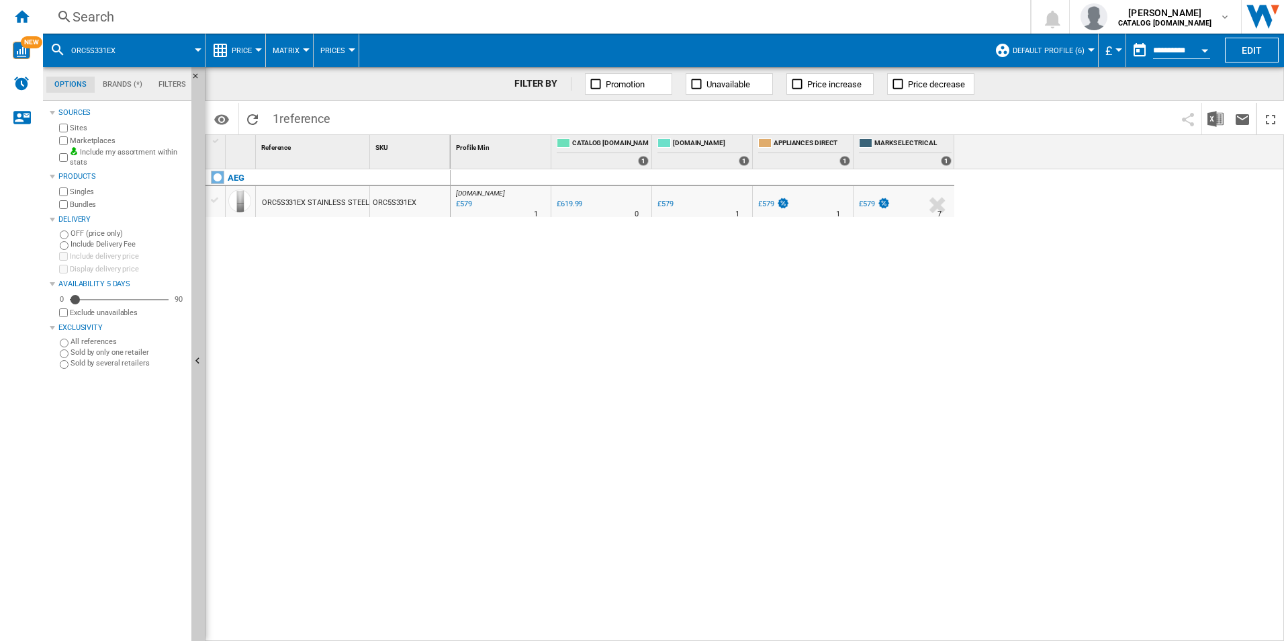
click at [869, 17] on div "Search" at bounding box center [534, 16] width 923 height 19
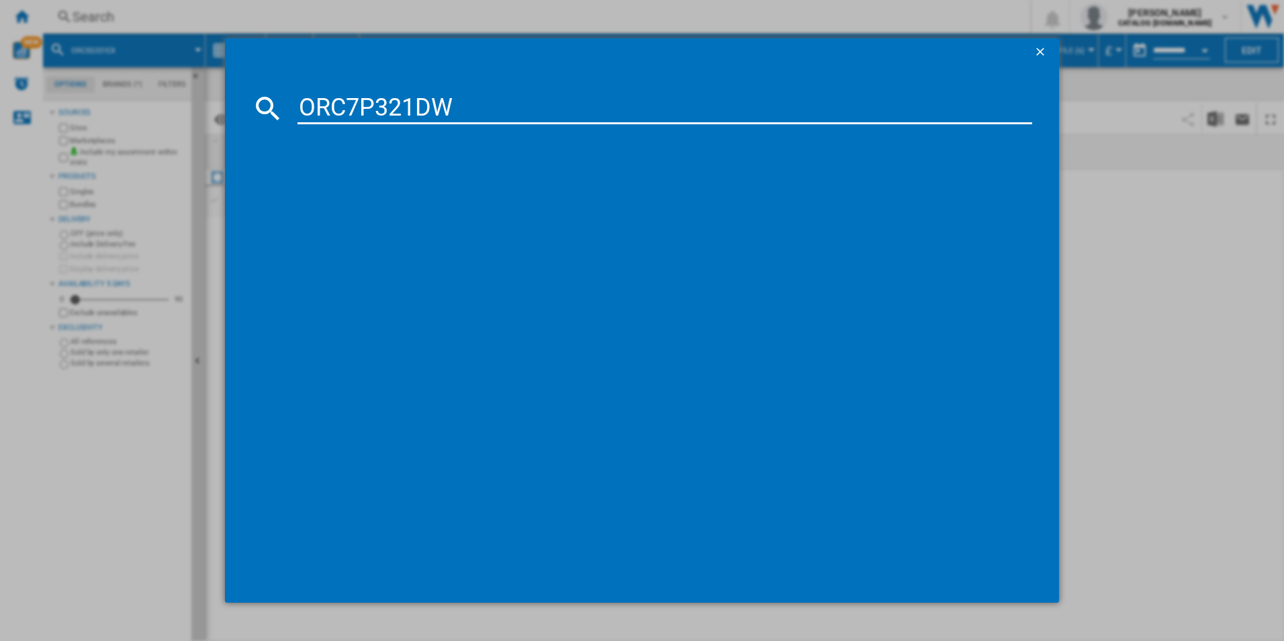
type input "ORC7P321DW"
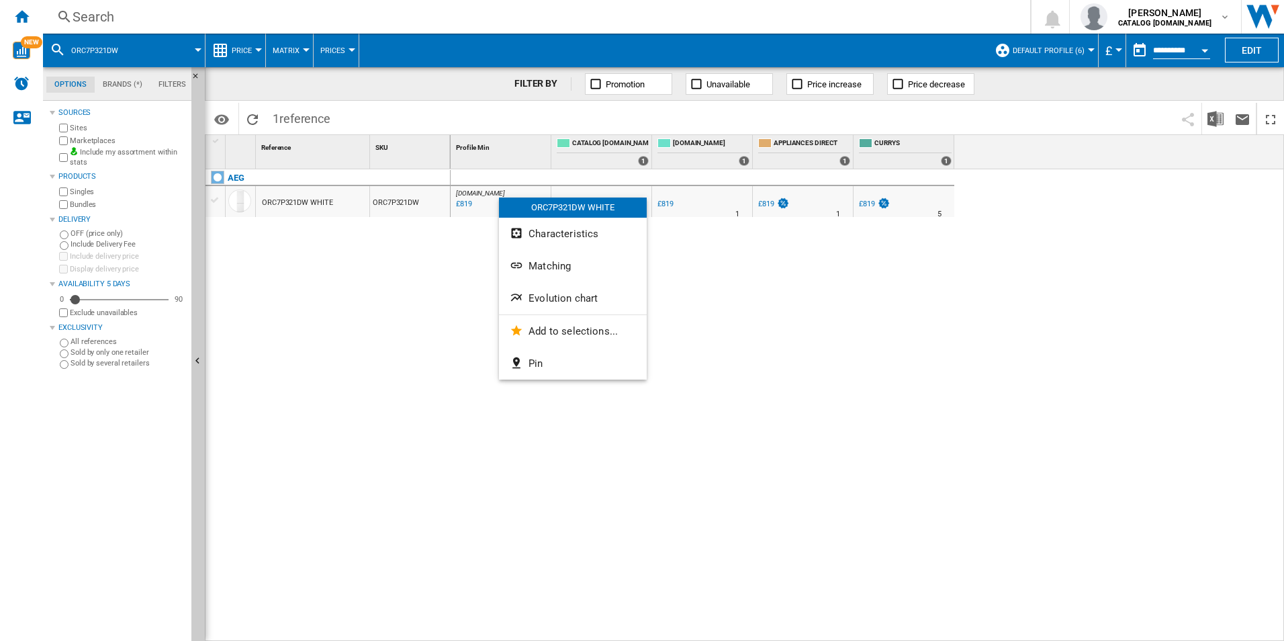
click at [558, 283] on button "Evolution chart" at bounding box center [573, 298] width 148 height 32
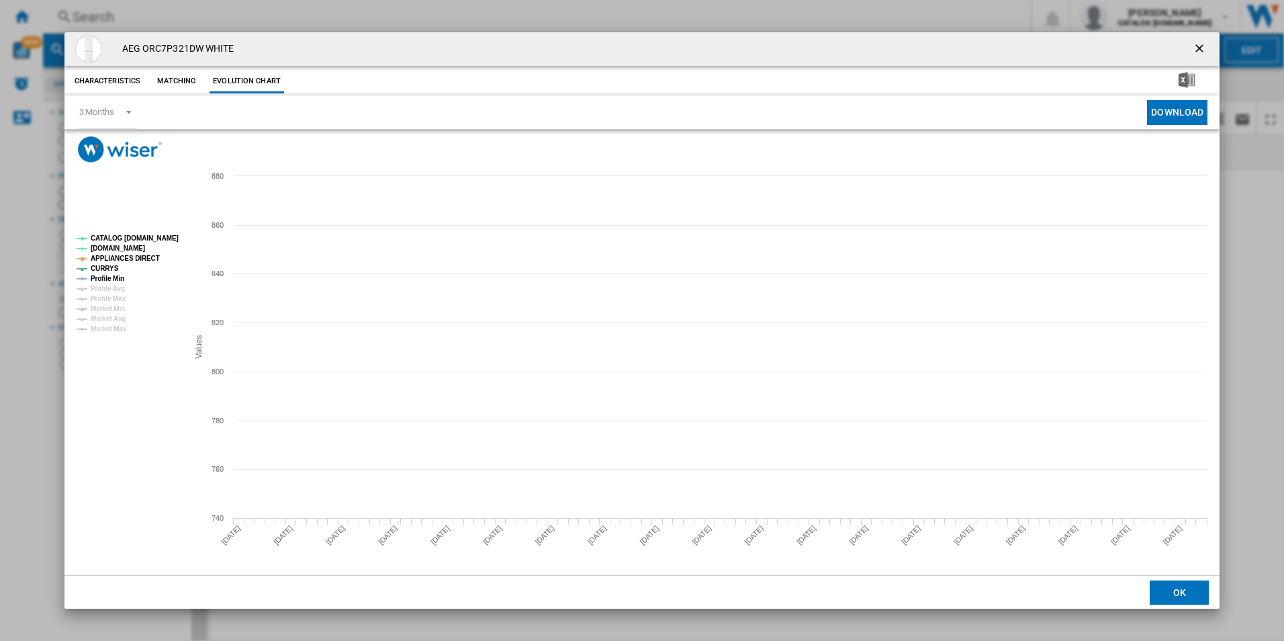
click at [162, 243] on rect "Product popup" at bounding box center [127, 284] width 112 height 108
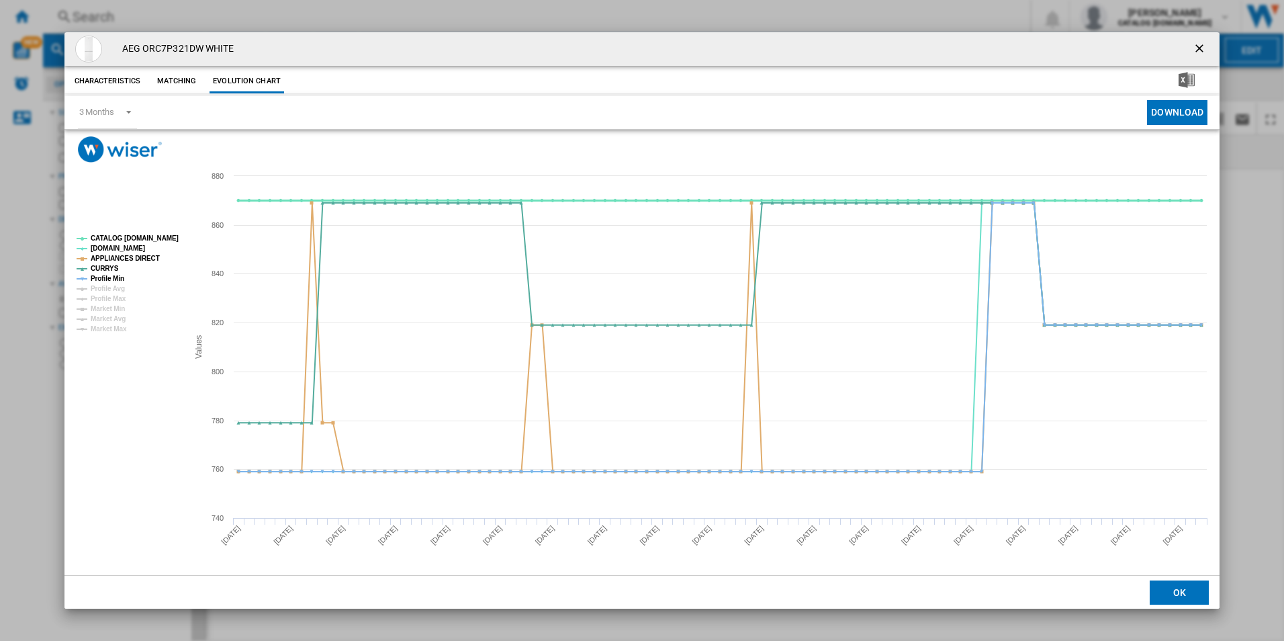
click at [163, 239] on tspan "CATALOG [DOMAIN_NAME]" at bounding box center [135, 237] width 88 height 7
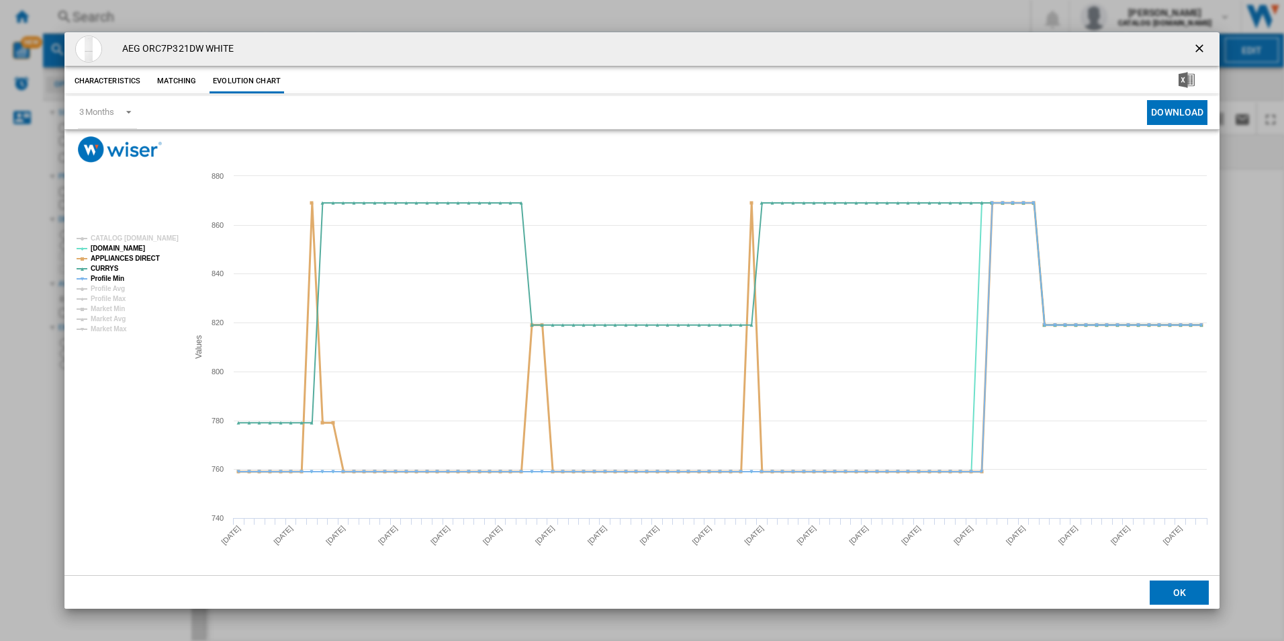
click at [144, 256] on tspan "APPLIANCES DIRECT" at bounding box center [125, 258] width 69 height 7
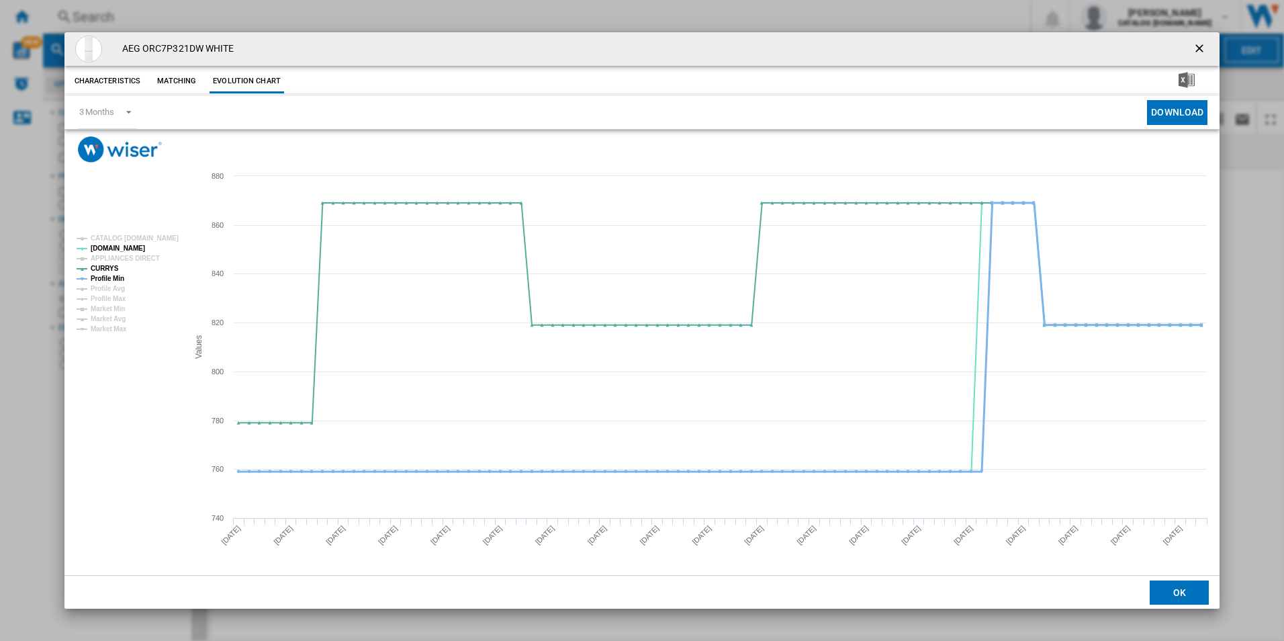
click at [113, 275] on tspan "Profile Min" at bounding box center [108, 278] width 34 height 7
